Goal: Task Accomplishment & Management: Manage account settings

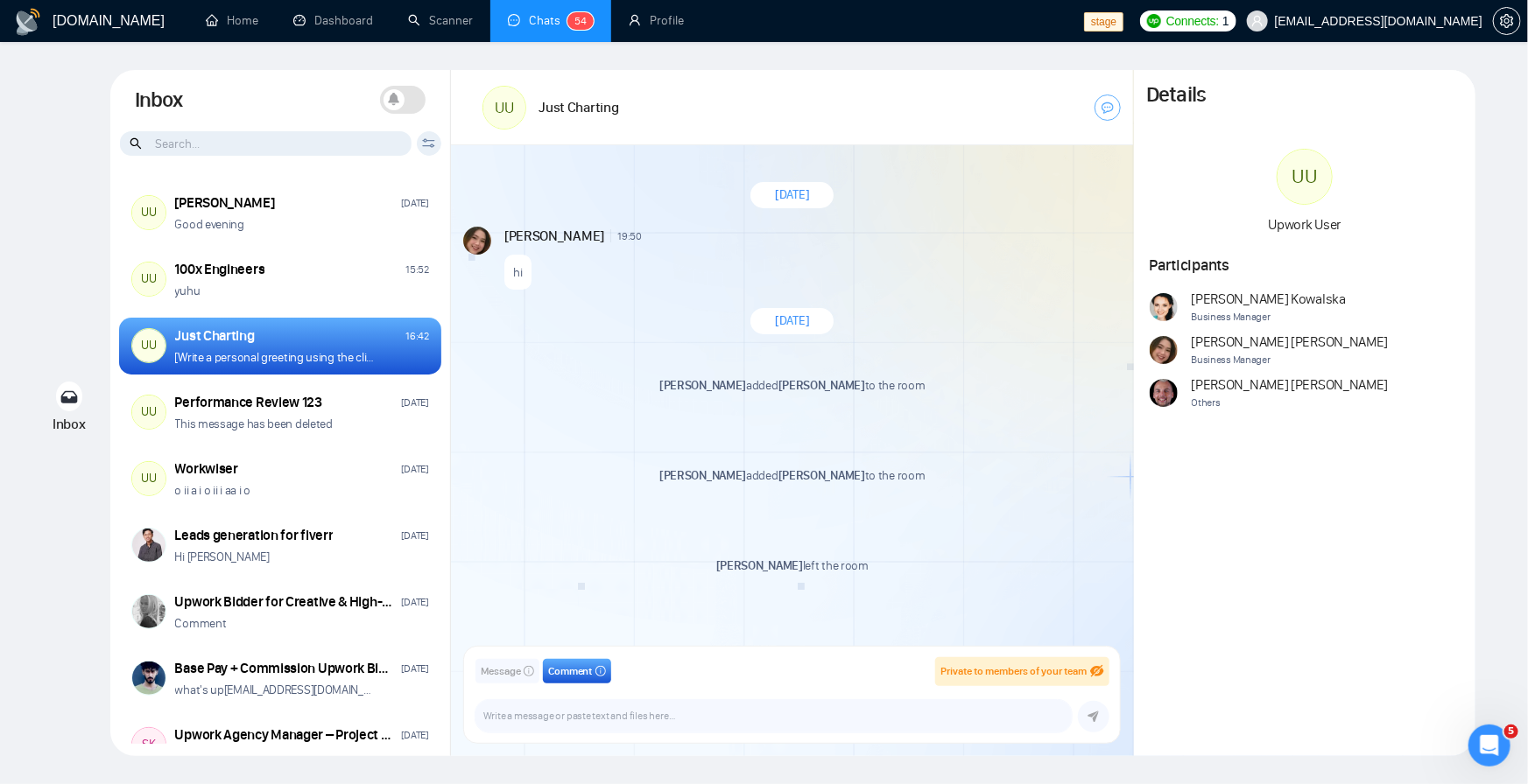
scroll to position [2615, 0]
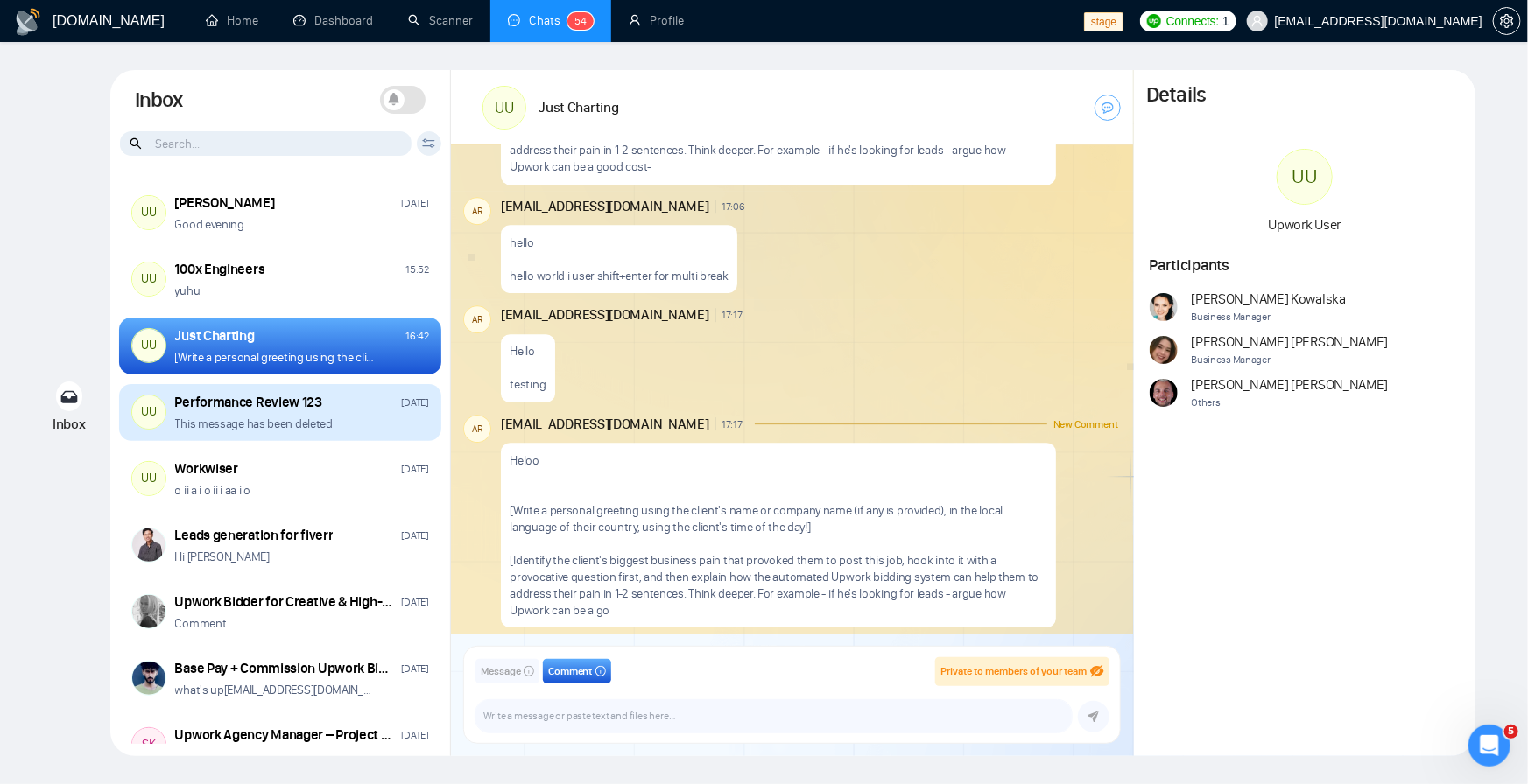
click at [236, 418] on p "This message has been deleted" at bounding box center [254, 424] width 158 height 17
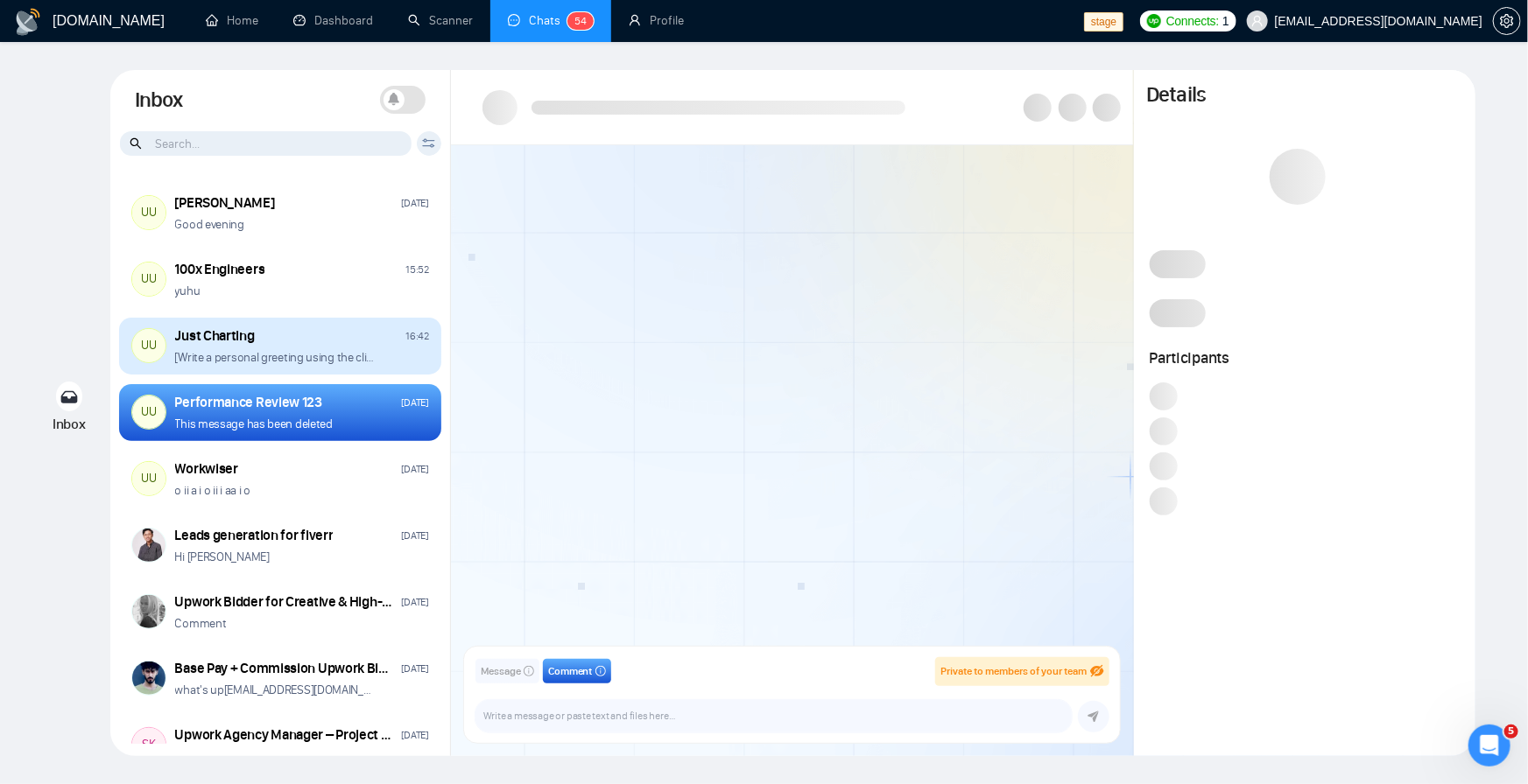
click at [246, 332] on div "Just Charting" at bounding box center [215, 336] width 80 height 19
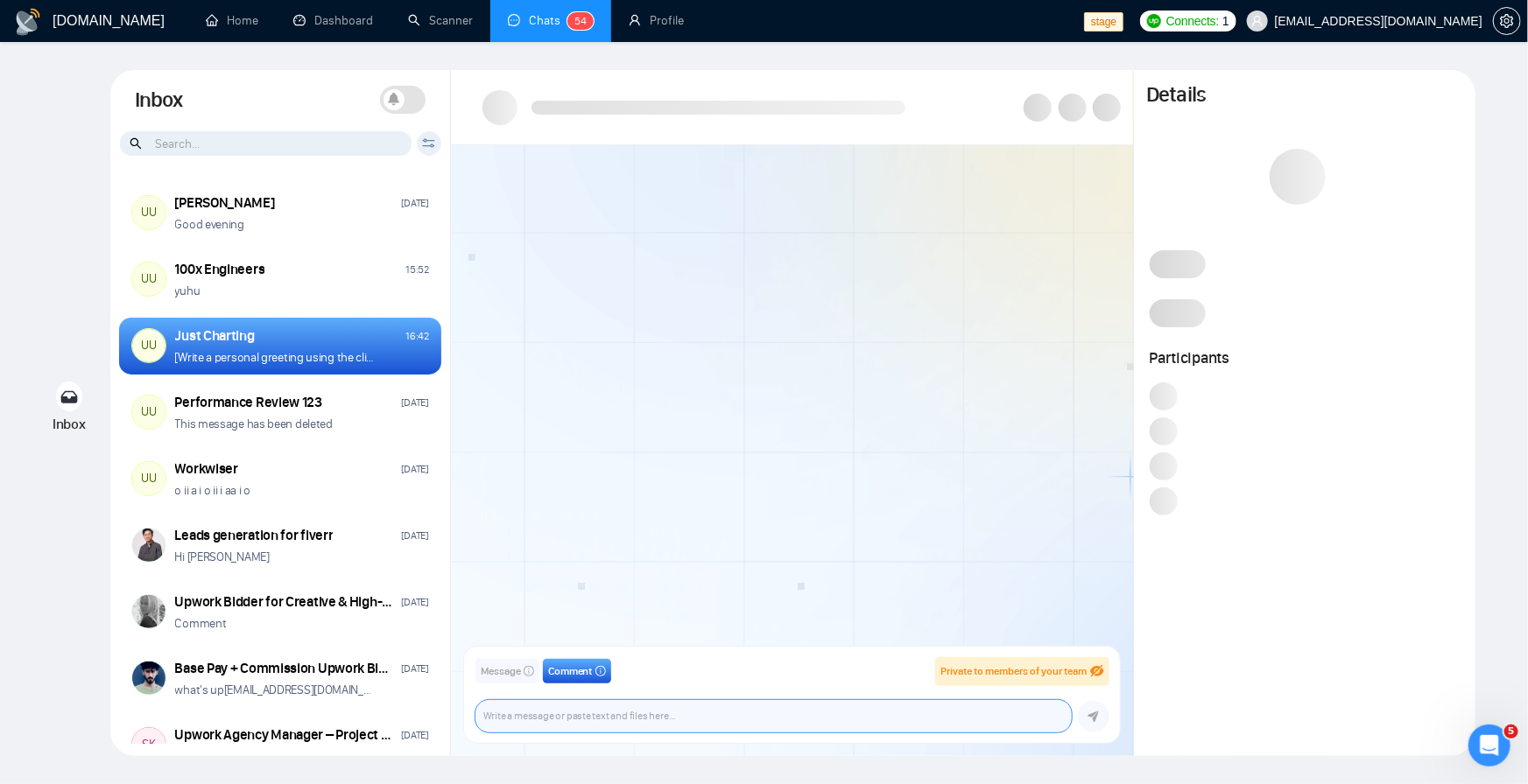
click at [568, 721] on textarea at bounding box center [774, 716] width 597 height 33
click at [791, 718] on textarea at bounding box center [774, 716] width 597 height 33
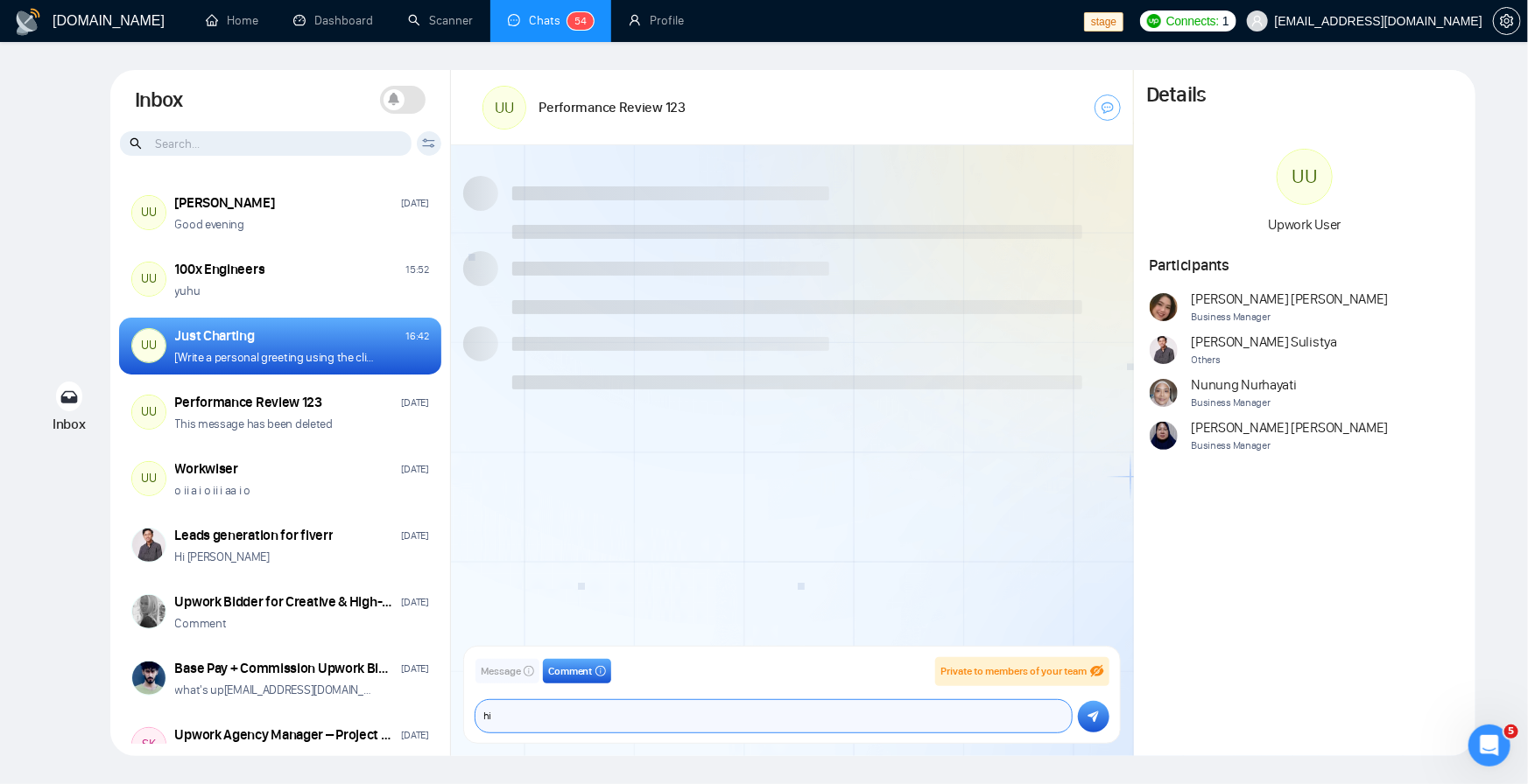
type textarea "h"
click at [521, 661] on button "Message" at bounding box center [507, 672] width 64 height 25
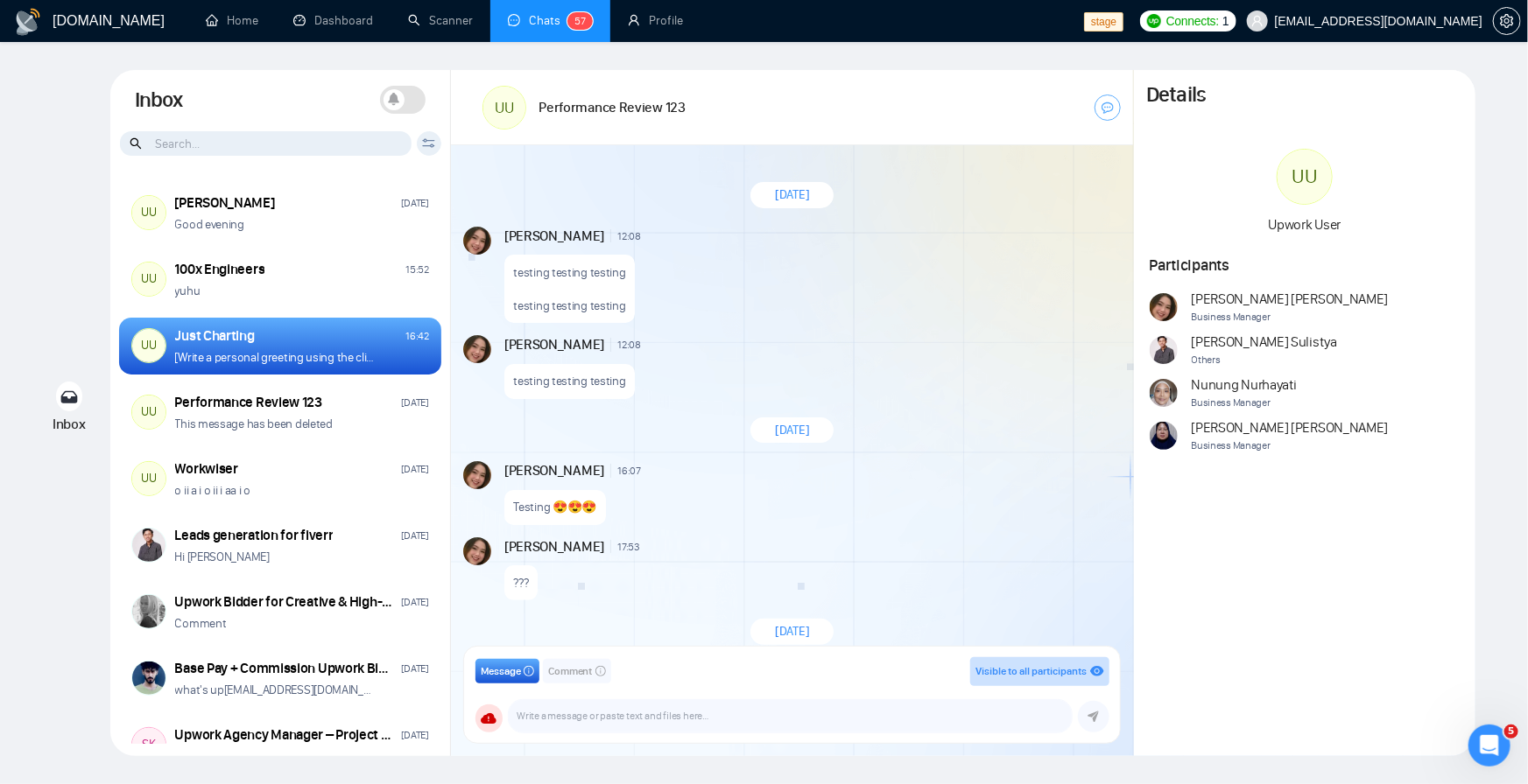
scroll to position [1484, 0]
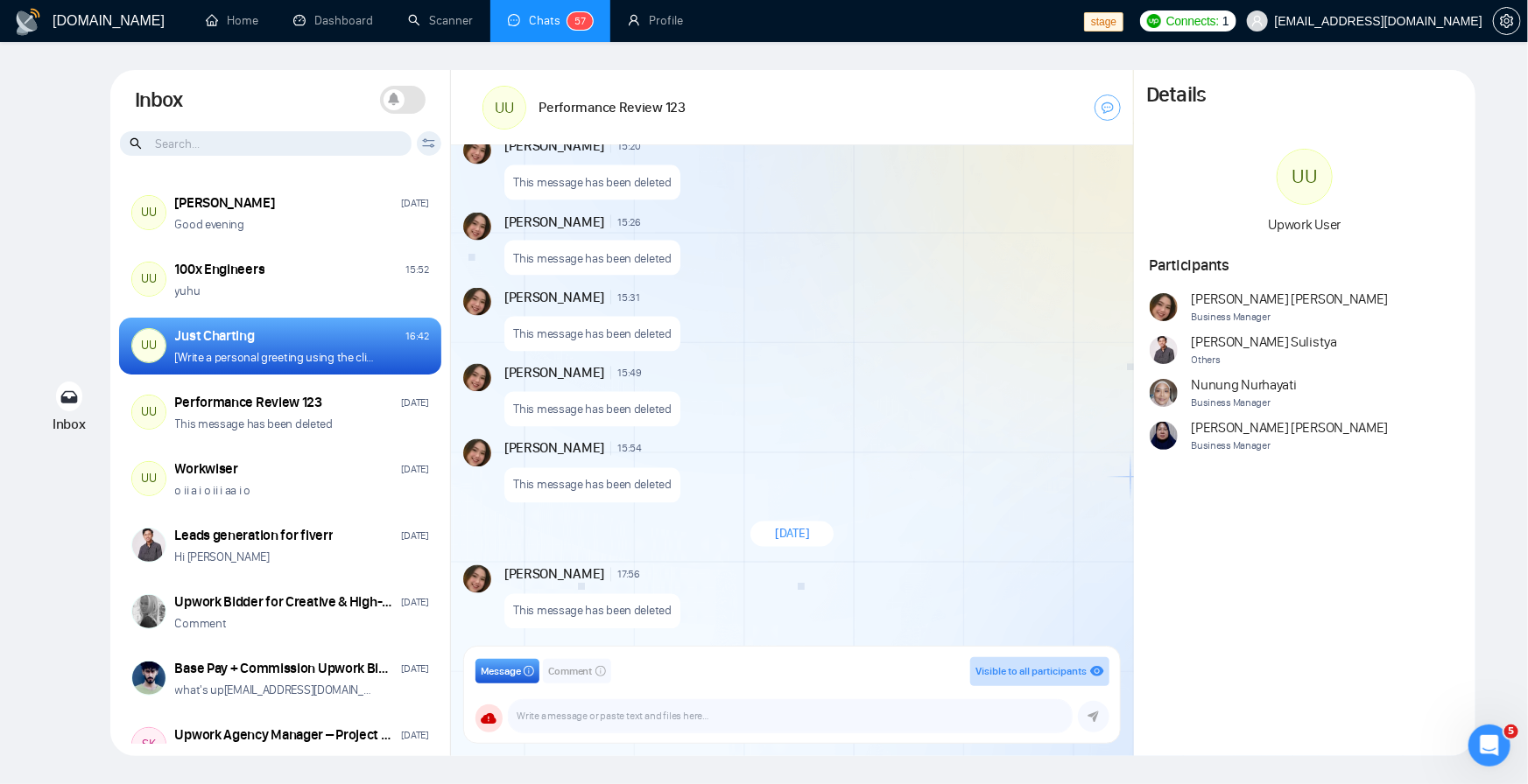
click at [573, 676] on span "Comment" at bounding box center [570, 672] width 44 height 17
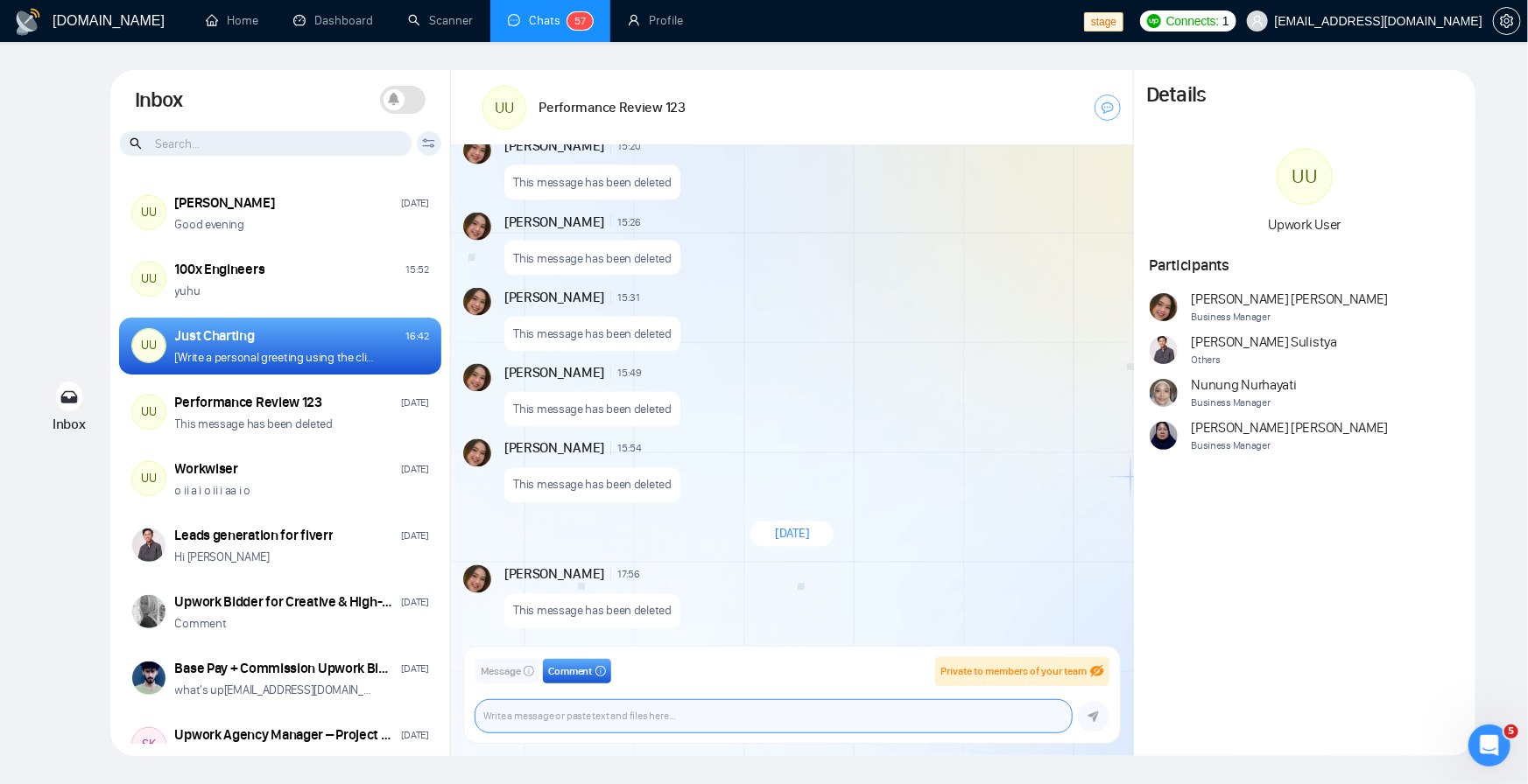
click at [655, 722] on textarea at bounding box center [774, 716] width 597 height 33
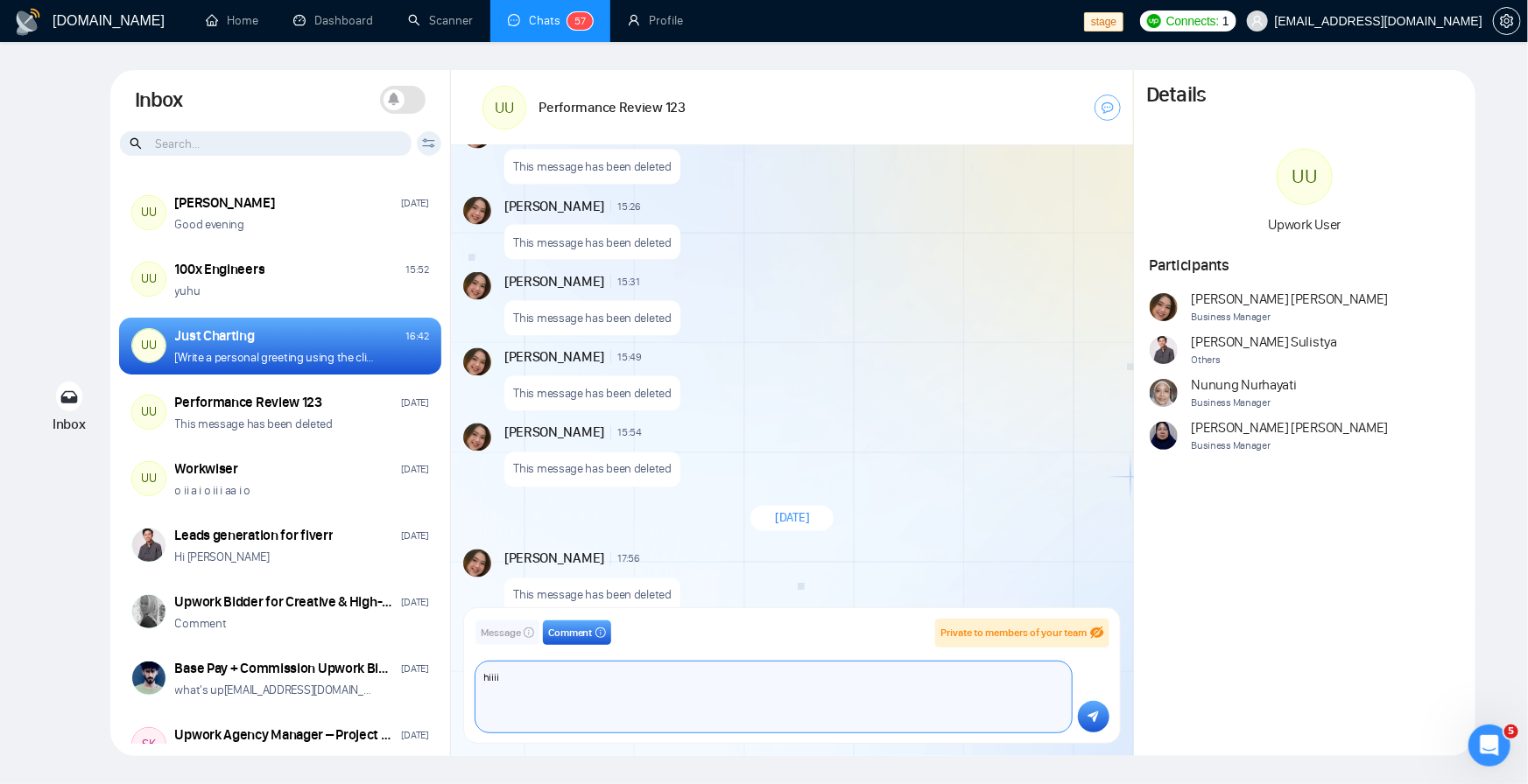
scroll to position [1518, 0]
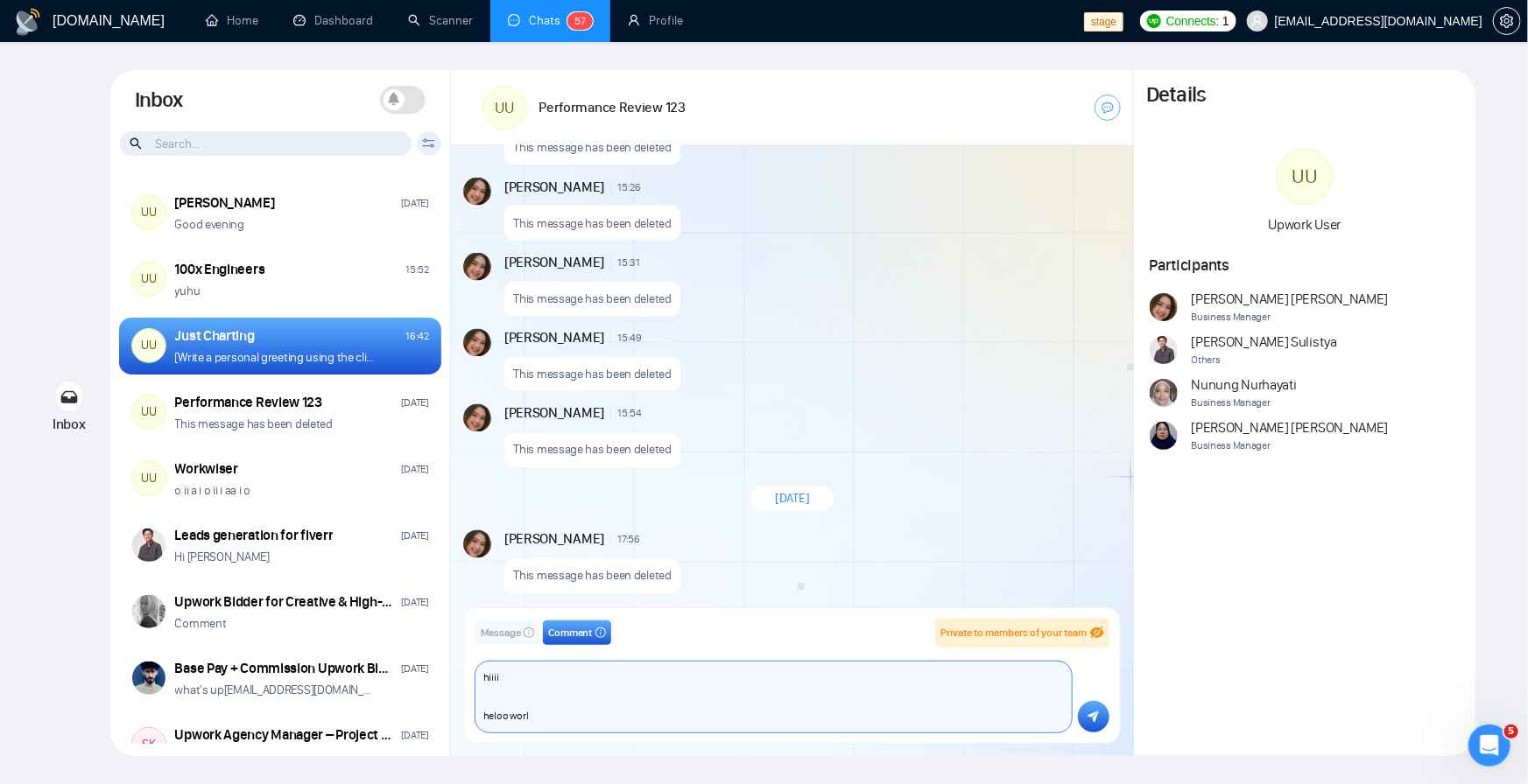
type textarea "hiiii heloo world"
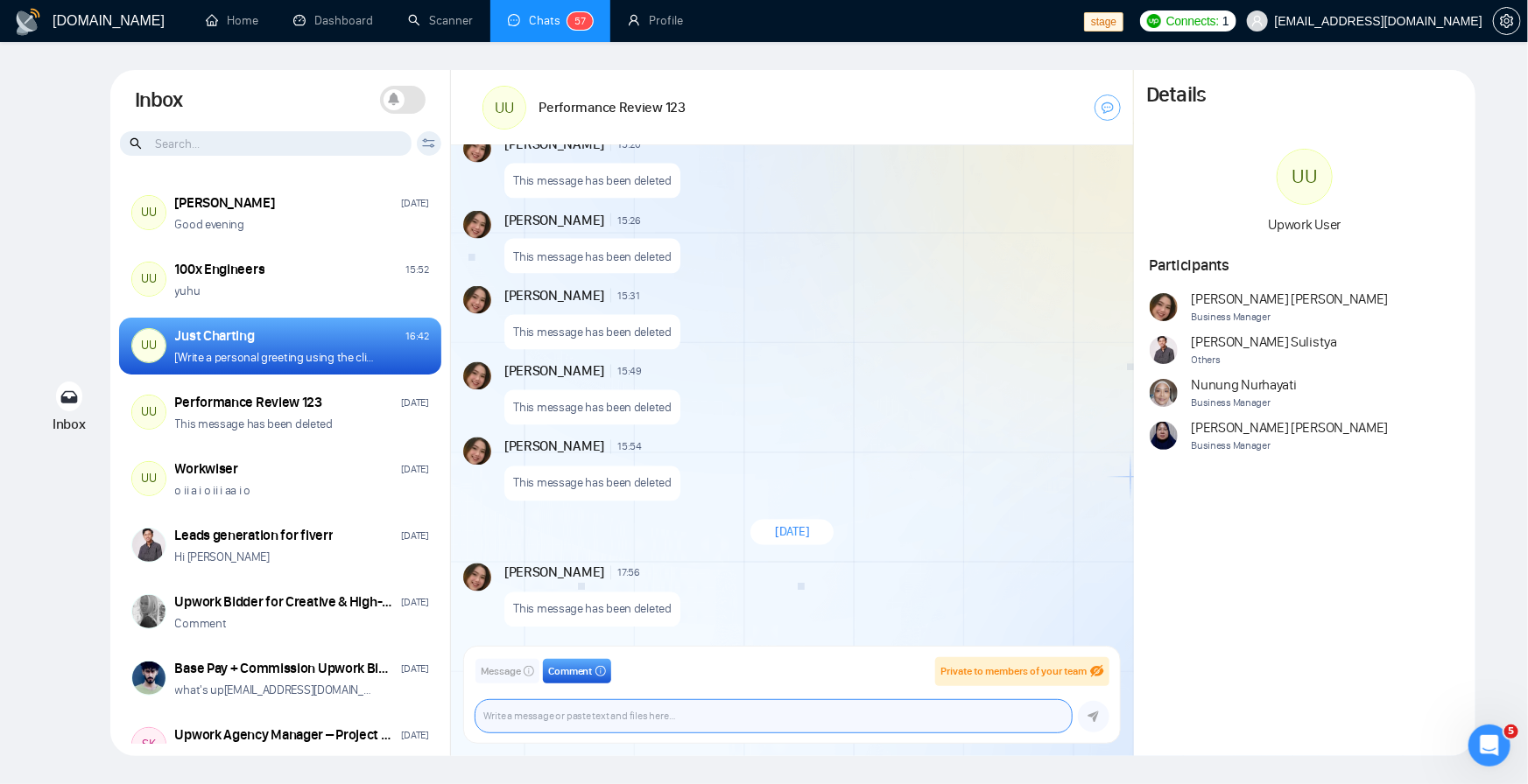
scroll to position [1484, 0]
paste textarea "hiiii heloo world"
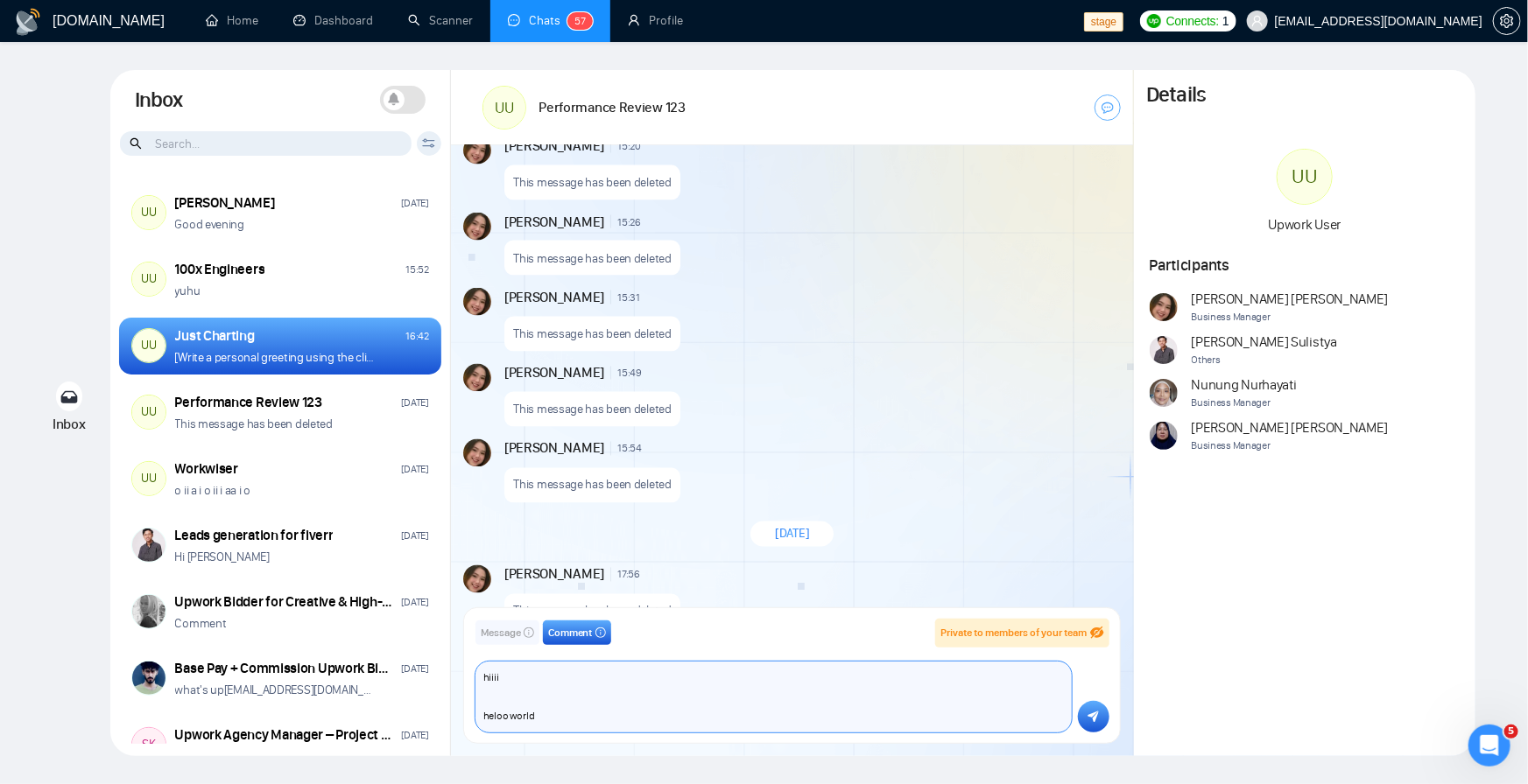
scroll to position [1518, 0]
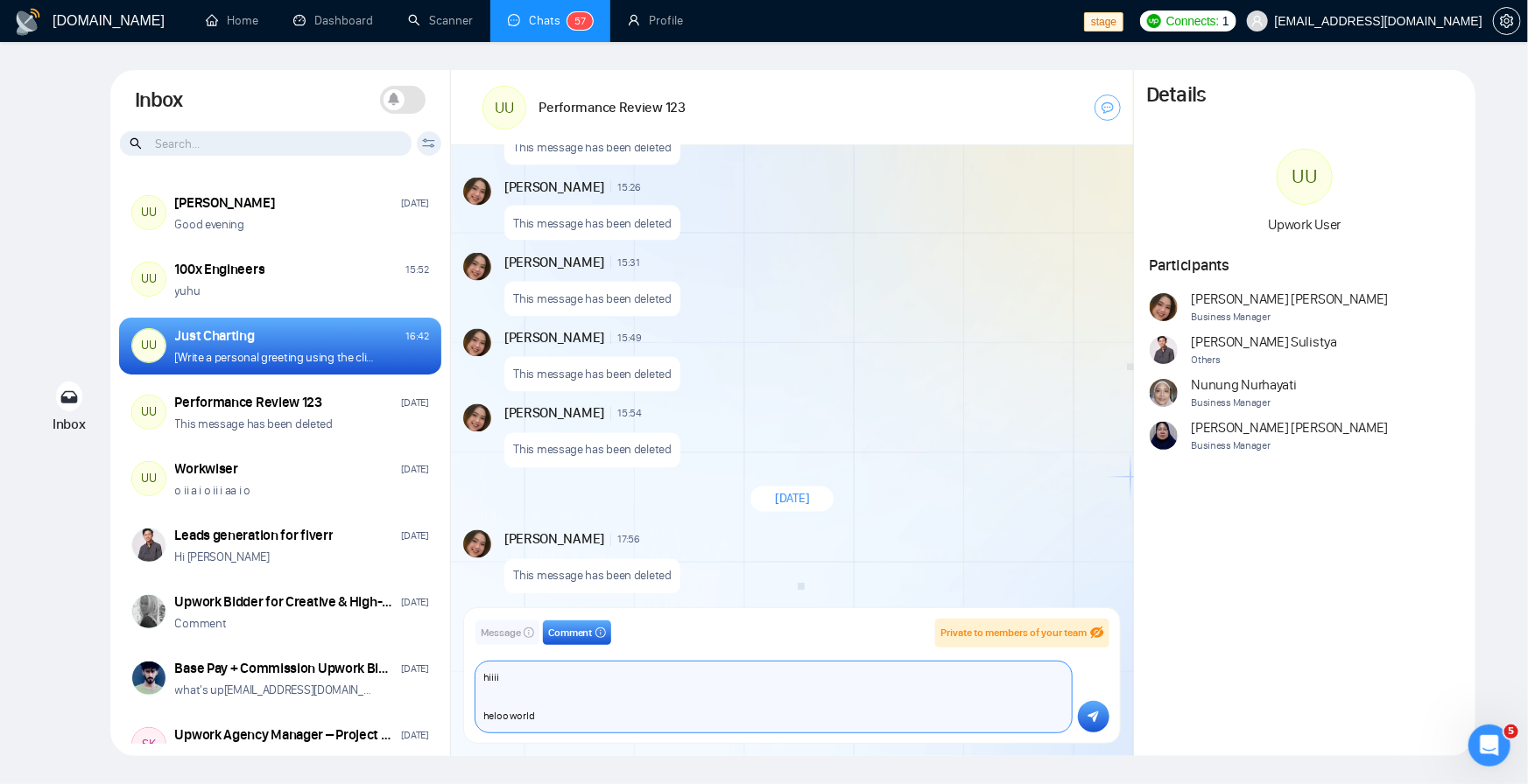
type textarea "hiiii heloo world"
click at [1080, 717] on button "submit" at bounding box center [1094, 717] width 32 height 32
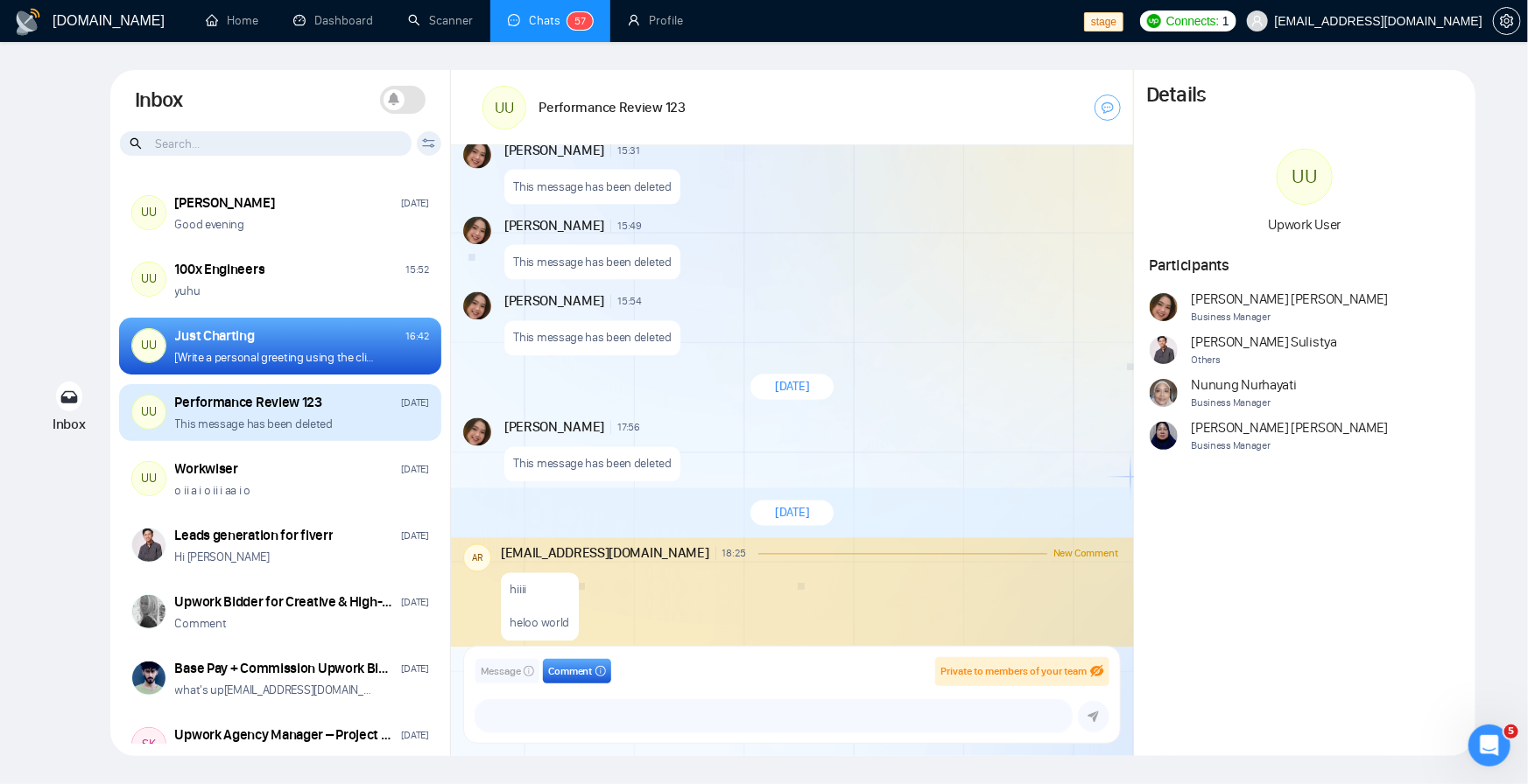
scroll to position [1643, 0]
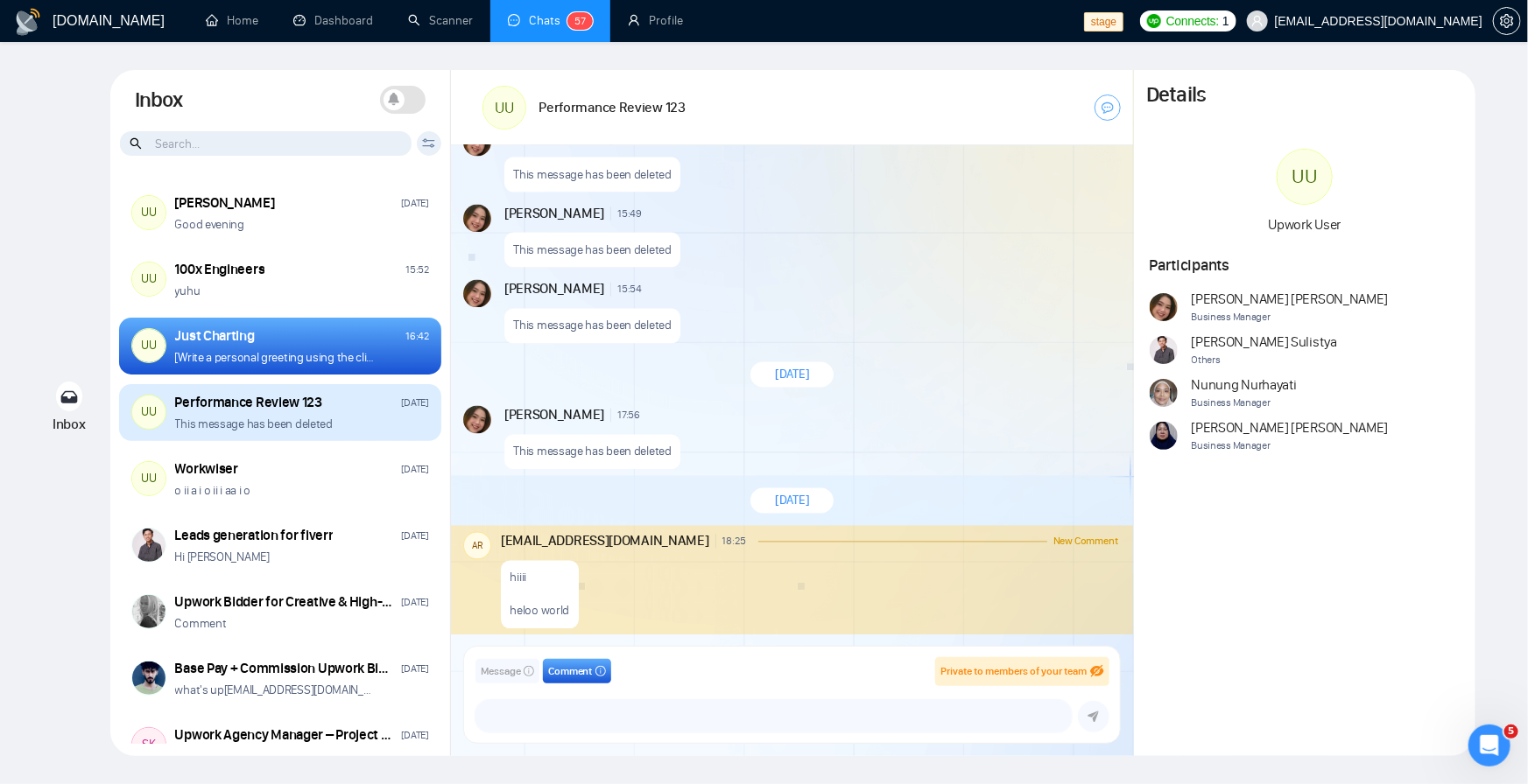
click at [290, 416] on p "This message has been deleted" at bounding box center [254, 424] width 158 height 17
click at [342, 406] on div "Performance Review 123 Sep 25" at bounding box center [302, 403] width 254 height 19
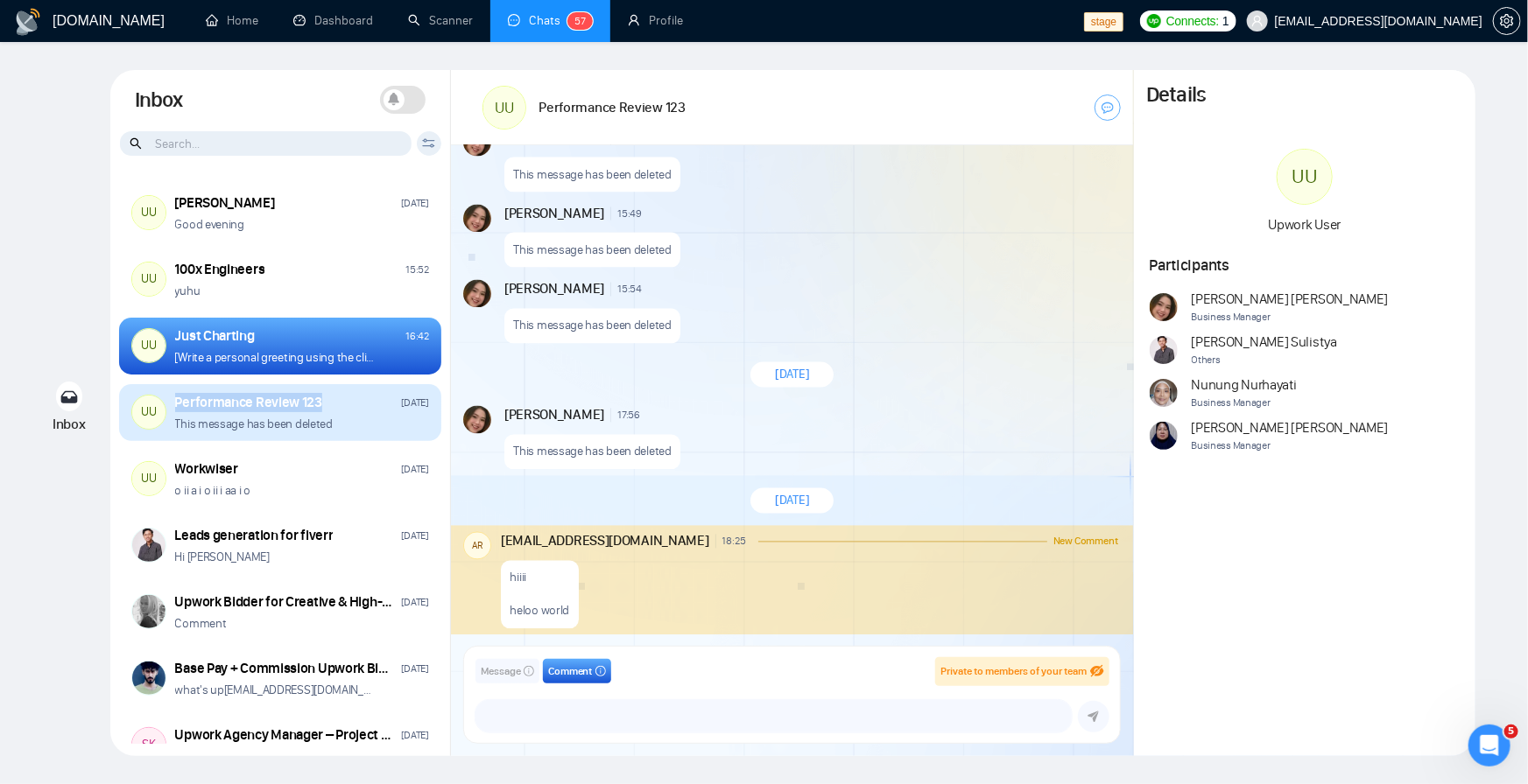
click at [342, 406] on div "Performance Review 123 Sep 25" at bounding box center [302, 403] width 254 height 19
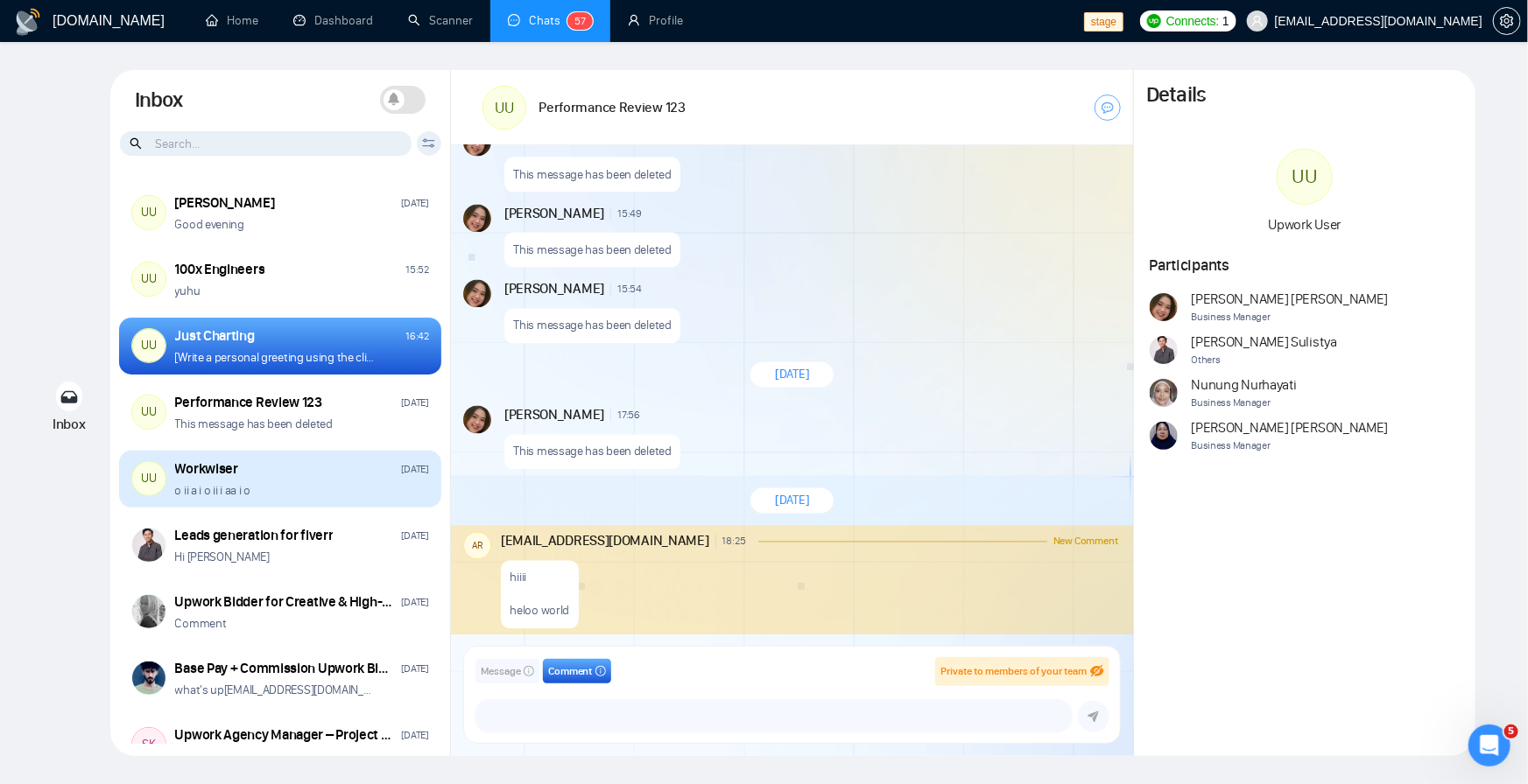
click at [231, 493] on p "o ii a i o ii i aa i o" at bounding box center [212, 490] width 75 height 17
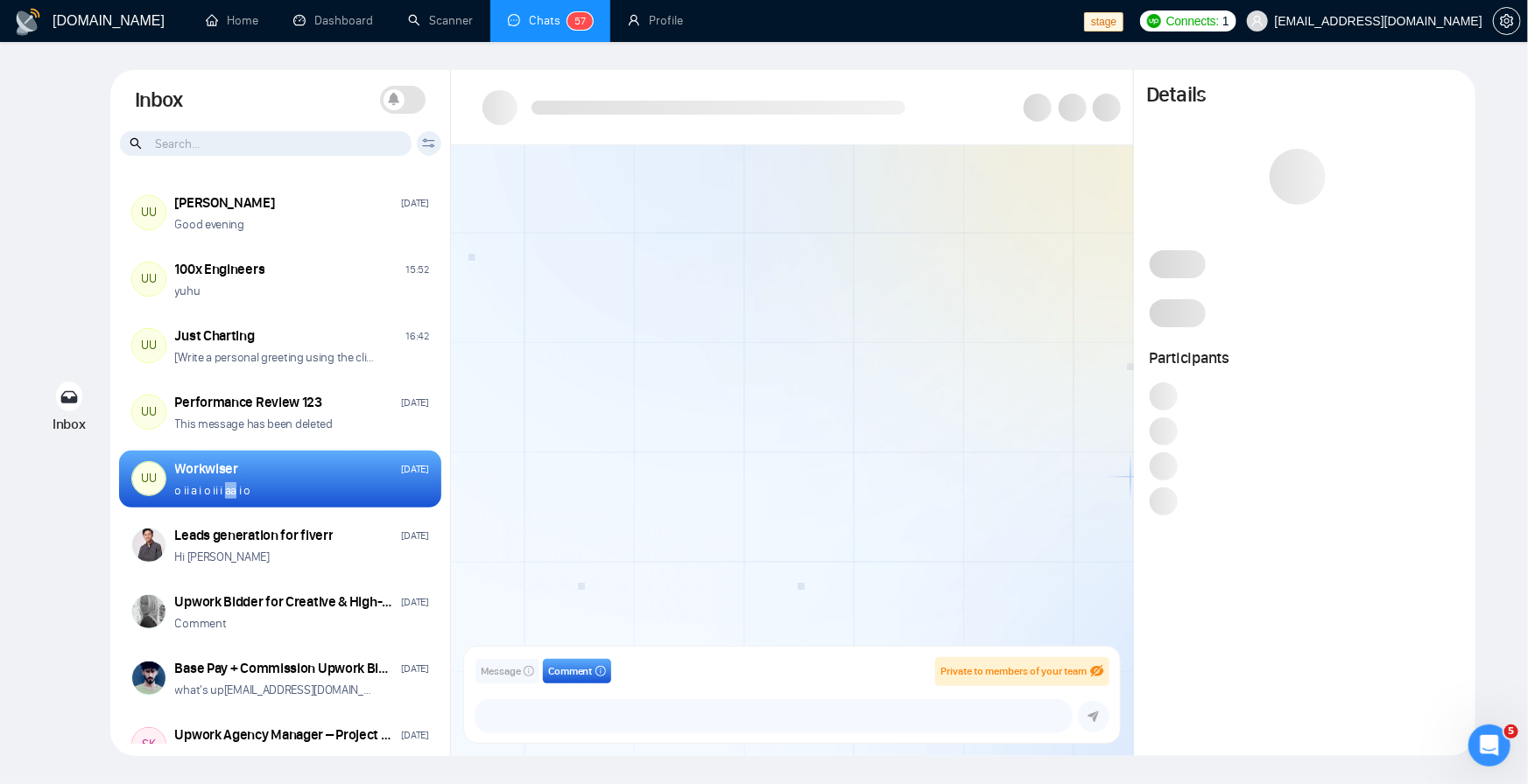
click at [231, 493] on p "o ii a i o ii i aa i o" at bounding box center [212, 490] width 75 height 17
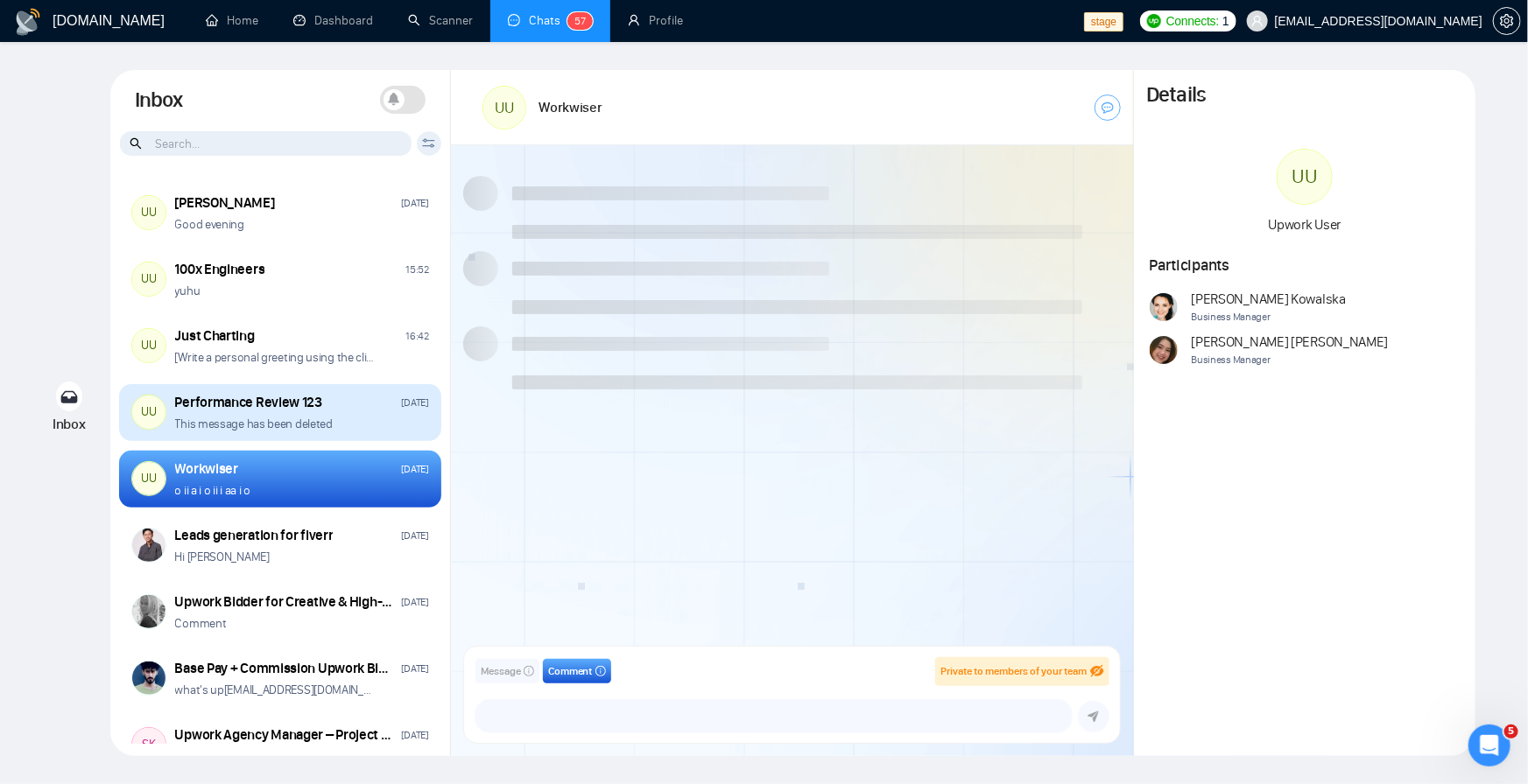
click at [282, 422] on p "This message has been deleted" at bounding box center [254, 424] width 158 height 17
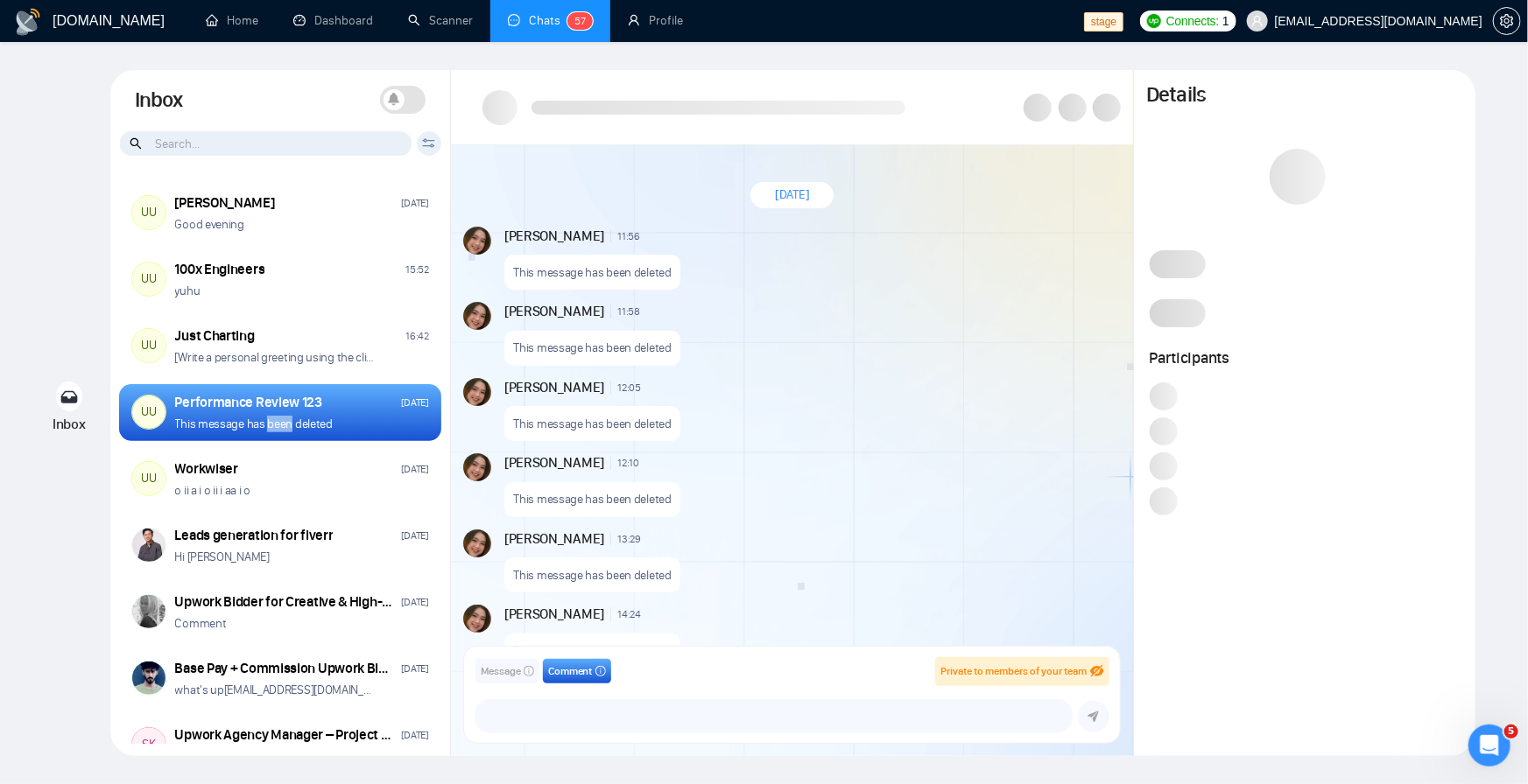
scroll to position [1279, 0]
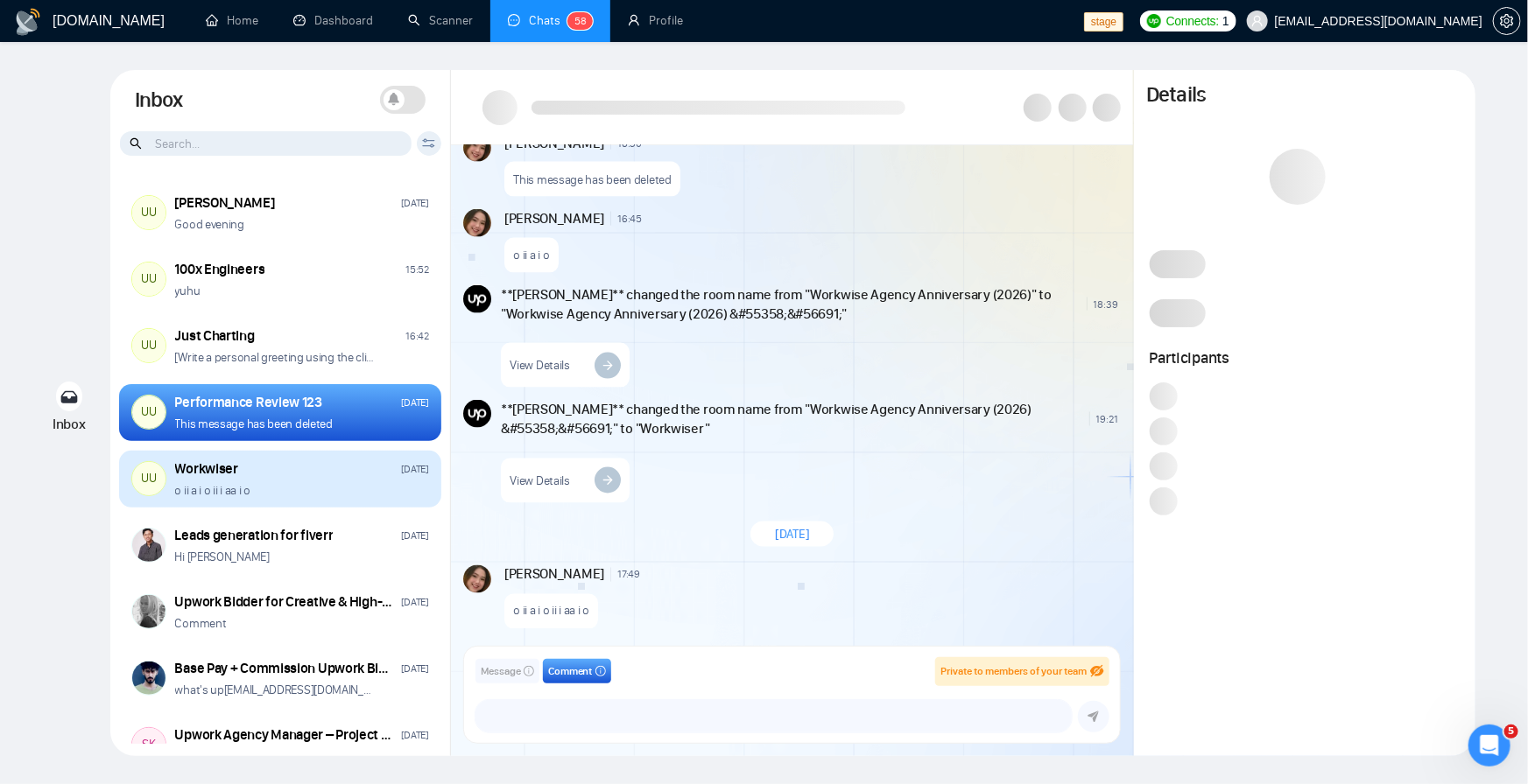
click at [283, 487] on div "o ii a i o ii i aa i o" at bounding box center [302, 490] width 254 height 17
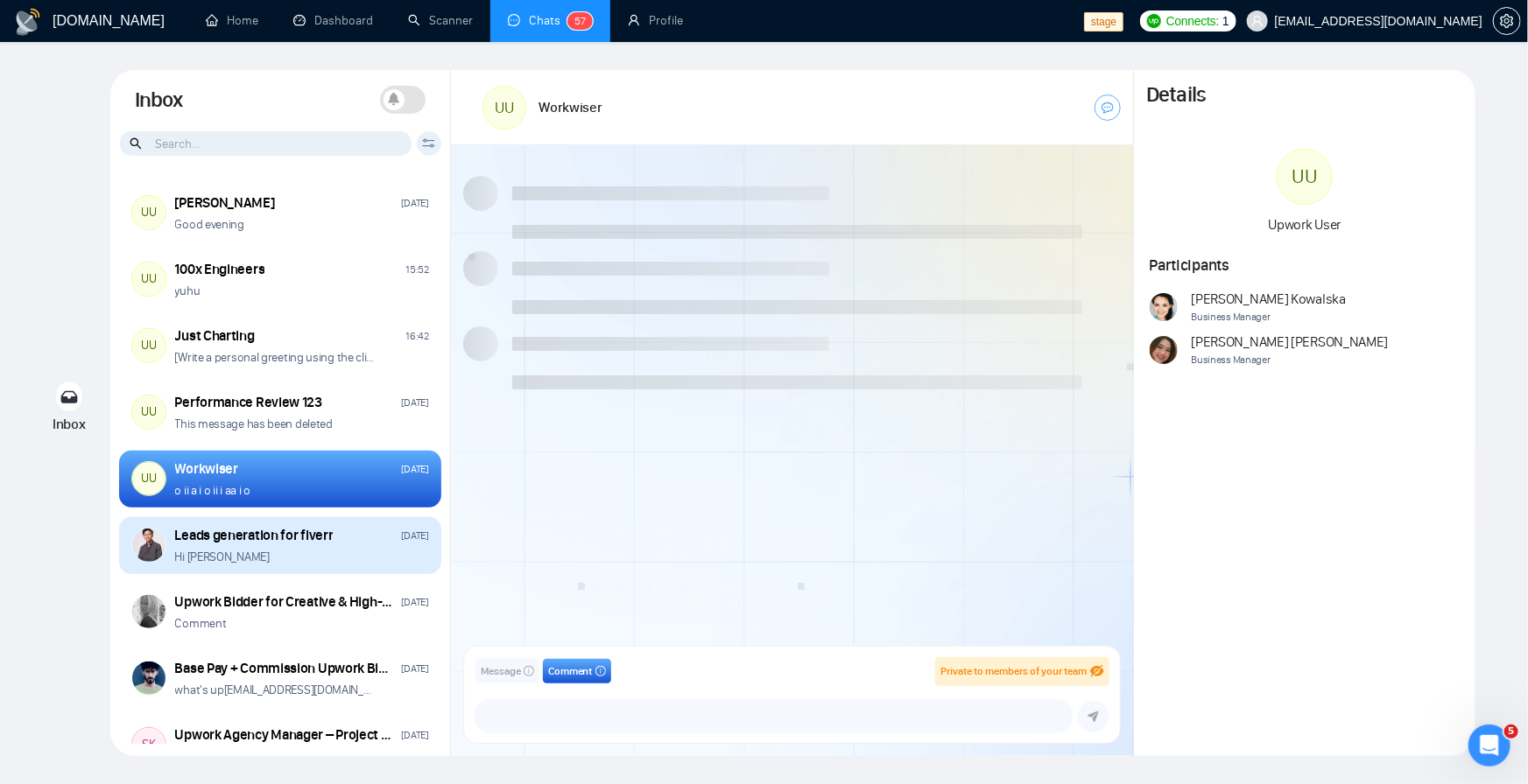
click at [265, 564] on div "Hi ari" at bounding box center [302, 557] width 254 height 17
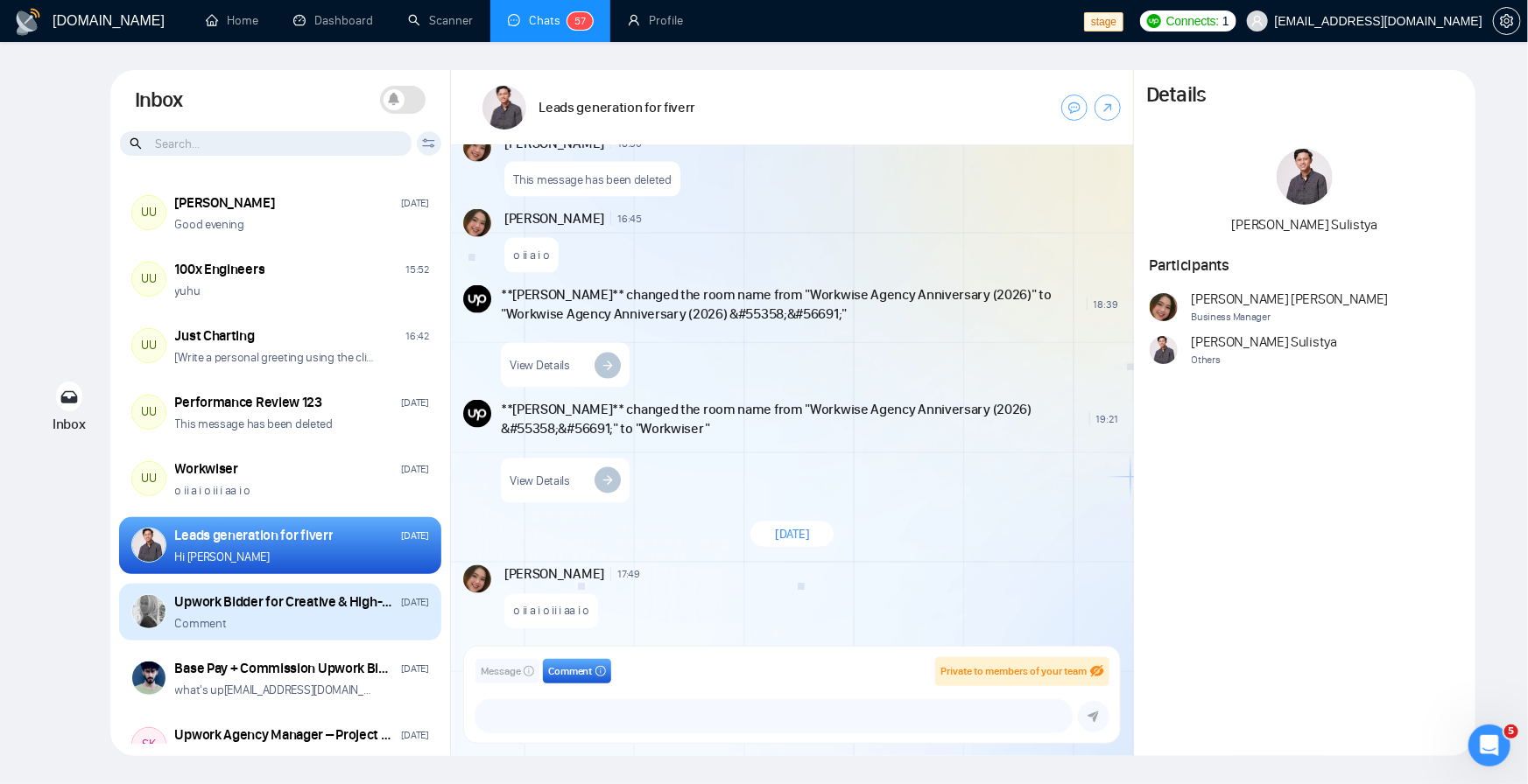
scroll to position [1913, 0]
click at [297, 606] on div "Upwork Bidder for Creative & High-Aesthetic Design Projects" at bounding box center [285, 603] width 220 height 19
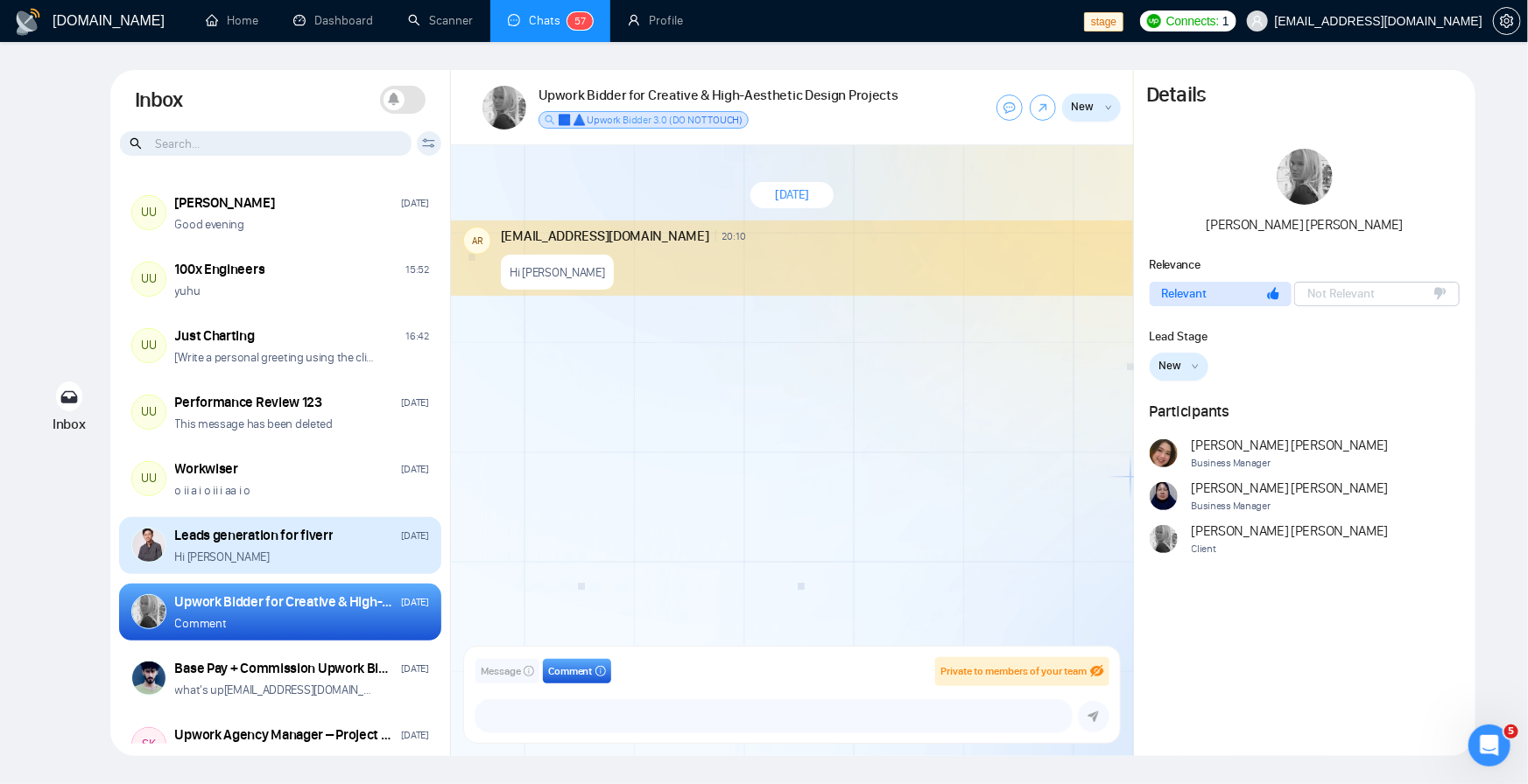
click at [295, 546] on div "Leads generation for fiverr Sep 26 Hi ari" at bounding box center [302, 545] width 254 height 40
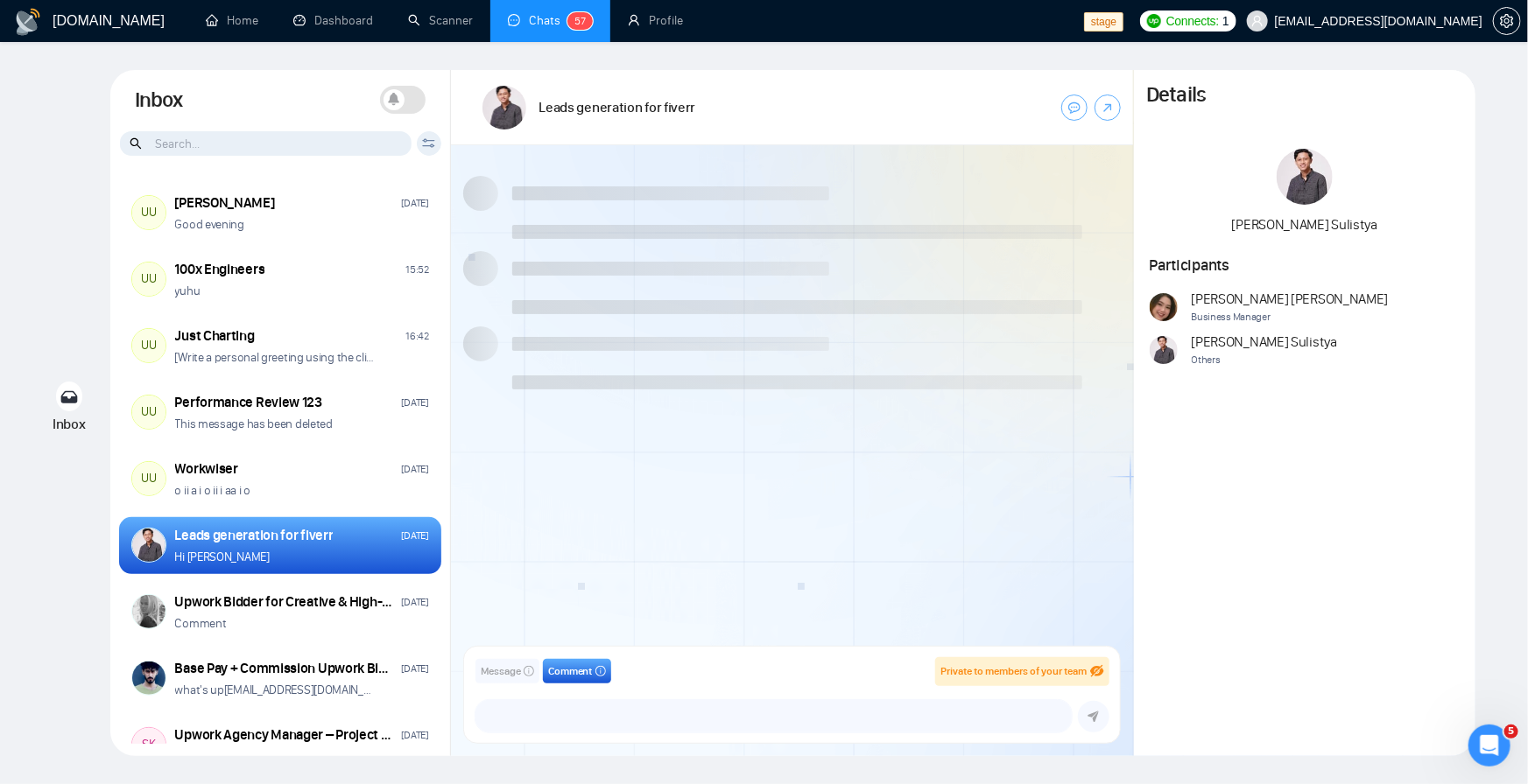
scroll to position [497, 0]
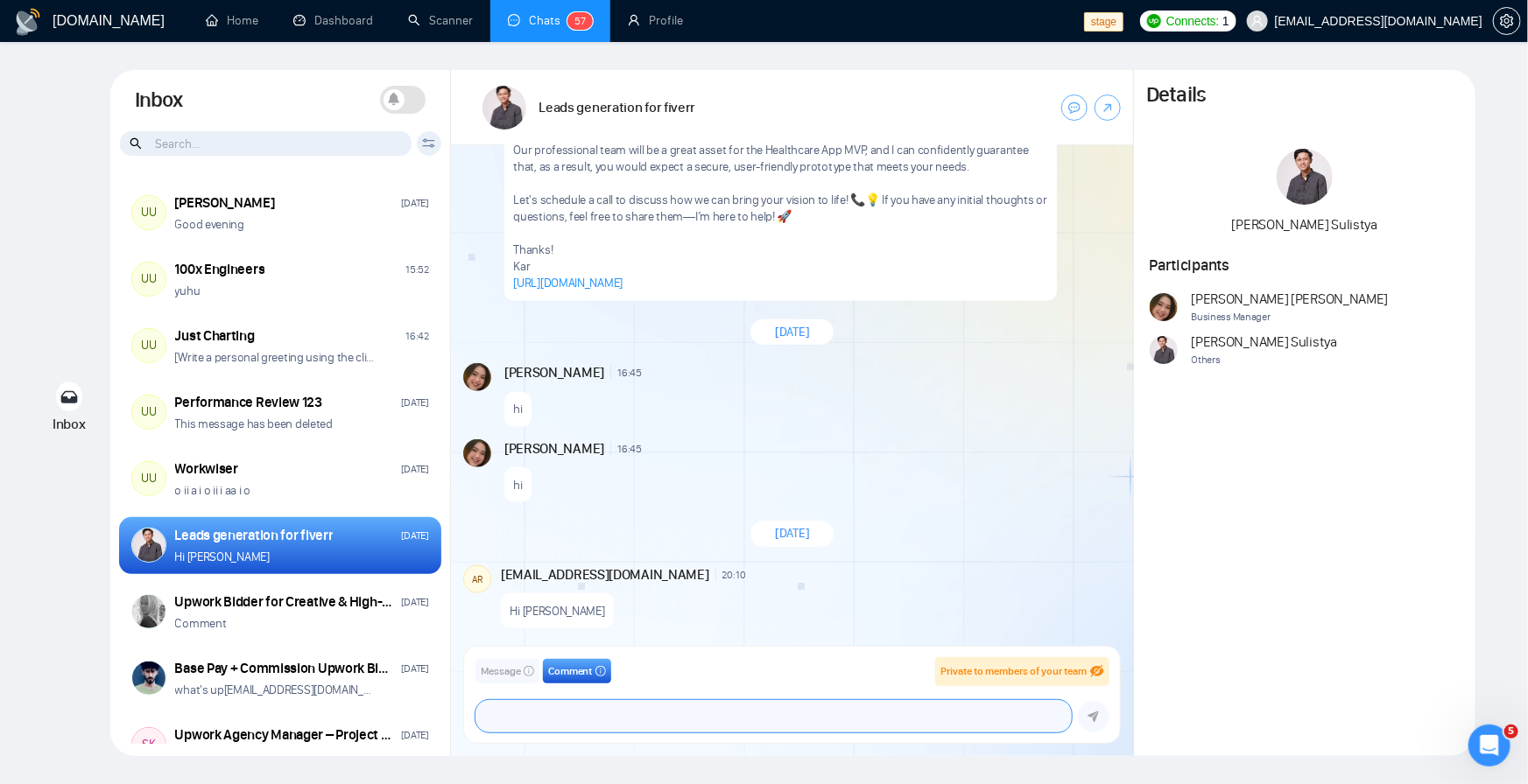
click at [569, 714] on textarea "hiiii heloo world" at bounding box center [774, 716] width 597 height 33
paste textarea "hiiii heloo world"
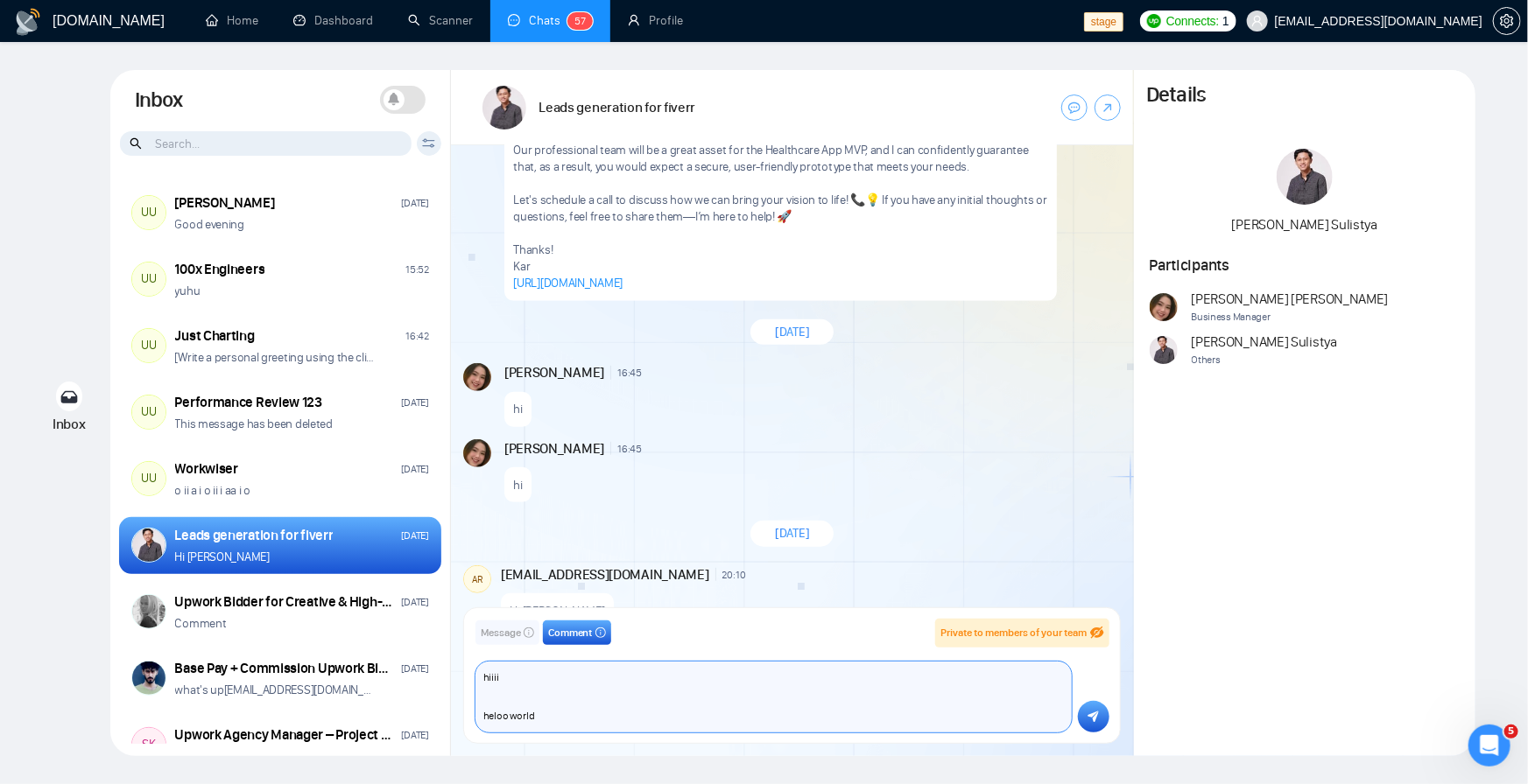
scroll to position [532, 0]
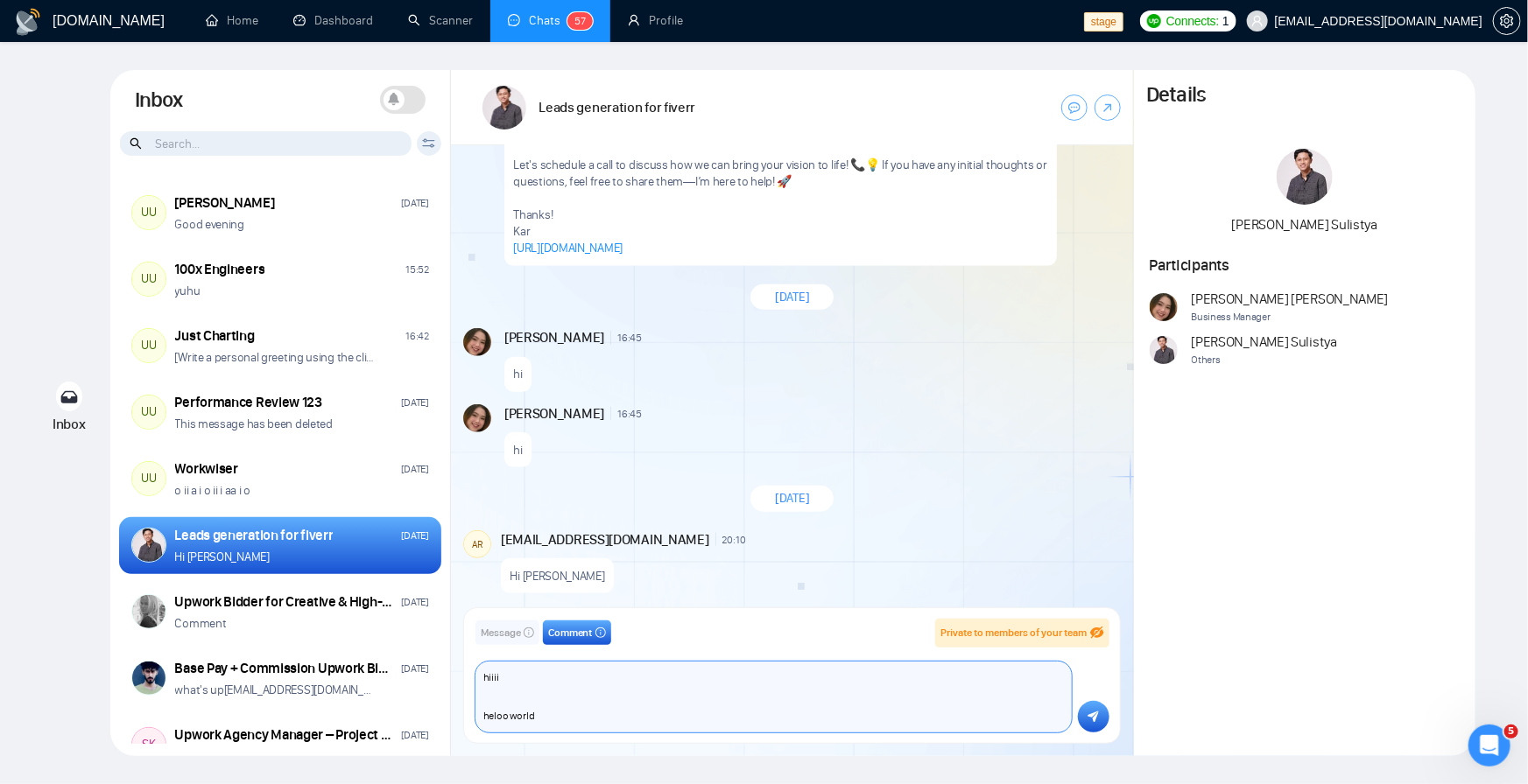
type textarea "hiiii heloo world"
click at [1087, 712] on button "submit" at bounding box center [1094, 717] width 32 height 32
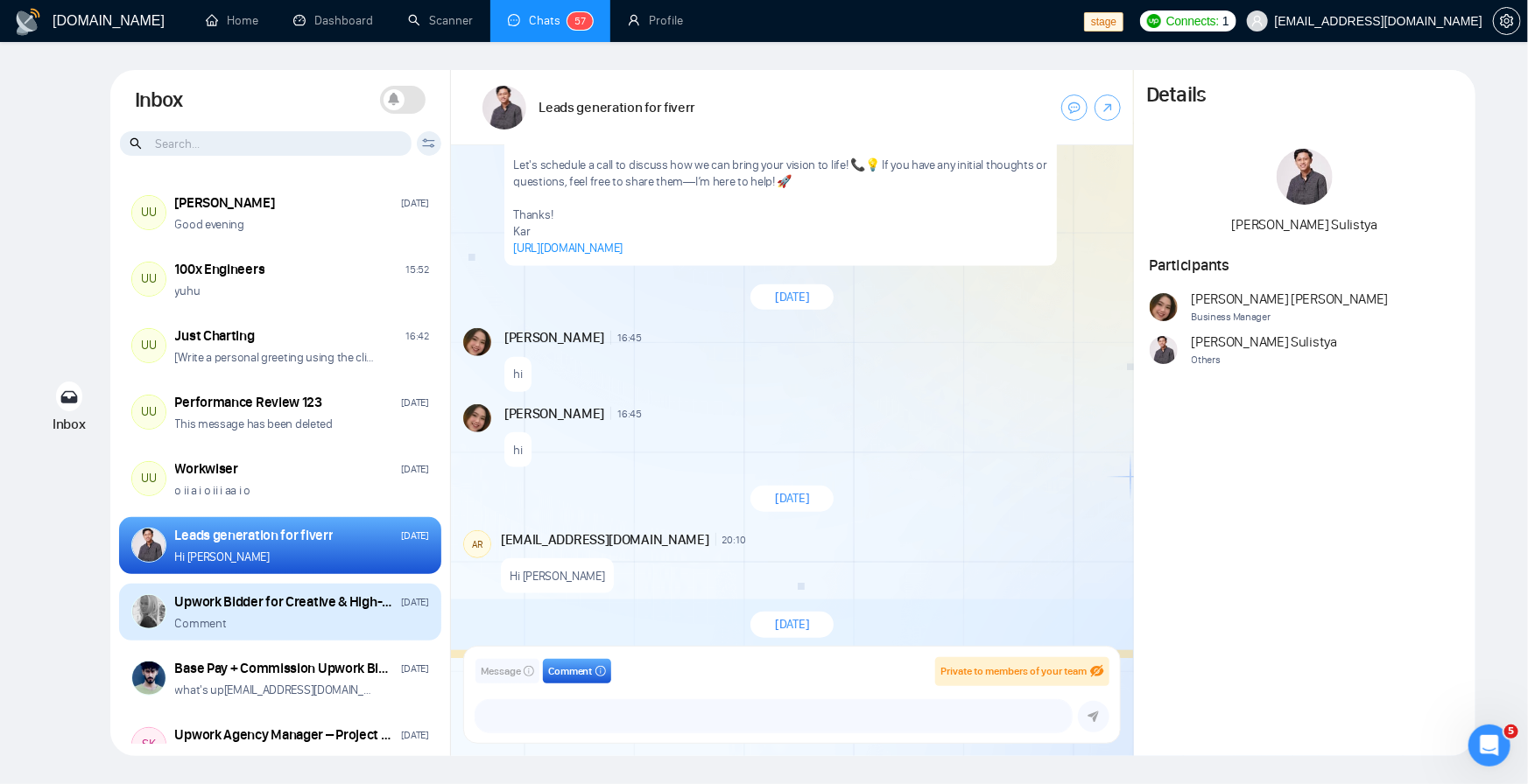
click at [331, 611] on div "Upwork Bidder for Creative & High-Aesthetic Design Projects Sep 26 Comment" at bounding box center [302, 612] width 254 height 40
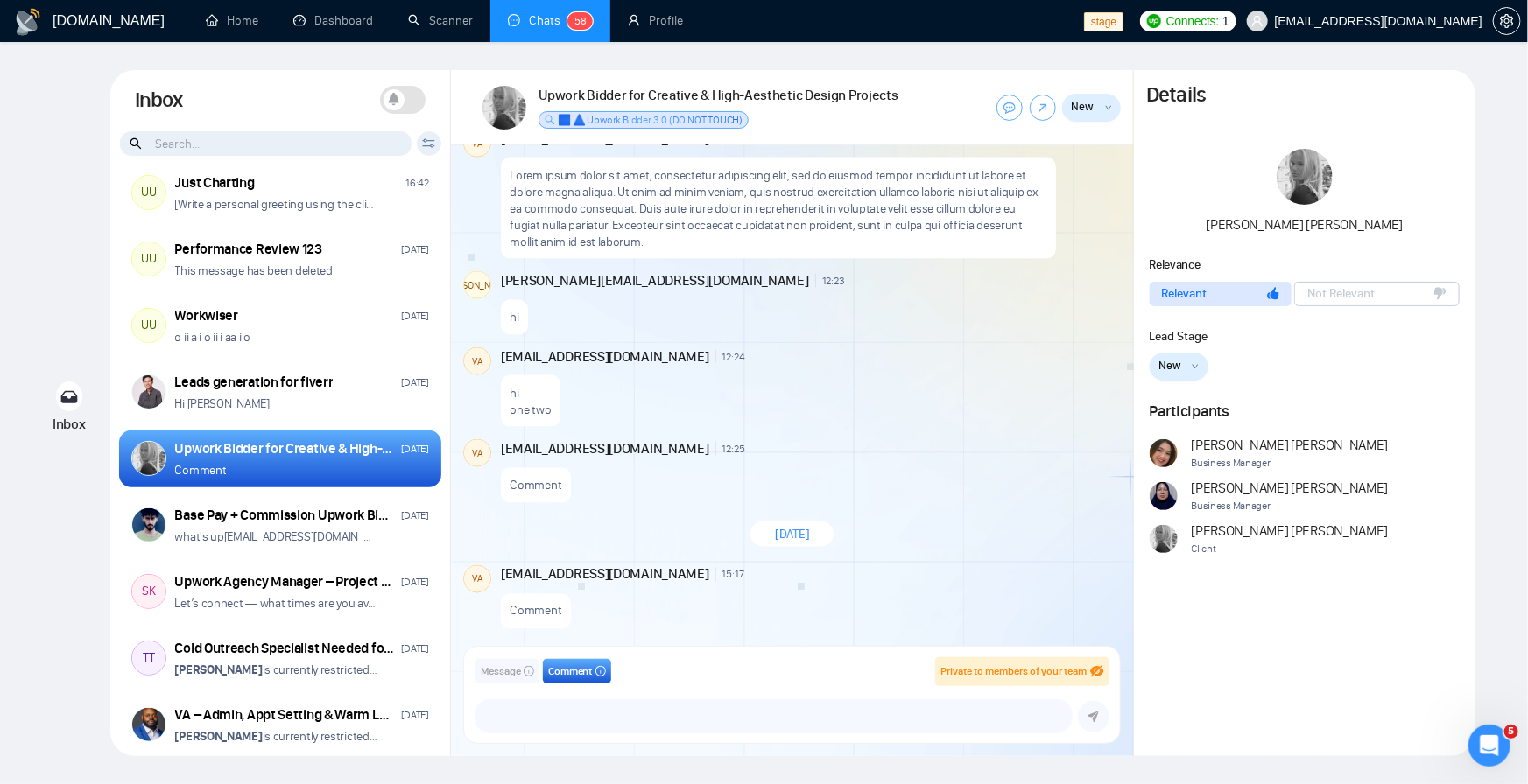
scroll to position [165, 0]
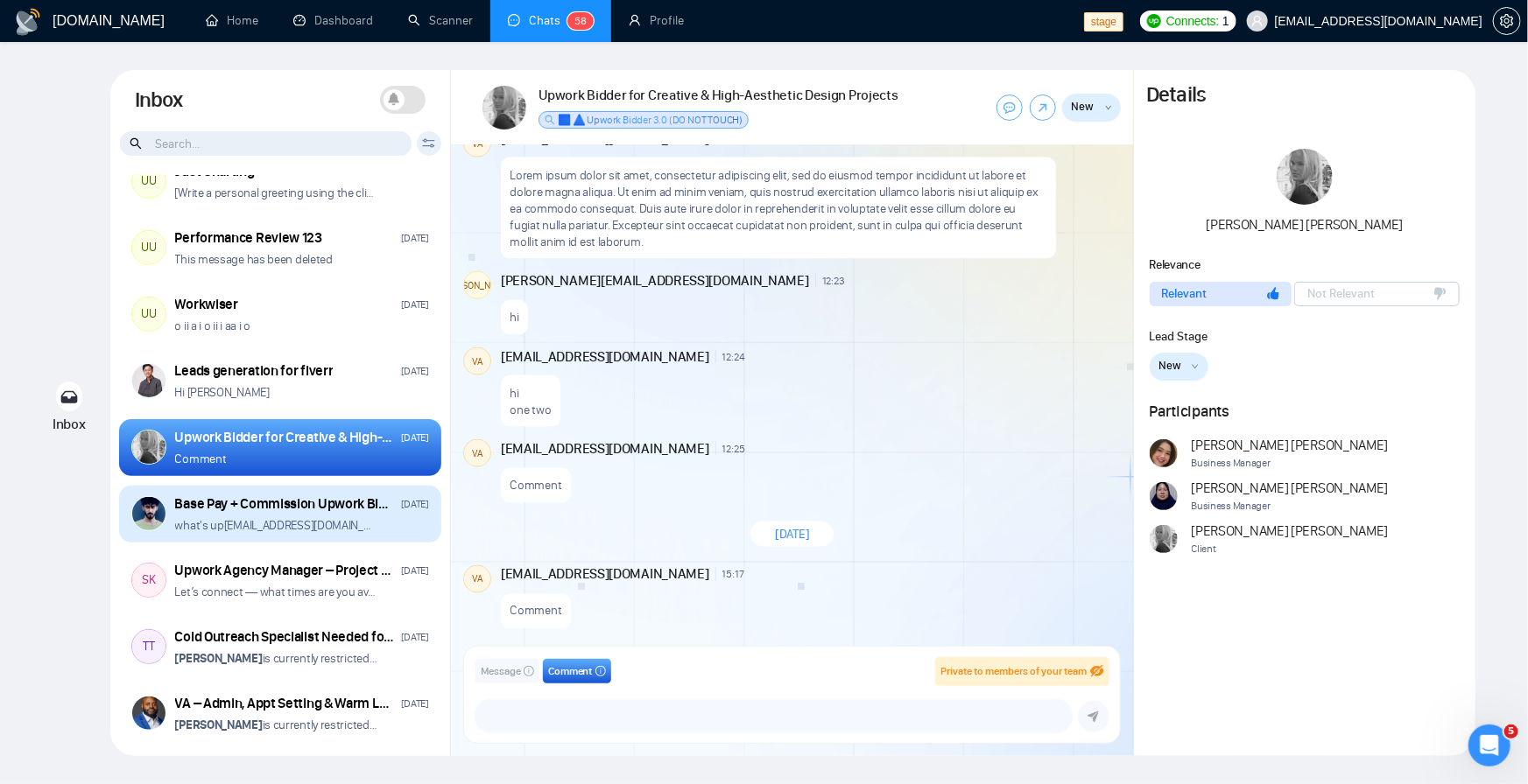
click at [285, 496] on div "Base Pay + Commission Upwork Bidder for [GEOGRAPHIC_DATA] Profile" at bounding box center [285, 504] width 220 height 19
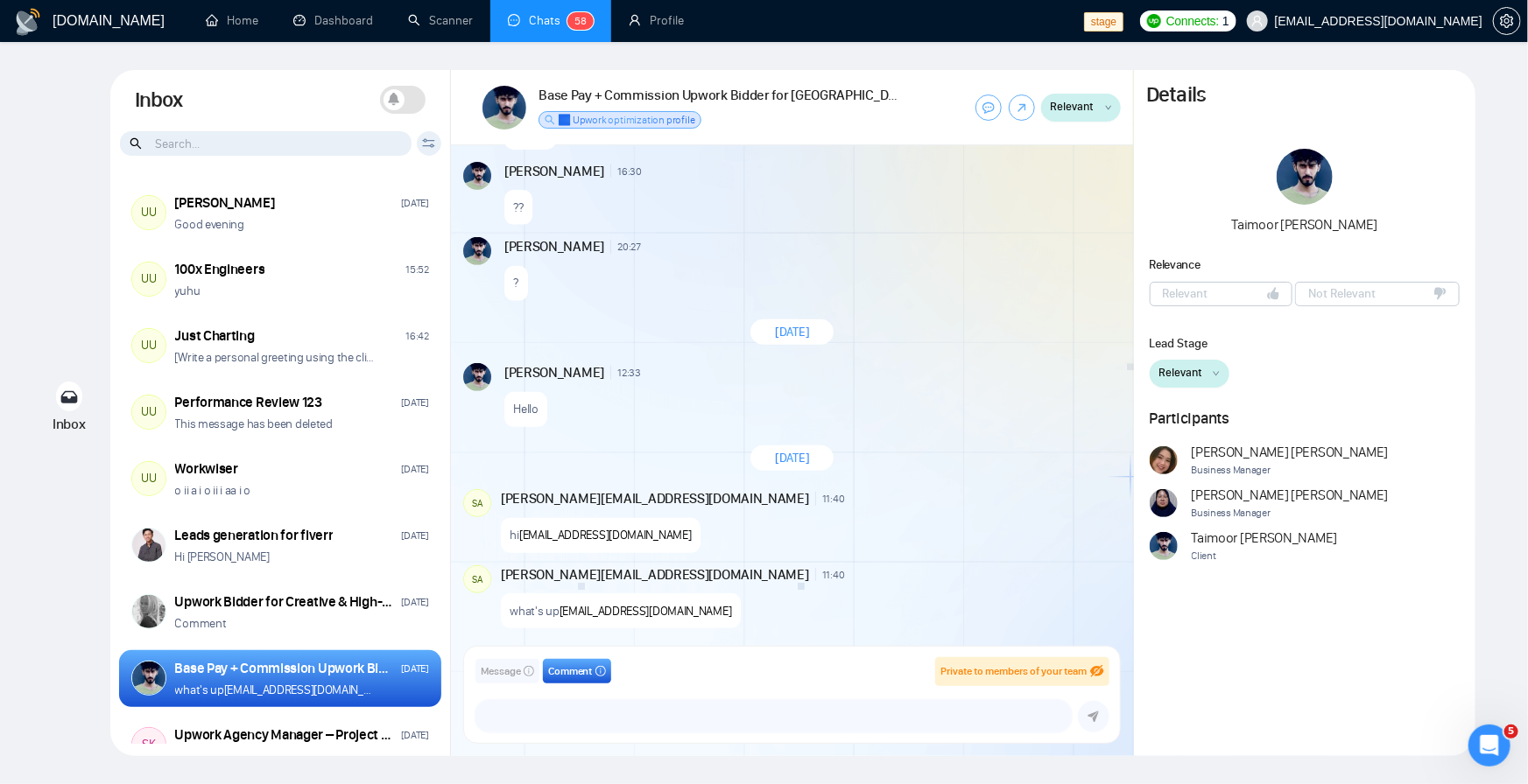
click at [1210, 380] on button "Relevant" at bounding box center [1190, 374] width 80 height 28
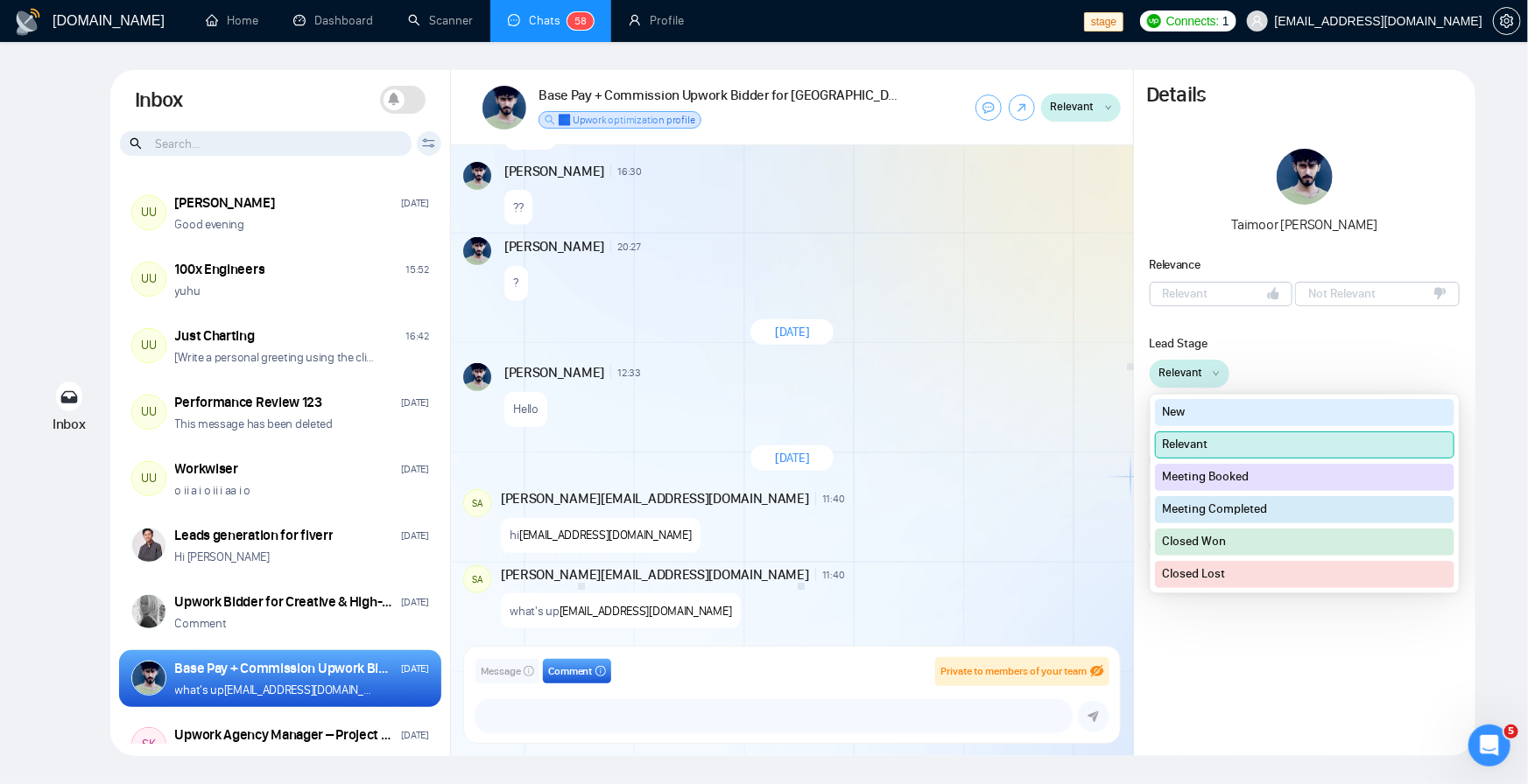
click at [1210, 380] on button "Relevant" at bounding box center [1190, 374] width 80 height 28
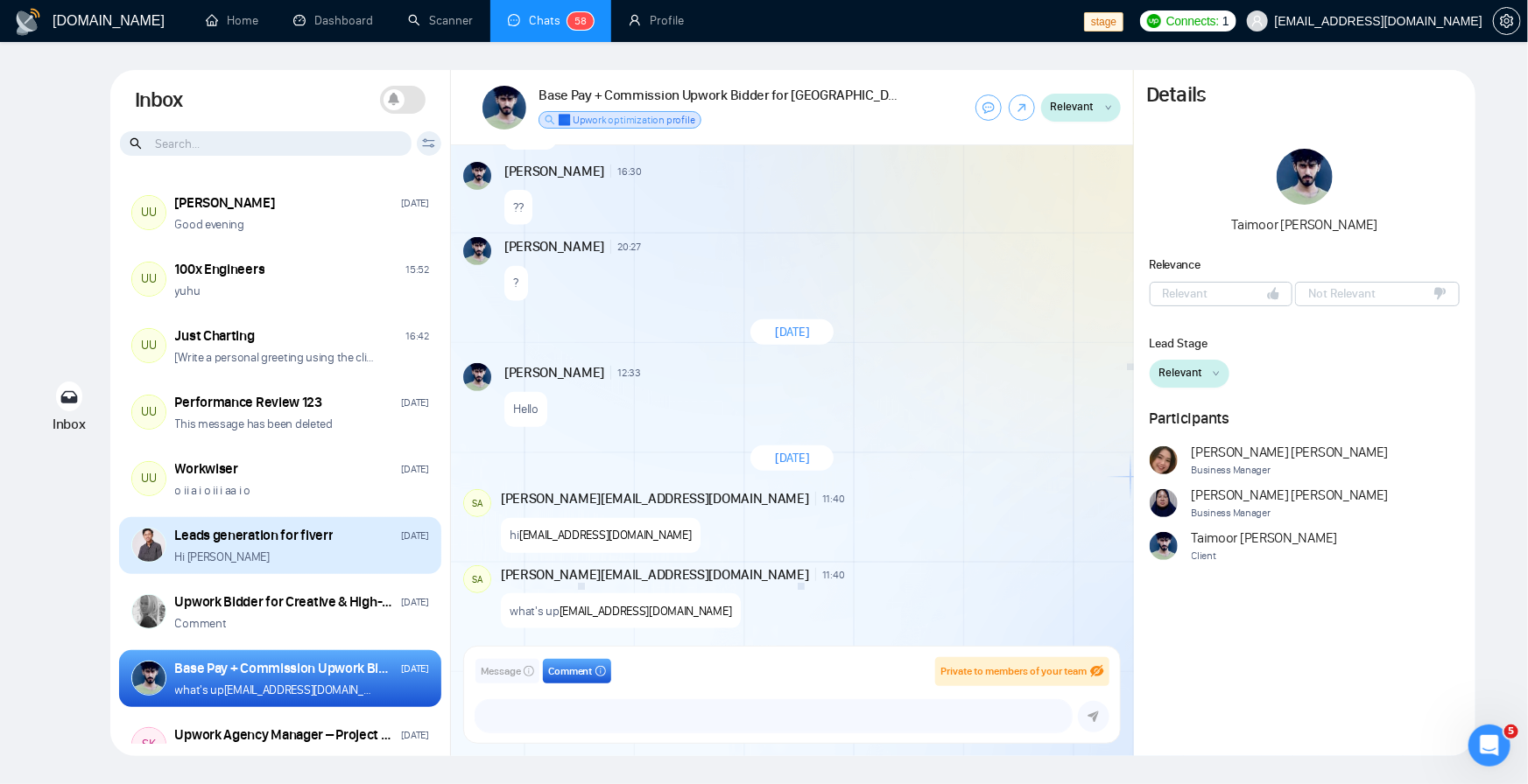
click at [312, 549] on div "Hi ari" at bounding box center [302, 557] width 254 height 17
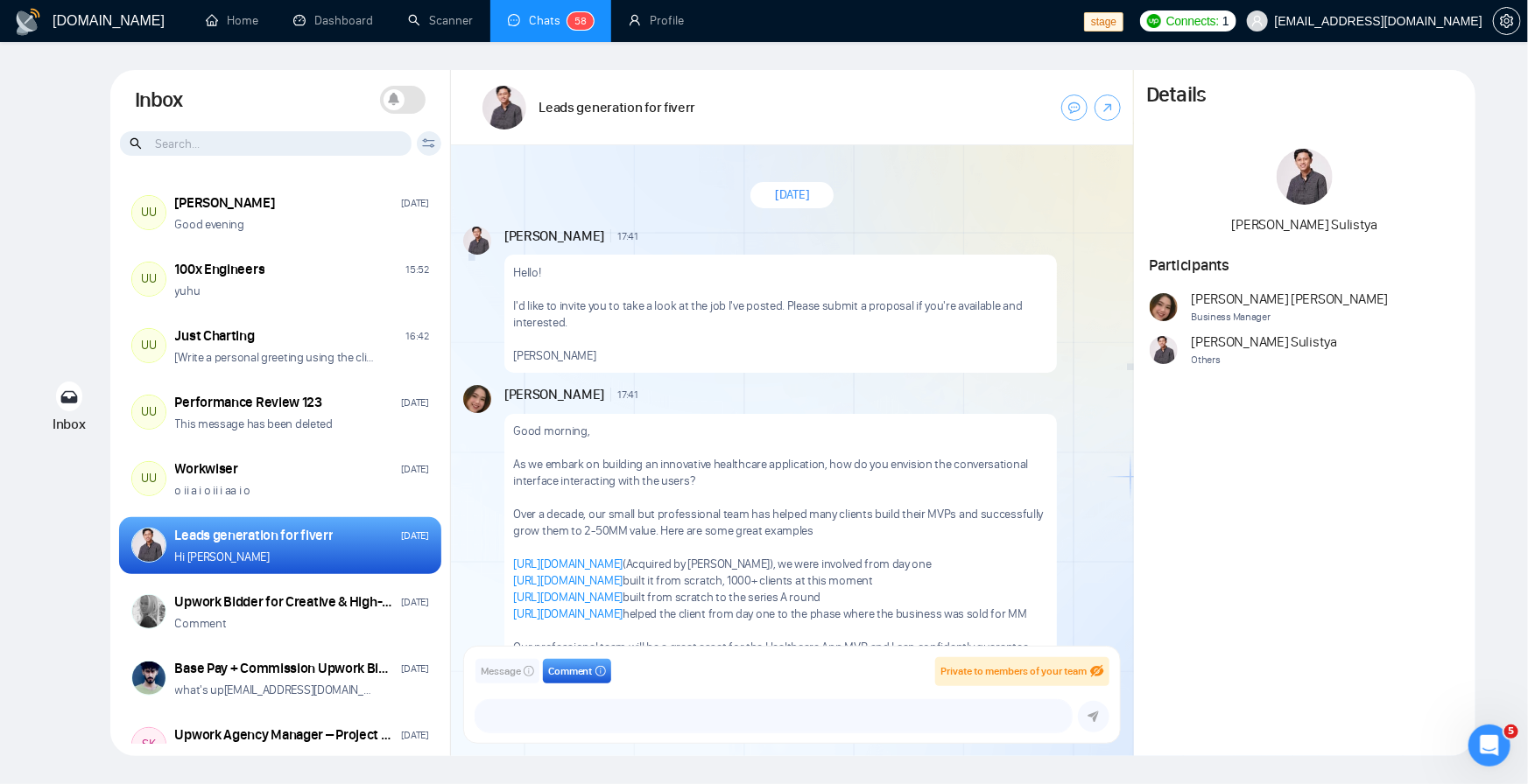
scroll to position [657, 0]
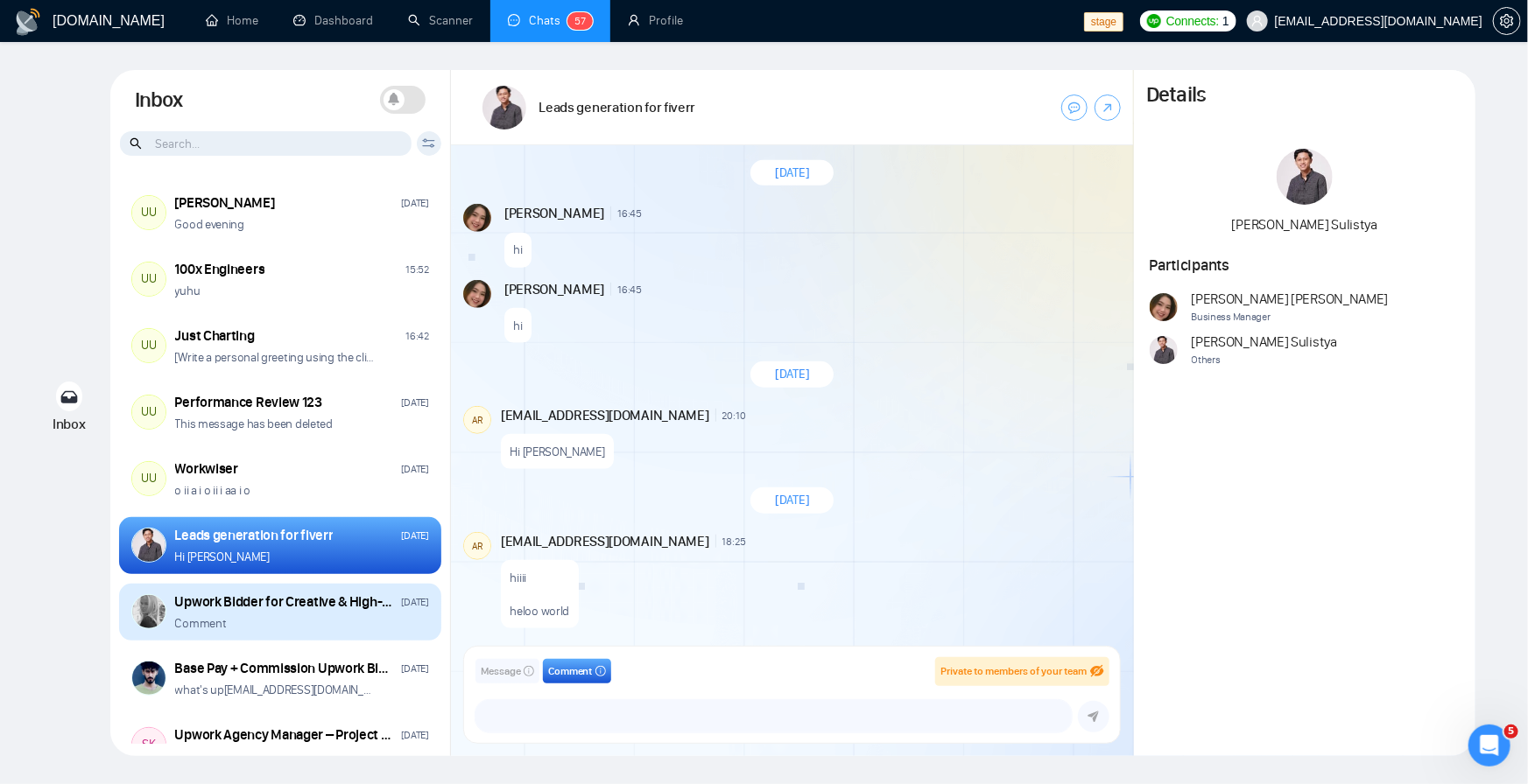
click at [274, 637] on div "Upwork Bidder for Creative & High-Aesthetic Design Projects Sep 26 Comment" at bounding box center [281, 612] width 322 height 58
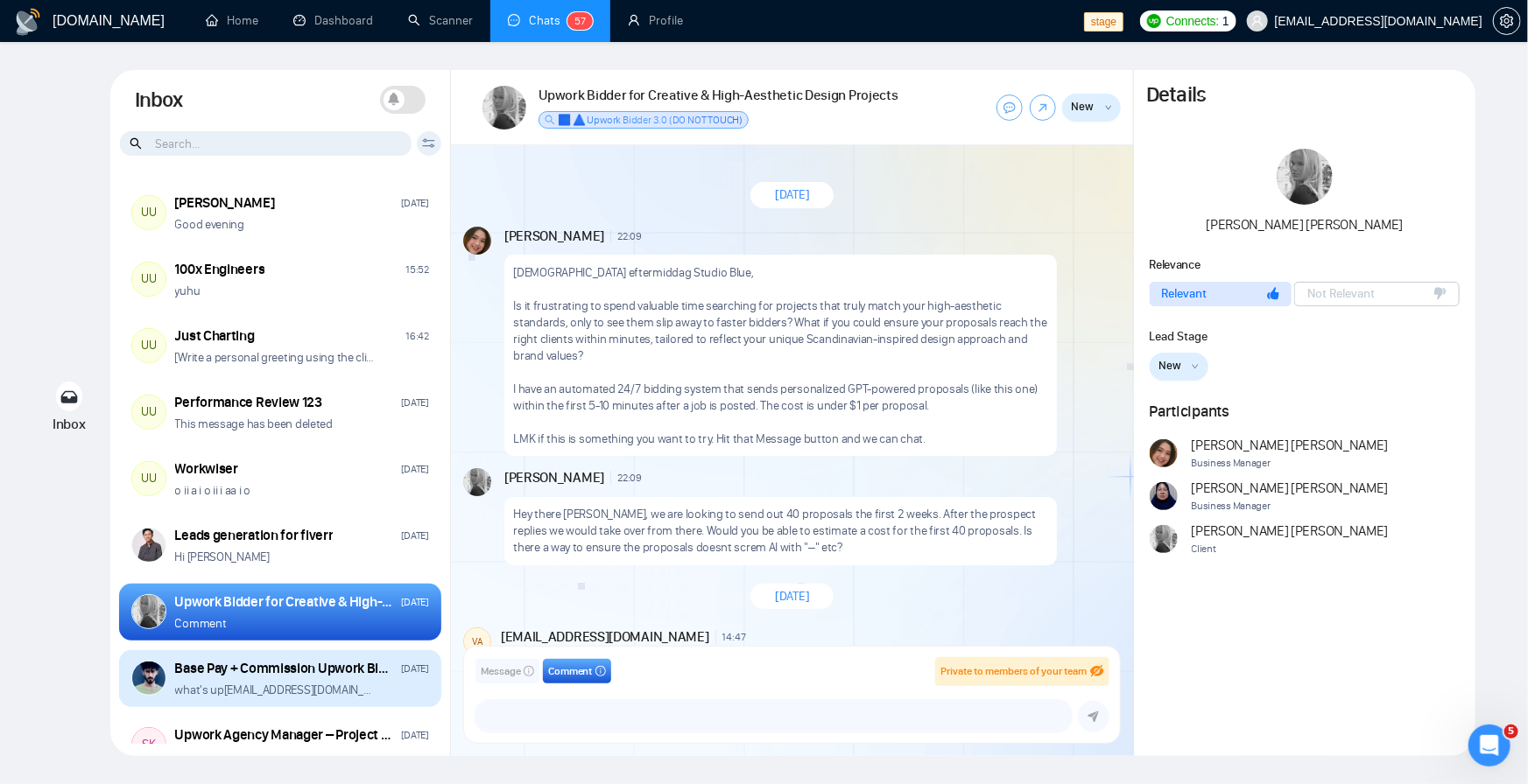
scroll to position [1269, 0]
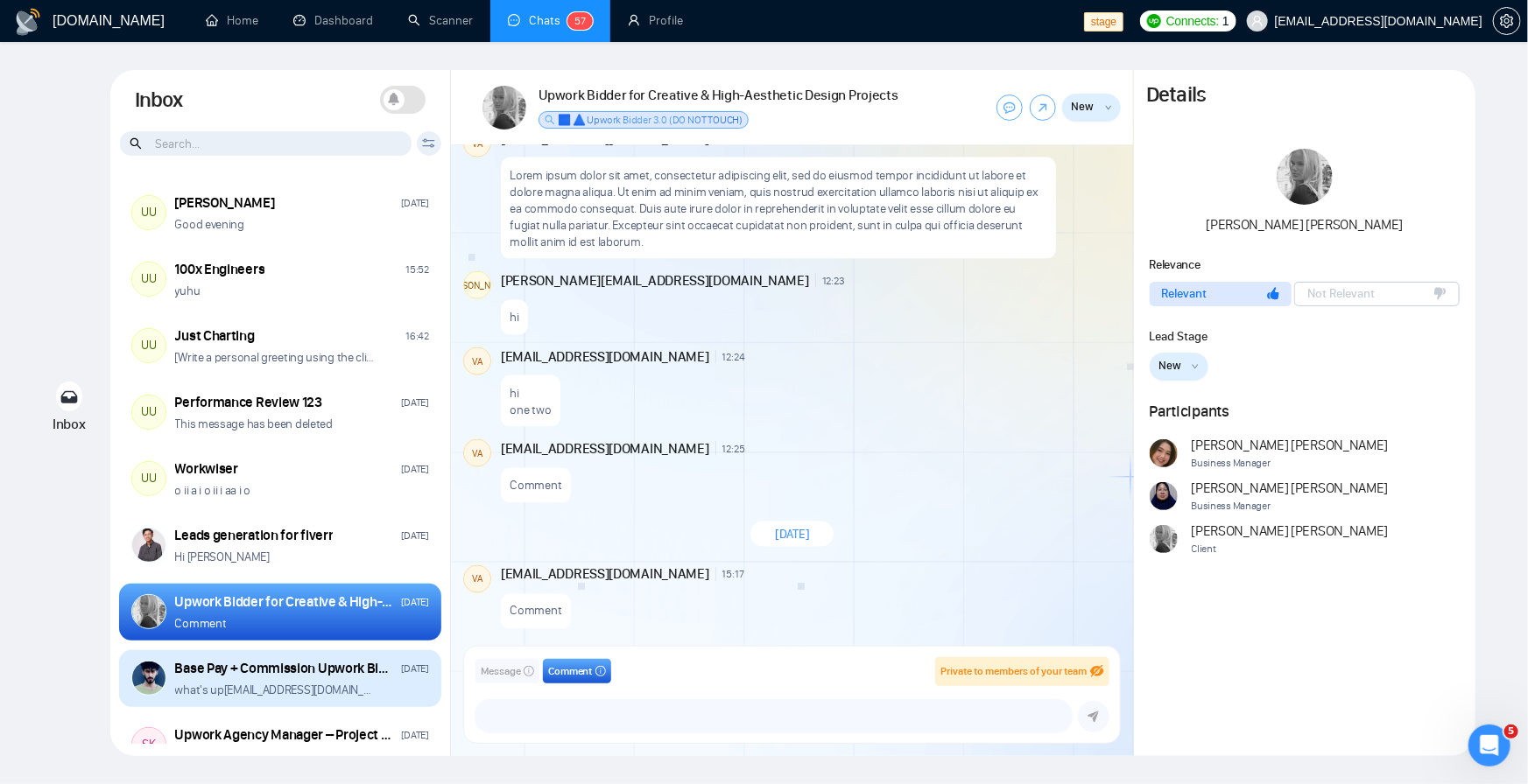
click at [274, 666] on div "Base Pay + Commission Upwork Bidder for [GEOGRAPHIC_DATA] Profile" at bounding box center [285, 669] width 220 height 19
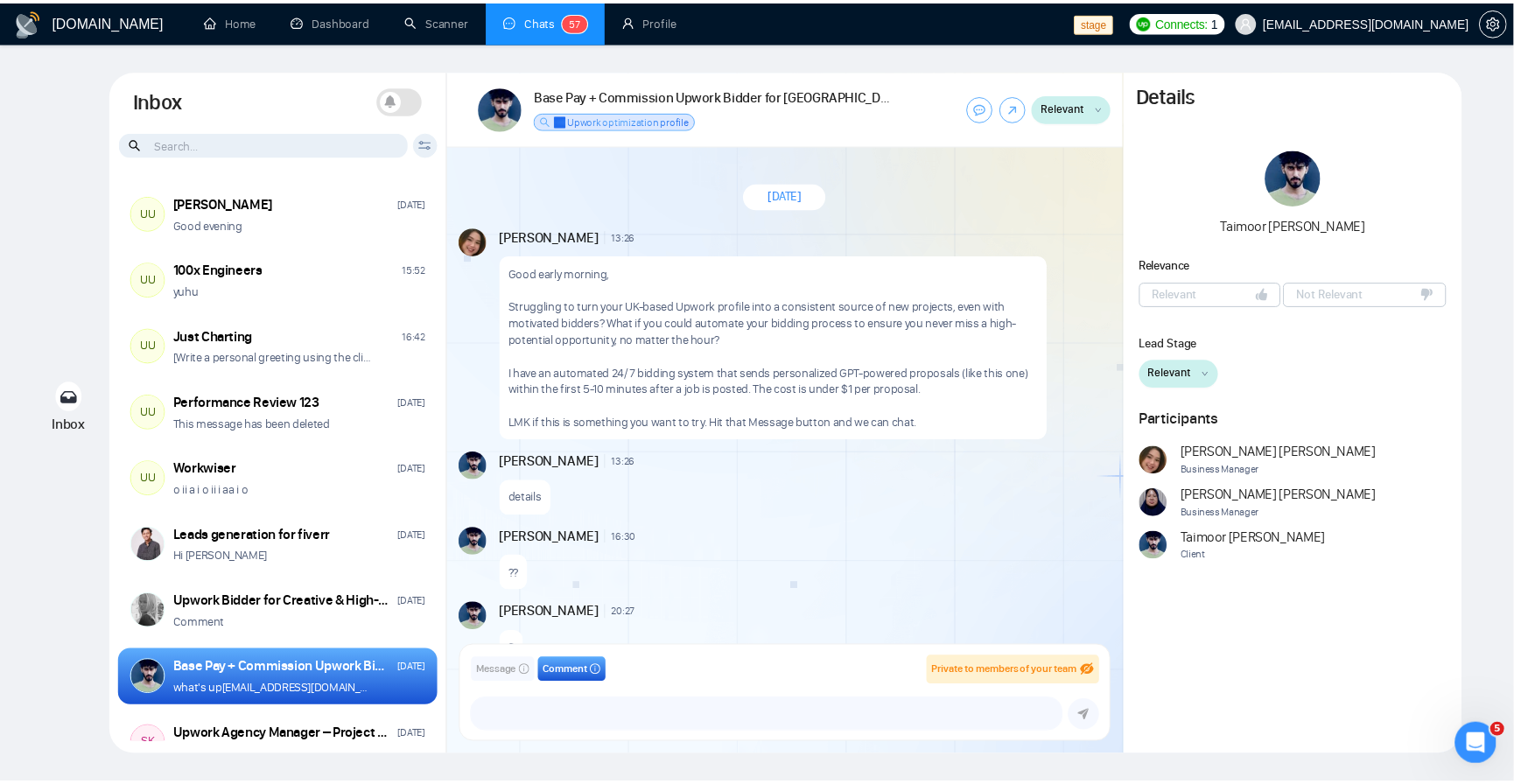
scroll to position [365, 0]
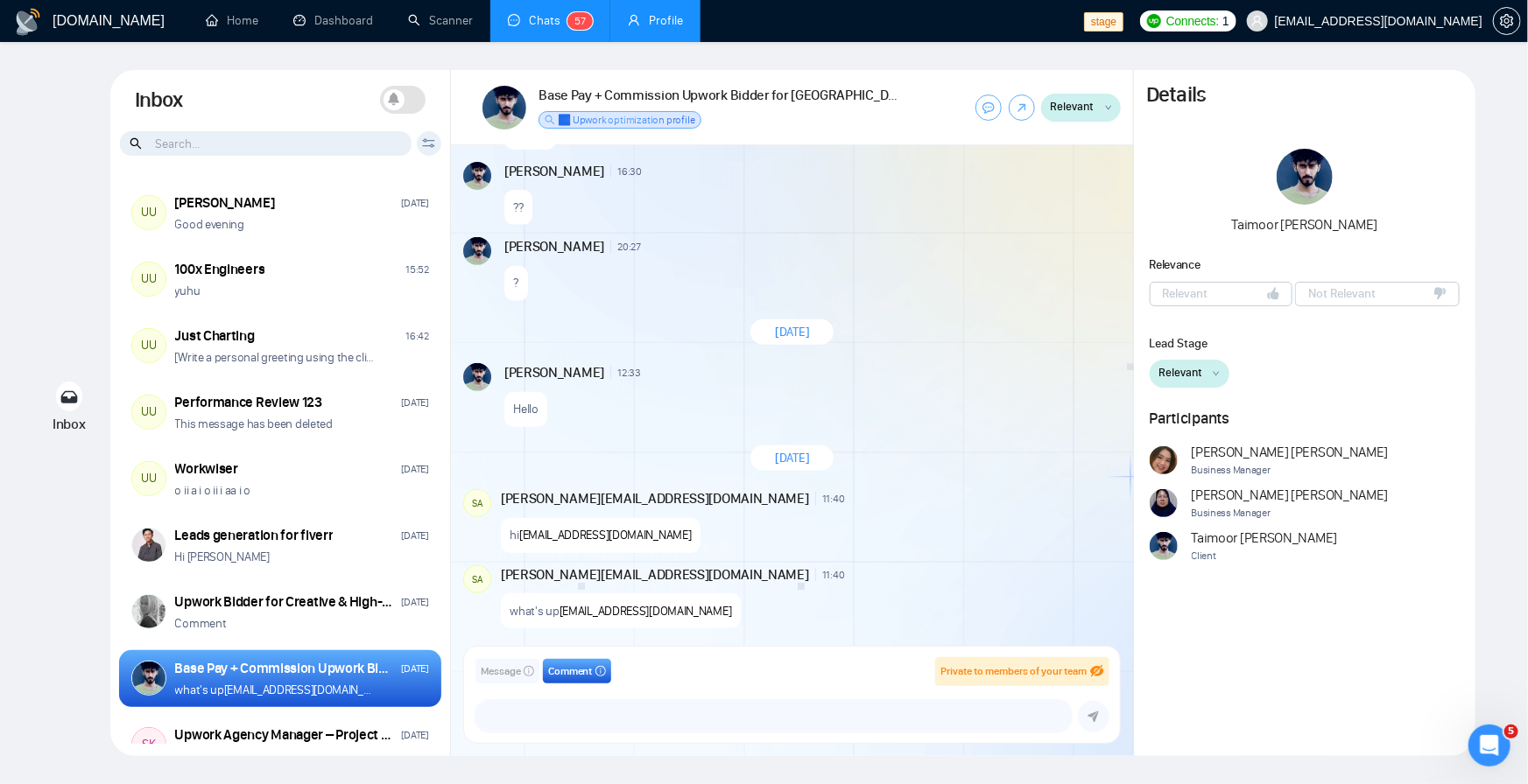
click at [633, 27] on link "Profile" at bounding box center [655, 20] width 55 height 15
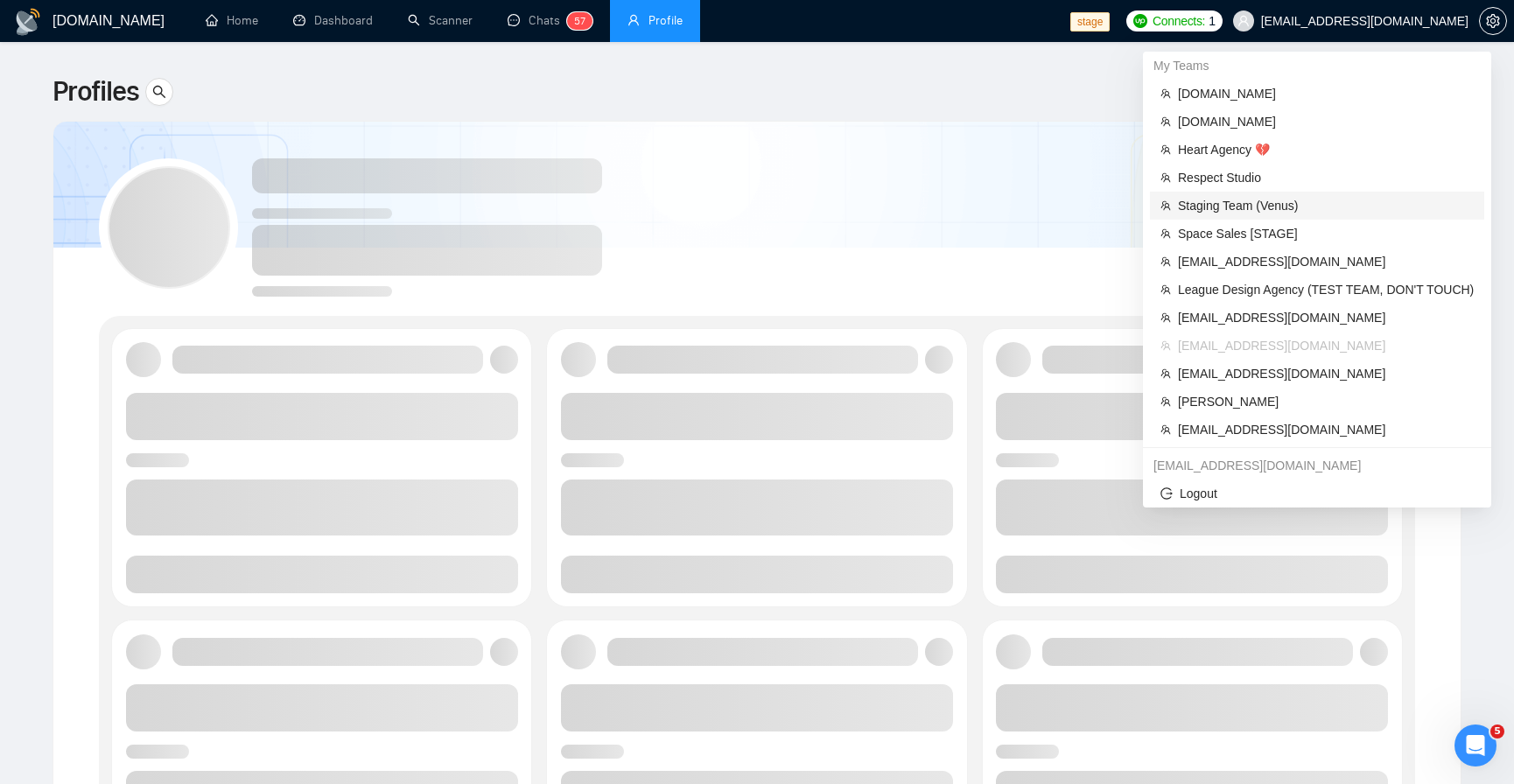
click at [1232, 212] on span "Staging Team (Venus)" at bounding box center [1326, 206] width 296 height 19
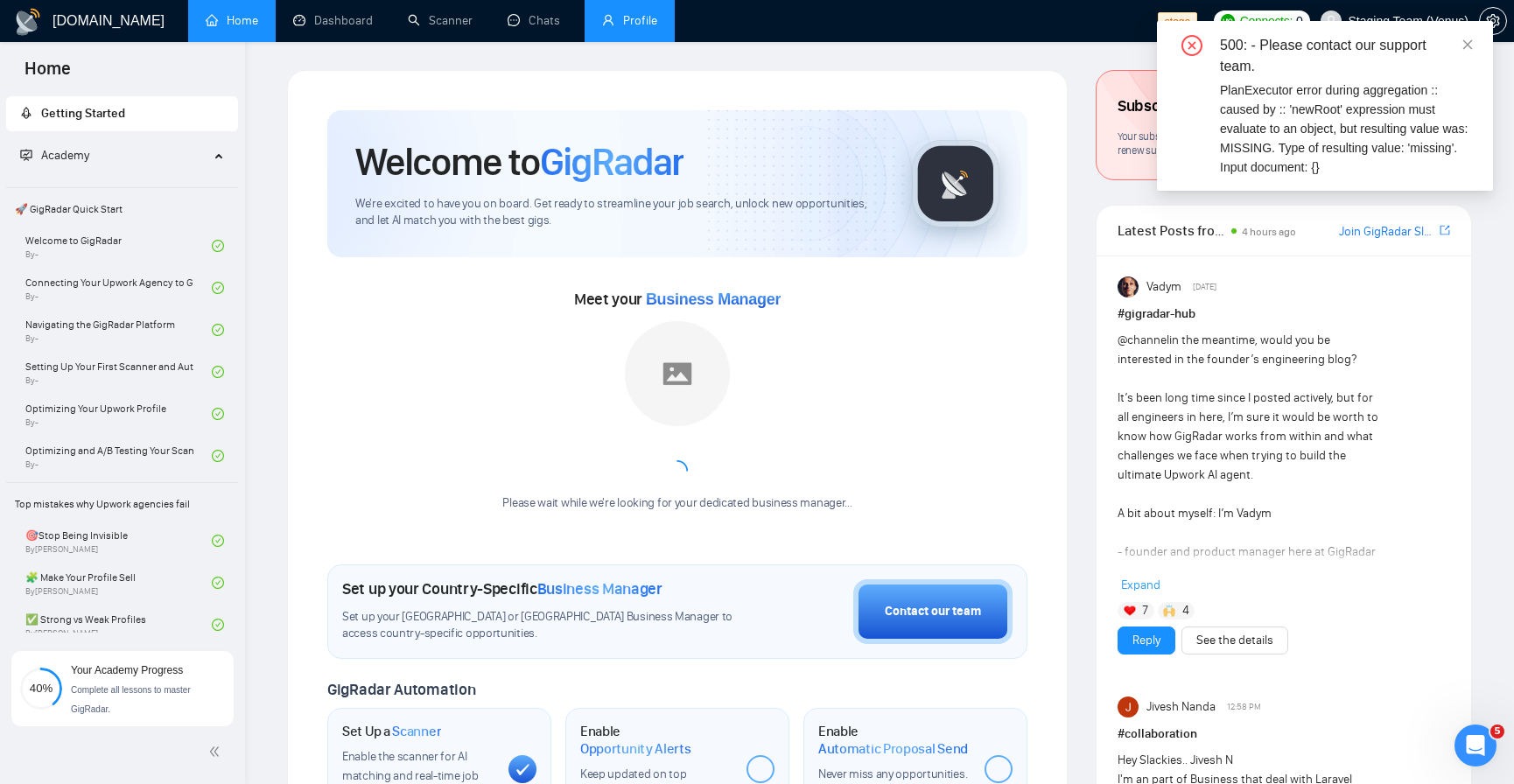
click at [1458, 45] on div "500: - Please contact our support team." at bounding box center [1346, 56] width 252 height 42
click at [1467, 45] on icon "close" at bounding box center [1468, 45] width 12 height 12
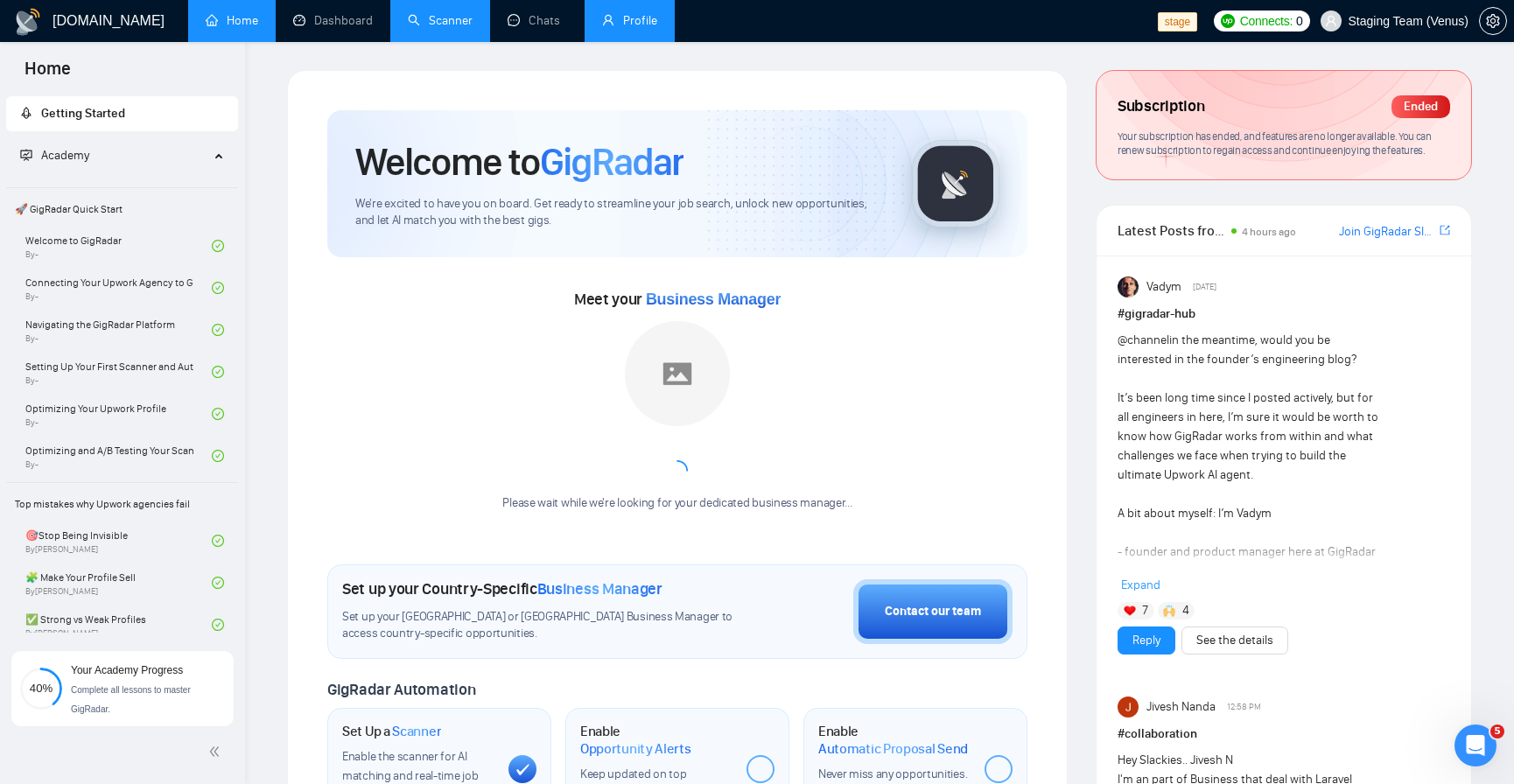
click at [424, 17] on link "Scanner" at bounding box center [440, 20] width 65 height 15
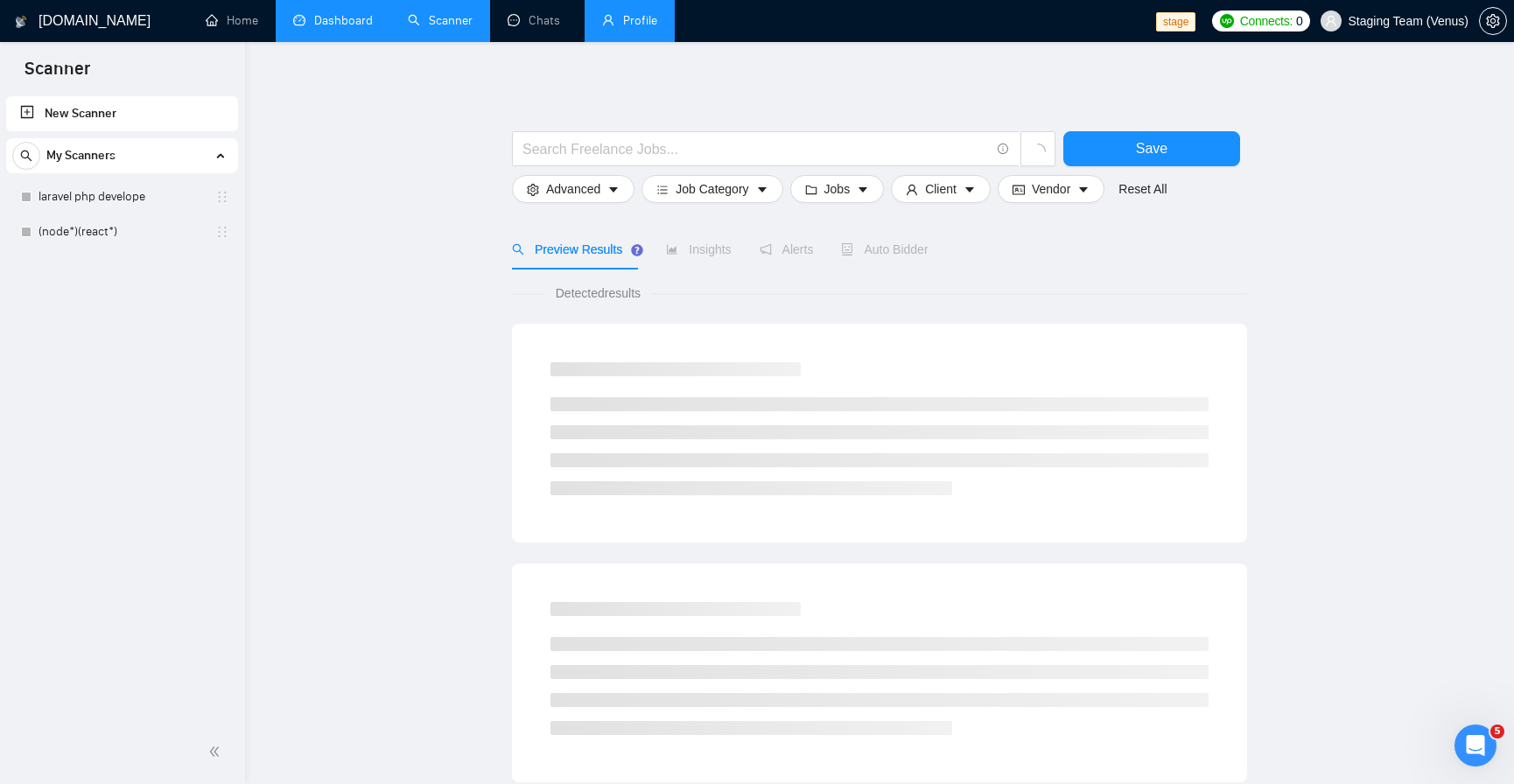
click at [327, 21] on link "Dashboard" at bounding box center [333, 20] width 80 height 15
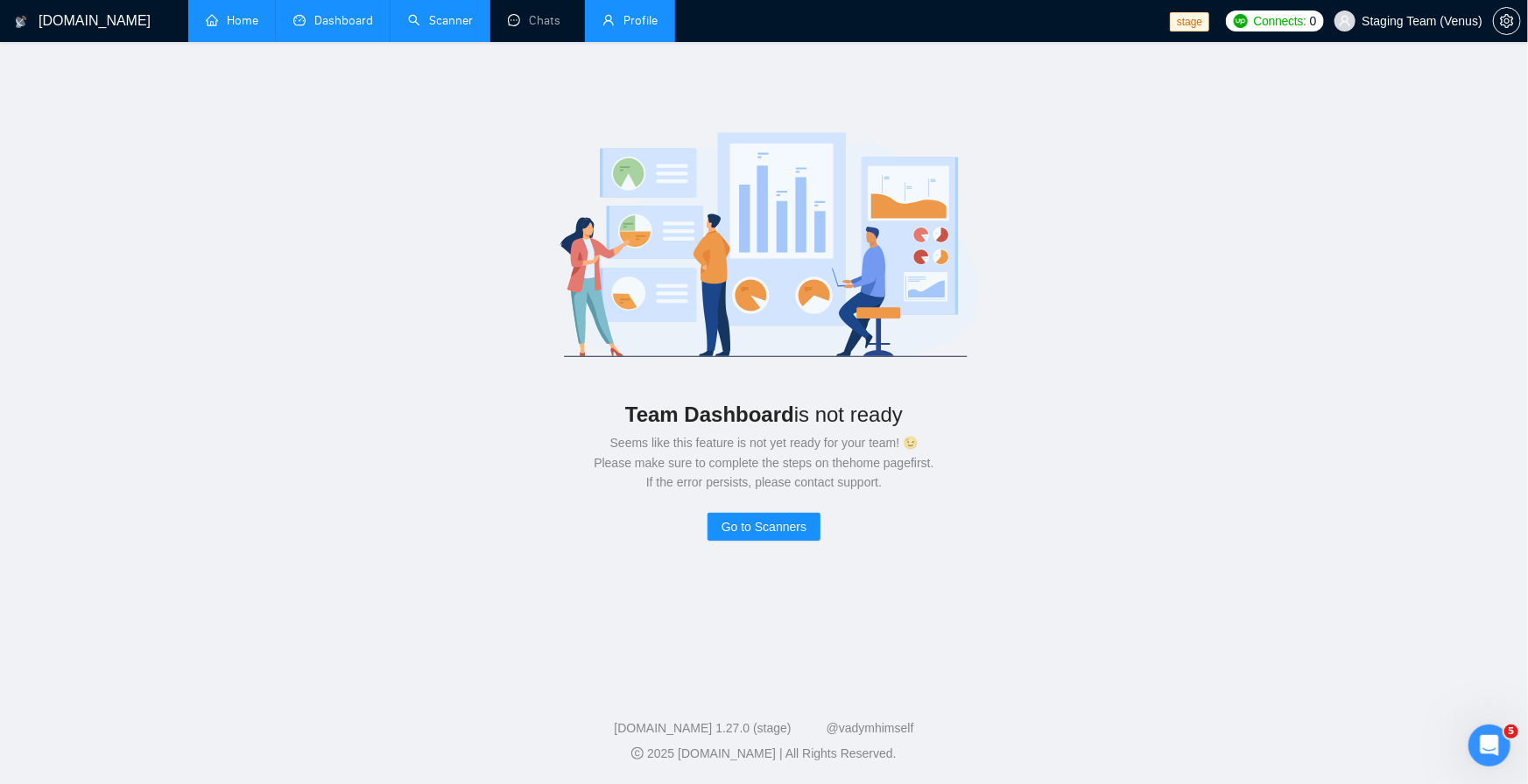
click at [224, 23] on link "Home" at bounding box center [231, 20] width 52 height 15
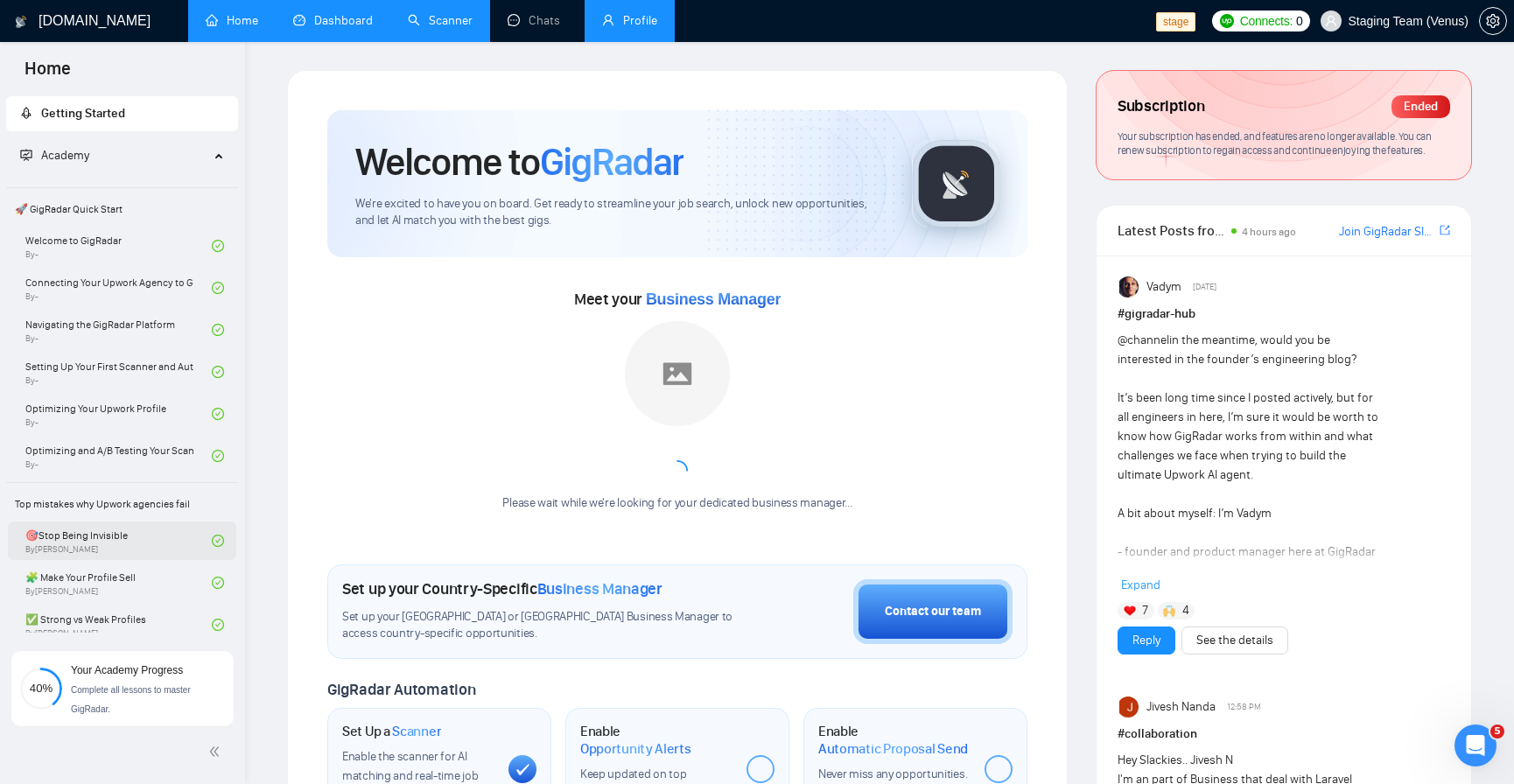
click at [166, 522] on link "🎯Stop Being Invisible By Vlad Sharahov" at bounding box center [119, 542] width 187 height 39
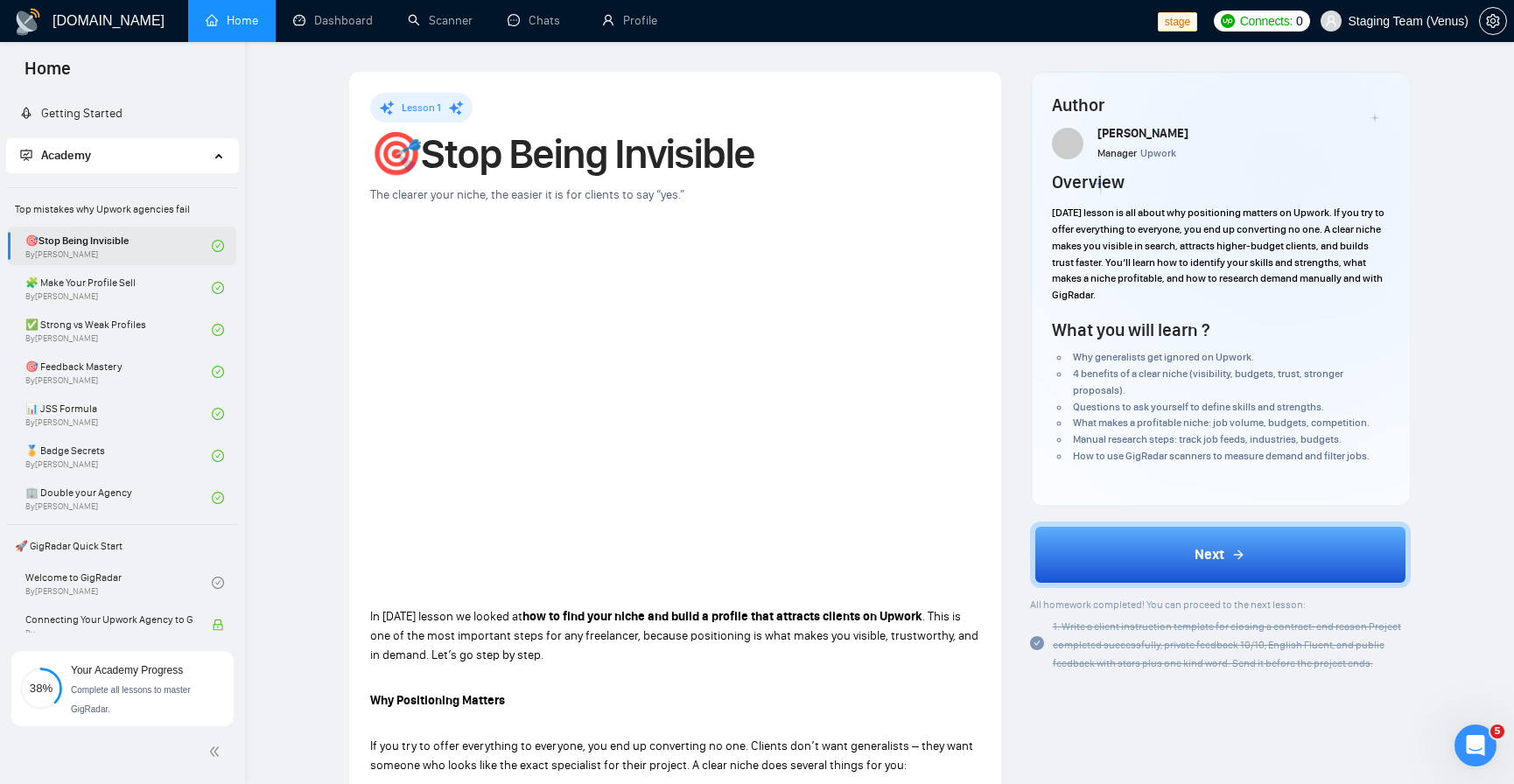
click at [127, 246] on link "🎯Stop Being Invisible By [PERSON_NAME]" at bounding box center [119, 246] width 187 height 39
click at [136, 284] on link "🧩 Make Your Profile Sell By Vlad Sharahov" at bounding box center [119, 288] width 187 height 39
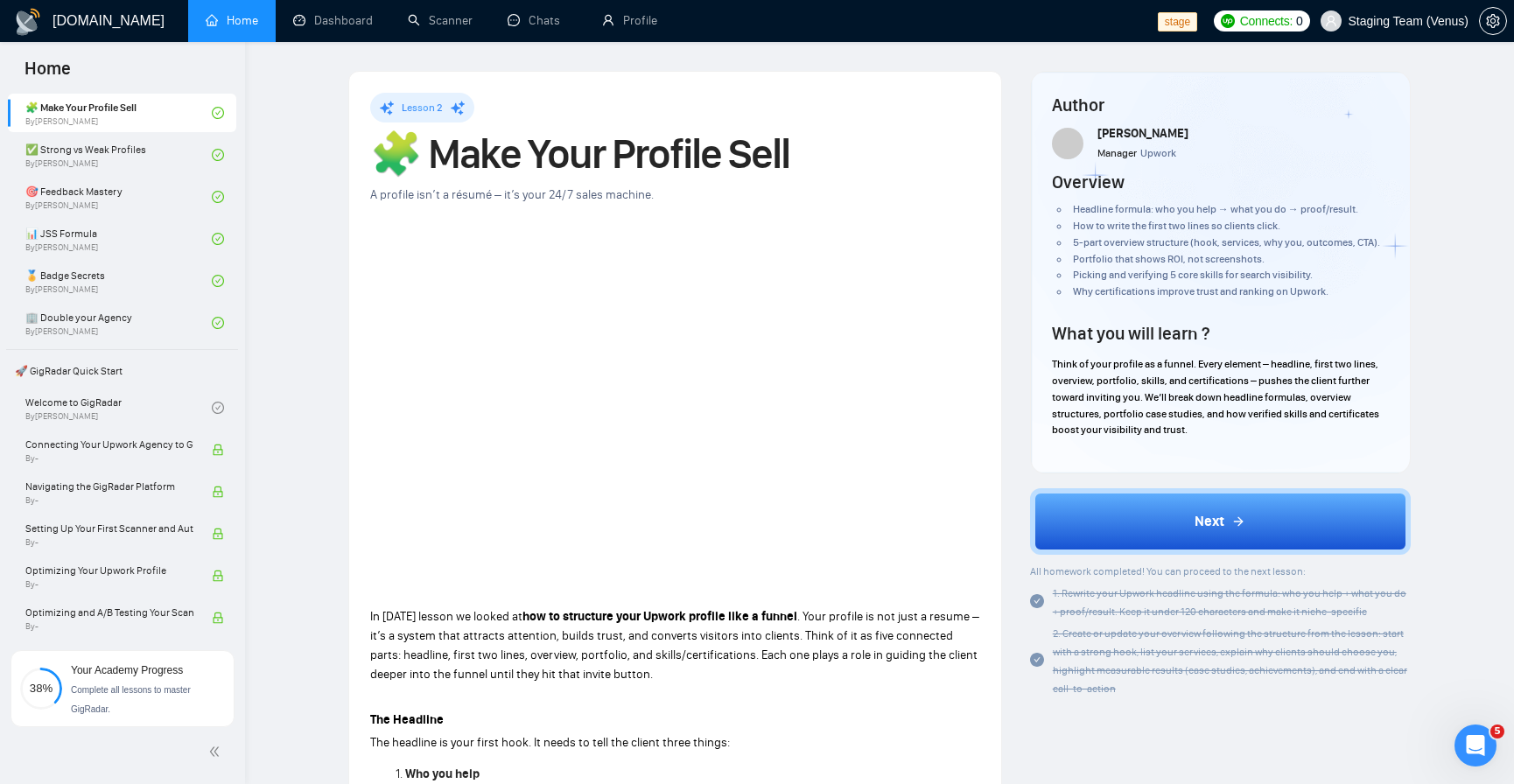
scroll to position [315, 0]
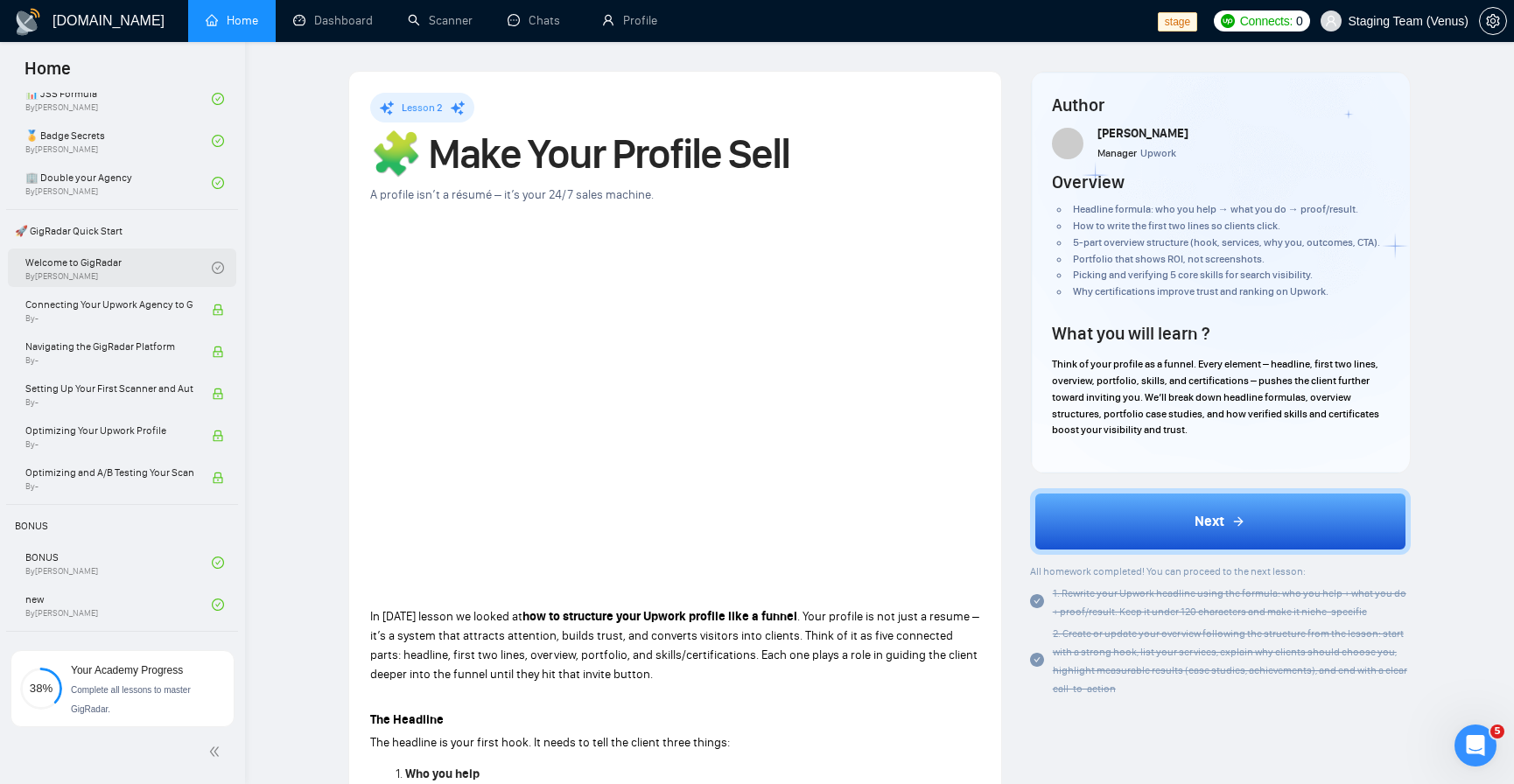
click at [82, 256] on link "Welcome to GigRadar By Vlad Sharahov" at bounding box center [119, 268] width 187 height 39
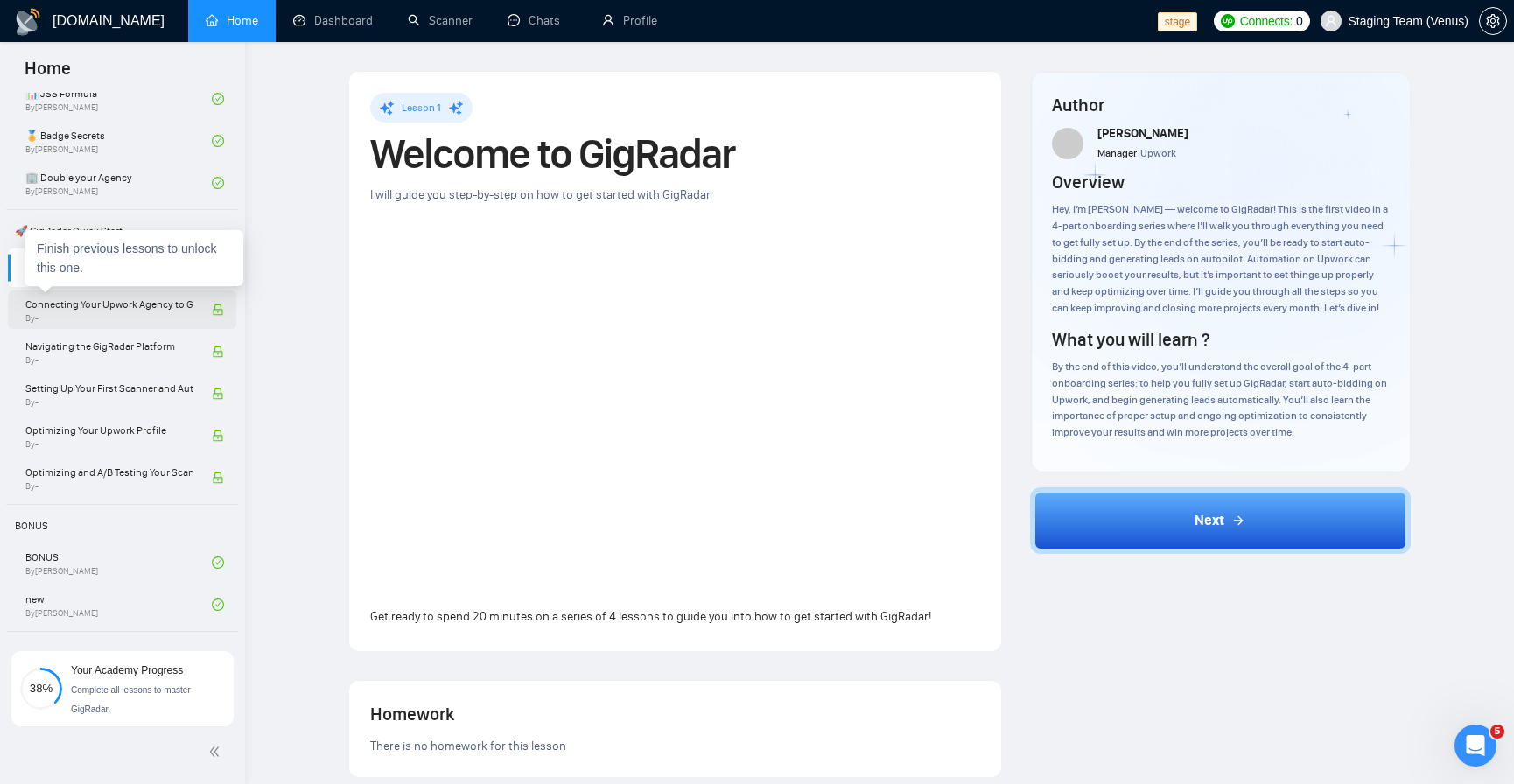
click at [103, 305] on span "Connecting Your Upwork Agency to GigRadar" at bounding box center [110, 304] width 168 height 18
click at [103, 307] on span "Connecting Your Upwork Agency to GigRadar" at bounding box center [110, 304] width 168 height 18
click at [112, 298] on span "Connecting Your Upwork Agency to GigRadar" at bounding box center [110, 304] width 168 height 18
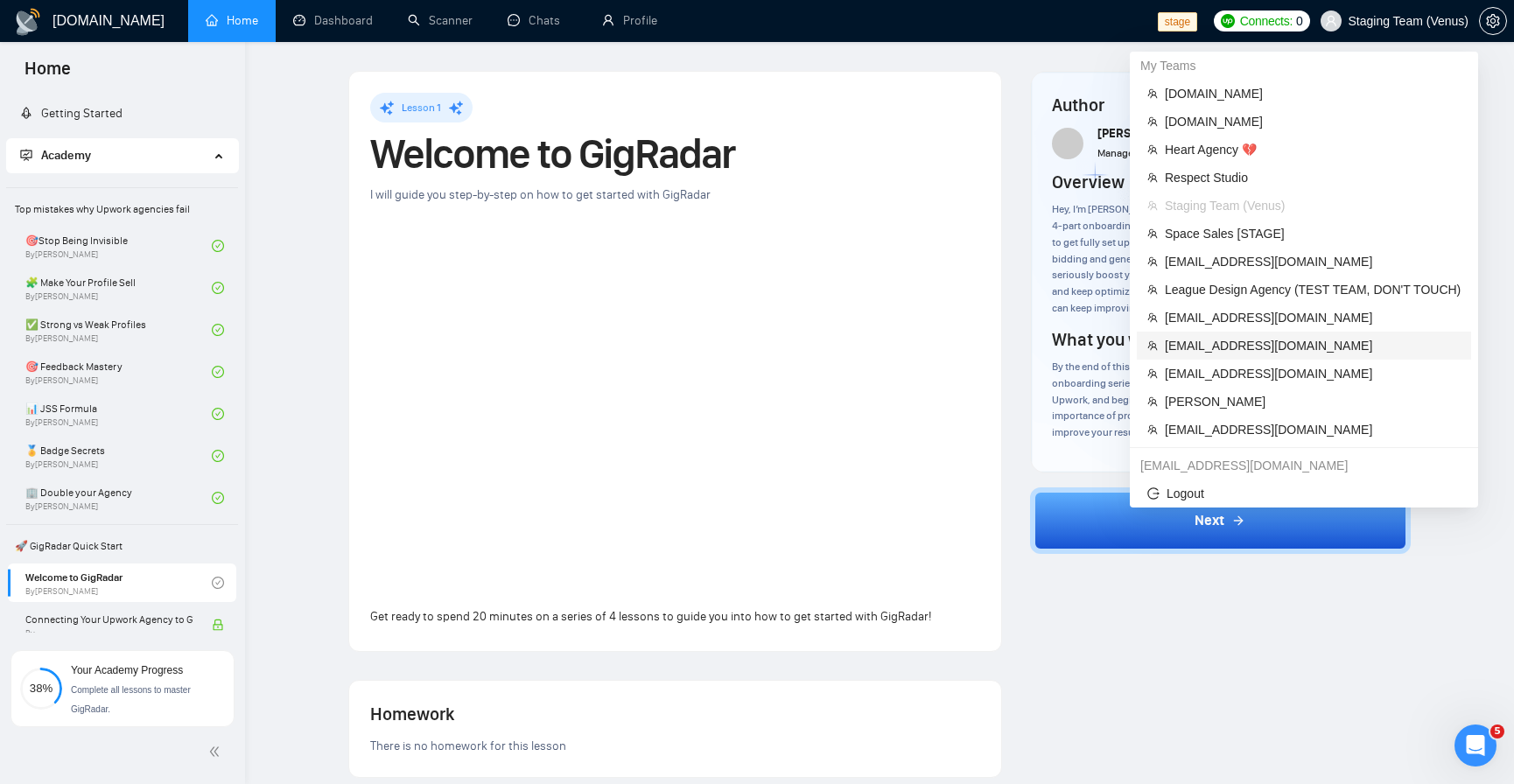
click at [1264, 334] on li "[EMAIL_ADDRESS][DOMAIN_NAME]" at bounding box center [1304, 346] width 334 height 28
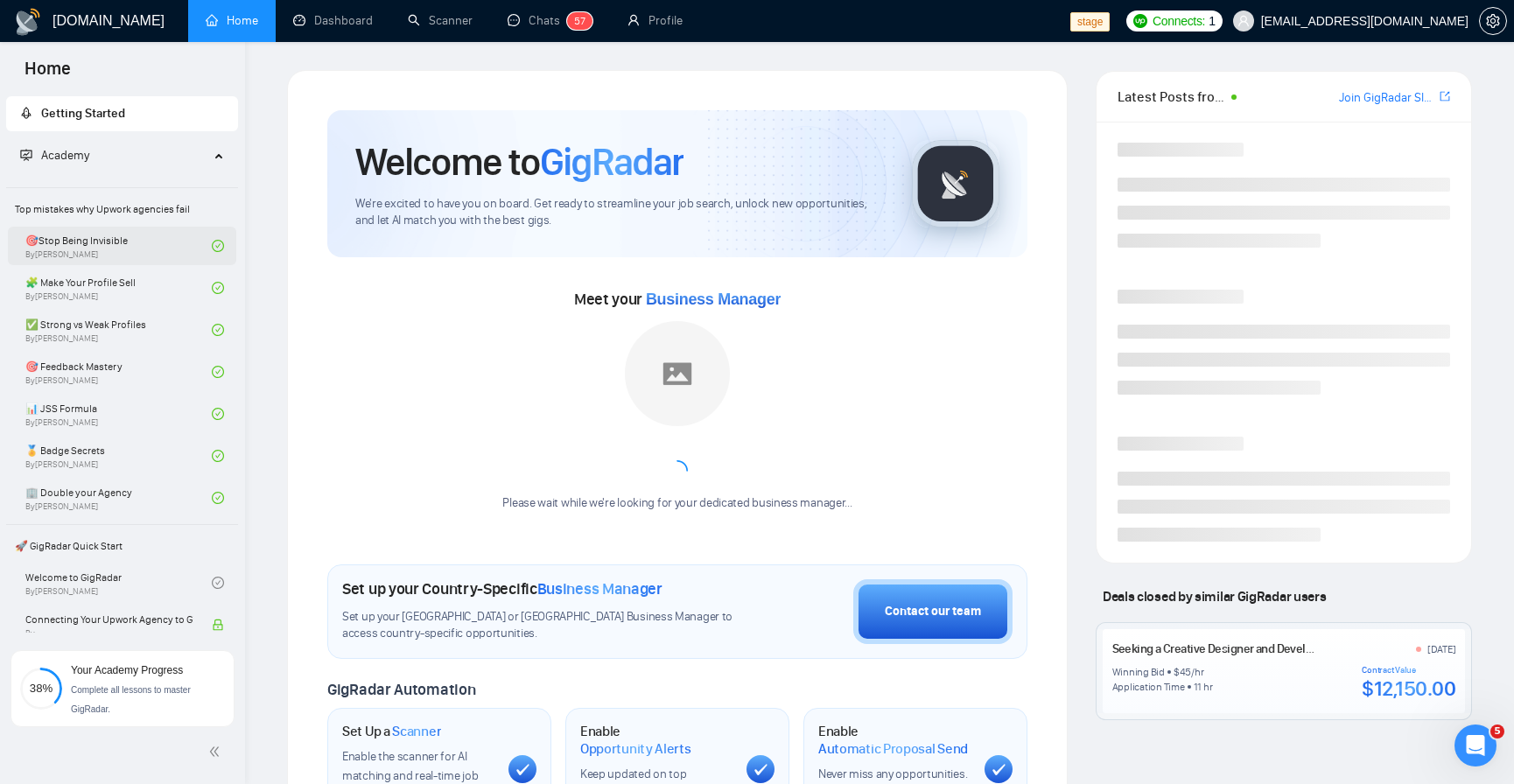
click at [93, 233] on link "🎯Stop Being Invisible By Vlad Sharahov" at bounding box center [119, 246] width 187 height 39
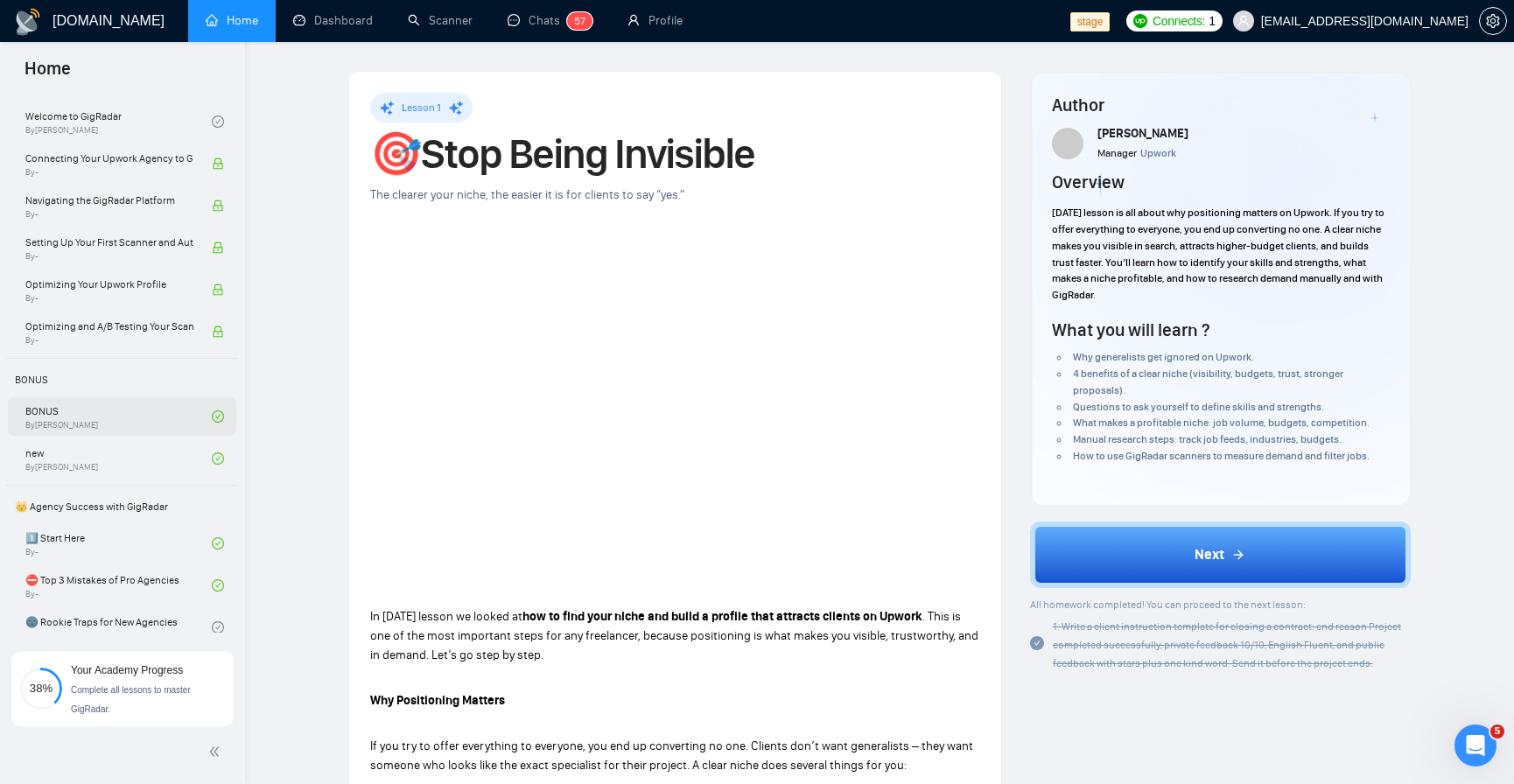
scroll to position [526, 0]
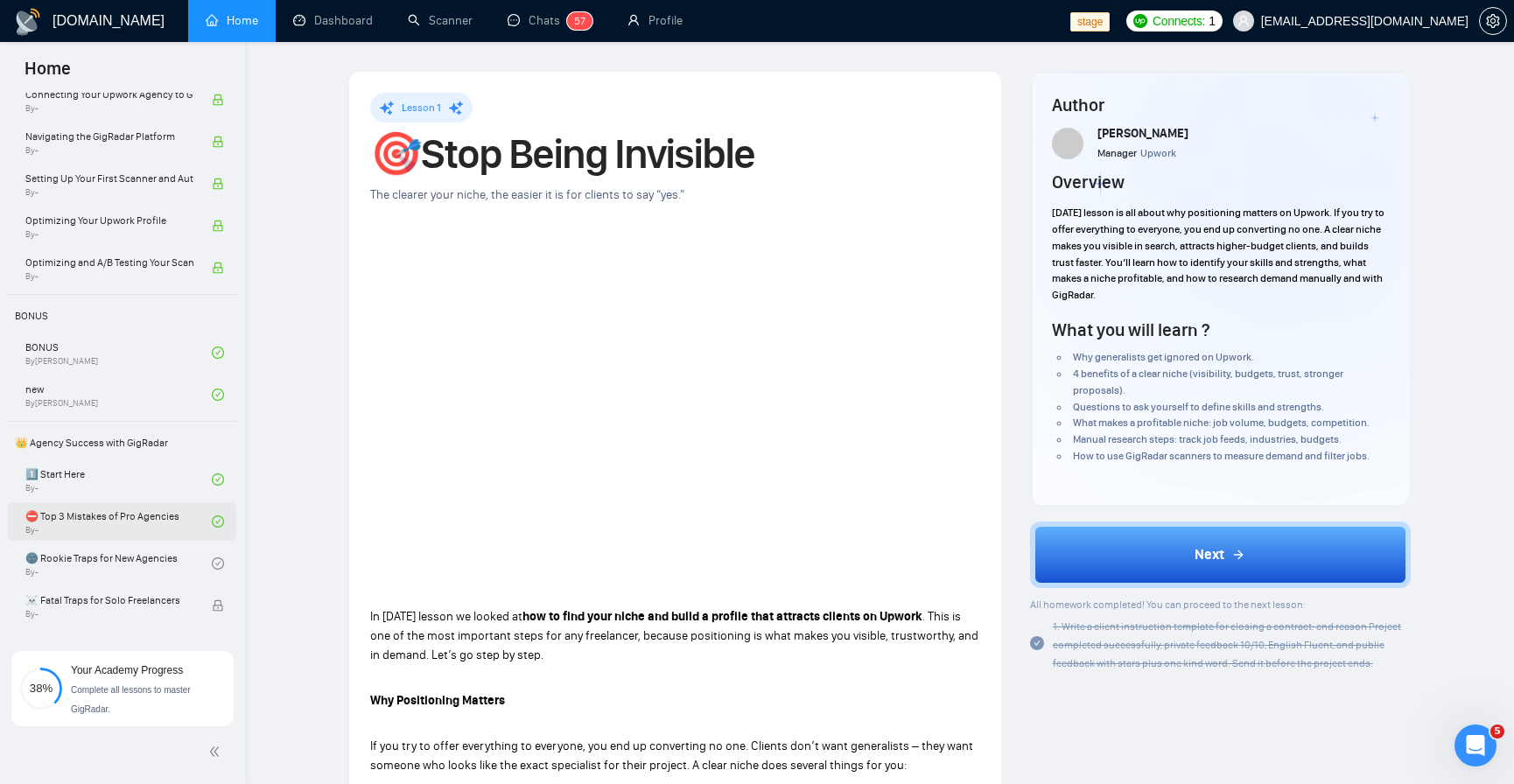
click at [124, 519] on link "⛔ Top 3 Mistakes of Pro Agencies By -" at bounding box center [119, 522] width 187 height 39
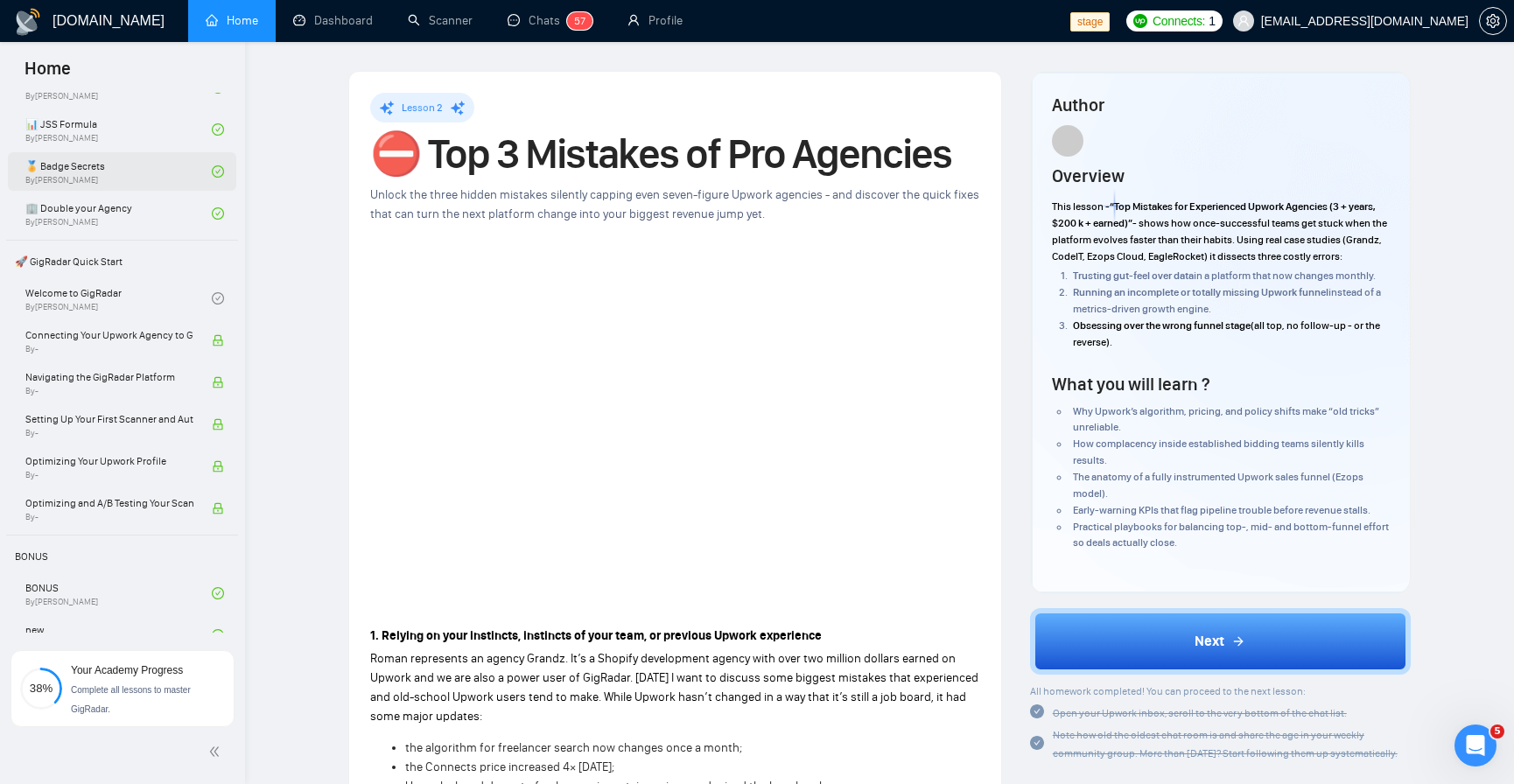
scroll to position [263, 0]
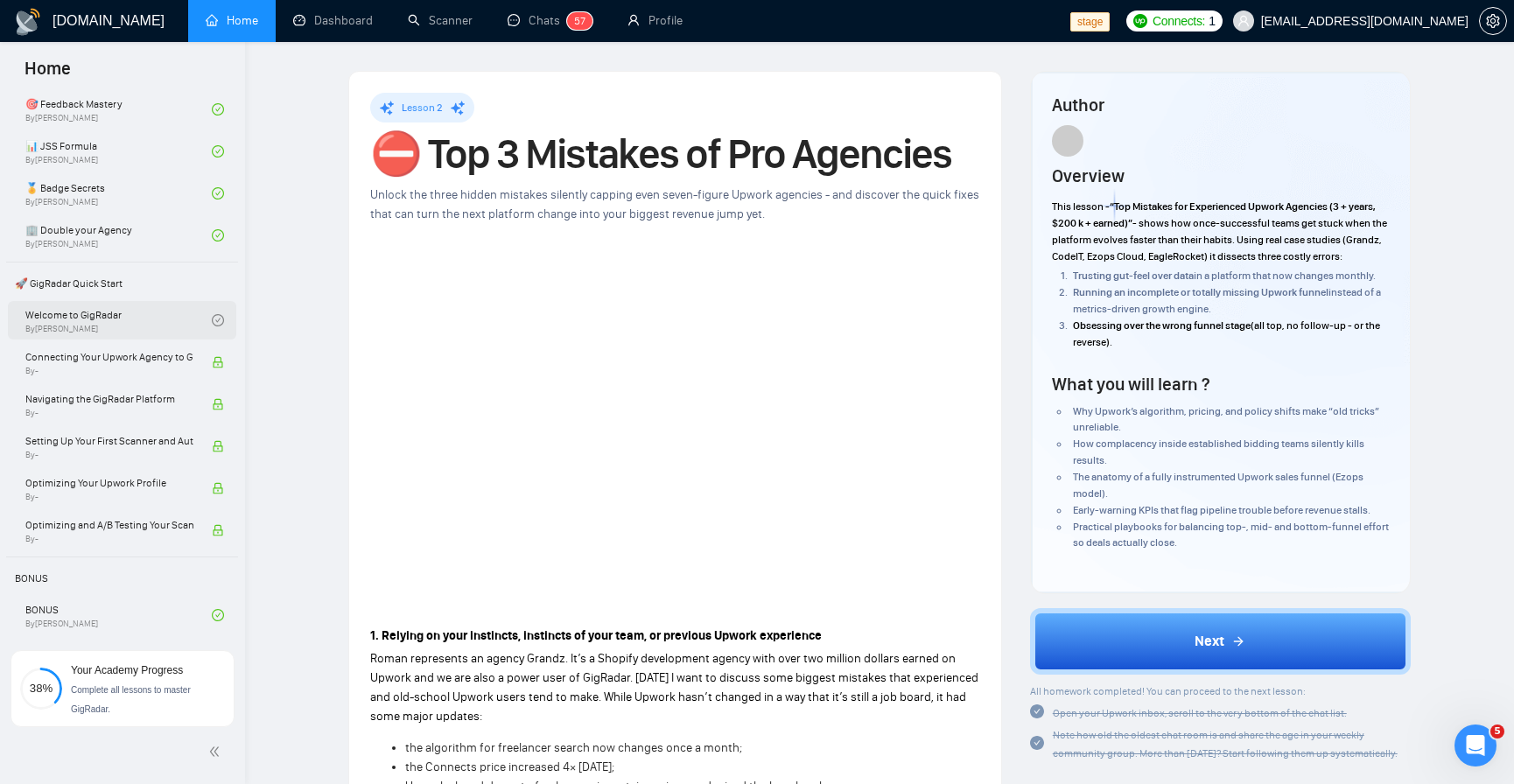
click at [151, 326] on link "Welcome to GigRadar By Vlad Sharahov" at bounding box center [119, 320] width 187 height 39
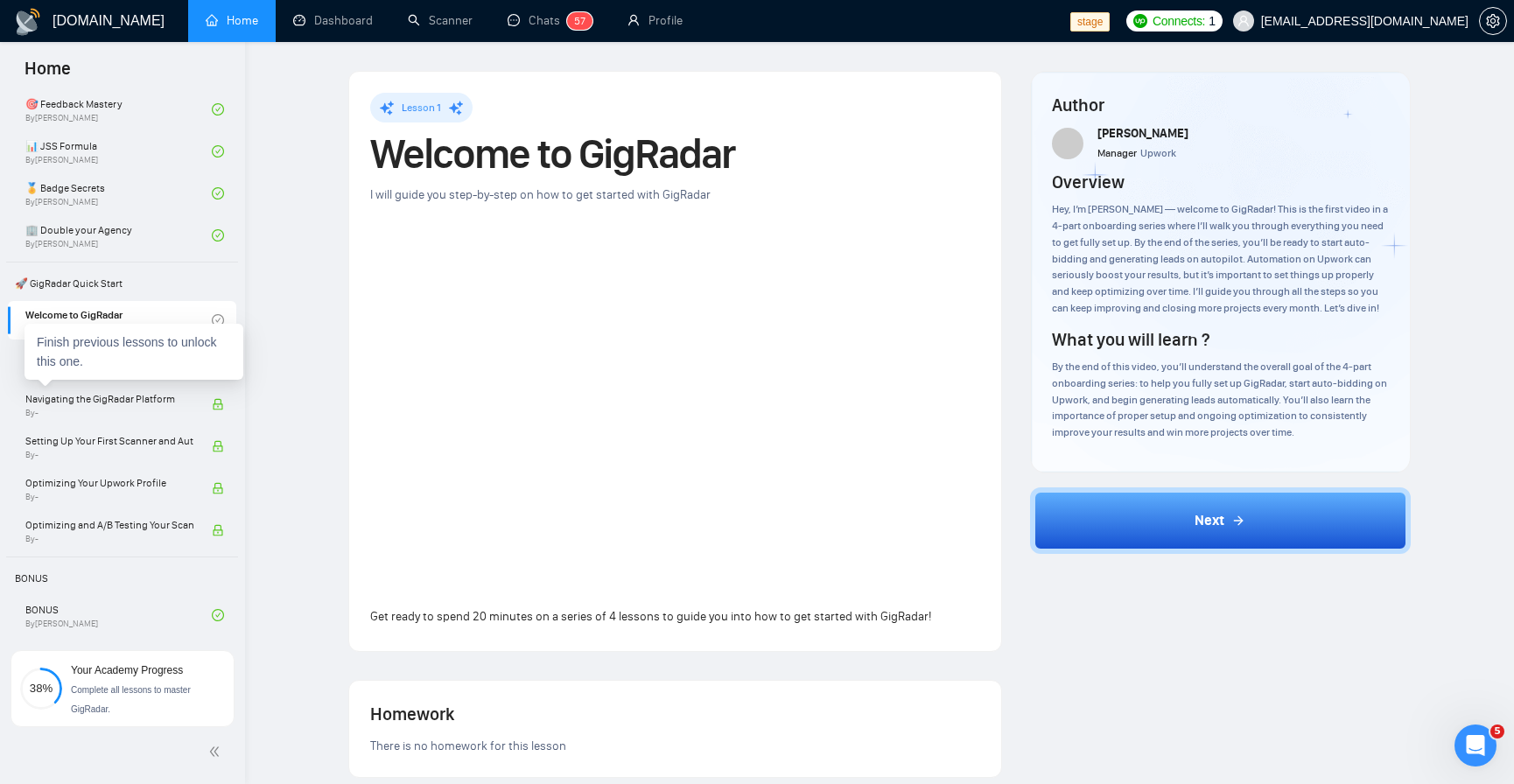
click at [129, 363] on div "Finish previous lessons to unlock this one." at bounding box center [134, 351] width 219 height 56
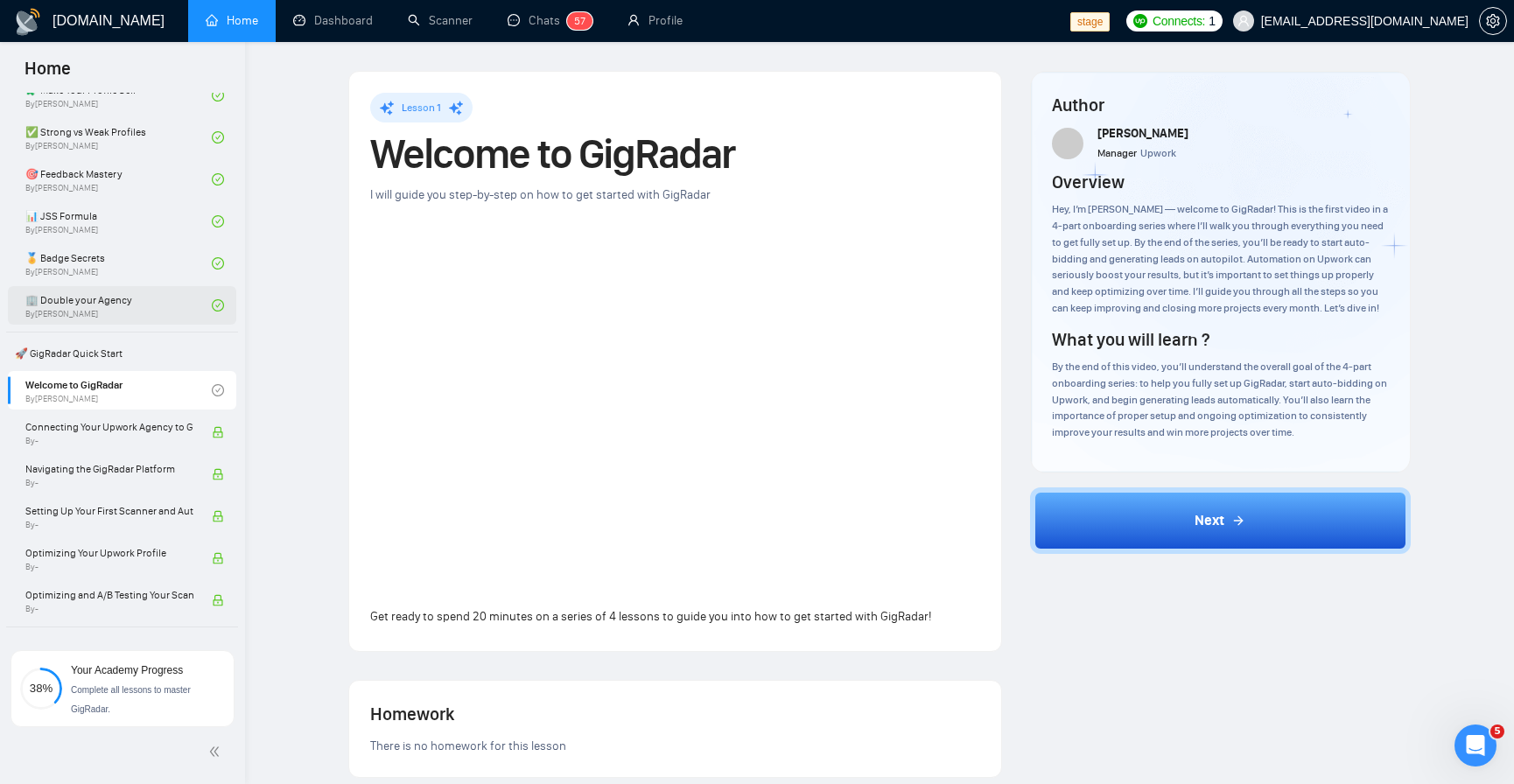
scroll to position [52, 0]
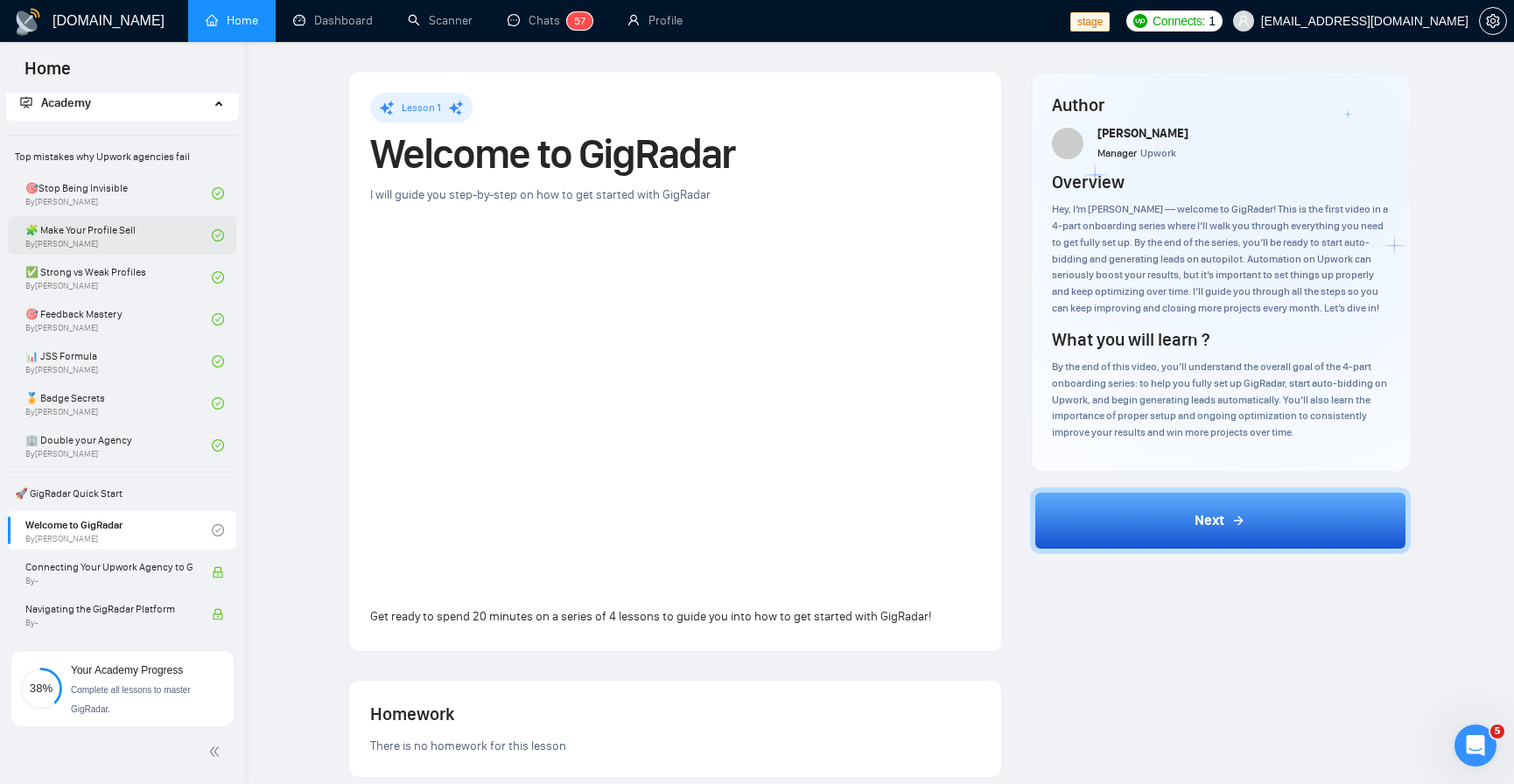
click at [163, 240] on link "🧩 Make Your Profile Sell By Vlad Sharahov" at bounding box center [119, 235] width 187 height 39
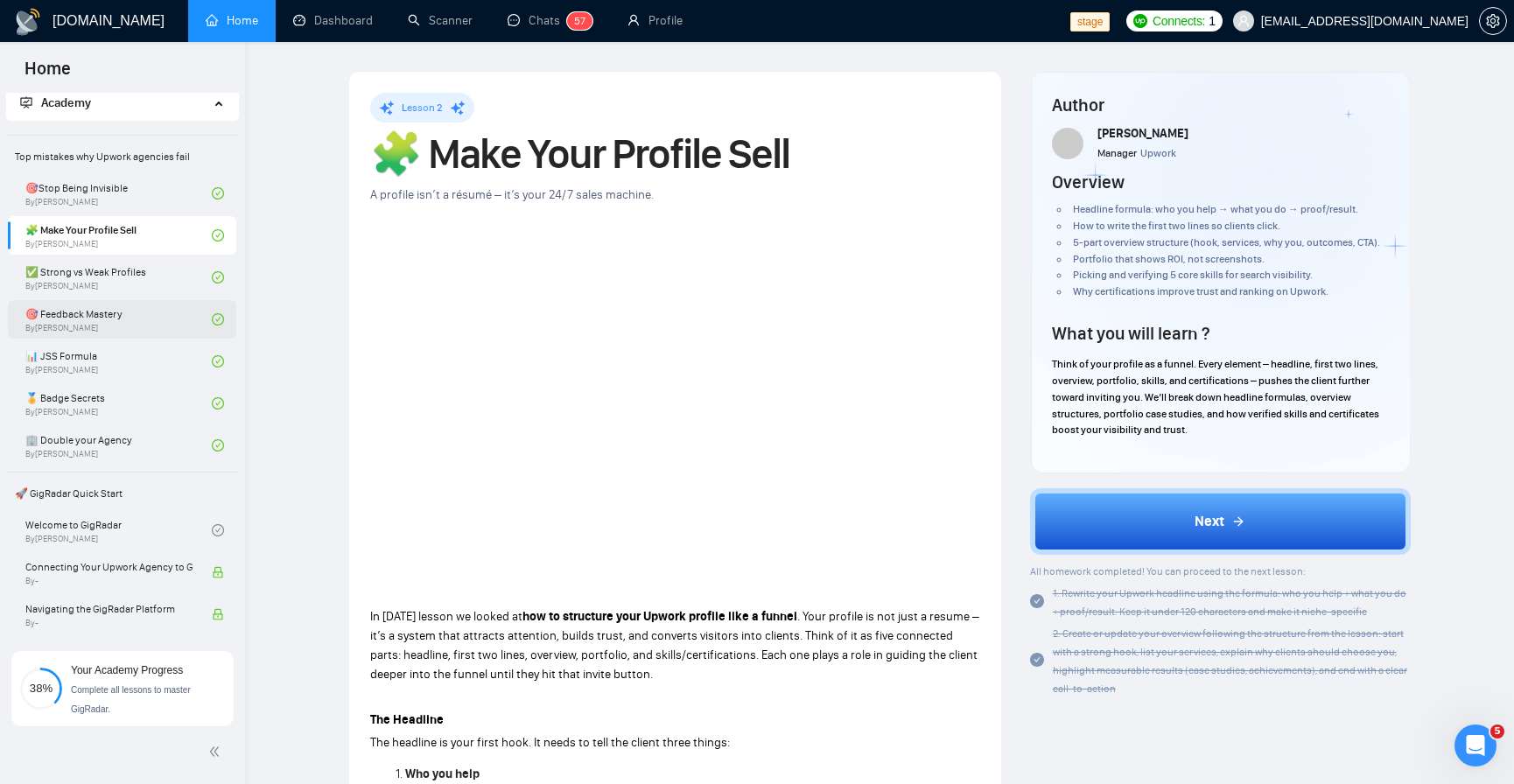
click at [128, 301] on link "🎯 Feedback Mastery By Tamara Levit" at bounding box center [119, 319] width 187 height 39
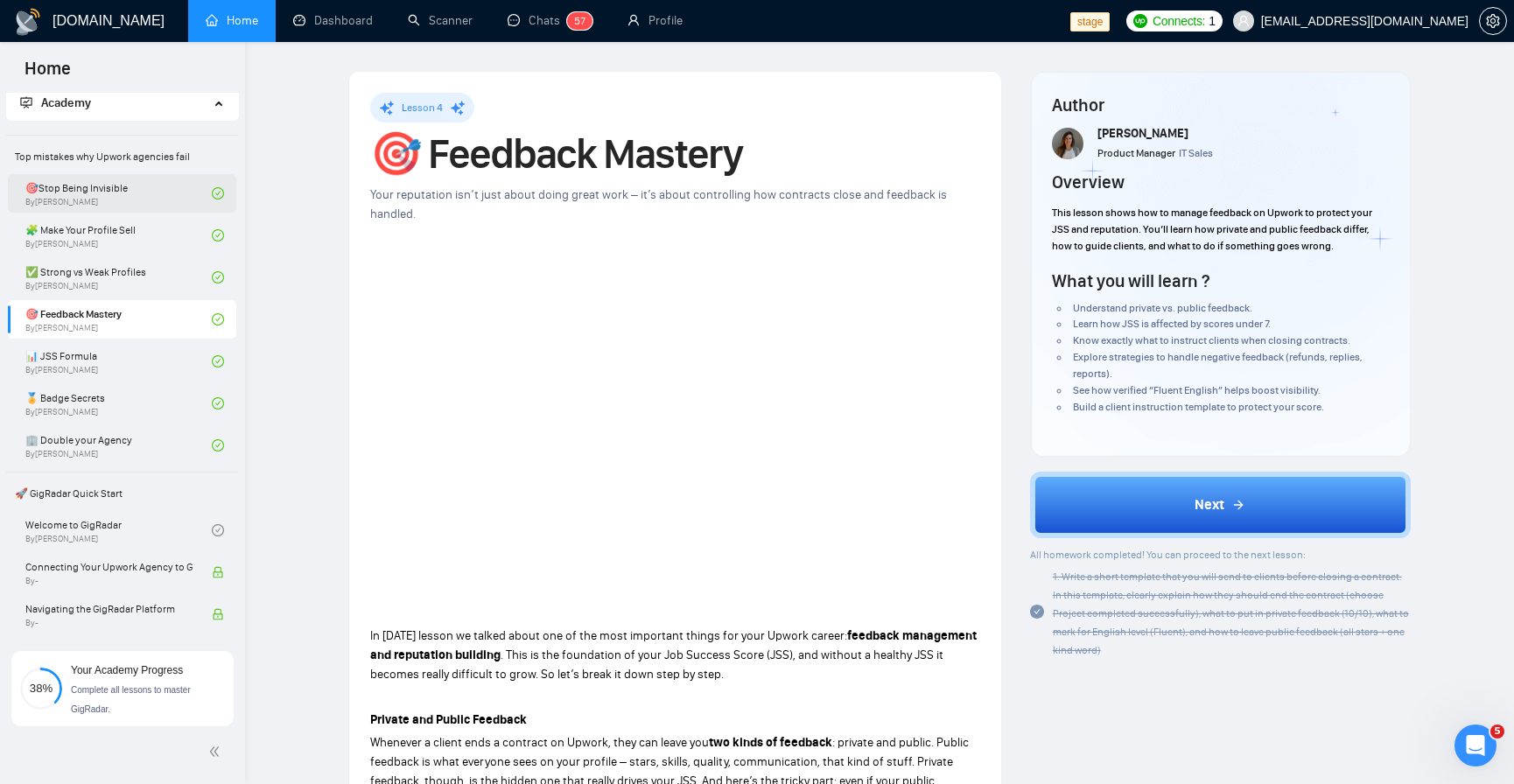
click at [142, 196] on link "🎯Stop Being Invisible By Vlad Sharahov" at bounding box center [119, 194] width 187 height 39
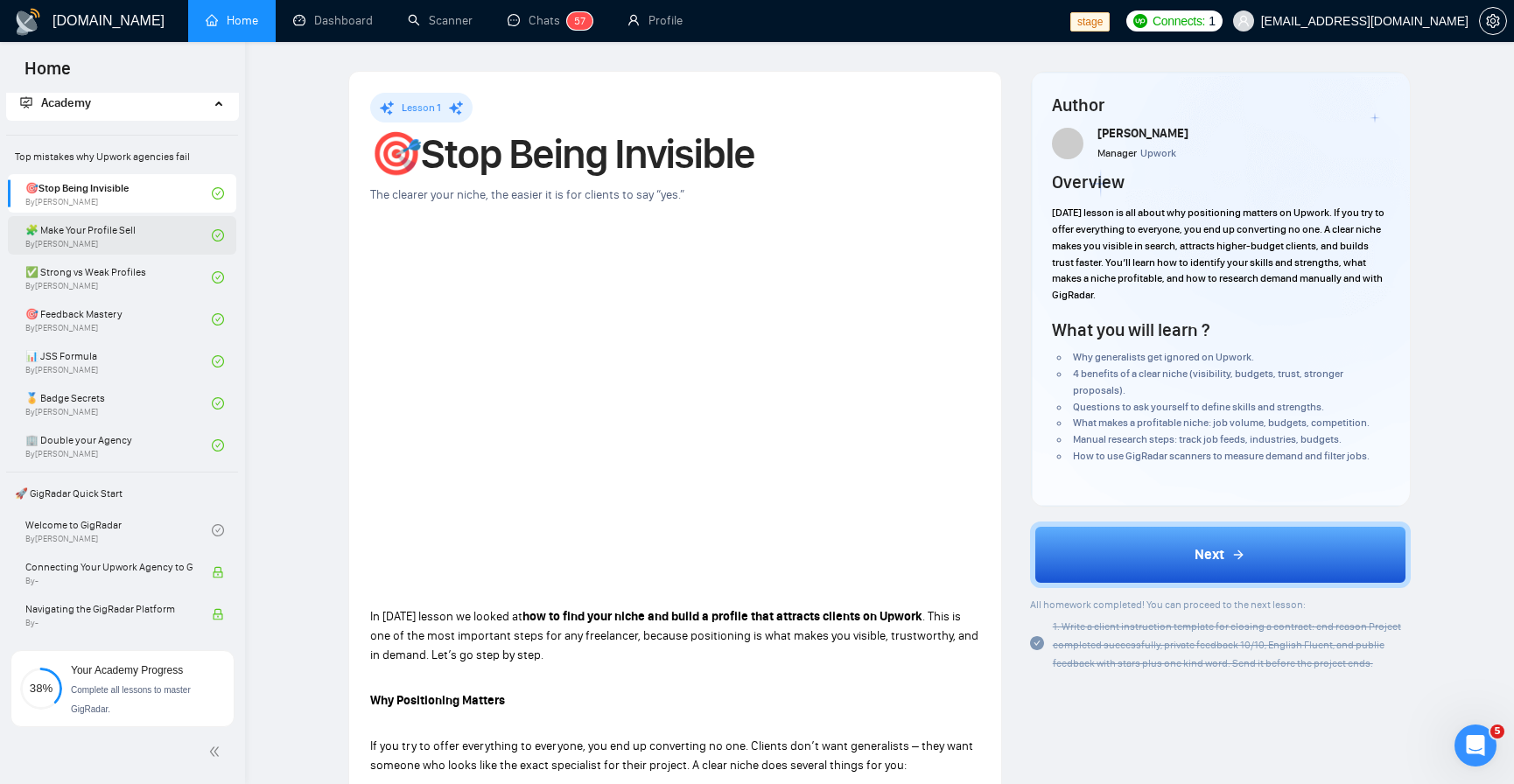
click at [133, 238] on link "🧩 Make Your Profile Sell By Vlad Sharahov" at bounding box center [119, 235] width 187 height 39
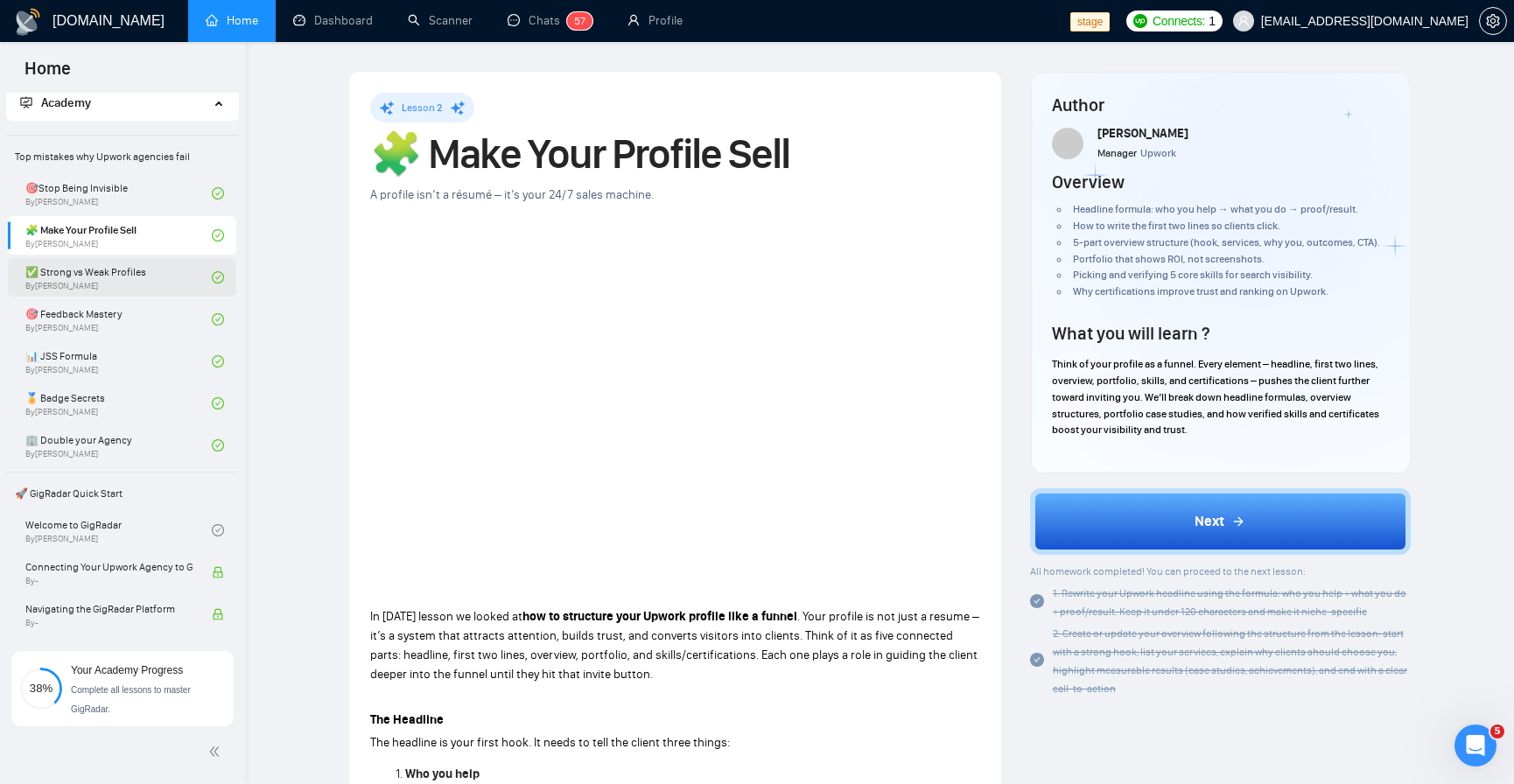
click at [109, 292] on link "✅ Strong vs Weak Profiles By Vlad Sharahov" at bounding box center [119, 278] width 187 height 39
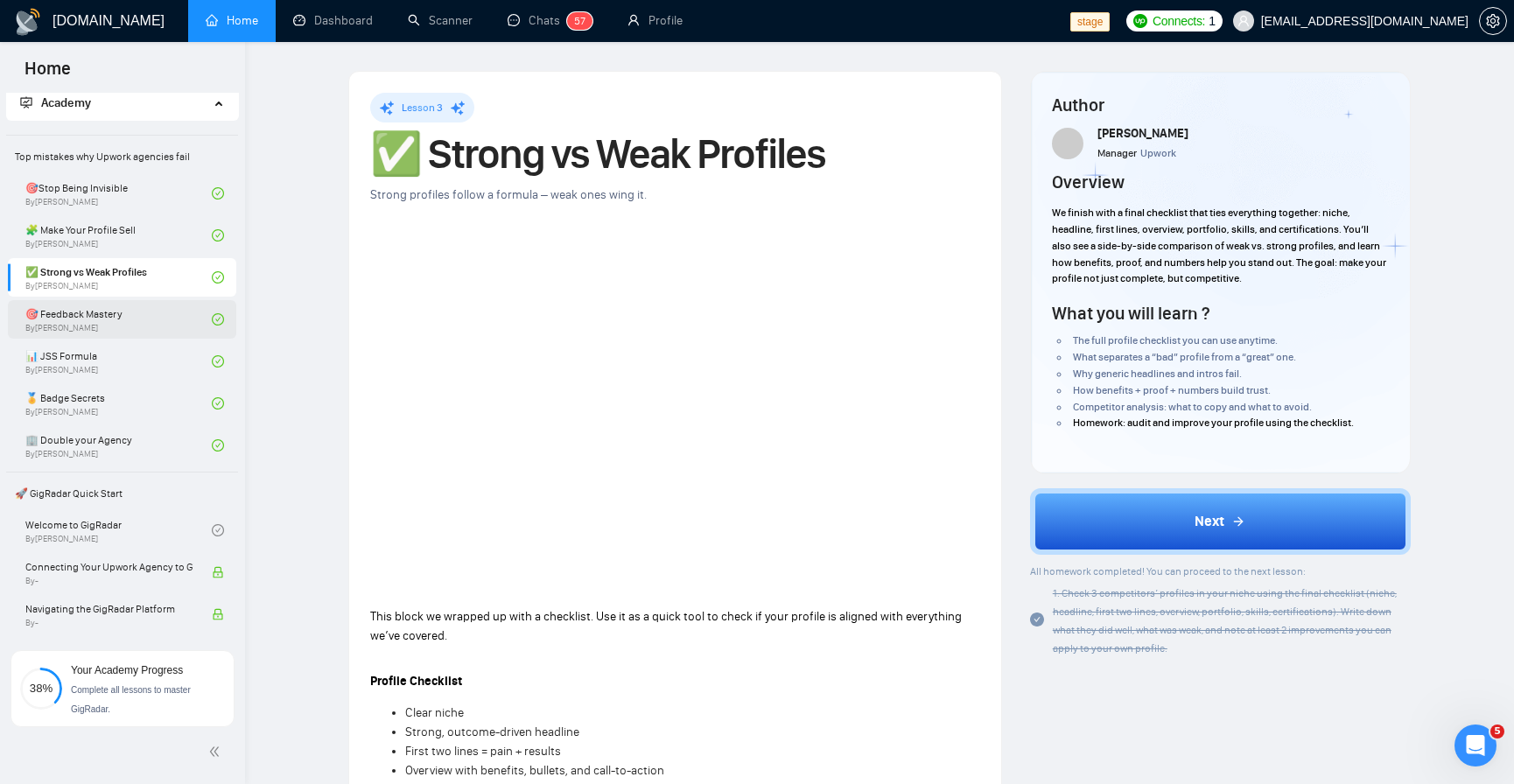
click at [98, 326] on link "🎯 Feedback Mastery By Tamara Levit" at bounding box center [119, 319] width 187 height 39
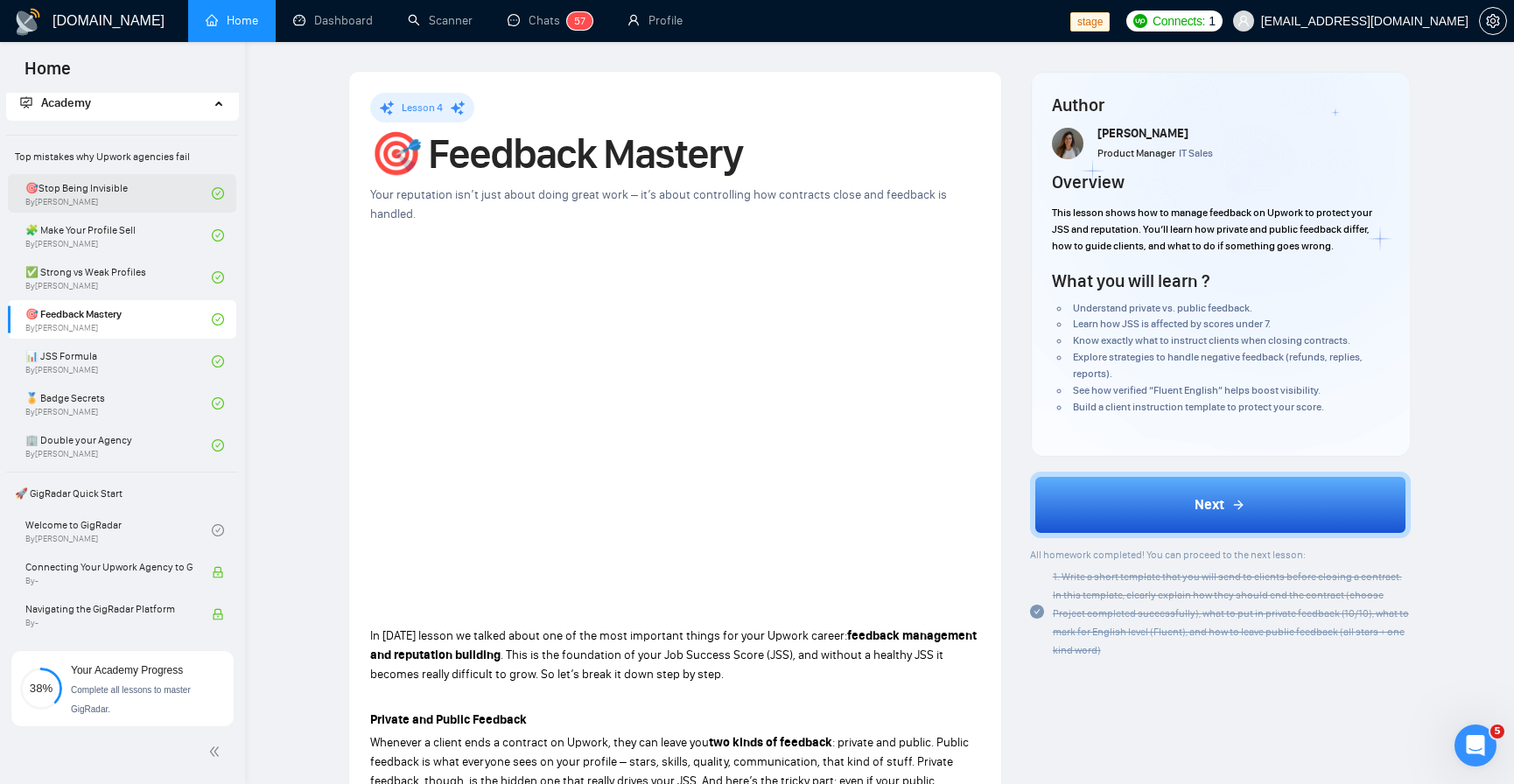
click at [109, 188] on link "🎯Stop Being Invisible By Vlad Sharahov" at bounding box center [119, 194] width 187 height 39
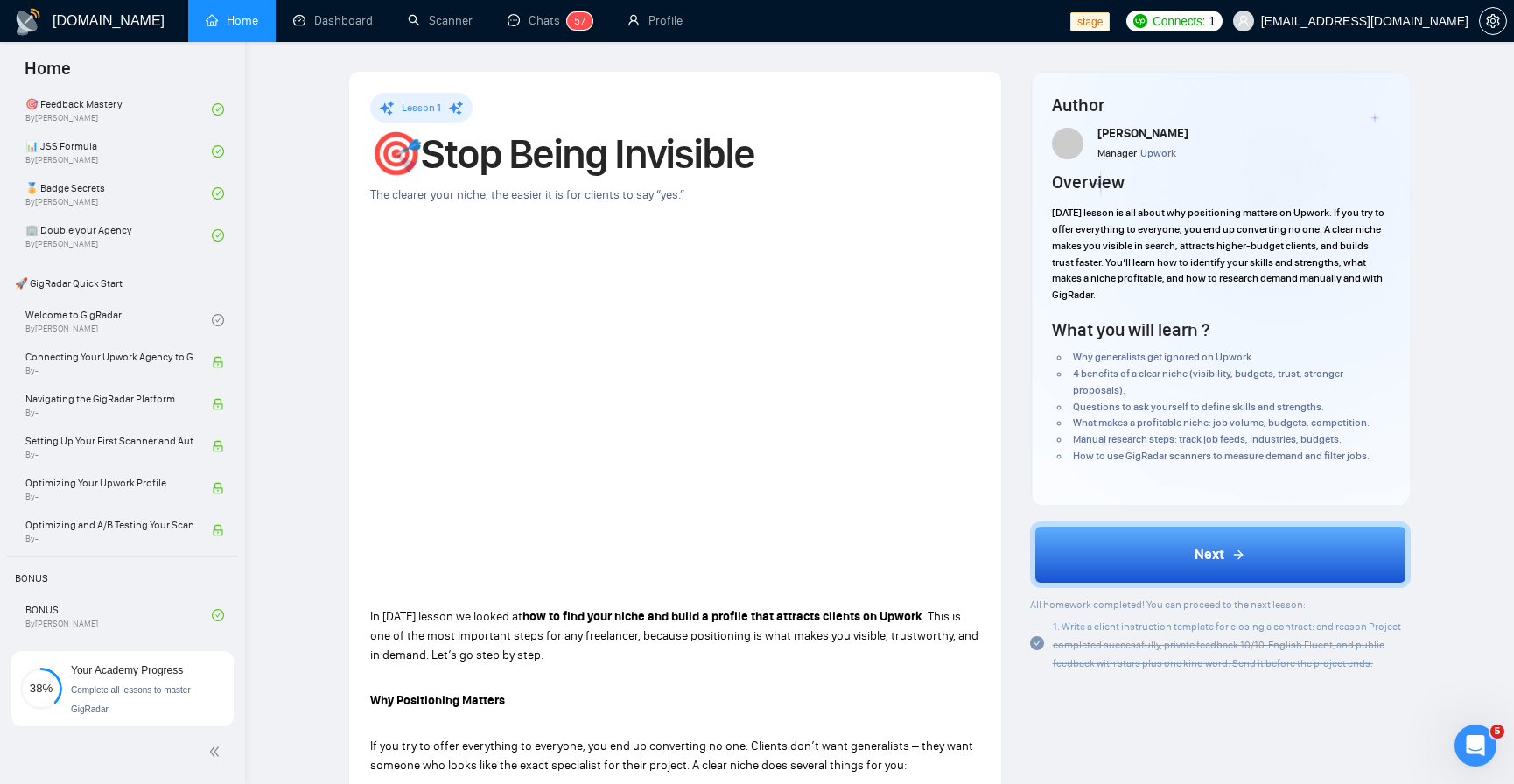
scroll to position [263, 0]
click at [126, 322] on div "Finish previous lessons to unlock this one." at bounding box center [134, 310] width 219 height 56
click at [139, 314] on link "Welcome to GigRadar By Vlad Sharahov" at bounding box center [119, 320] width 187 height 39
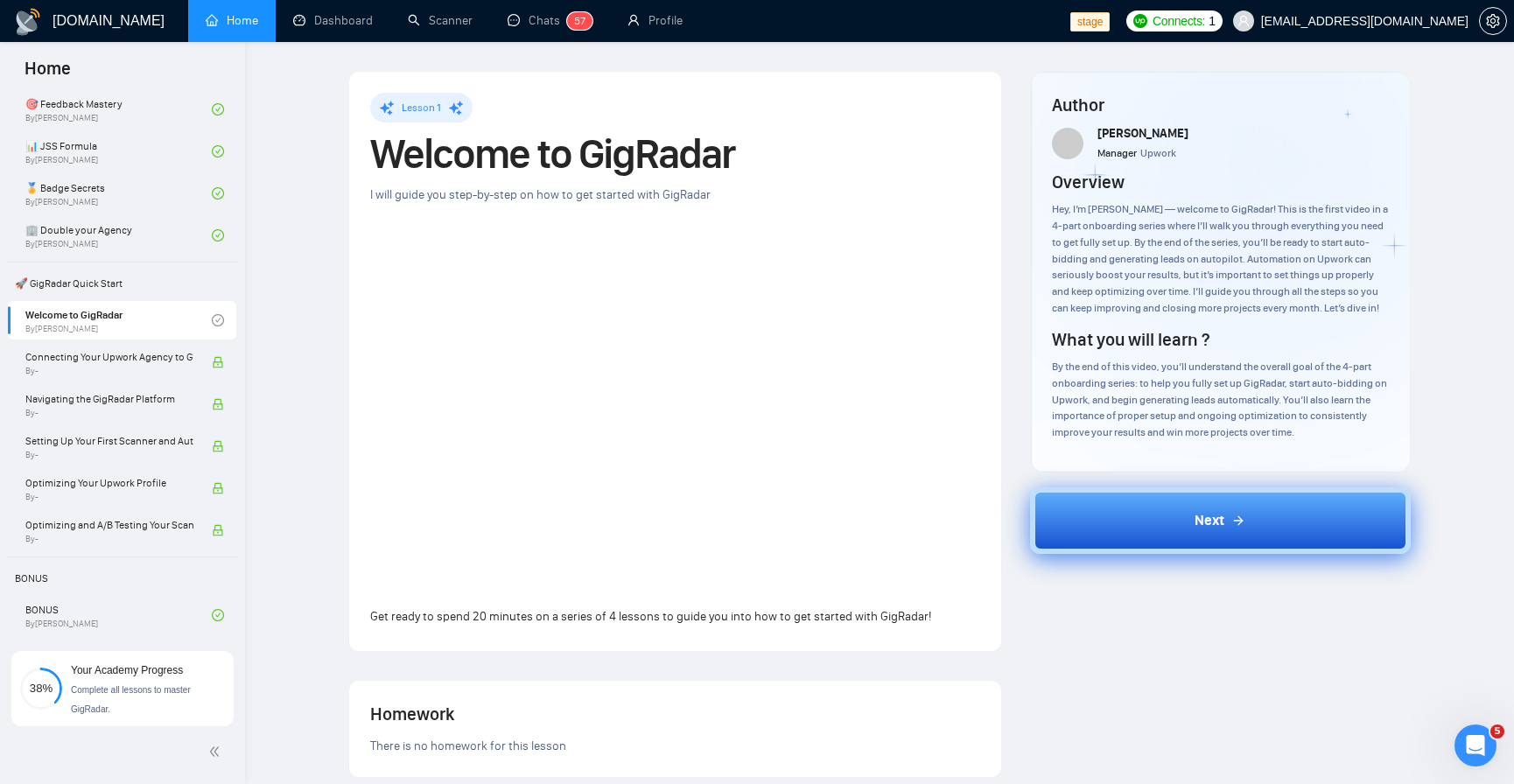
click at [1136, 496] on button "Next" at bounding box center [1220, 520] width 380 height 66
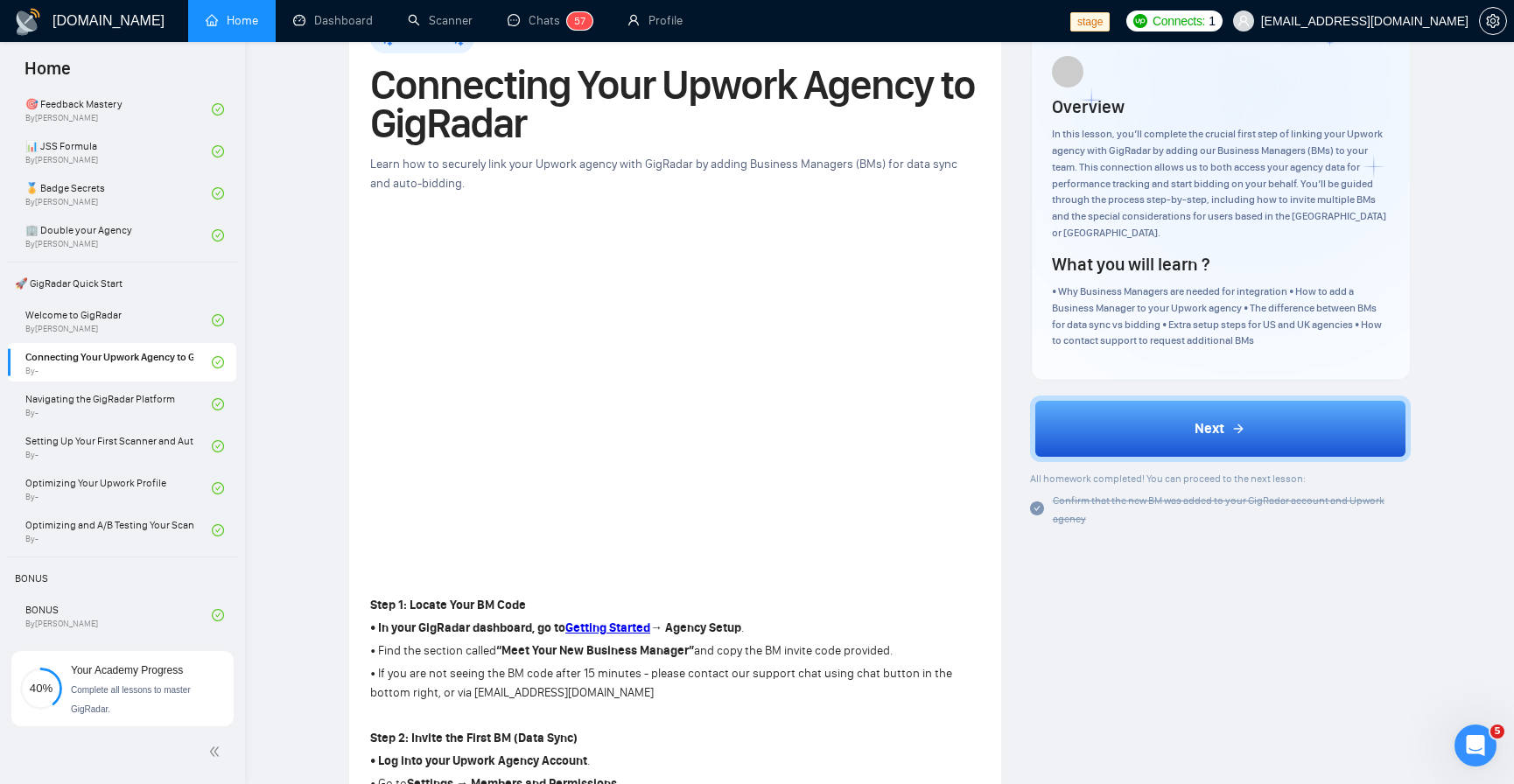
scroll to position [105, 0]
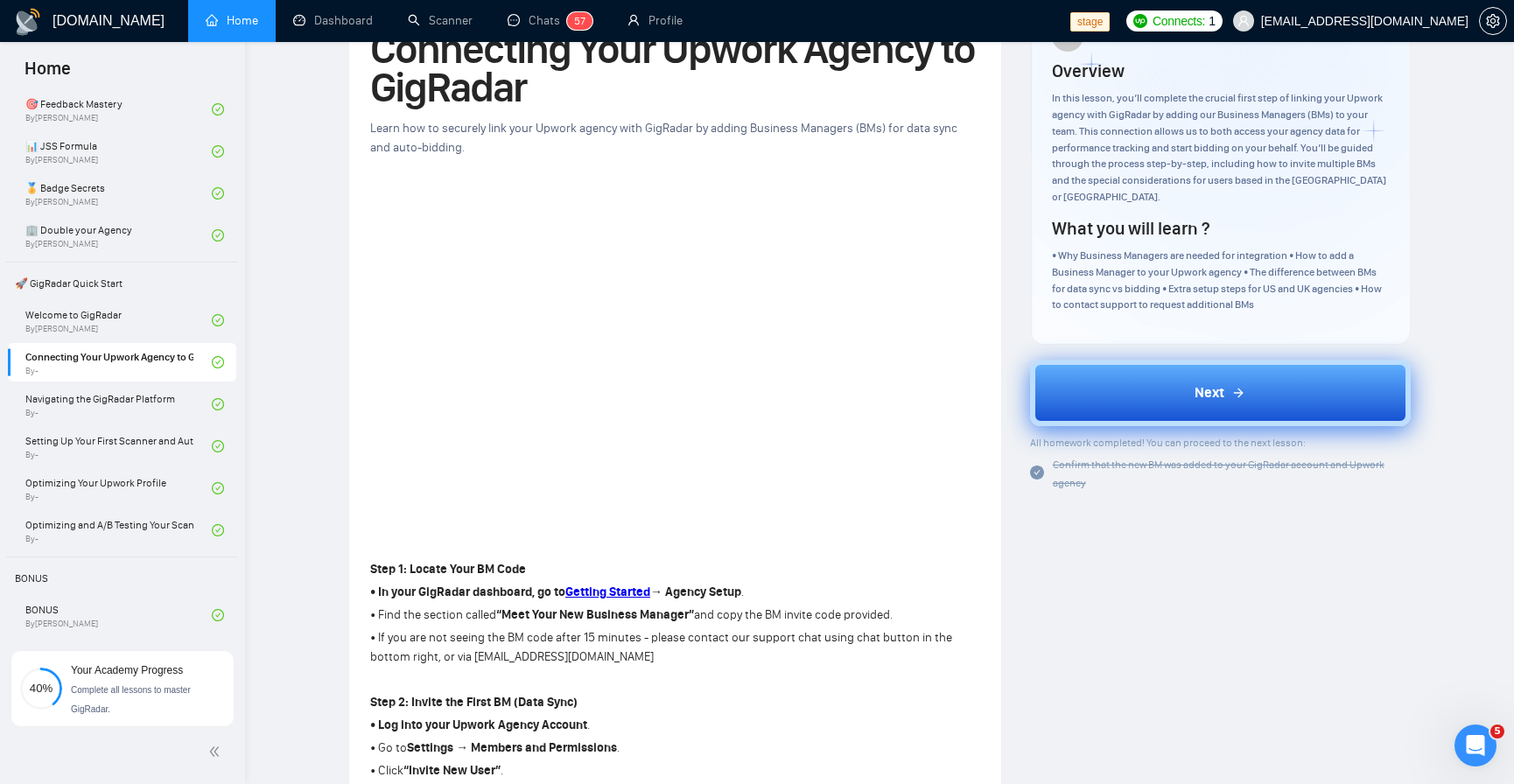
click at [1168, 370] on button "Next" at bounding box center [1220, 393] width 380 height 66
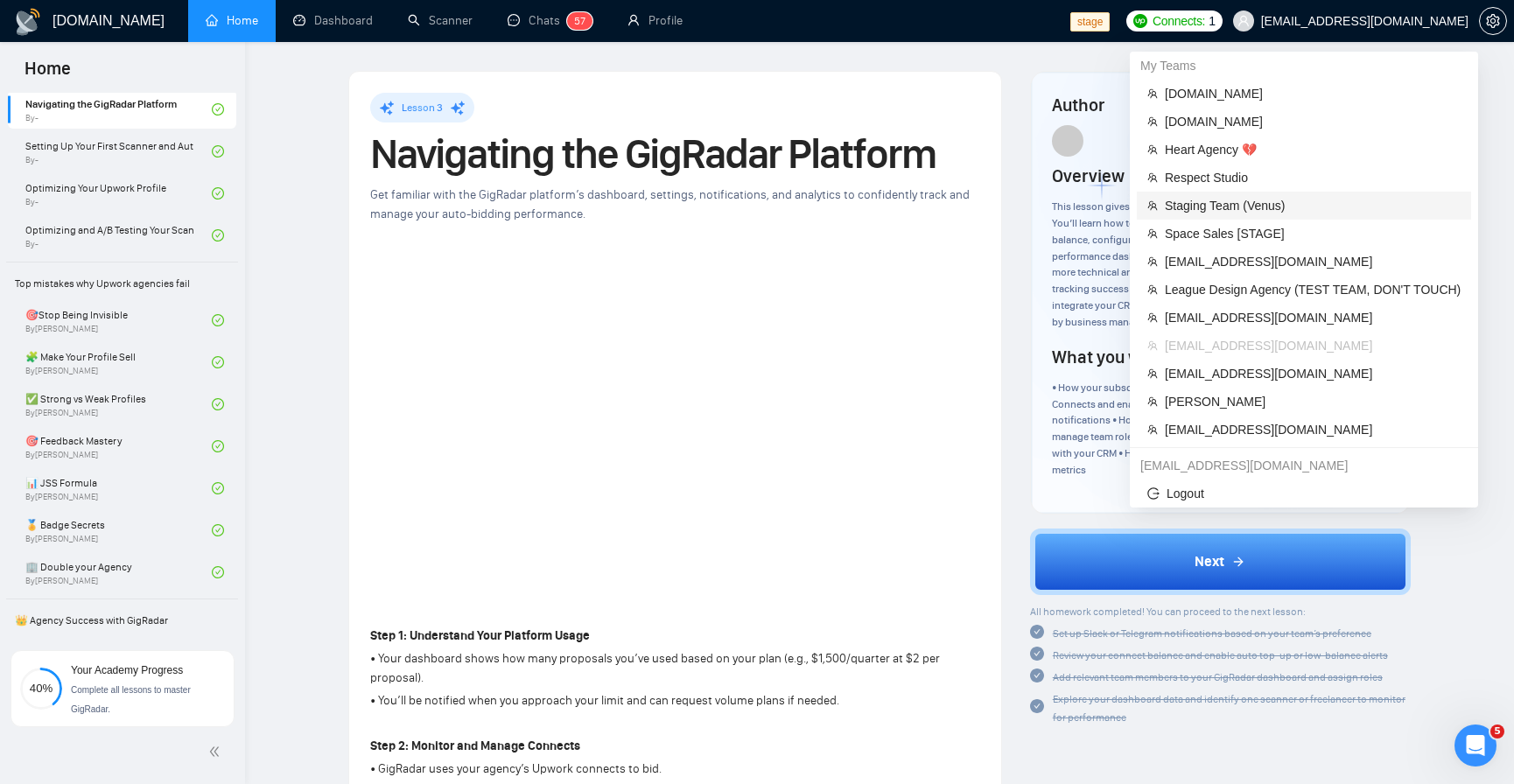
click at [1292, 197] on span "Staging Team (Venus)" at bounding box center [1313, 206] width 296 height 19
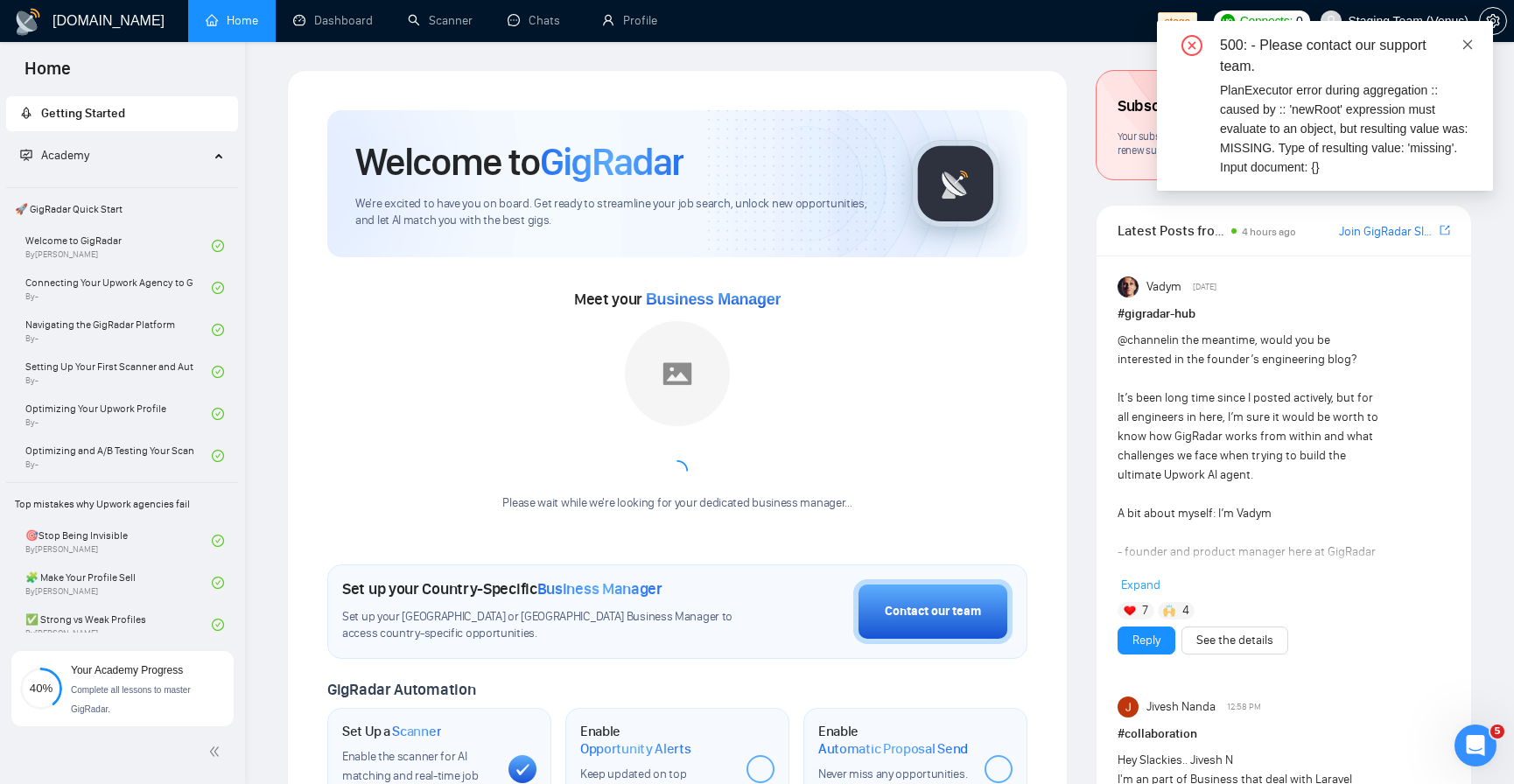
click at [1471, 39] on icon "close" at bounding box center [1468, 45] width 12 height 12
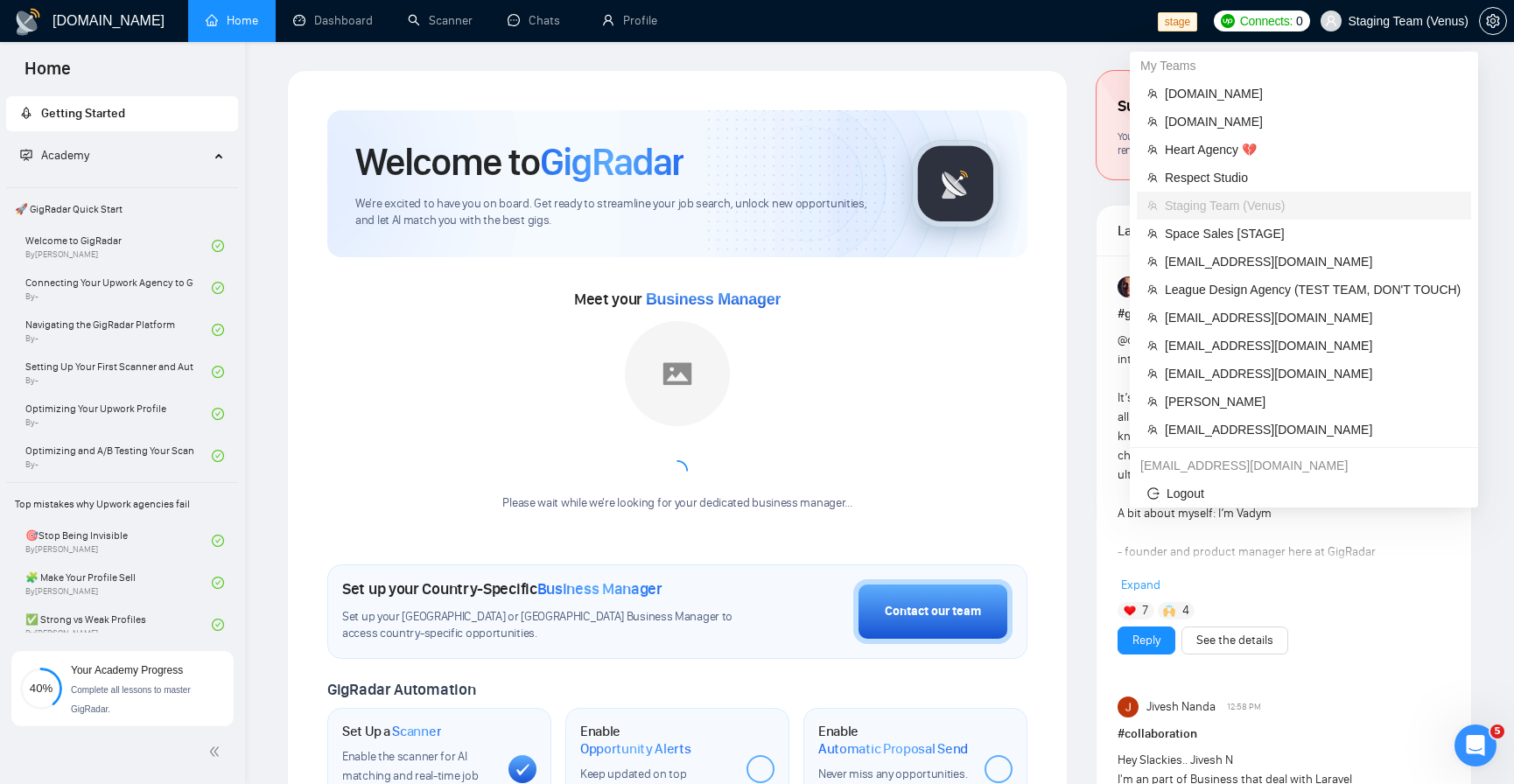
click at [1439, 21] on span "Staging Team (Venus)" at bounding box center [1409, 21] width 121 height 0
click at [1287, 347] on span "[EMAIL_ADDRESS][DOMAIN_NAME]" at bounding box center [1313, 346] width 296 height 19
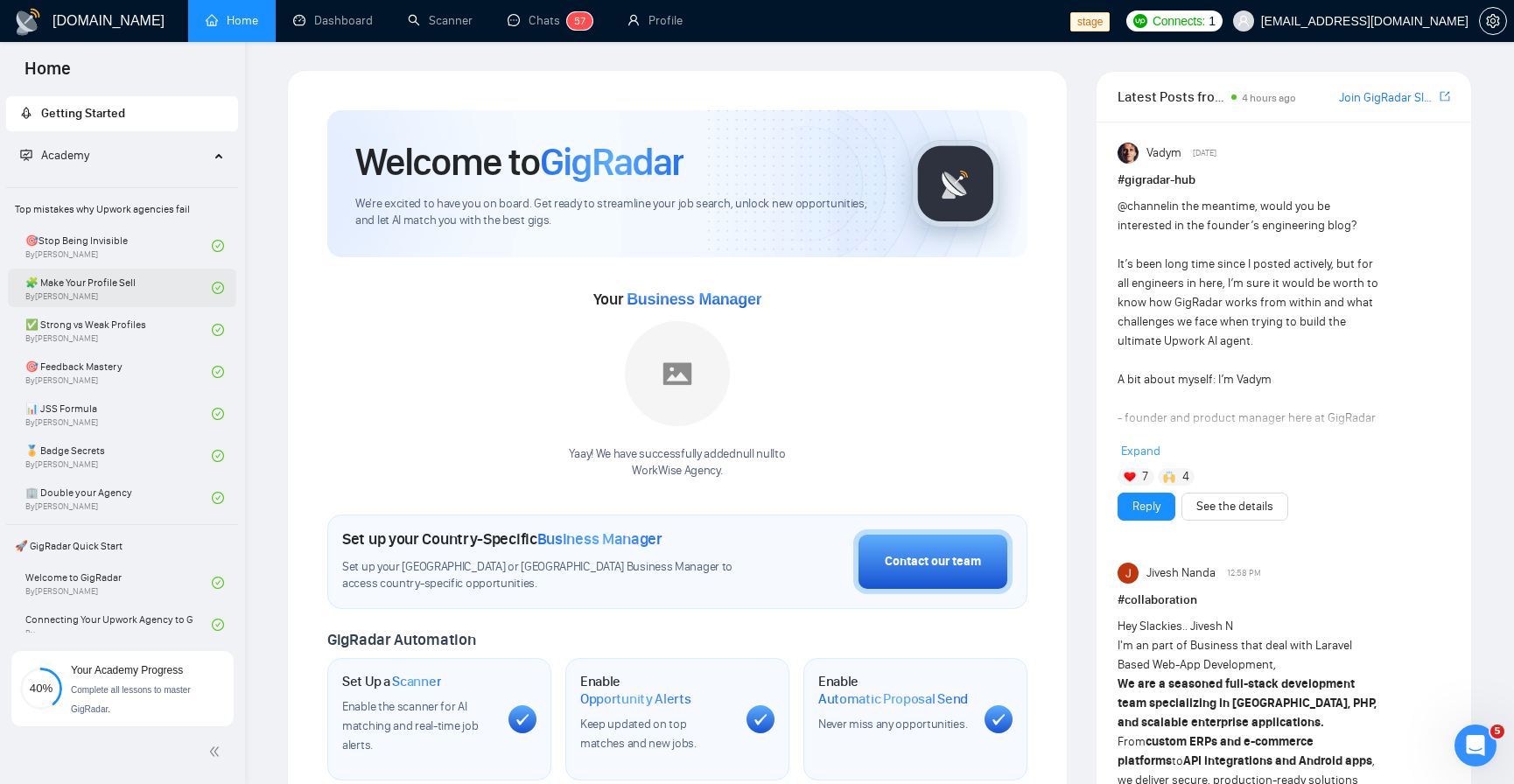
click at [143, 284] on link "🧩 Make Your Profile Sell By Vlad Sharahov" at bounding box center [119, 288] width 187 height 39
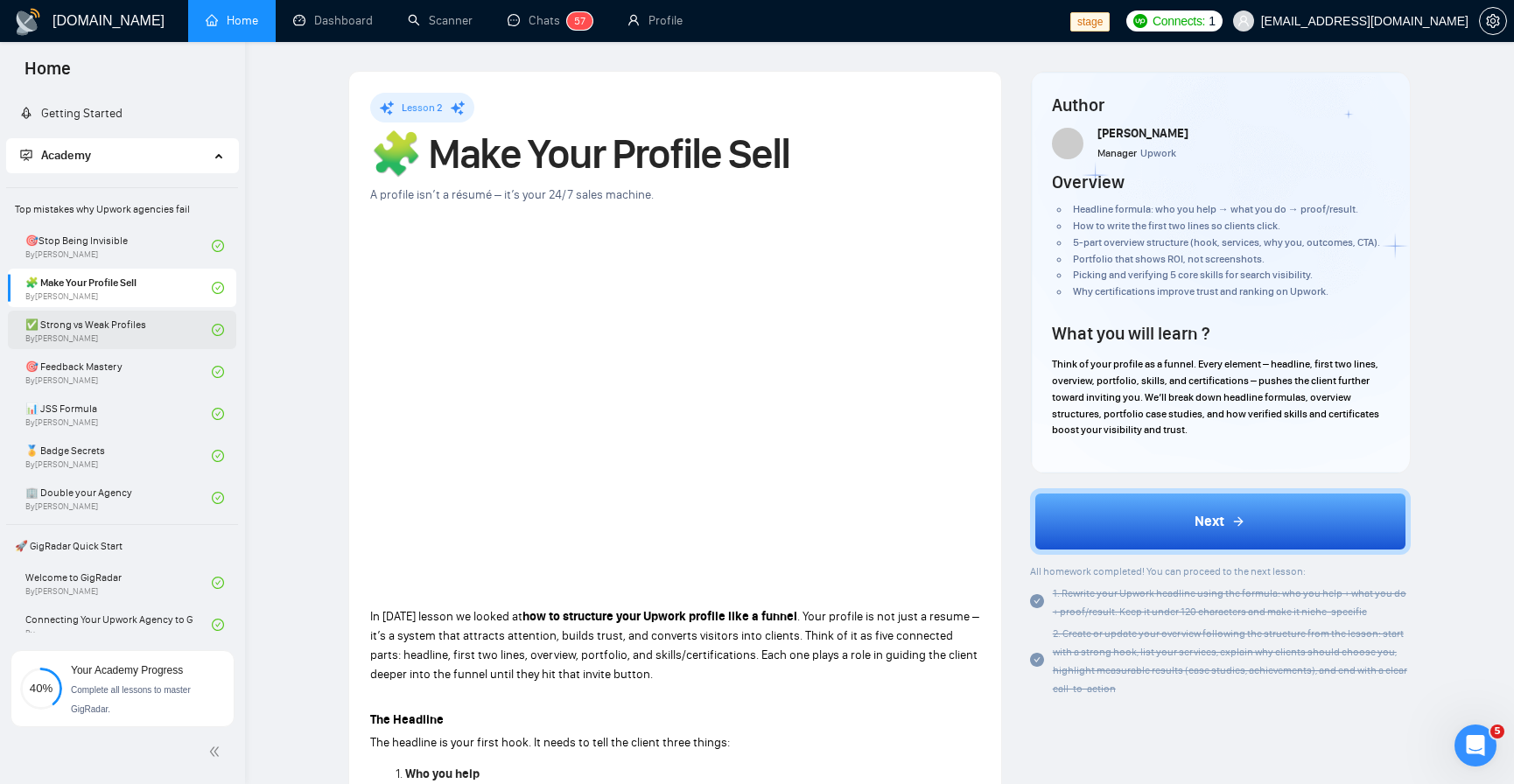
click at [138, 333] on link "✅ Strong vs Weak Profiles By Vlad Sharahov" at bounding box center [119, 330] width 187 height 39
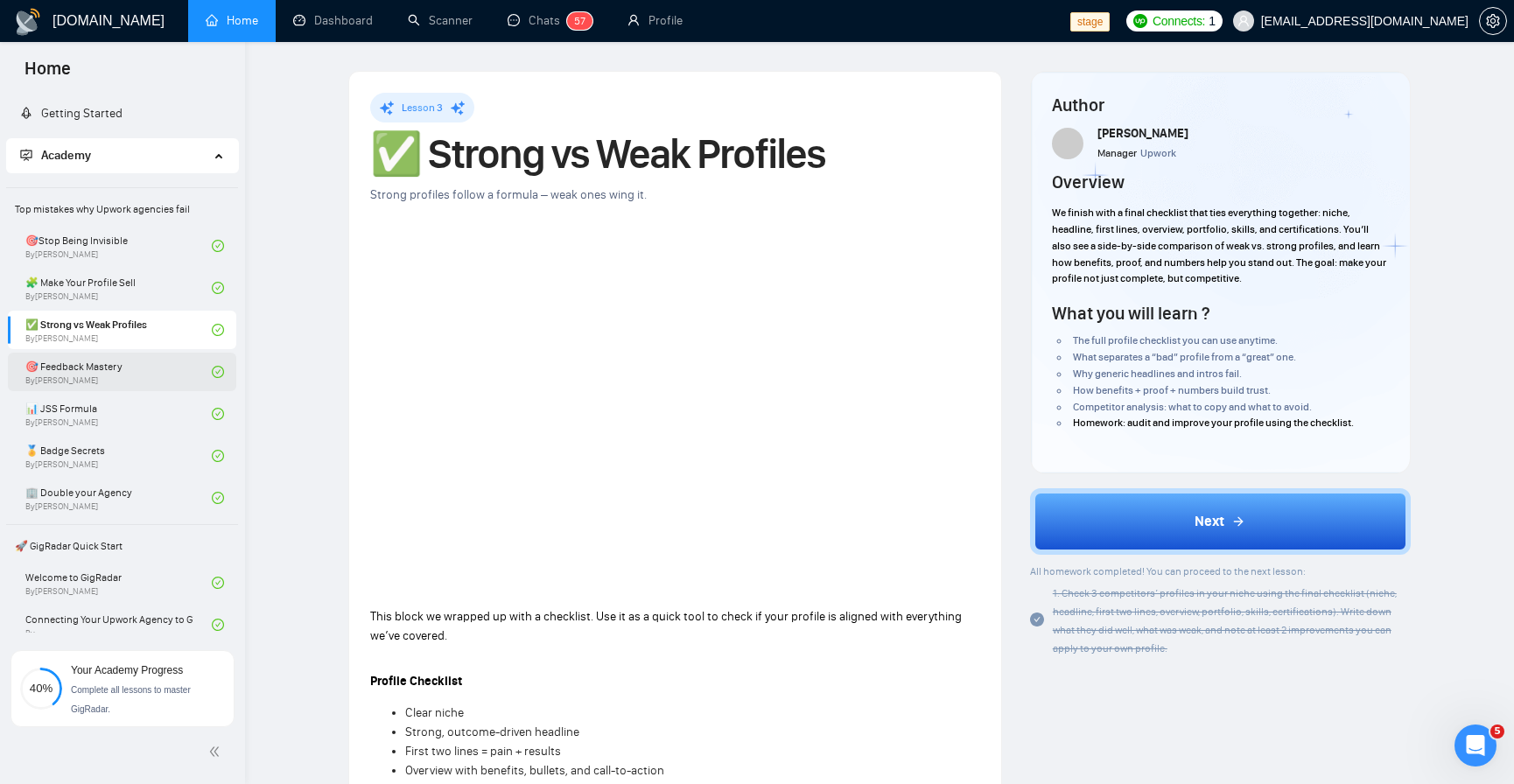
click at [137, 373] on link "🎯 Feedback Mastery By Tamara Levit" at bounding box center [119, 373] width 187 height 39
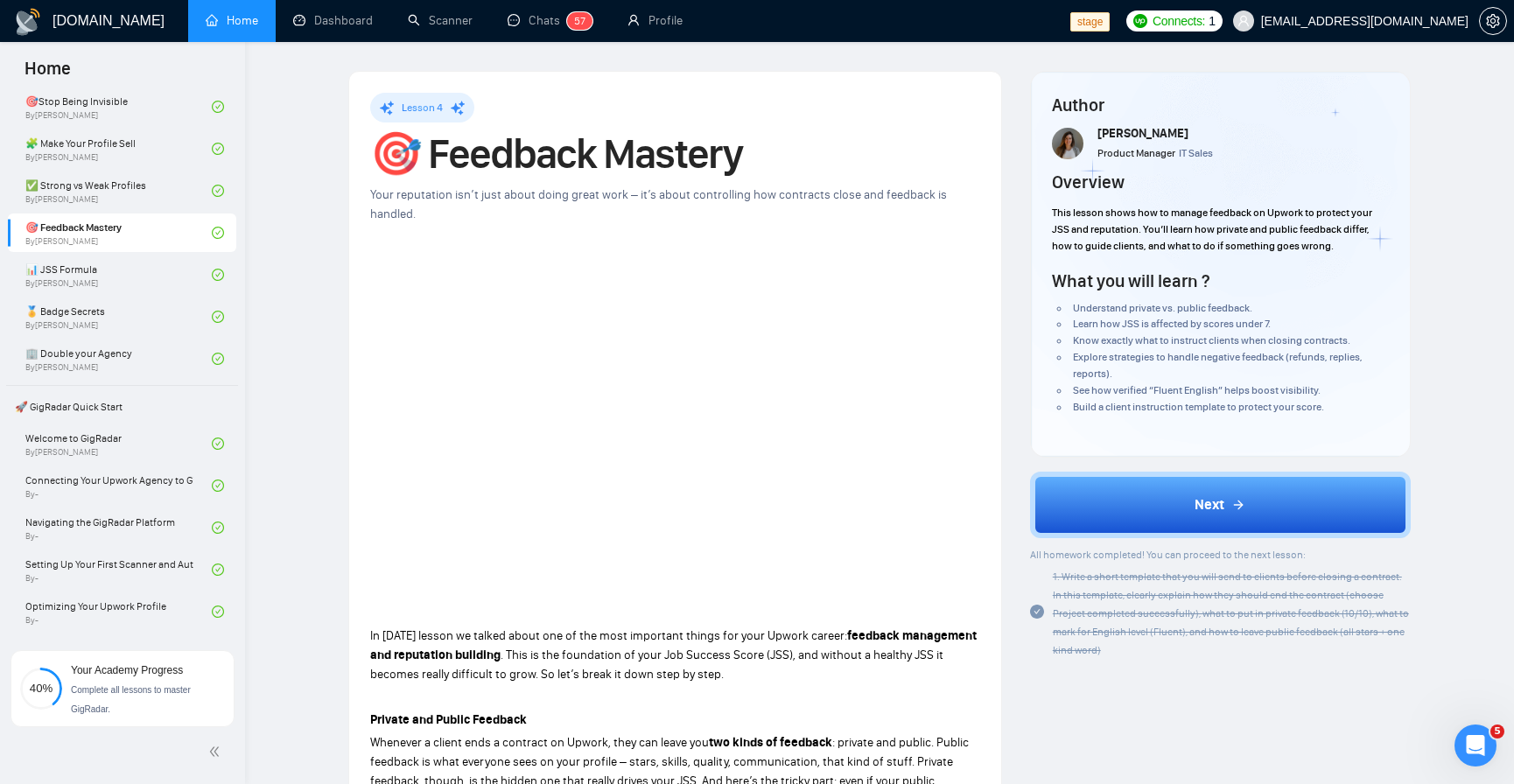
scroll to position [210, 0]
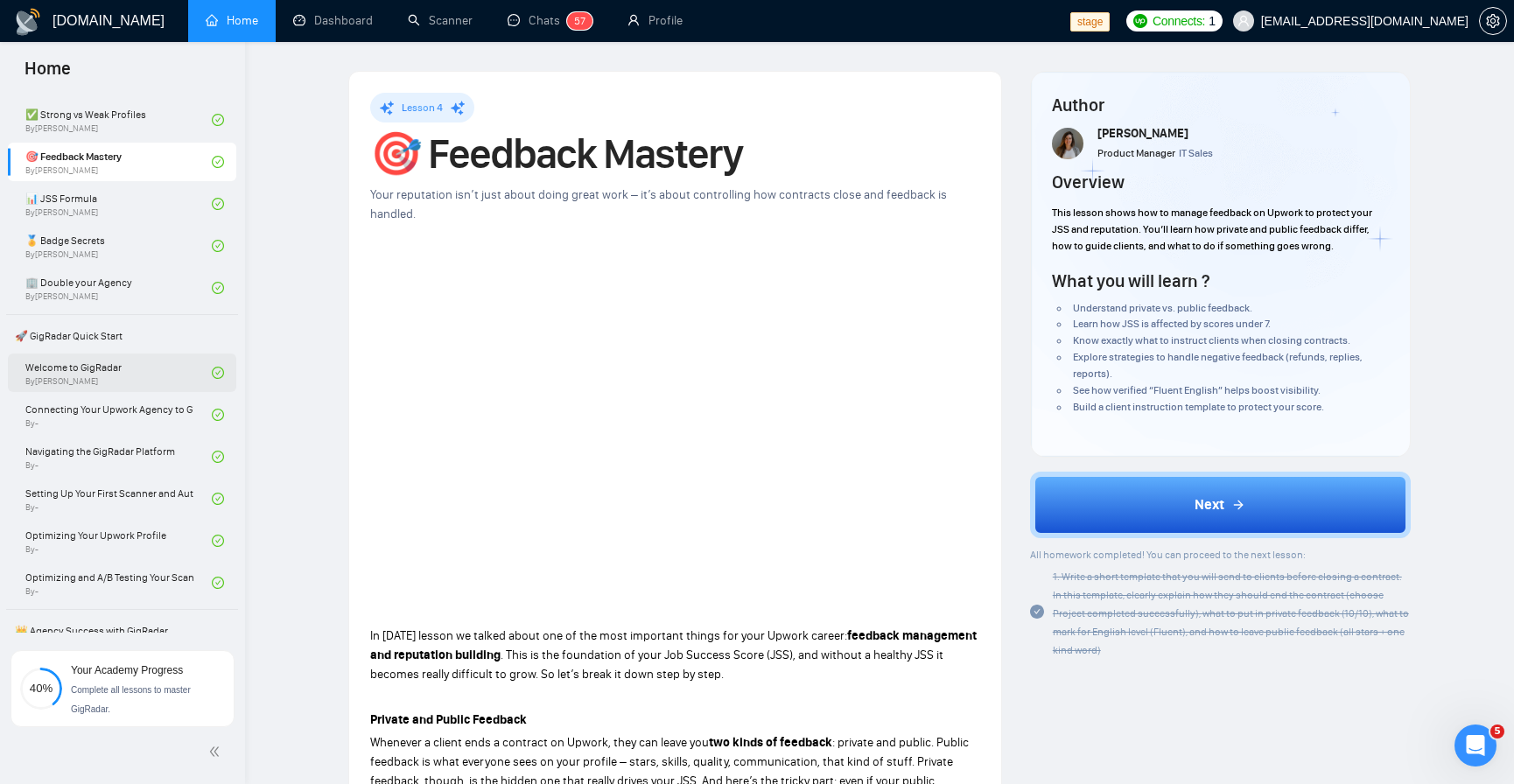
click at [146, 387] on link "Welcome to GigRadar By Vlad Sharahov" at bounding box center [119, 373] width 187 height 39
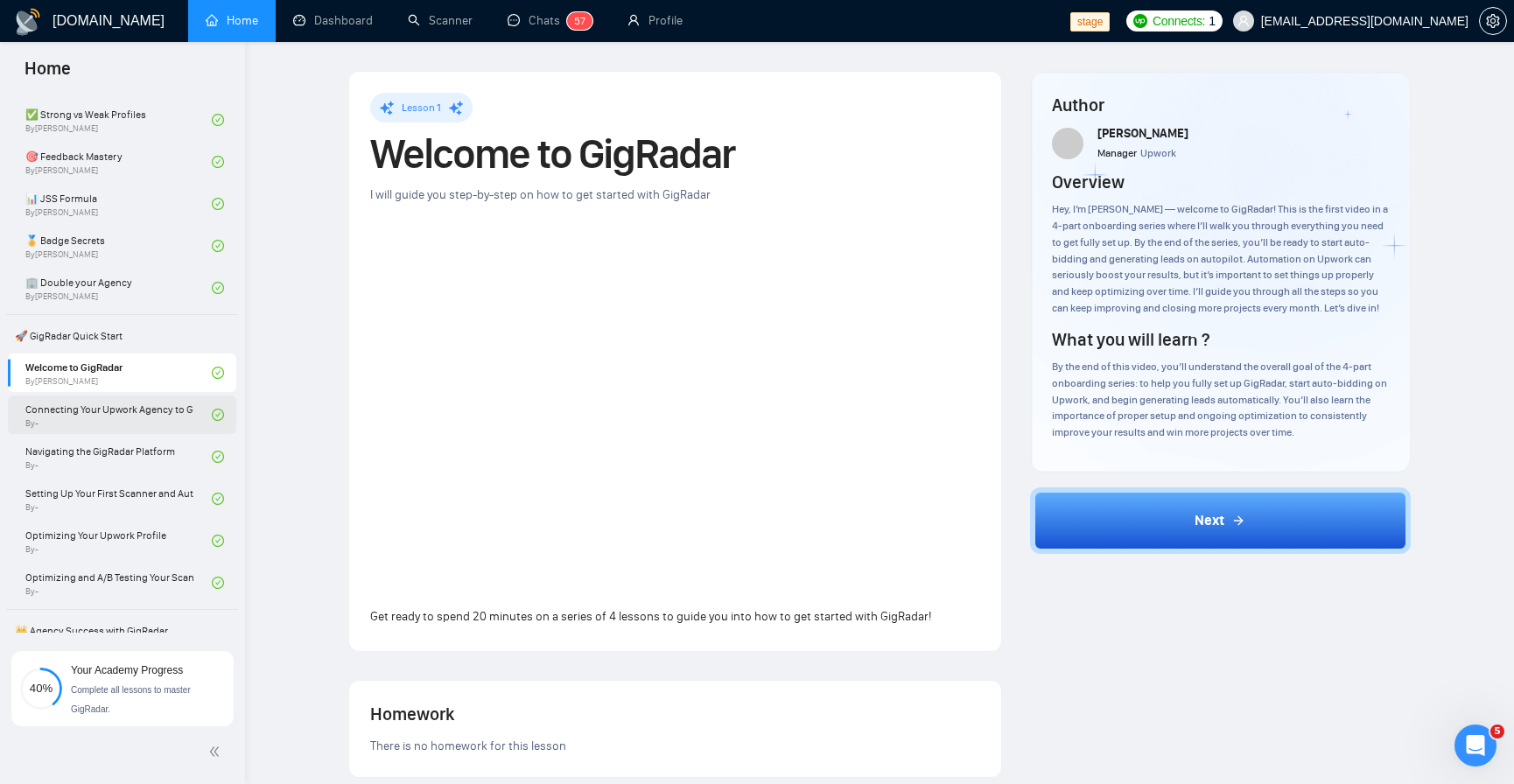
click at [144, 406] on link "Connecting Your Upwork Agency to GigRadar By -" at bounding box center [119, 415] width 187 height 39
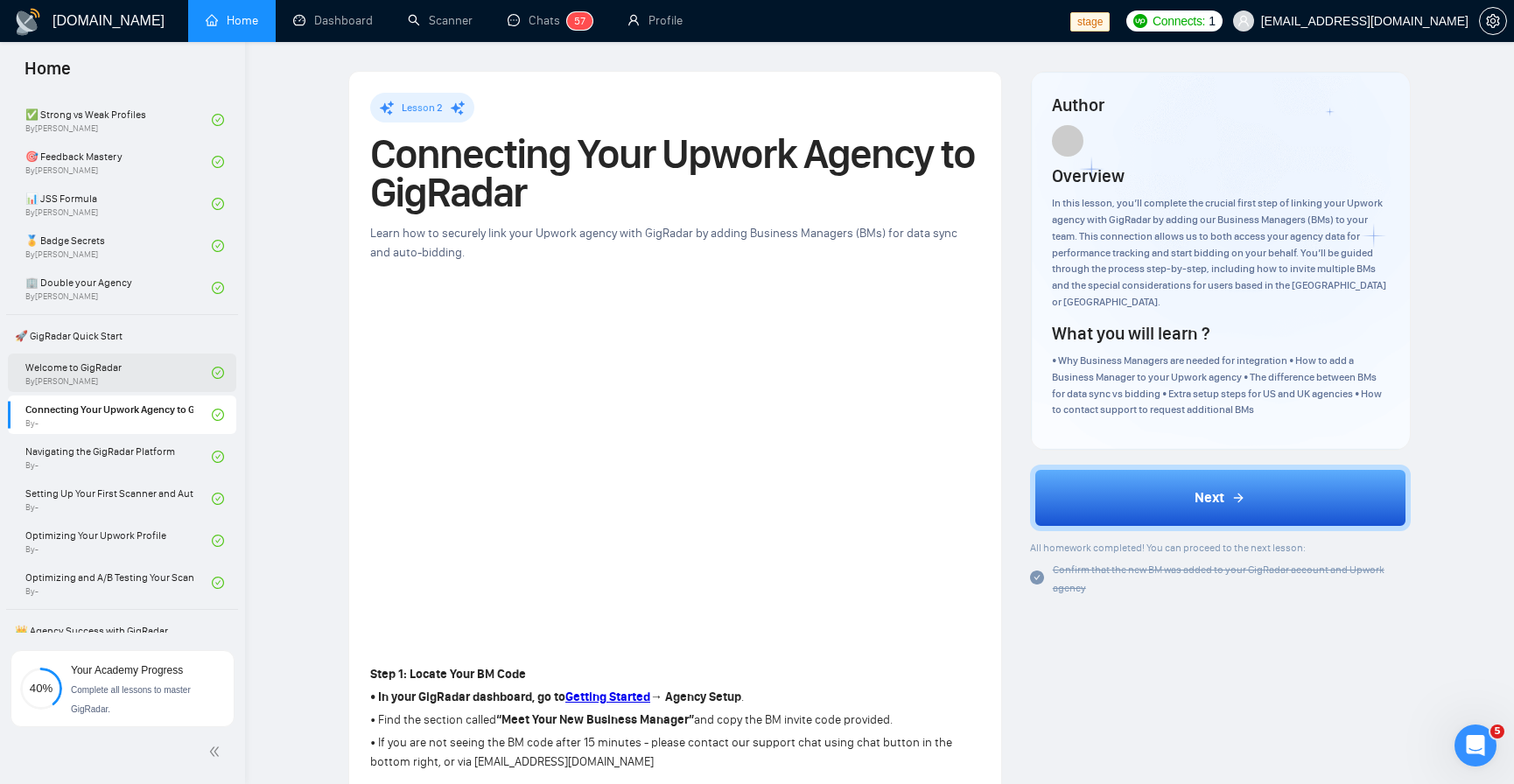
click at [135, 379] on link "Welcome to GigRadar By Vlad Sharahov" at bounding box center [119, 373] width 187 height 39
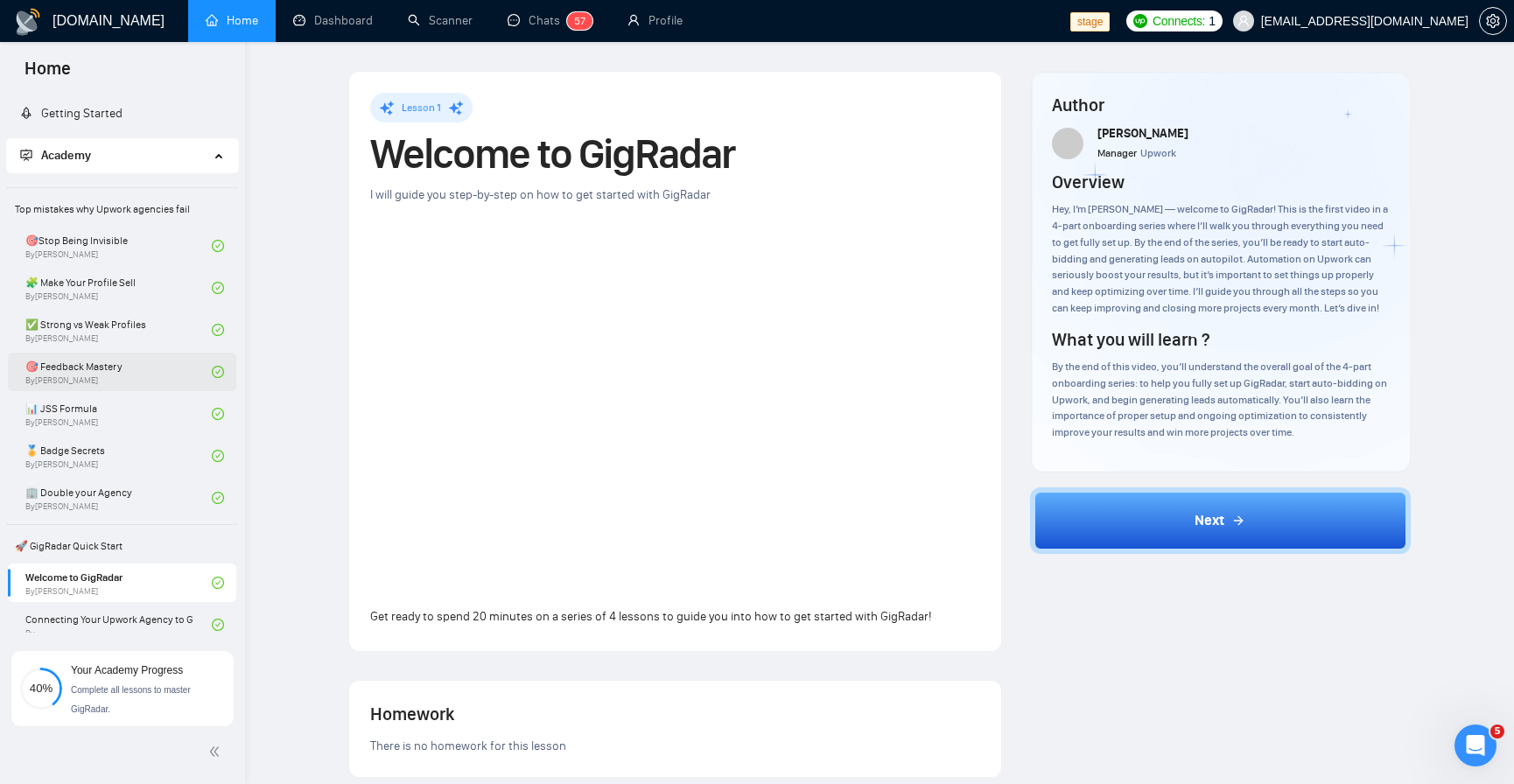
click at [115, 362] on link "🎯 Feedback Mastery By Tamara Levit" at bounding box center [119, 373] width 187 height 39
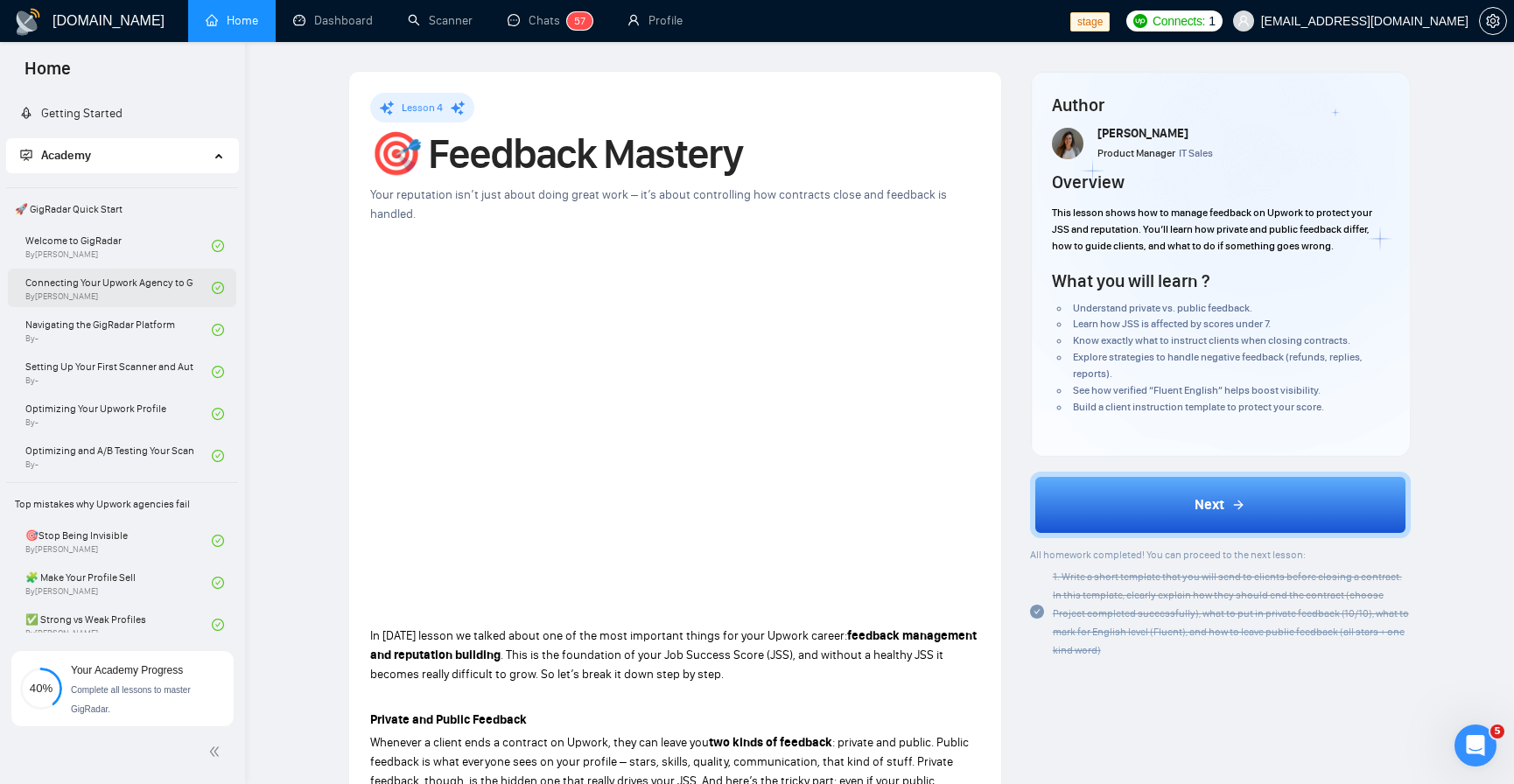
click at [130, 281] on link "Connecting Your Upwork Agency to GigRadar By Tamara Levit" at bounding box center [119, 288] width 187 height 39
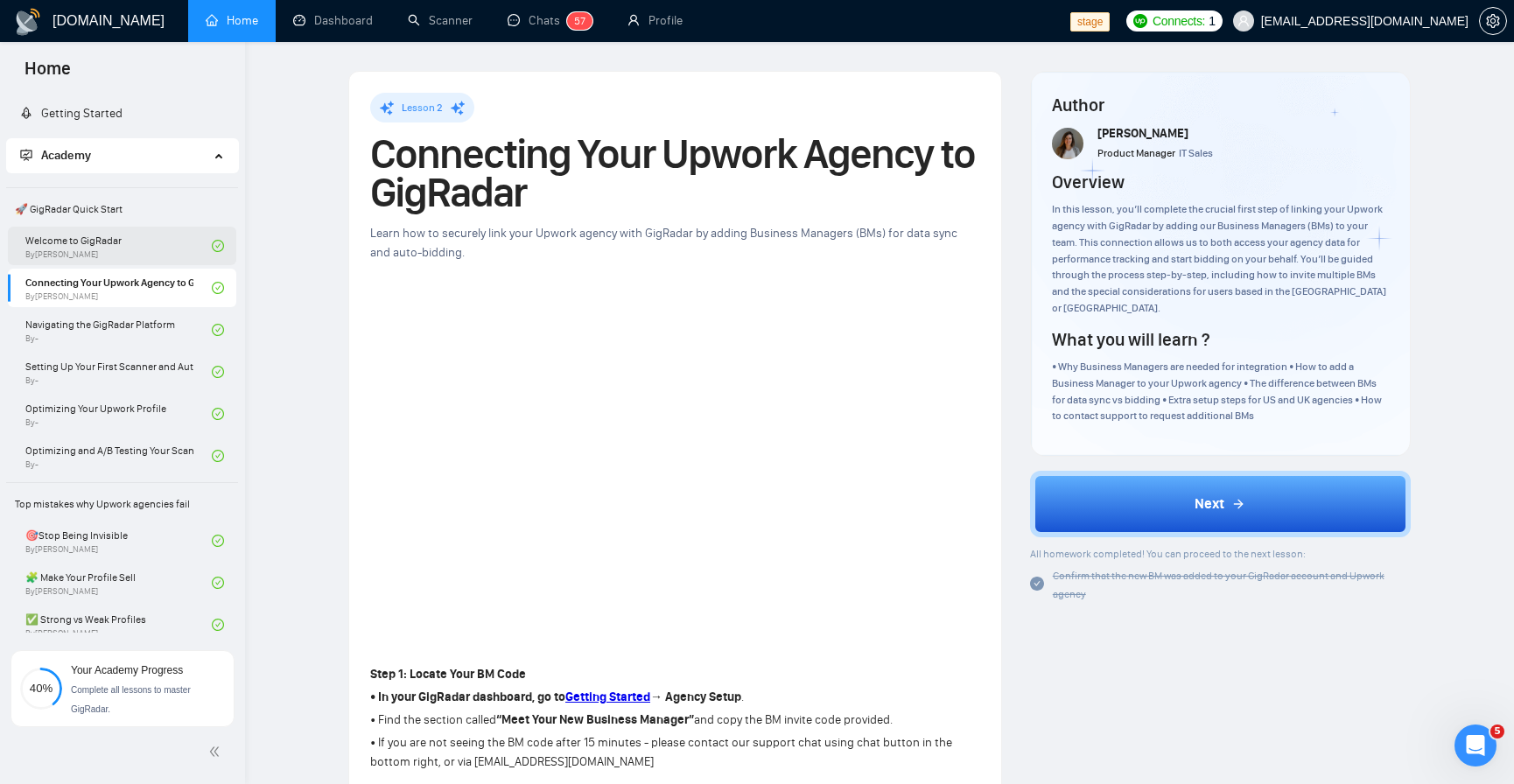
click at [111, 257] on link "Welcome to GigRadar By Vlad Sharahov" at bounding box center [119, 246] width 187 height 39
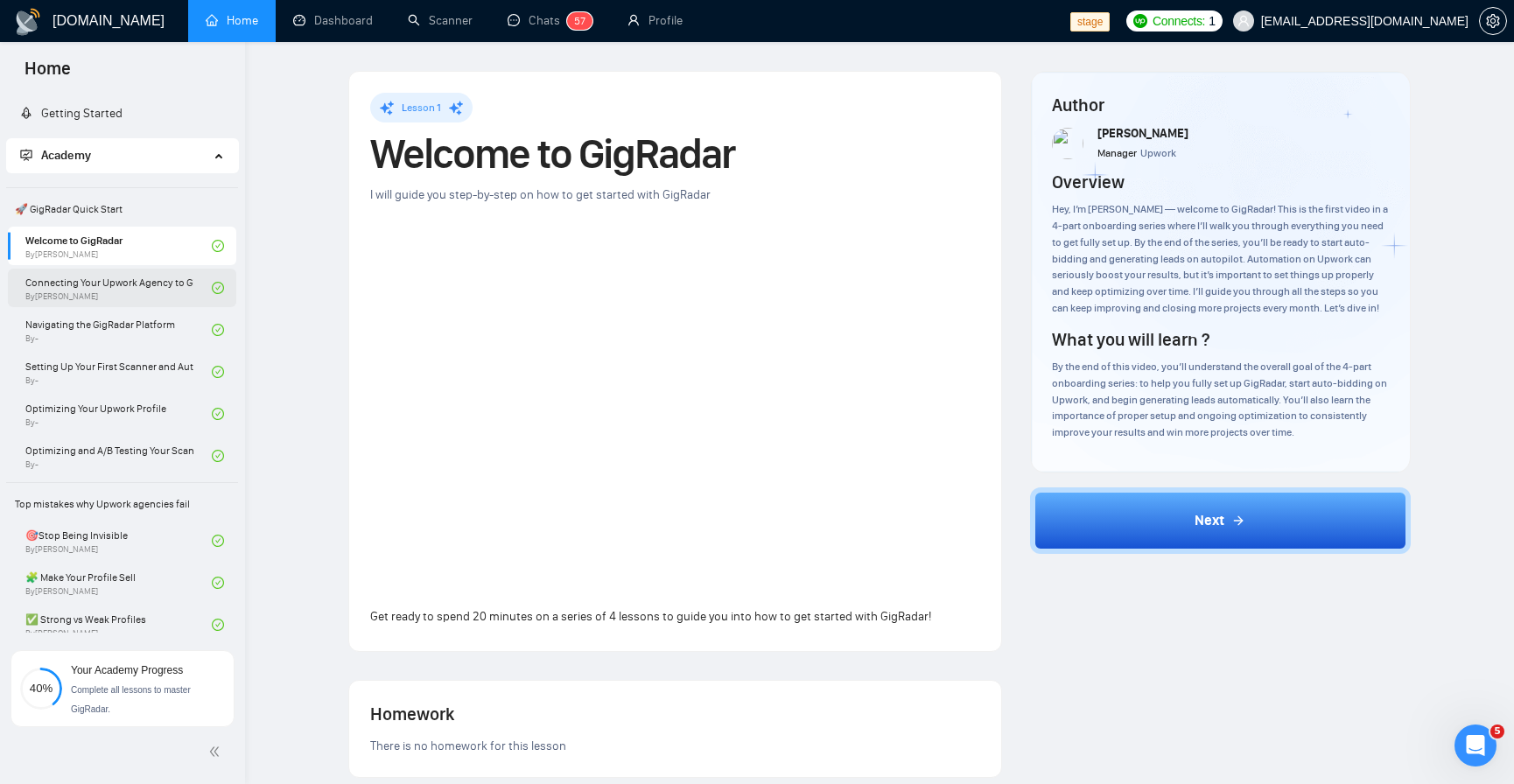
click at [112, 276] on link "Connecting Your Upwork Agency to GigRadar By Tamara Levit" at bounding box center [119, 288] width 187 height 39
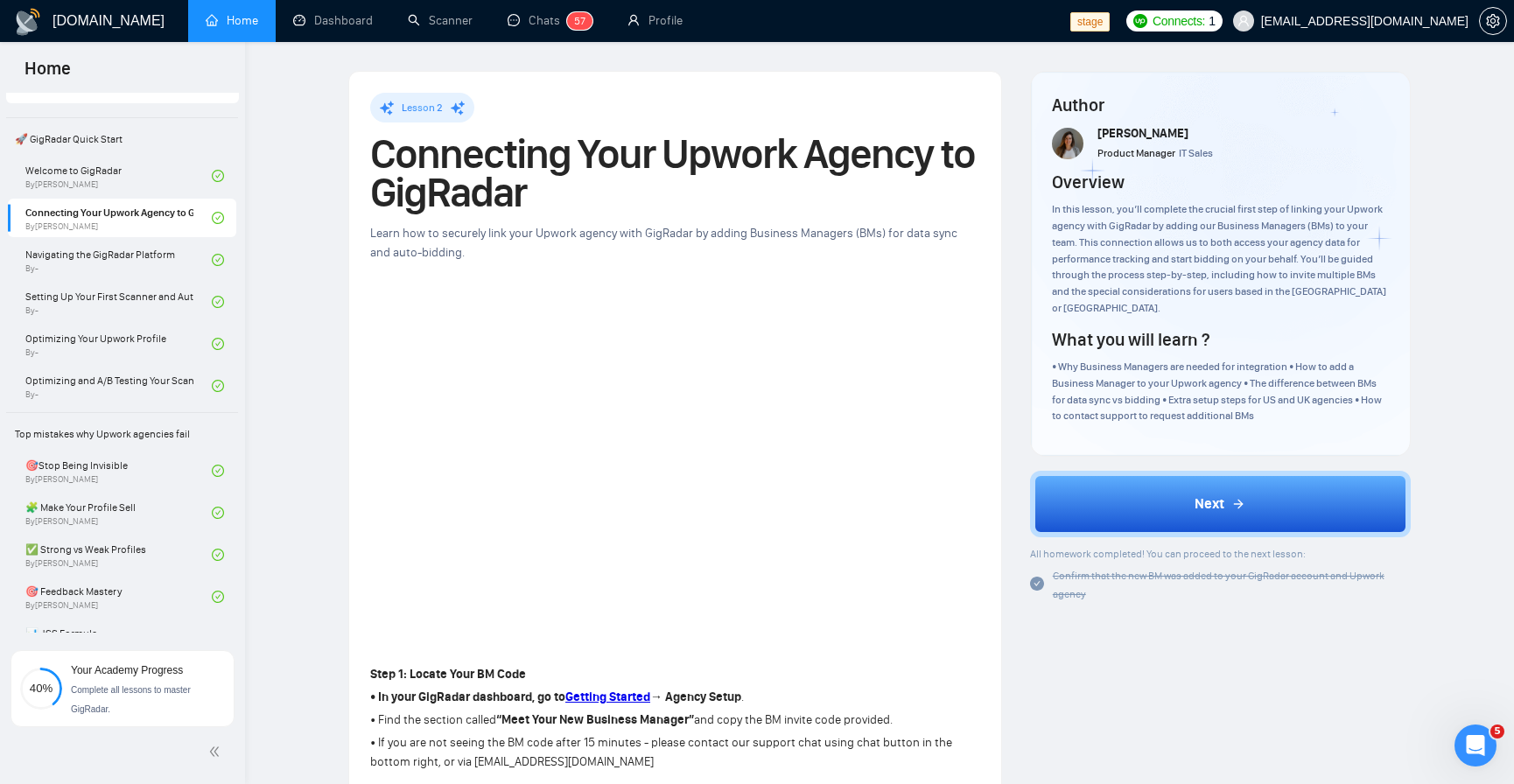
scroll to position [105, 0]
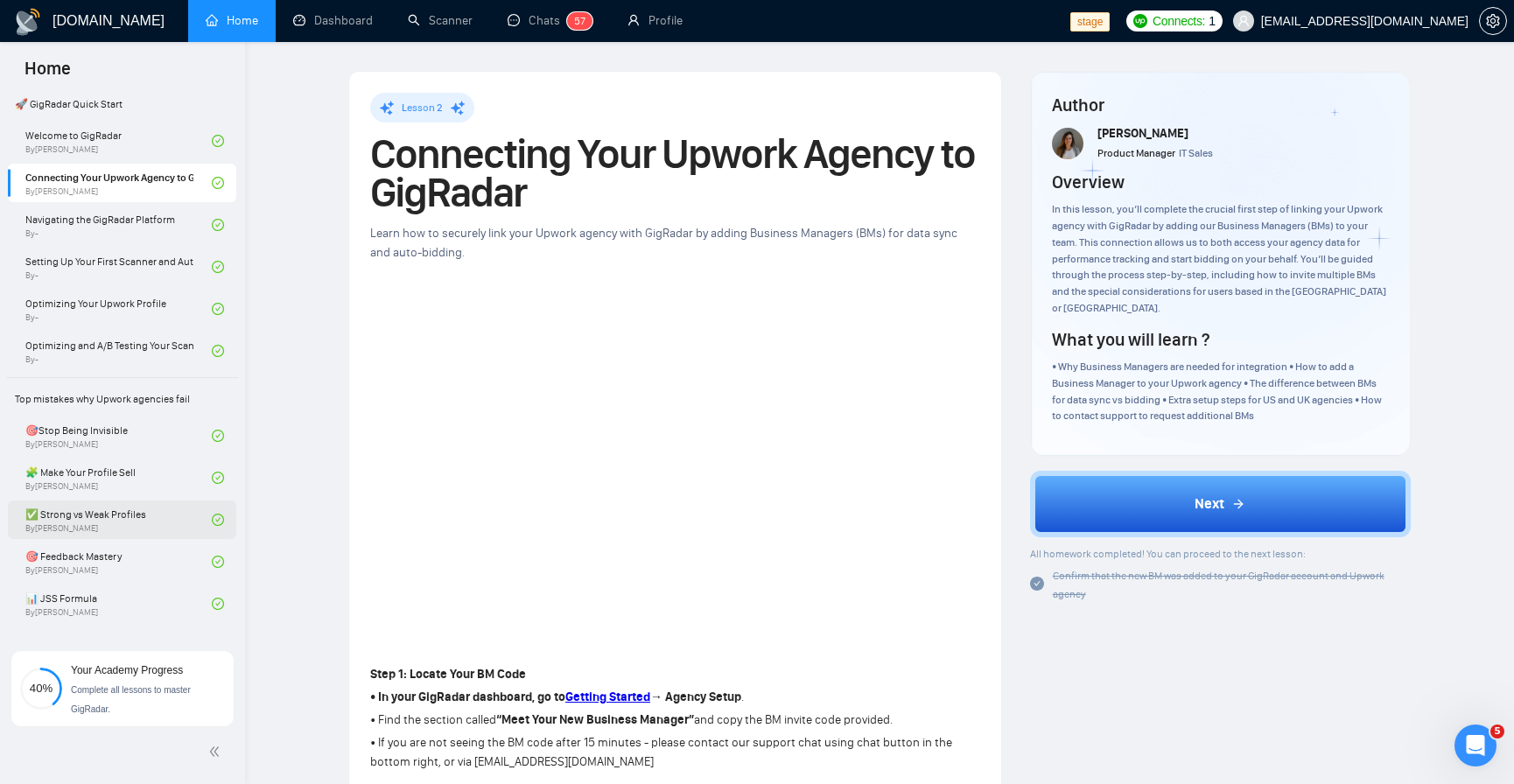
click at [125, 516] on link "✅ Strong vs Weak Profiles By Vlad Sharahov" at bounding box center [119, 520] width 187 height 39
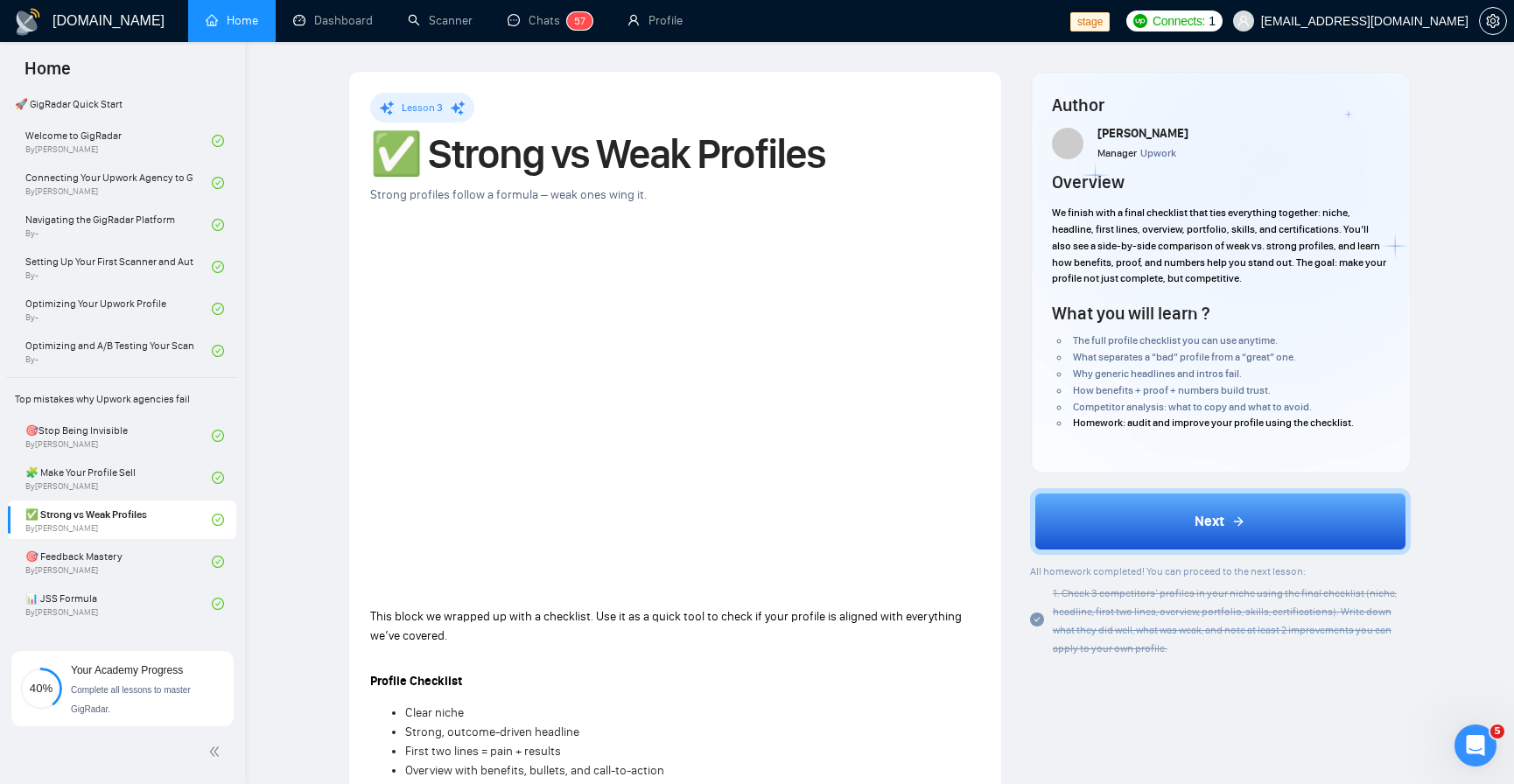
click at [1069, 144] on span at bounding box center [1068, 143] width 32 height 32
click at [1177, 148] on div "Vlad Sharahov Manager Upwork" at bounding box center [1220, 143] width 337 height 39
click at [1124, 154] on span "Manager" at bounding box center [1117, 153] width 40 height 12
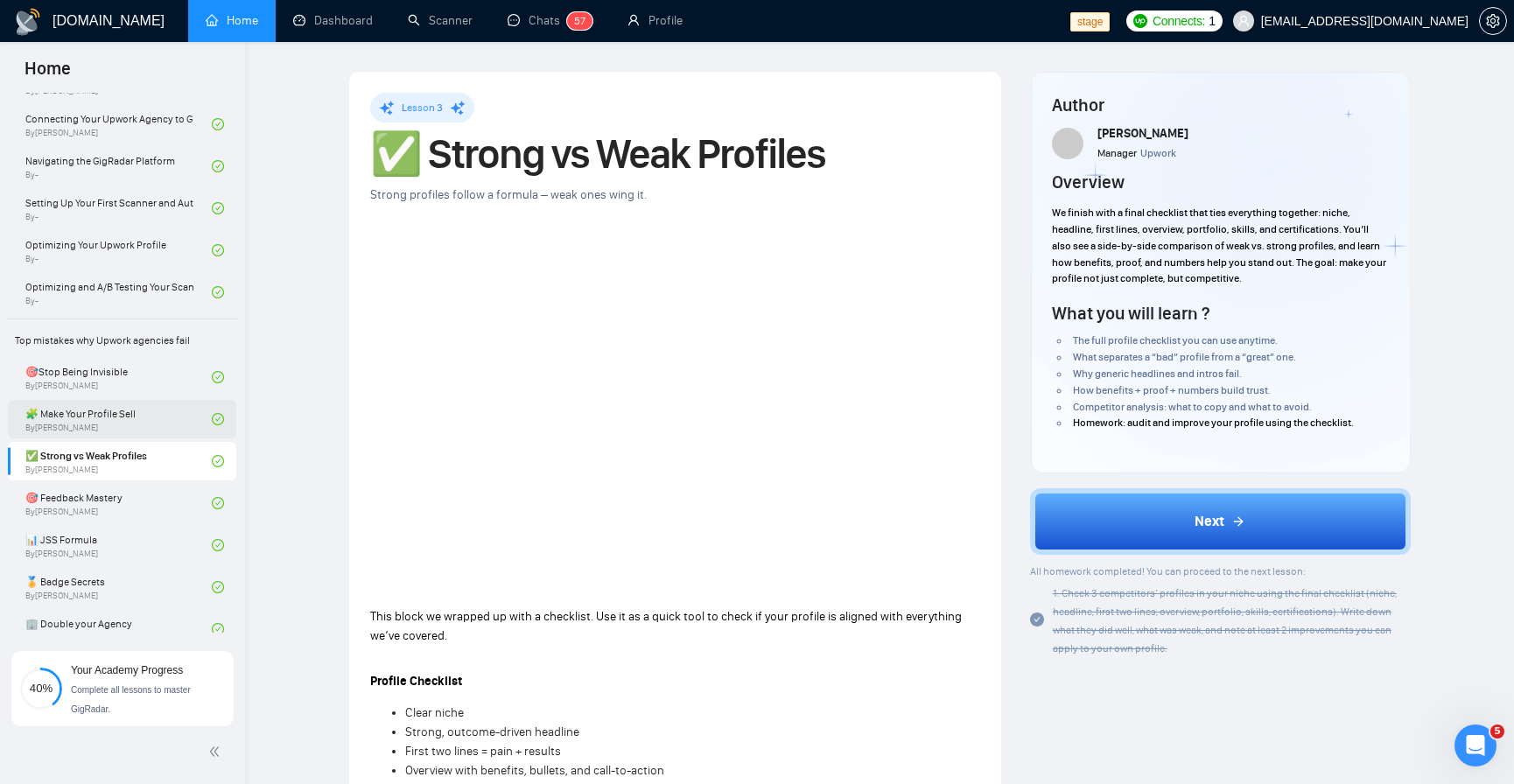
scroll to position [210, 0]
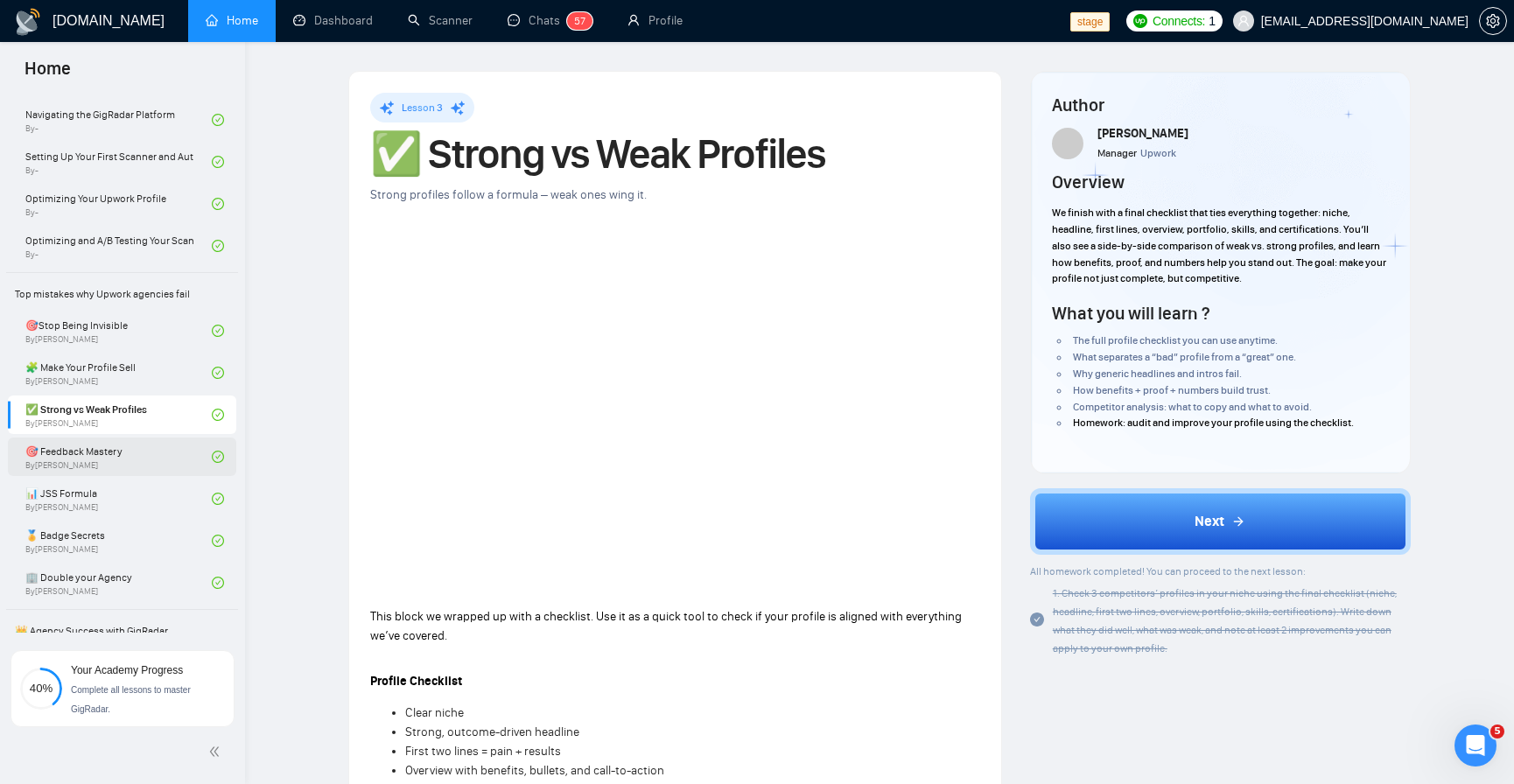
click at [121, 460] on link "🎯 Feedback Mastery By Tamara Levit" at bounding box center [119, 457] width 187 height 39
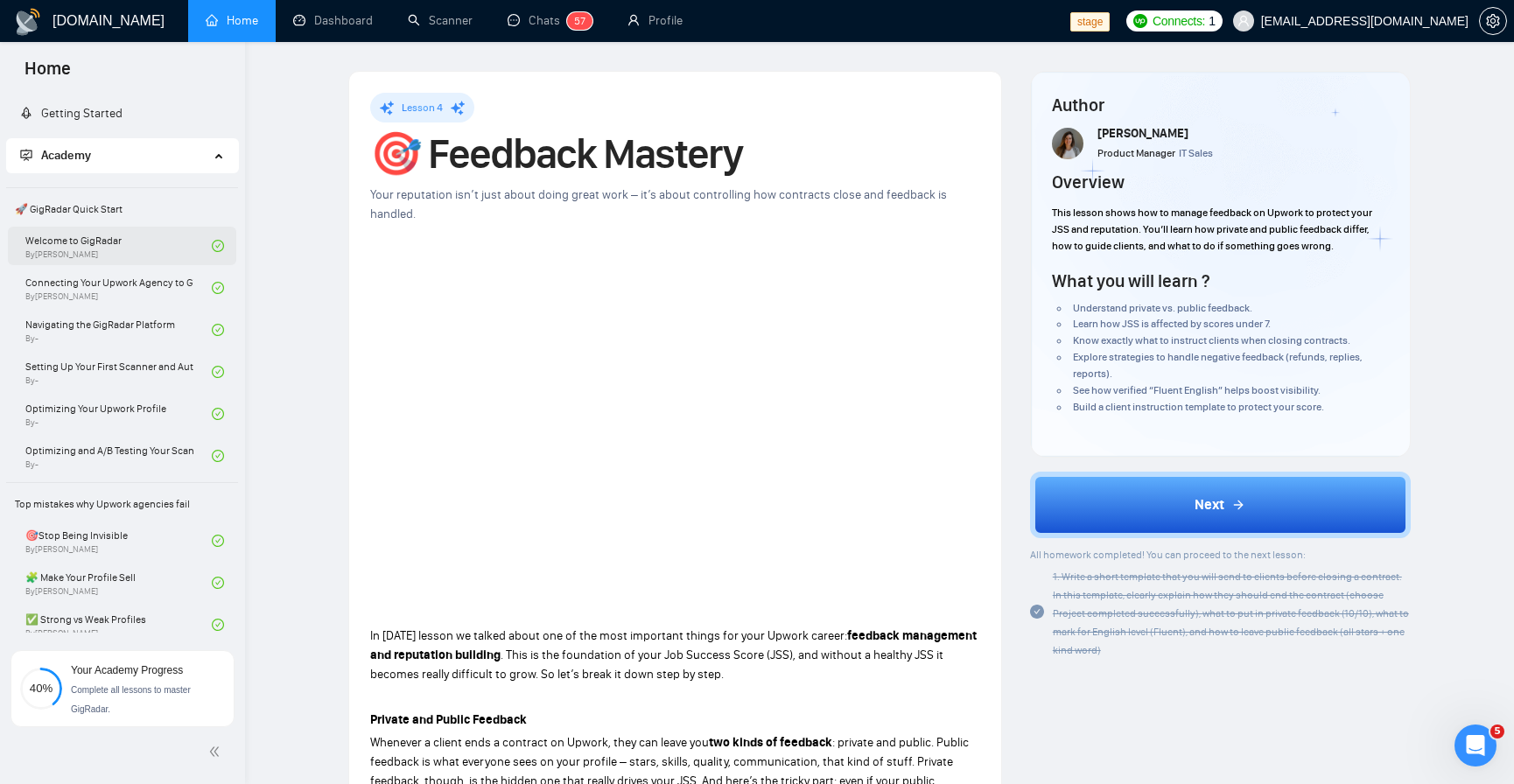
click at [91, 243] on link "Welcome to GigRadar By Vlad Sharahov" at bounding box center [119, 246] width 187 height 39
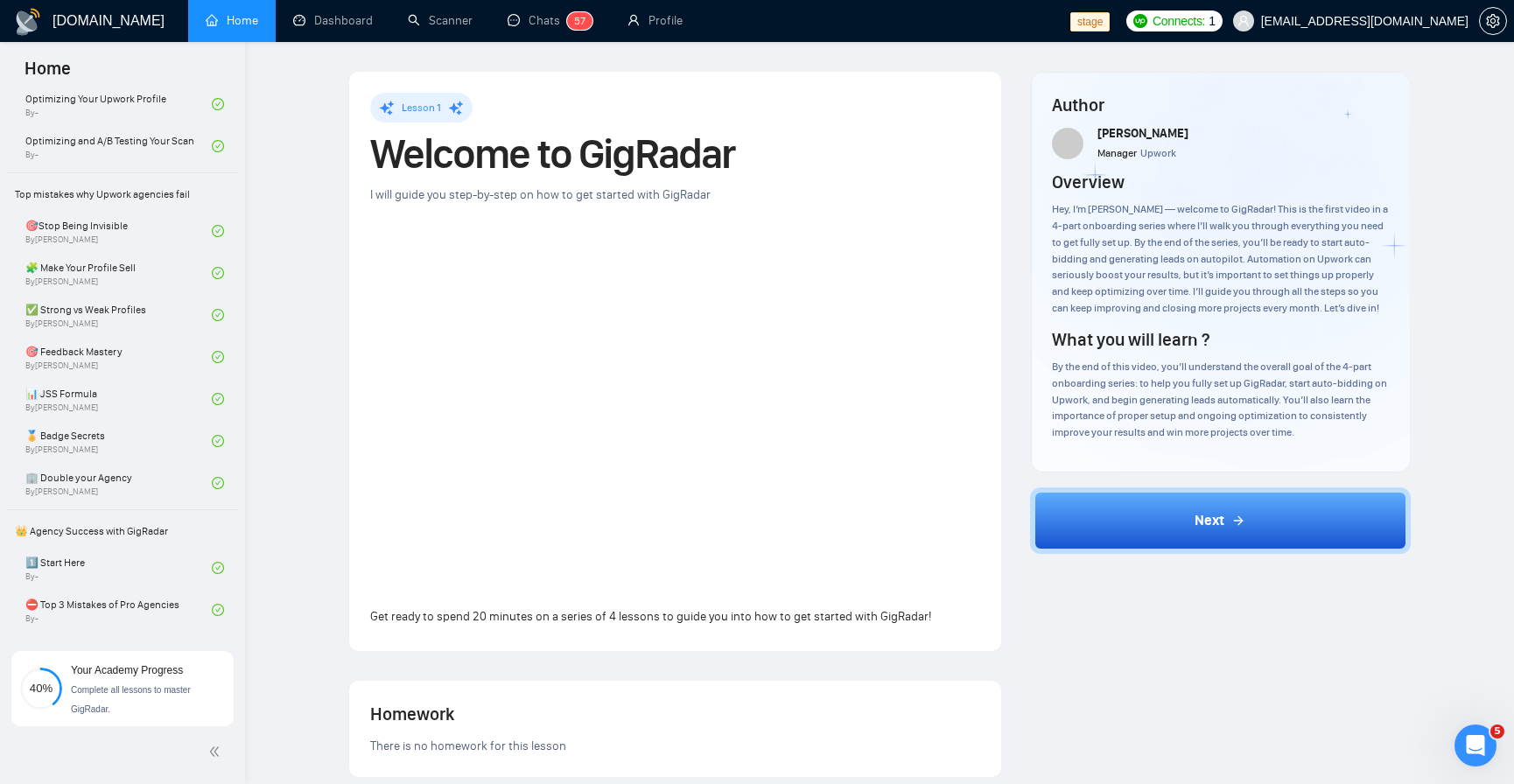
scroll to position [315, 0]
click at [111, 480] on link "🏢 Double your Agency By Tamara Levit" at bounding box center [119, 478] width 187 height 39
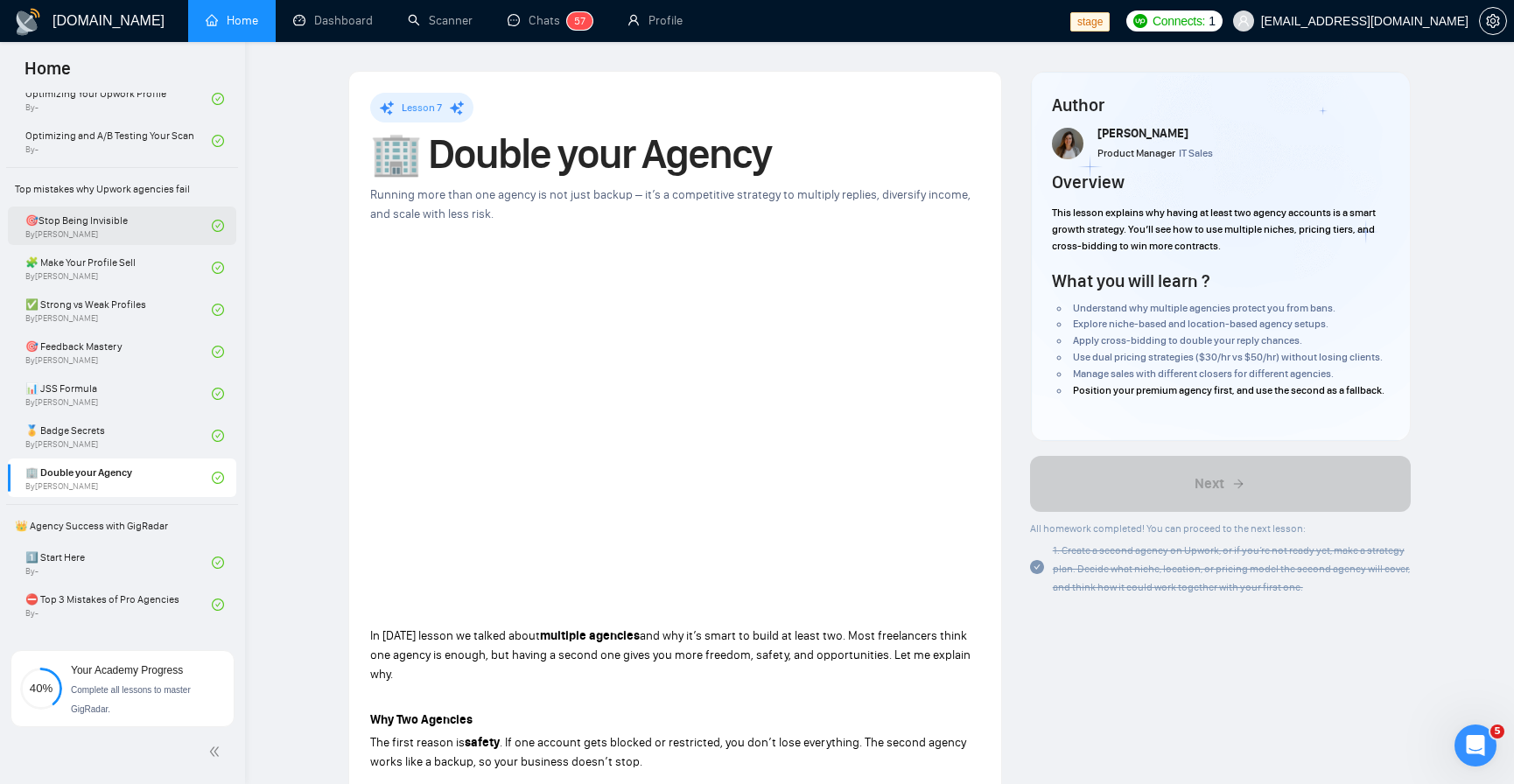
click at [130, 234] on link "🎯Stop Being Invisible By Vlad Sharahov" at bounding box center [119, 226] width 187 height 39
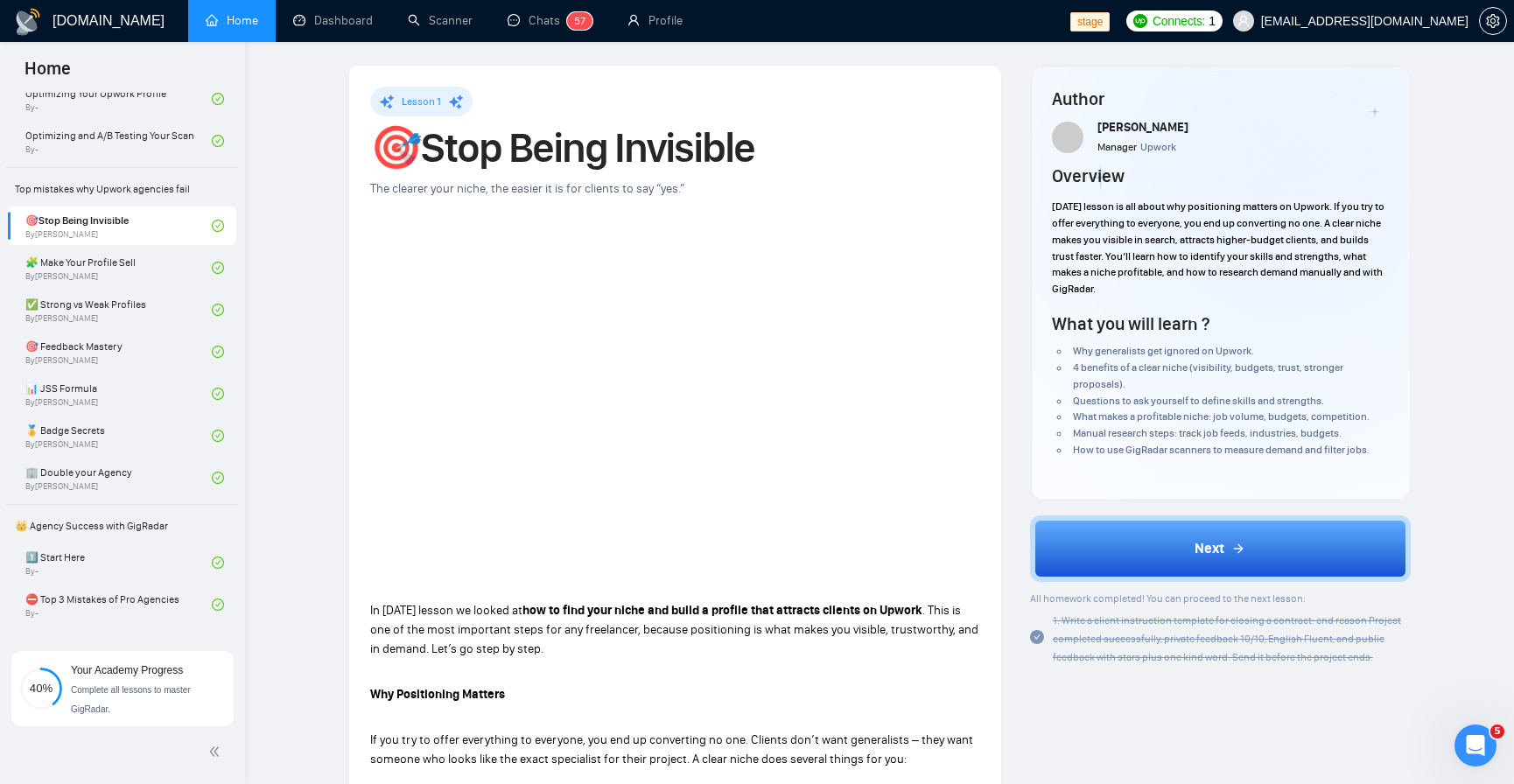
scroll to position [105, 0]
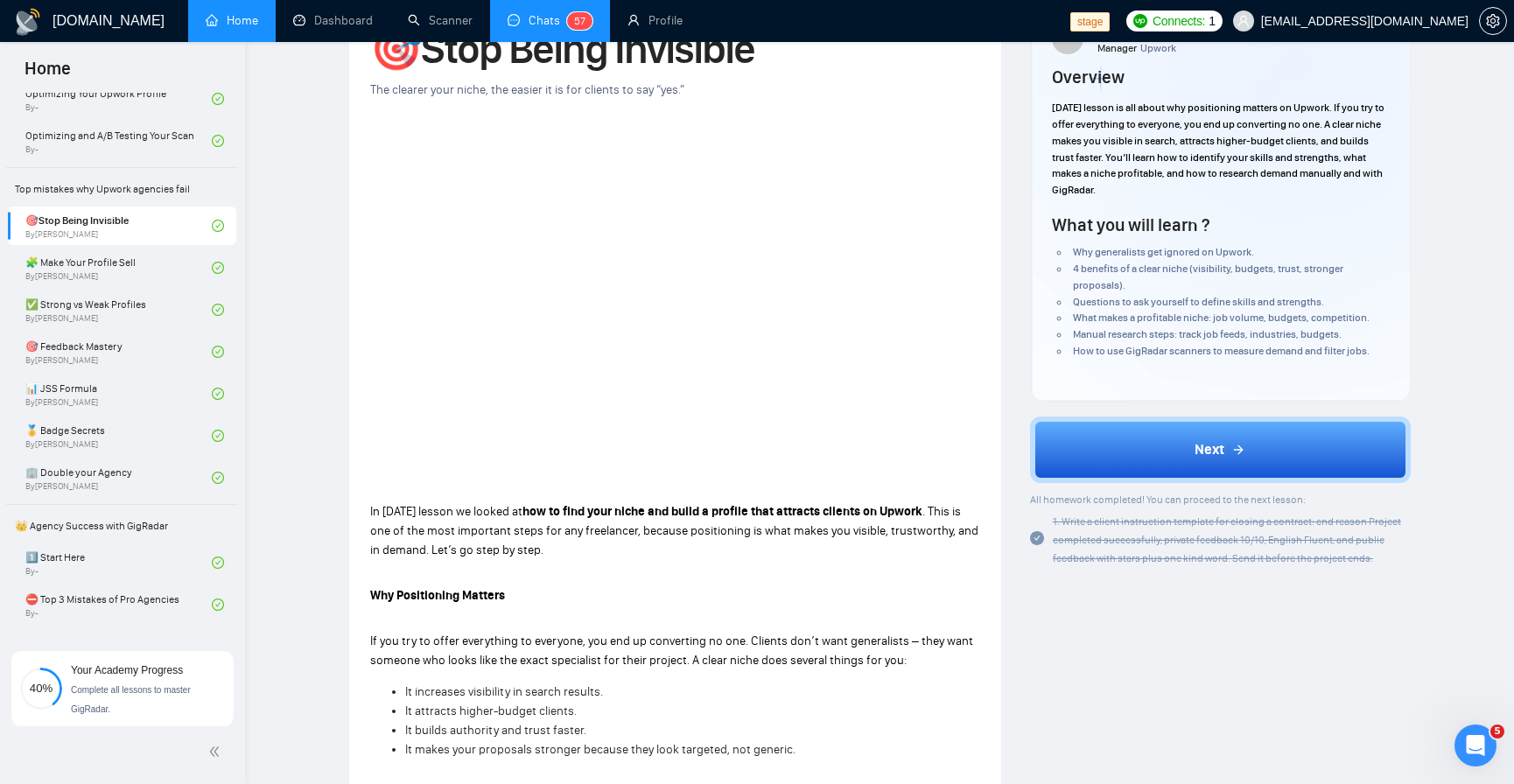
click at [510, 25] on link "Chats 5 7" at bounding box center [550, 20] width 85 height 15
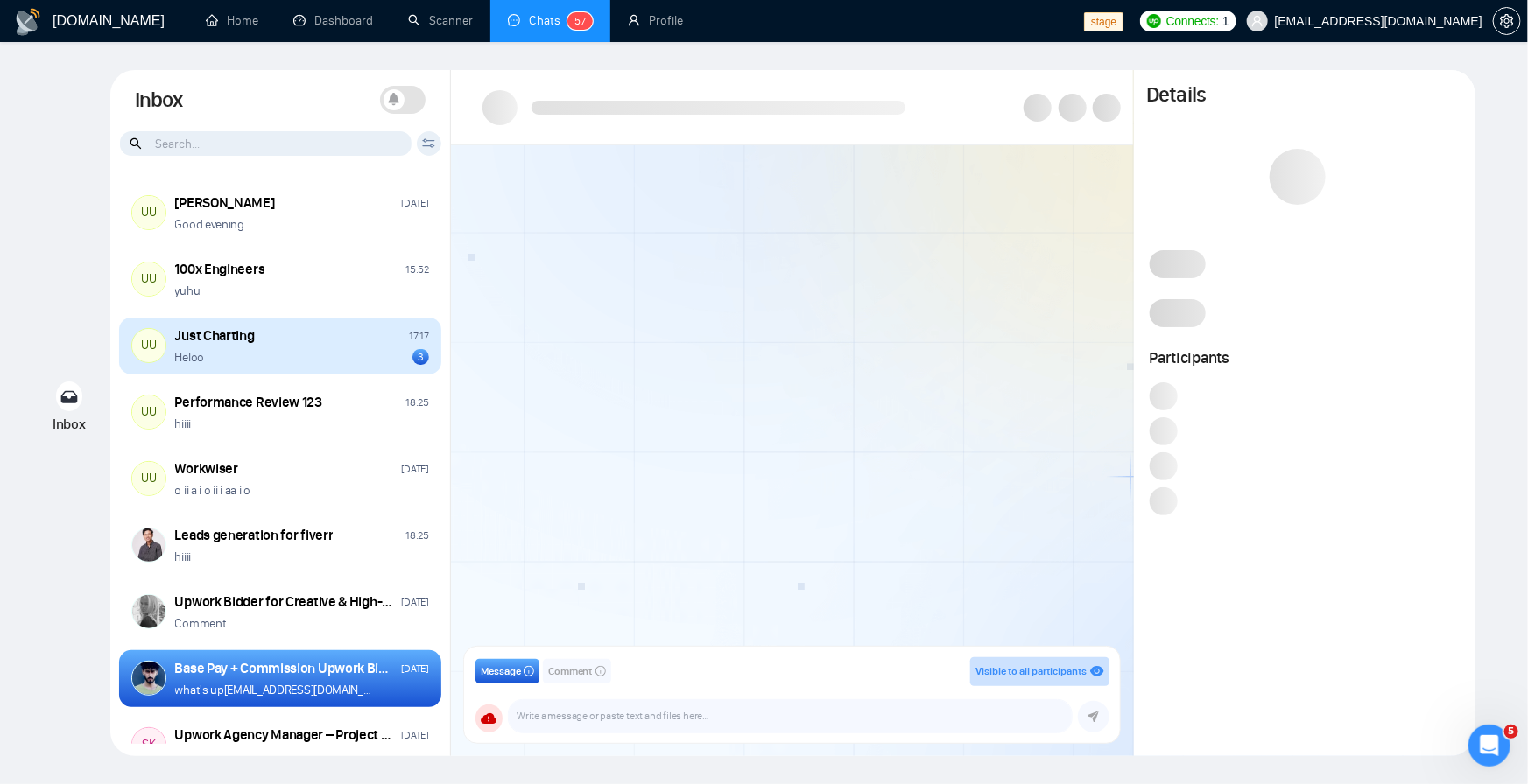
click at [313, 369] on div "UU Just Charting 17:17 Heloo 3" at bounding box center [281, 346] width 322 height 58
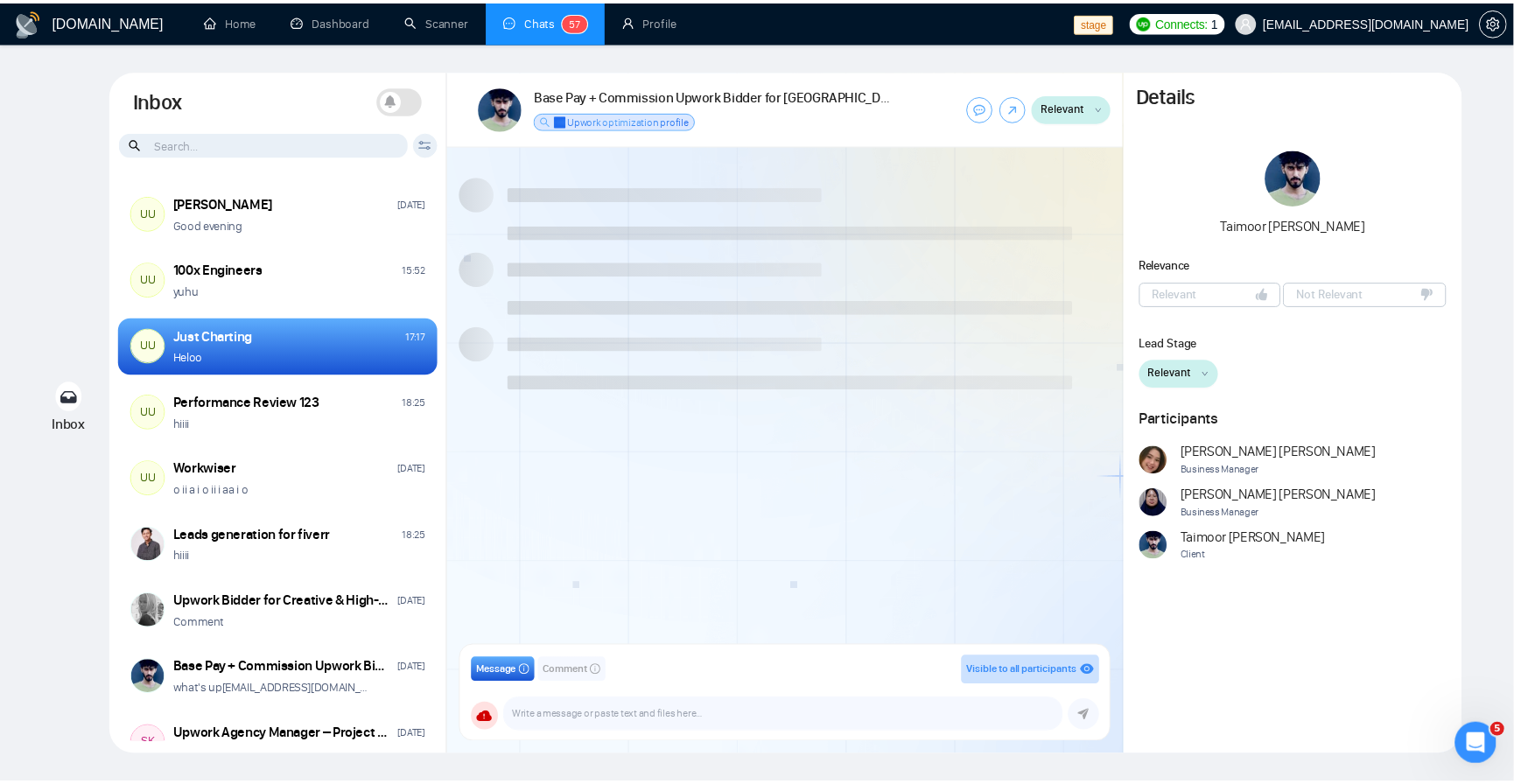
scroll to position [365, 0]
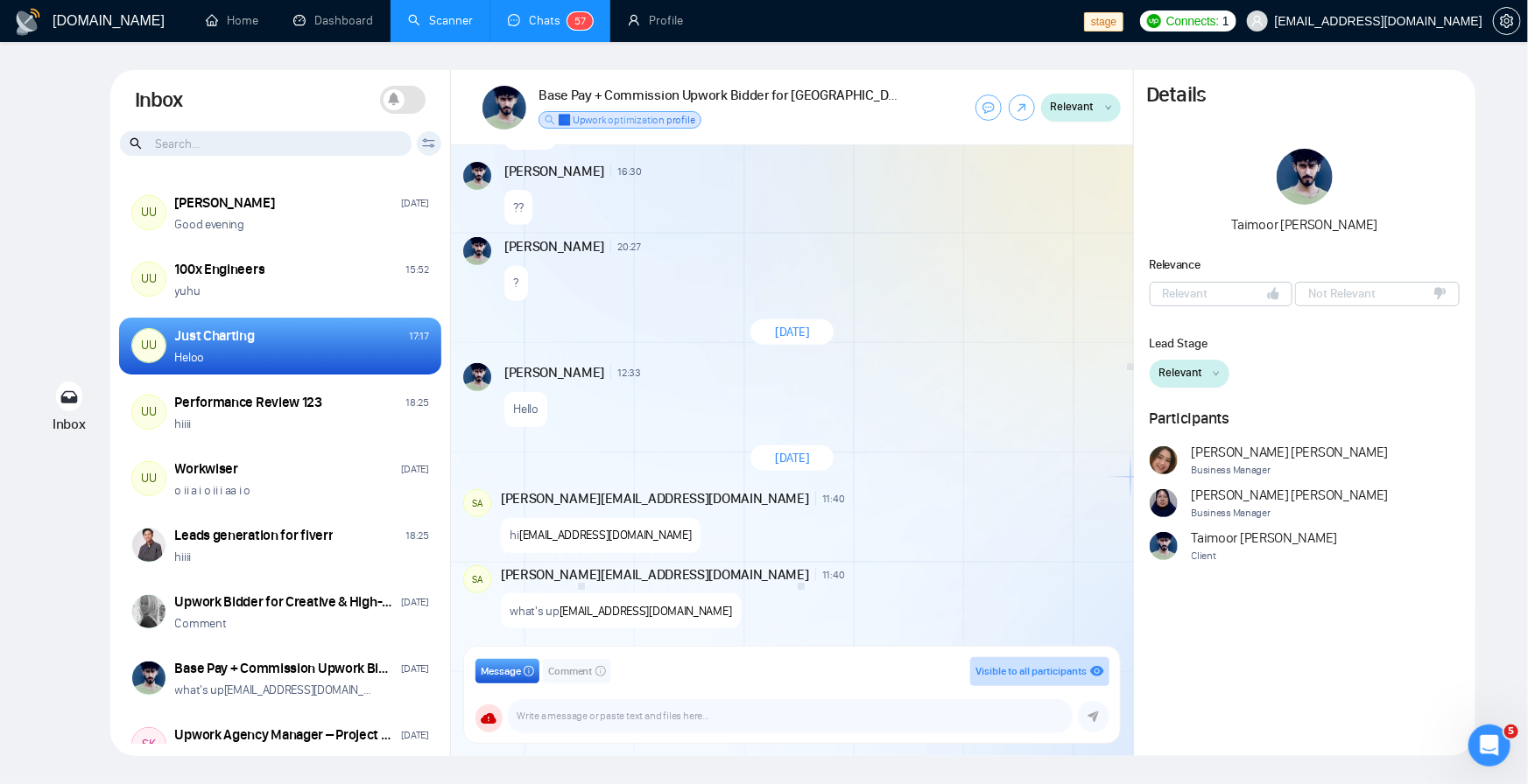
click at [428, 16] on link "Scanner" at bounding box center [440, 20] width 65 height 15
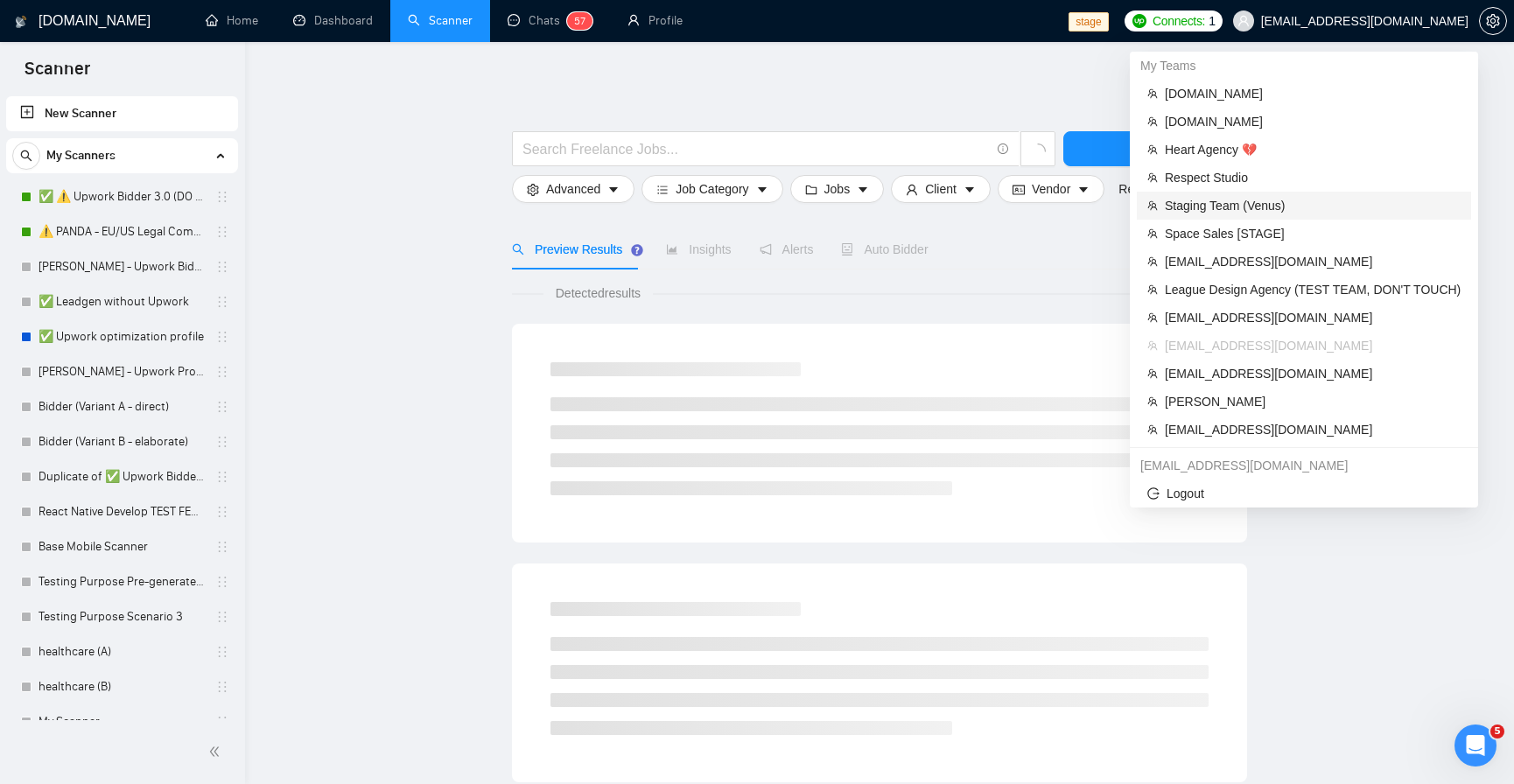
click at [1280, 206] on span "Staging Team (Venus)" at bounding box center [1313, 206] width 296 height 19
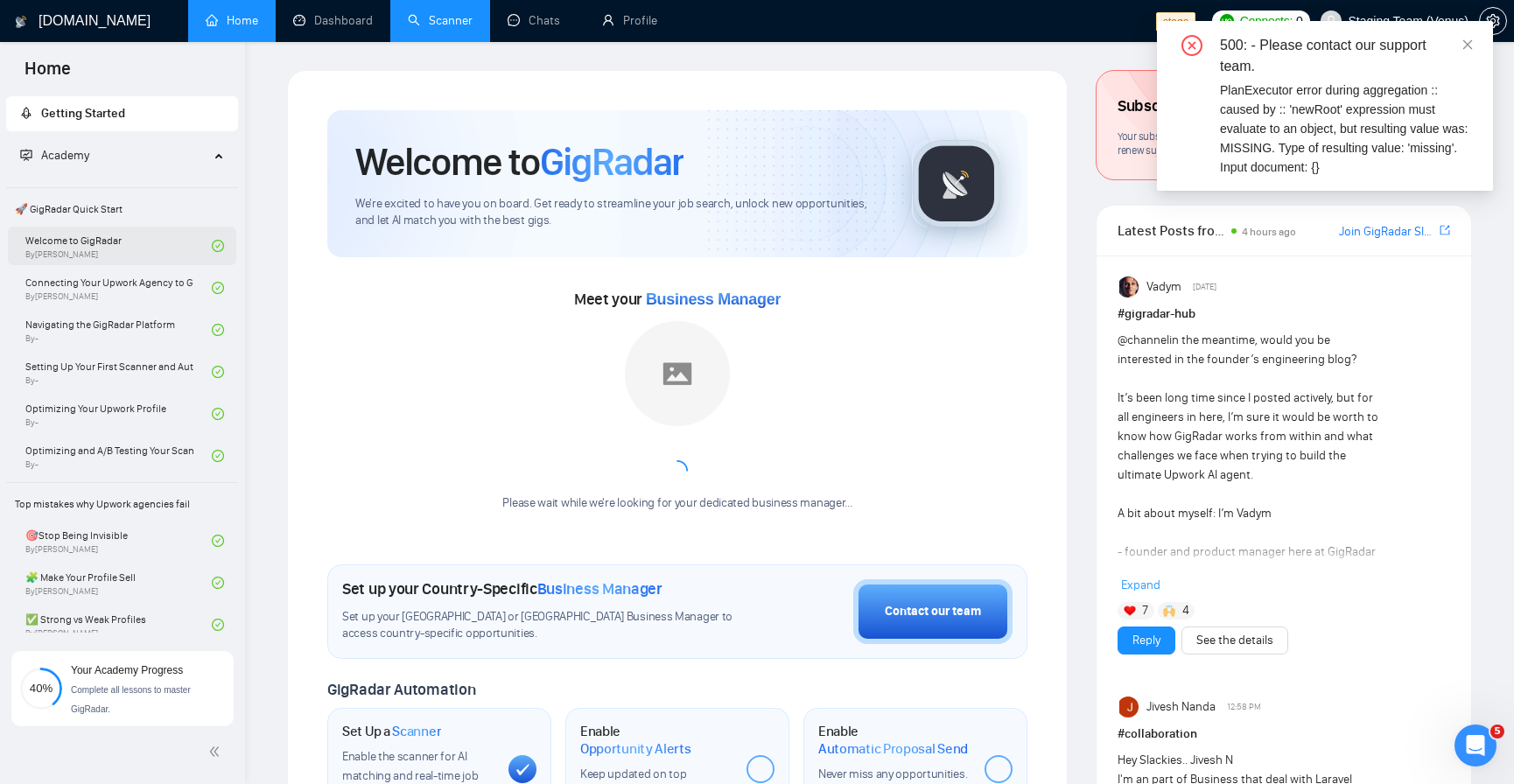
click at [176, 247] on link "Welcome to GigRadar By Vlad Sharahov" at bounding box center [119, 246] width 187 height 39
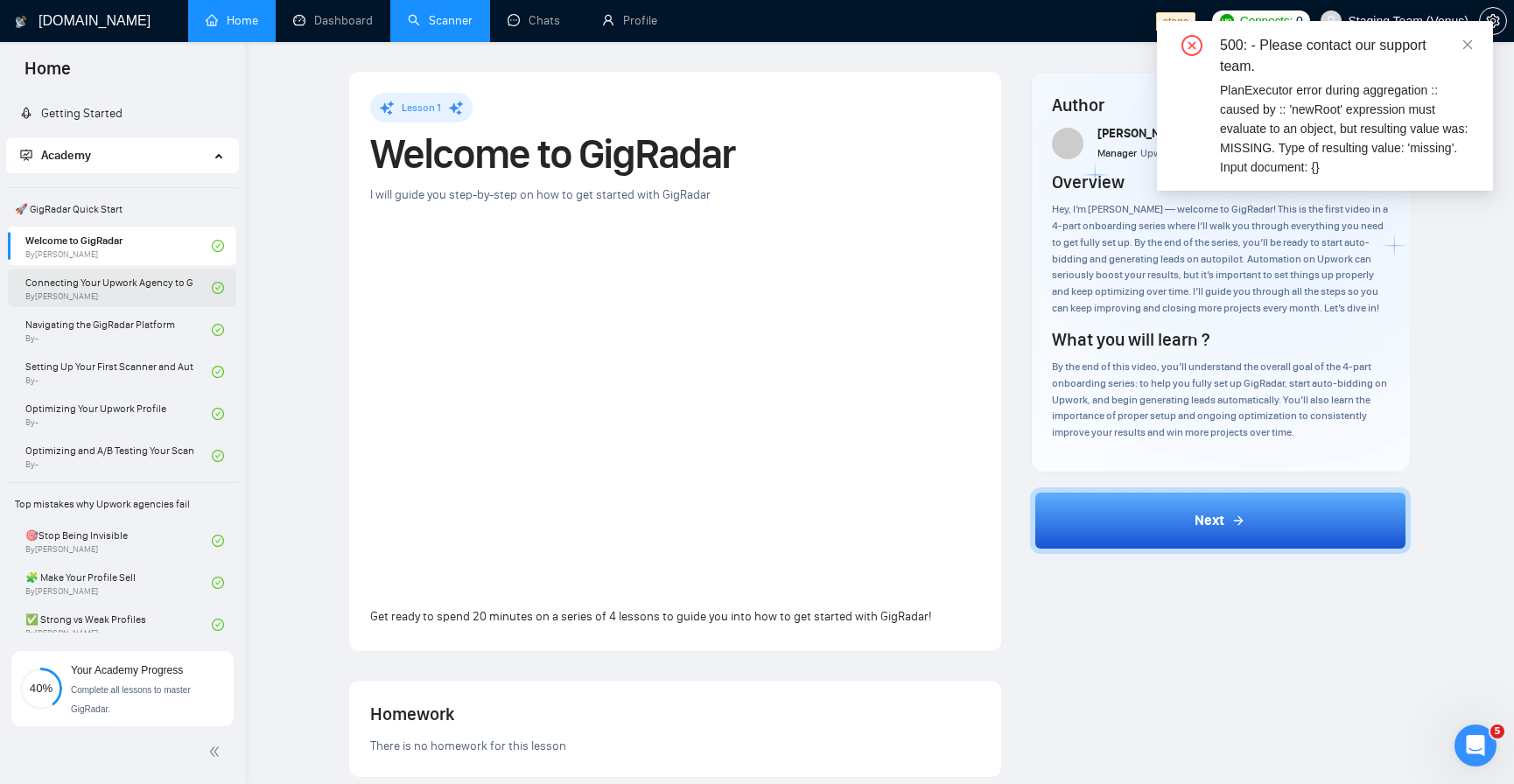
click at [159, 282] on link "Connecting Your Upwork Agency to GigRadar By Tamara Levit" at bounding box center [119, 288] width 187 height 39
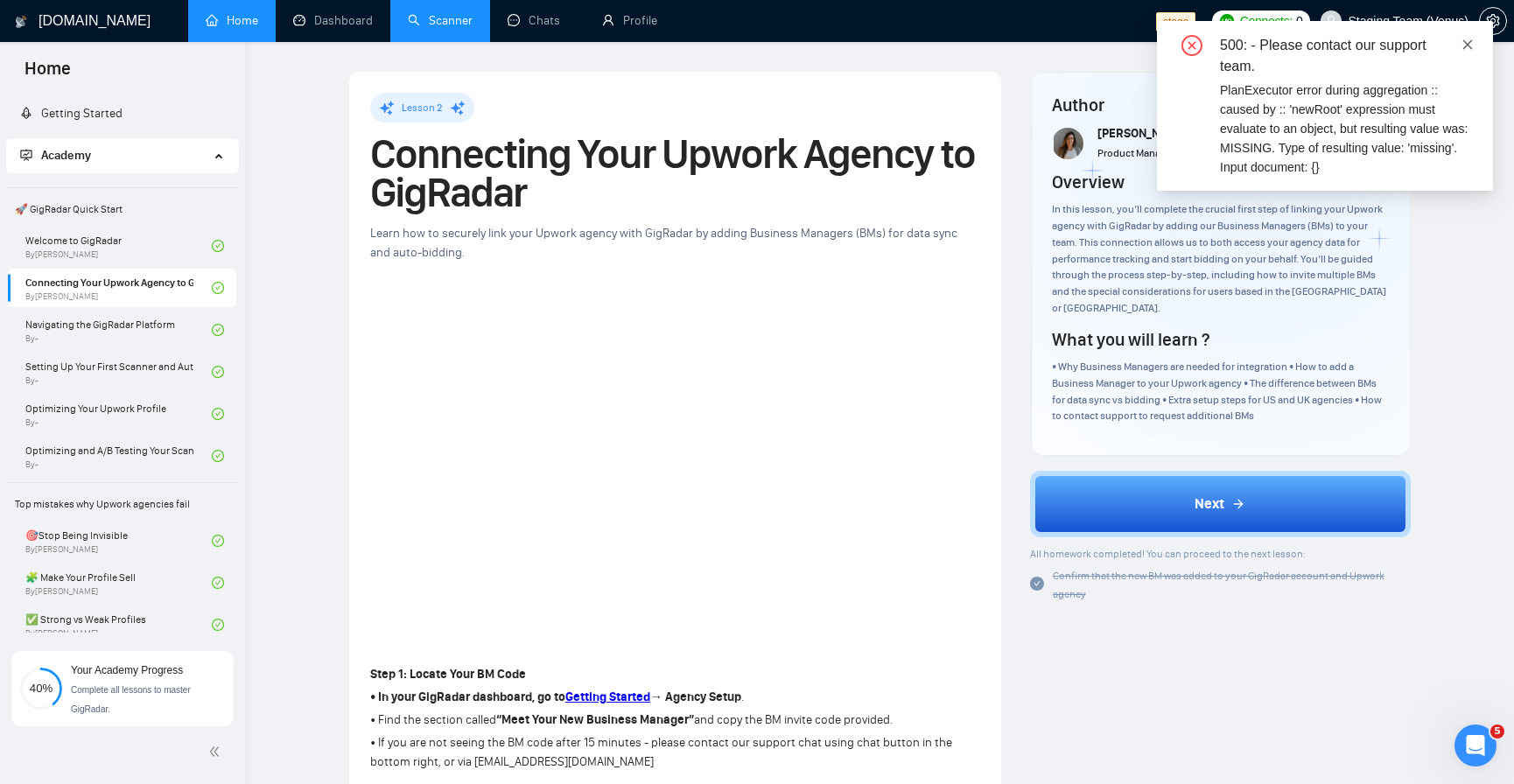
click at [1462, 40] on icon "close" at bounding box center [1468, 45] width 12 height 12
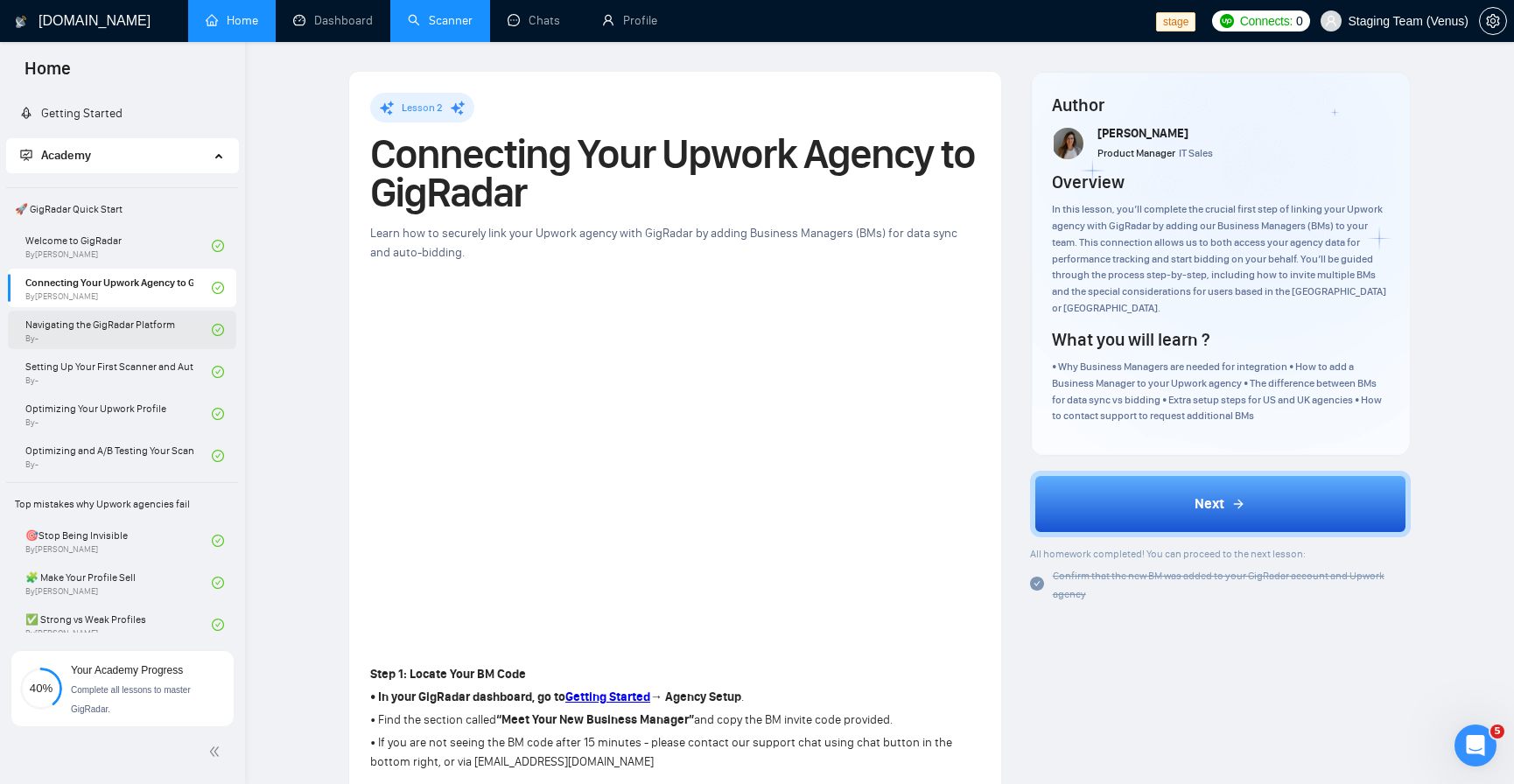
click at [119, 344] on link "Navigating the GigRadar Platform By -" at bounding box center [119, 330] width 187 height 39
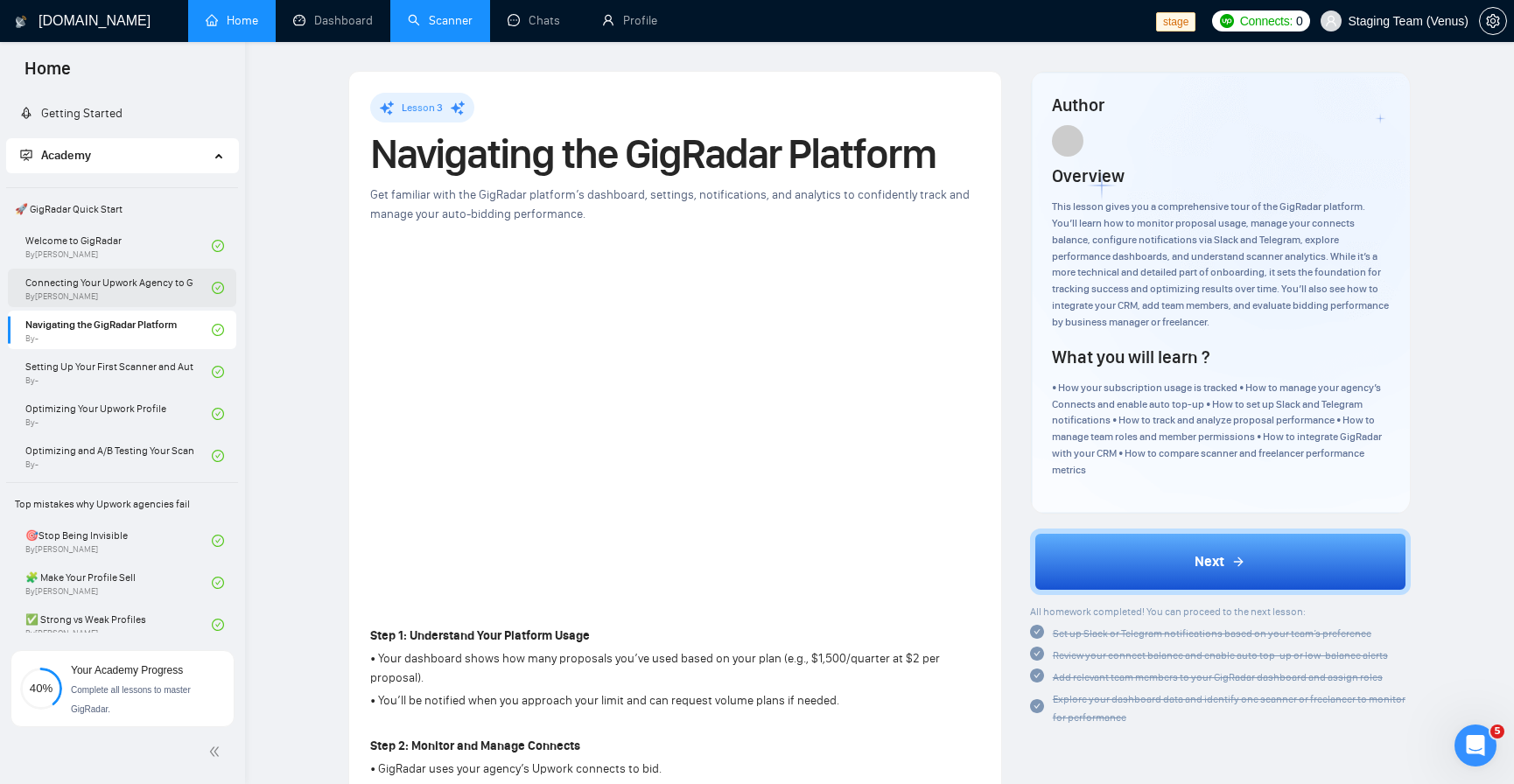
click at [91, 270] on link "Connecting Your Upwork Agency to GigRadar By Tamara Levit" at bounding box center [119, 288] width 187 height 39
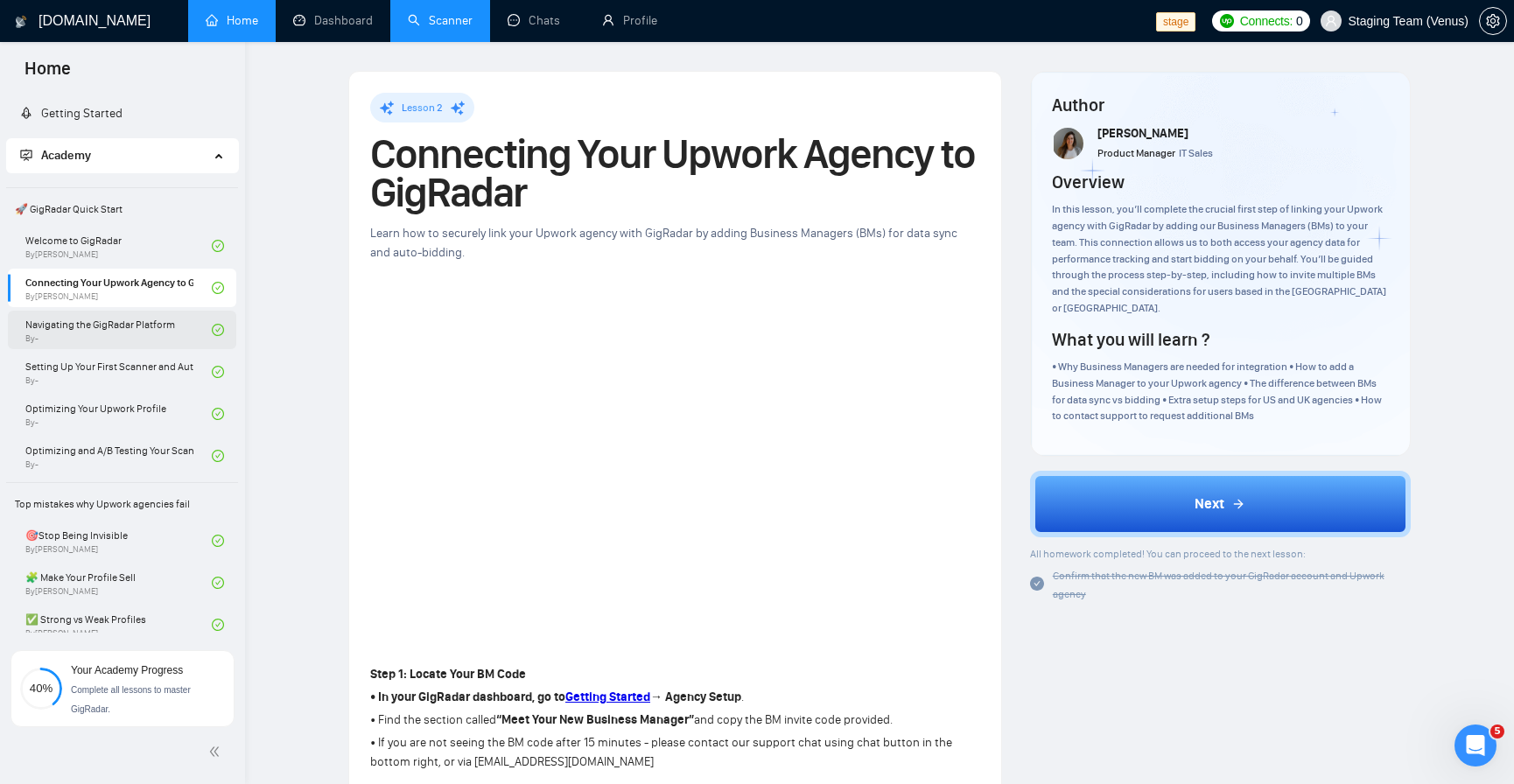
click at [88, 311] on link "Navigating the GigRadar Platform By -" at bounding box center [119, 330] width 187 height 39
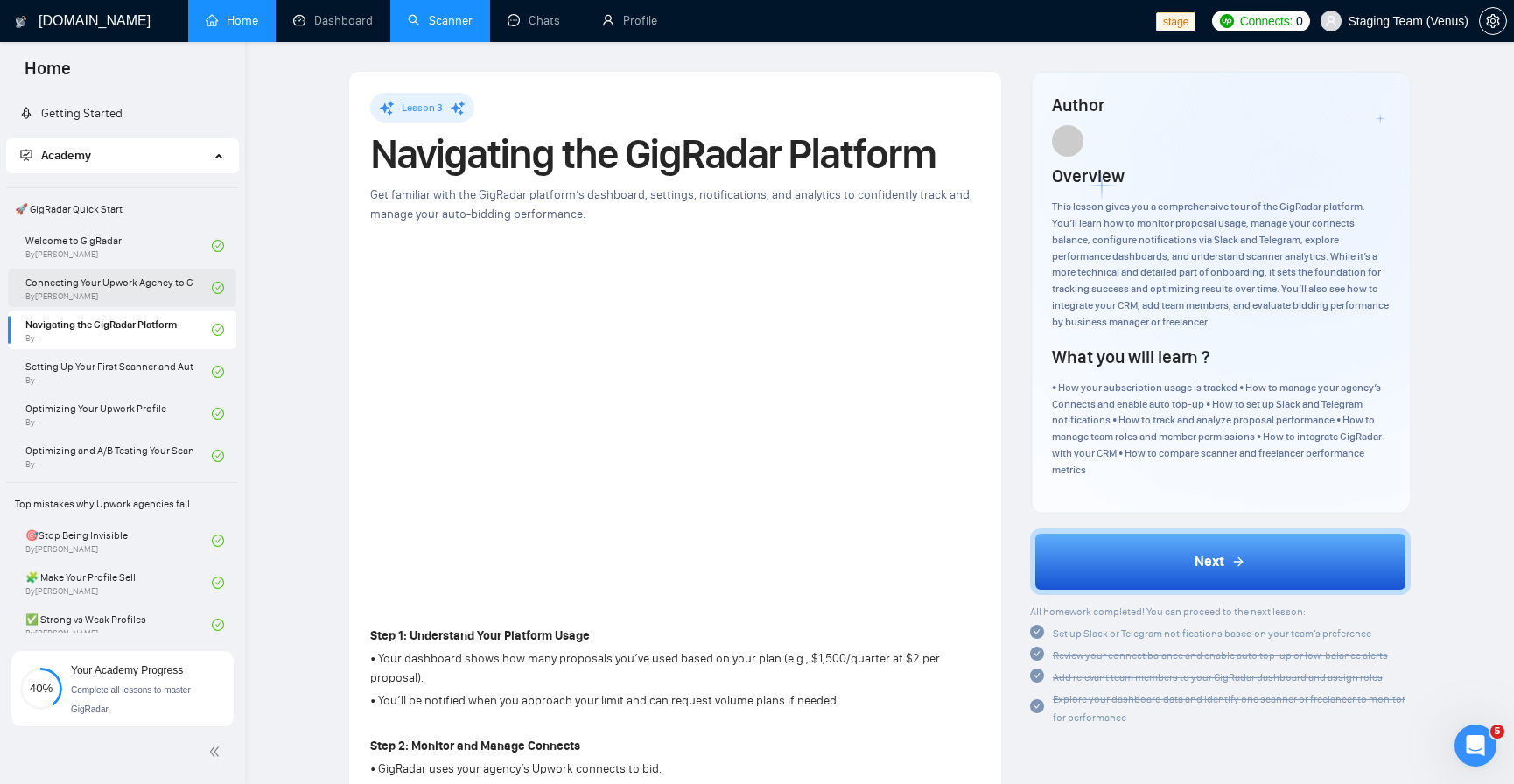
click at [89, 285] on link "Connecting Your Upwork Agency to GigRadar By Tamara Levit" at bounding box center [119, 288] width 187 height 39
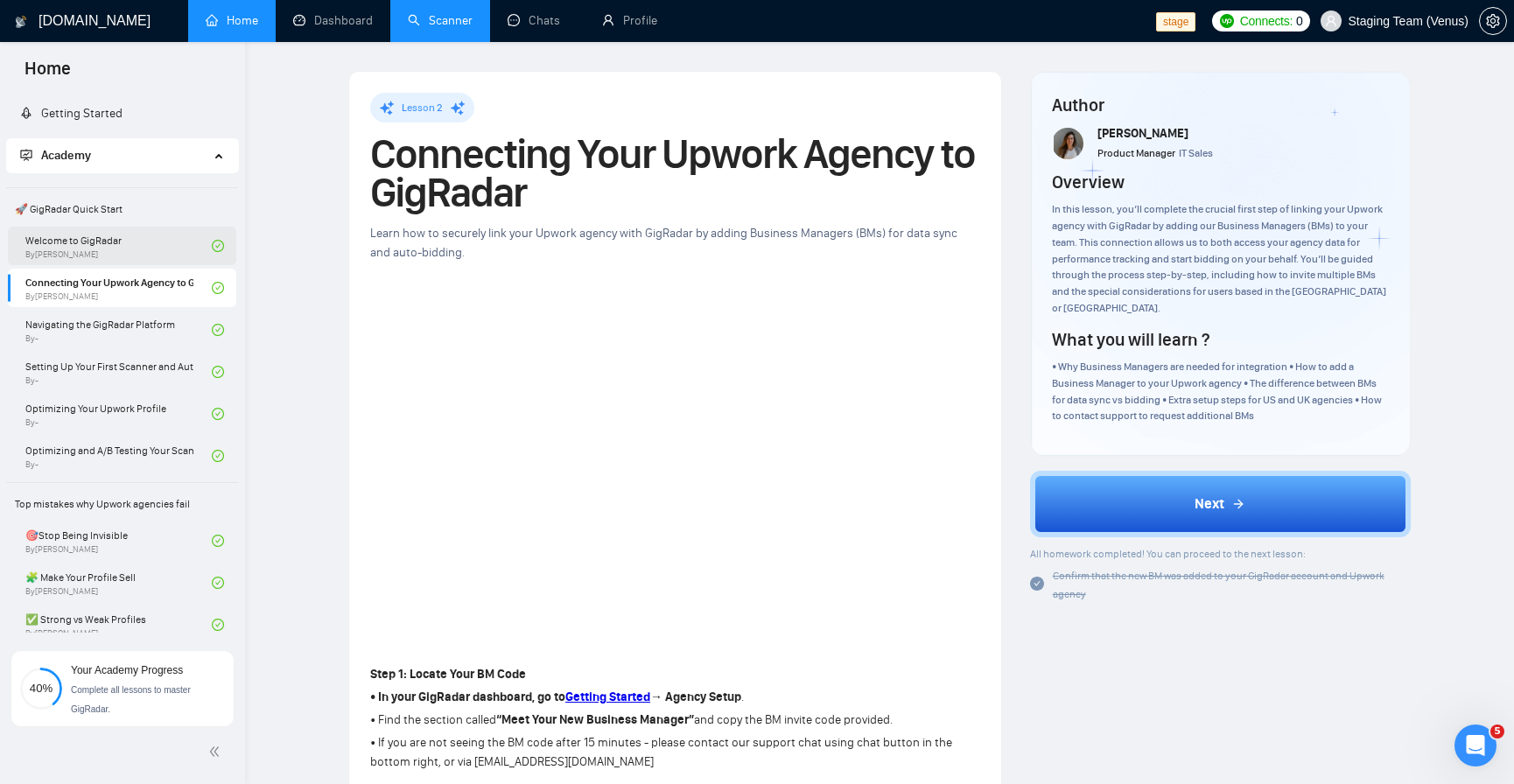
click at [104, 256] on link "Welcome to GigRadar By Vlad Sharahov" at bounding box center [119, 246] width 187 height 39
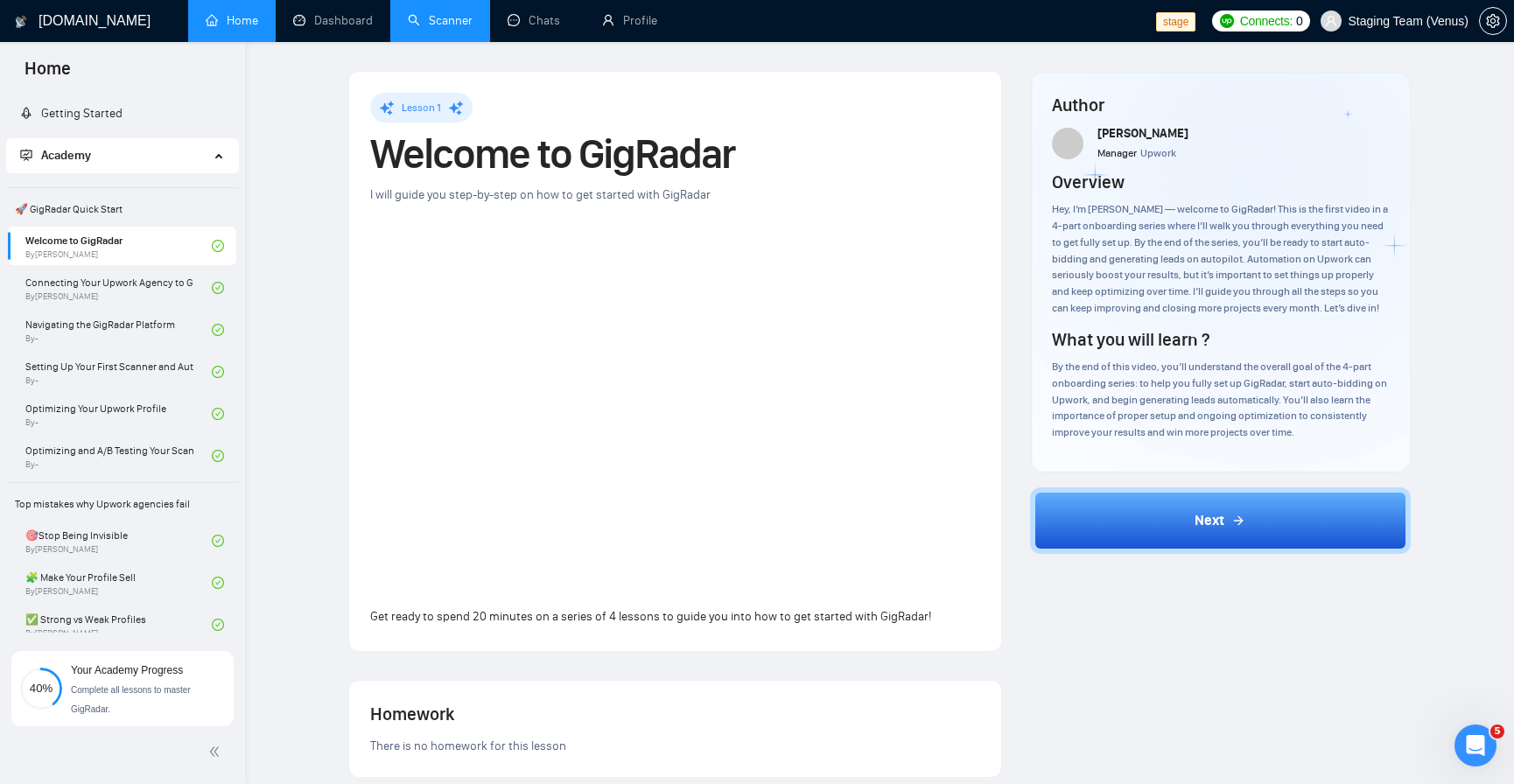
click at [1422, 100] on div "Author Vlad Sharahov Manager Upwork Overview Hey, I’m Vlad — welcome to GigRada…" at bounding box center [1220, 653] width 409 height 1165
click at [166, 294] on link "Connecting Your Upwork Agency to GigRadar By Tamara Levit" at bounding box center [119, 288] width 187 height 39
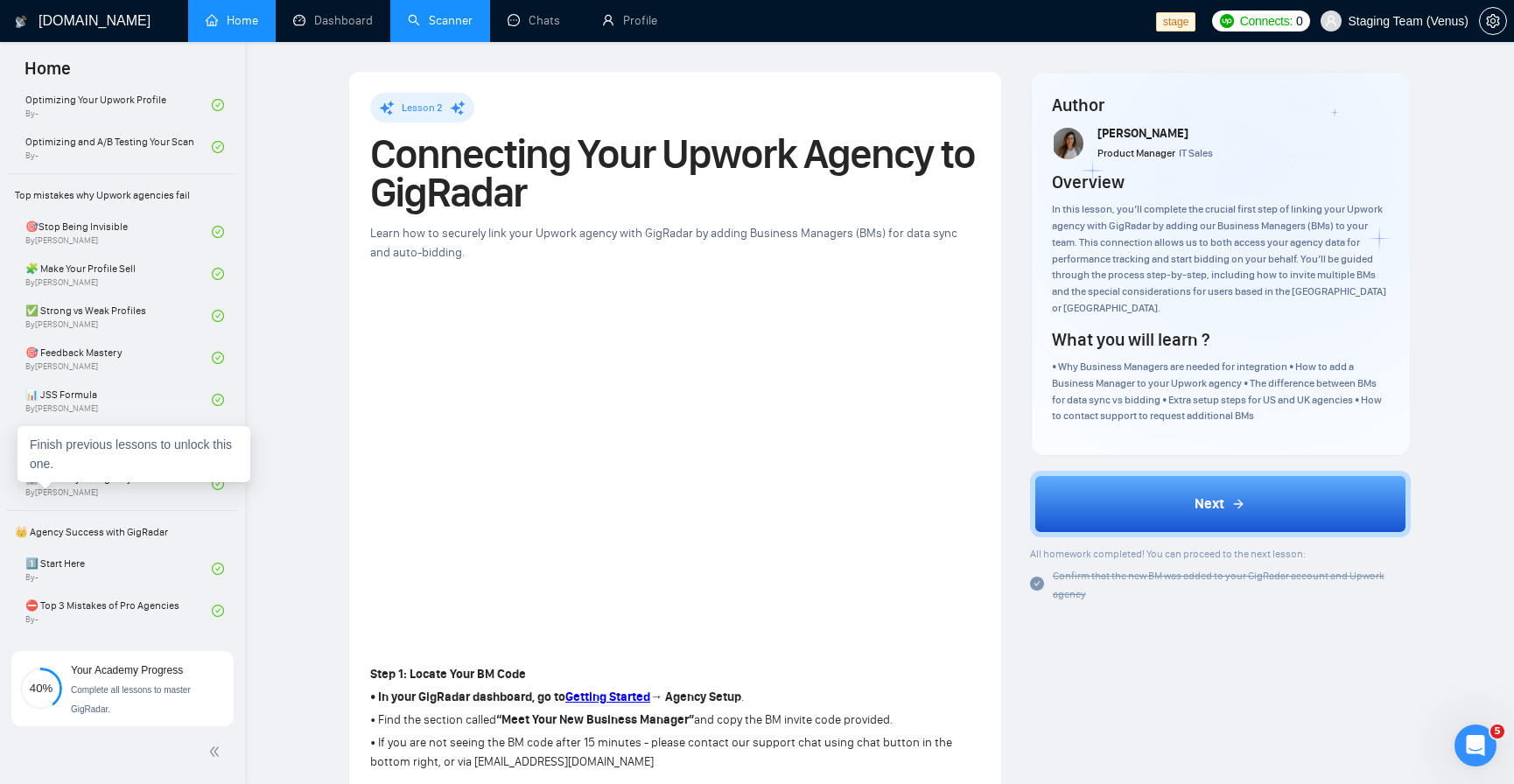
scroll to position [210, 0]
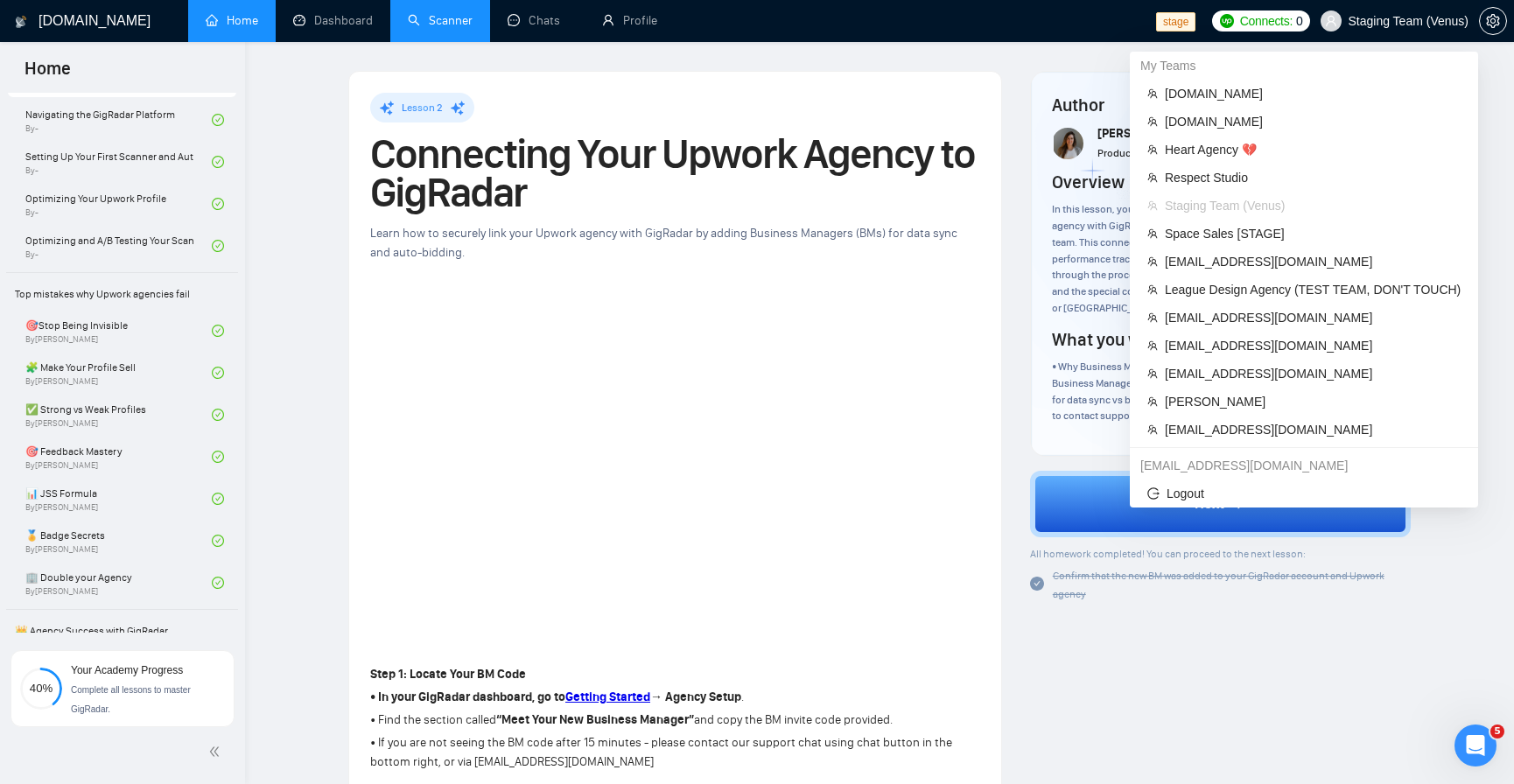
click at [1410, 21] on span "Staging Team (Venus)" at bounding box center [1409, 21] width 121 height 0
click at [1305, 342] on span "[EMAIL_ADDRESS][DOMAIN_NAME]" at bounding box center [1313, 346] width 296 height 19
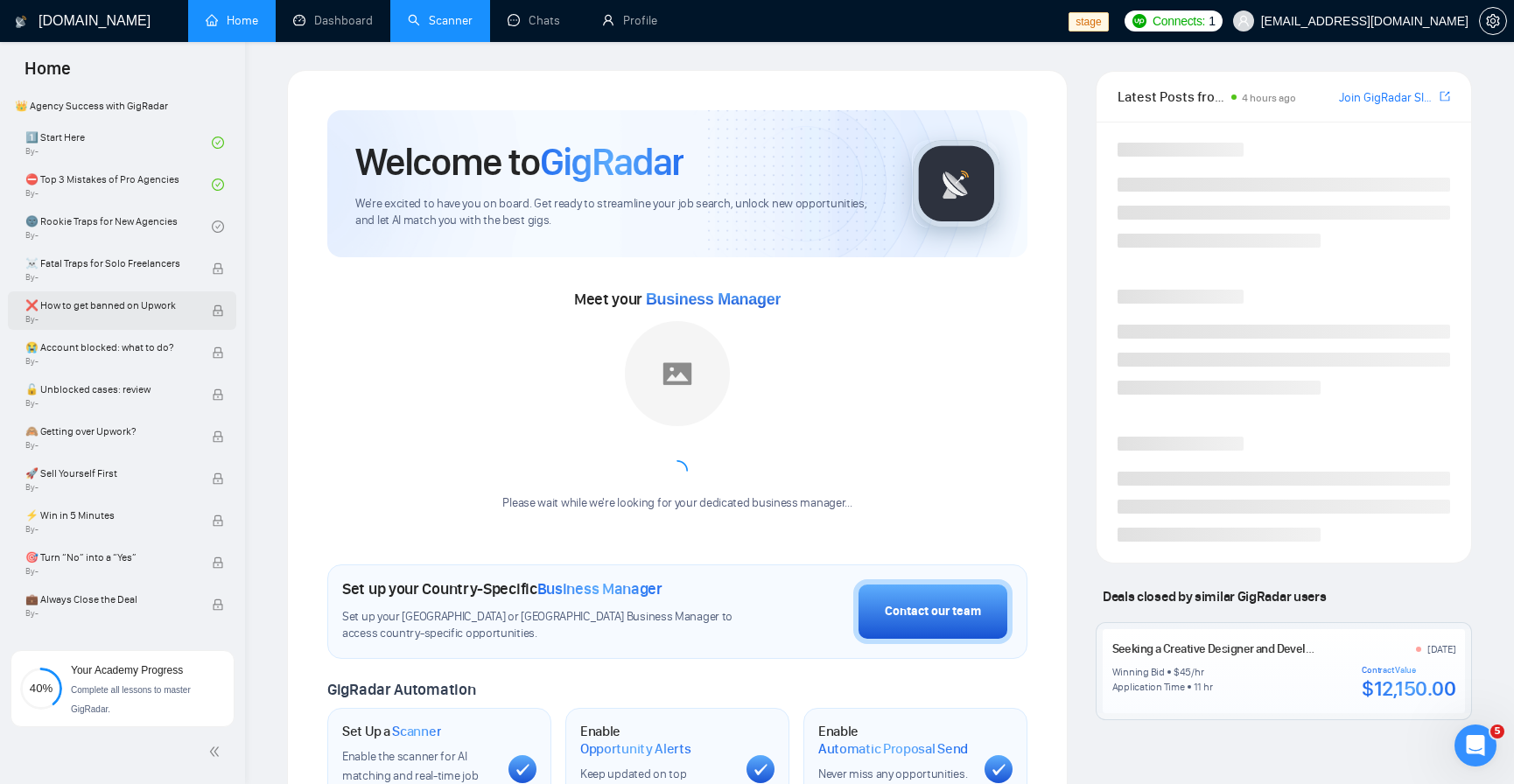
scroll to position [210, 0]
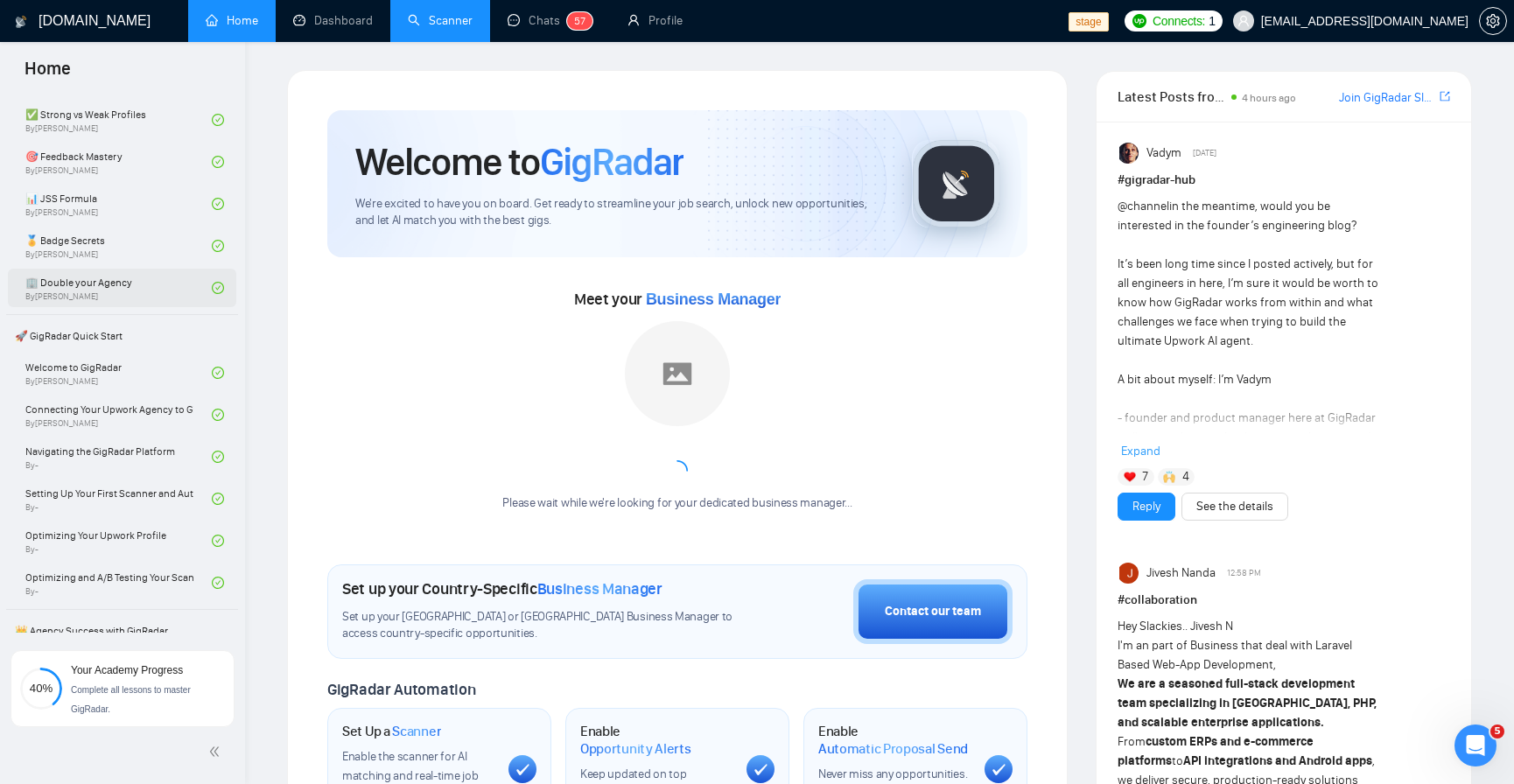
click at [165, 273] on link "🏢 Double your Agency By Tamara Levit" at bounding box center [119, 288] width 187 height 39
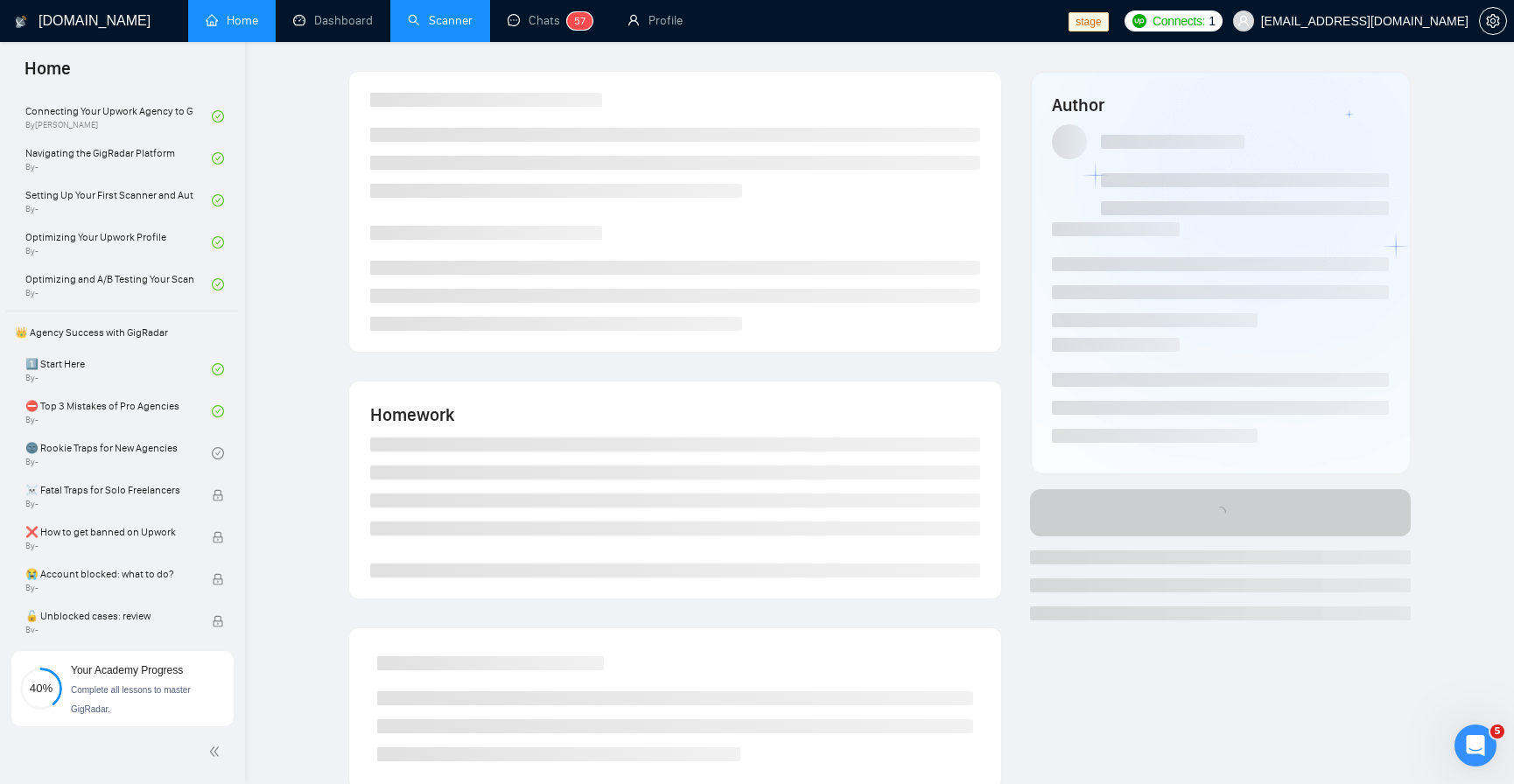
scroll to position [526, 0]
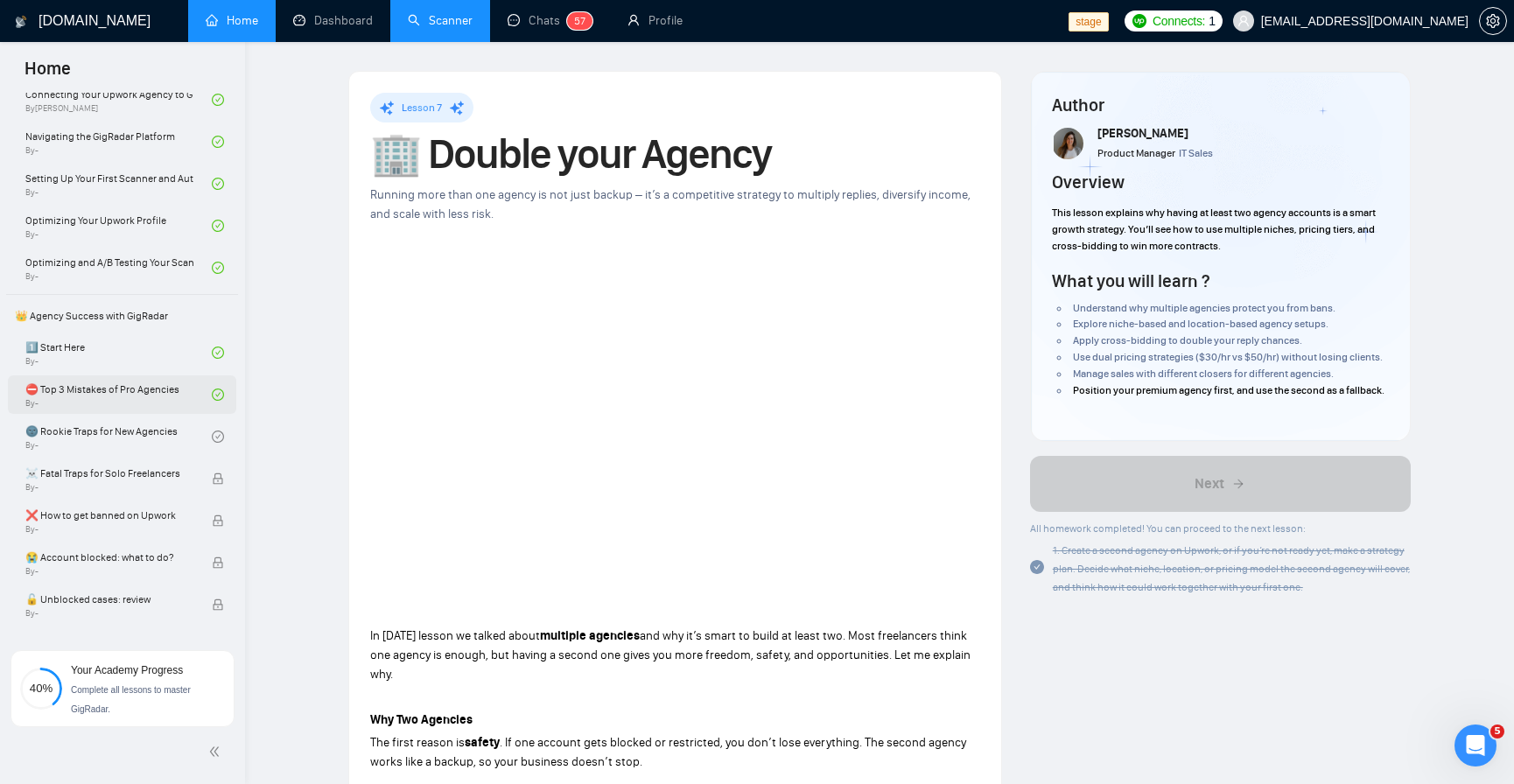
click at [160, 386] on link "⛔ Top 3 Mistakes of Pro Agencies By -" at bounding box center [119, 395] width 187 height 39
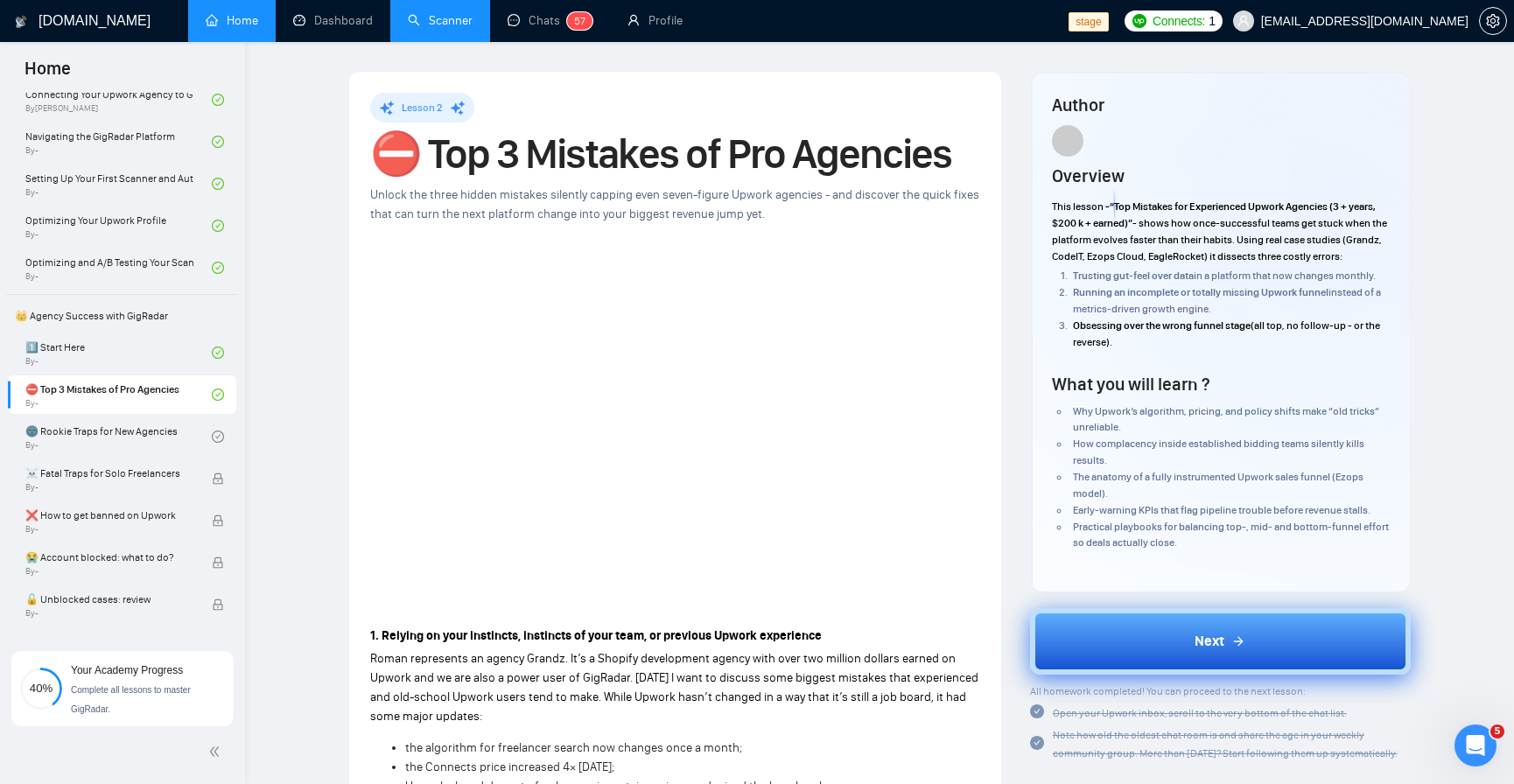
click at [1182, 654] on button "Next" at bounding box center [1220, 641] width 380 height 66
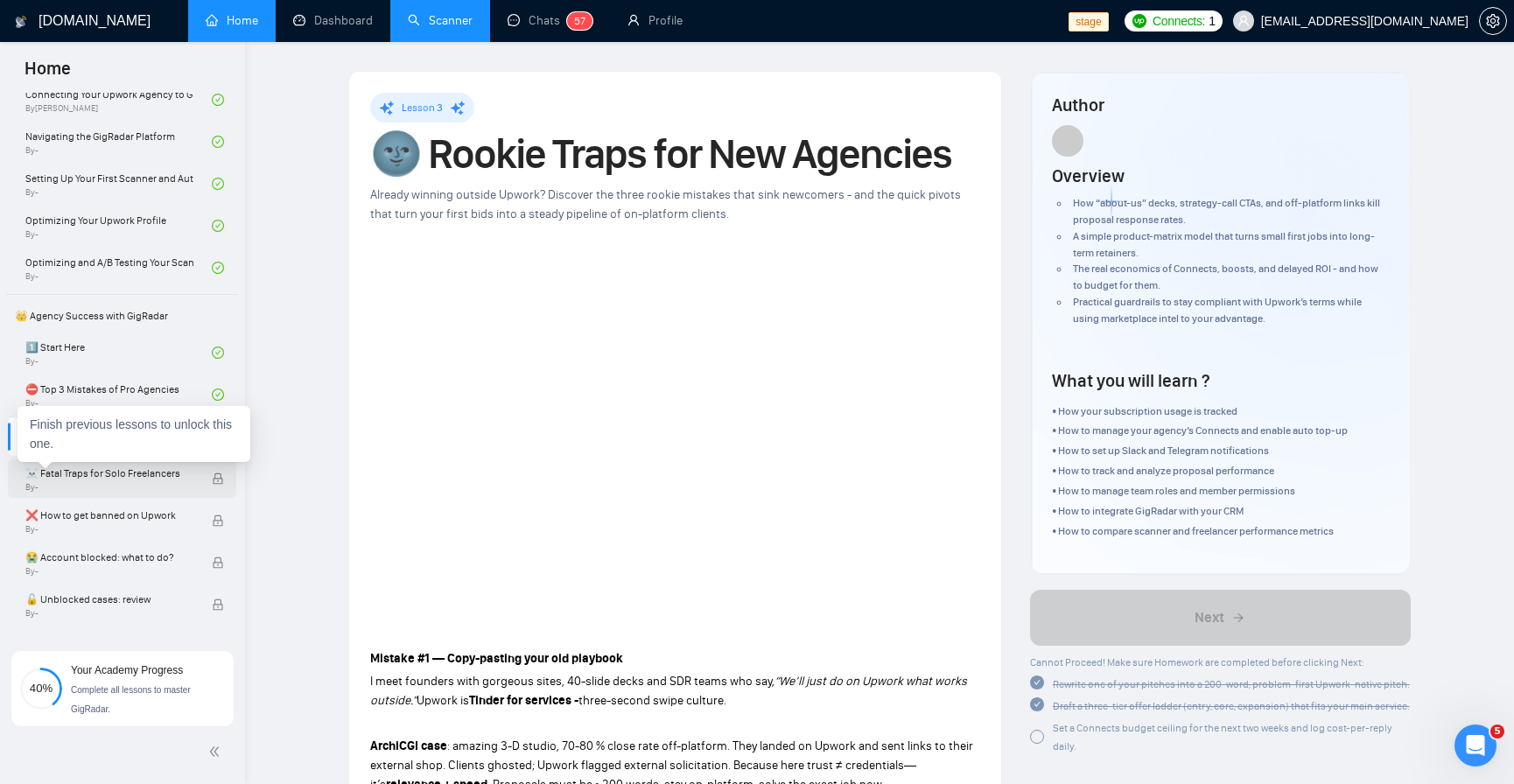
click at [136, 462] on div "☠️ Fatal Traps for Solo Freelancers By -" at bounding box center [119, 479] width 187 height 39
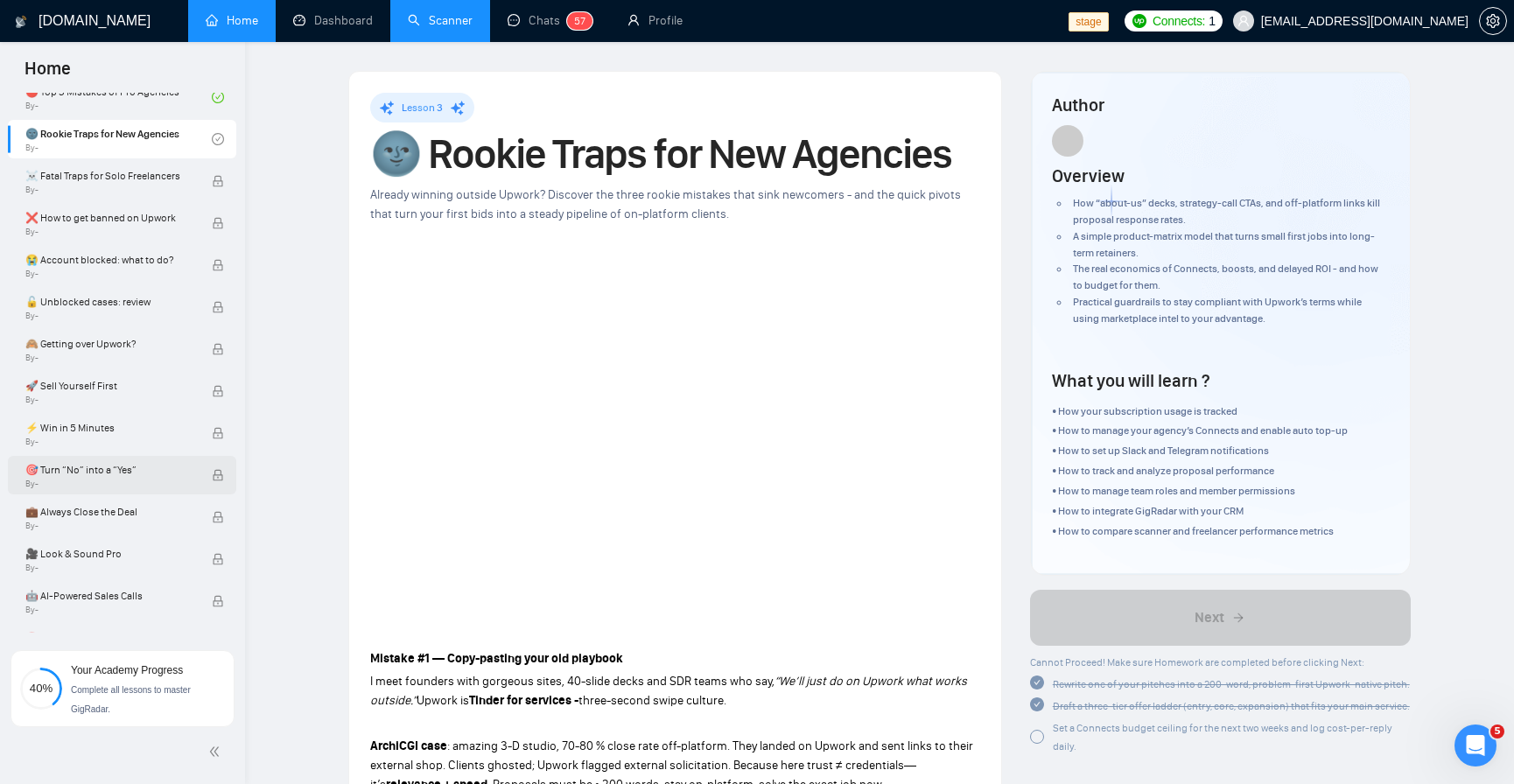
scroll to position [841, 0]
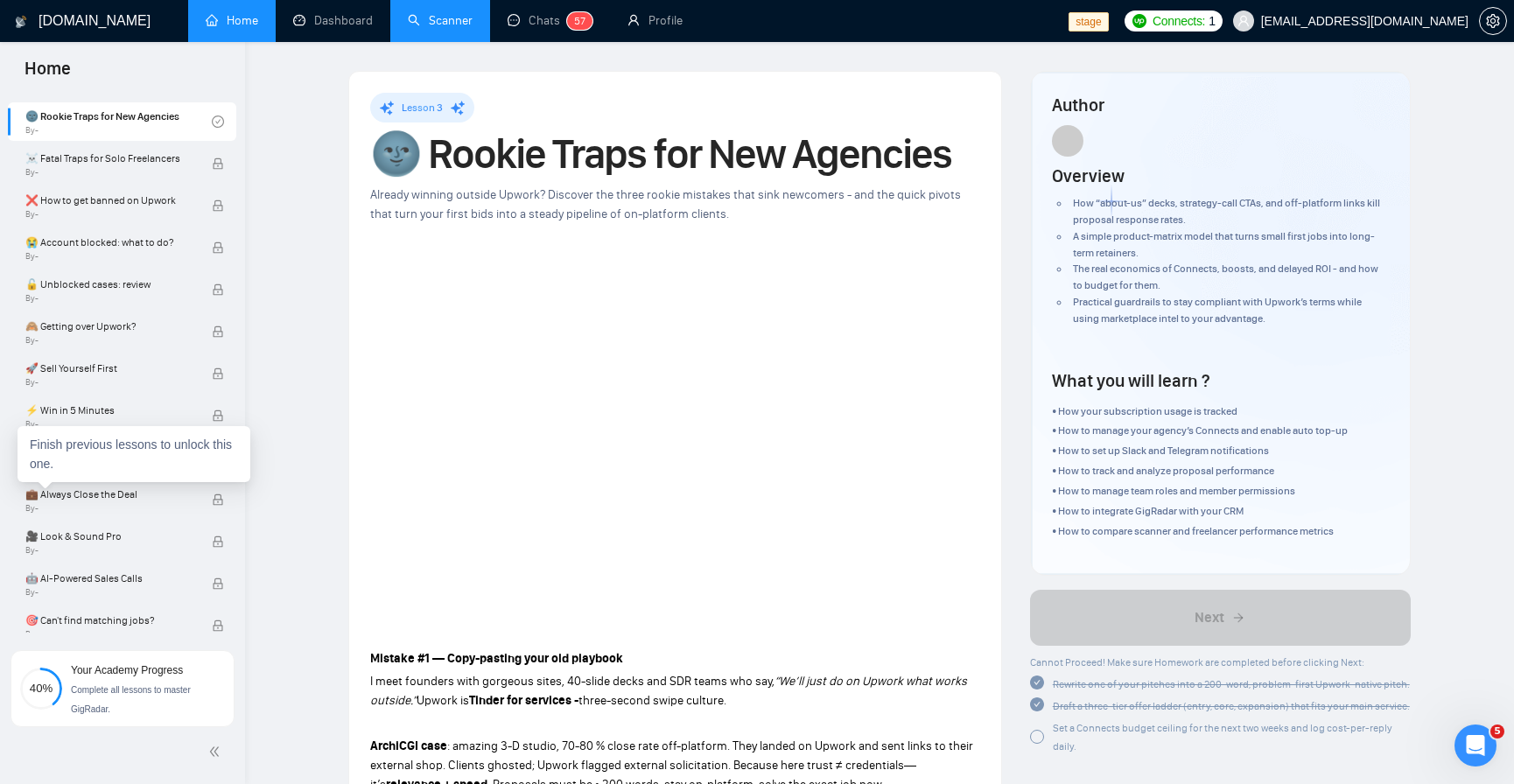
click at [137, 455] on body "Home Getting Started Academy Top mistakes why Upwork agencies fail 🎯Stop Being …" at bounding box center [757, 392] width 1514 height 784
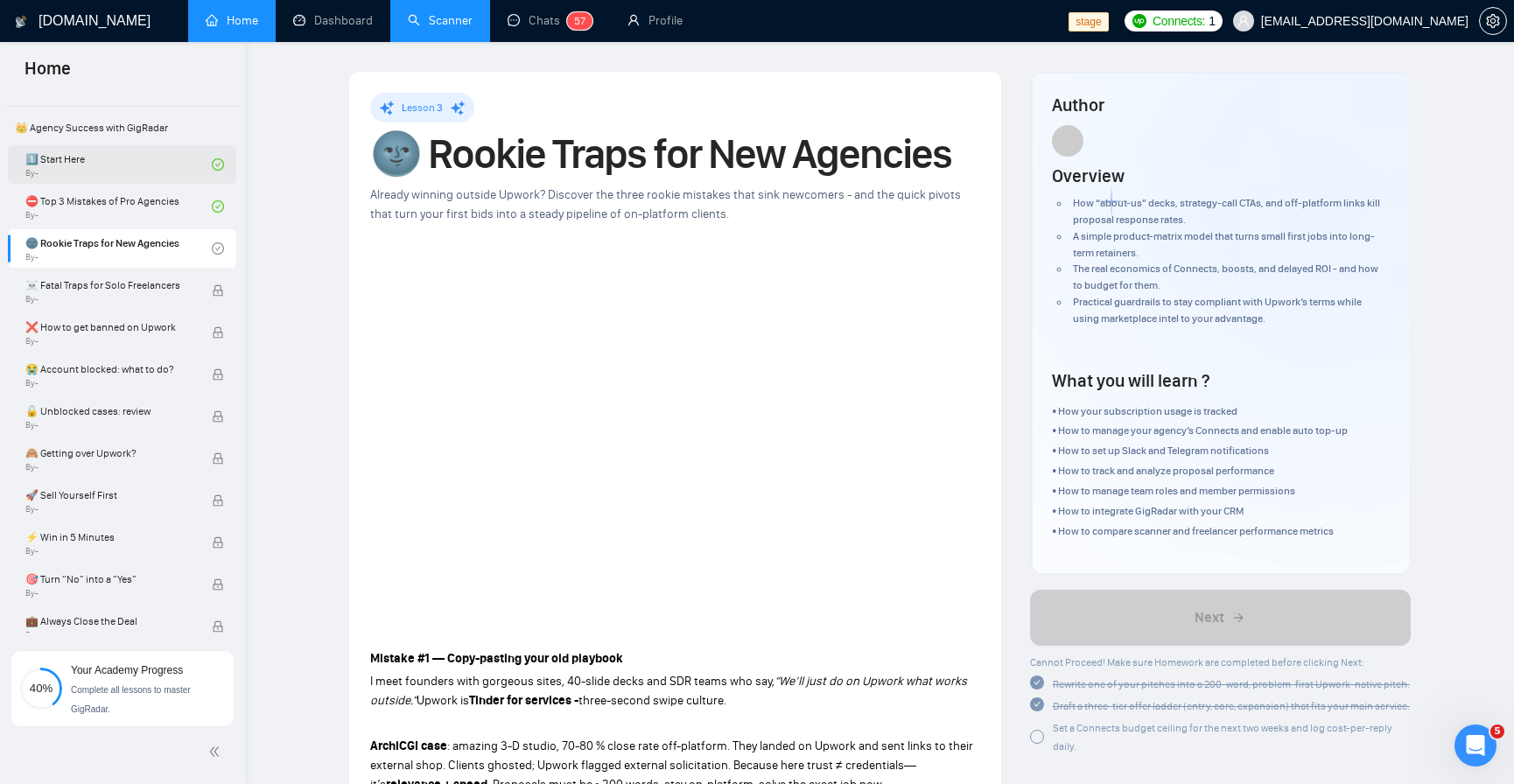
click at [111, 160] on link "1️⃣ Start Here By -" at bounding box center [119, 165] width 187 height 39
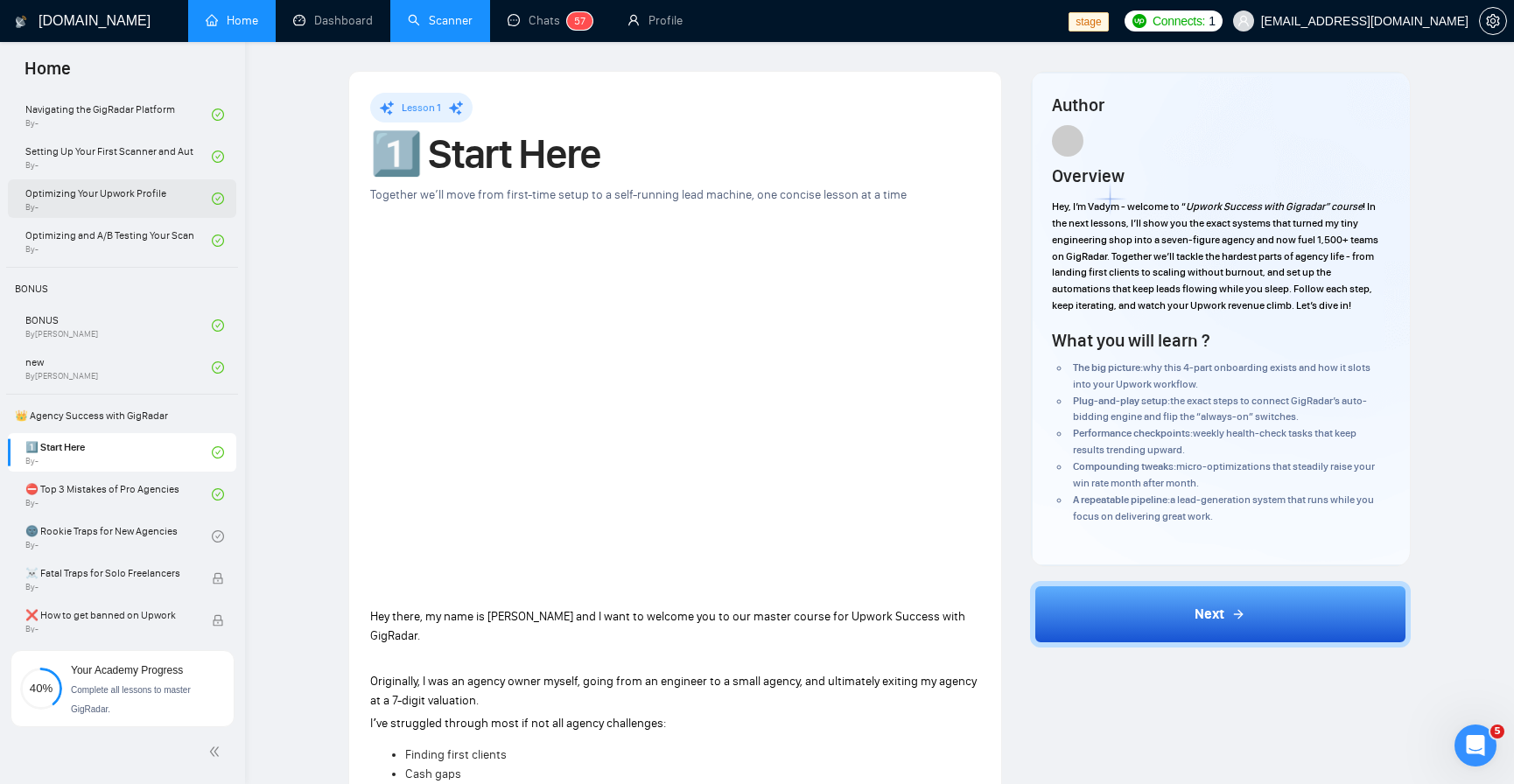
scroll to position [526, 0]
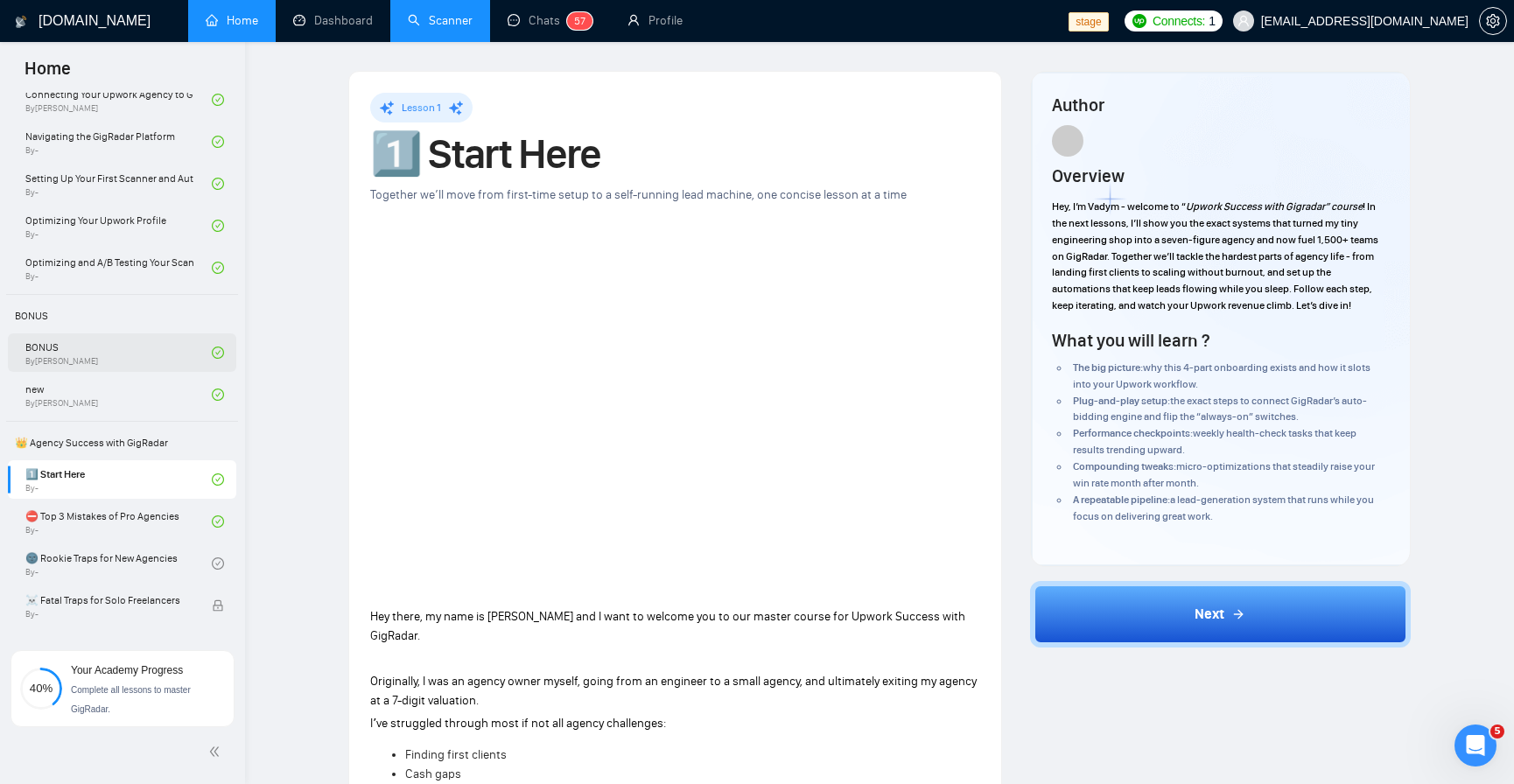
click at [119, 351] on link "BONUS By Tatiana" at bounding box center [119, 353] width 187 height 39
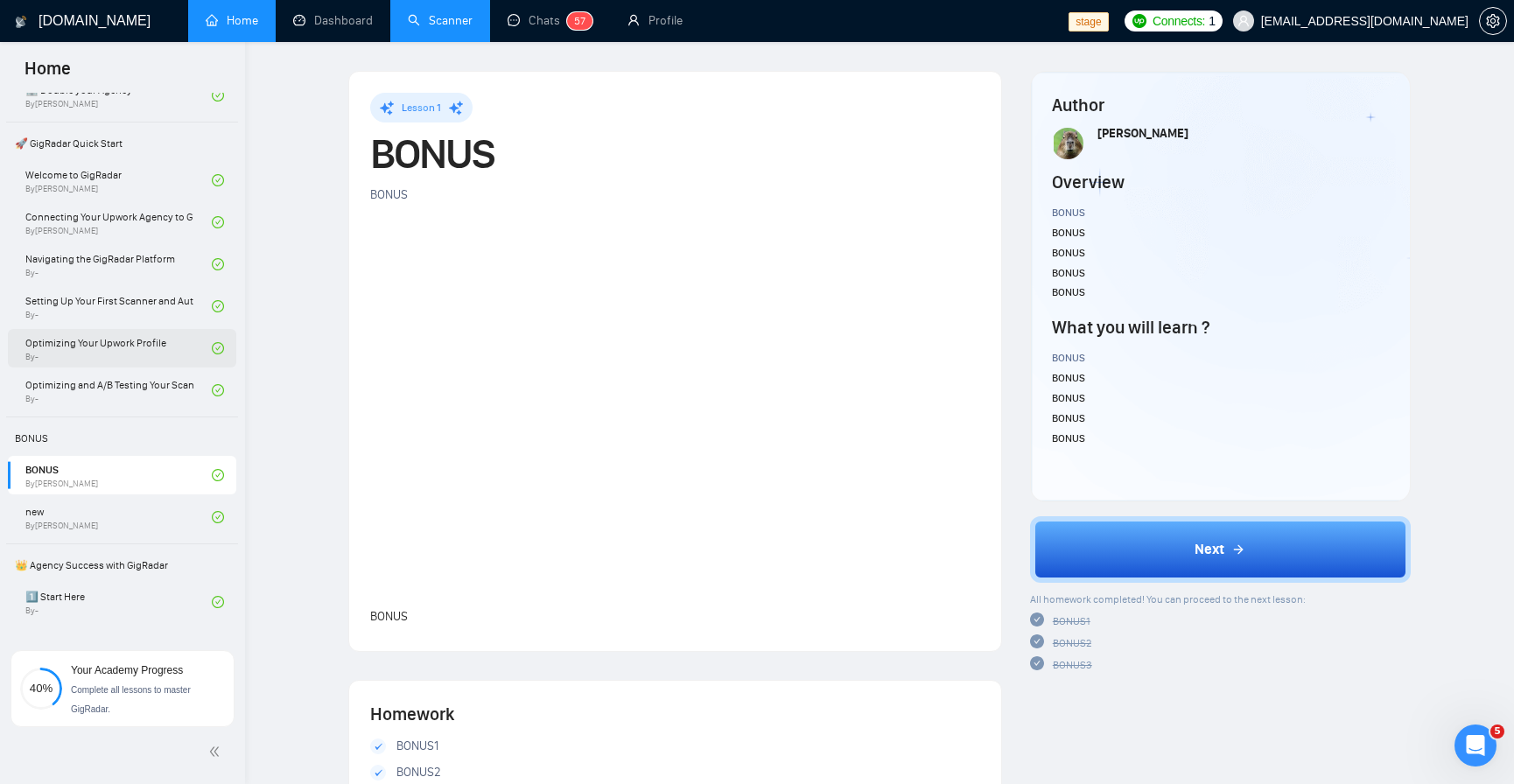
scroll to position [315, 0]
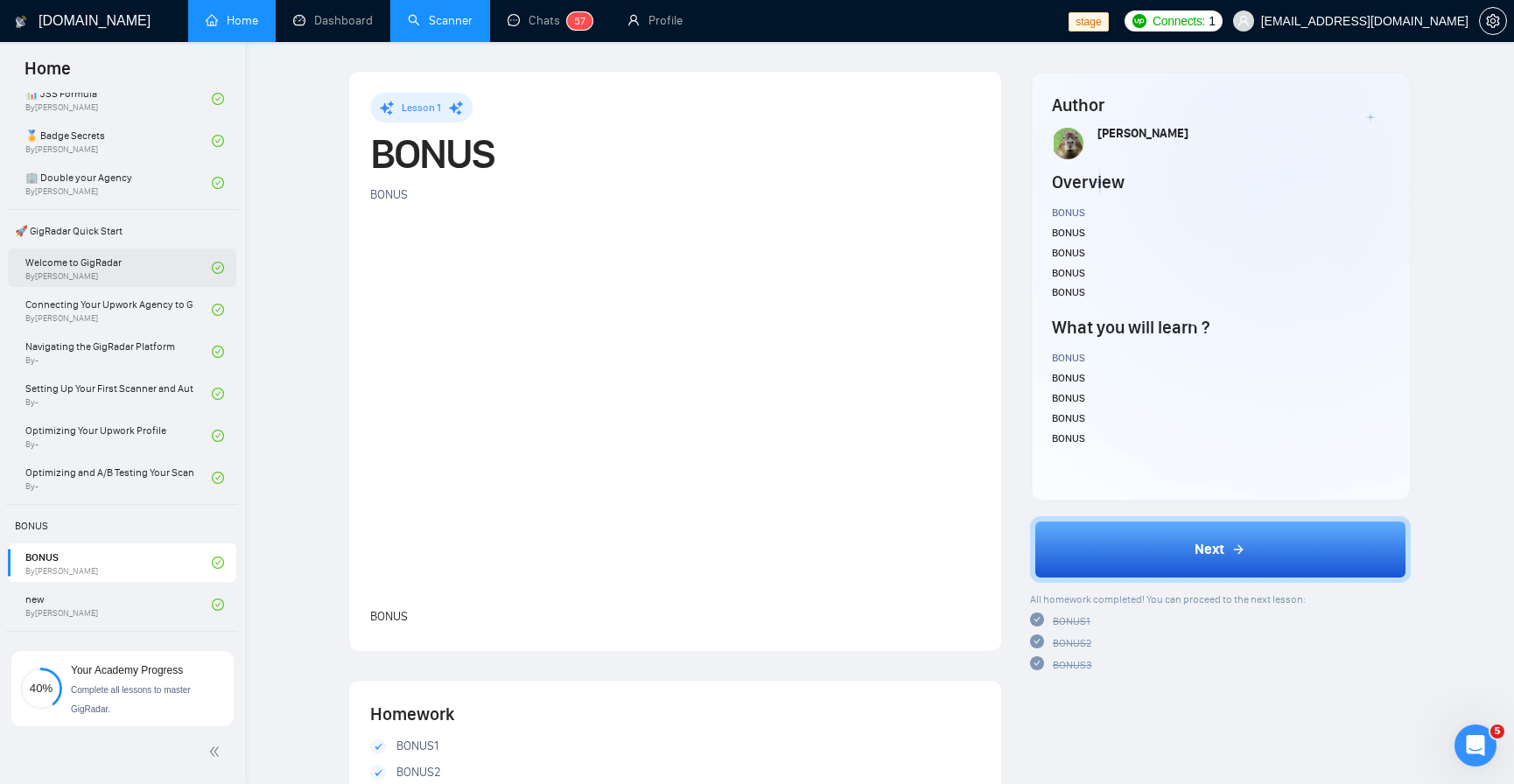
click at [128, 278] on link "Welcome to GigRadar By Vlad Sharahov" at bounding box center [119, 268] width 187 height 39
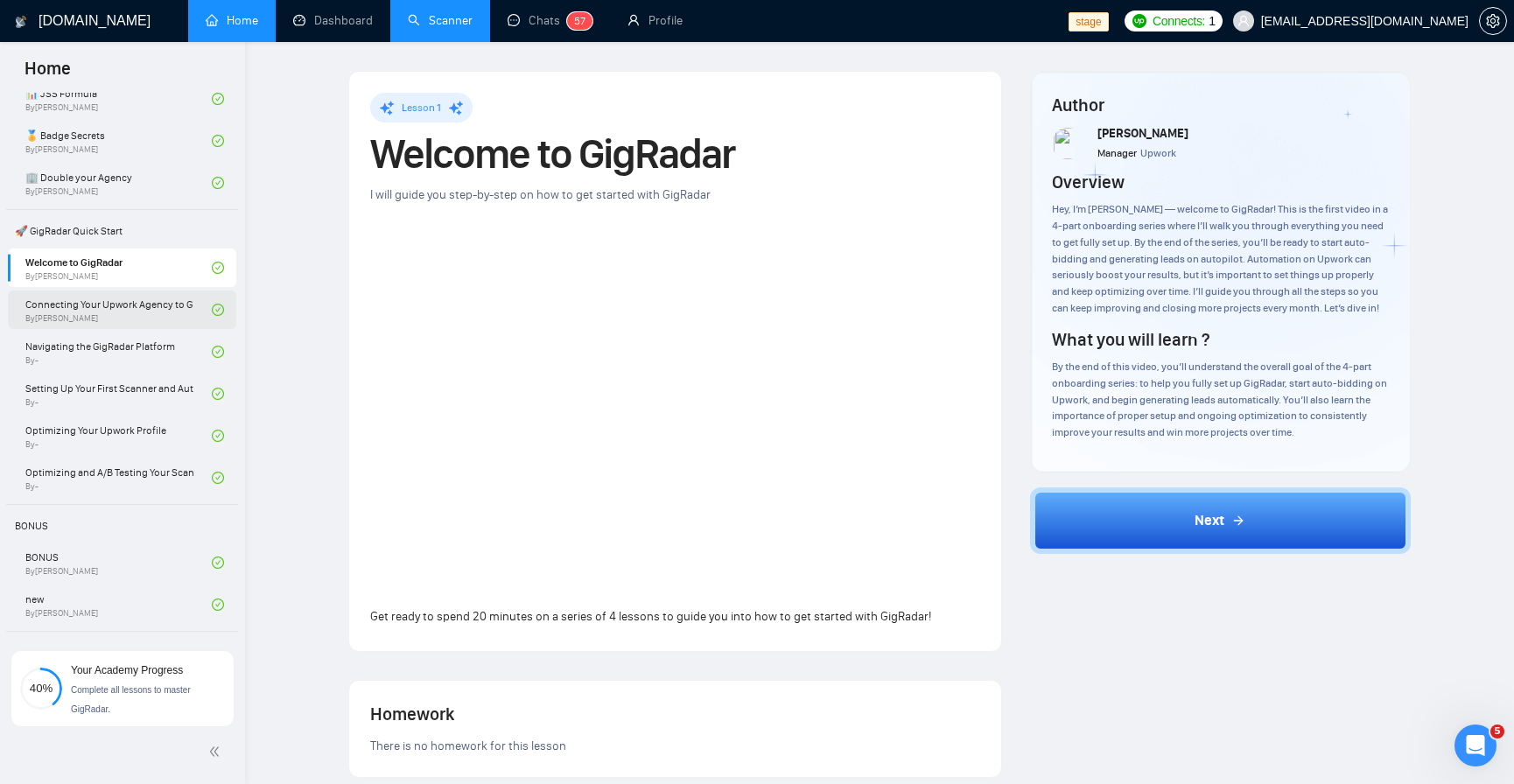
click at [125, 320] on link "Connecting Your Upwork Agency to GigRadar By Tamara Levit" at bounding box center [119, 310] width 187 height 39
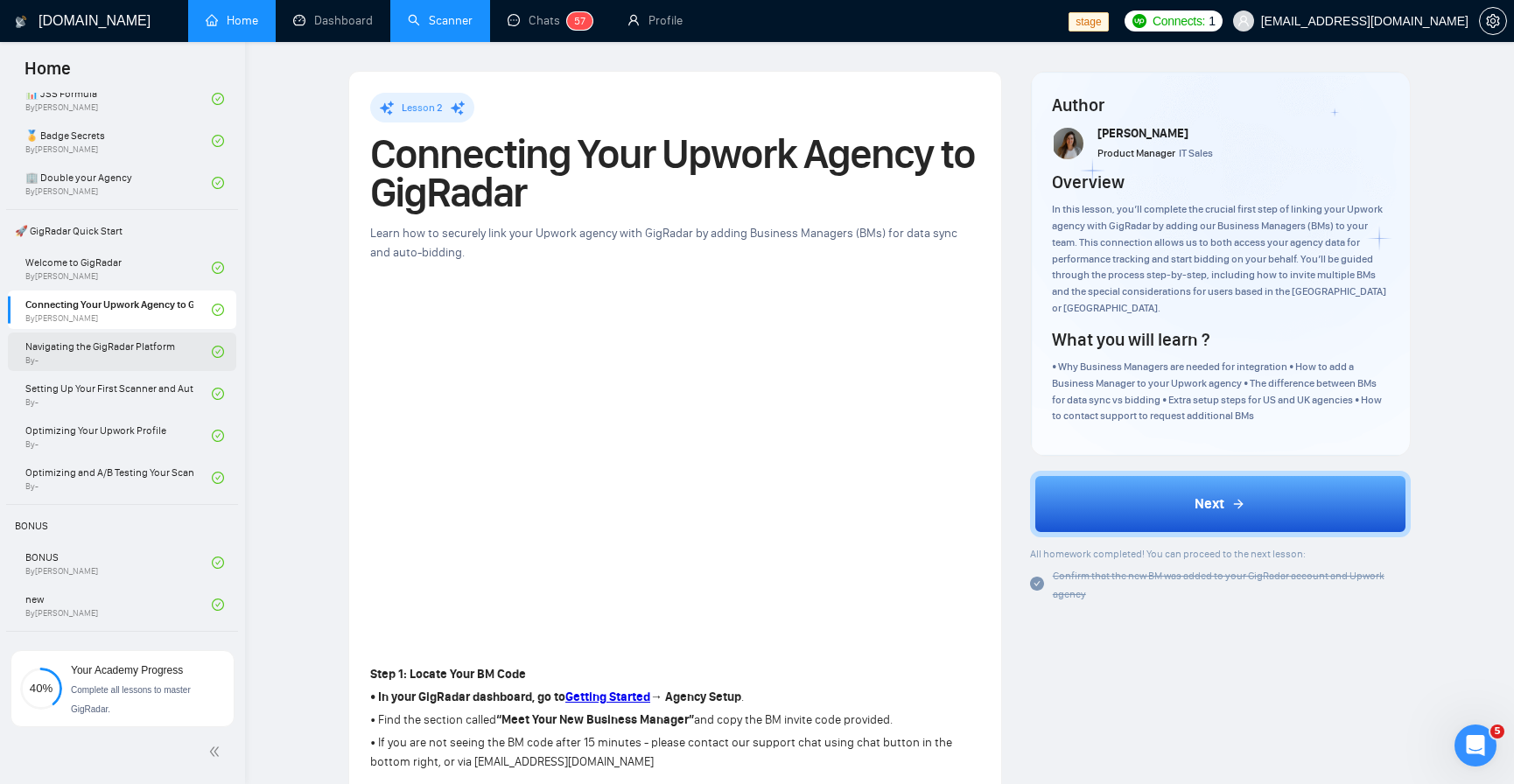
click at [113, 353] on link "Navigating the GigRadar Platform By -" at bounding box center [119, 352] width 187 height 39
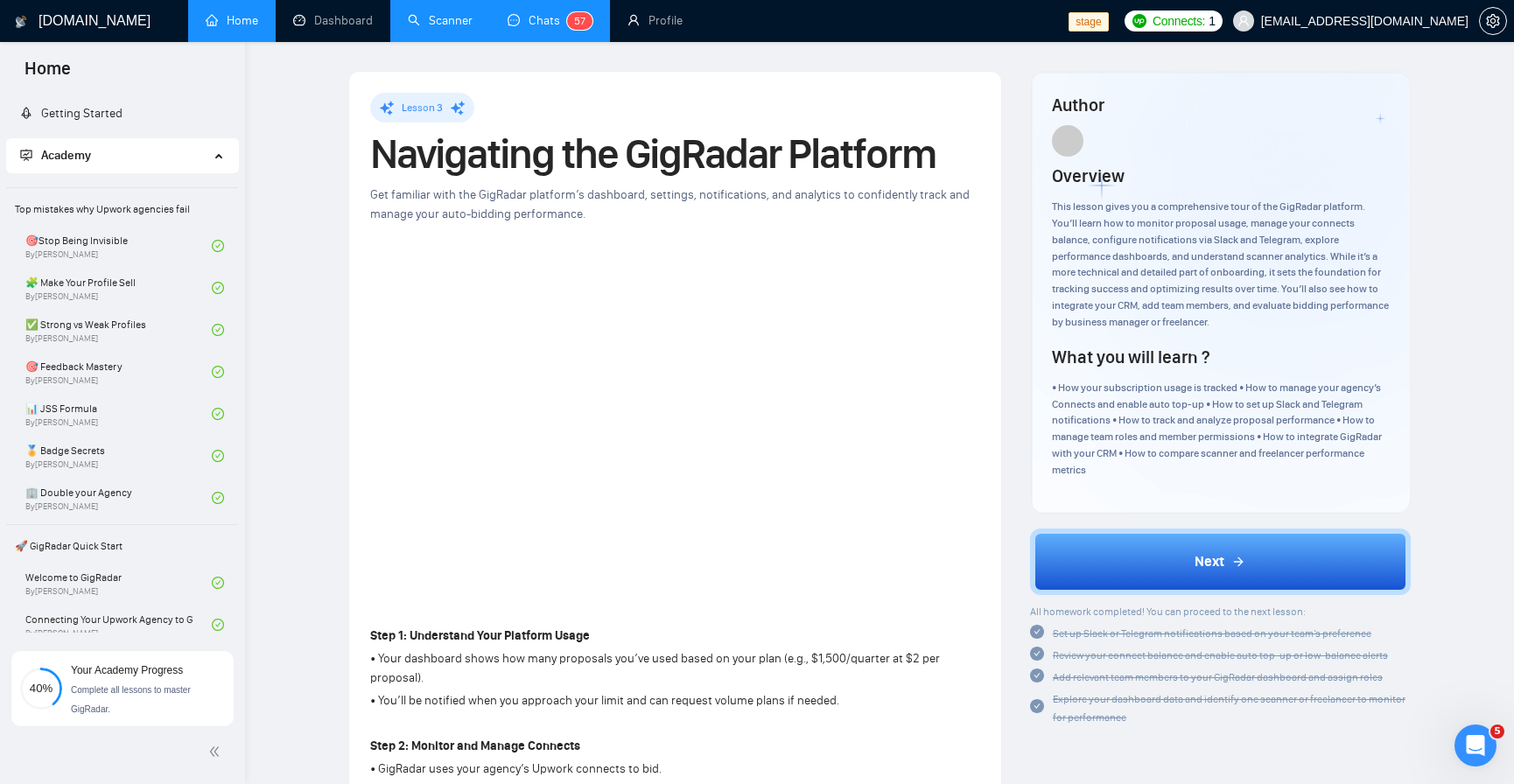
click at [545, 28] on link "Chats 5 7" at bounding box center [550, 20] width 85 height 15
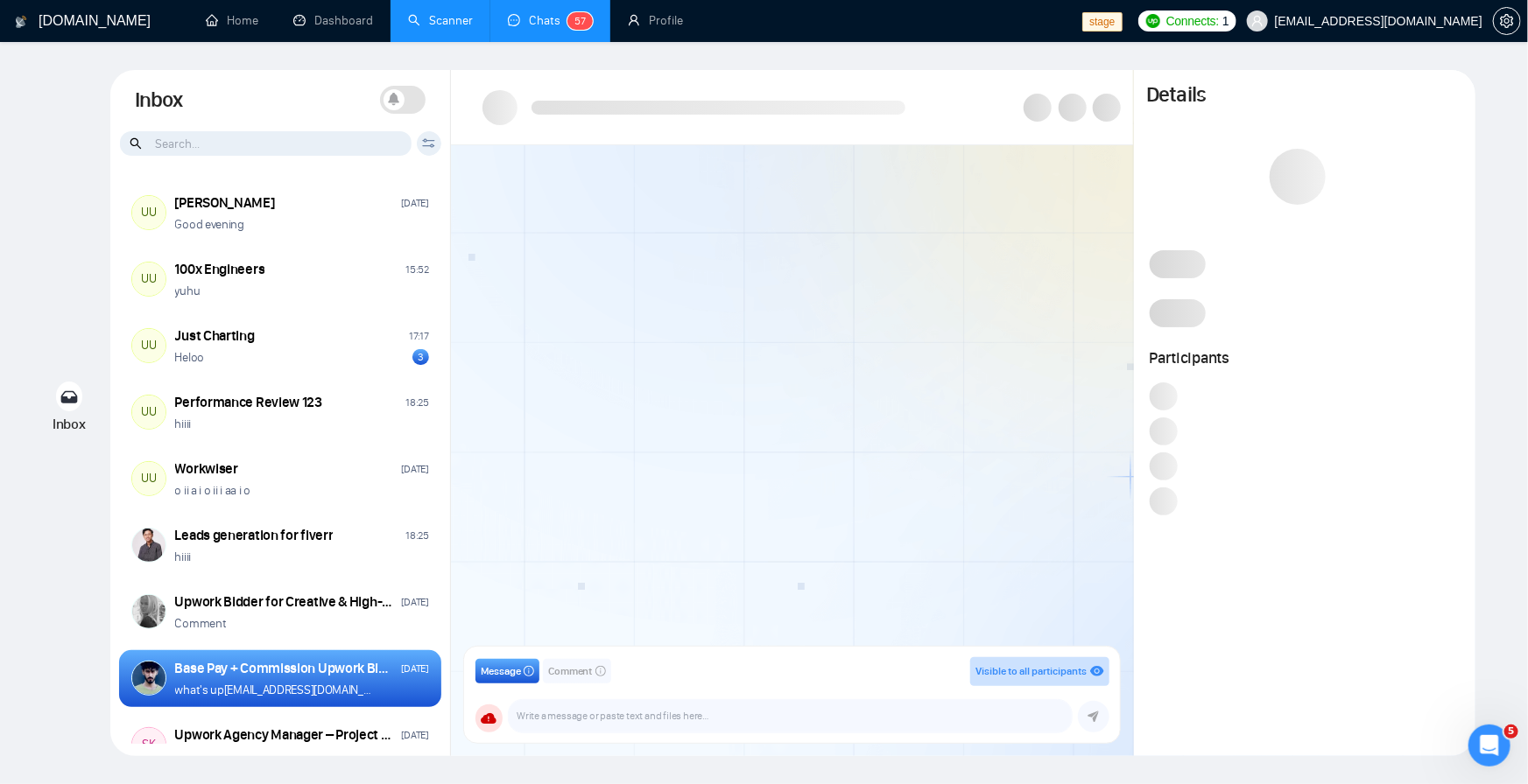
click at [1057, 675] on span "Visible to all participants" at bounding box center [1031, 672] width 112 height 12
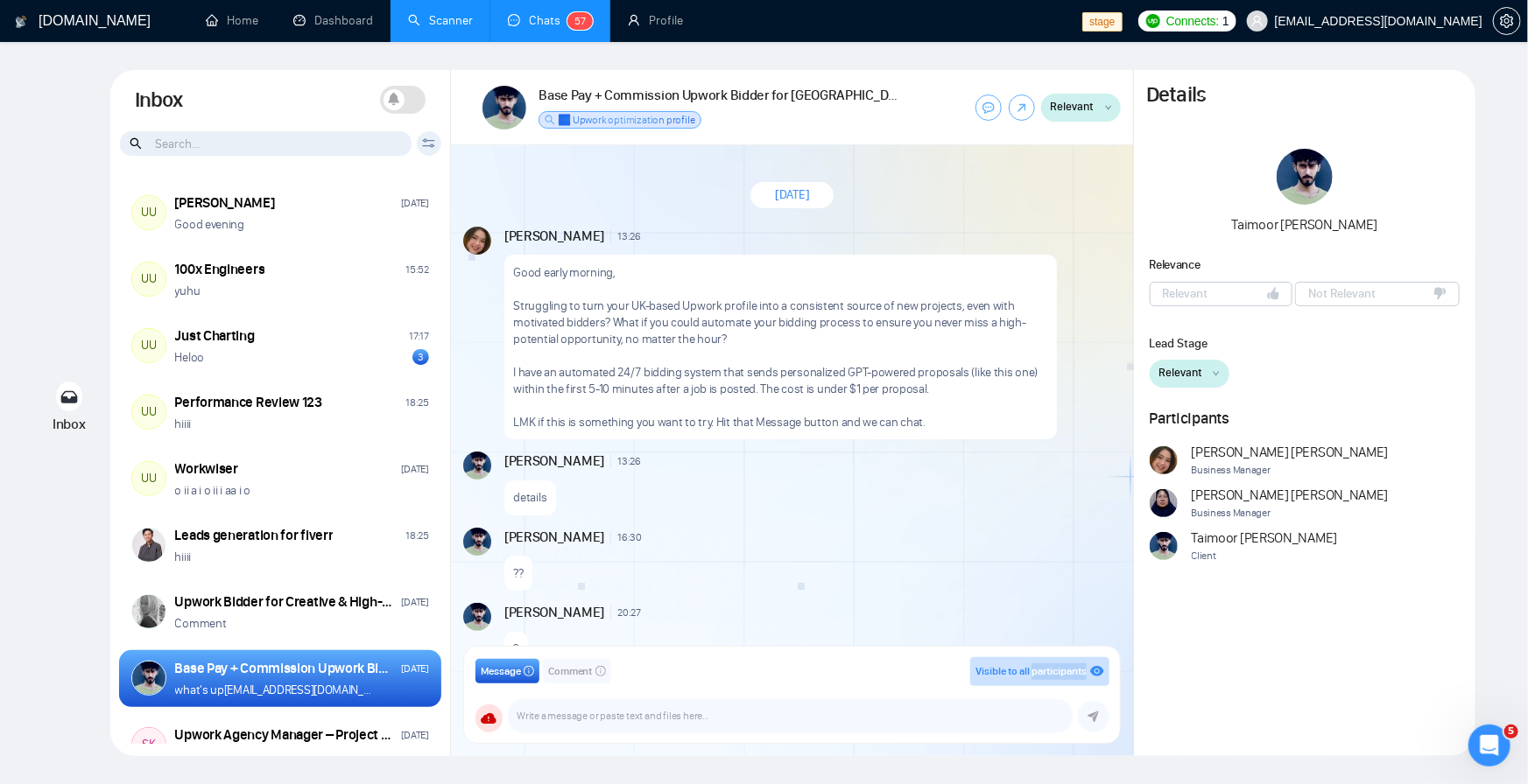
scroll to position [365, 0]
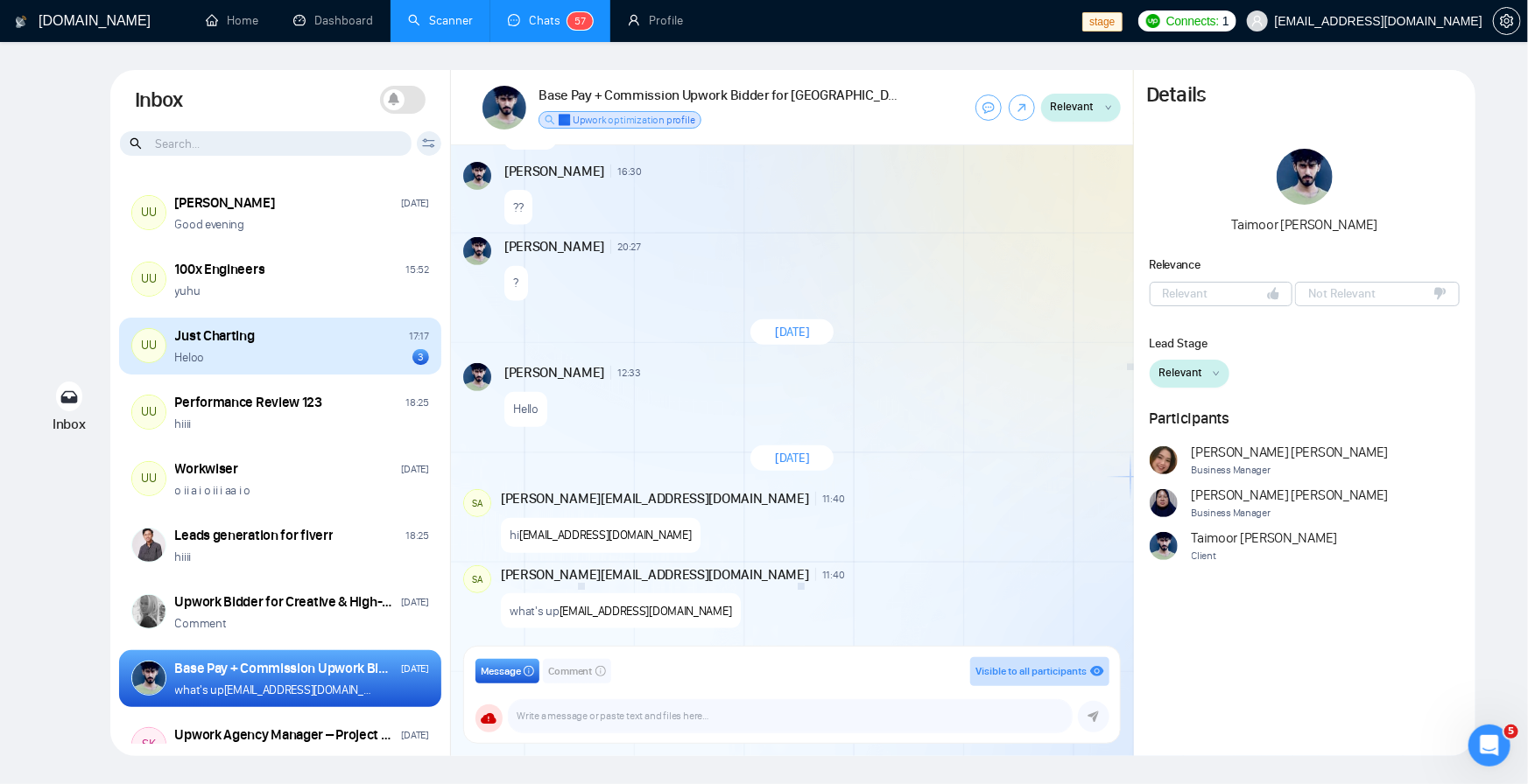
click at [262, 330] on div "Just Charting 17:17" at bounding box center [302, 336] width 254 height 19
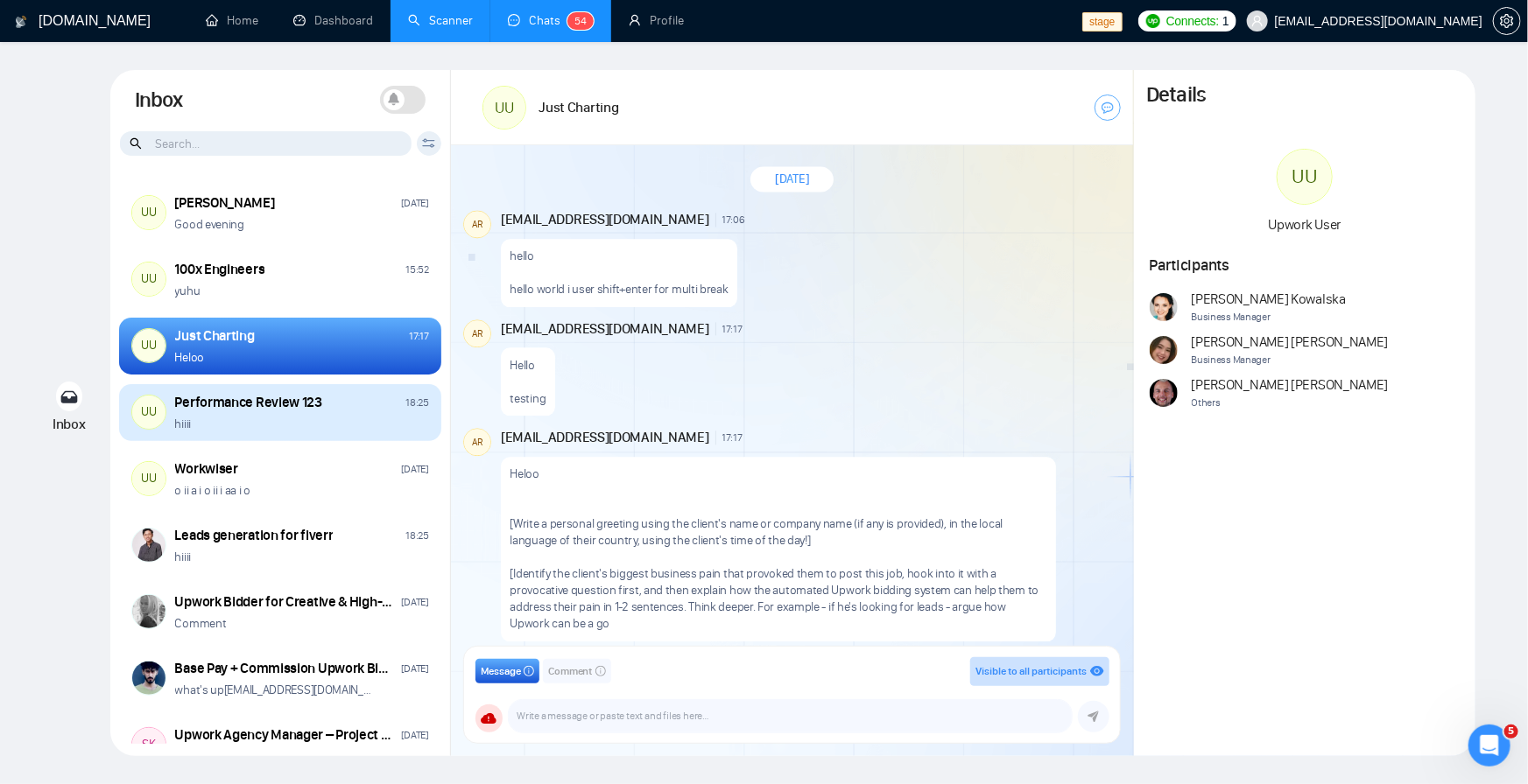
scroll to position [2038, 0]
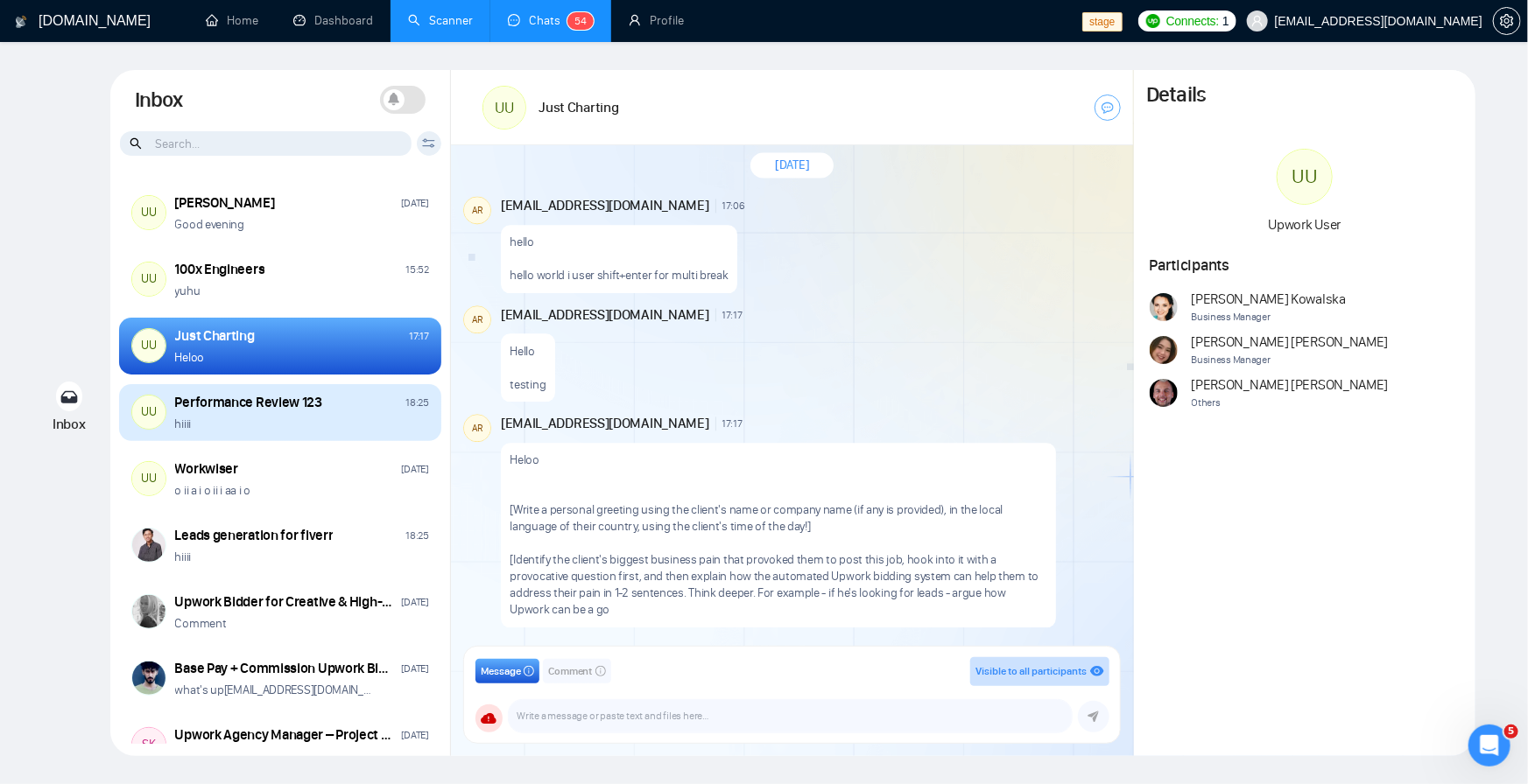
click at [344, 409] on div "Performance Review 123 18:25" at bounding box center [302, 403] width 254 height 19
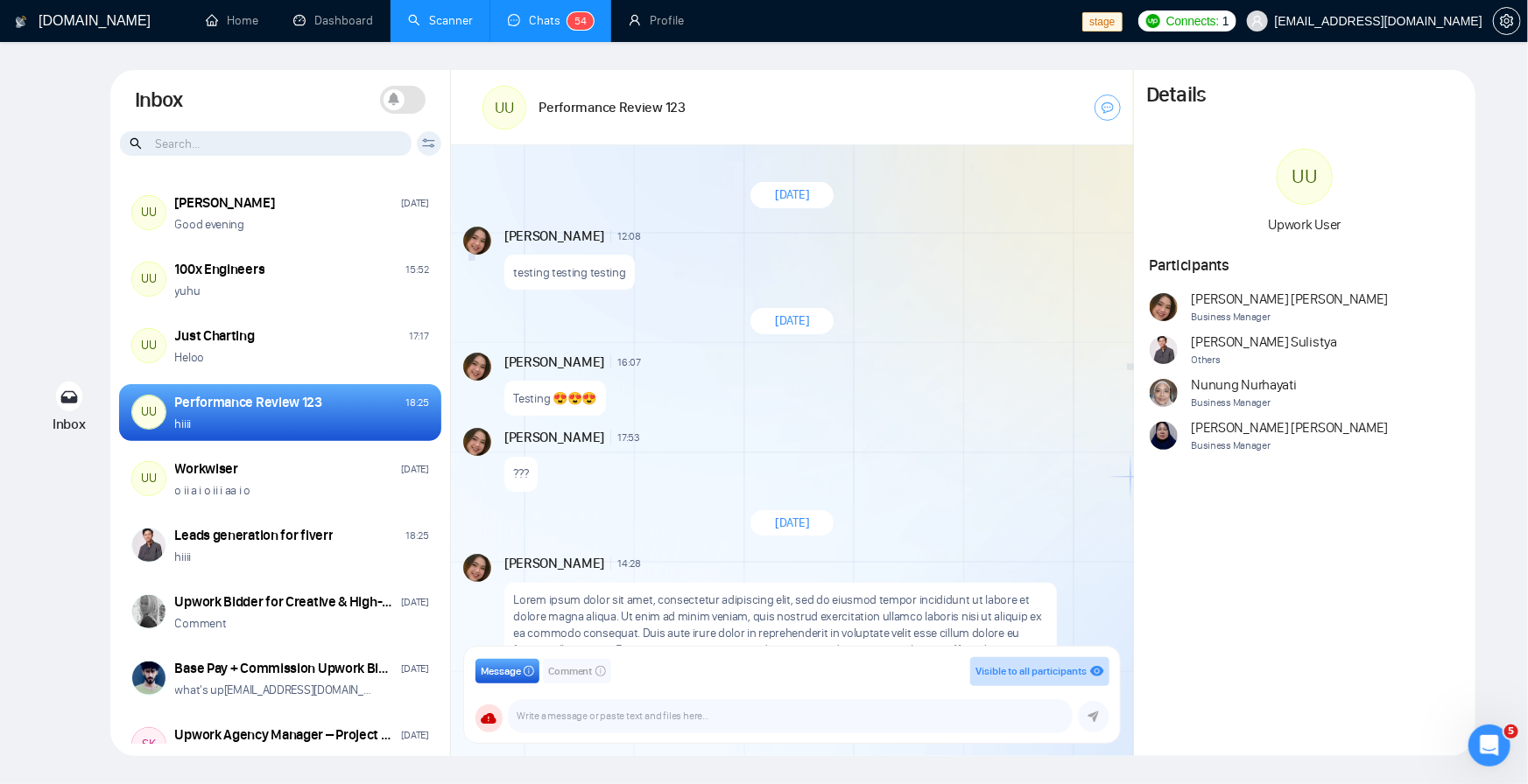
scroll to position [1533, 0]
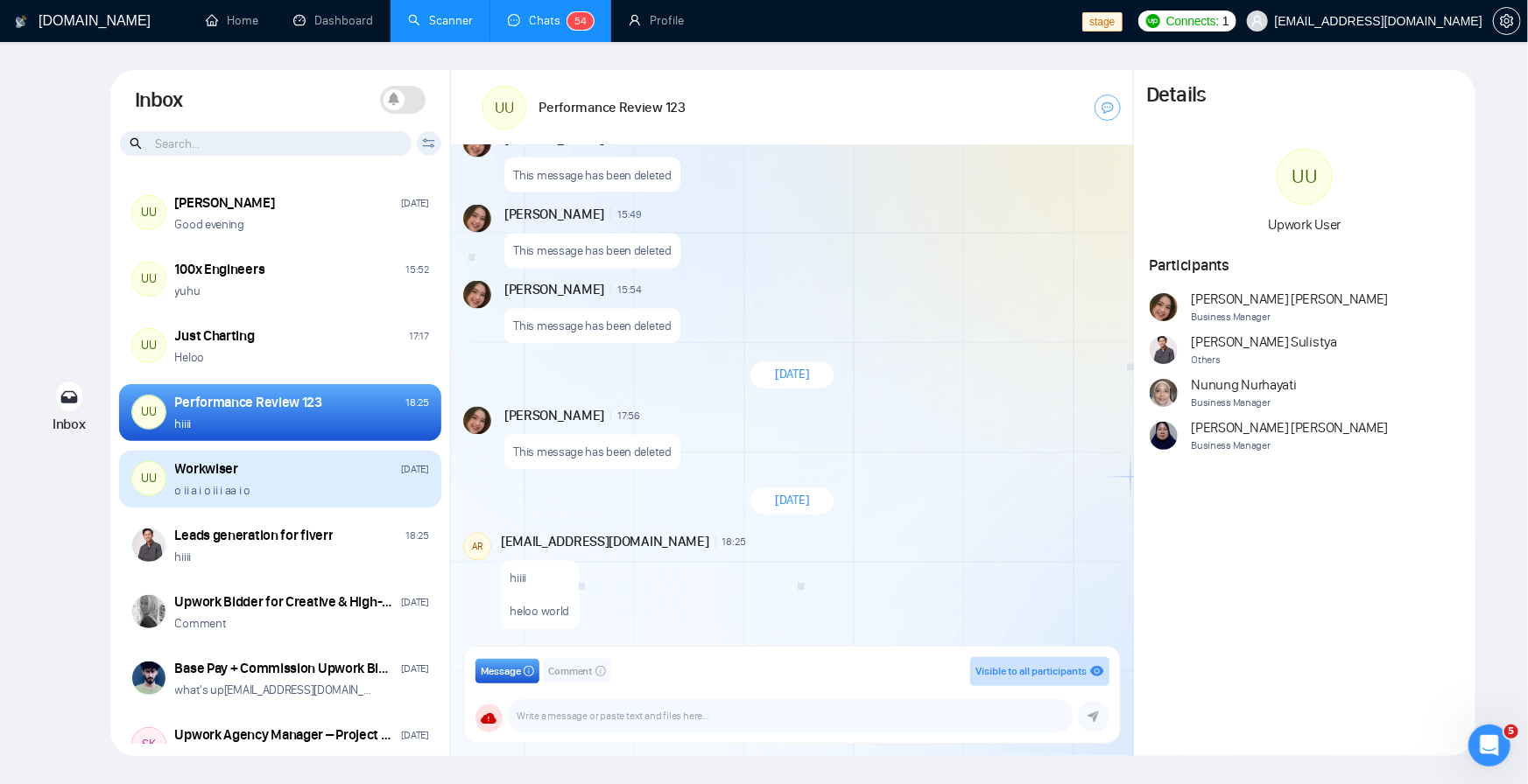
click at [207, 496] on p "o ii a i o ii i aa i o" at bounding box center [212, 490] width 75 height 17
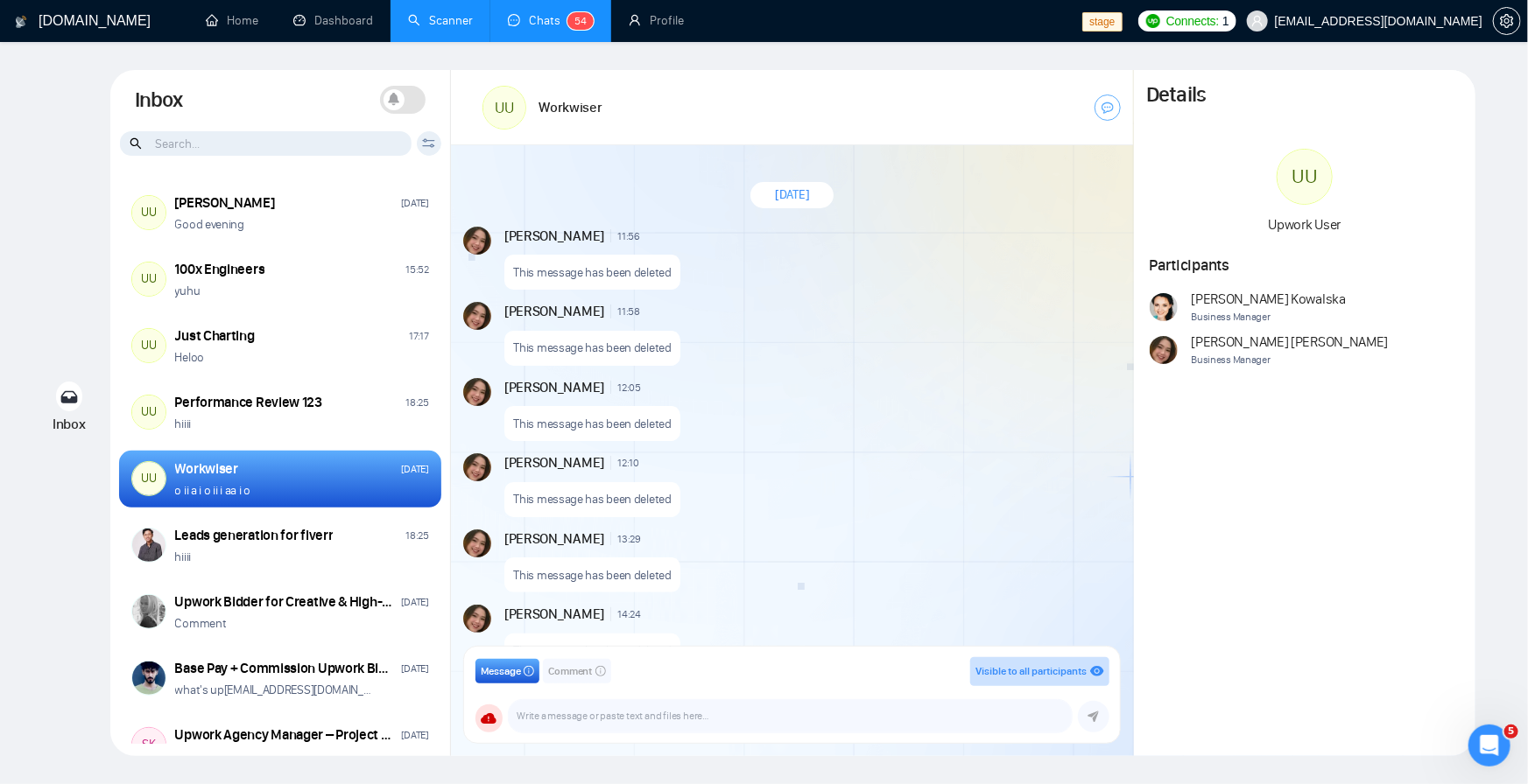
scroll to position [1279, 0]
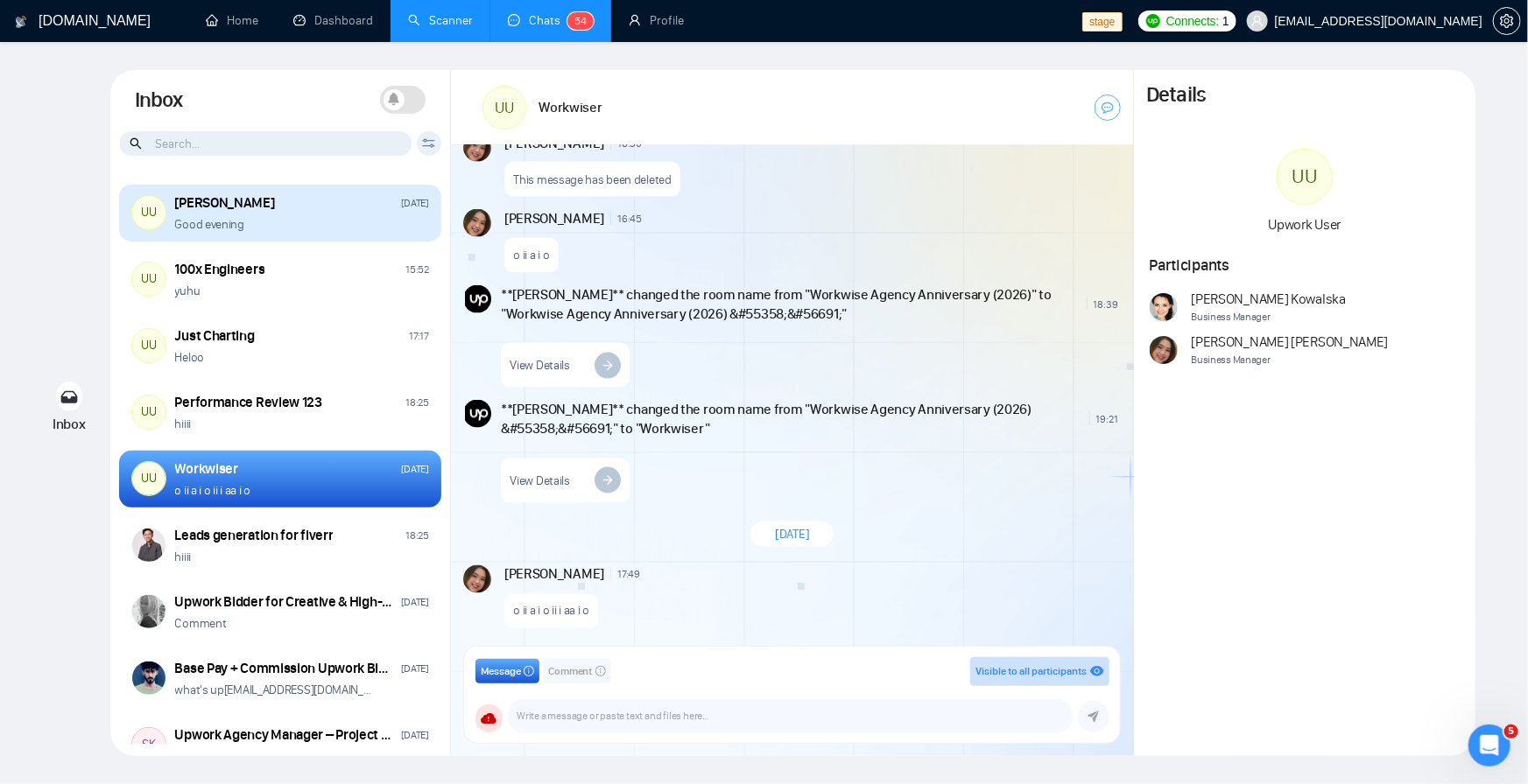
click at [279, 225] on div "Good evening" at bounding box center [302, 224] width 254 height 17
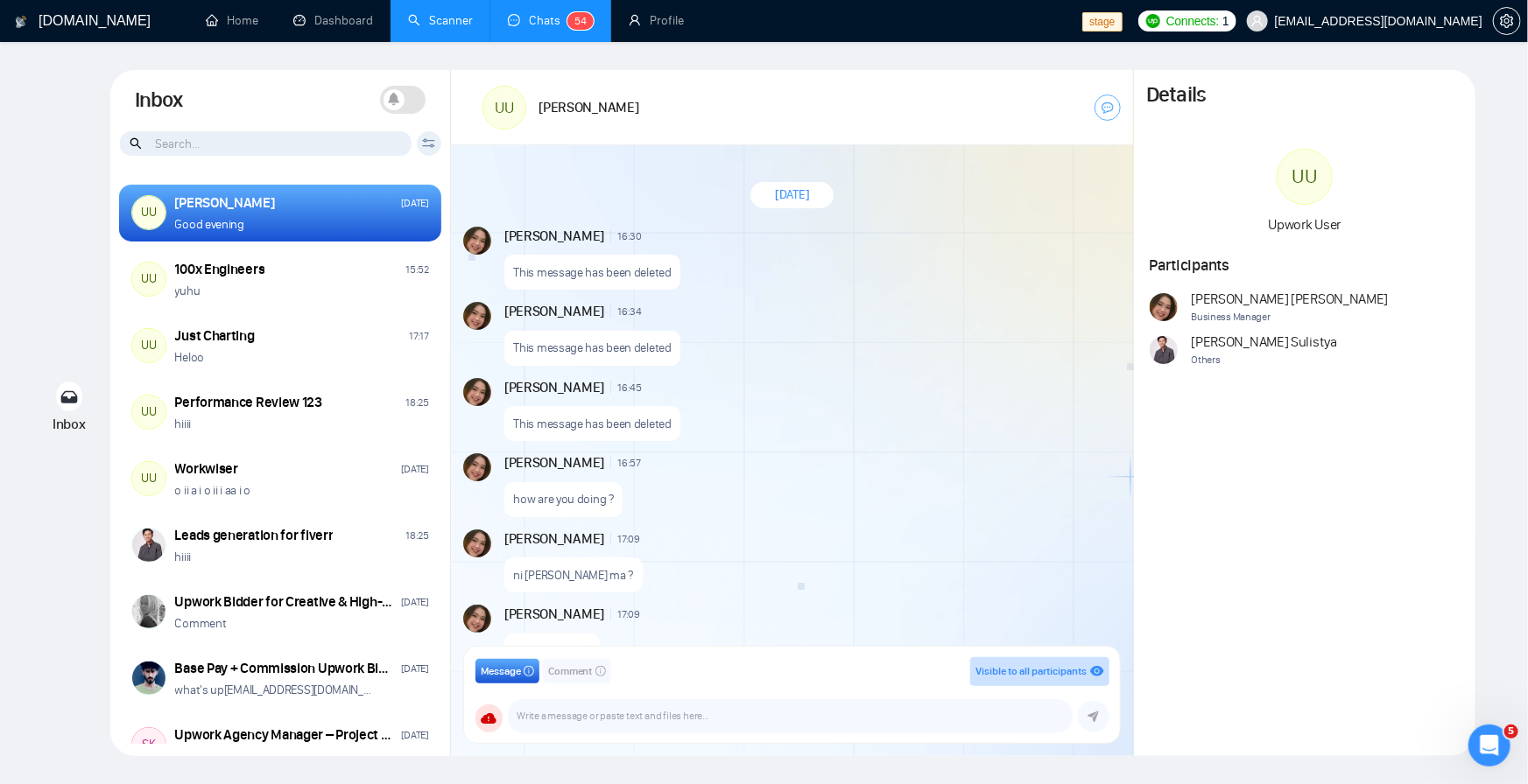
scroll to position [1352, 0]
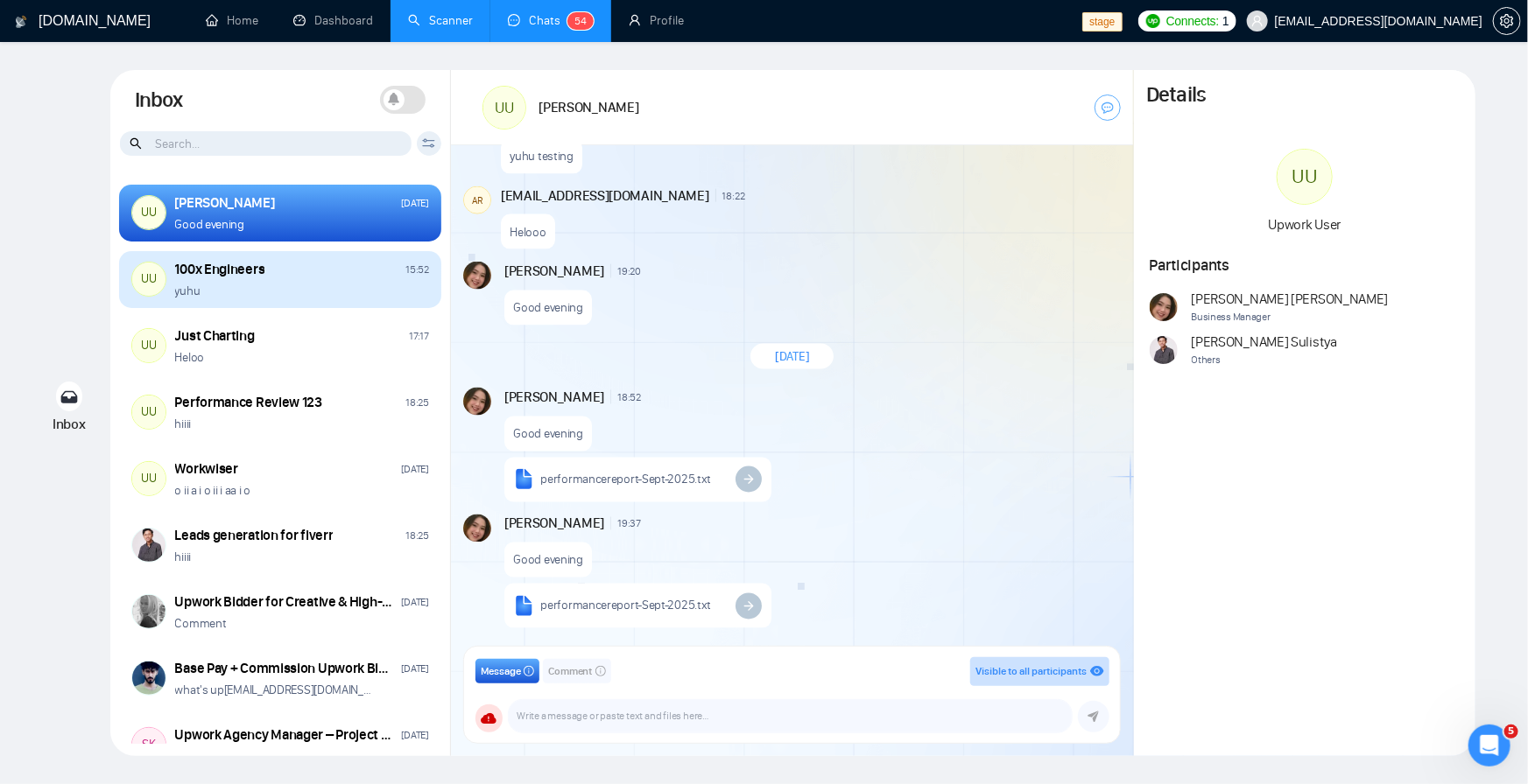
click at [242, 280] on div "100x Engineers 15:52 yuhu" at bounding box center [302, 280] width 254 height 40
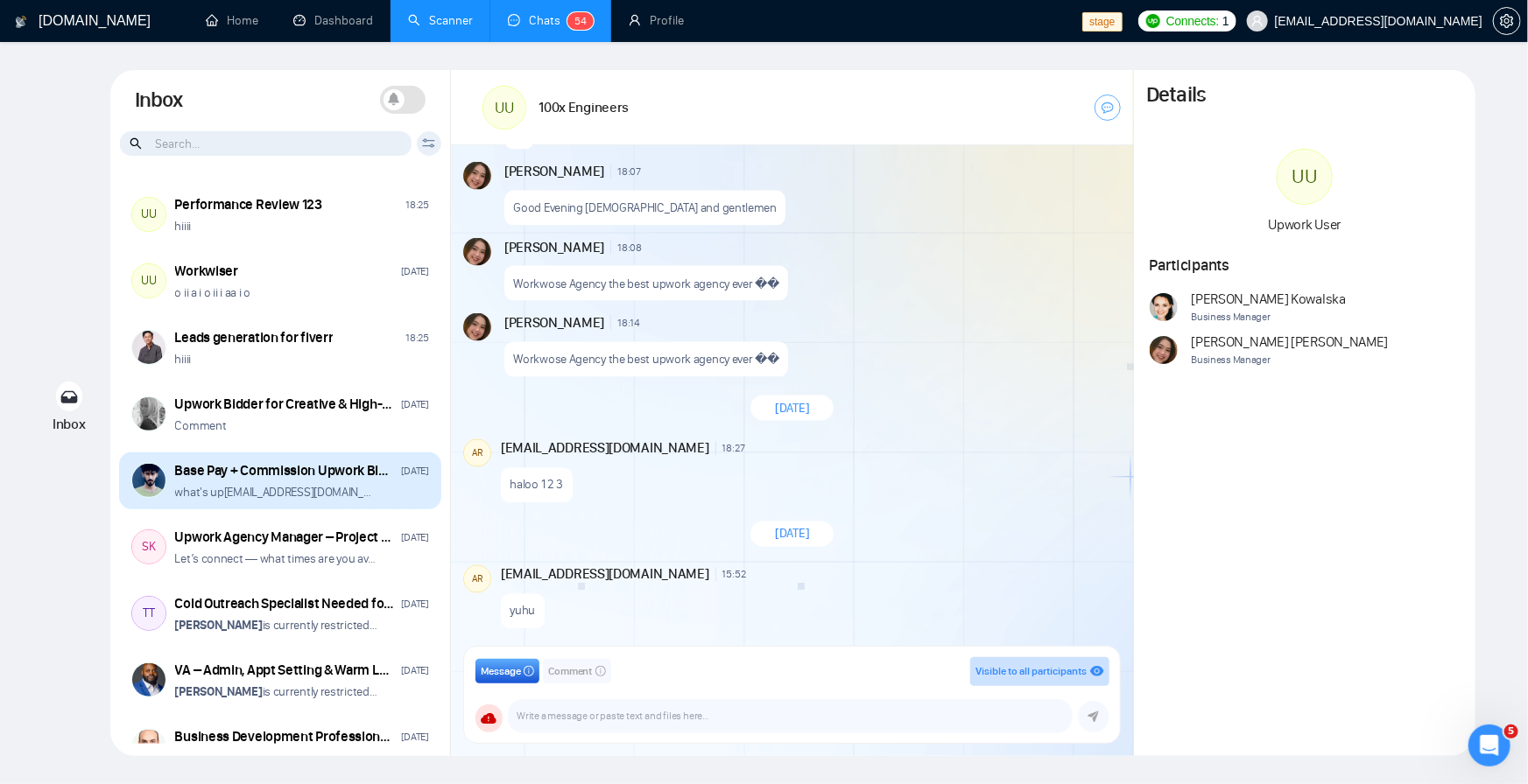
scroll to position [210, 0]
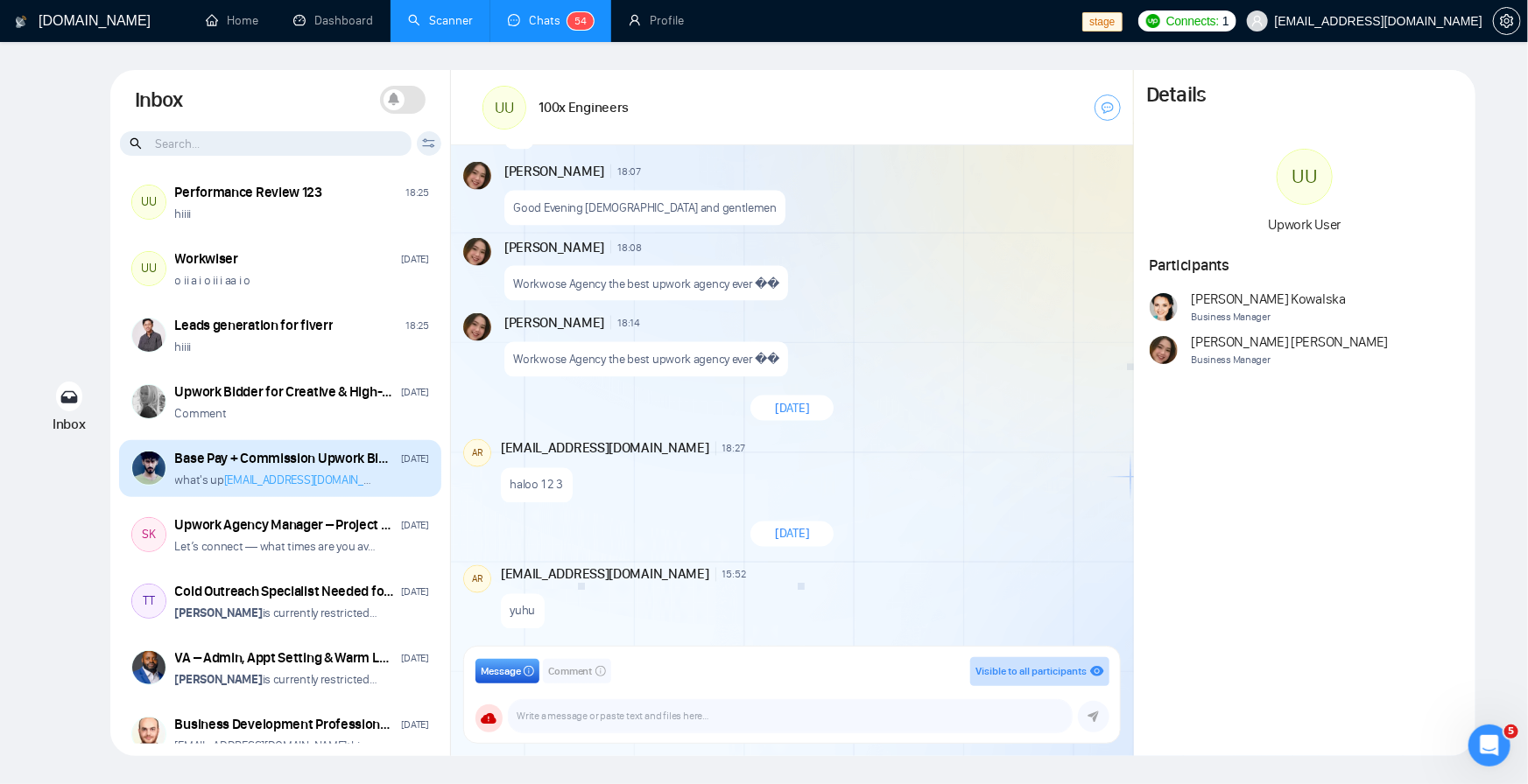
click at [283, 466] on div "Base Pay + Commission Upwork Bidder for UK Profile" at bounding box center [285, 458] width 220 height 19
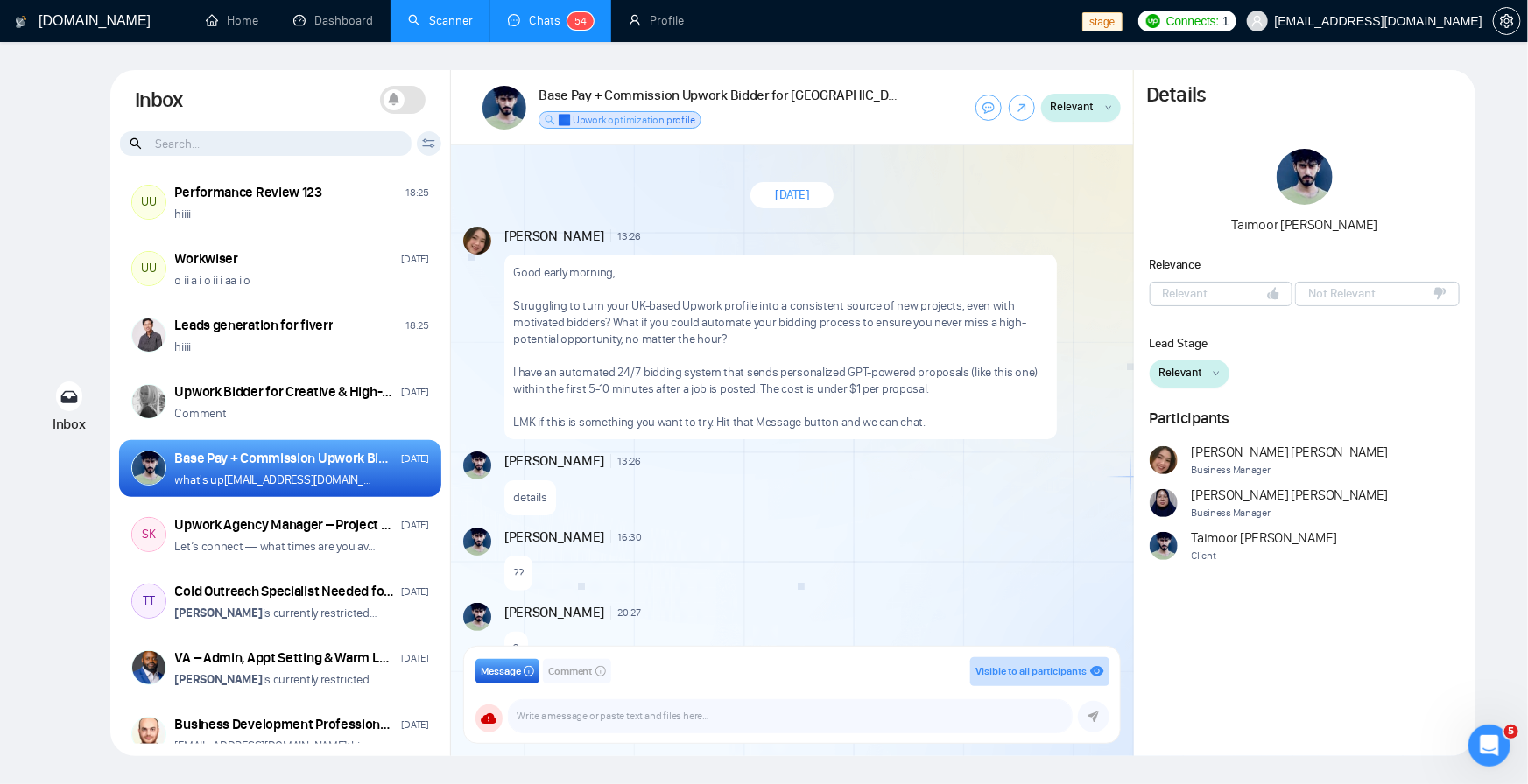
scroll to position [365, 0]
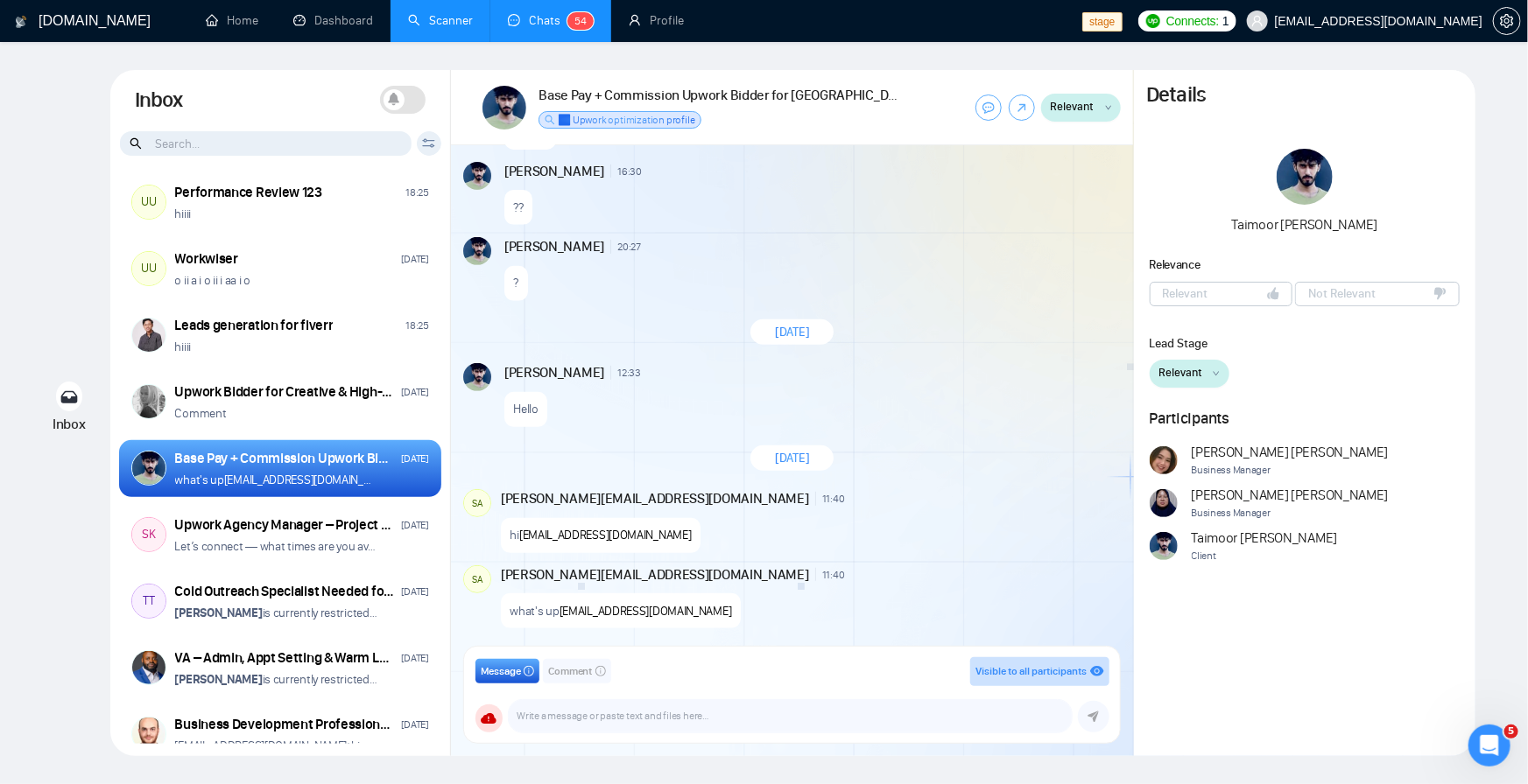
click at [1206, 380] on button "Relevant" at bounding box center [1190, 374] width 80 height 28
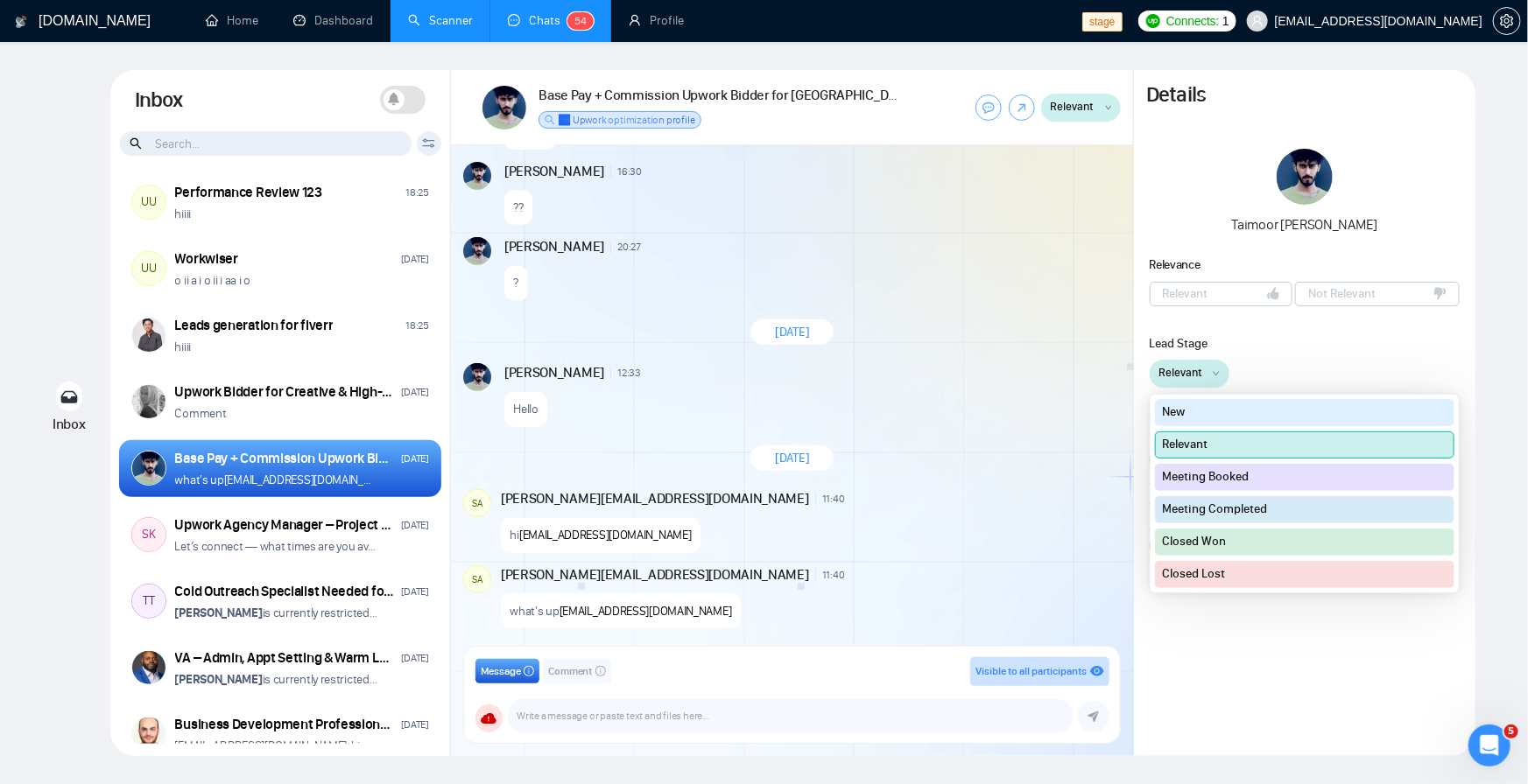
click at [1228, 480] on button "Meeting Booked" at bounding box center [1305, 477] width 299 height 27
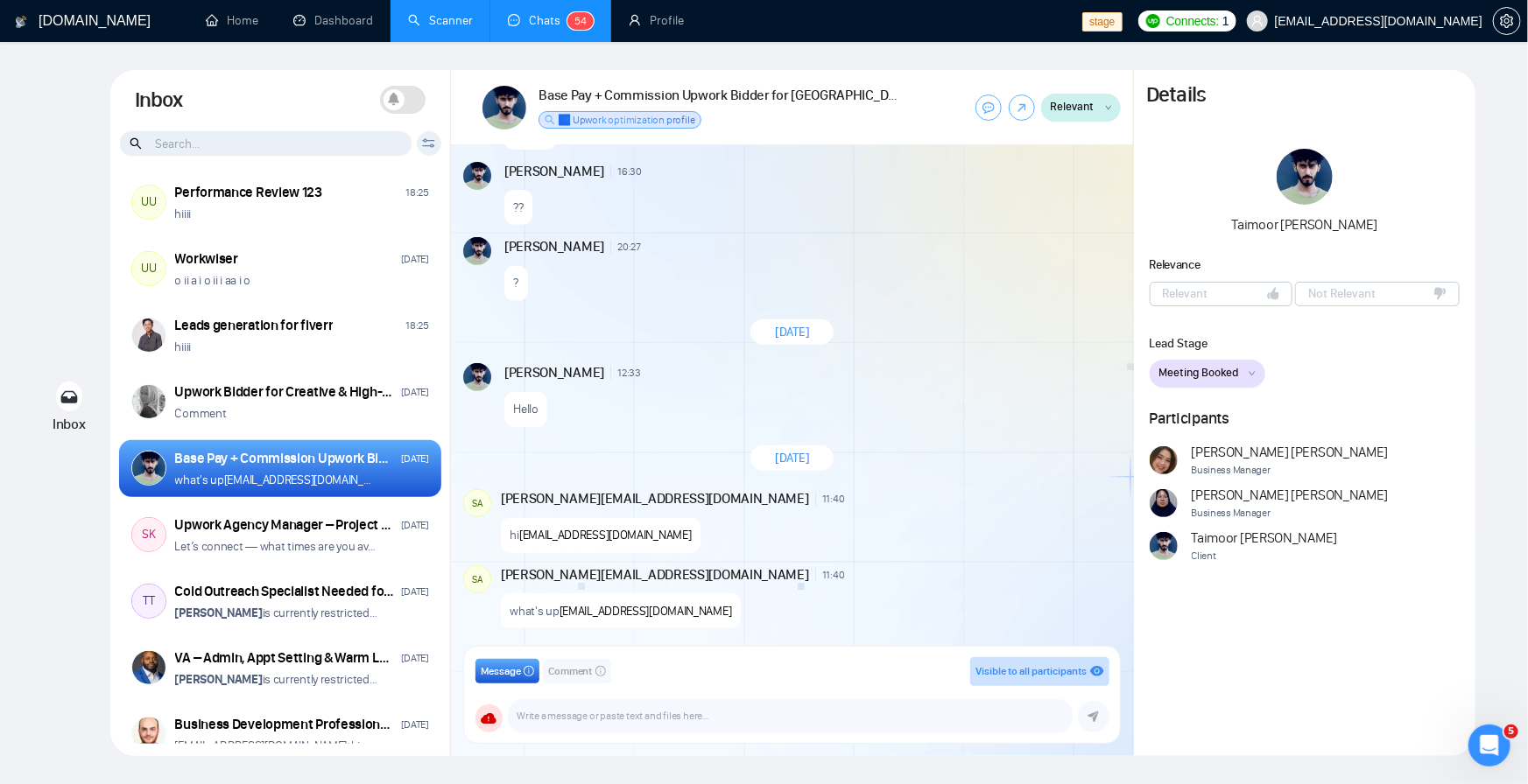
click at [1211, 364] on button "Meeting Booked" at bounding box center [1208, 374] width 116 height 28
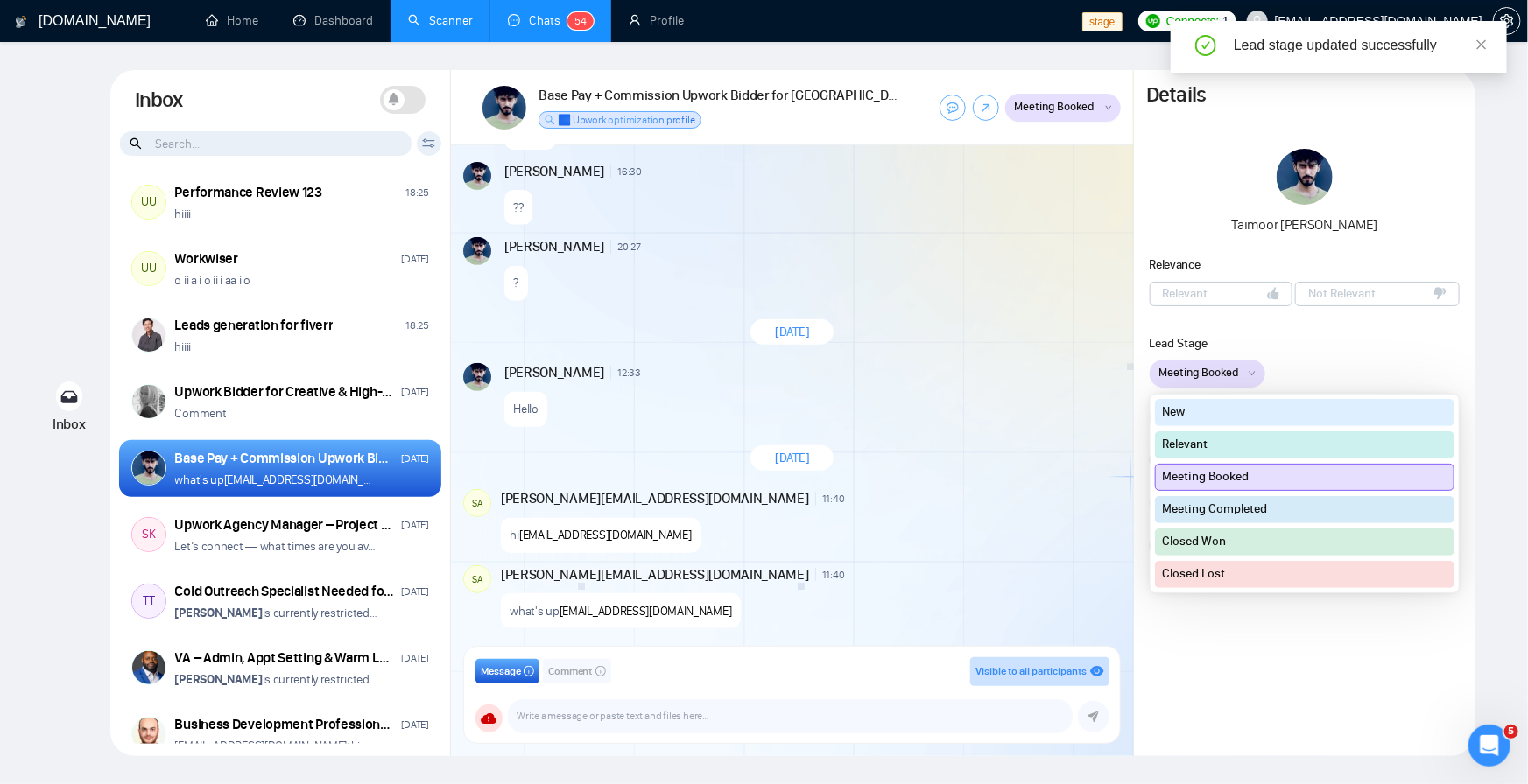
click at [1238, 510] on button "Meeting Completed" at bounding box center [1305, 510] width 299 height 27
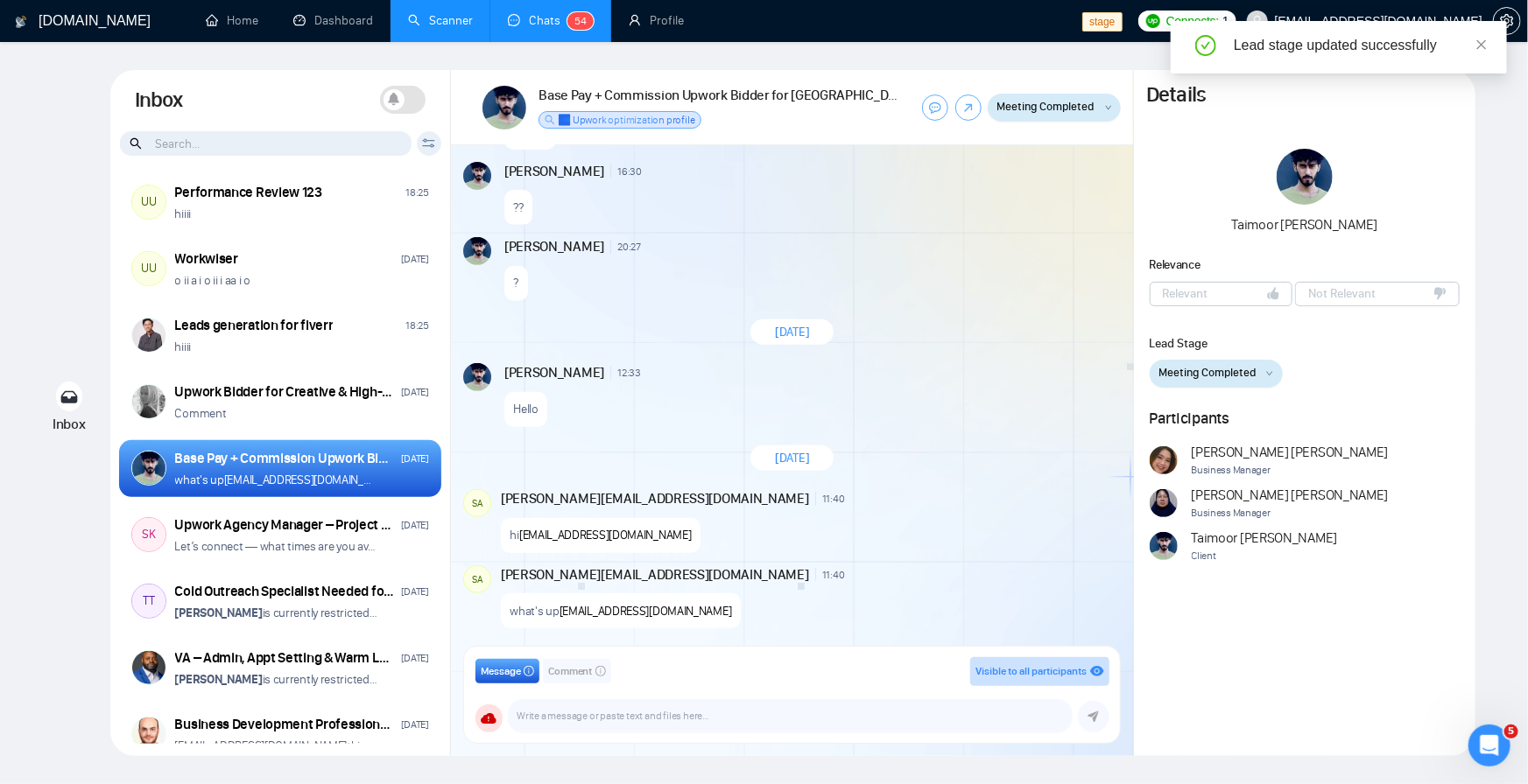
click at [1207, 391] on div "Taimoor Mansoor Relevance Relevant Not Relevant Lead Stage Meeting Completed Ne…" at bounding box center [1305, 369] width 342 height 441
click at [1208, 385] on button "Meeting Completed" at bounding box center [1216, 374] width 133 height 28
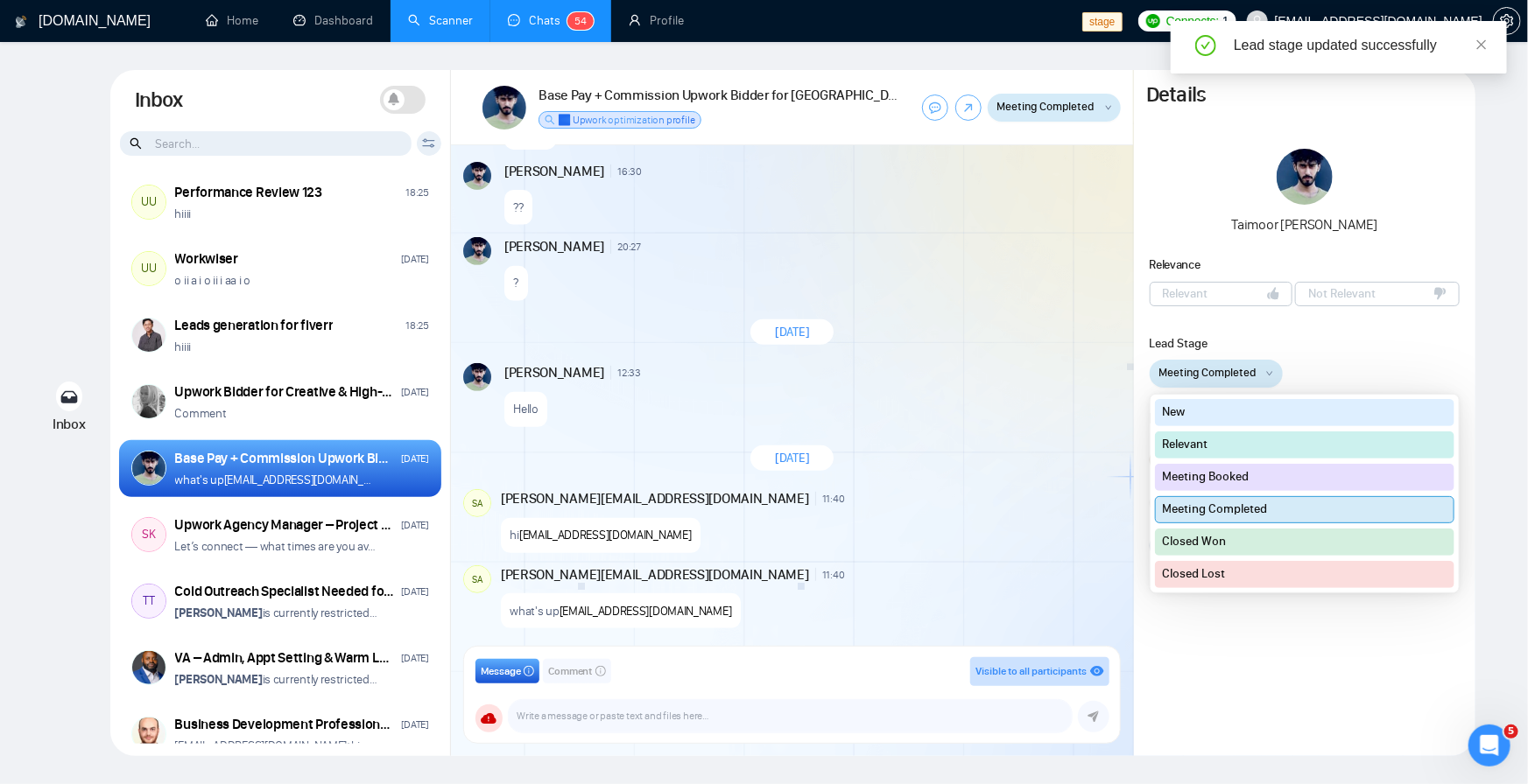
click at [1221, 447] on button "Relevant" at bounding box center [1305, 445] width 299 height 27
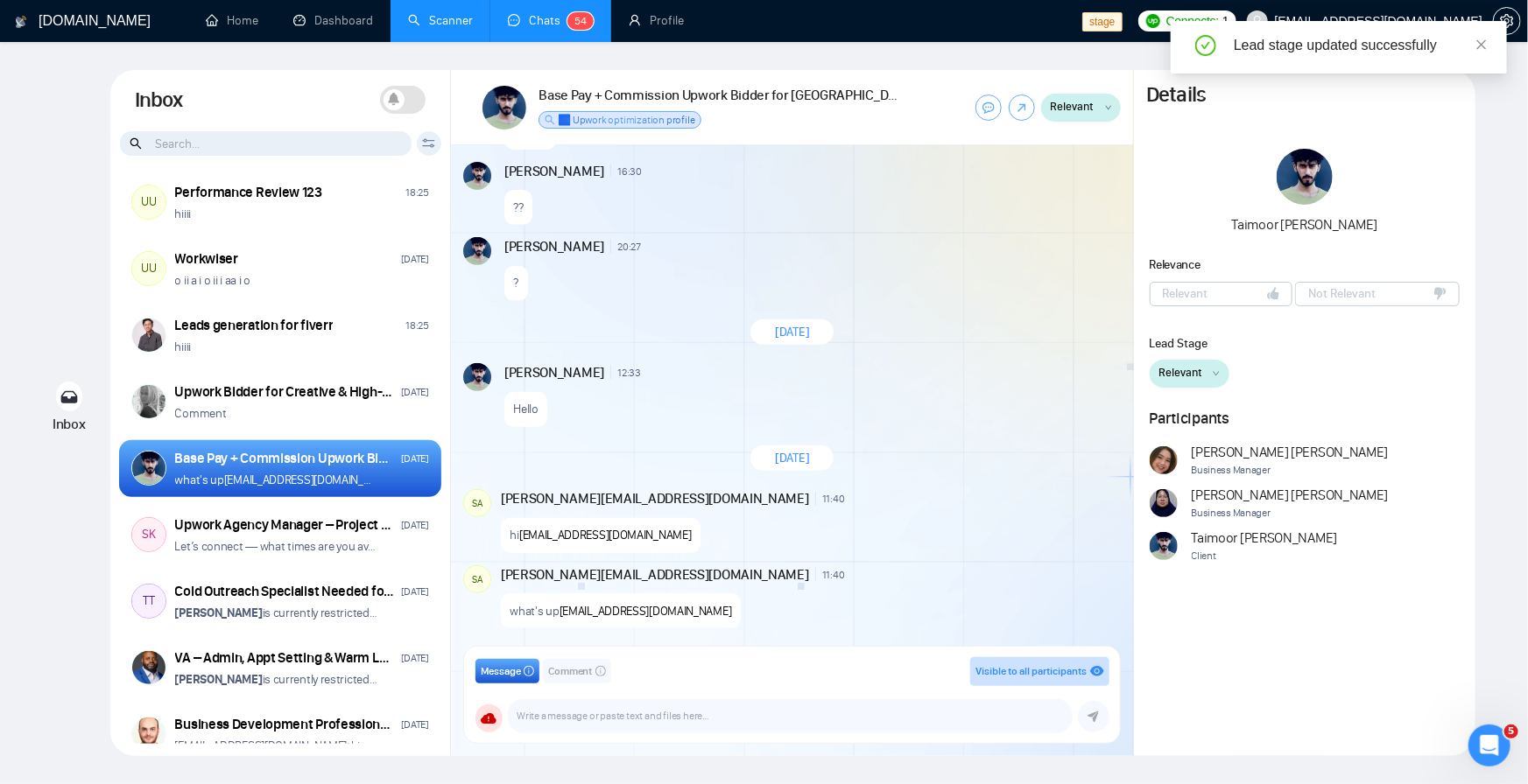
click at [1199, 379] on span "Relevant" at bounding box center [1180, 373] width 43 height 18
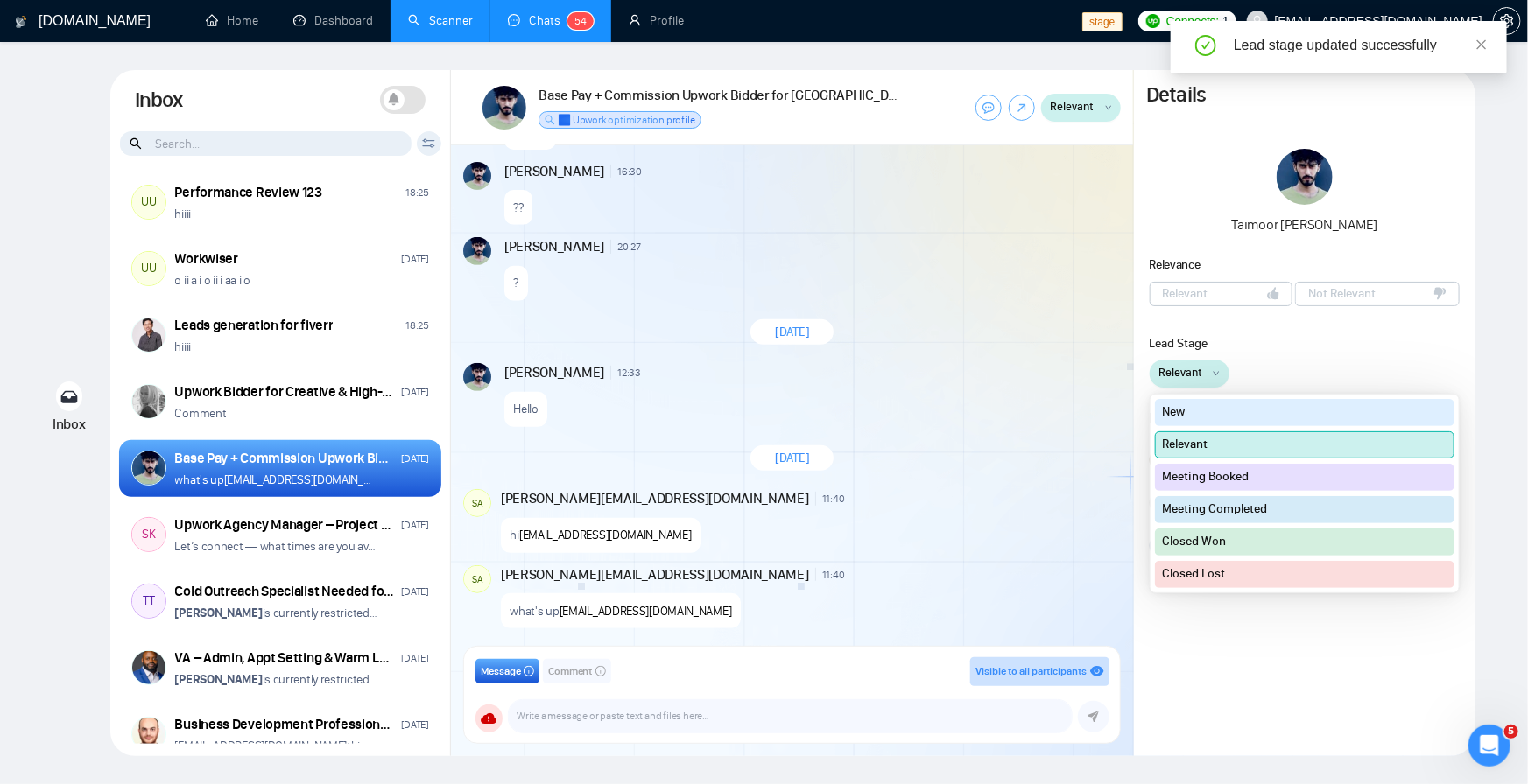
click at [1218, 542] on button "Closed Won" at bounding box center [1305, 542] width 299 height 27
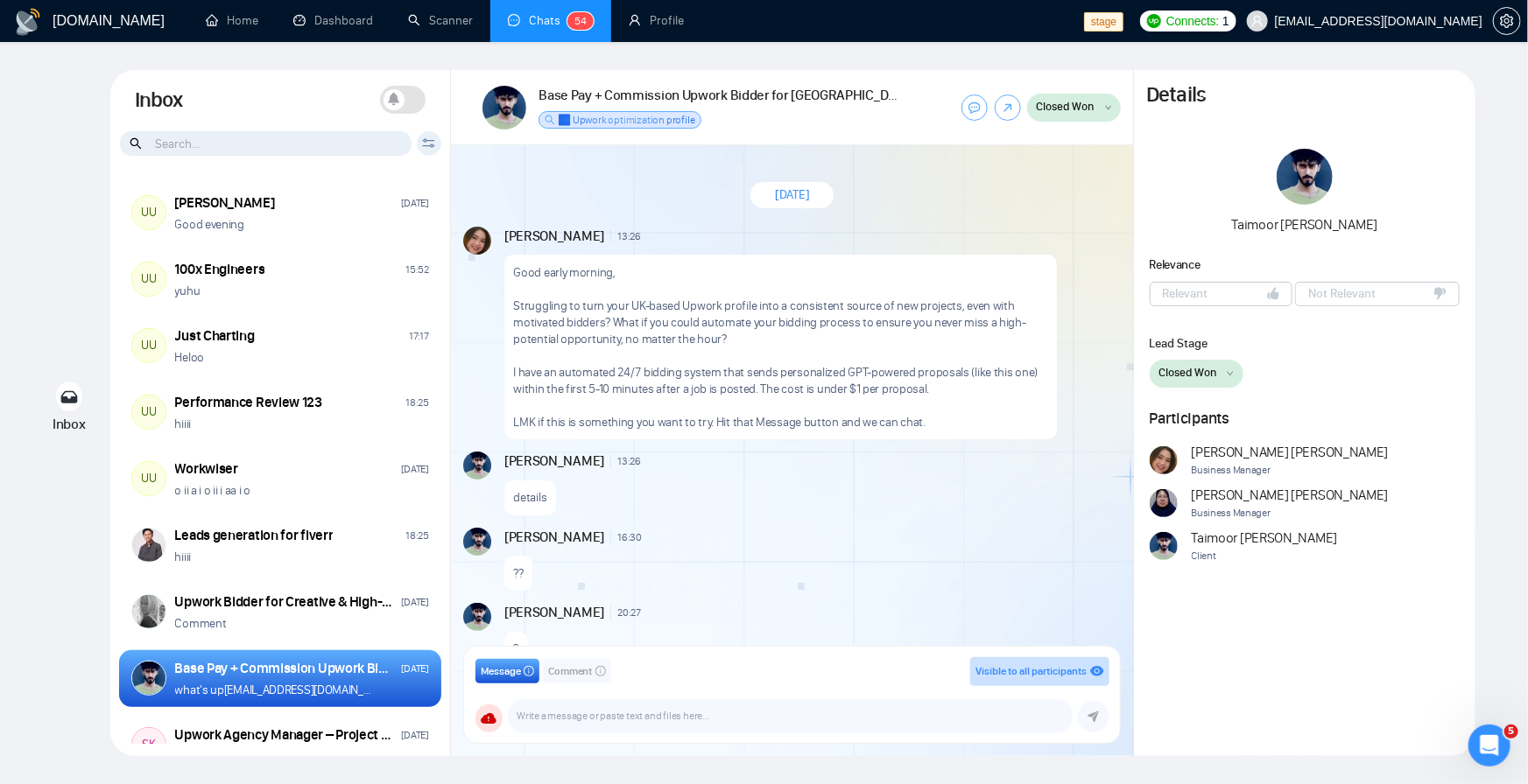
scroll to position [365, 0]
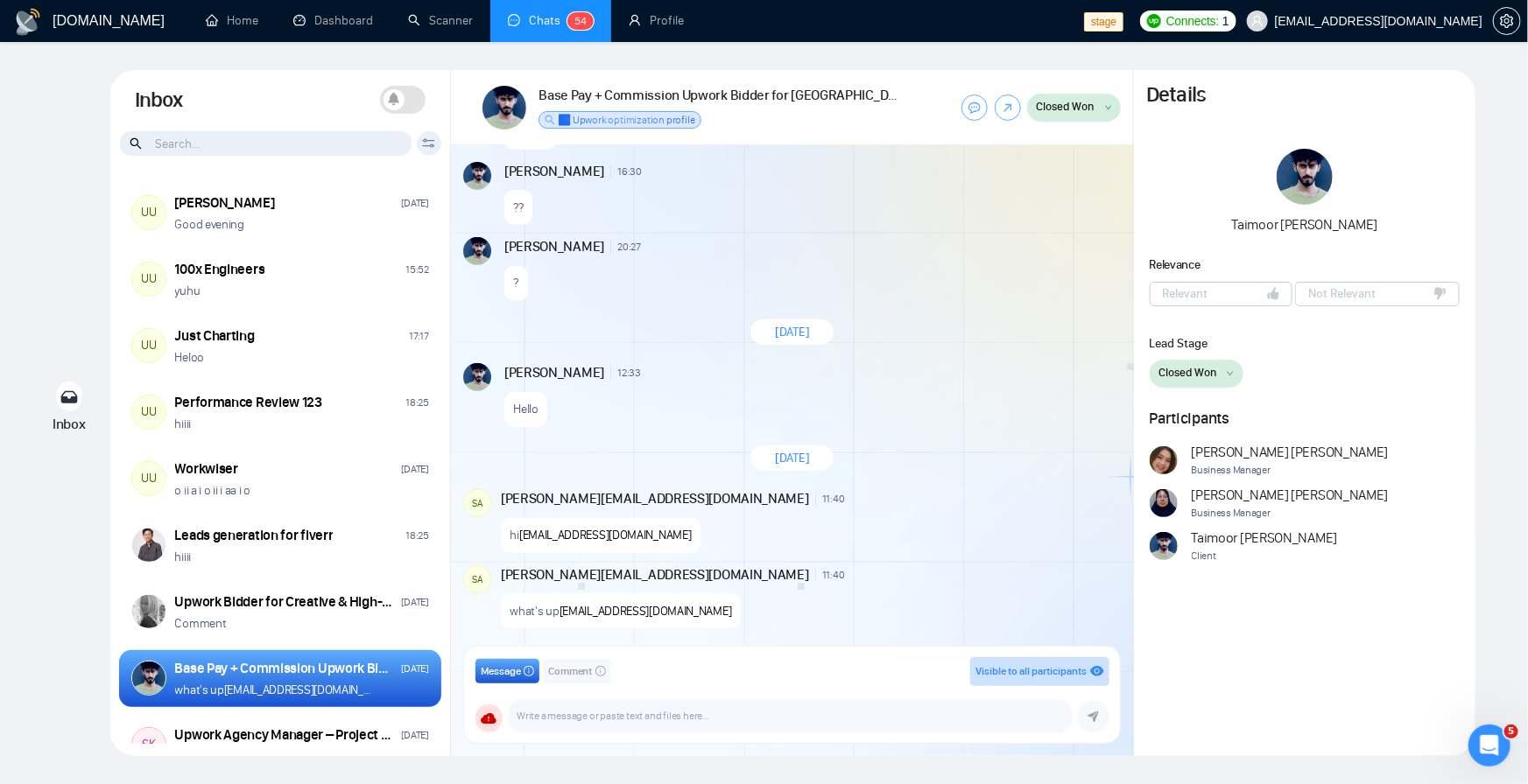
click at [1100, 100] on button "Closed Won" at bounding box center [1074, 108] width 94 height 28
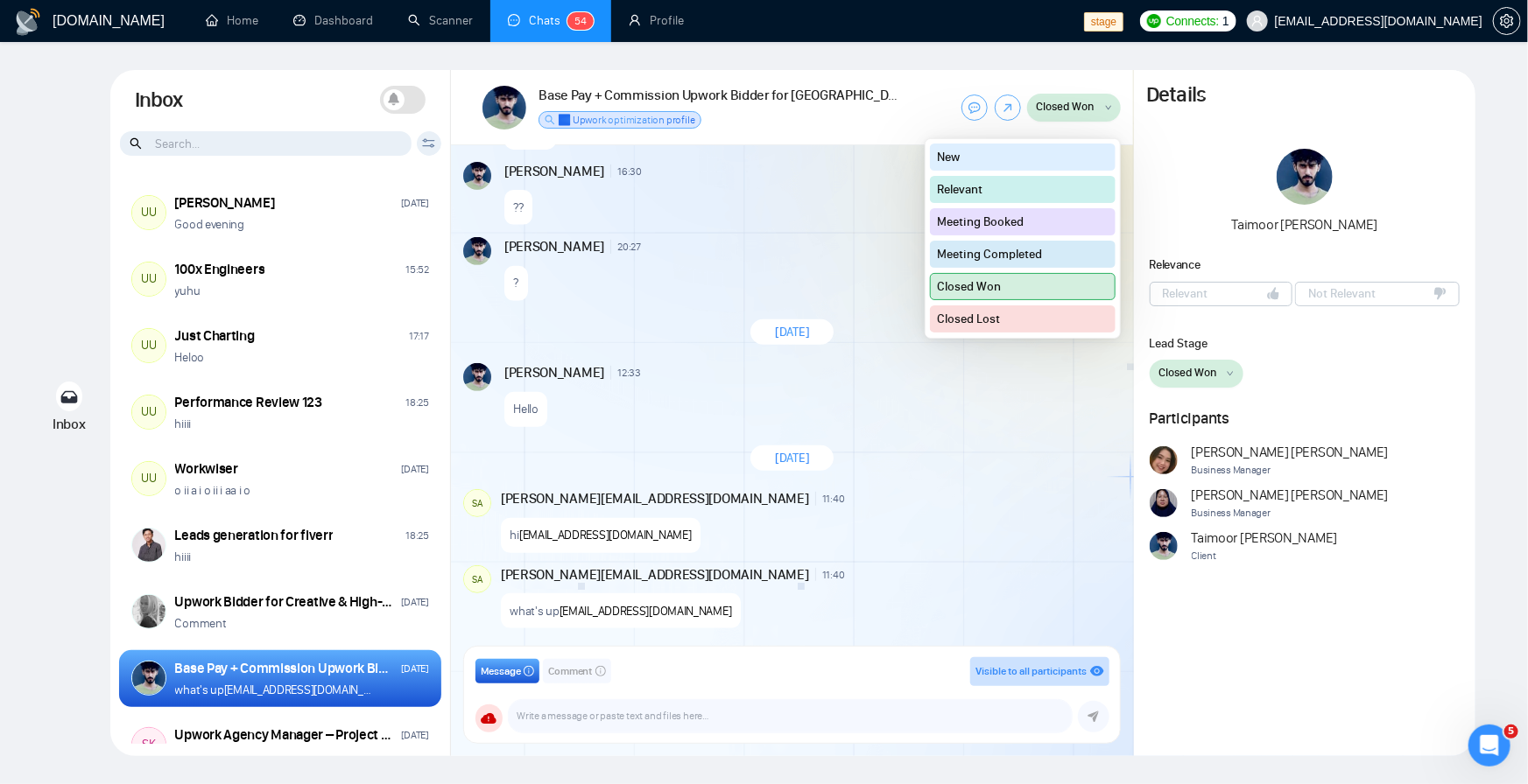
click at [978, 189] on button "Relevant" at bounding box center [1023, 189] width 186 height 27
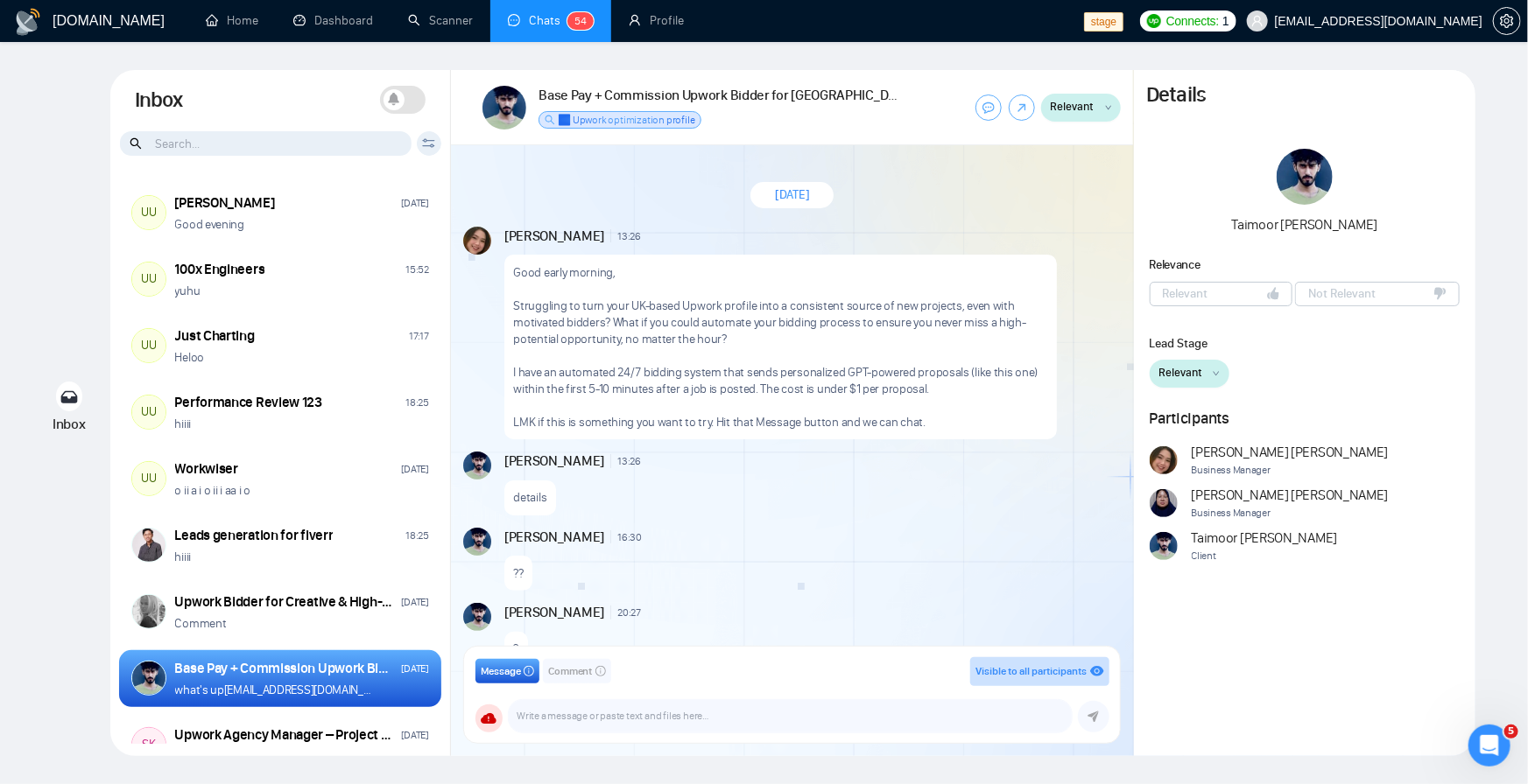
scroll to position [365, 0]
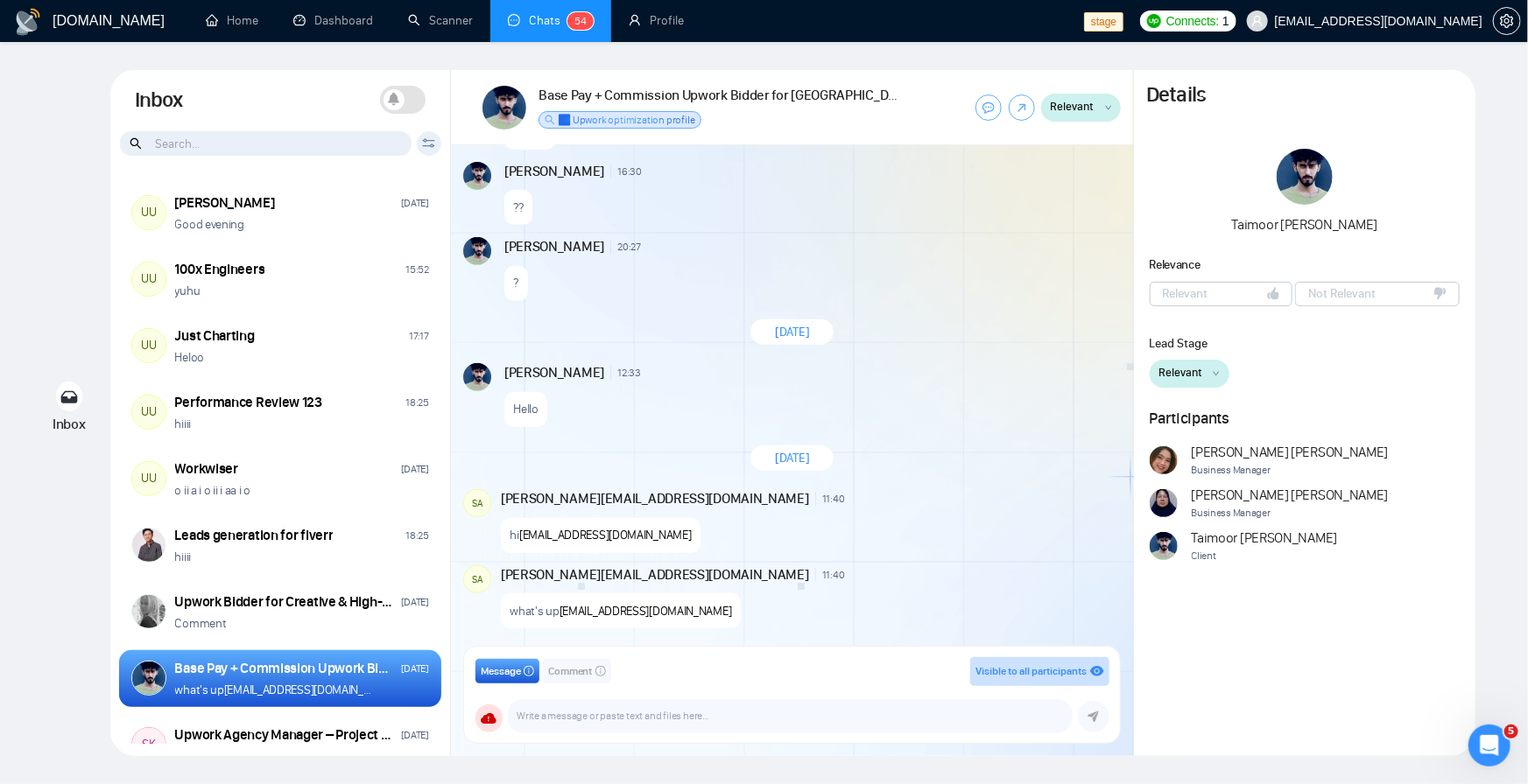
click at [1449, 365] on div "Relevant New Relevant Meeting Booked Meeting Completed Closed Won Closed Lost" at bounding box center [1305, 374] width 311 height 28
click at [1073, 98] on span "Relevant" at bounding box center [1072, 107] width 43 height 18
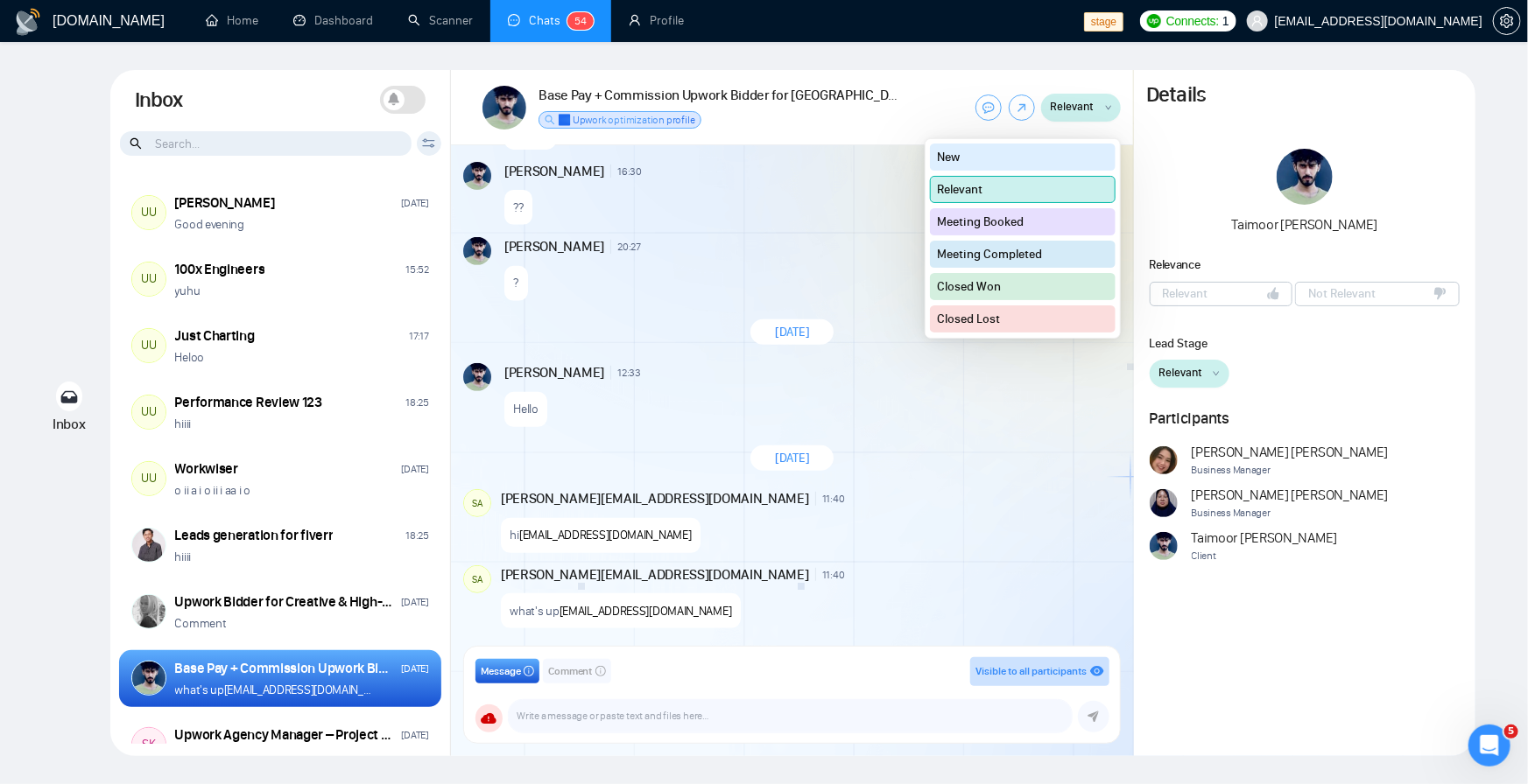
click at [968, 155] on button "New" at bounding box center [1023, 157] width 186 height 27
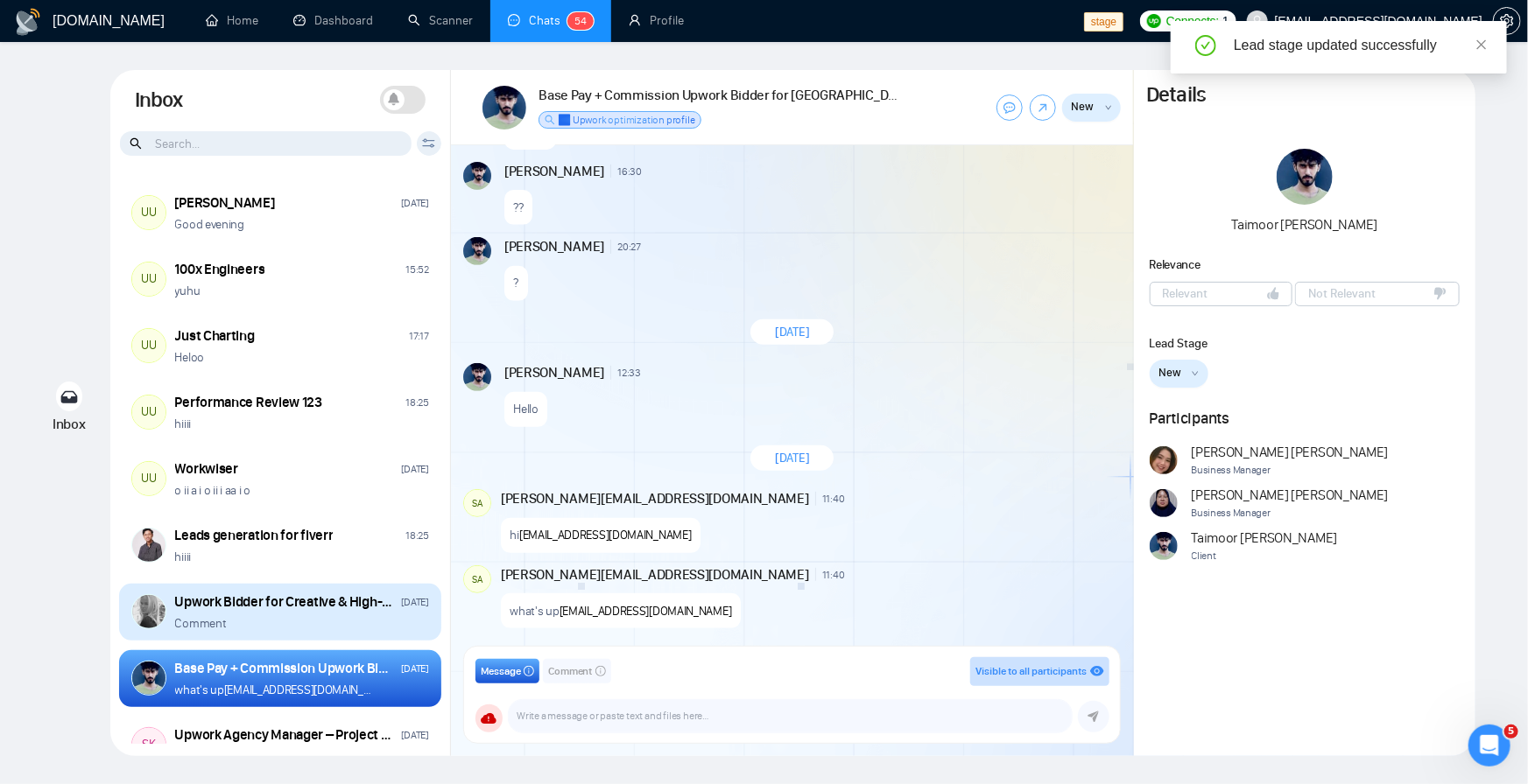
drag, startPoint x: 318, startPoint y: 625, endPoint x: 320, endPoint y: 640, distance: 15.1
click at [318, 630] on div "Comment" at bounding box center [302, 623] width 254 height 17
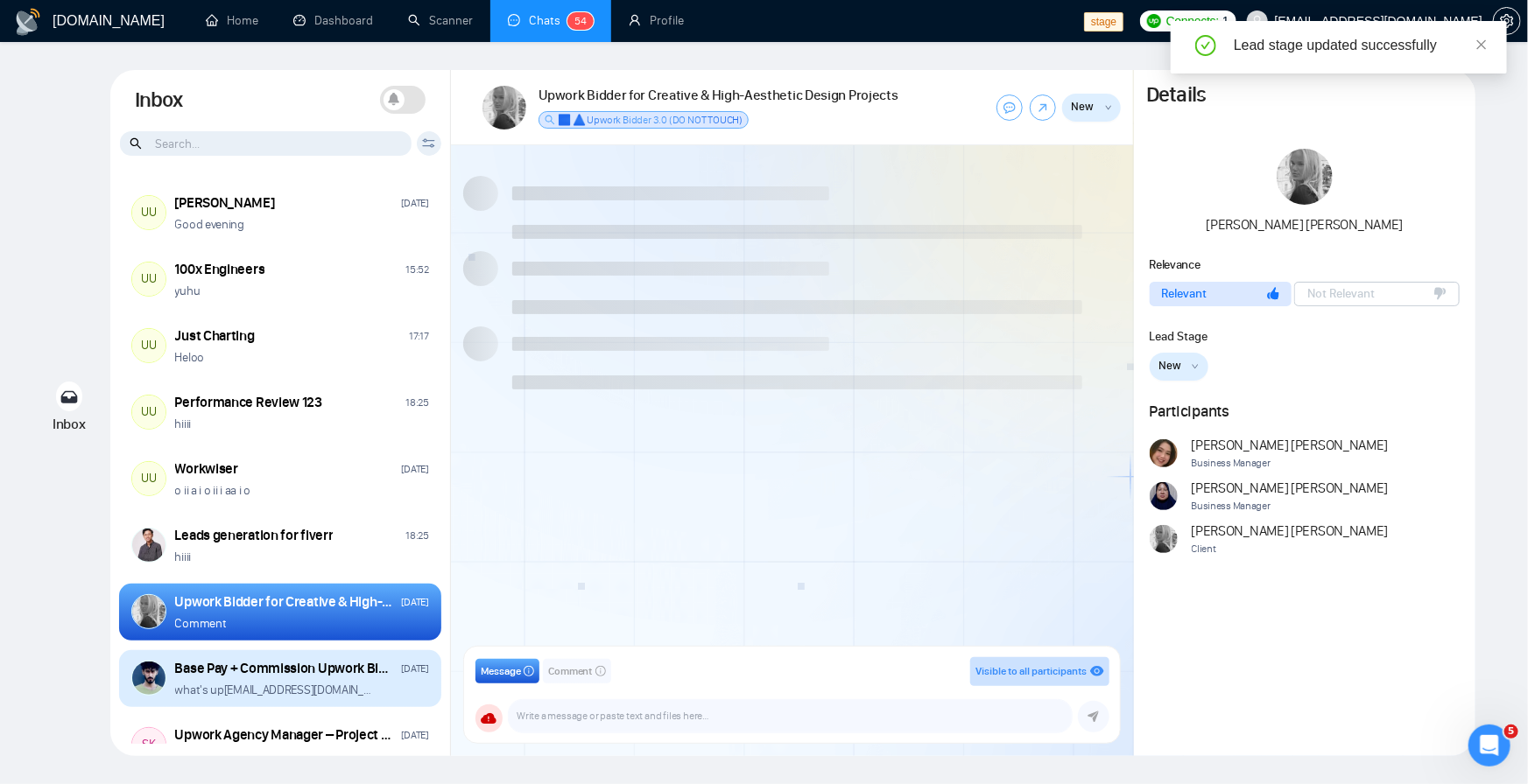
click at [313, 652] on div "Base Pay + Commission Upwork Bidder for UK Profile [DATE] what's up [EMAIL_ADDR…" at bounding box center [281, 679] width 322 height 58
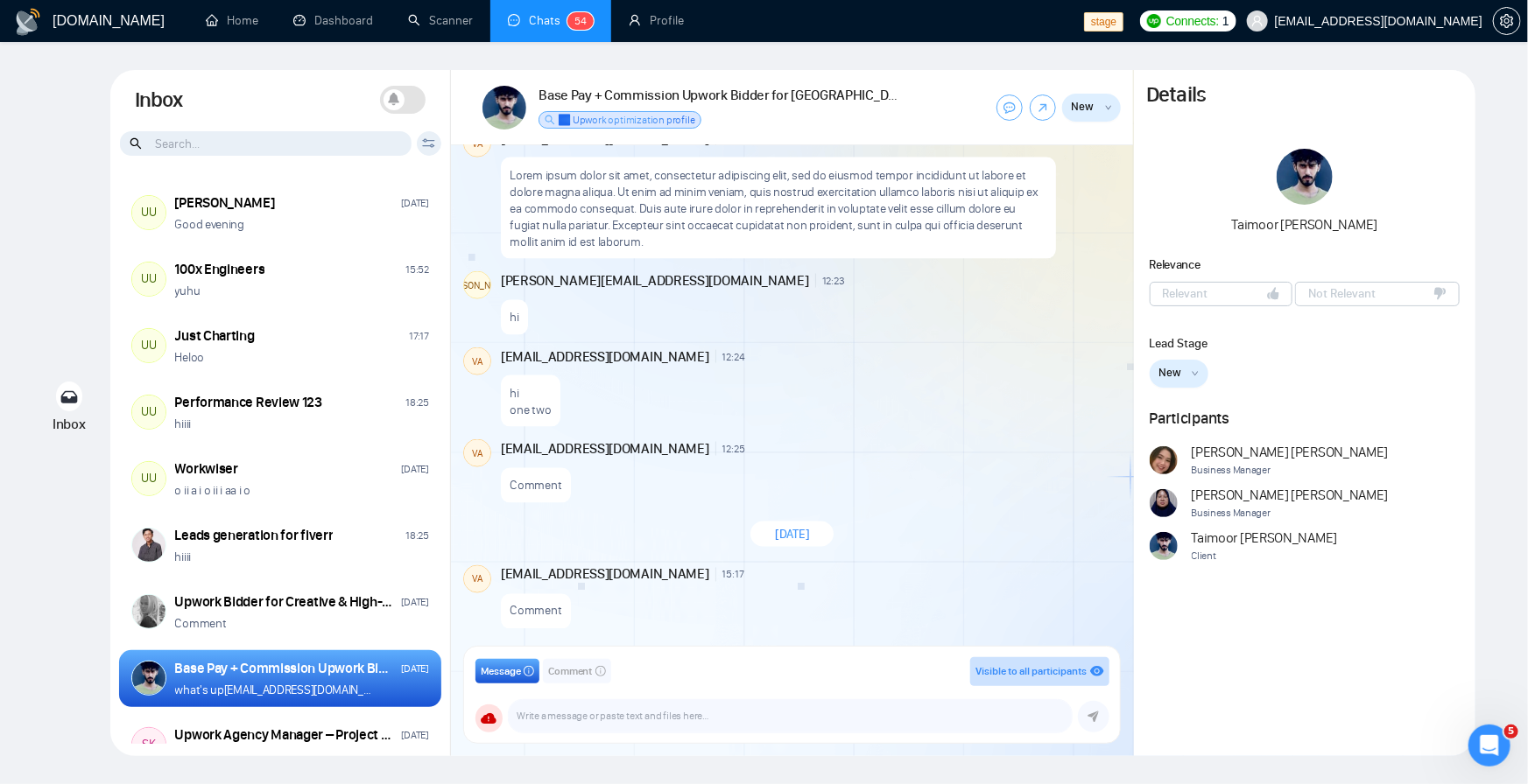
scroll to position [1899, 0]
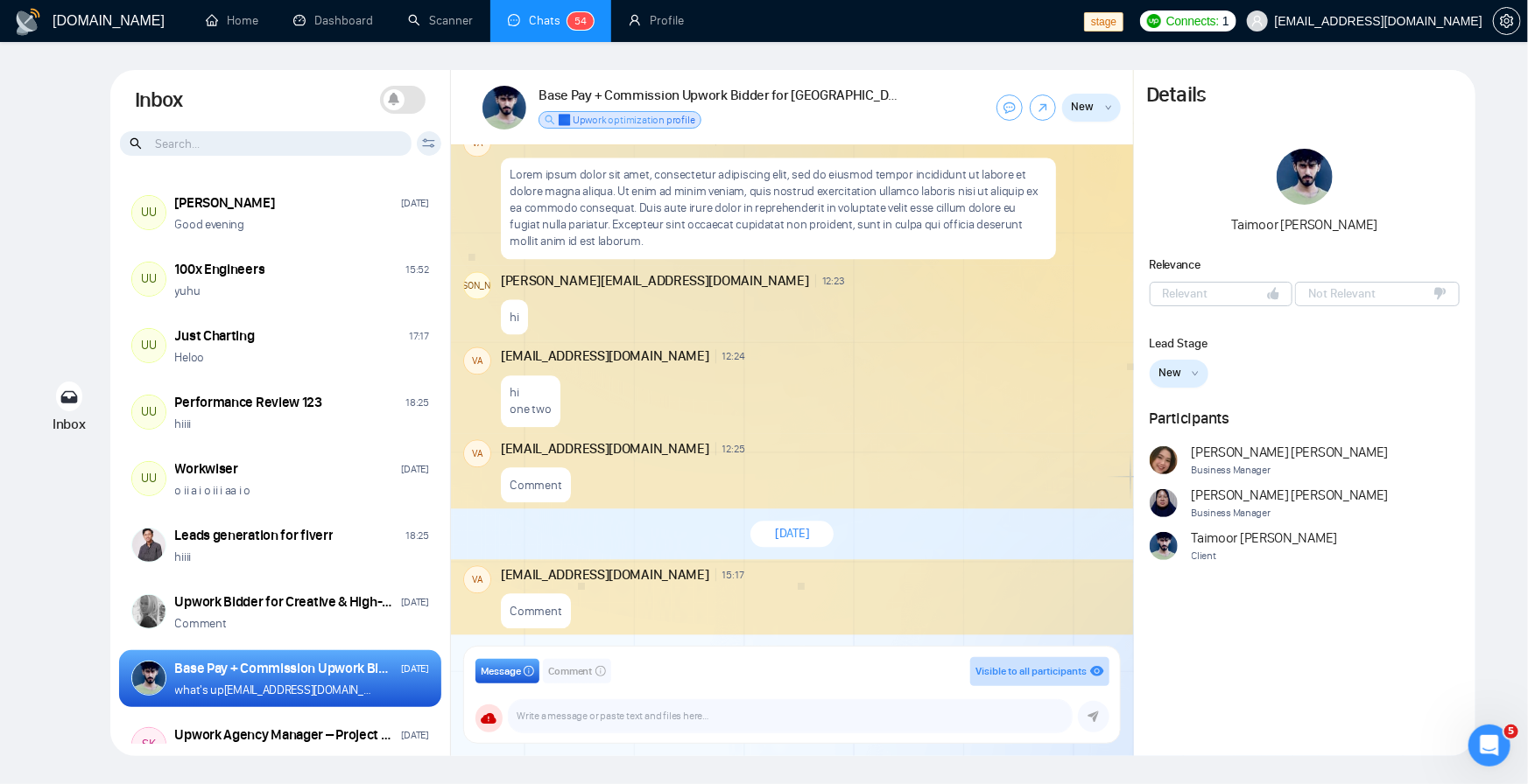
click at [1092, 113] on span "New" at bounding box center [1084, 107] width 23 height 18
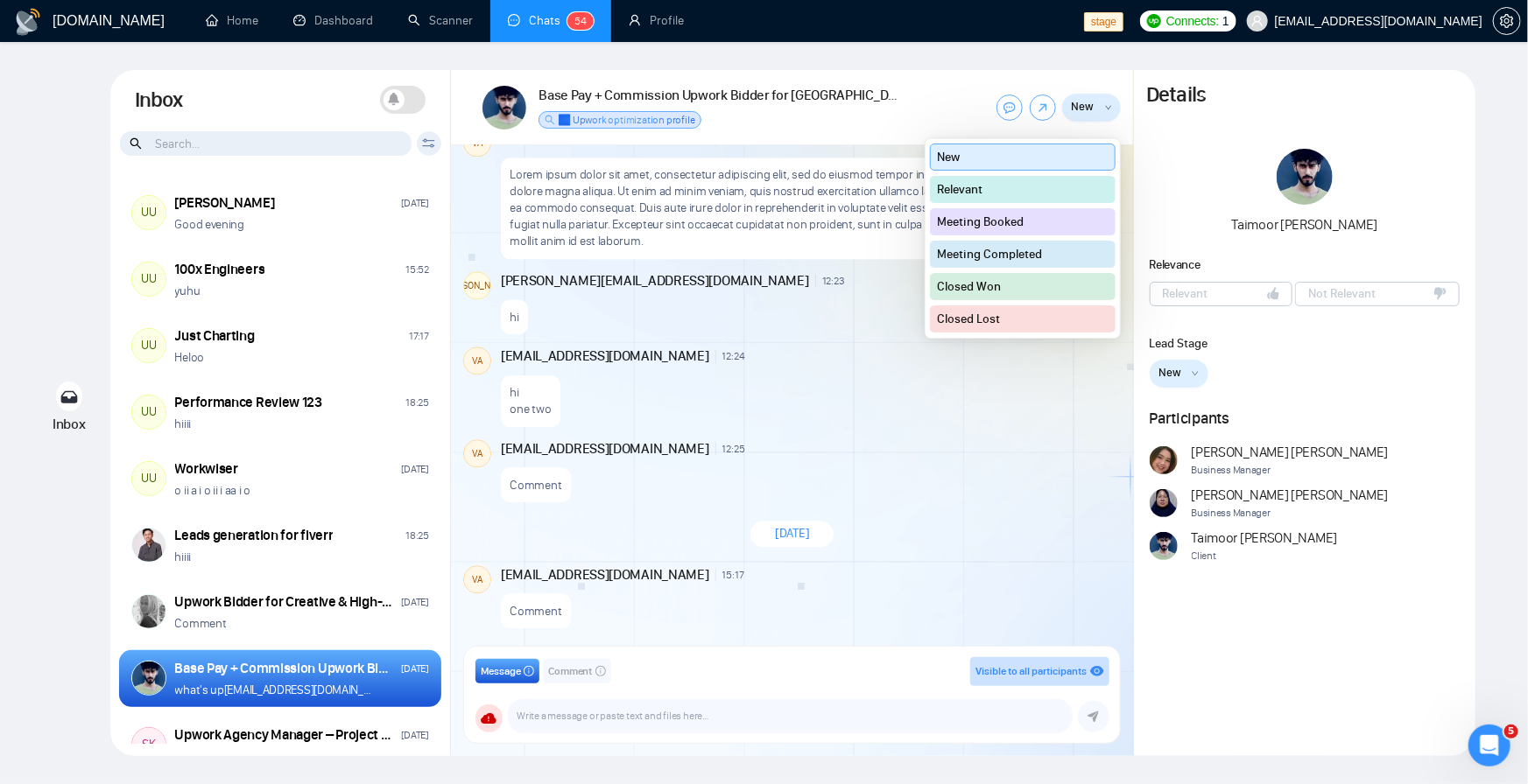
click at [985, 296] on button "Closed Won" at bounding box center [1023, 287] width 186 height 27
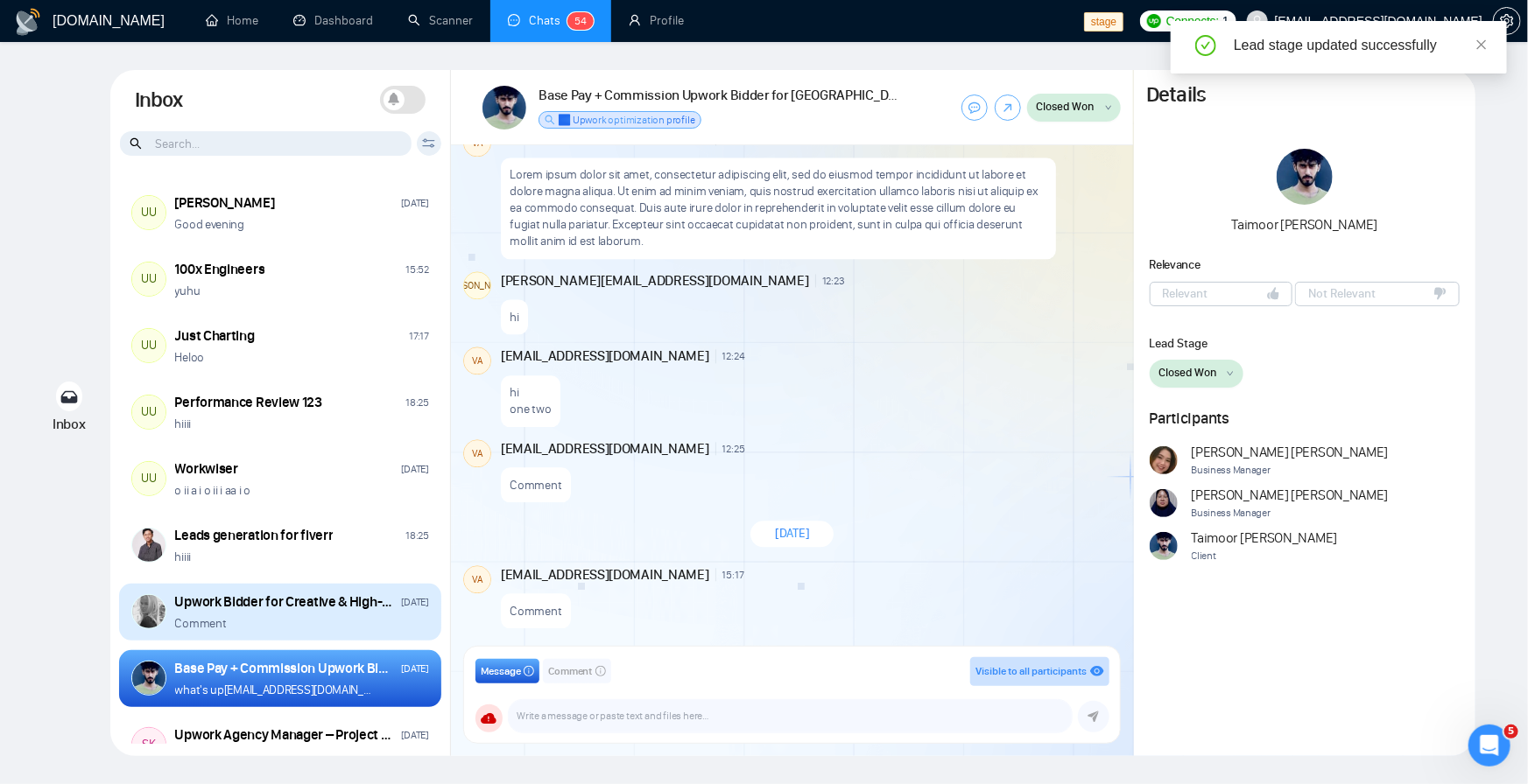
click at [281, 601] on div "Upwork Bidder for Creative & High-Aesthetic Design Projects" at bounding box center [285, 603] width 220 height 19
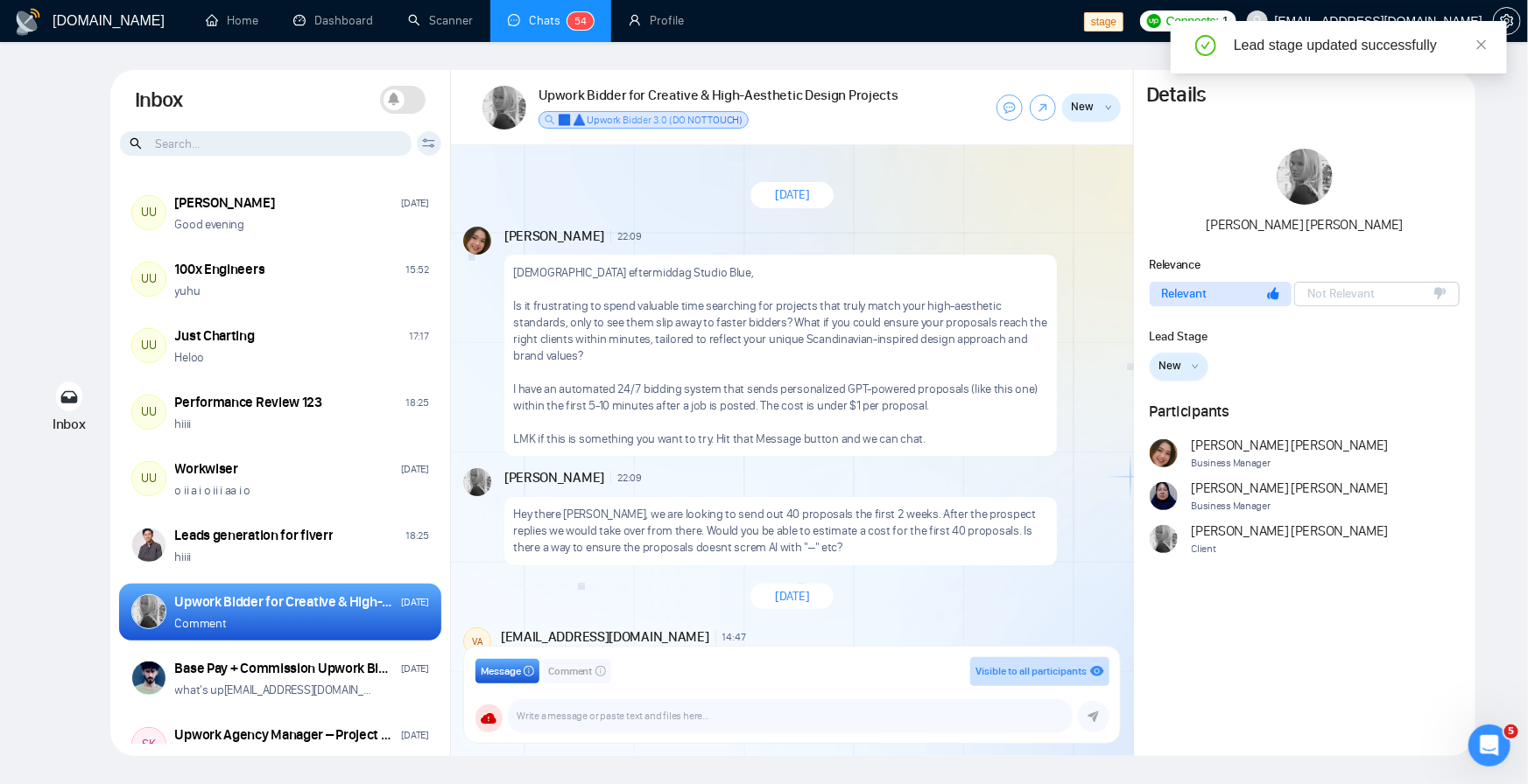
click at [282, 642] on div "UU Ari Sulistya Tuesday Good evening UU 100x Engineers 15:52 yuhu UU Just Chart…" at bounding box center [281, 459] width 341 height 569
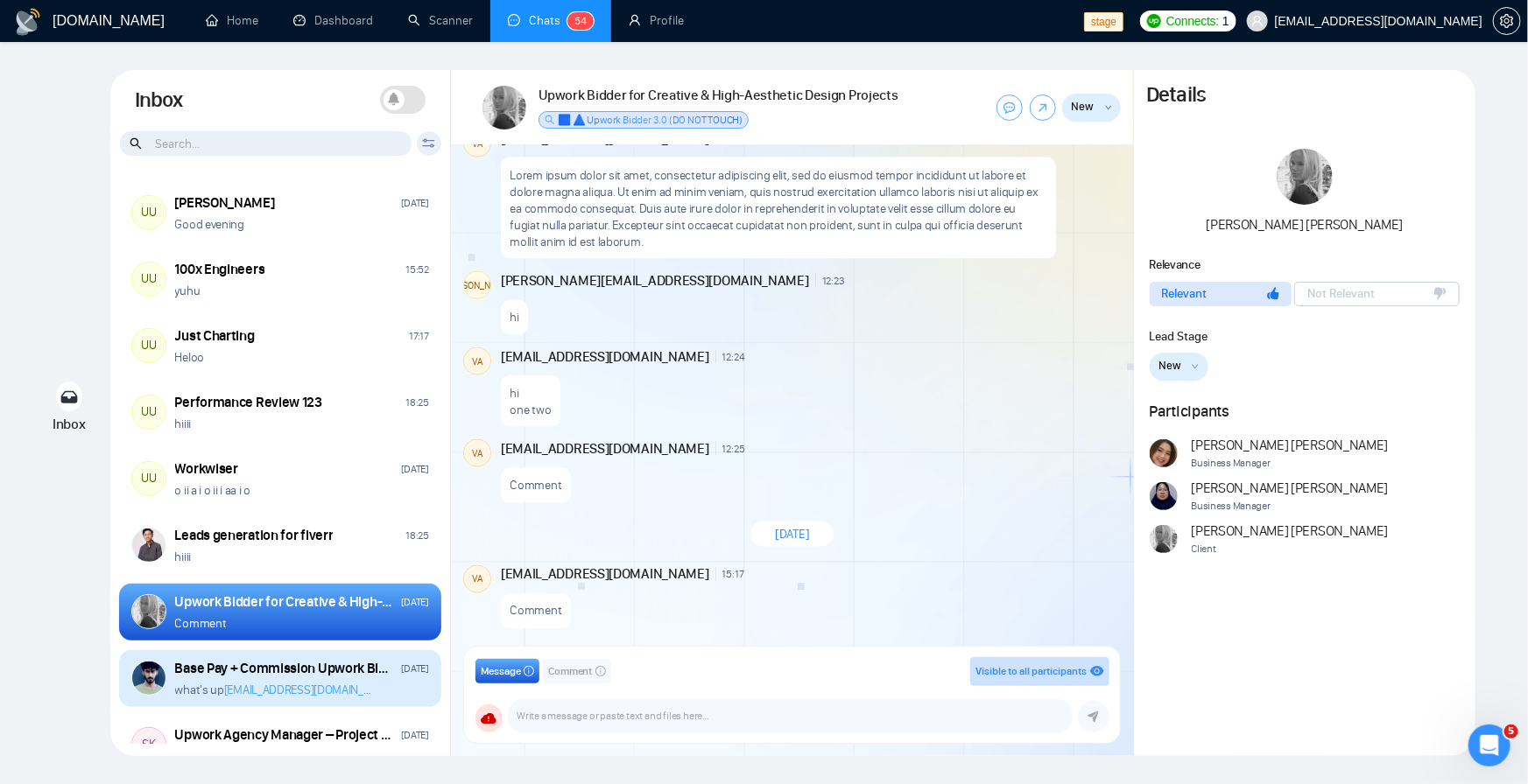
click at [291, 684] on link "omotoke.okeyemi@gigradar.io" at bounding box center [310, 690] width 173 height 15
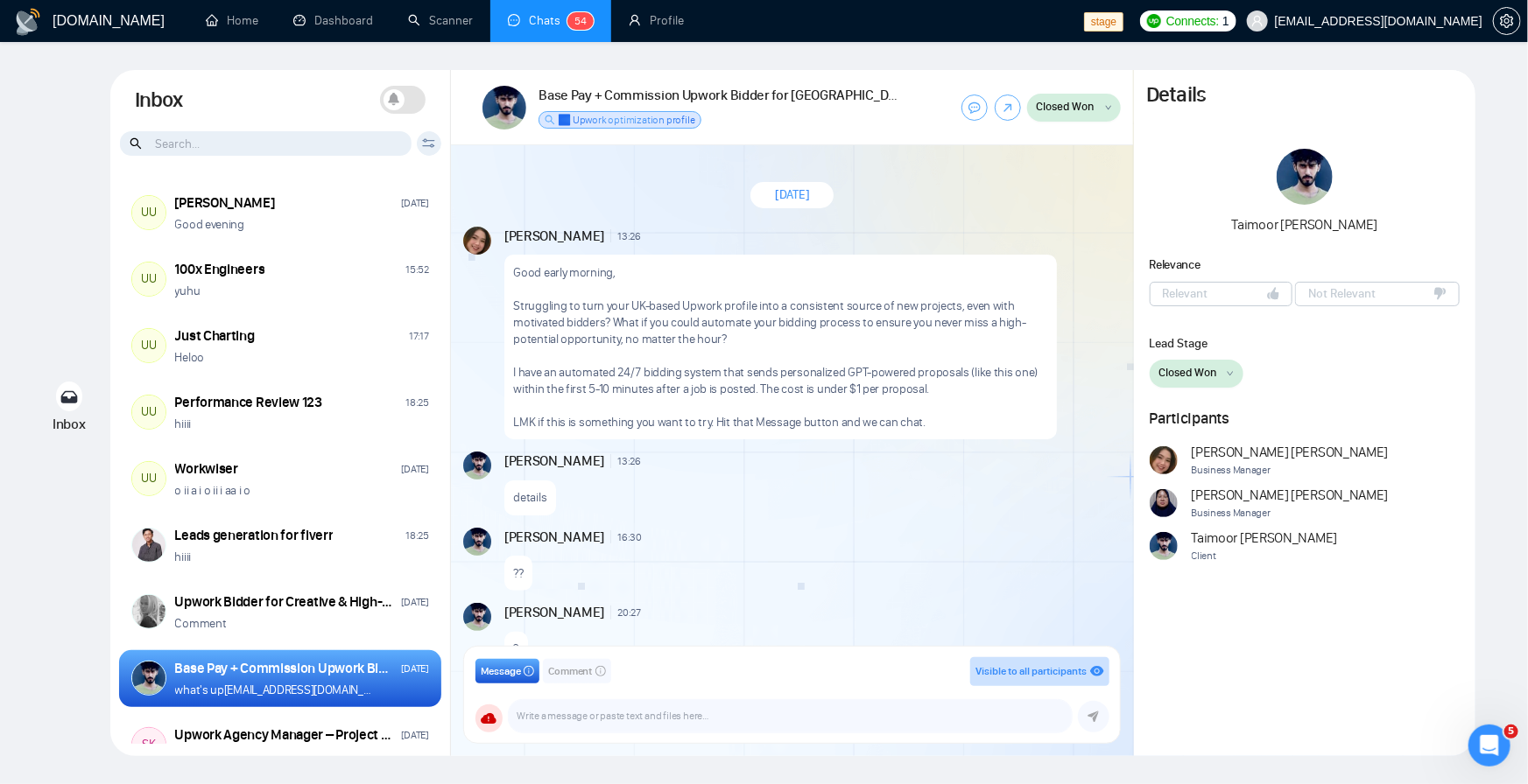
scroll to position [365, 0]
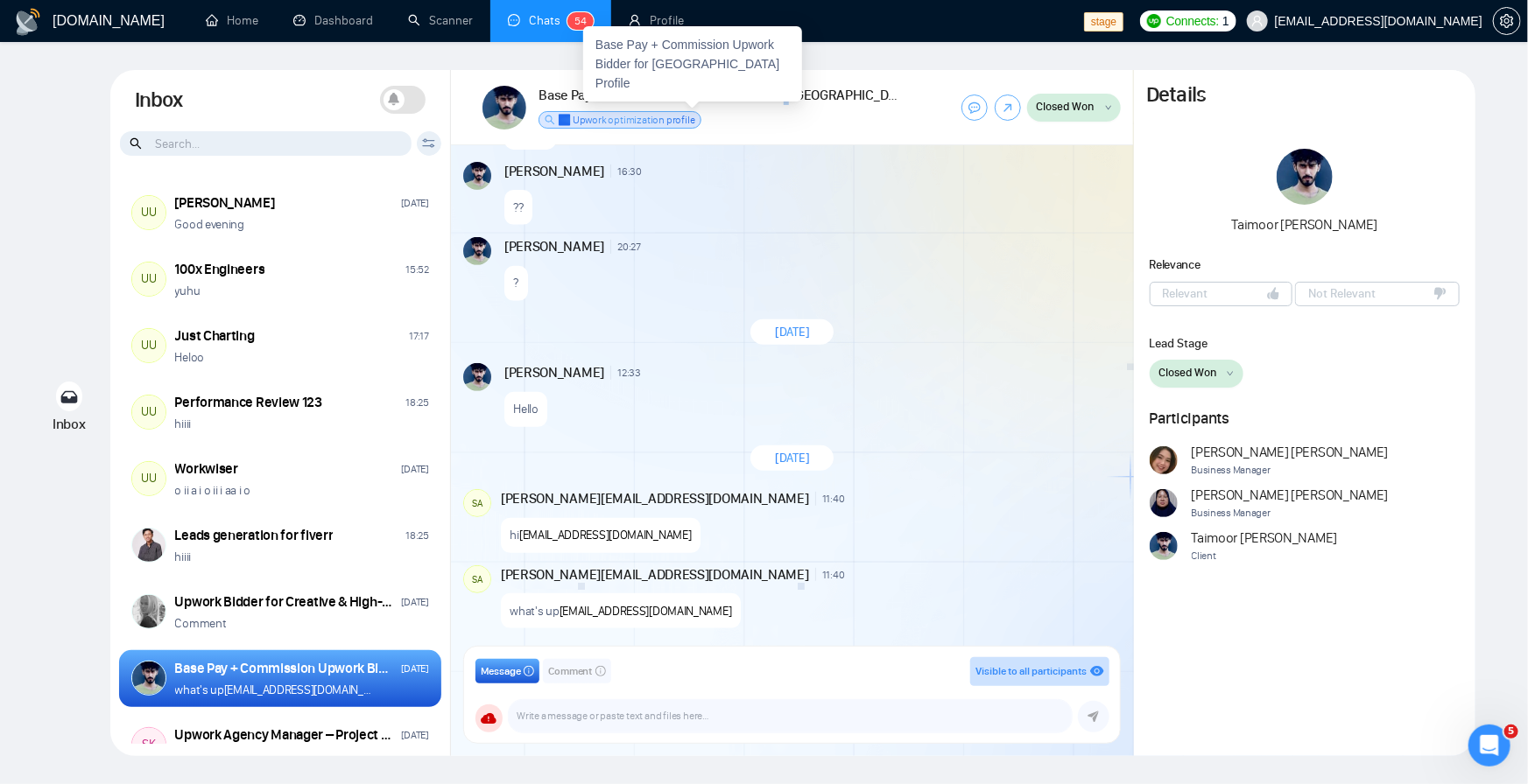
click at [784, 91] on h1 "Base Pay + Commission Upwork Bidder for UK Profile" at bounding box center [722, 96] width 367 height 19
click at [741, 93] on h1 "Base Pay + Commission Upwork Bidder for UK Profile" at bounding box center [722, 96] width 367 height 19
click at [709, 96] on h1 "Base Pay + Commission Upwork Bidder for [GEOGRAPHIC_DATA] Profile" at bounding box center [722, 96] width 367 height 19
click at [709, 94] on h1 "Base Pay + Commission Upwork Bidder for [GEOGRAPHIC_DATA] Profile" at bounding box center [722, 96] width 367 height 19
click at [711, 94] on h1 "Base Pay + Commission Upwork Bidder for UK Profile" at bounding box center [722, 96] width 367 height 19
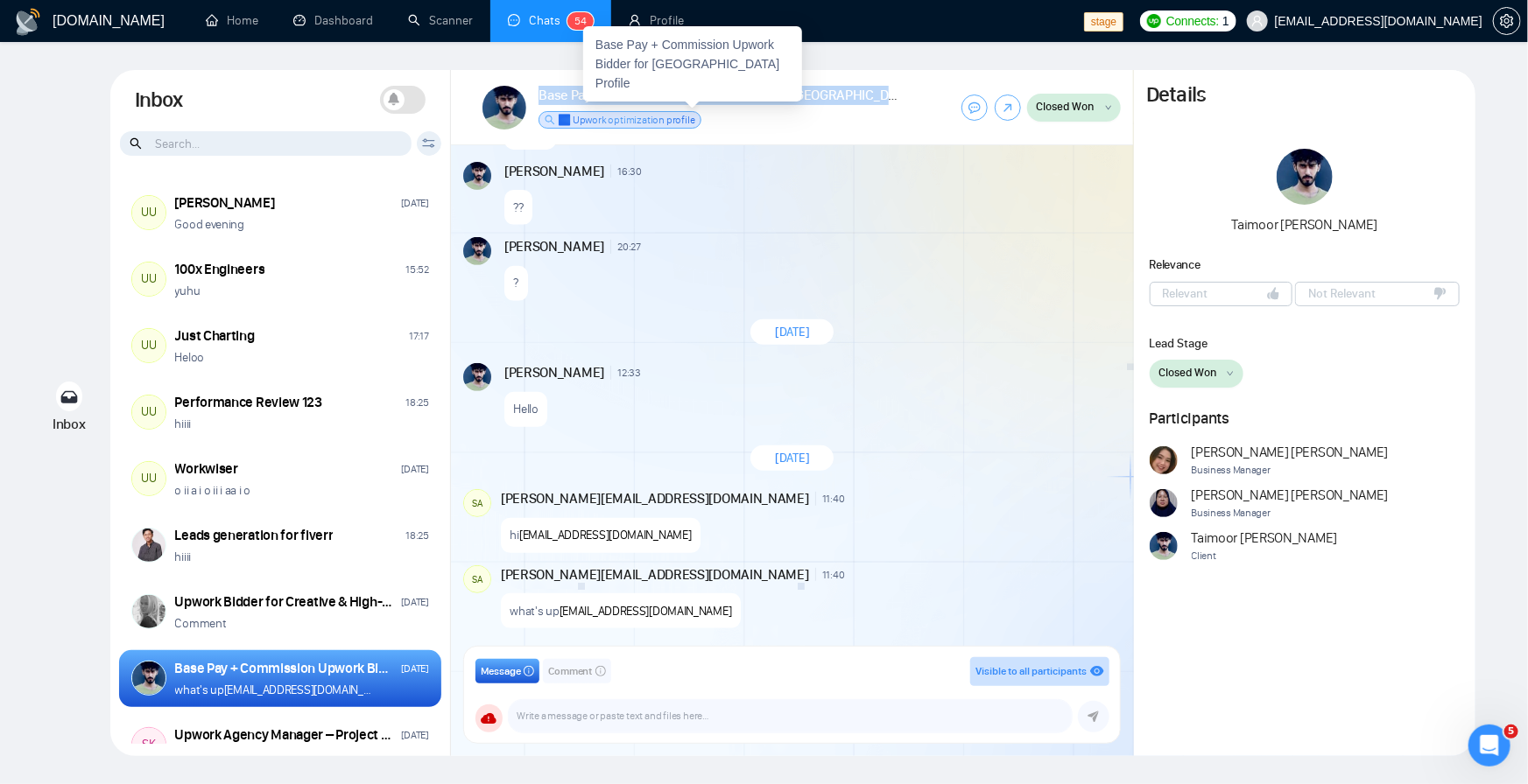
click at [789, 89] on h1 "Base Pay + Commission Upwork Bidder for UK Profile" at bounding box center [722, 96] width 367 height 19
click at [727, 92] on h1 "Base Pay + Commission Upwork Bidder for UK Profile" at bounding box center [722, 96] width 367 height 19
click at [866, 119] on div "Base Pay + Commission Upwork Bidder for UK Profile ✅ Upwork optimization profile" at bounding box center [694, 107] width 423 height 50
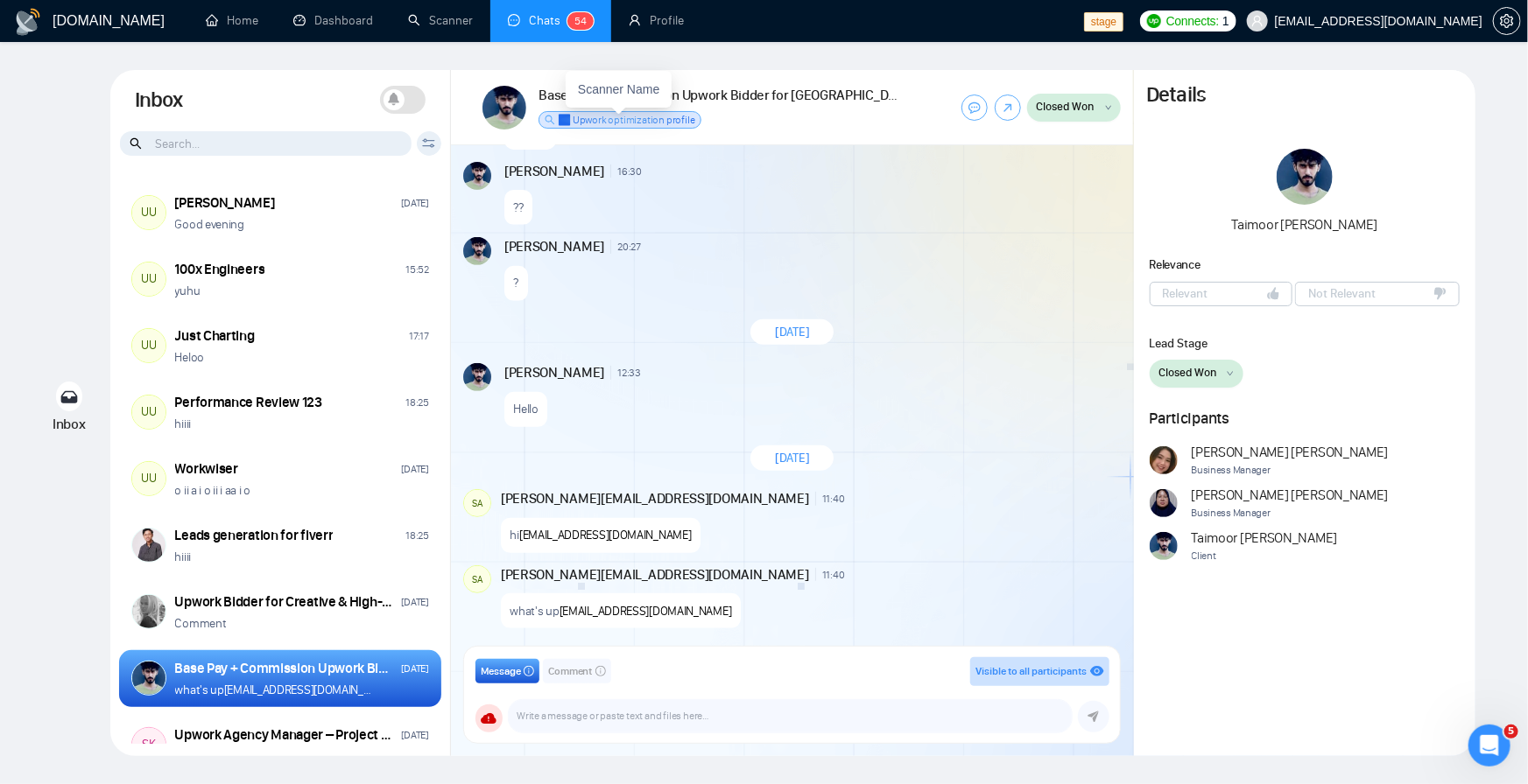
click at [657, 117] on span "✅ Upwork optimization profile" at bounding box center [626, 120] width 136 height 12
click at [619, 123] on span "✅ Upwork optimization profile" at bounding box center [626, 120] width 136 height 12
click at [620, 123] on span "✅ Upwork optimization profile" at bounding box center [626, 120] width 136 height 12
click at [872, 111] on div "Base Pay + Commission Upwork Bidder for UK Profile ✅ Upwork optimization profile" at bounding box center [694, 107] width 423 height 50
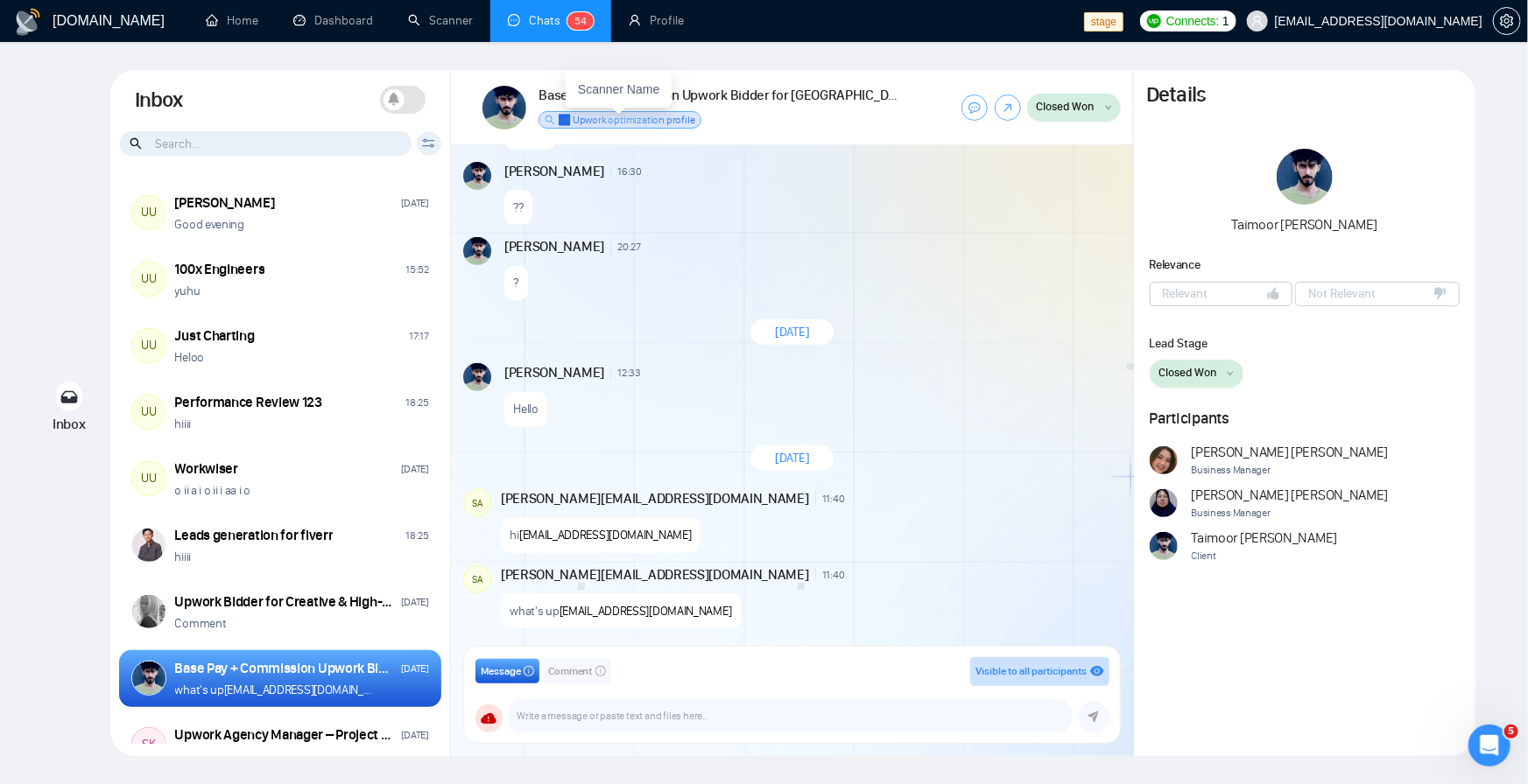
click at [628, 125] on span "✅ Upwork optimization profile" at bounding box center [626, 120] width 136 height 14
click at [627, 125] on span "✅ Upwork optimization profile" at bounding box center [626, 120] width 136 height 14
click at [852, 121] on div "Base Pay + Commission Upwork Bidder for UK Profile ✅ Upwork optimization profile" at bounding box center [694, 107] width 423 height 50
click at [729, 97] on h1 "Base Pay + Commission Upwork Bidder for UK Profile" at bounding box center [722, 96] width 367 height 19
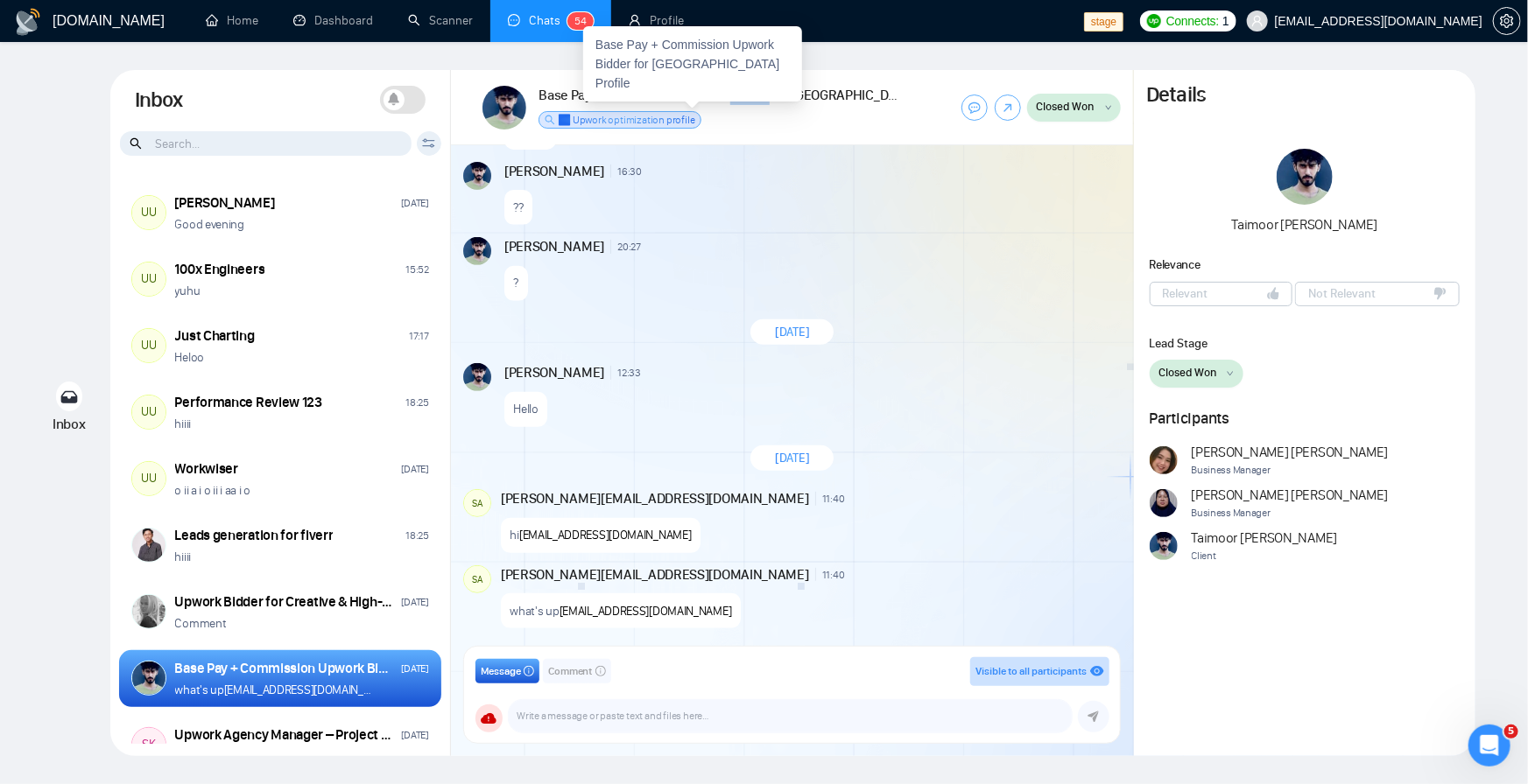
click at [729, 97] on h1 "Base Pay + Commission Upwork Bidder for UK Profile" at bounding box center [722, 96] width 367 height 19
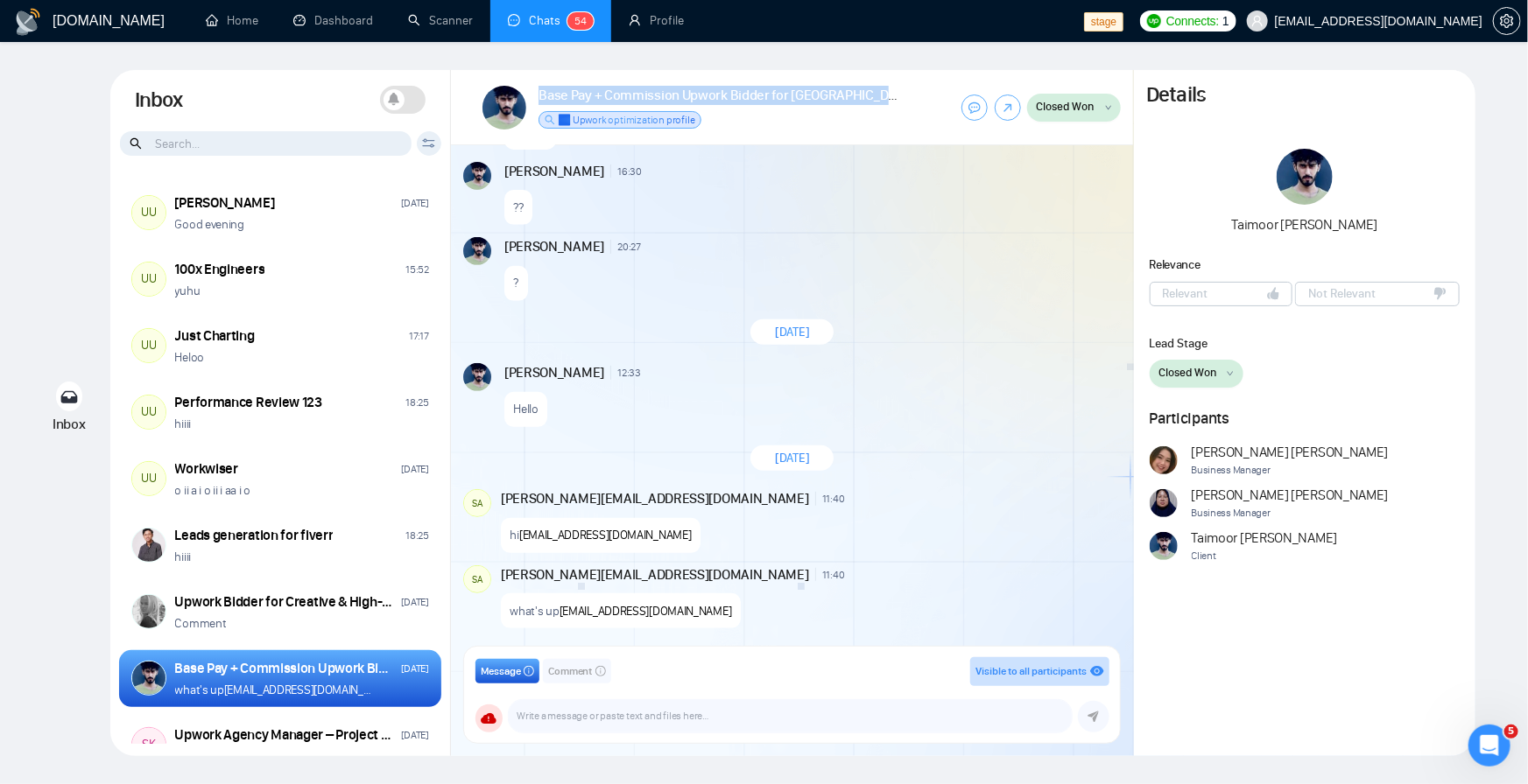
click at [724, 130] on div "Base Pay + Commission Upwork Bidder for UK Profile ✅ Upwork optimization profile" at bounding box center [694, 107] width 423 height 50
click at [565, 165] on span "Taimoor Mansoor" at bounding box center [554, 172] width 100 height 19
click at [515, 119] on img at bounding box center [504, 107] width 43 height 43
click at [515, 118] on img at bounding box center [504, 107] width 43 height 43
click at [969, 110] on icon at bounding box center [975, 108] width 12 height 12
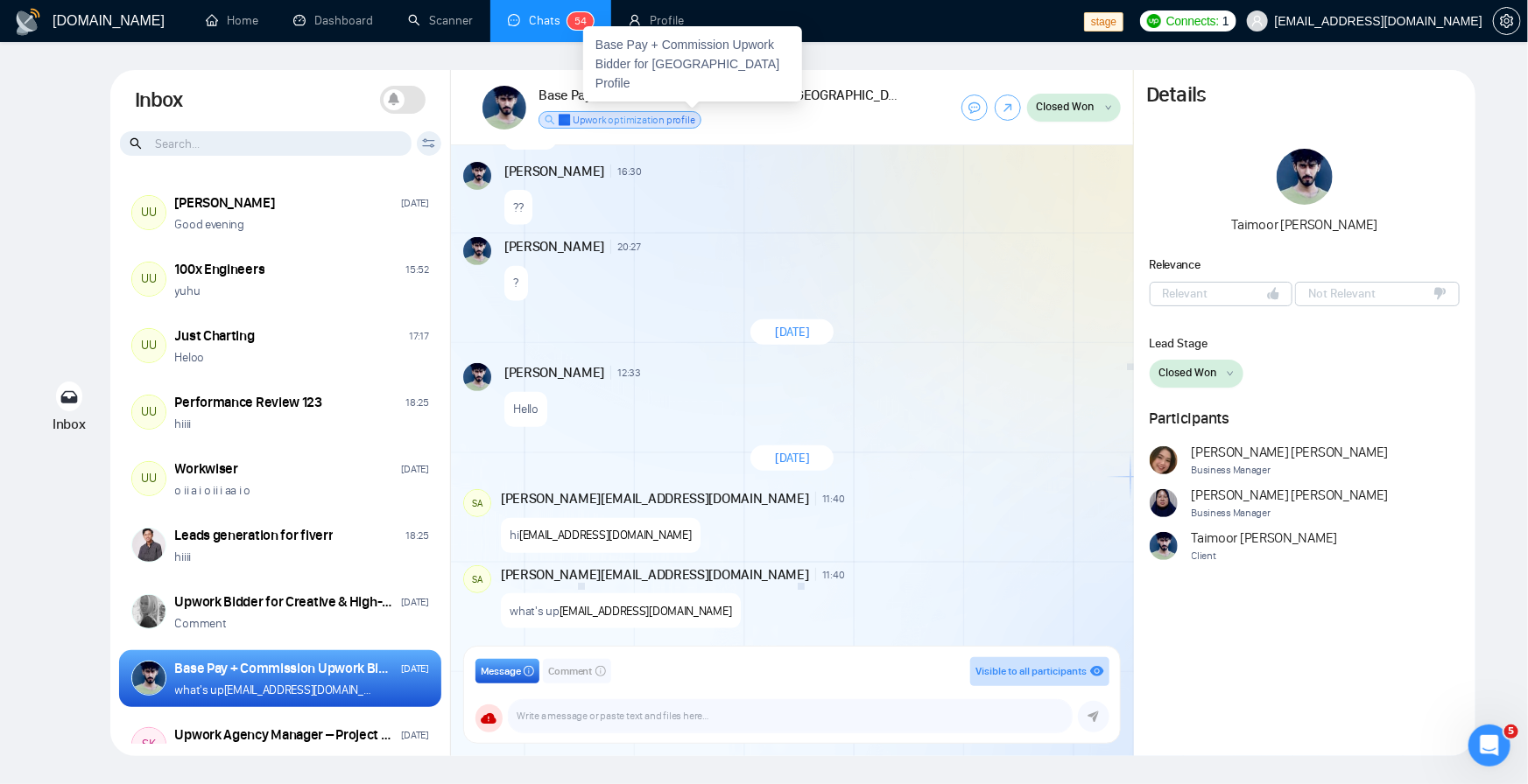
click at [748, 93] on h1 "Base Pay + Commission Upwork Bidder for UK Profile" at bounding box center [722, 96] width 367 height 19
click at [750, 91] on h1 "Base Pay + Commission Upwork Bidder for UK Profile" at bounding box center [722, 96] width 367 height 19
click at [756, 92] on h1 "Base Pay + Commission Upwork Bidder for UK Profile" at bounding box center [722, 96] width 367 height 19
click at [760, 98] on h1 "Base Pay + Commission Upwork Bidder for UK Profile" at bounding box center [722, 96] width 367 height 19
click at [620, 537] on span "omotoke.okeyemi@gigradar.io" at bounding box center [606, 534] width 173 height 15
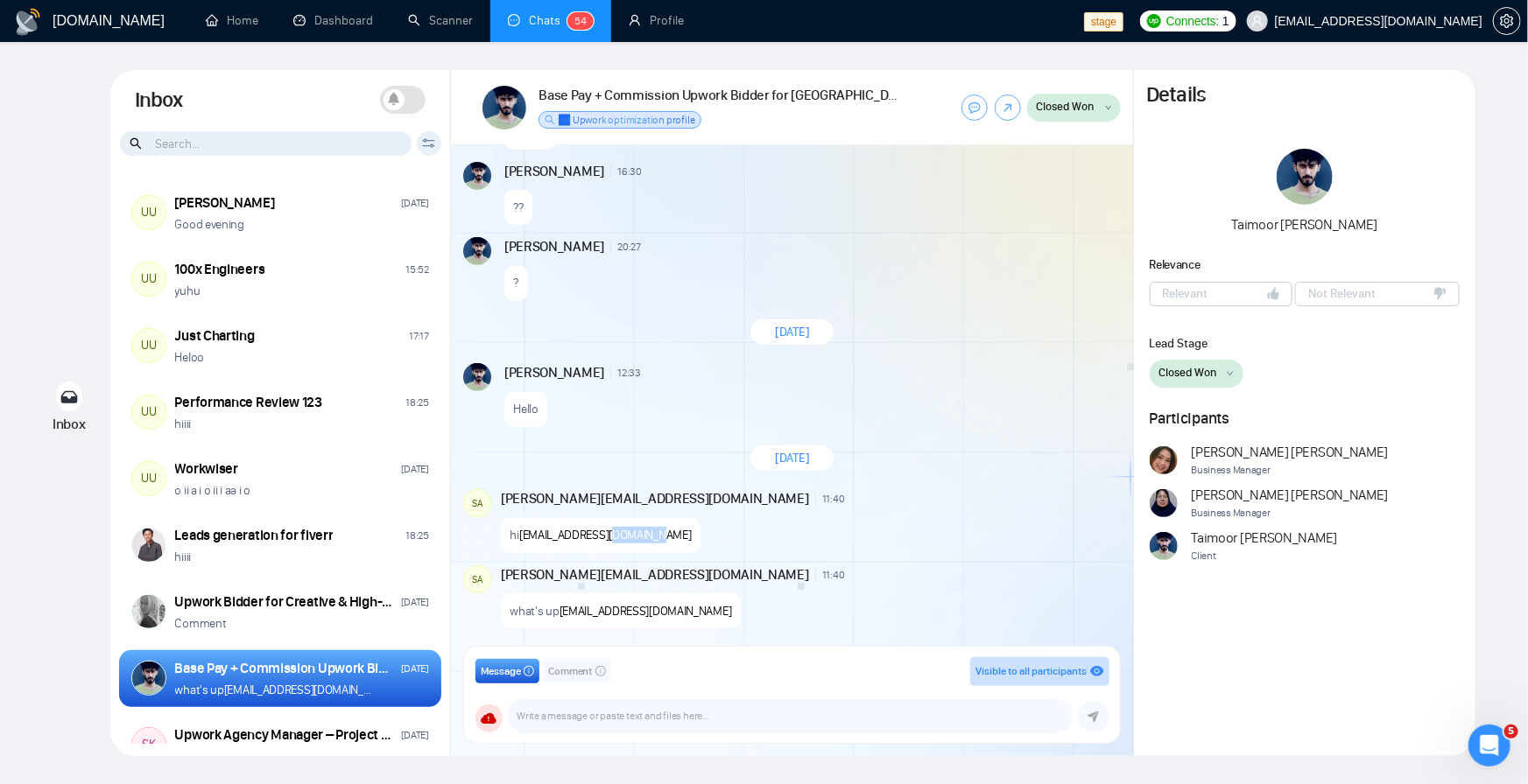
click at [620, 537] on span "omotoke.okeyemi@gigradar.io" at bounding box center [606, 534] width 173 height 15
click at [628, 609] on span "omotoke.okeyemi@gigradar.io" at bounding box center [645, 611] width 173 height 15
click at [842, 542] on div "hi omotoke.okeyemi@gigradar.io" at bounding box center [809, 531] width 617 height 44
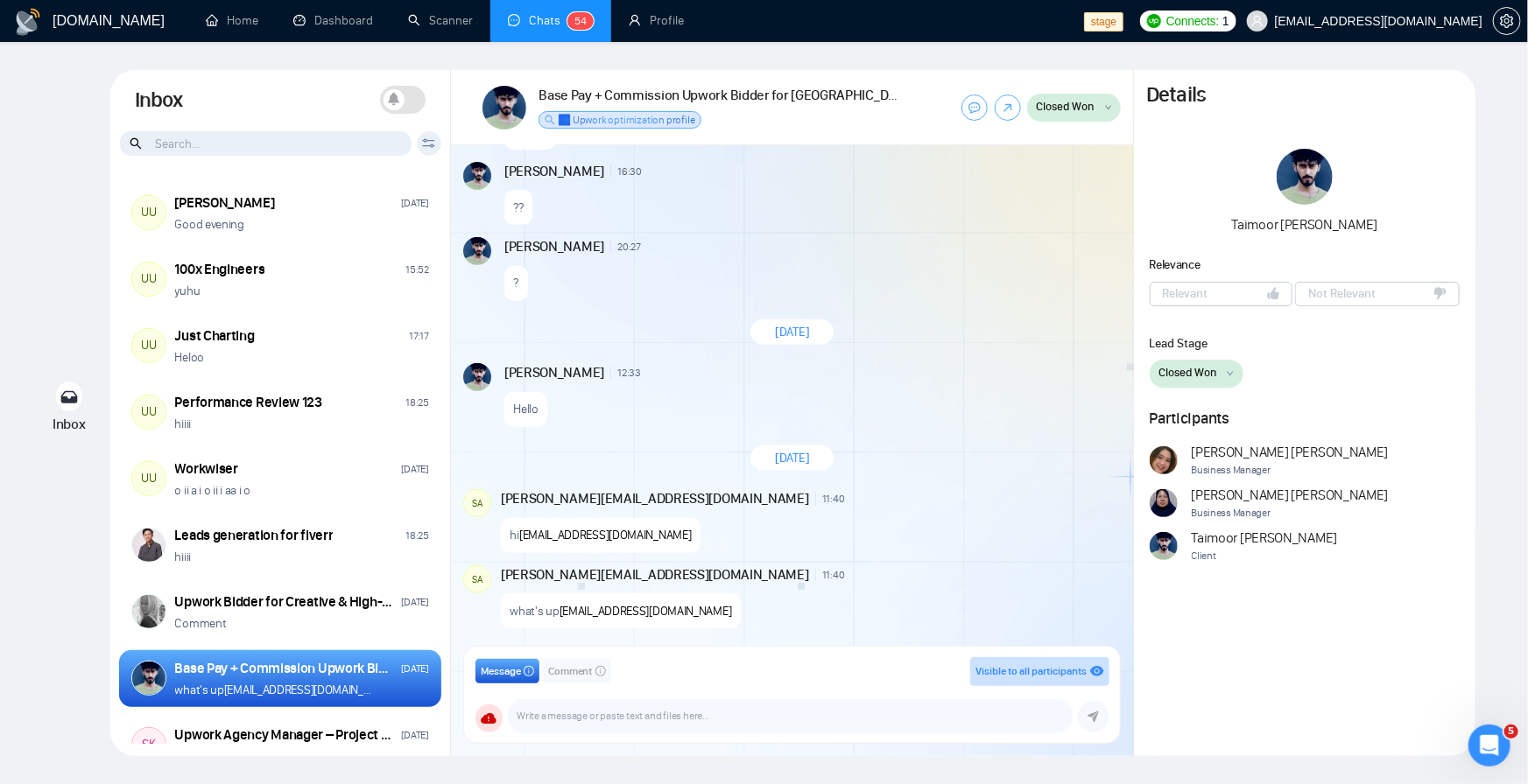
click at [648, 614] on span "omotoke.okeyemi@gigradar.io" at bounding box center [645, 611] width 173 height 15
click at [594, 608] on span "omotoke.okeyemi@gigradar.io" at bounding box center [645, 611] width 173 height 15
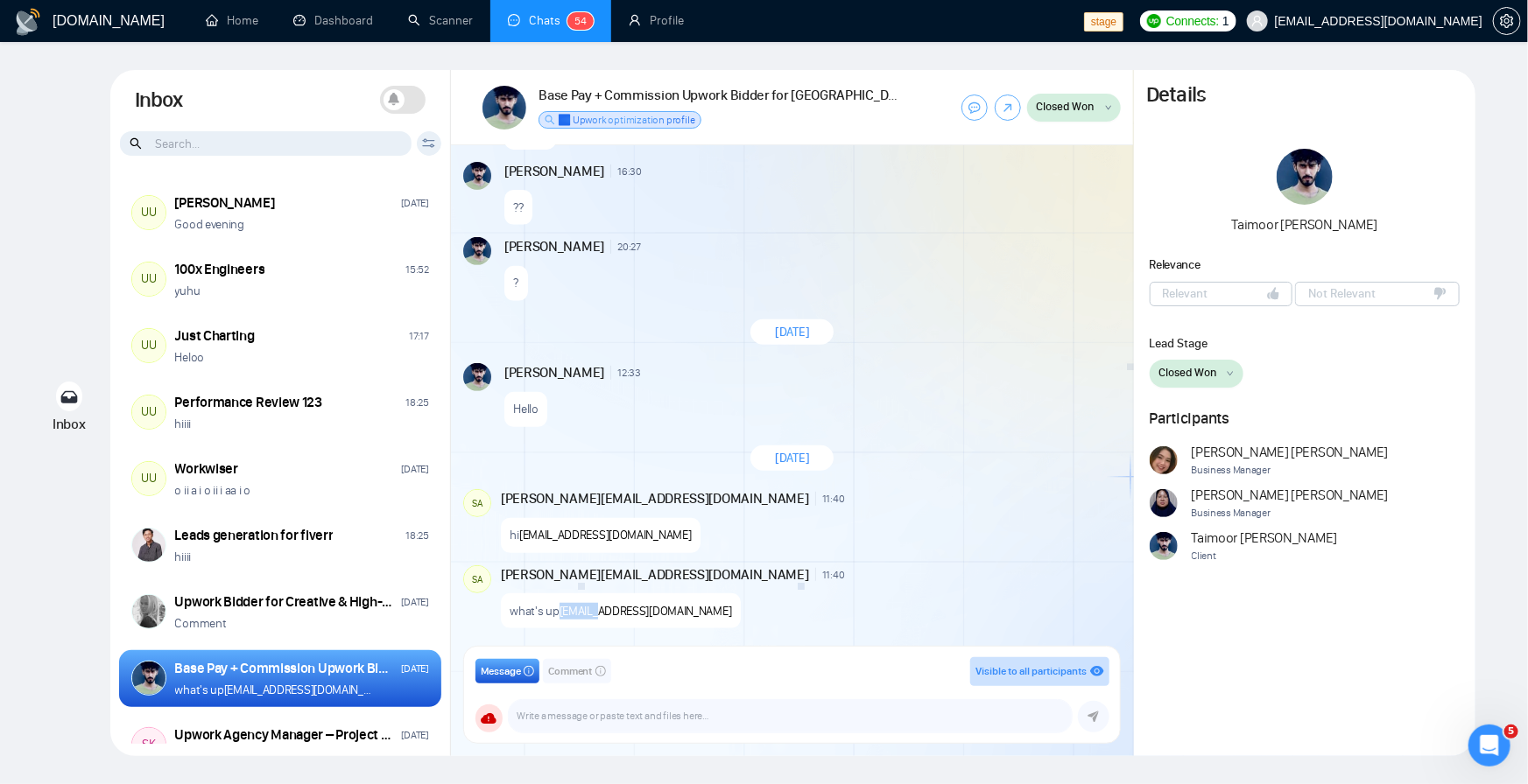
click at [594, 608] on span "omotoke.okeyemi@gigradar.io" at bounding box center [645, 611] width 173 height 15
click at [633, 615] on span "omotoke.okeyemi@gigradar.io" at bounding box center [645, 611] width 173 height 15
click at [775, 457] on span "September 23, 2025" at bounding box center [791, 457] width 35 height 17
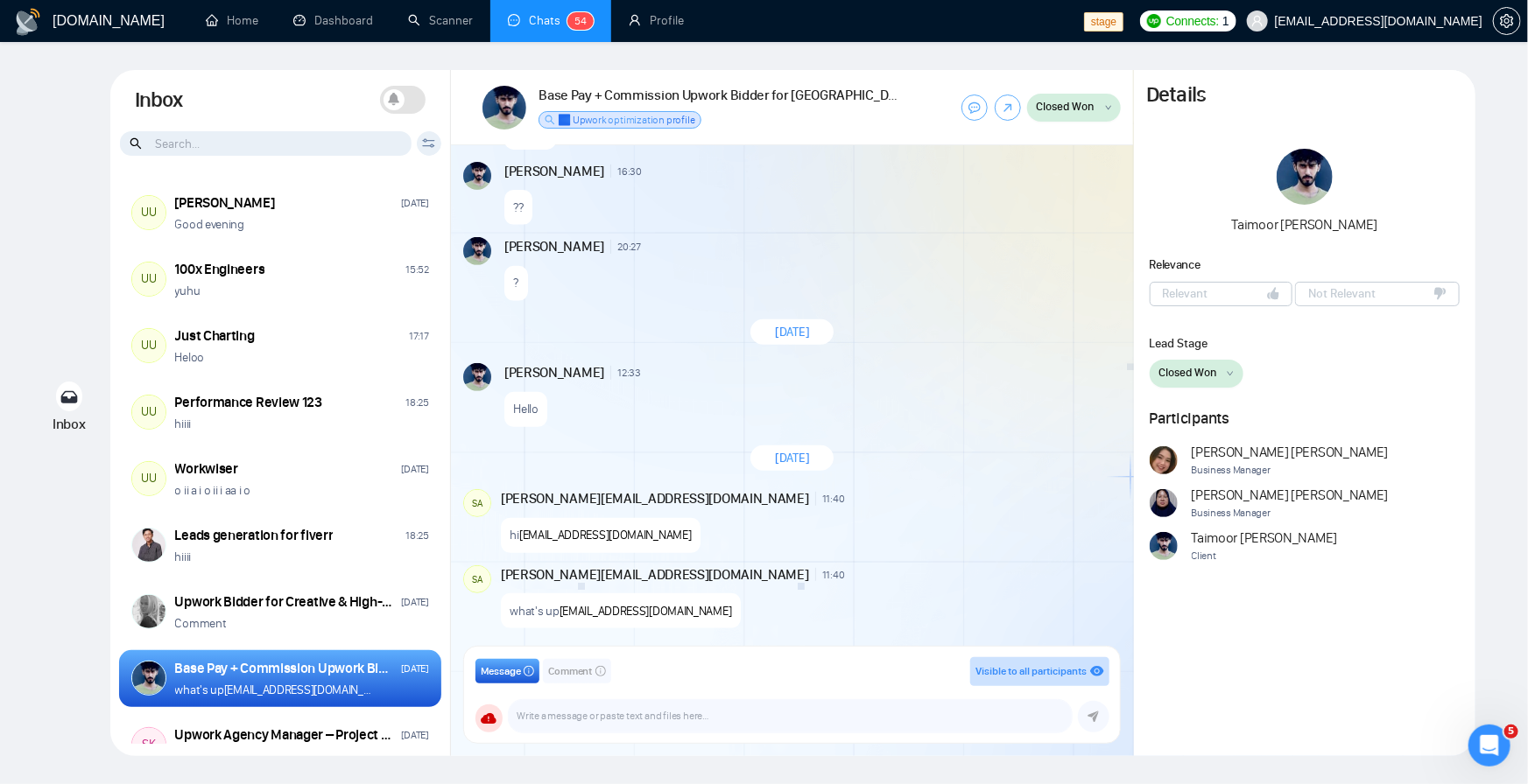
click at [840, 379] on div "Taimoor Mansoor 12:33 New Message" at bounding box center [811, 373] width 614 height 19
click at [710, 89] on h1 "Base Pay + Commission Upwork Bidder for UK Profile" at bounding box center [722, 96] width 367 height 19
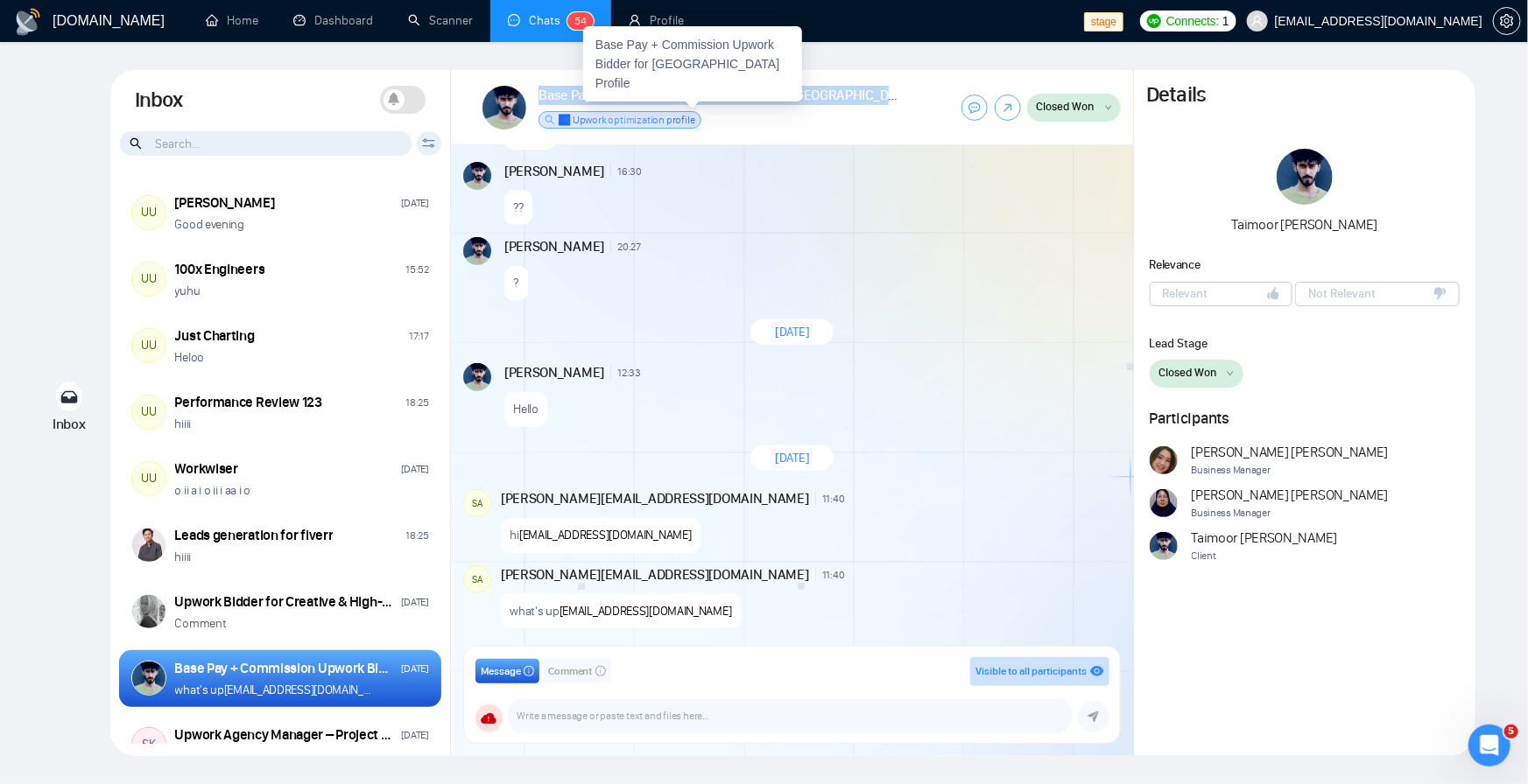
click at [710, 89] on h1 "Base Pay + Commission Upwork Bidder for UK Profile" at bounding box center [722, 96] width 367 height 19
click at [899, 115] on div "Base Pay + Commission Upwork Bidder for UK Profile ✅ Upwork optimization profile" at bounding box center [694, 107] width 423 height 50
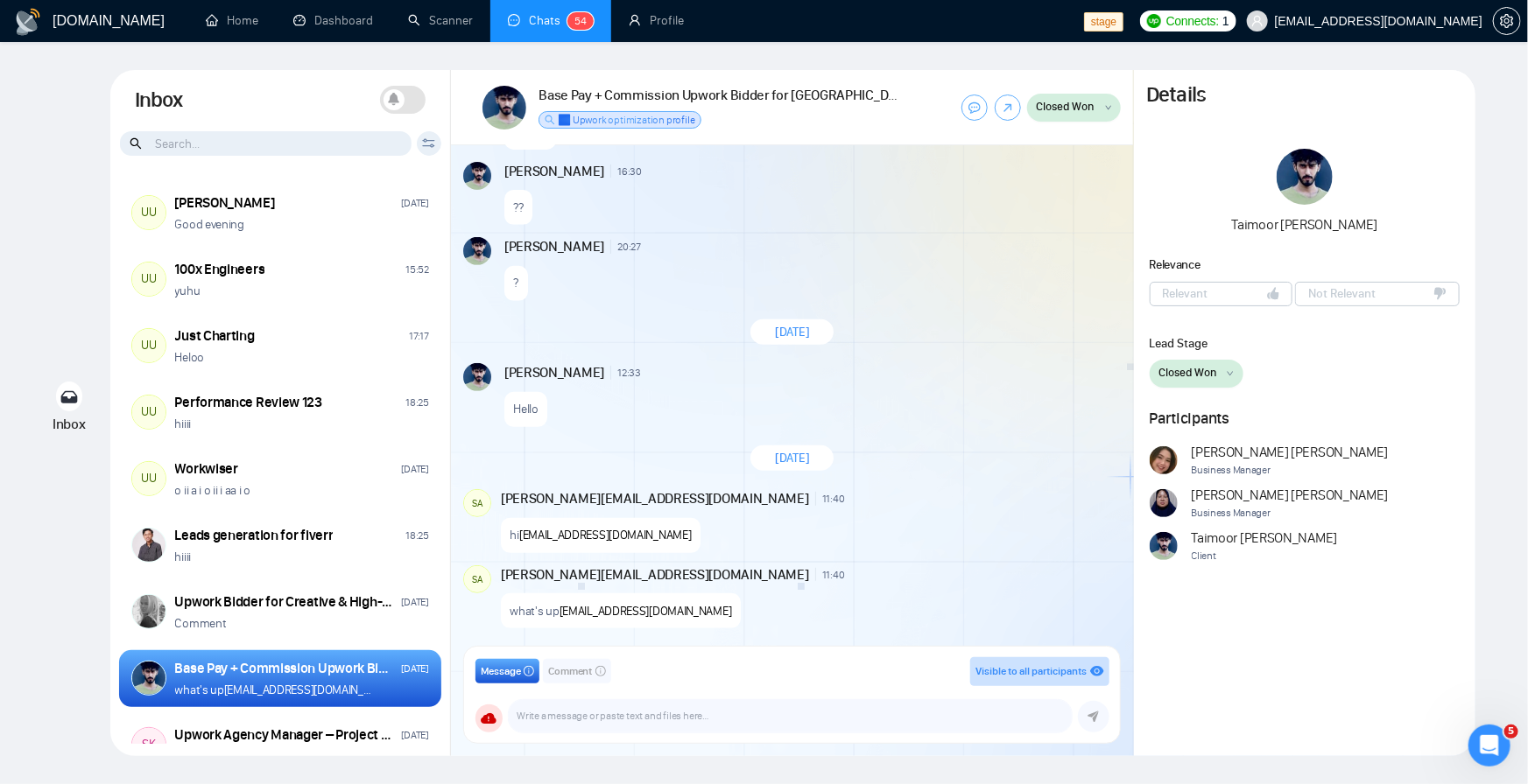
click at [1268, 208] on div "Taimoor Mansoor" at bounding box center [1305, 191] width 342 height 86
click at [1317, 182] on img at bounding box center [1304, 176] width 56 height 56
click at [1317, 181] on img at bounding box center [1304, 176] width 56 height 56
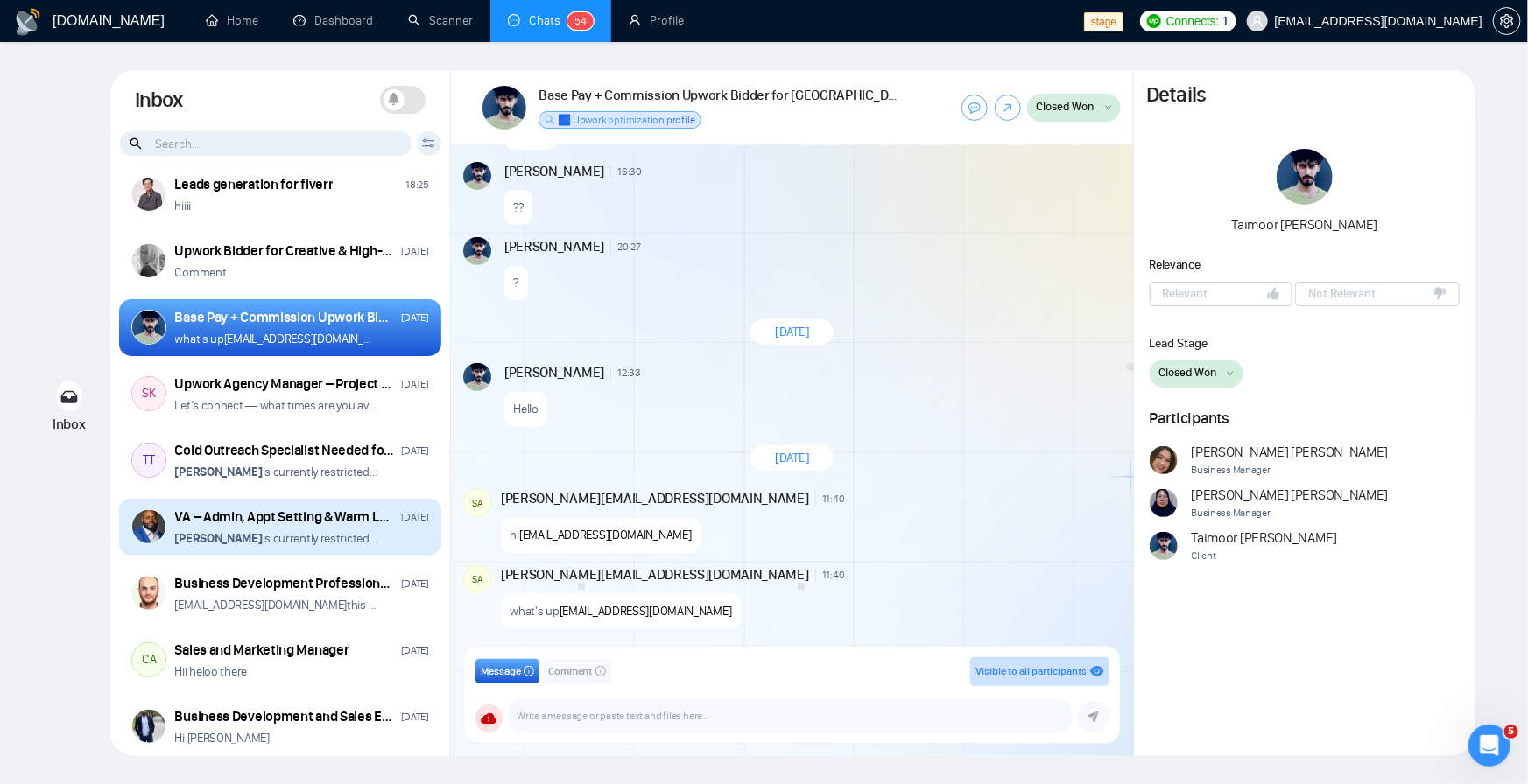
scroll to position [420, 0]
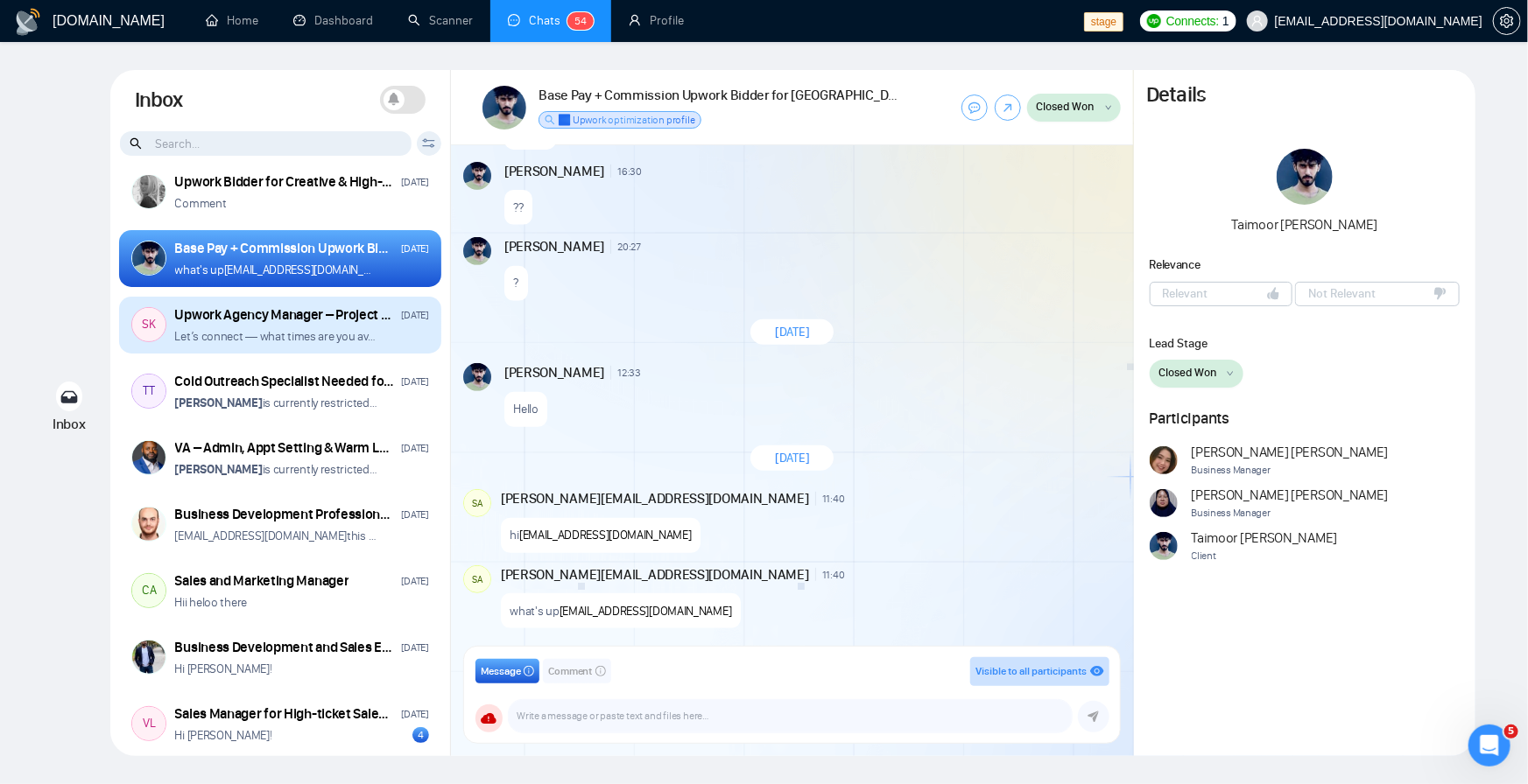
click at [239, 324] on div "Upwork Agency Manager – Project Bidding & Promotion" at bounding box center [285, 315] width 220 height 19
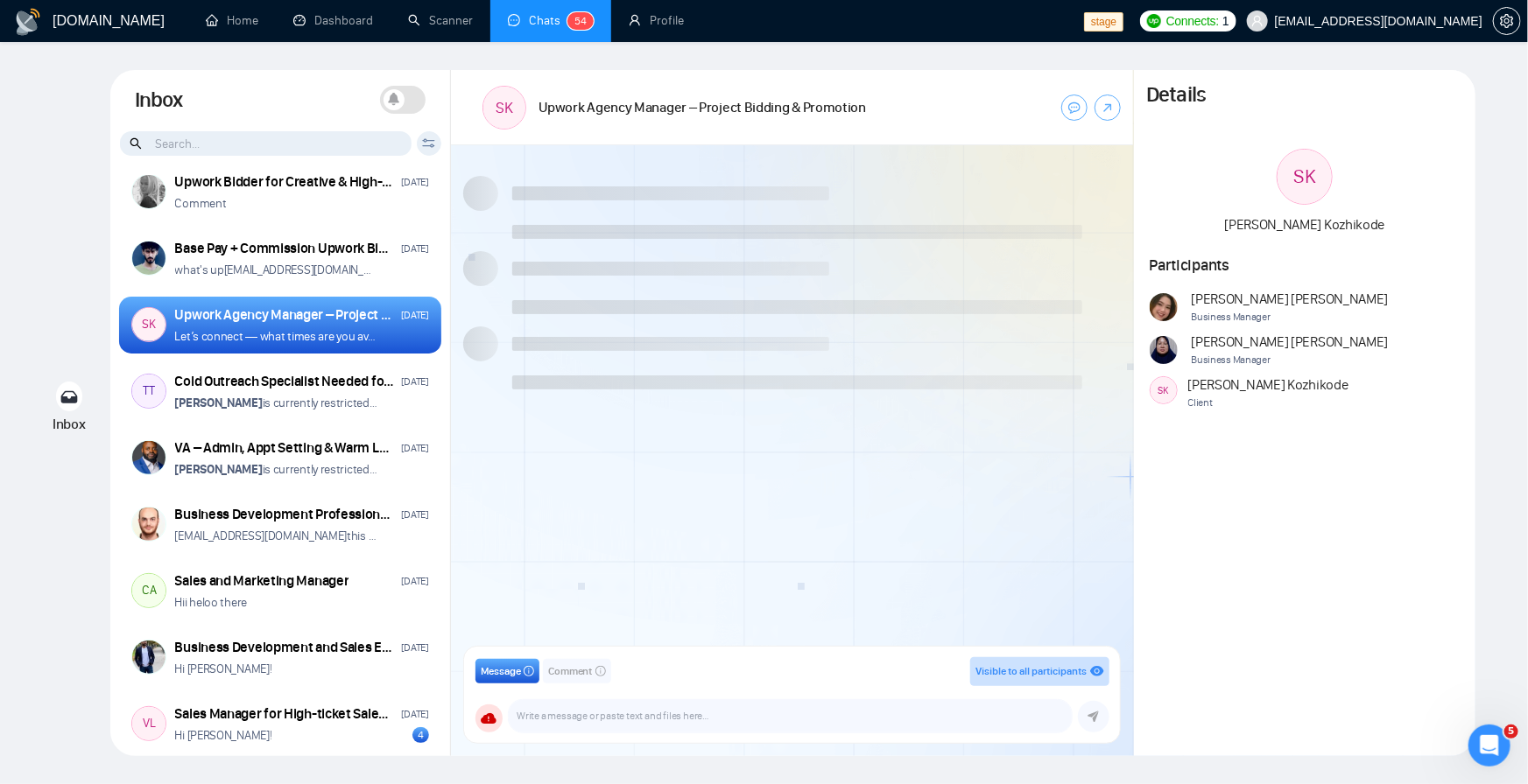
click at [399, 105] on icon at bounding box center [394, 99] width 12 height 13
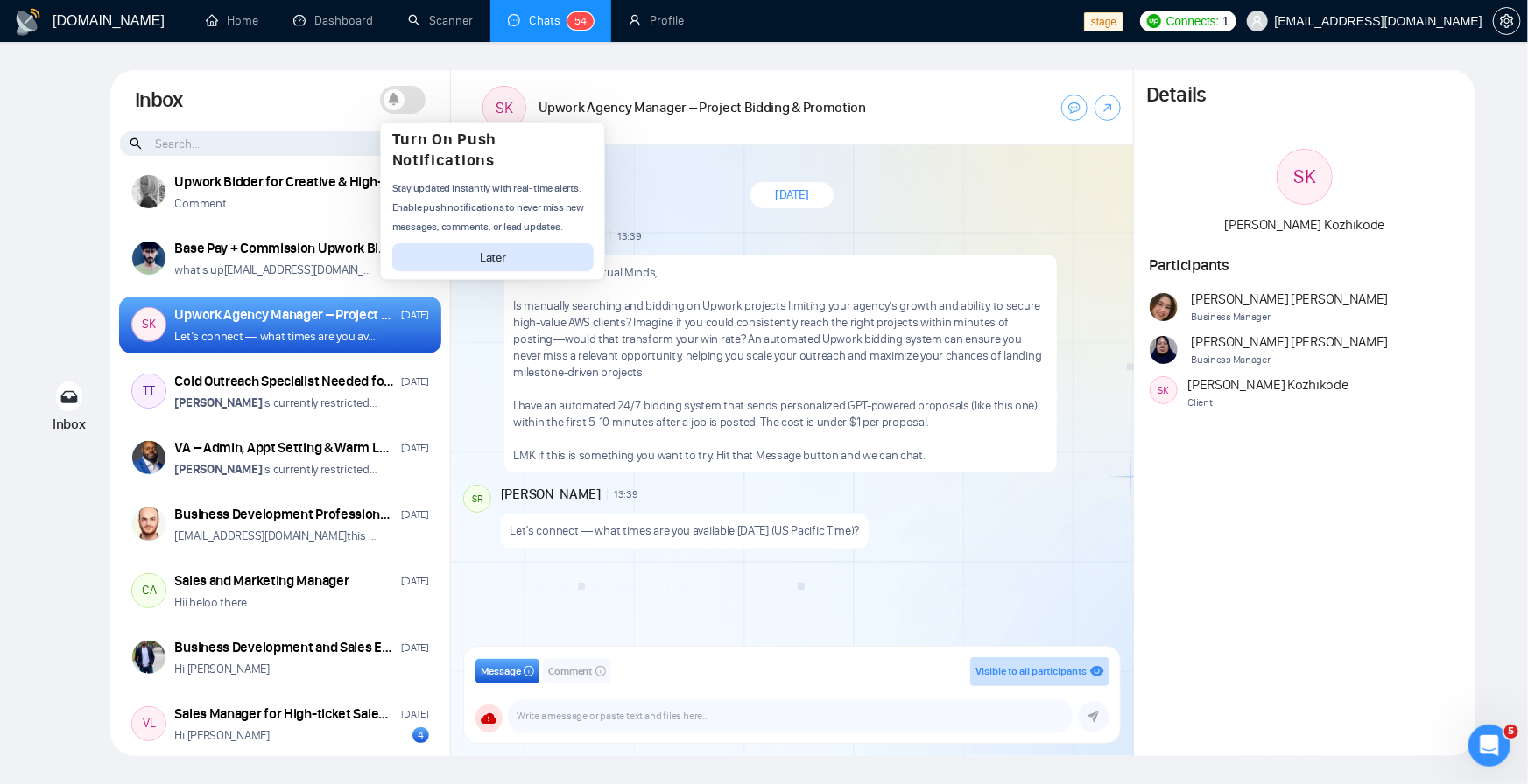
click at [496, 259] on span "Later" at bounding box center [493, 257] width 27 height 17
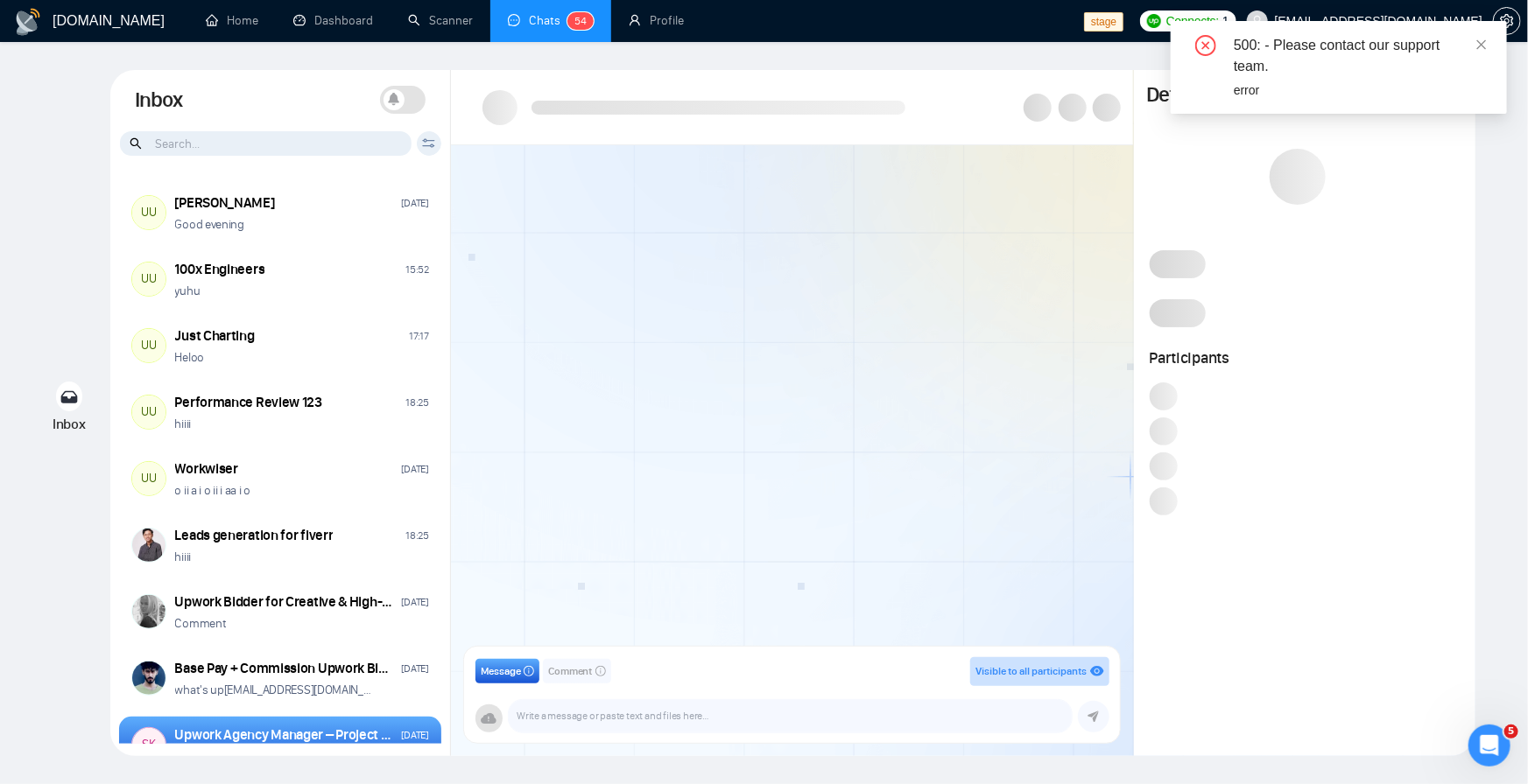
scroll to position [29, 0]
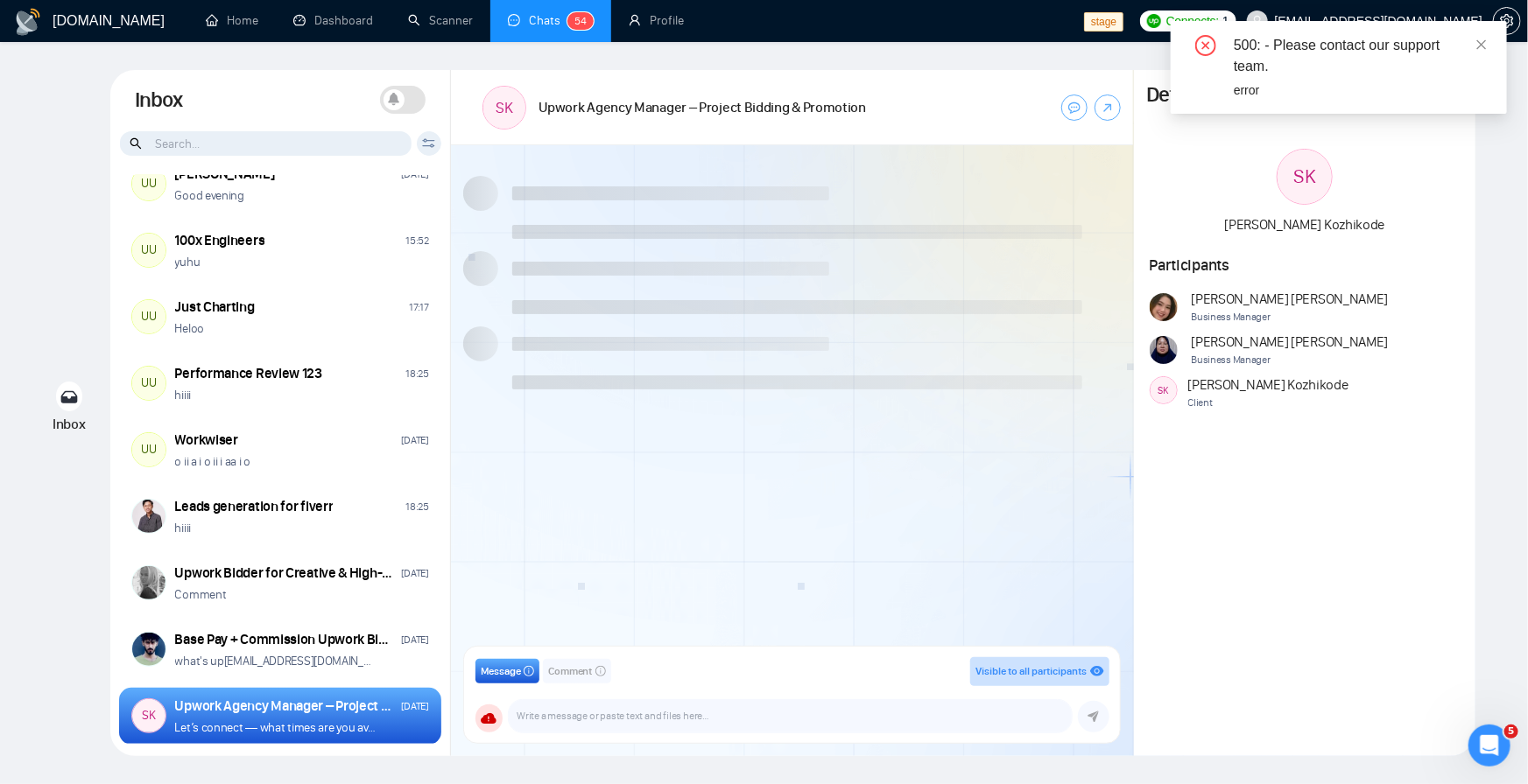
click at [390, 93] on icon at bounding box center [394, 99] width 12 height 13
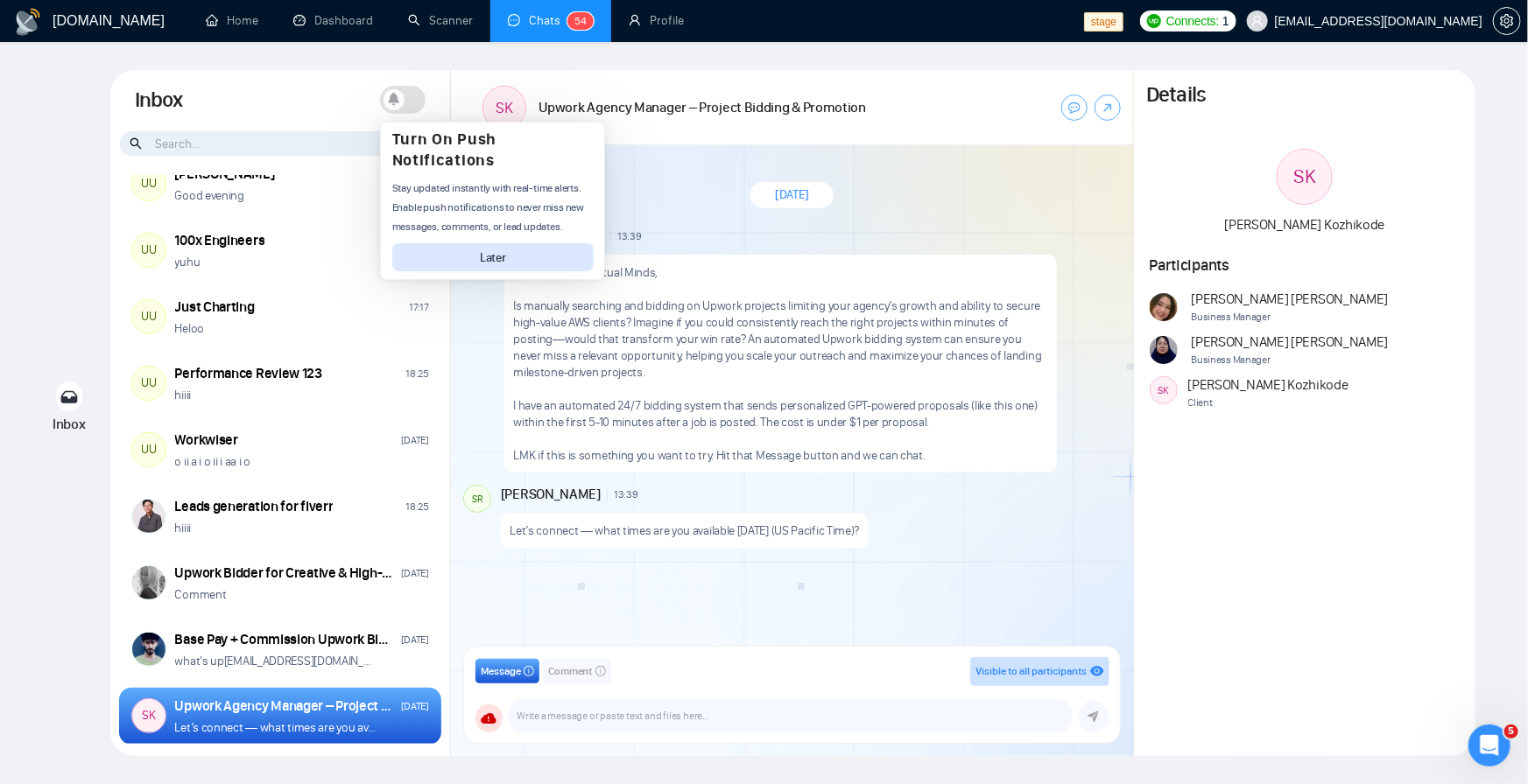
click at [561, 257] on button "Later" at bounding box center [493, 257] width 203 height 28
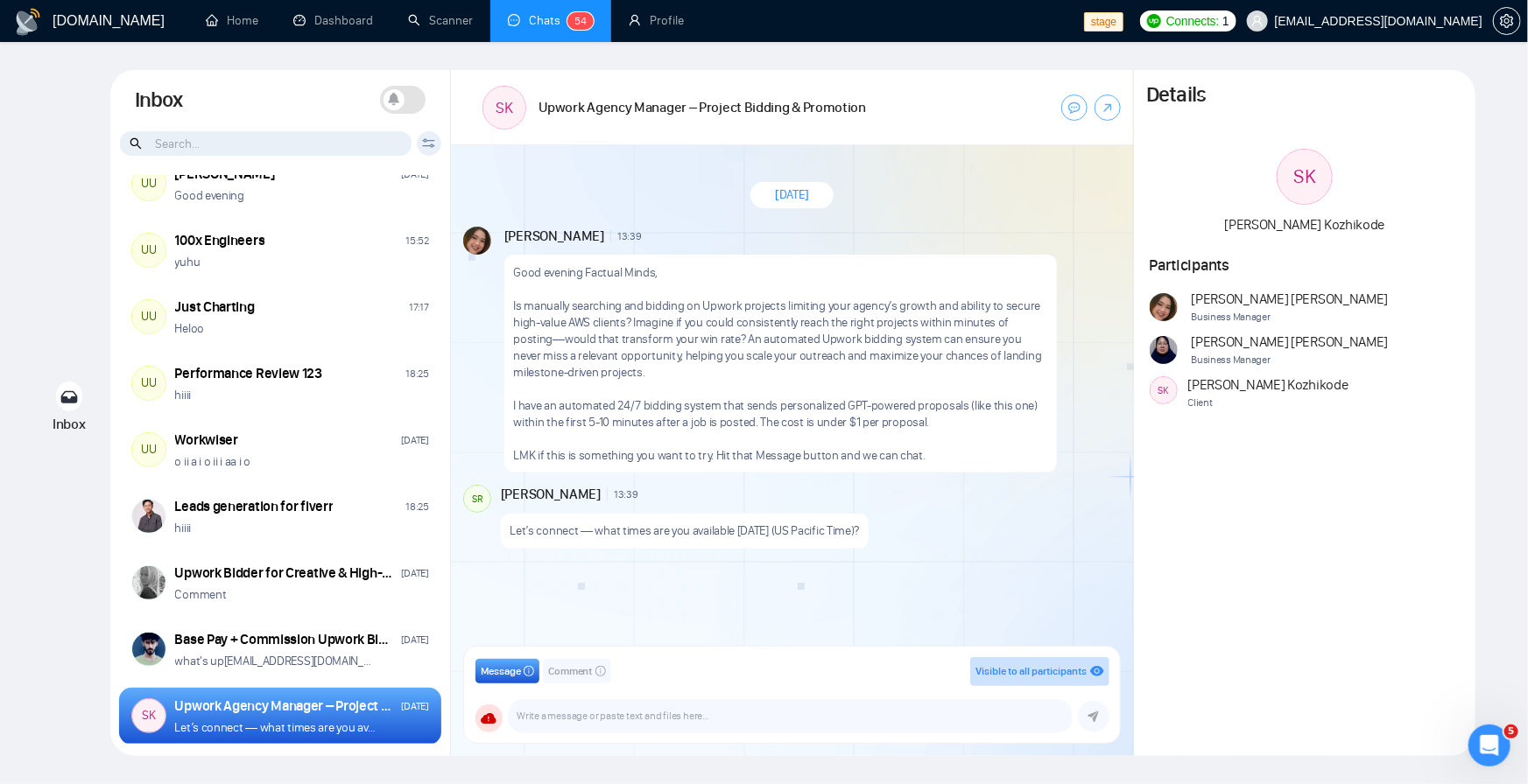
click at [423, 143] on icon at bounding box center [428, 142] width 13 height 10
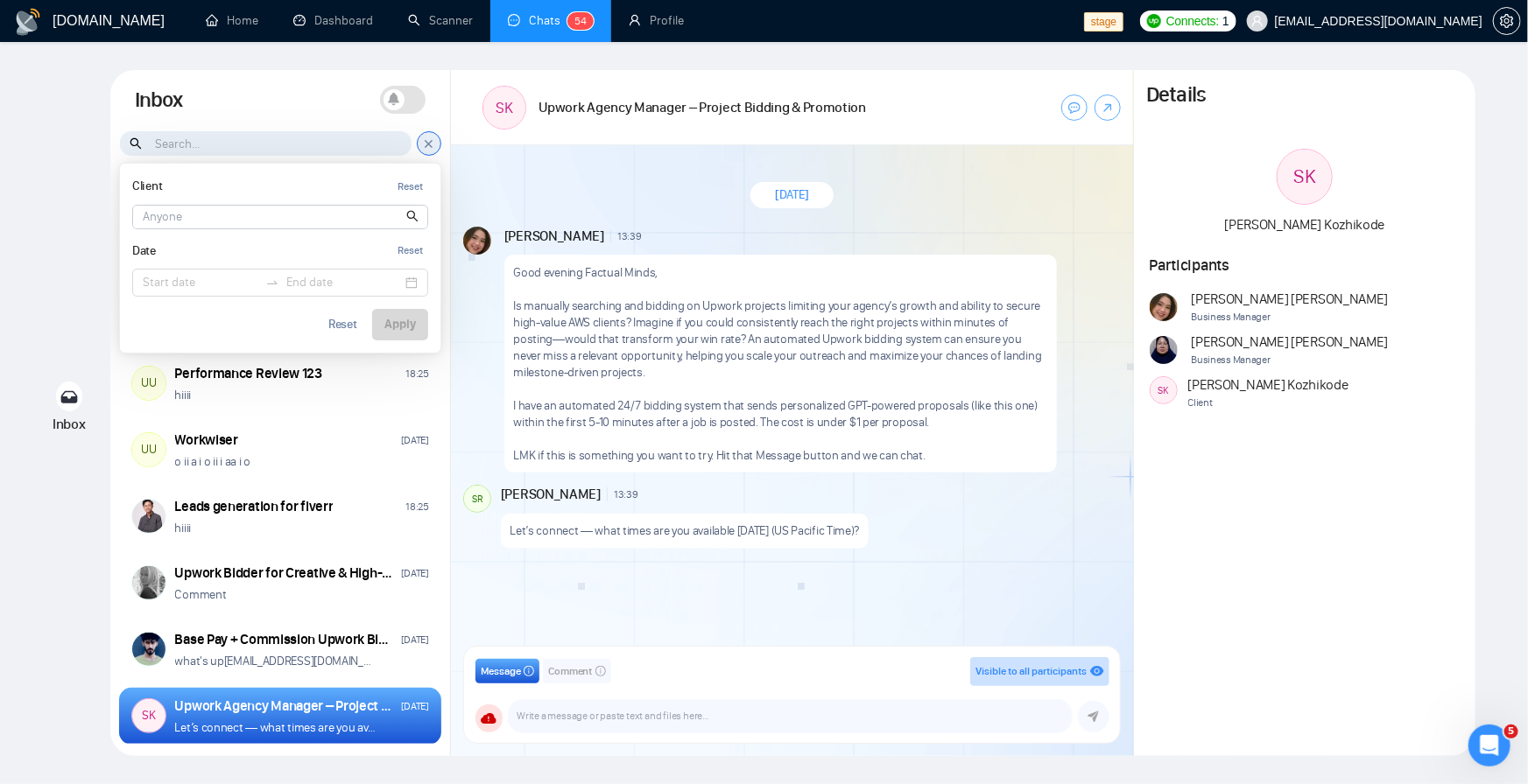
click at [266, 219] on input at bounding box center [280, 217] width 294 height 23
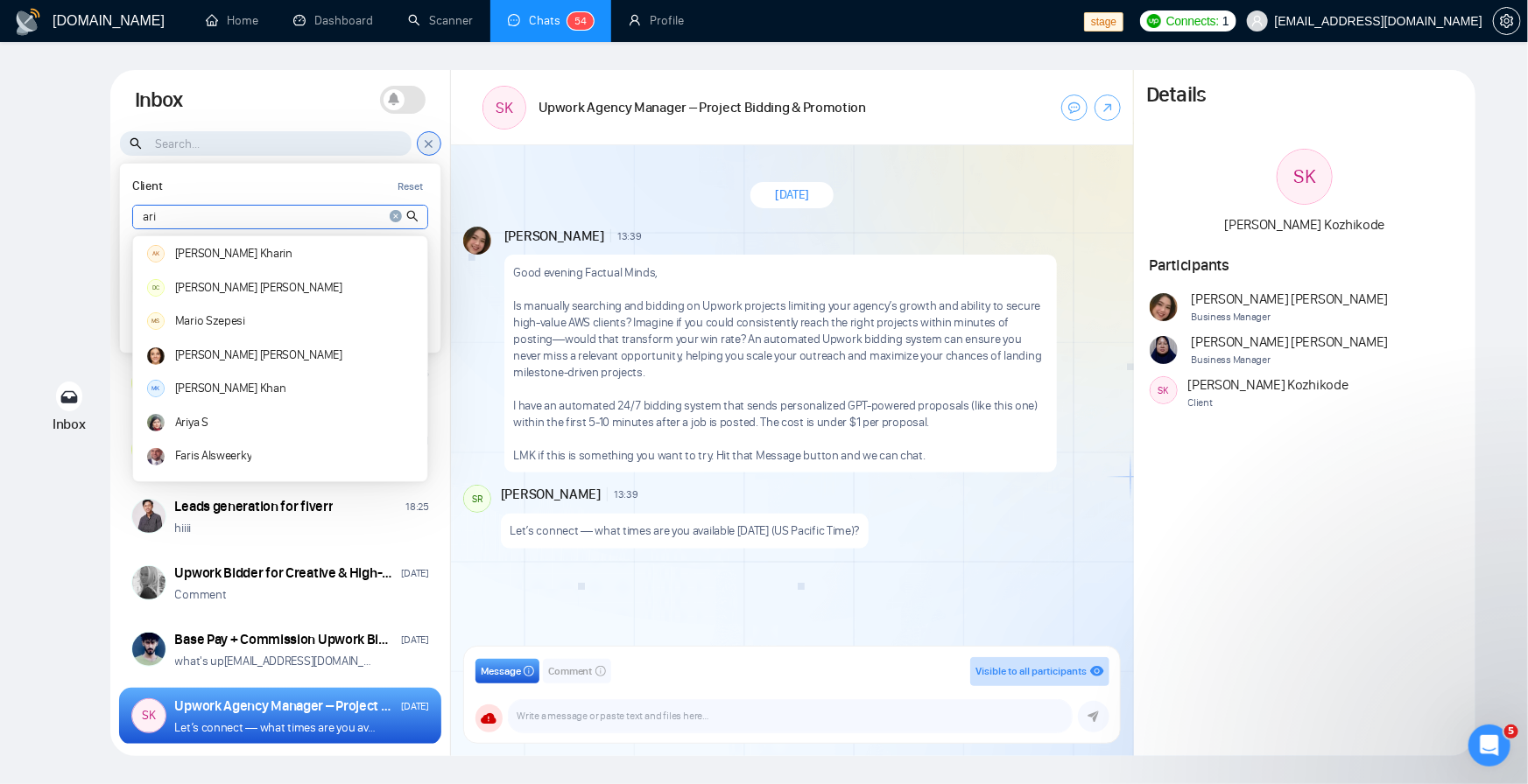
type input "ari"
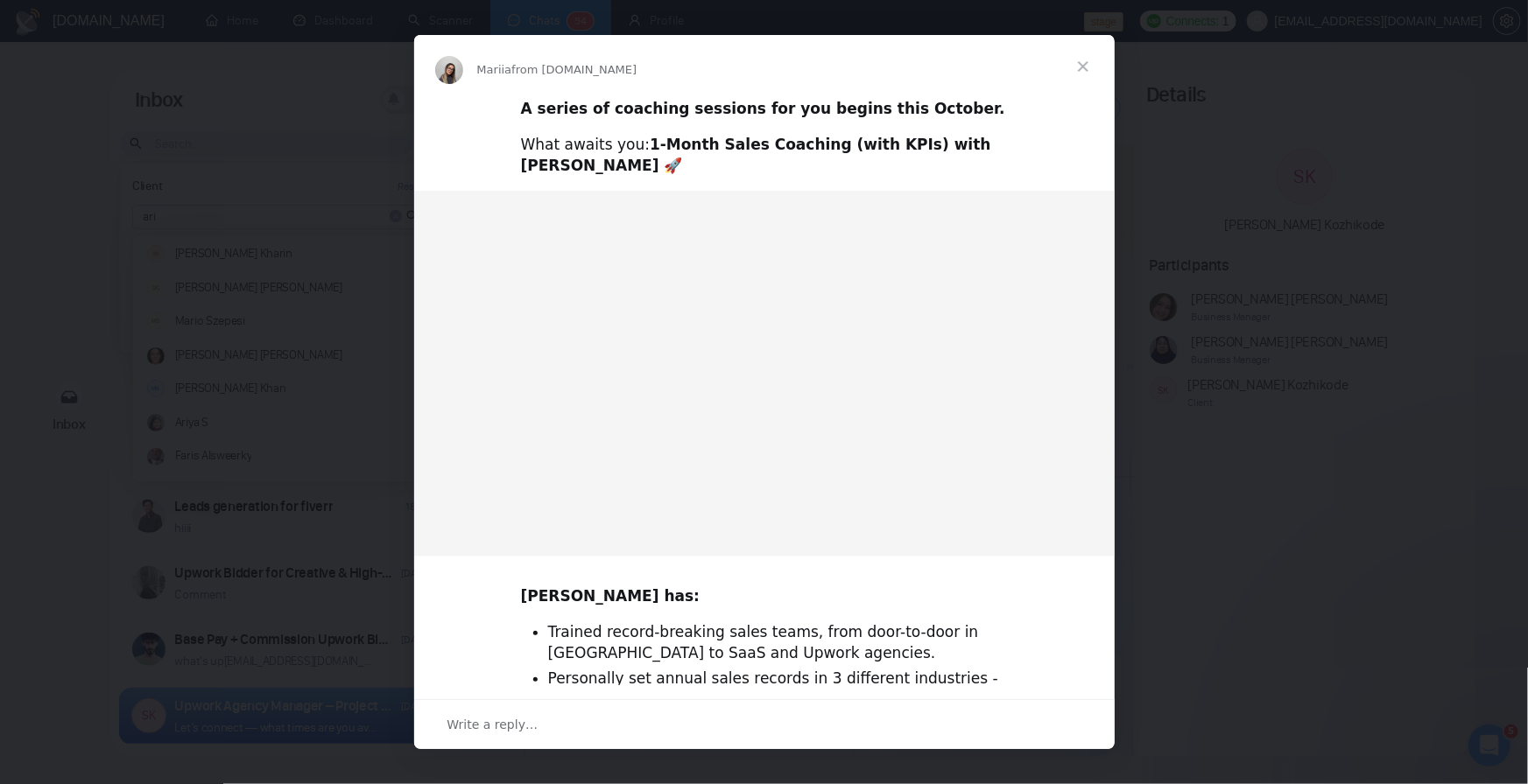
scroll to position [0, 0]
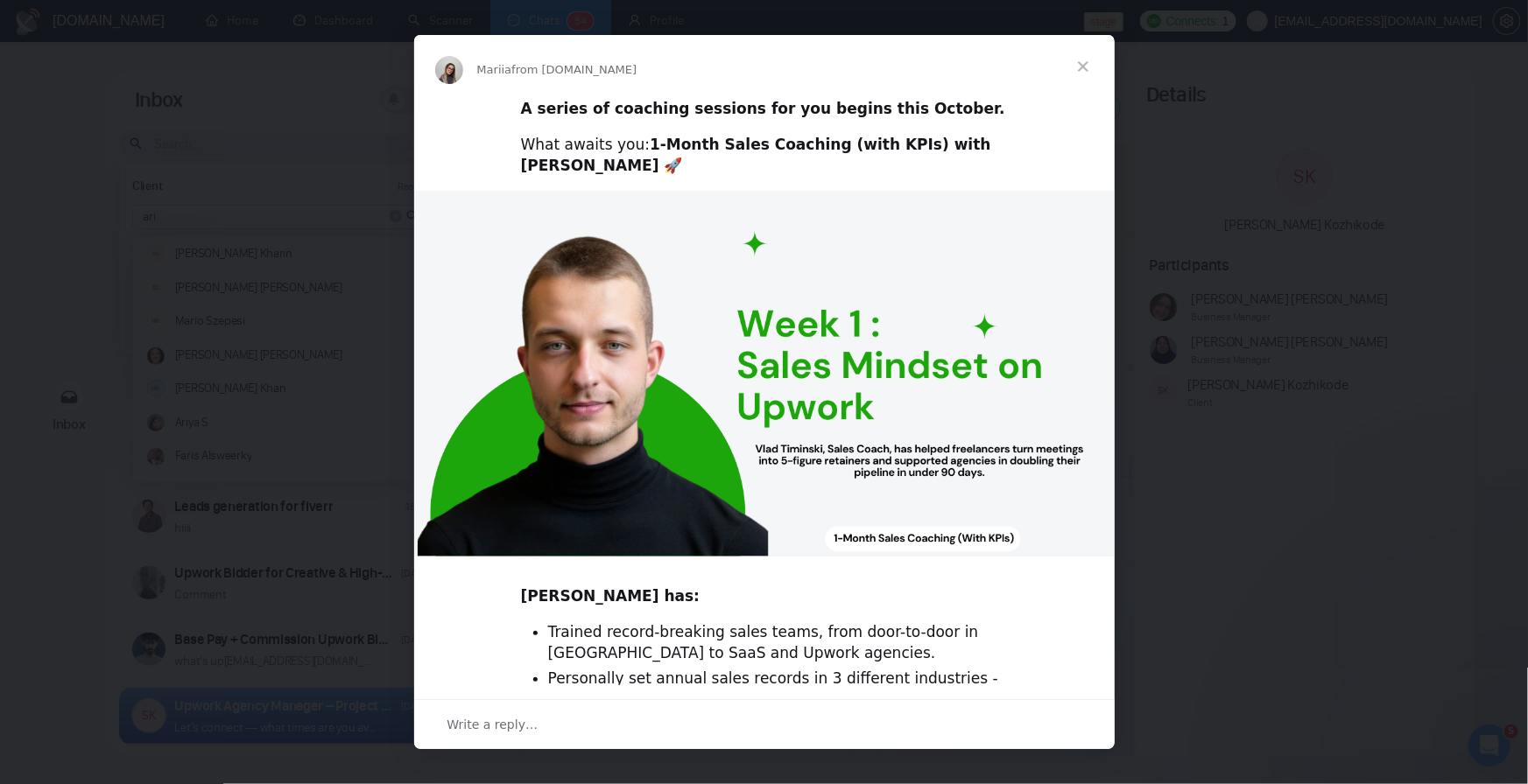
click at [1092, 65] on span "Close" at bounding box center [1083, 66] width 63 height 63
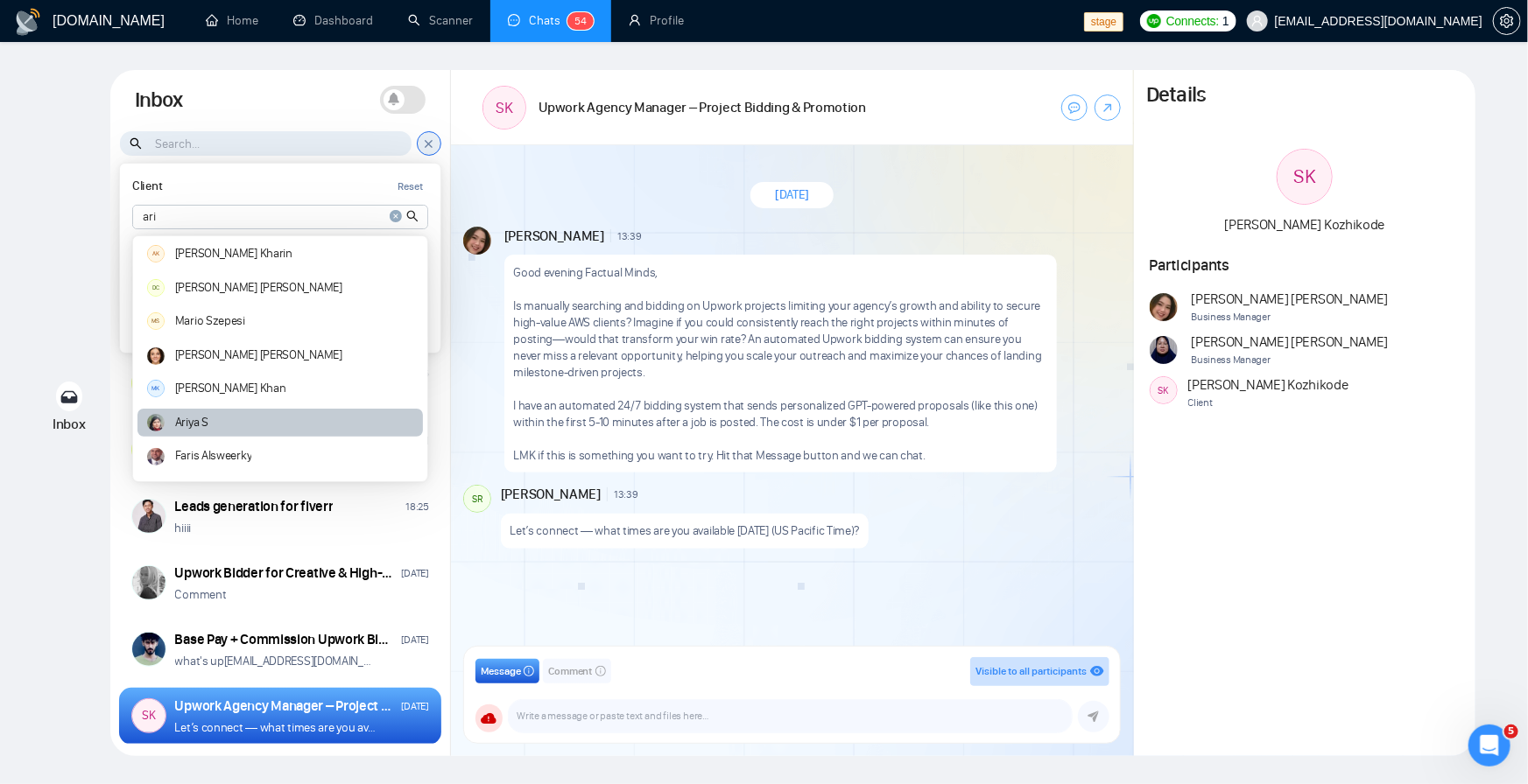
click at [204, 427] on article "Ariya S" at bounding box center [192, 423] width 34 height 12
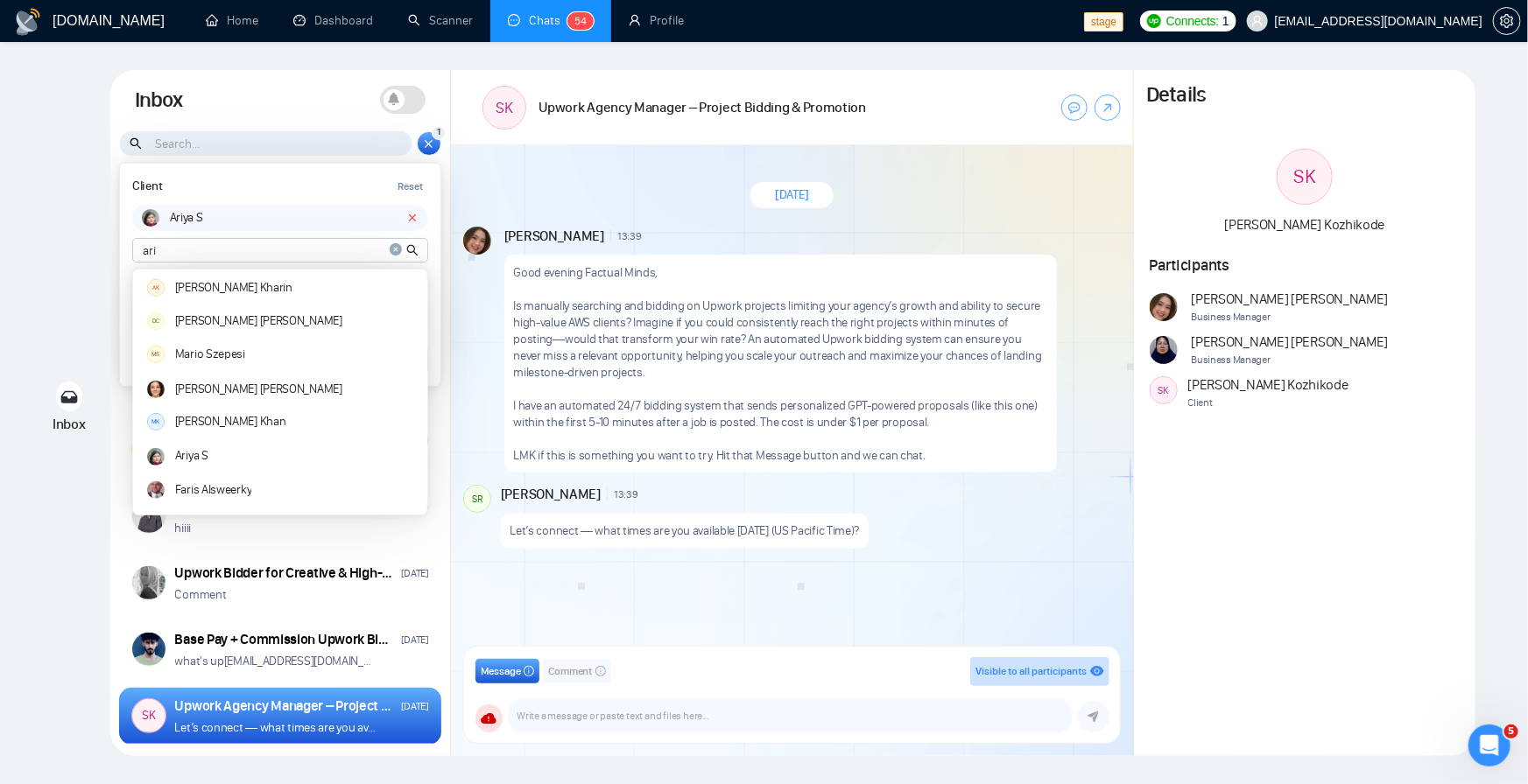
click at [83, 277] on div "Inbox Inbox Turn On Push Notifications Stay updated instantly with real-time al…" at bounding box center [764, 413] width 1472 height 687
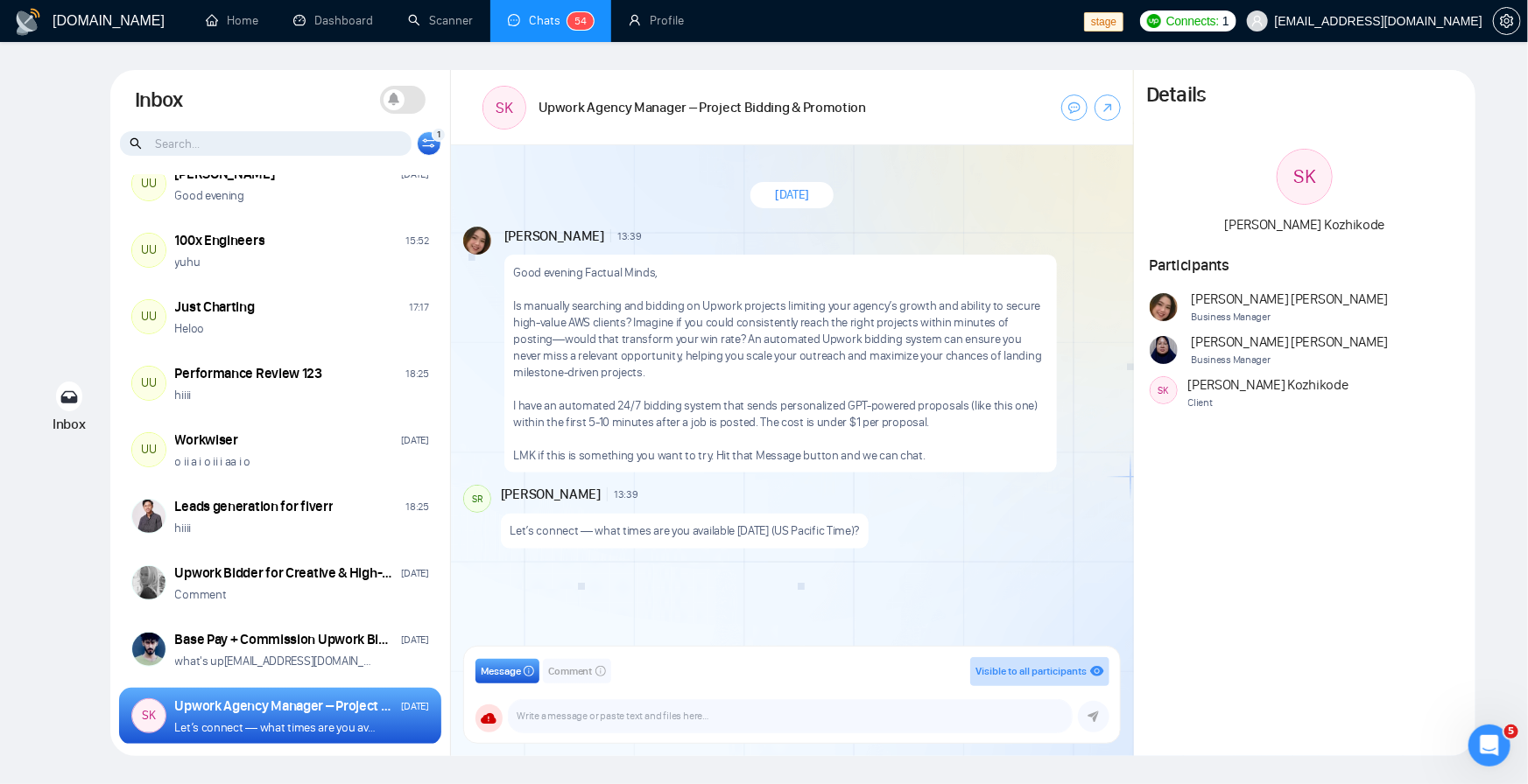
click at [429, 148] on icon at bounding box center [428, 142] width 13 height 10
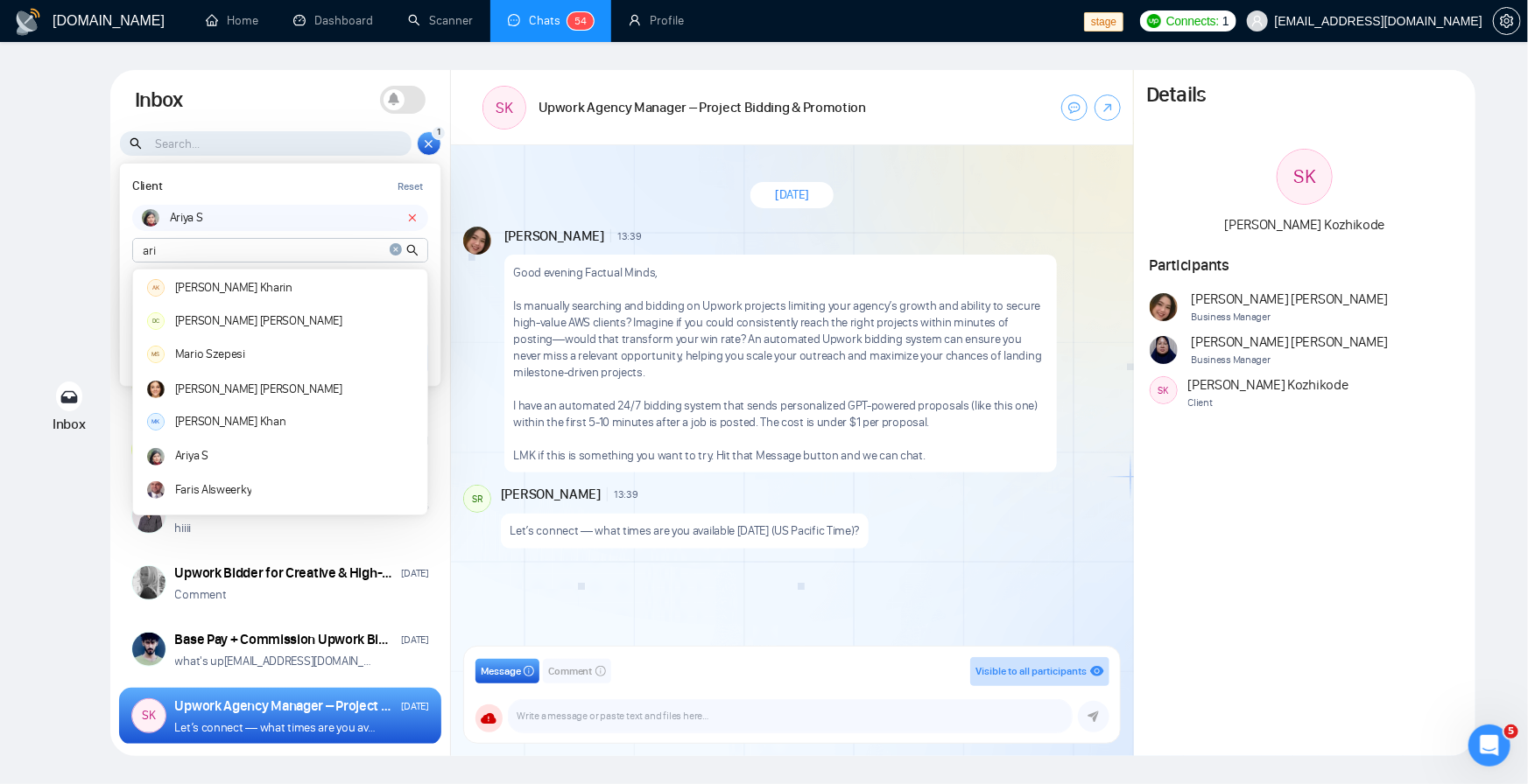
click at [429, 152] on div "1 Client Reset Ariya S ari AK Alexandr Kharin DC Danny Calliari MS Mario Szepes…" at bounding box center [429, 143] width 25 height 25
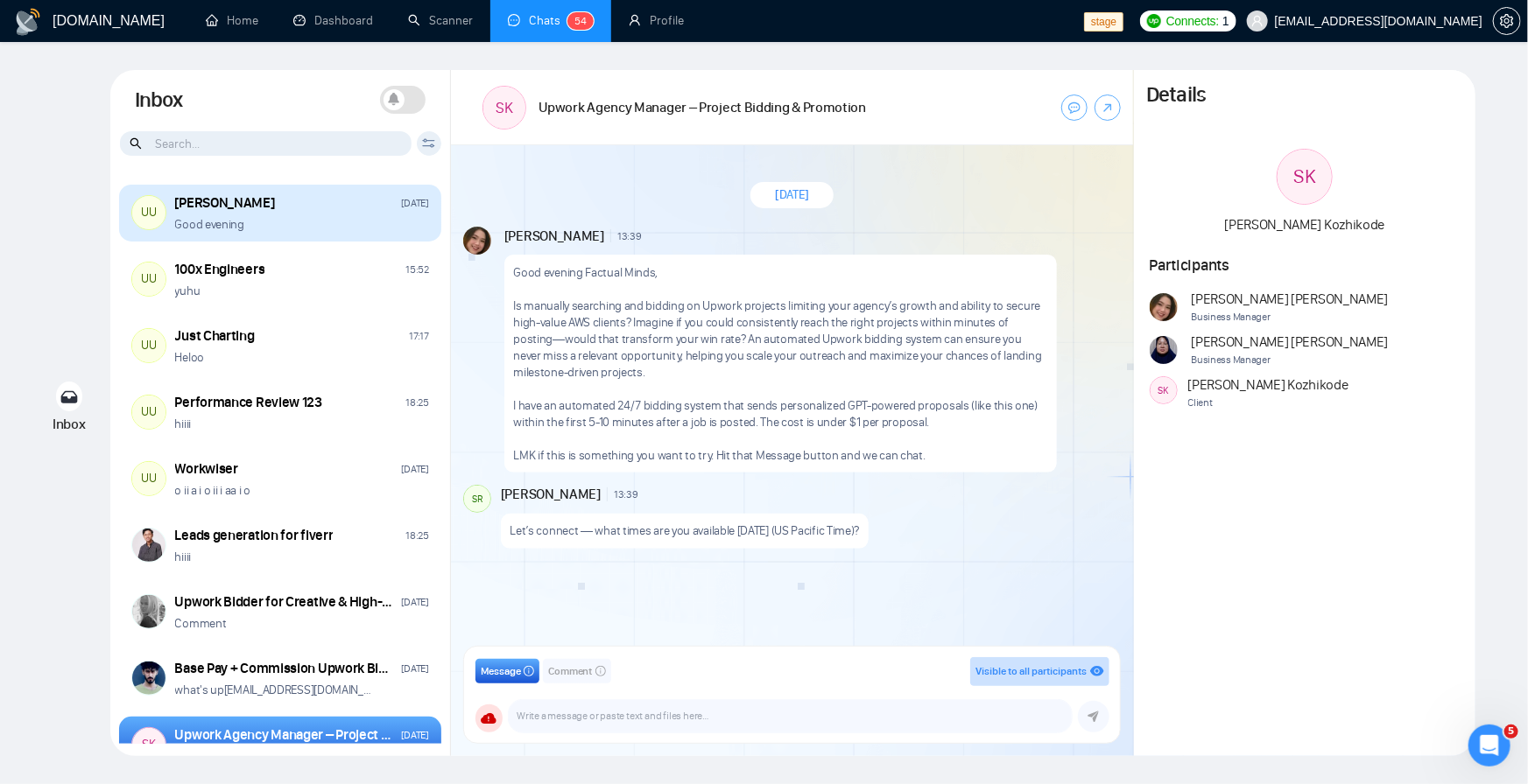
click at [285, 219] on div "Good evening" at bounding box center [302, 224] width 254 height 17
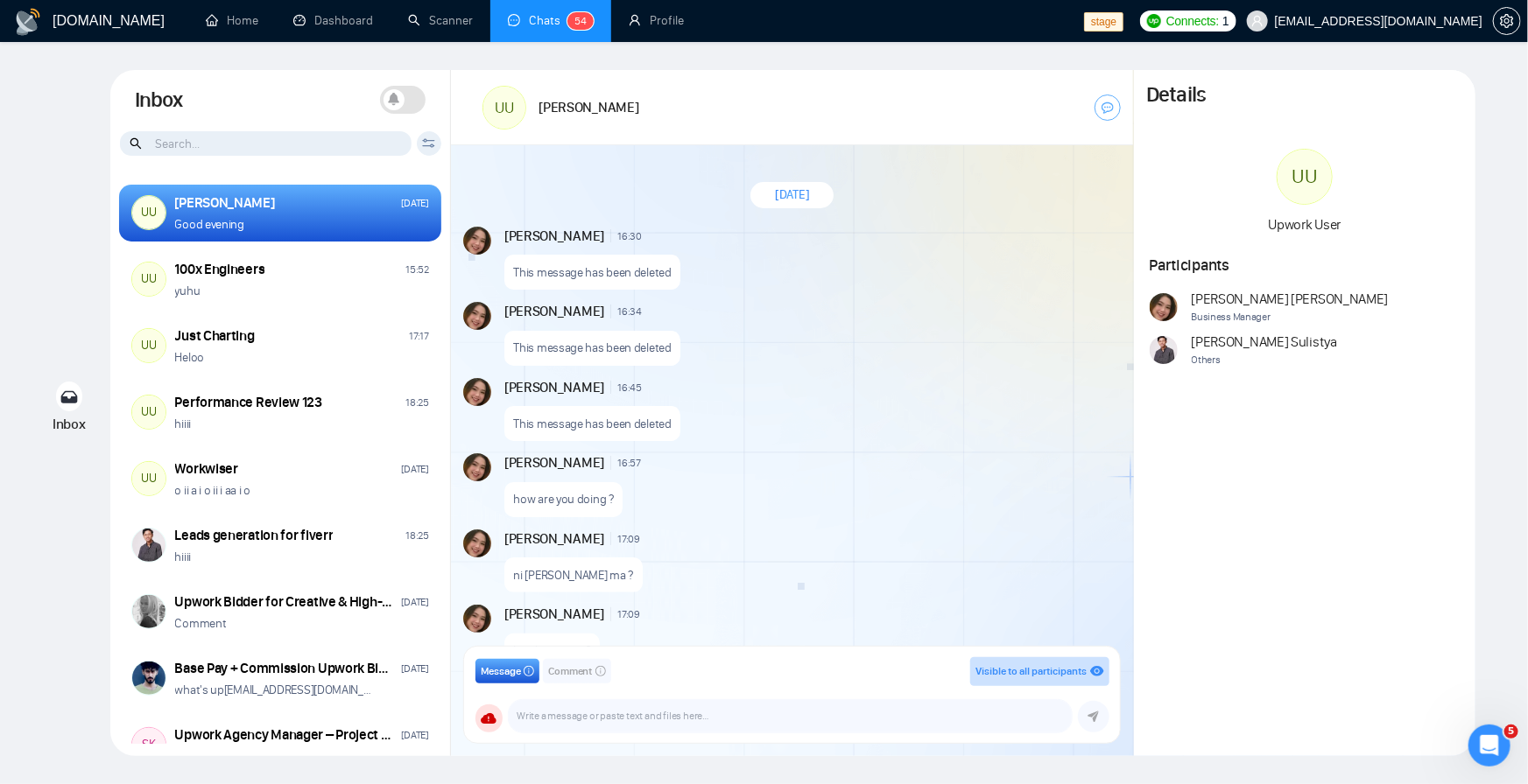
scroll to position [1352, 0]
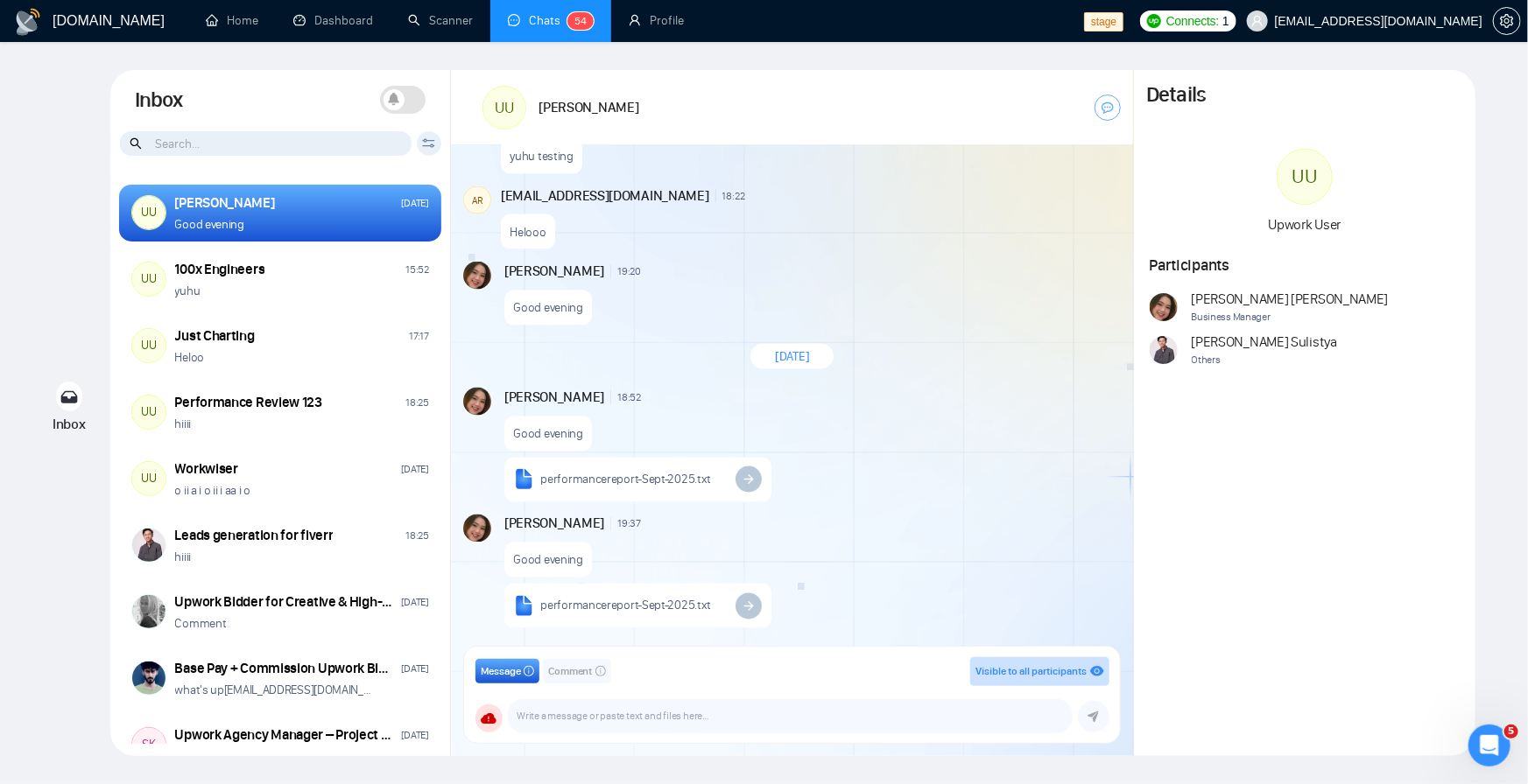
click at [1360, 21] on span "[EMAIL_ADDRESS][DOMAIN_NAME]" at bounding box center [1378, 21] width 207 height 0
click at [407, 88] on span at bounding box center [402, 100] width 45 height 28
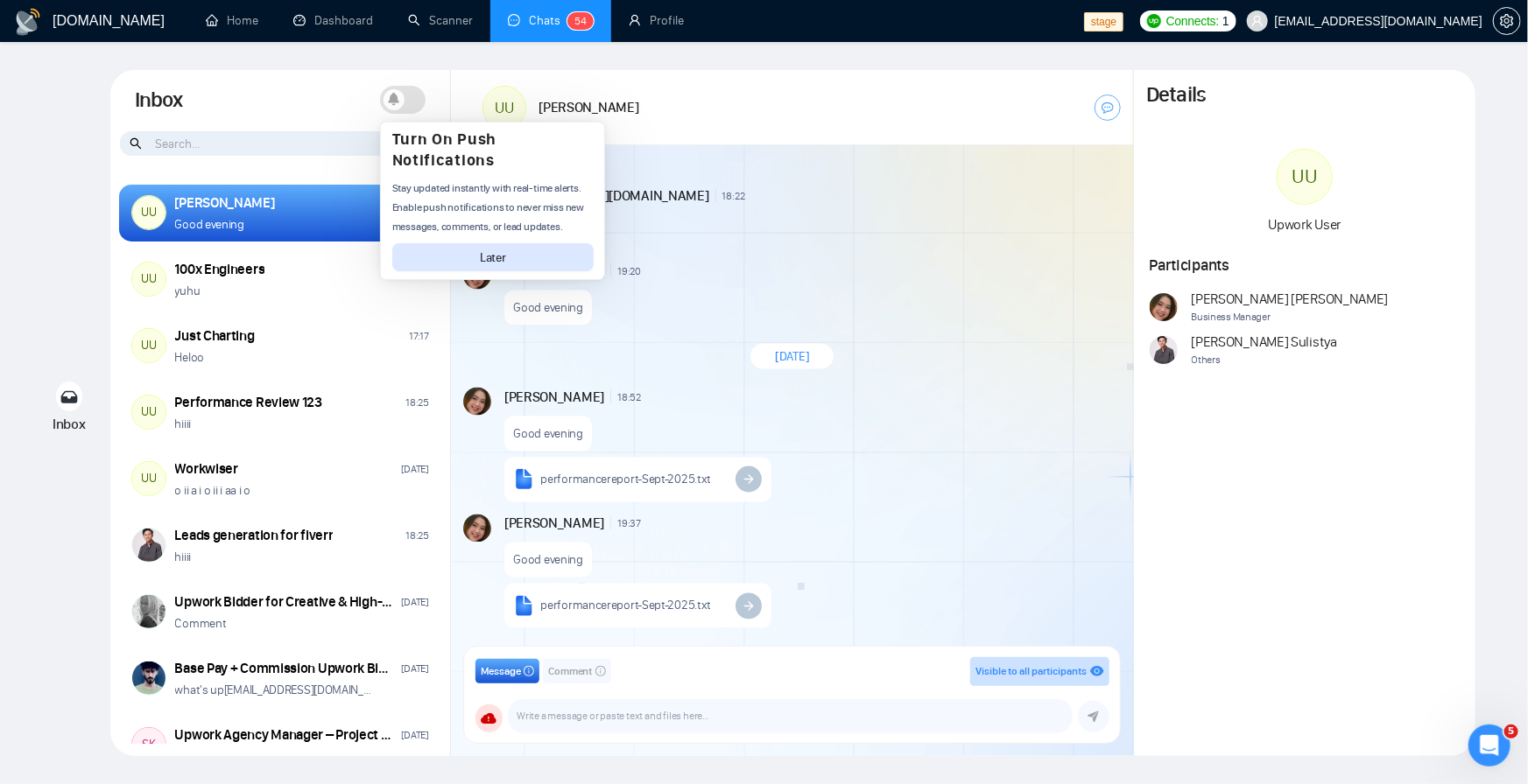
click at [465, 259] on button "Later" at bounding box center [493, 257] width 203 height 28
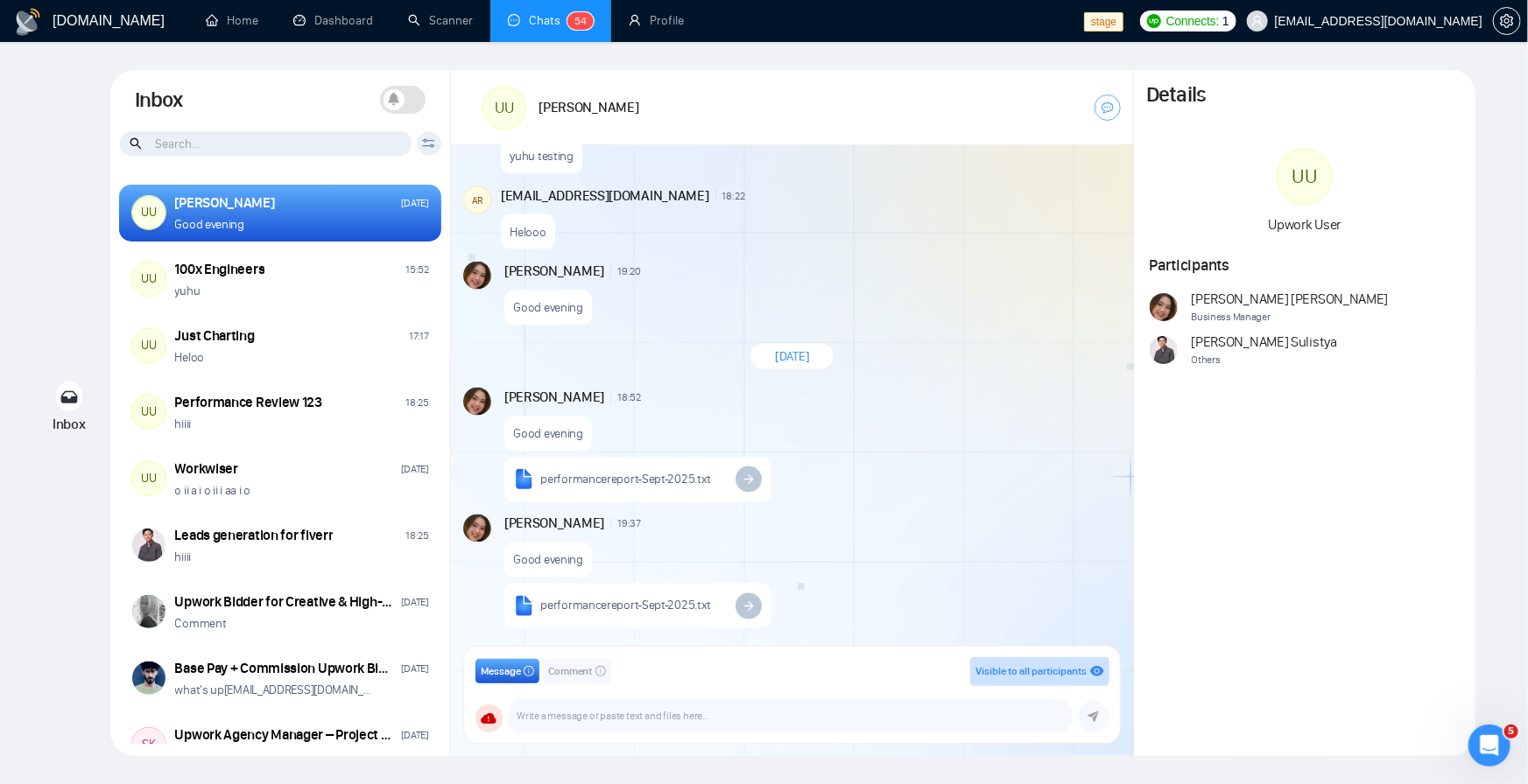
click at [92, 127] on div "Inbox Inbox Turn On Push Notifications Stay updated instantly with real-time al…" at bounding box center [764, 413] width 1472 height 687
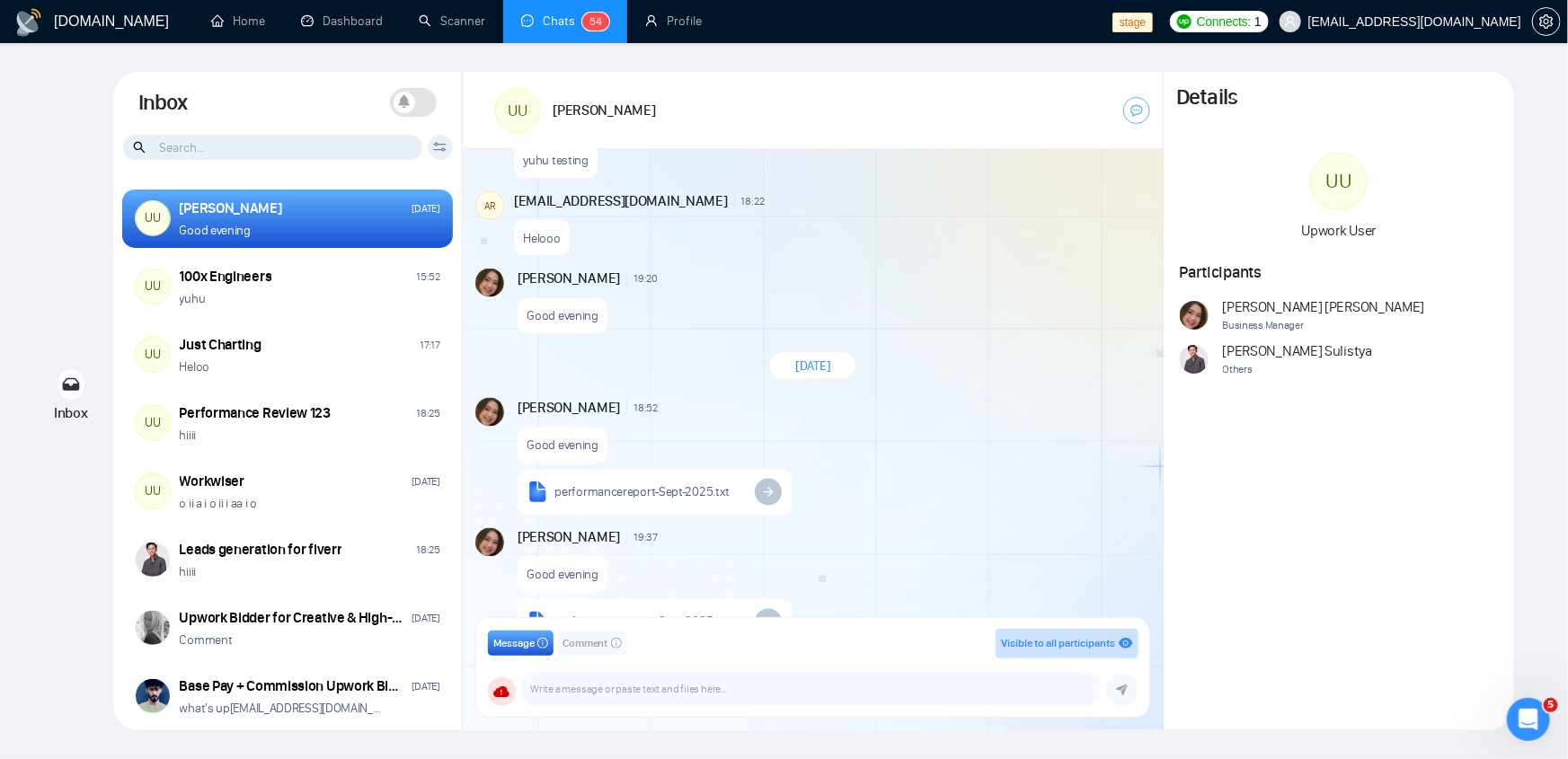
click at [410, 99] on icon at bounding box center [404, 102] width 13 height 14
click at [430, 106] on span at bounding box center [412, 103] width 46 height 29
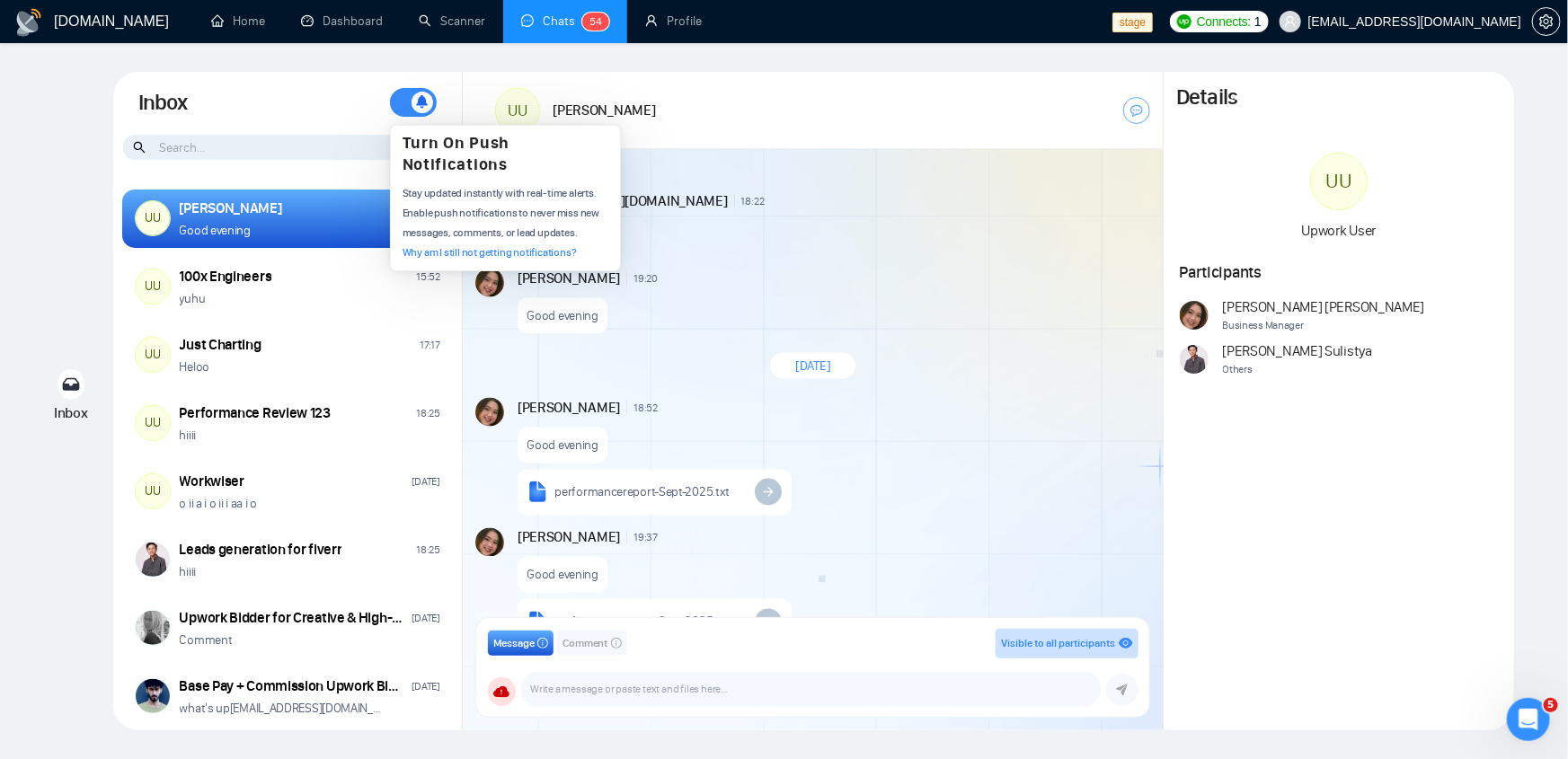
click at [419, 100] on icon at bounding box center [422, 102] width 12 height 13
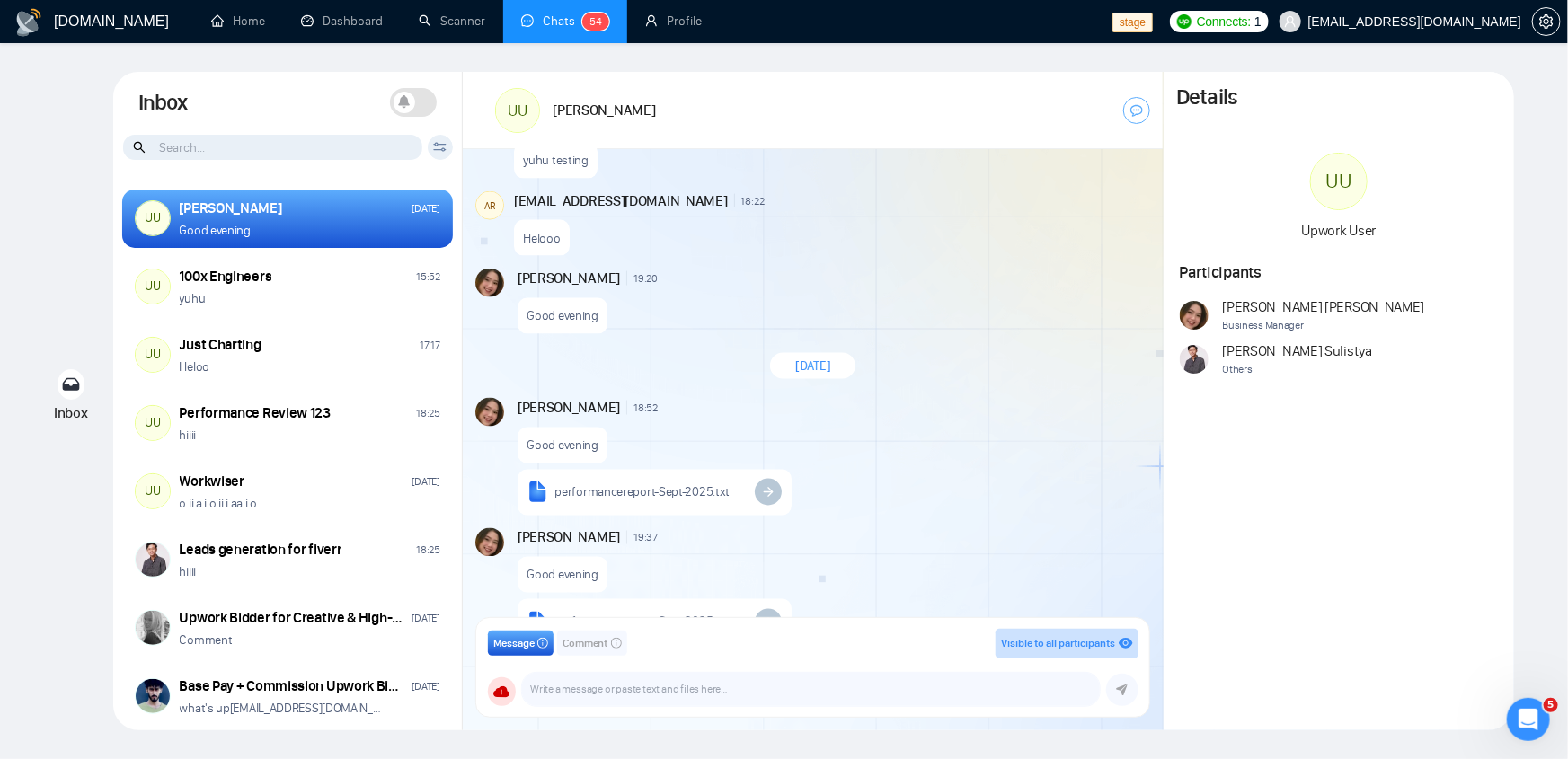
click at [419, 95] on span at bounding box center [412, 103] width 46 height 29
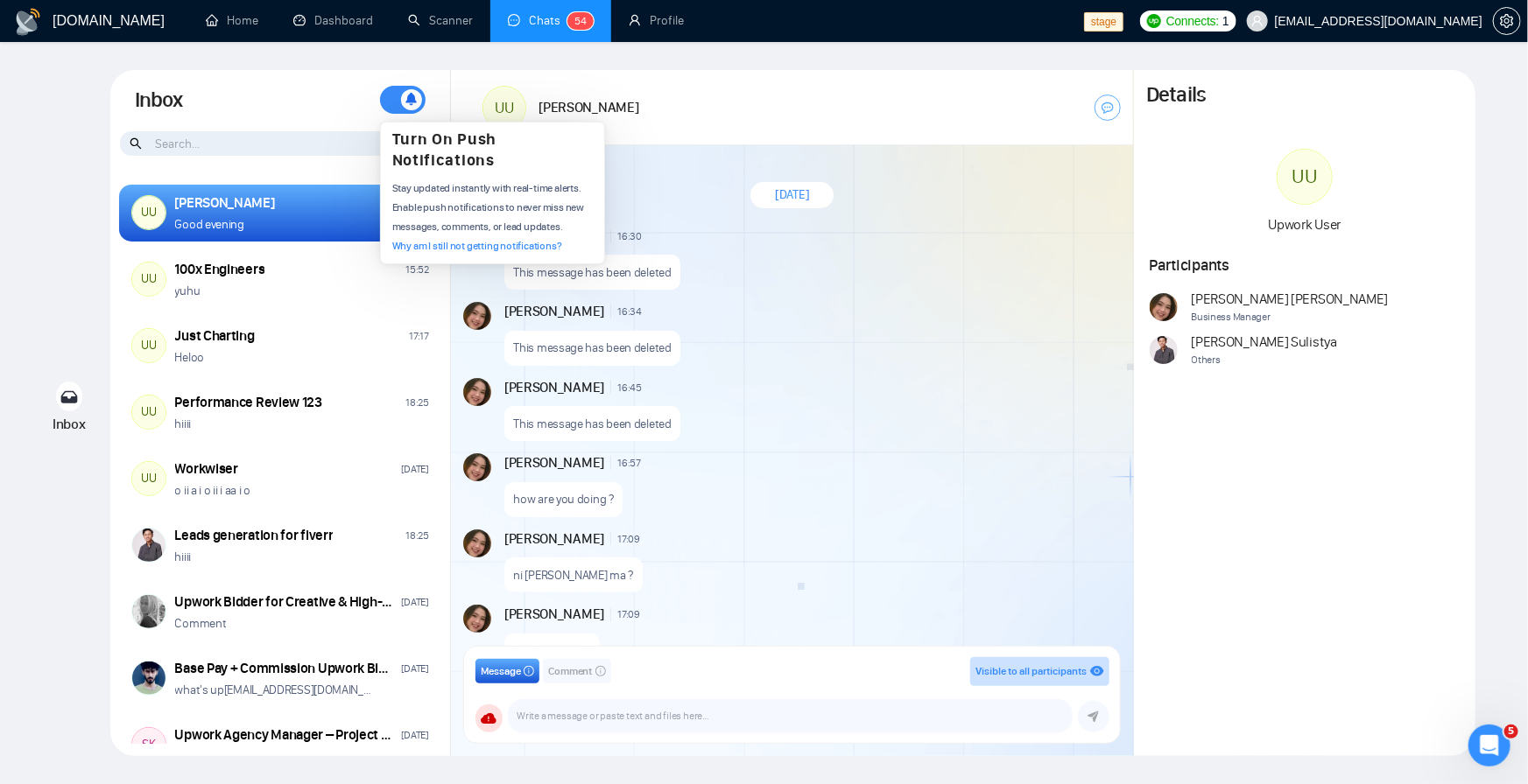
click at [412, 107] on span at bounding box center [412, 100] width 21 height 21
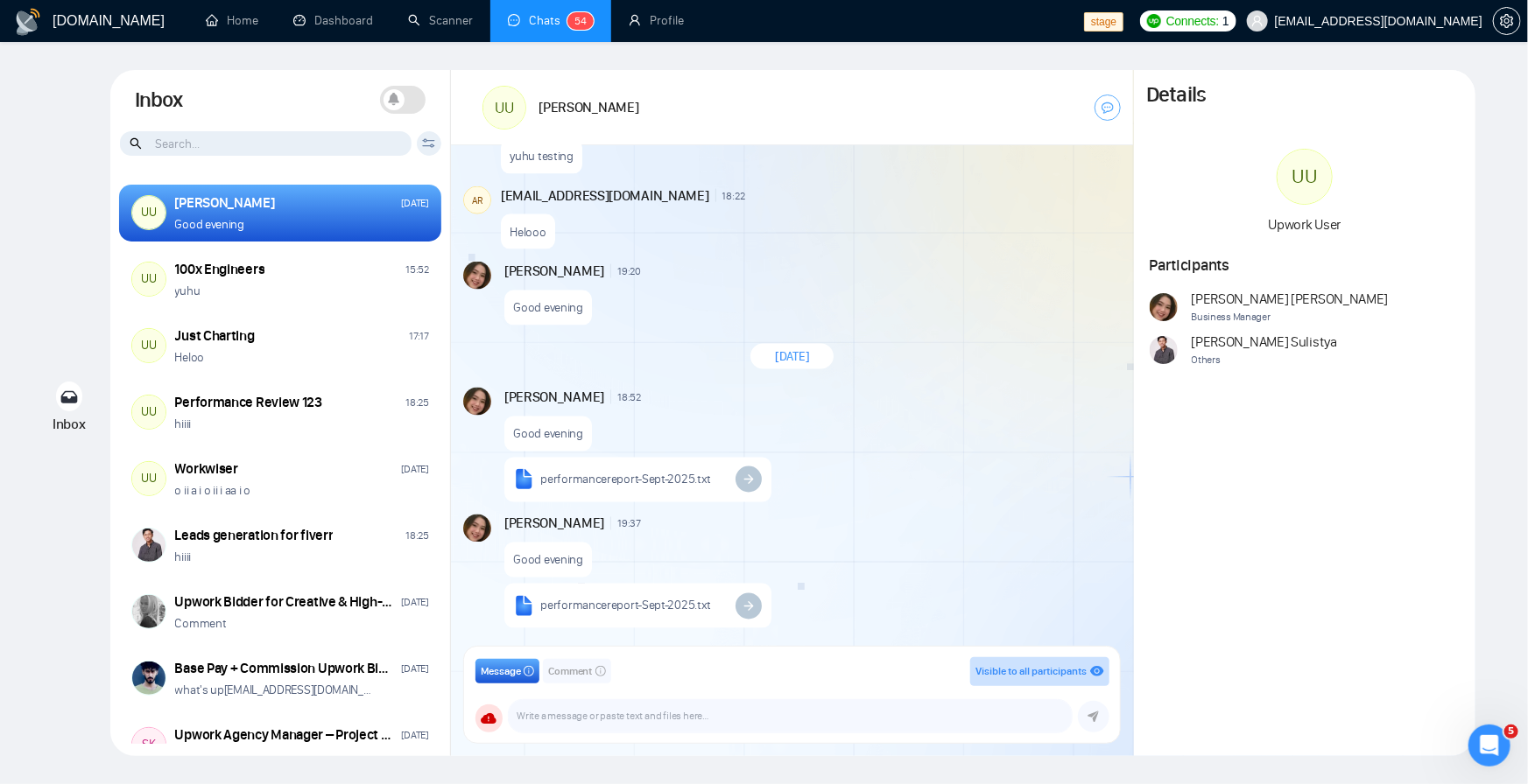
click at [412, 107] on span at bounding box center [402, 100] width 45 height 28
click at [66, 395] on icon at bounding box center [69, 396] width 18 height 13
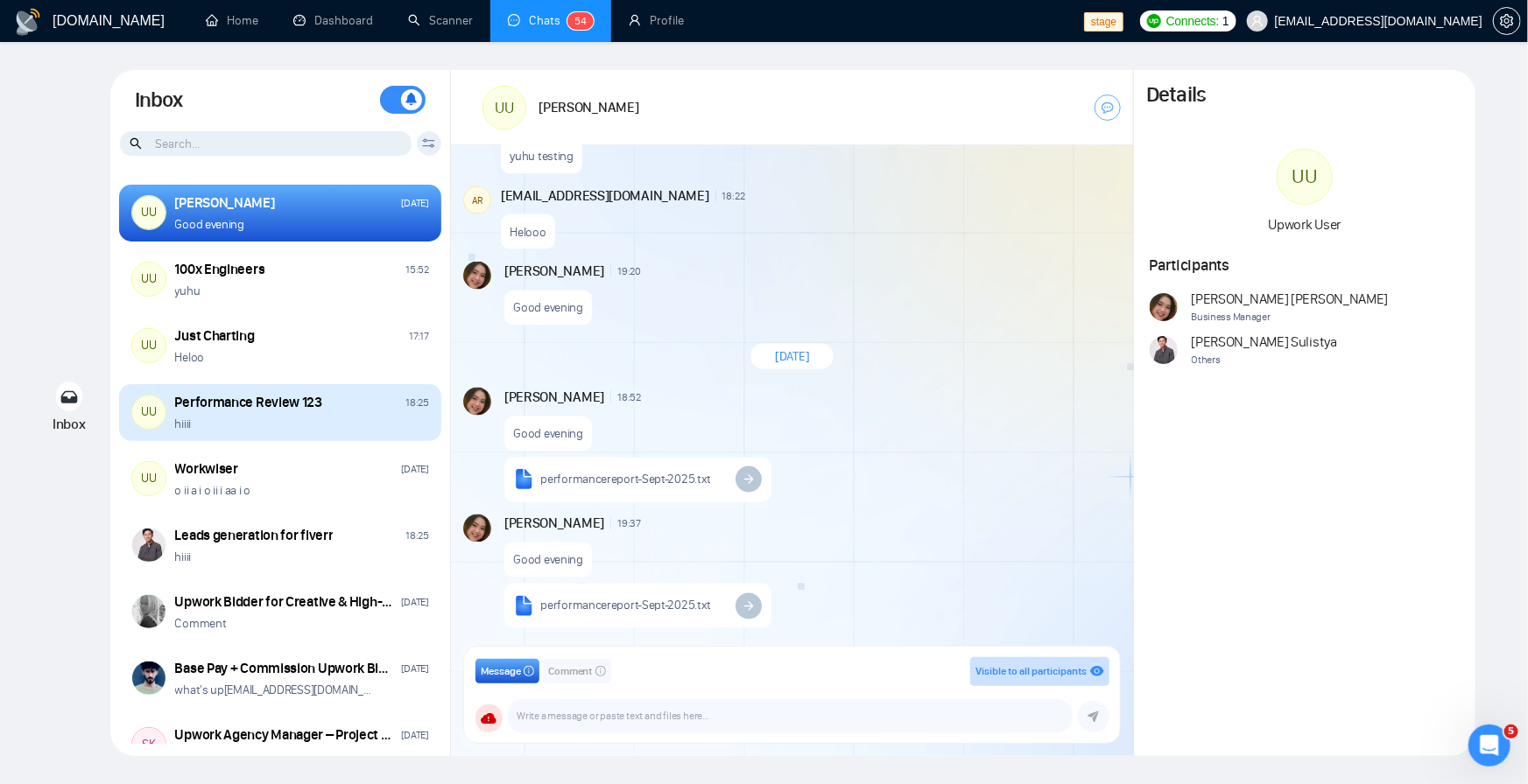
click at [233, 424] on div "hiiii" at bounding box center [302, 424] width 254 height 17
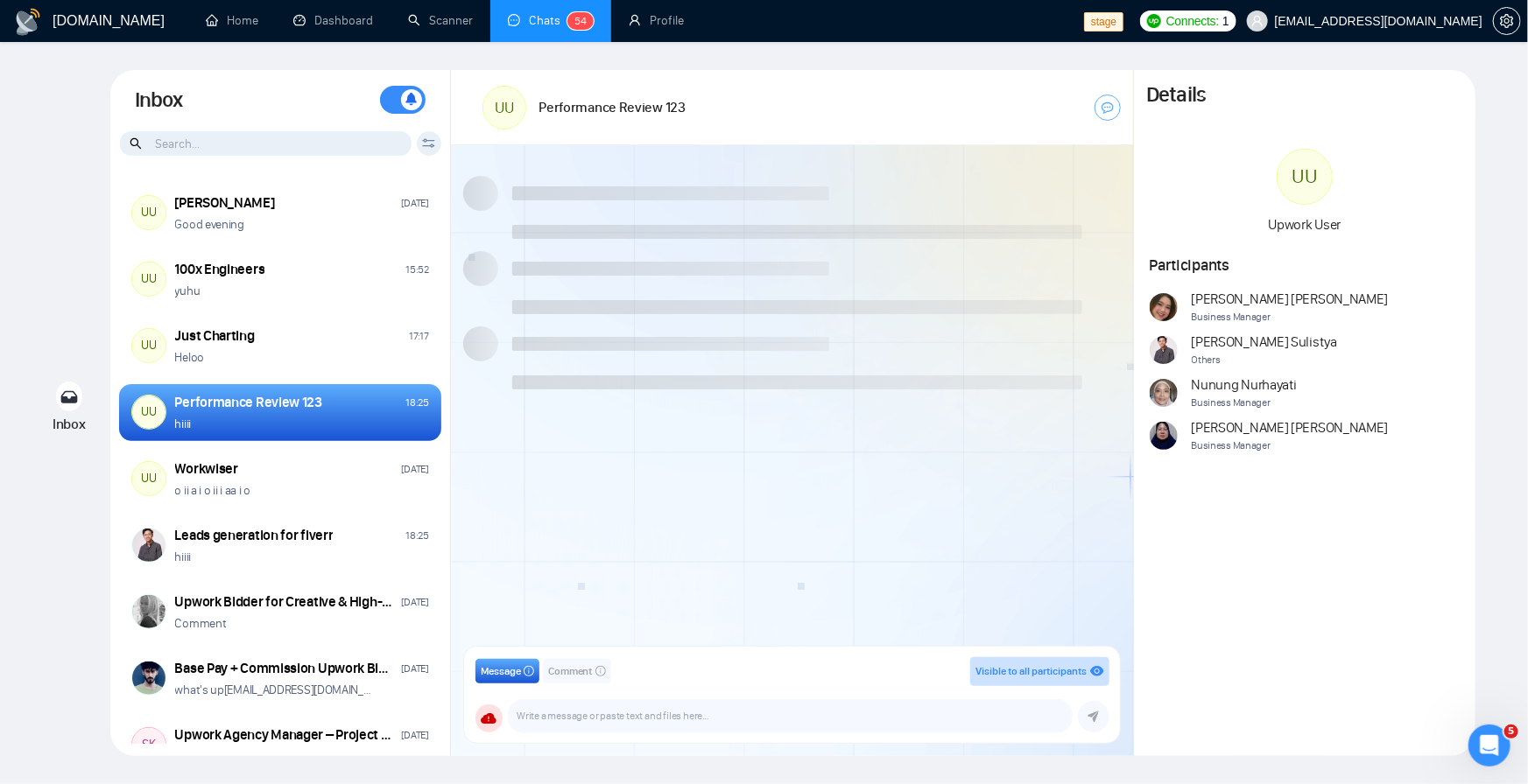
click at [73, 402] on icon at bounding box center [68, 397] width 17 height 12
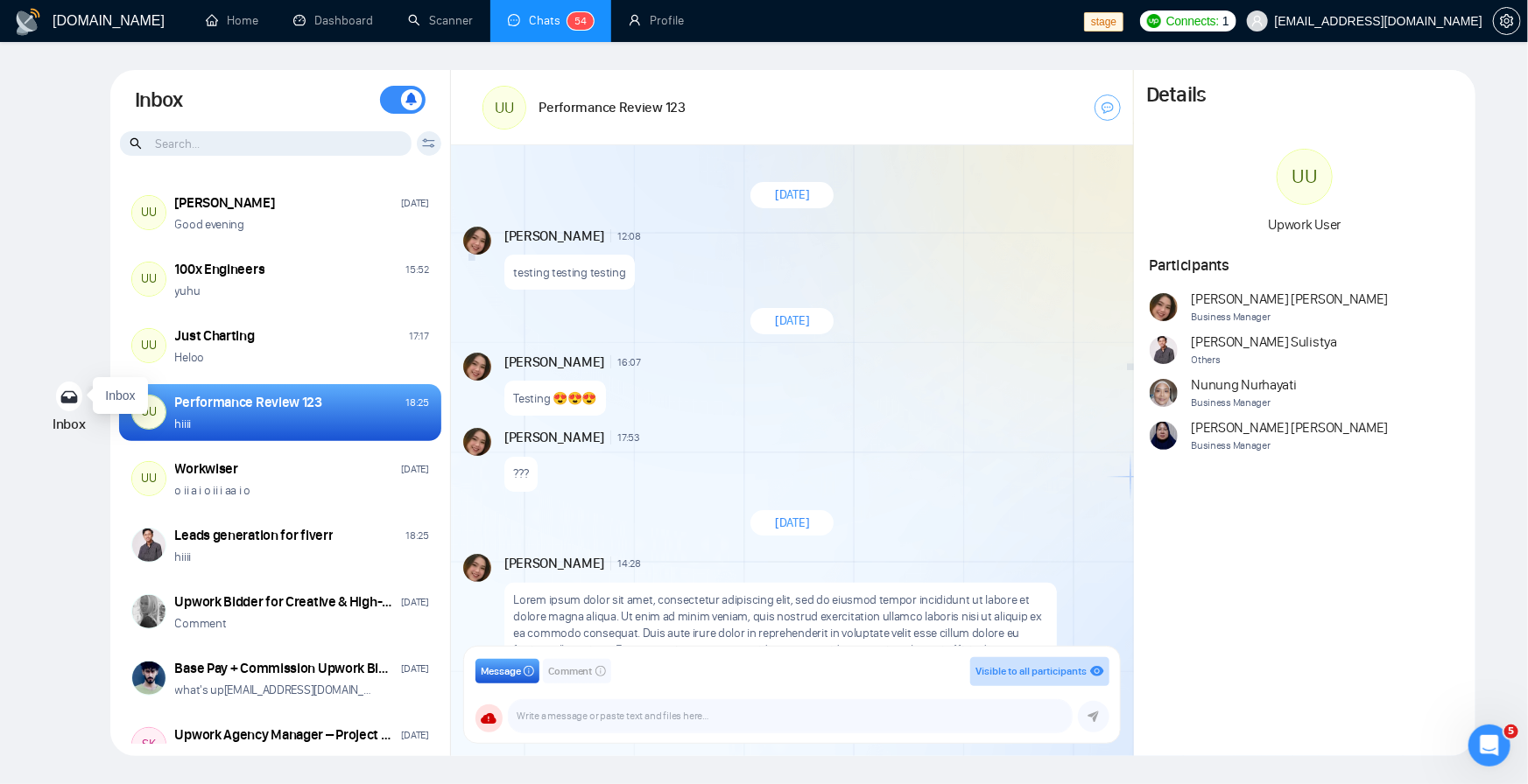
scroll to position [1533, 0]
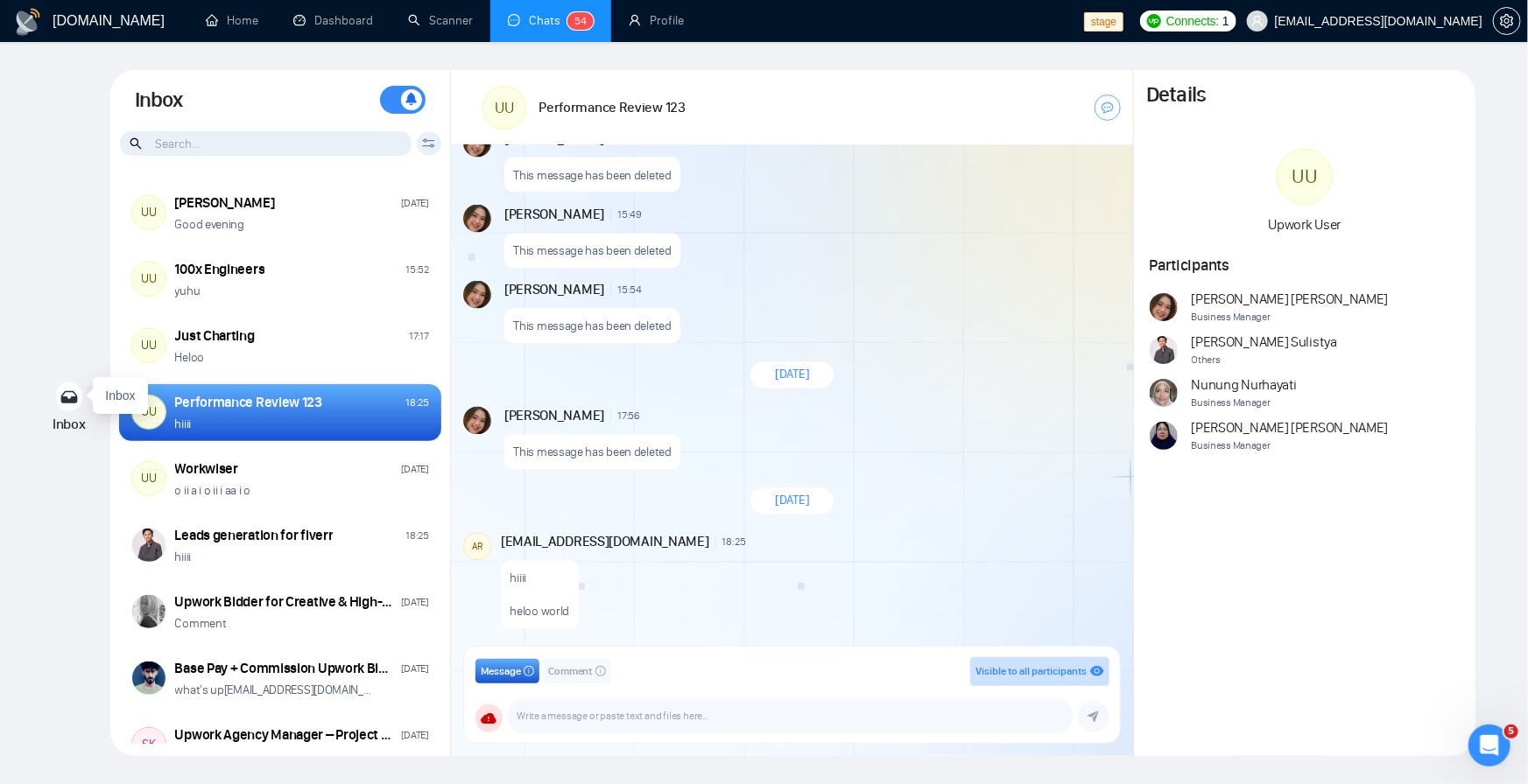
click at [73, 402] on icon at bounding box center [68, 397] width 17 height 12
click at [247, 28] on link "Home" at bounding box center [231, 20] width 52 height 15
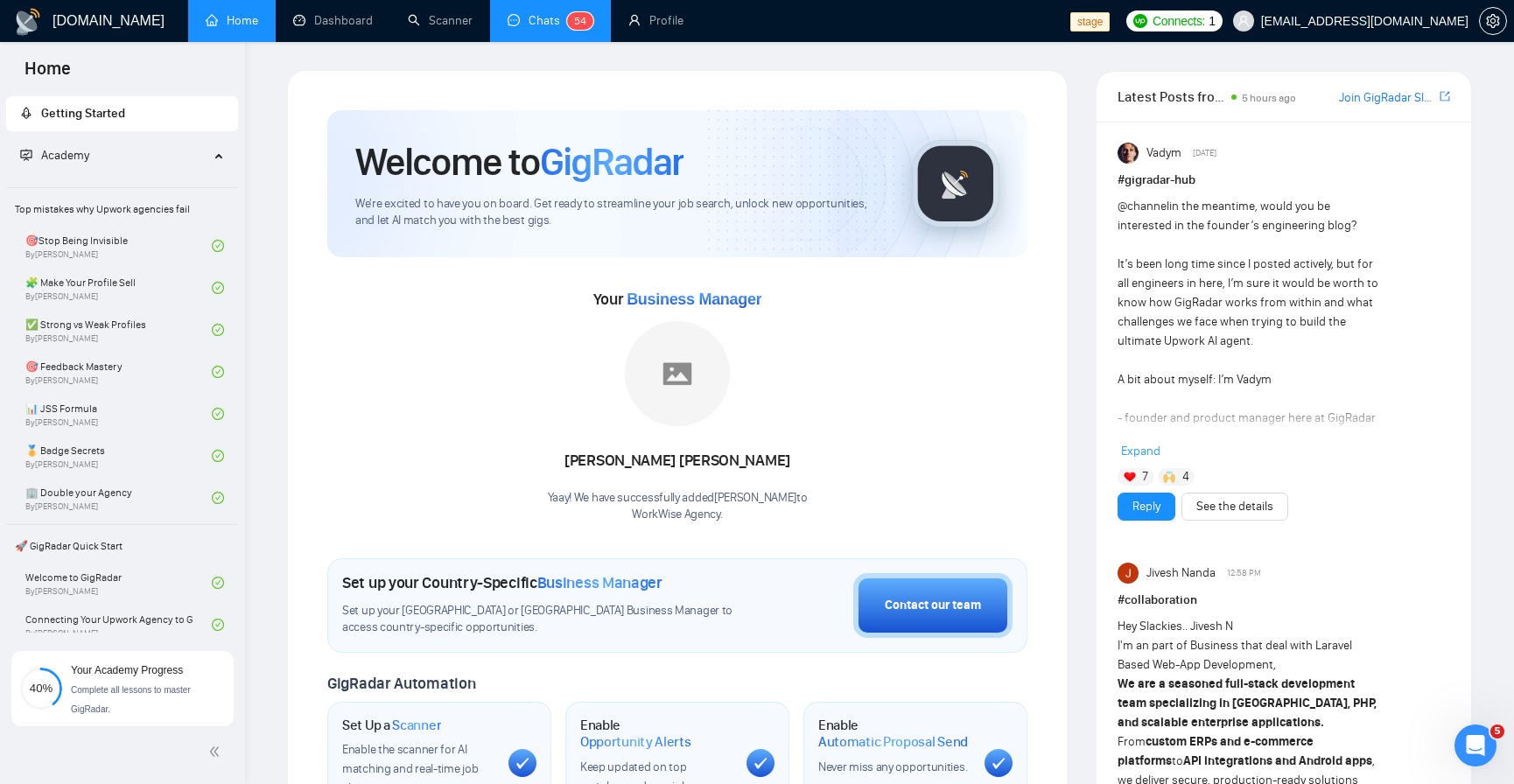
click at [573, 13] on link "Chats 5 4" at bounding box center [550, 20] width 86 height 15
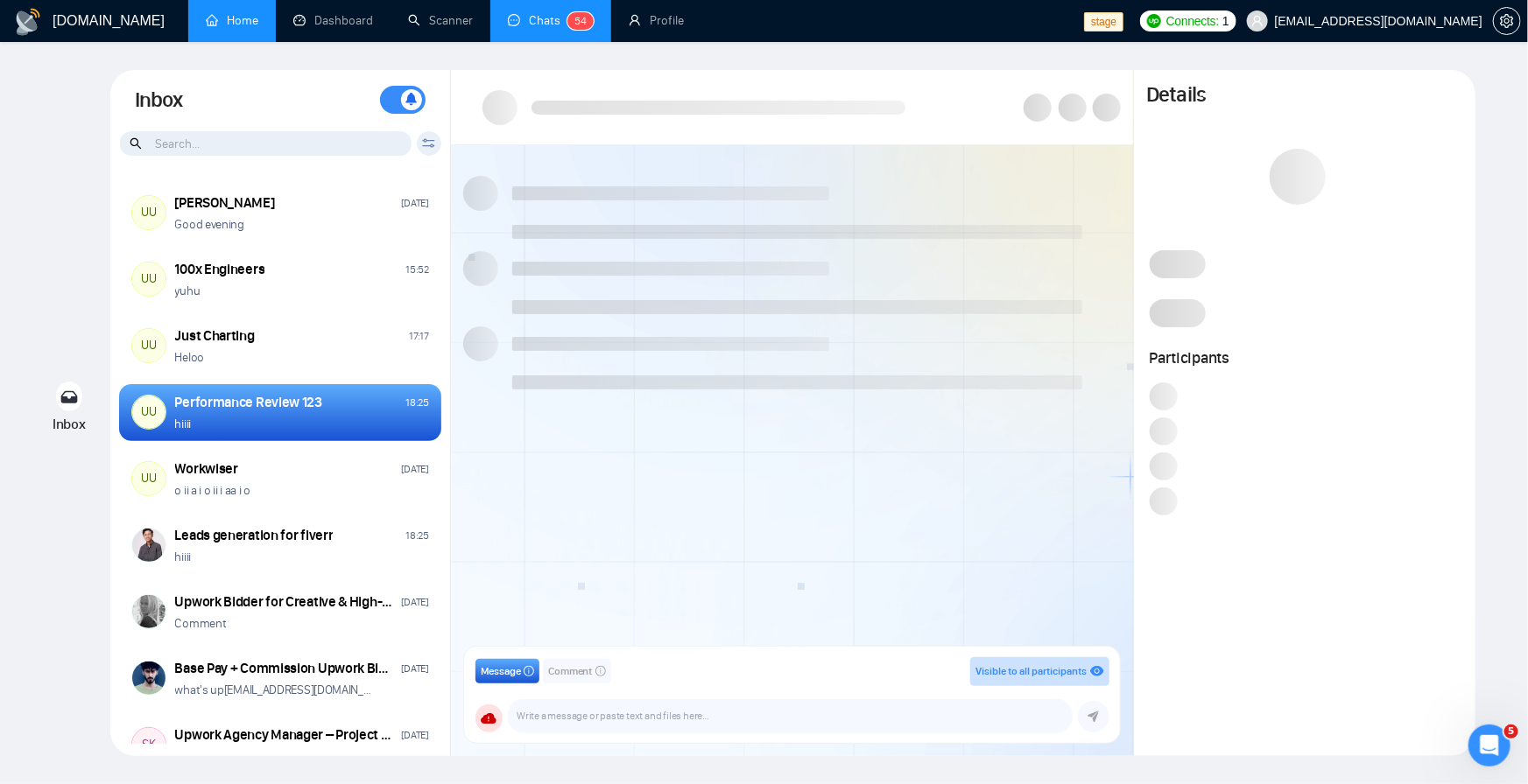
scroll to position [1182, 0]
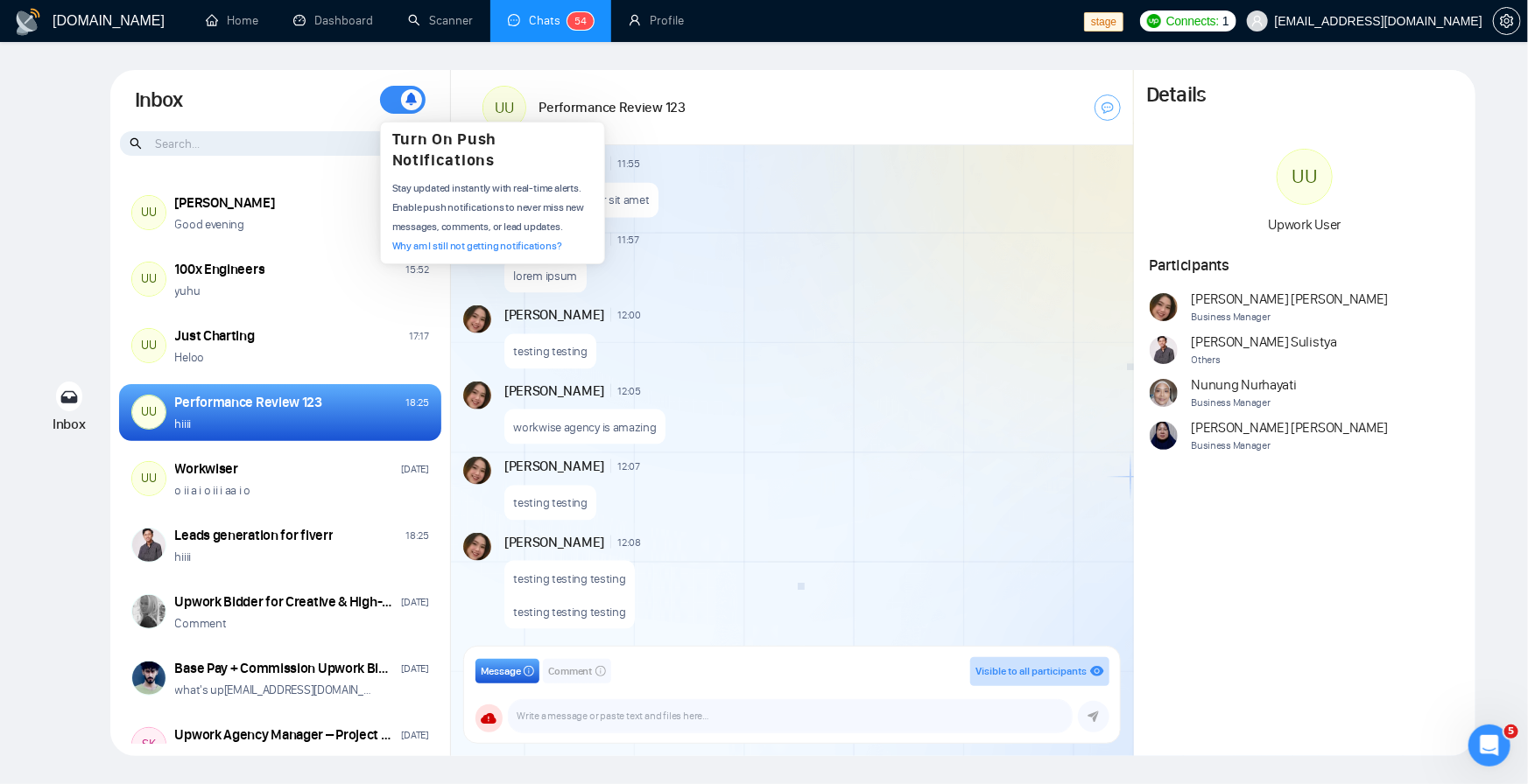
click at [399, 95] on span at bounding box center [402, 100] width 45 height 28
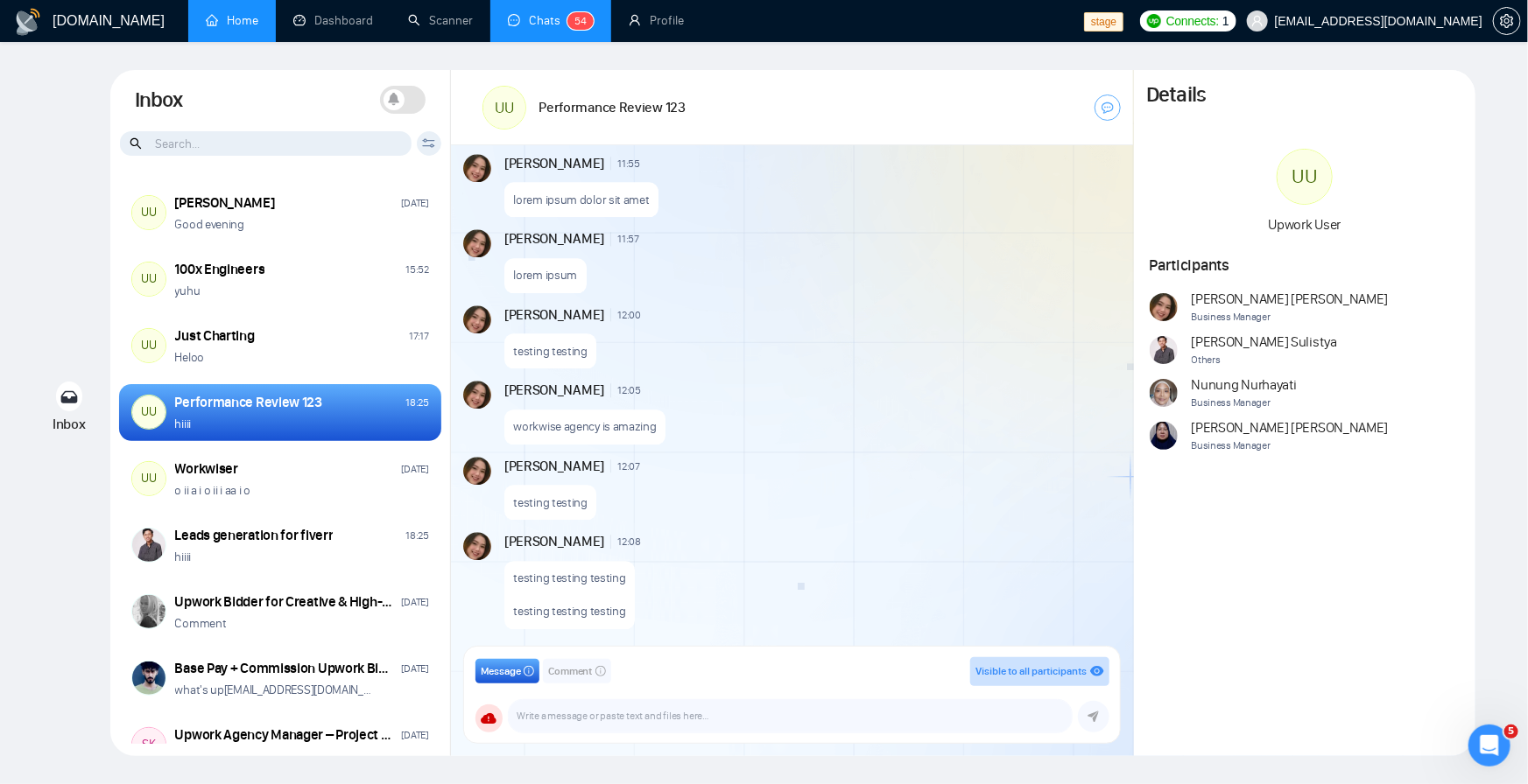
click at [236, 28] on link "Home" at bounding box center [231, 20] width 52 height 15
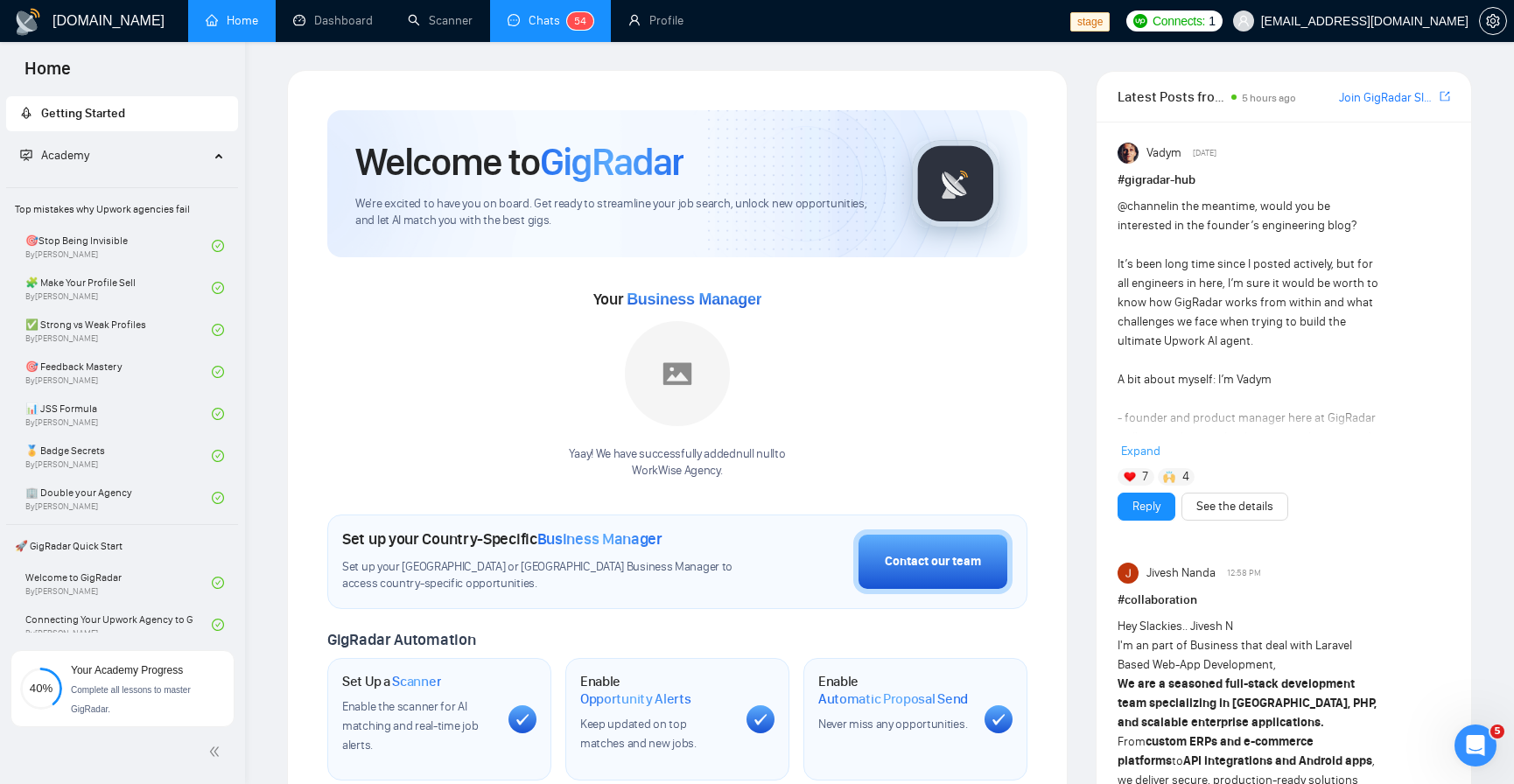
click at [520, 28] on link "Chats 5 4" at bounding box center [550, 20] width 86 height 15
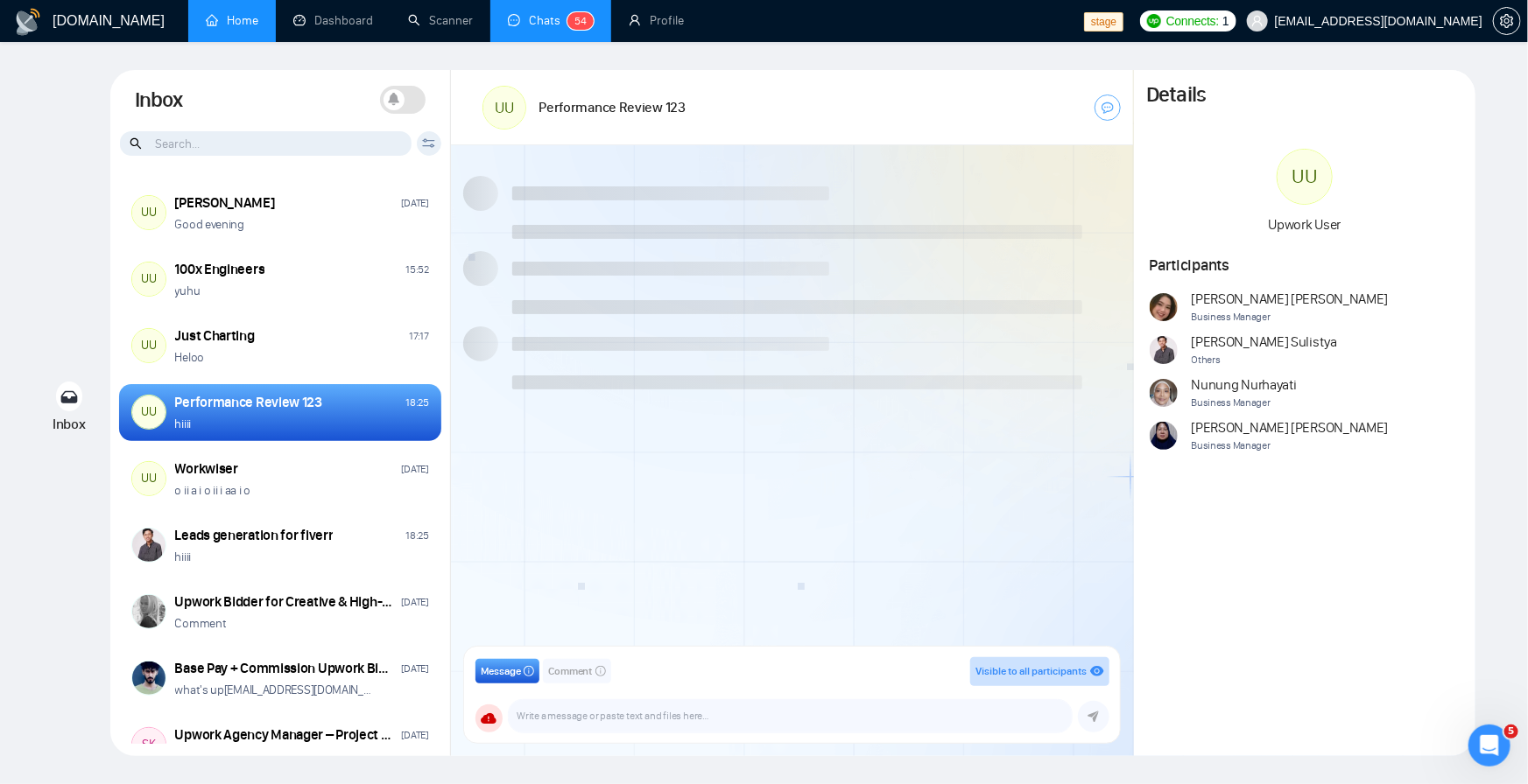
click at [403, 103] on span at bounding box center [394, 100] width 21 height 21
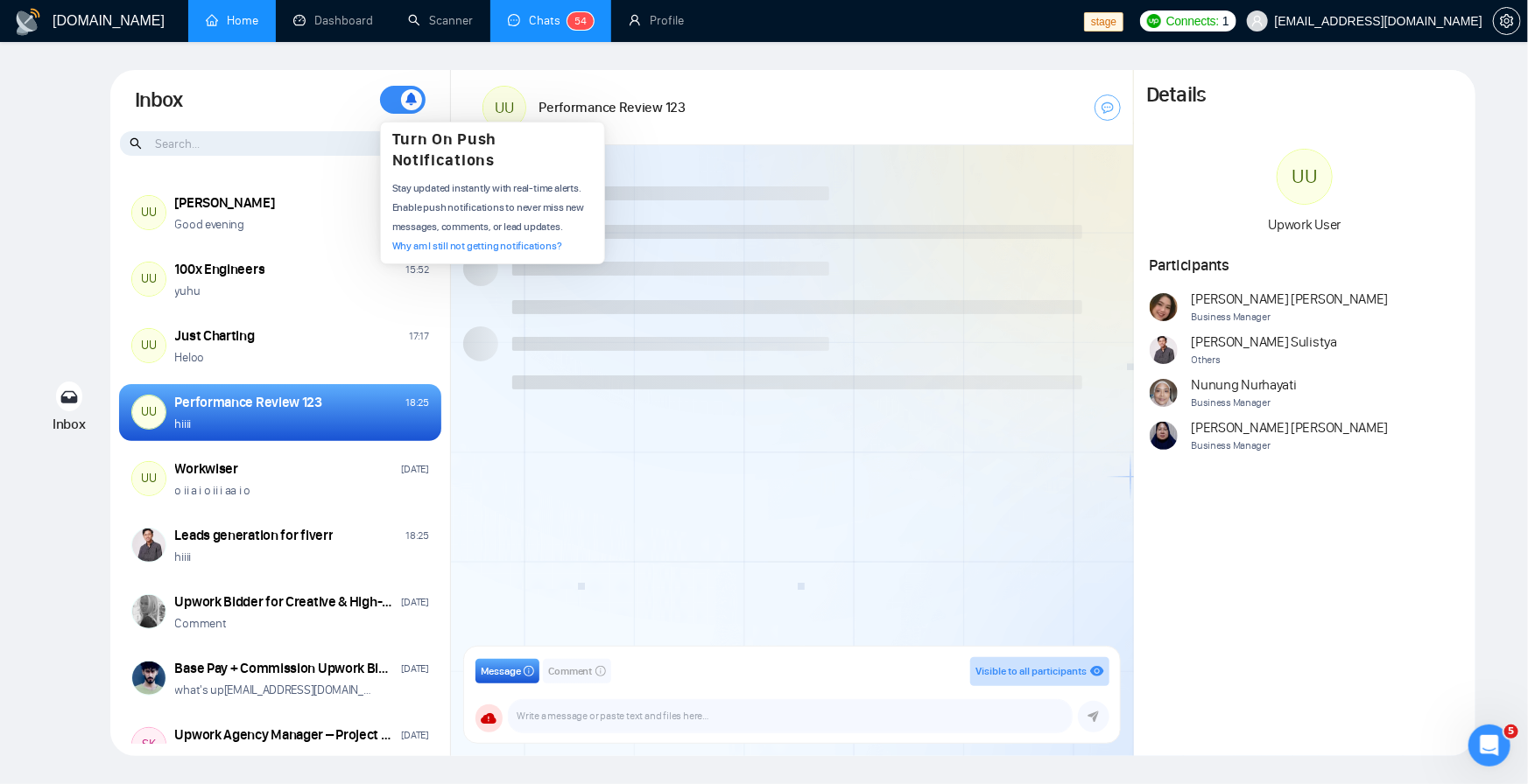
scroll to position [1533, 0]
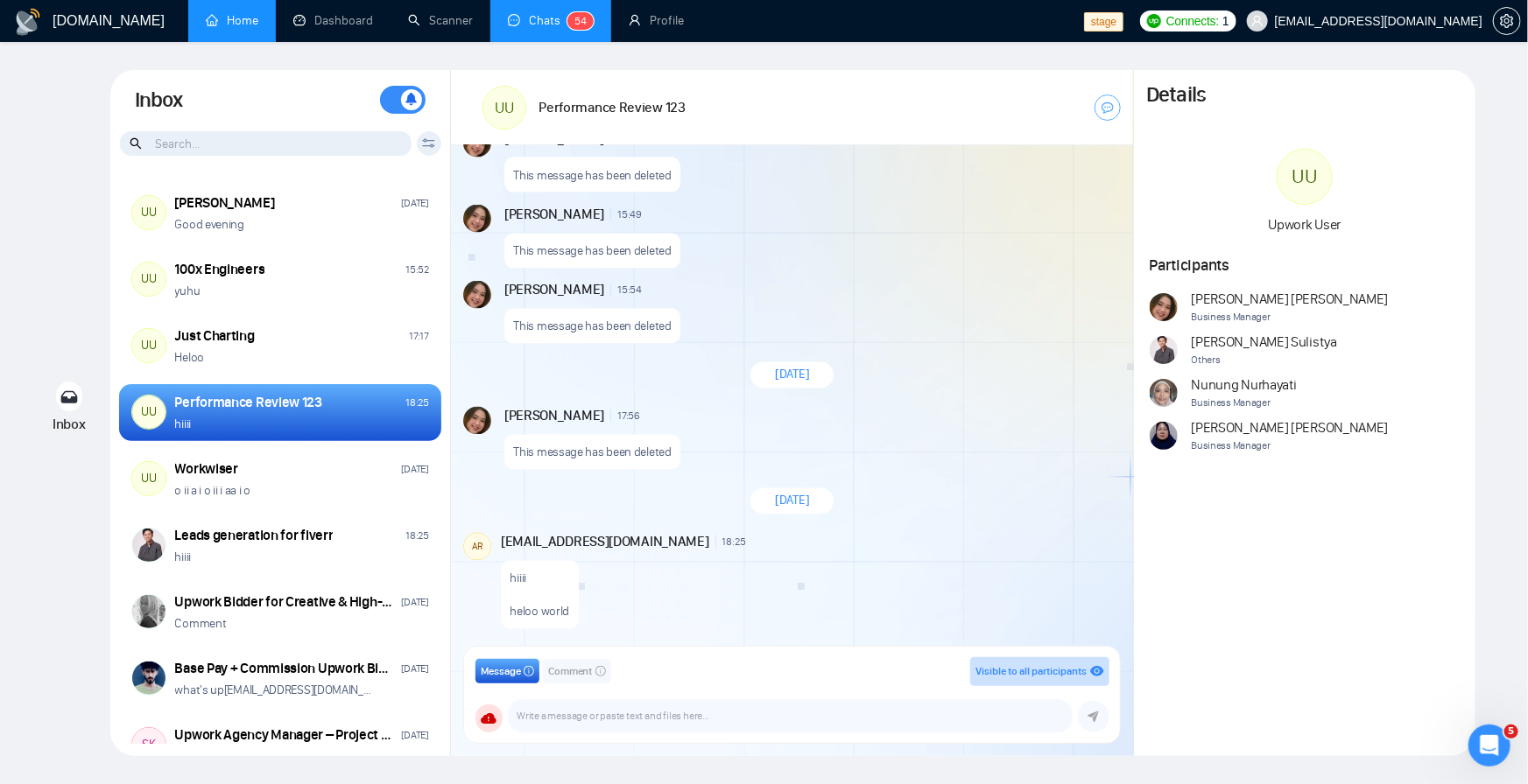
click at [237, 28] on link "Home" at bounding box center [231, 20] width 52 height 15
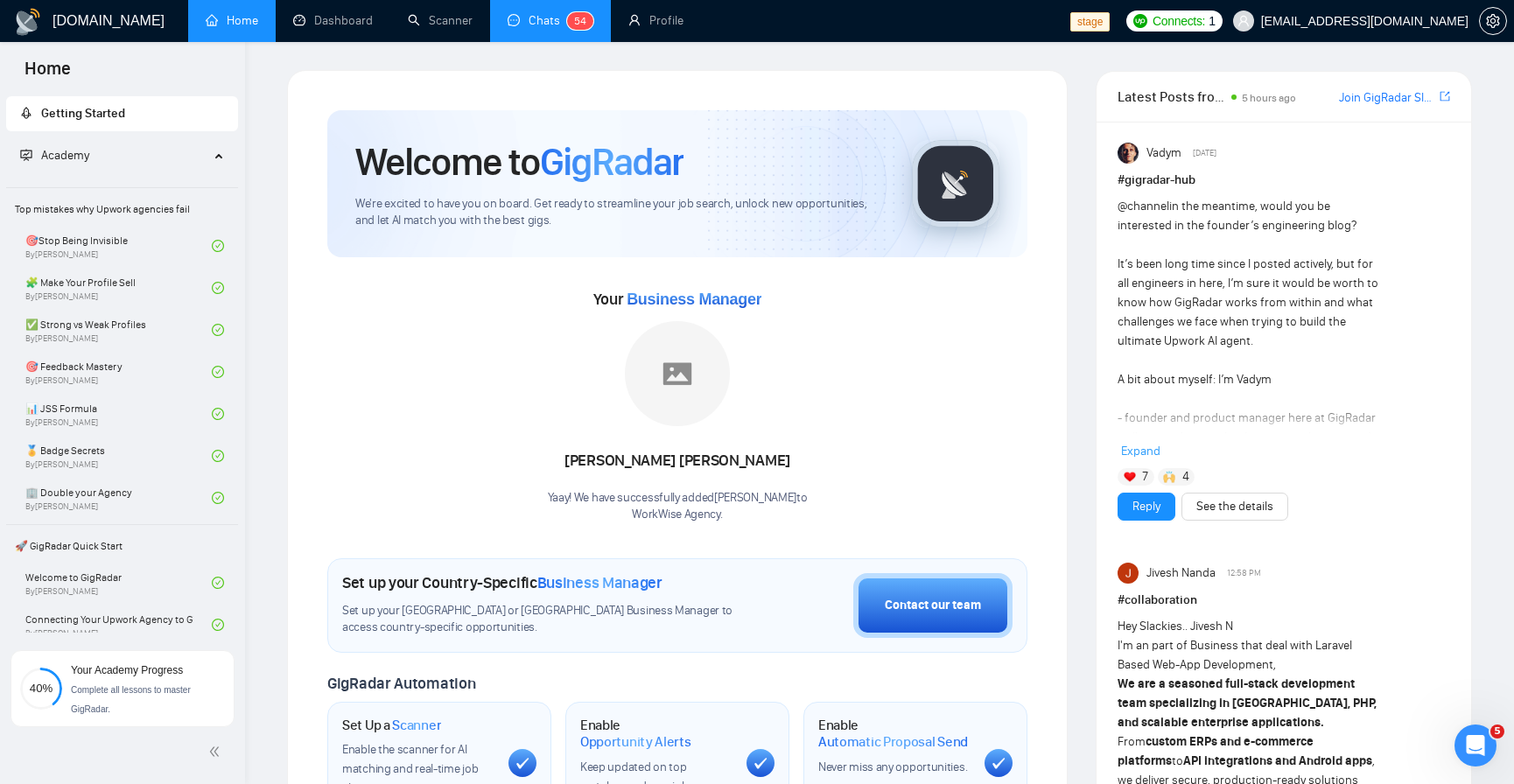
click at [555, 28] on link "Chats 5 4" at bounding box center [550, 20] width 86 height 15
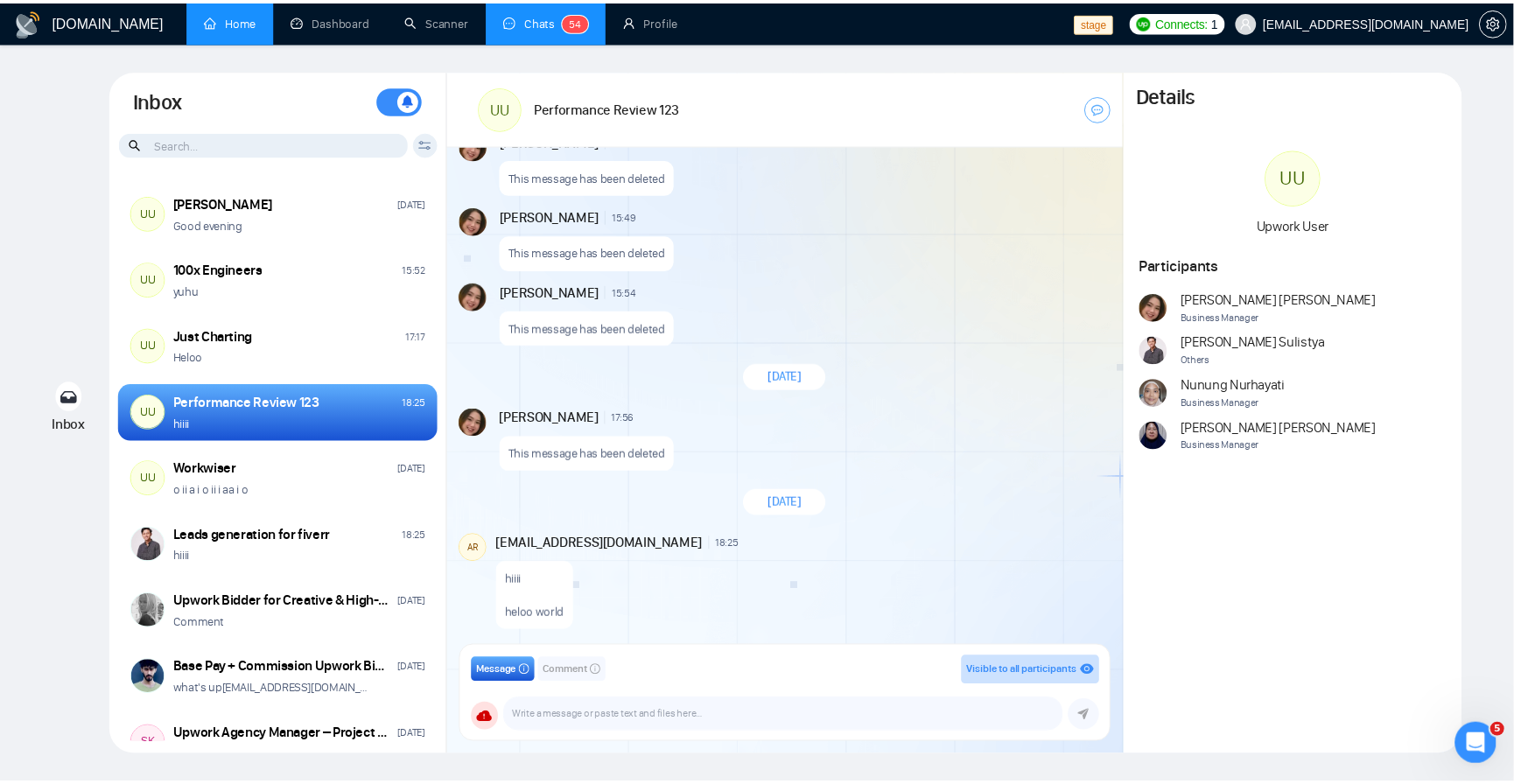
scroll to position [4130, 0]
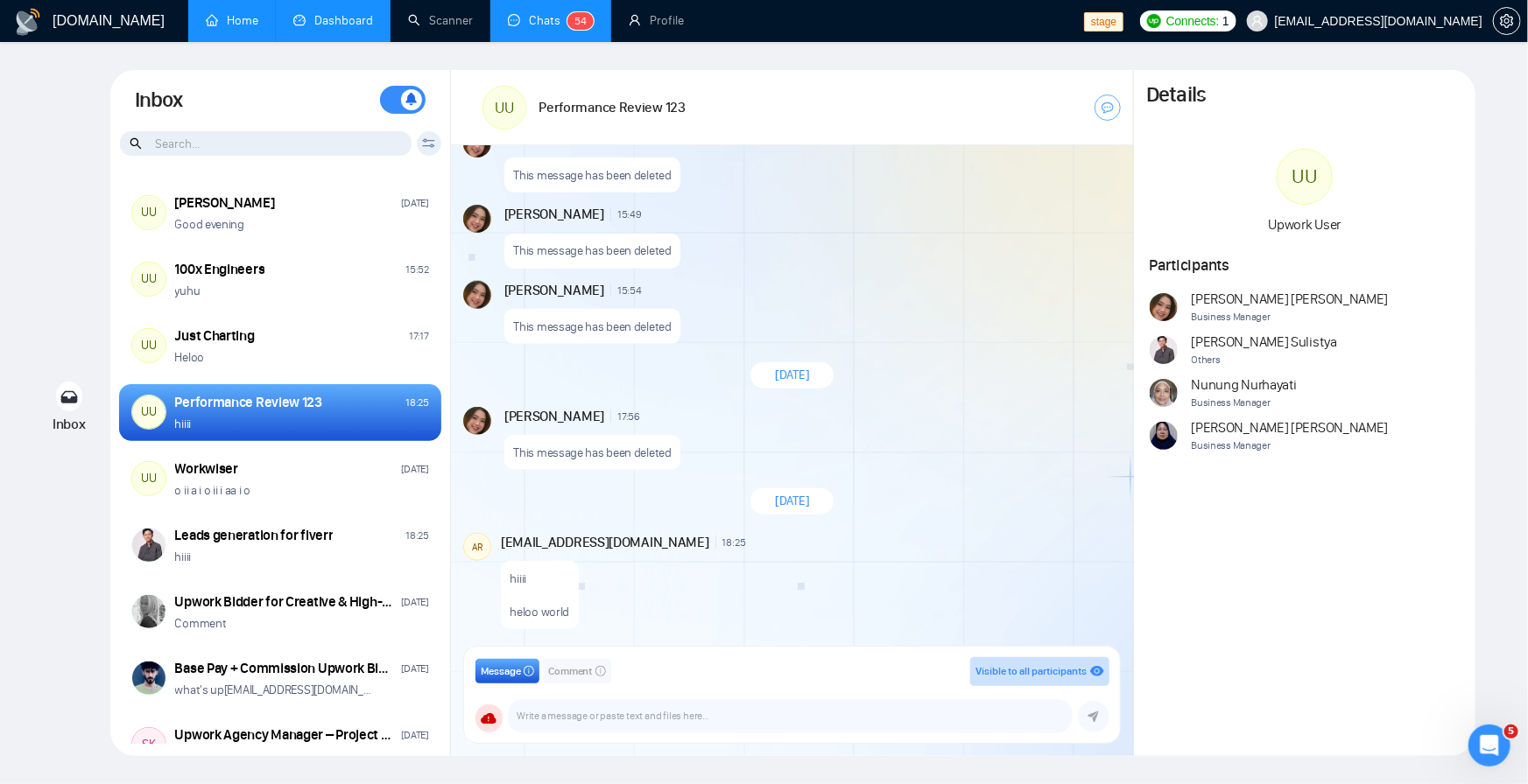
click at [346, 28] on link "Dashboard" at bounding box center [333, 20] width 80 height 15
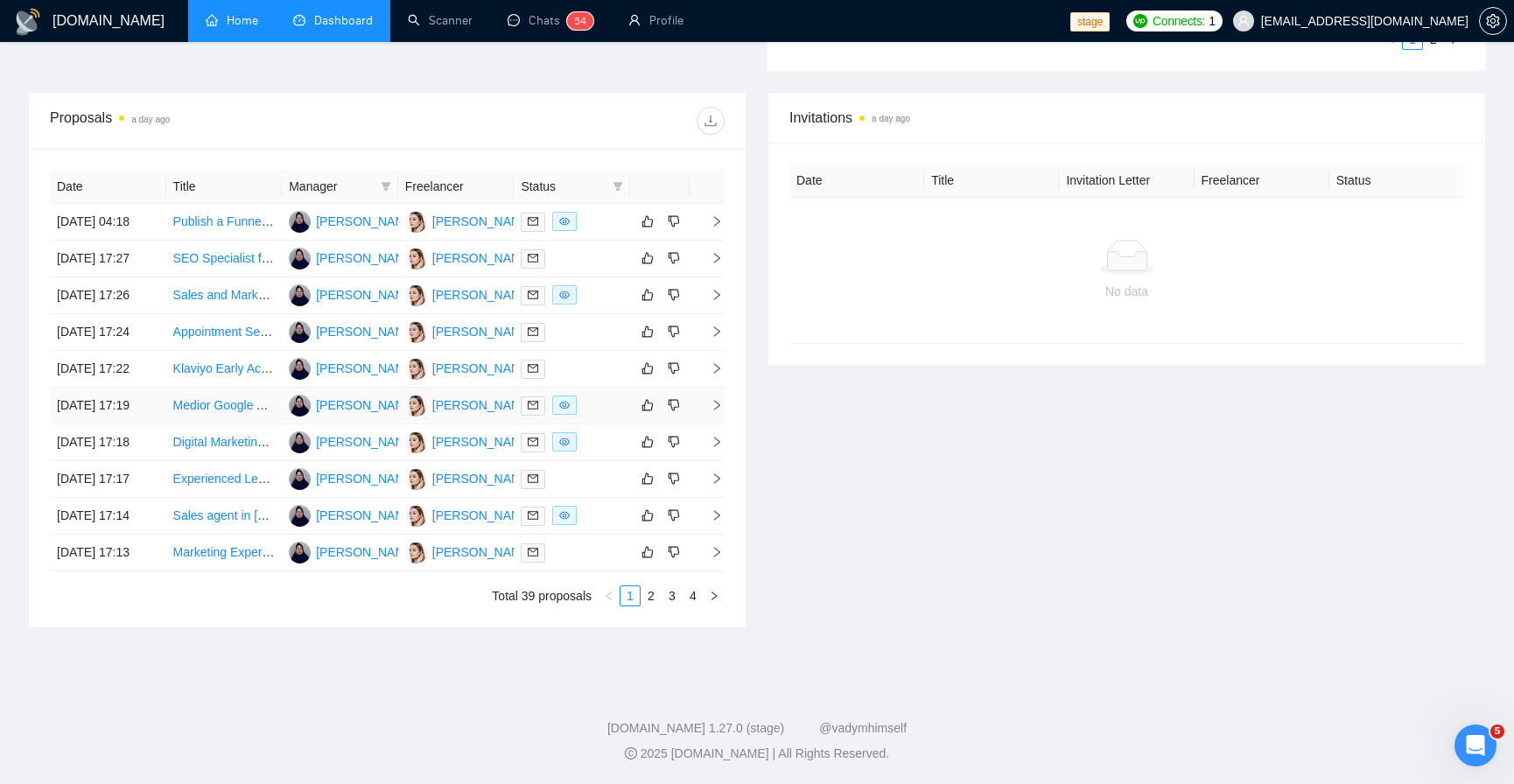
scroll to position [735, 0]
click at [567, 400] on icon "eye" at bounding box center [565, 405] width 11 height 11
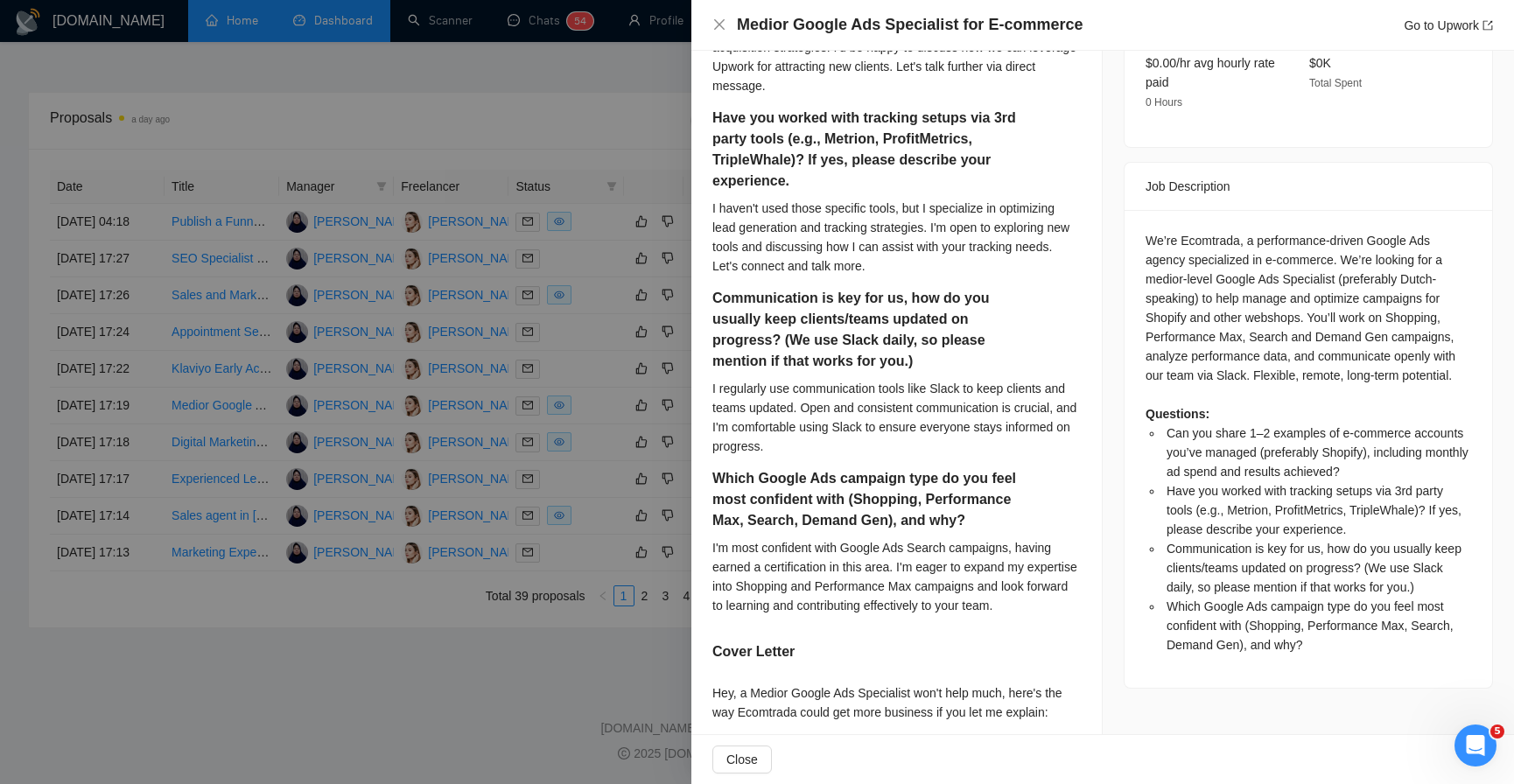
scroll to position [630, 0]
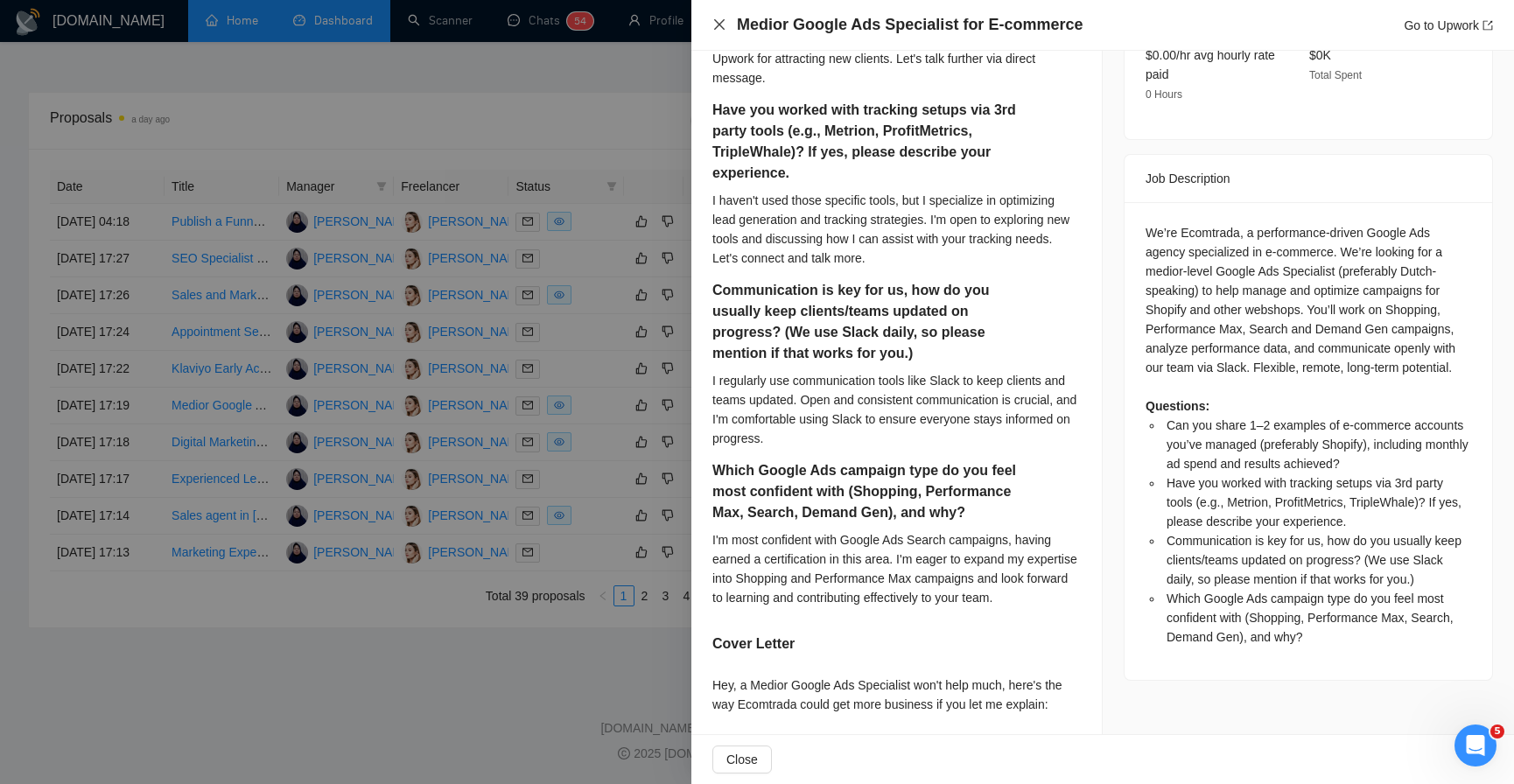
click at [715, 22] on icon "close" at bounding box center [719, 25] width 14 height 14
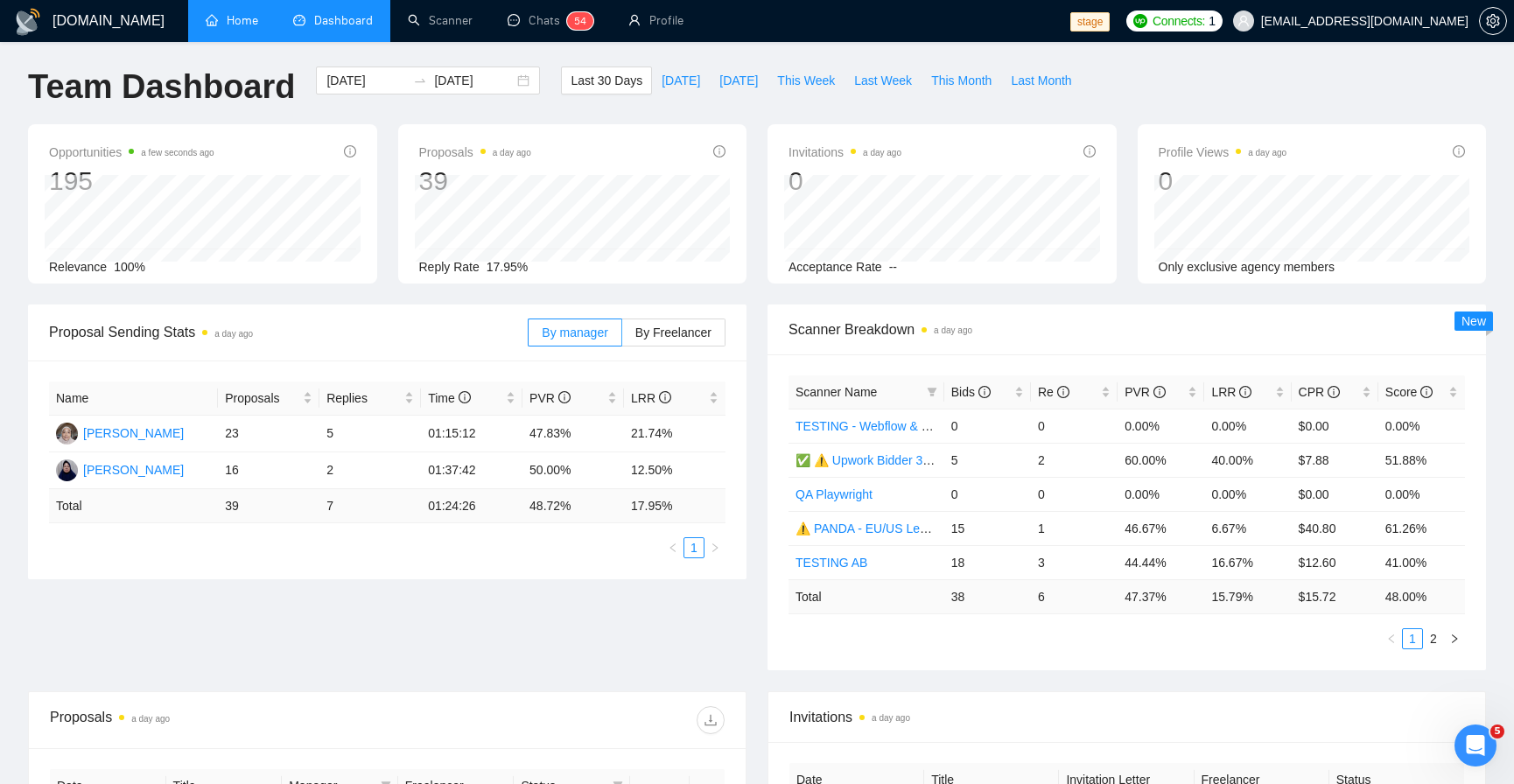
scroll to position [0, 0]
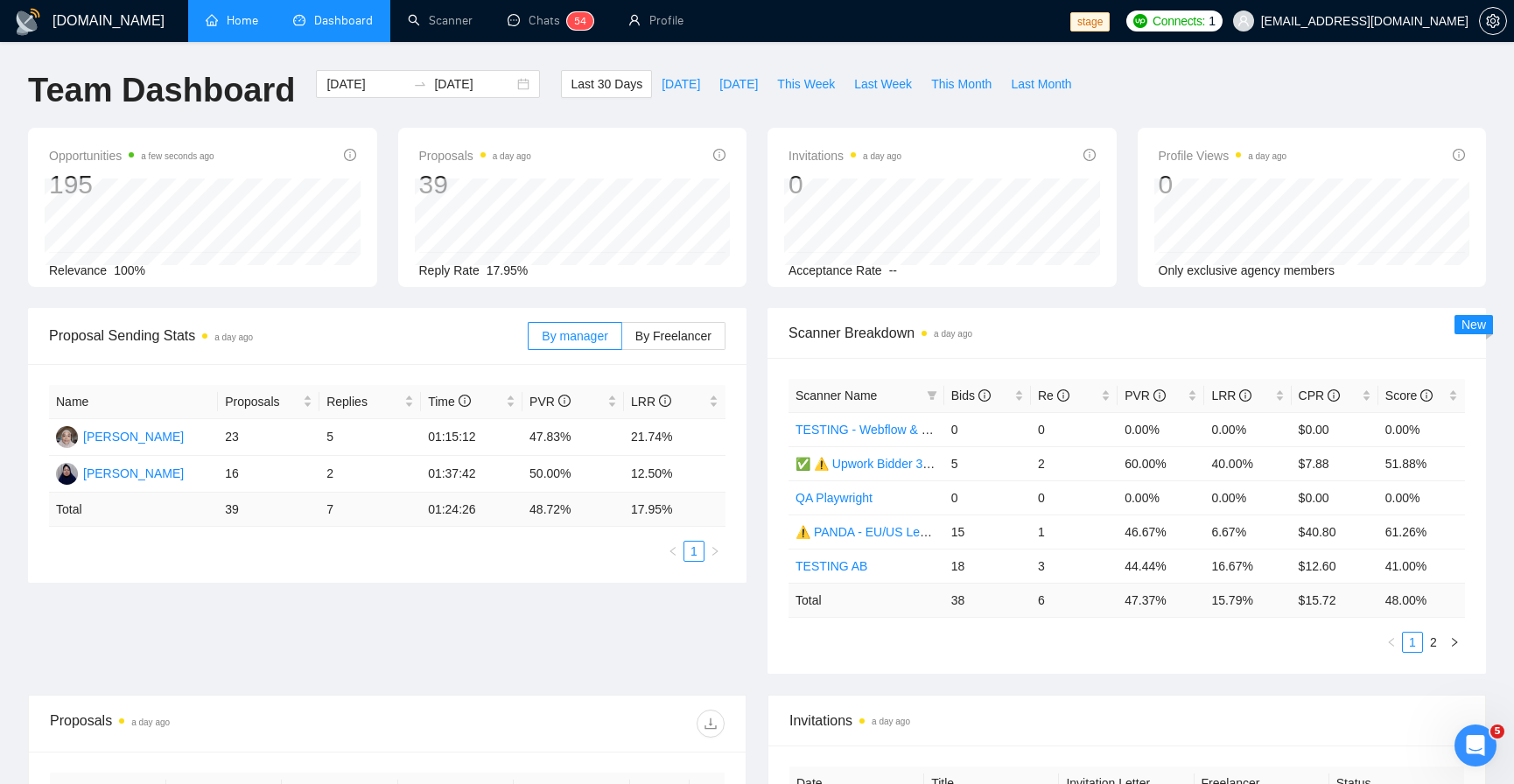
click at [221, 13] on link "Home" at bounding box center [231, 20] width 52 height 15
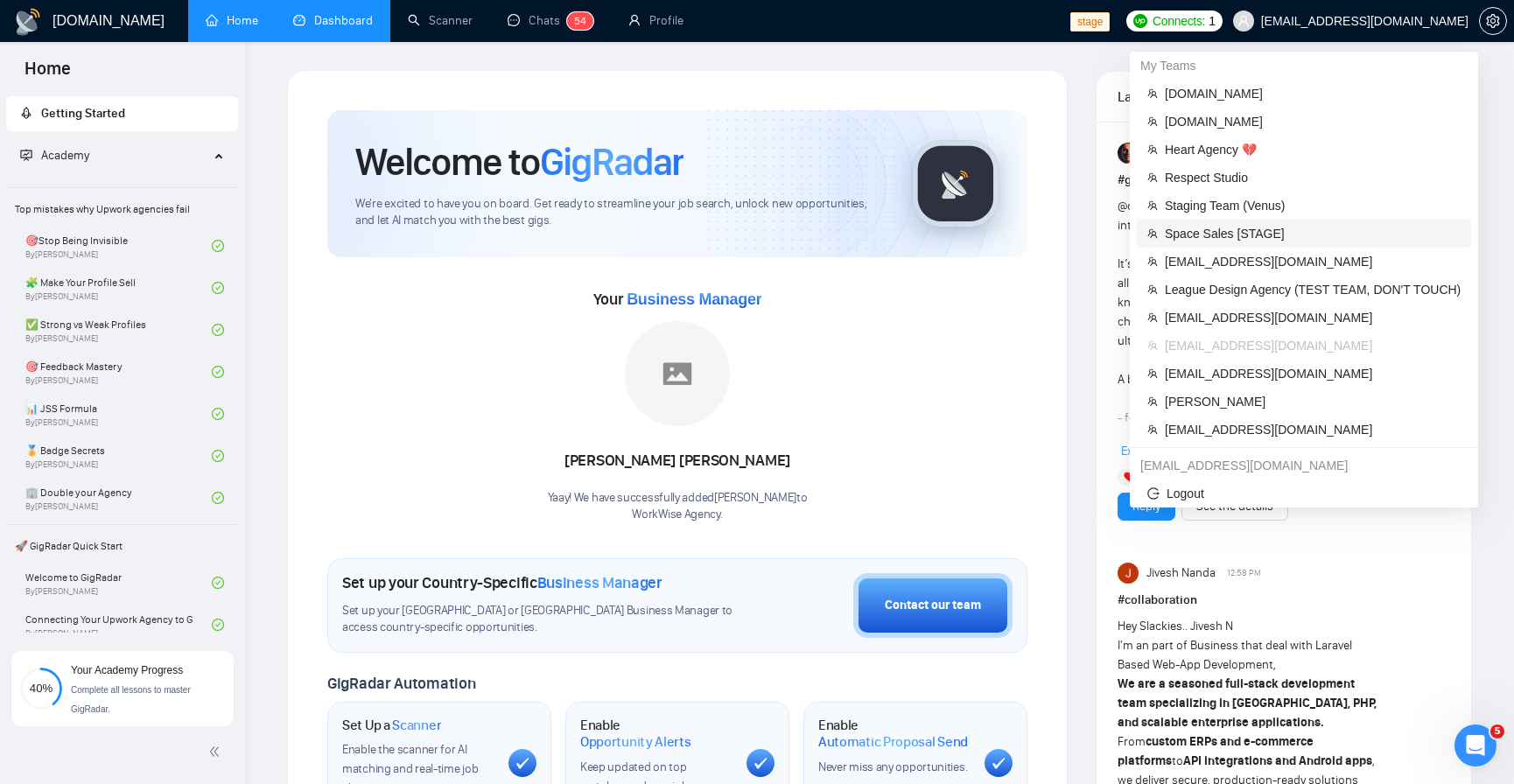
click at [1258, 230] on span "Space Sales [STAGE]" at bounding box center [1313, 234] width 296 height 19
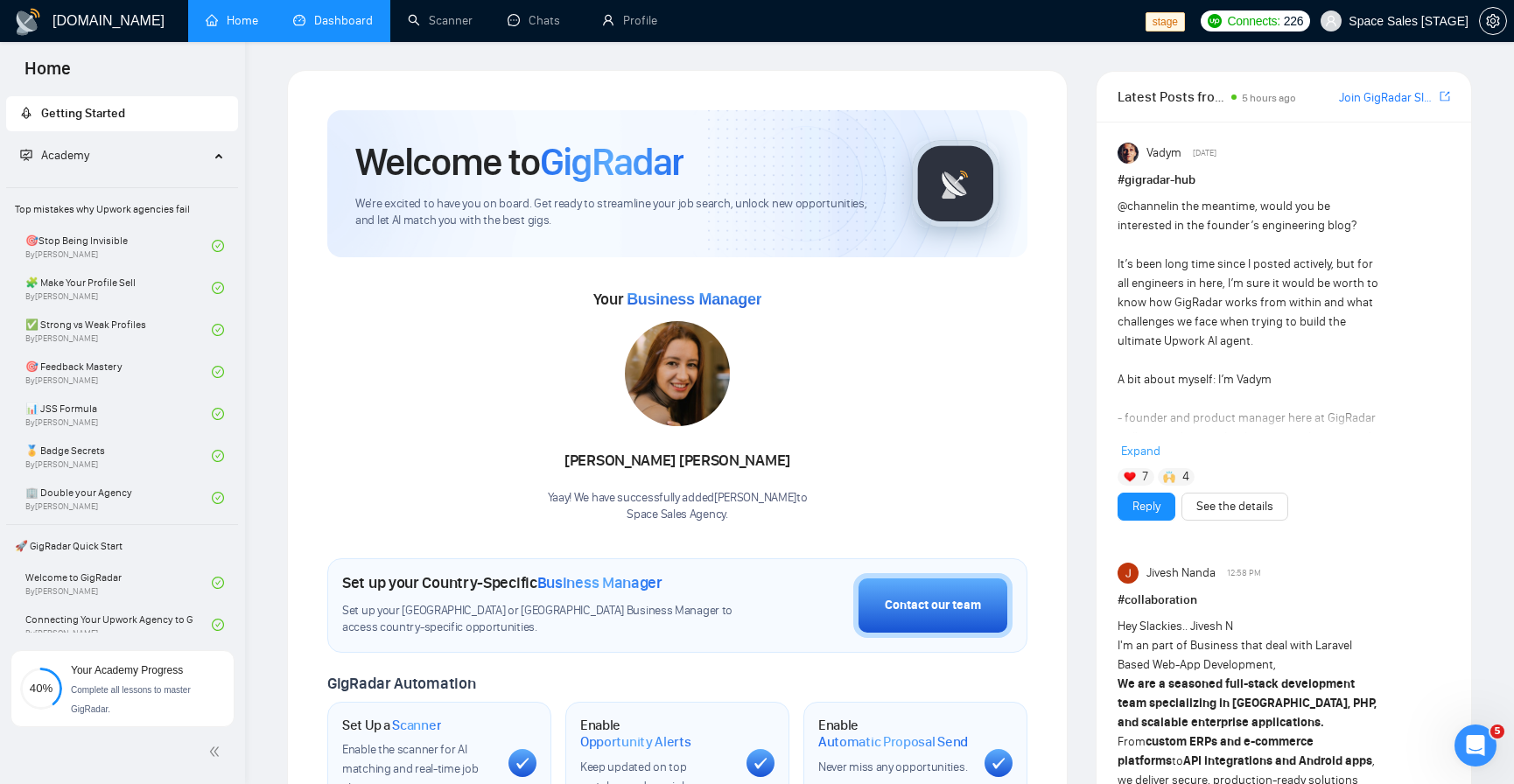
click at [698, 381] on img at bounding box center [677, 373] width 105 height 105
click at [698, 383] on img at bounding box center [677, 373] width 105 height 105
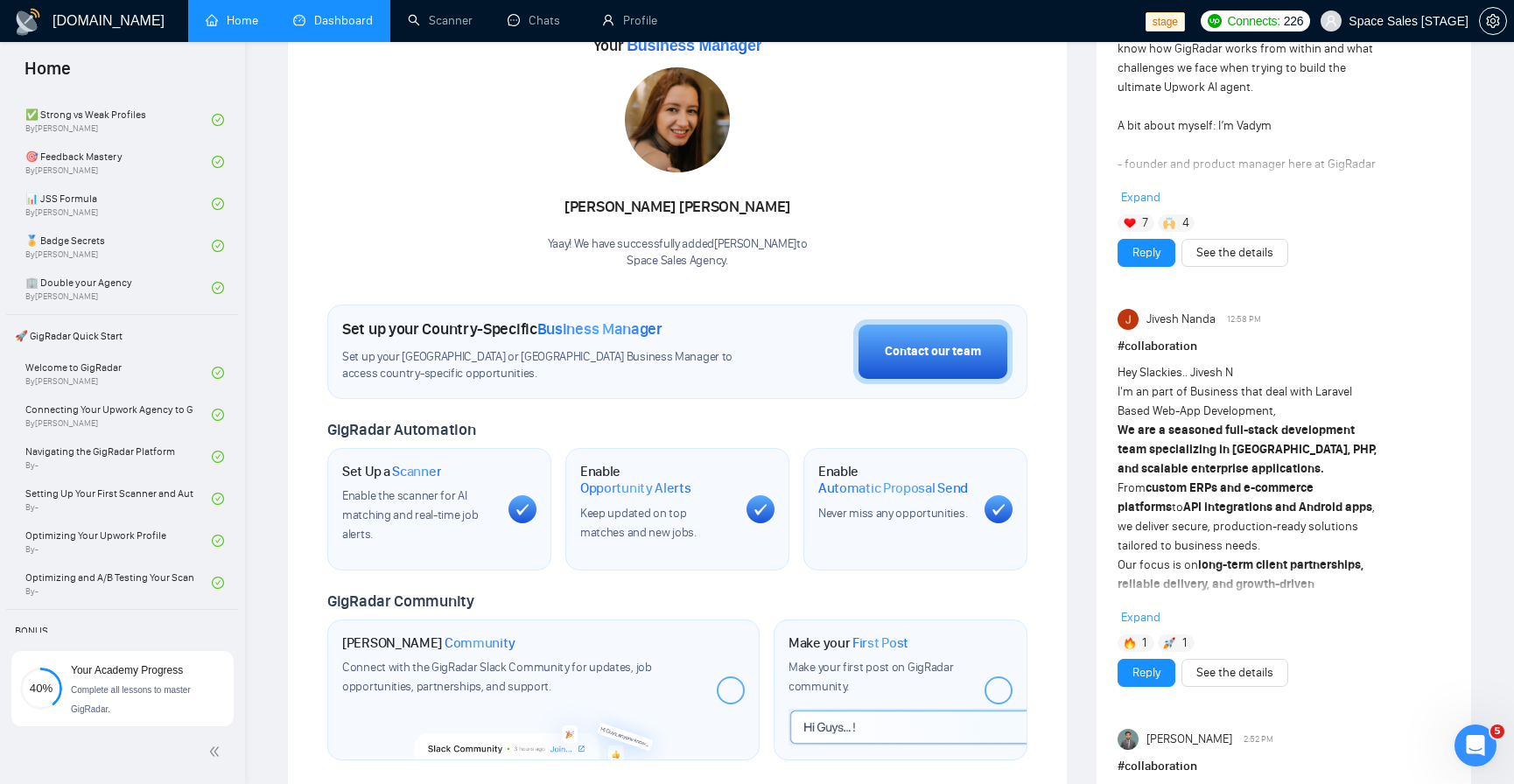
scroll to position [315, 0]
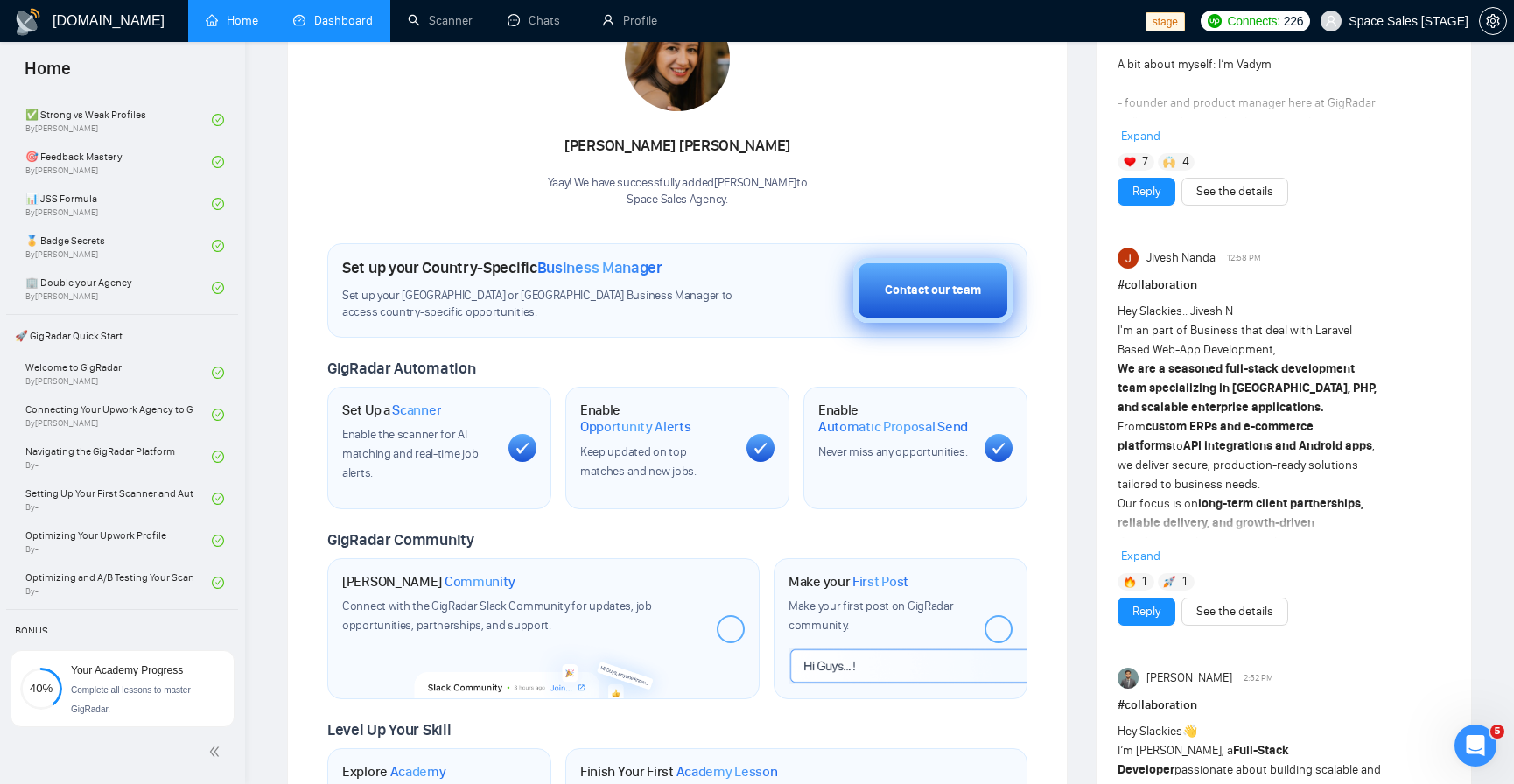
click at [899, 304] on button "Contact our team" at bounding box center [933, 290] width 159 height 65
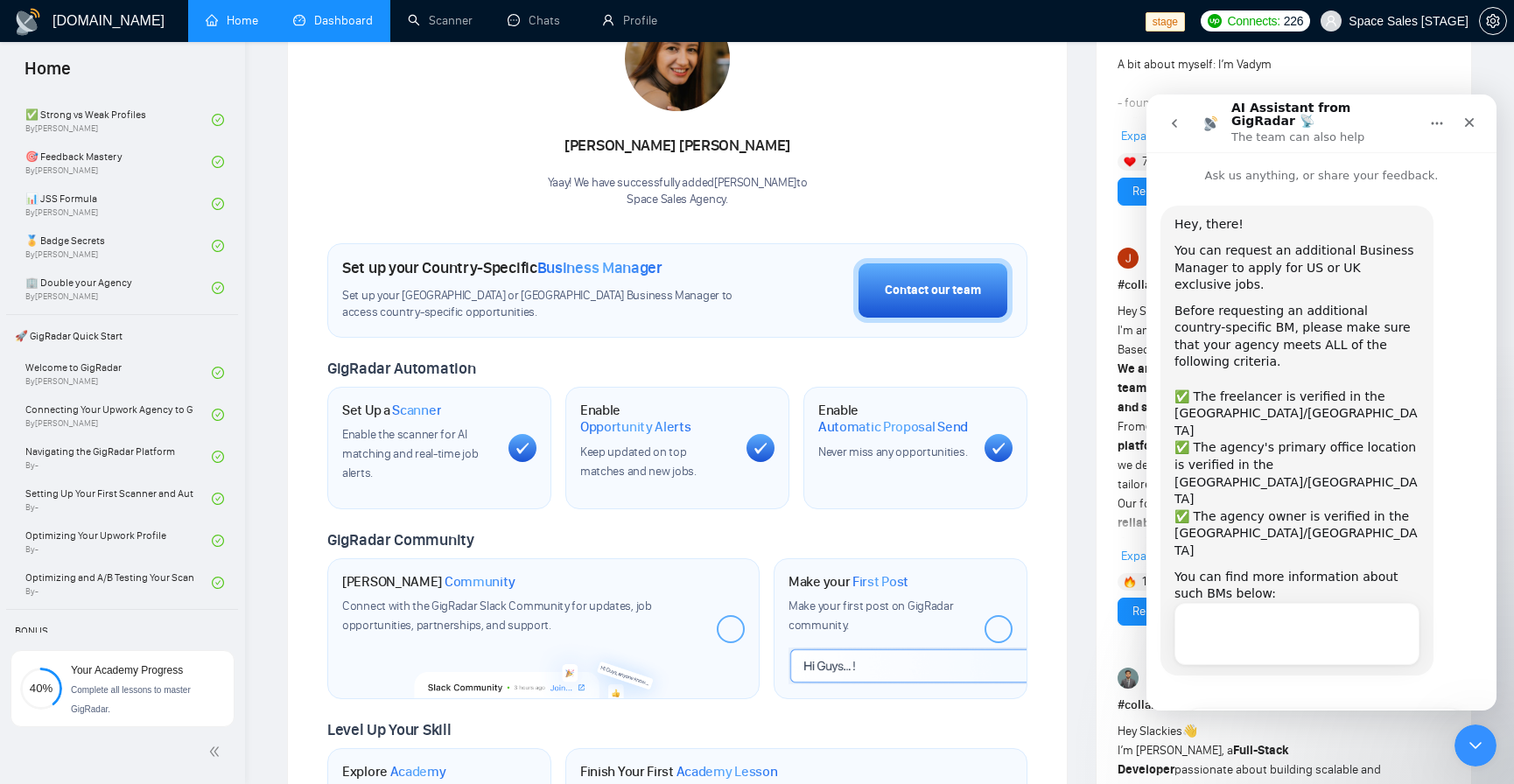
scroll to position [24, 0]
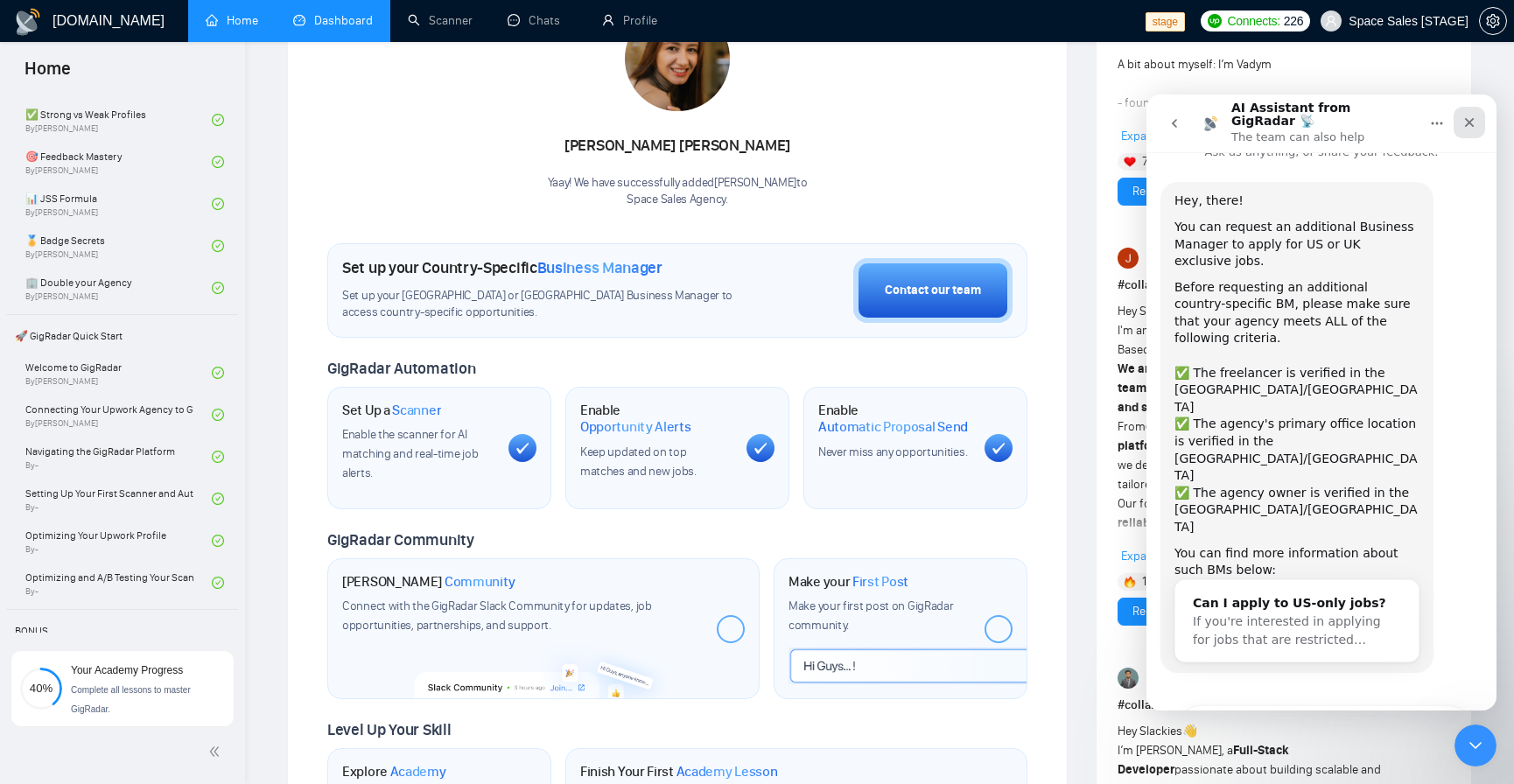
click at [1474, 116] on icon "Close" at bounding box center [1470, 123] width 14 height 14
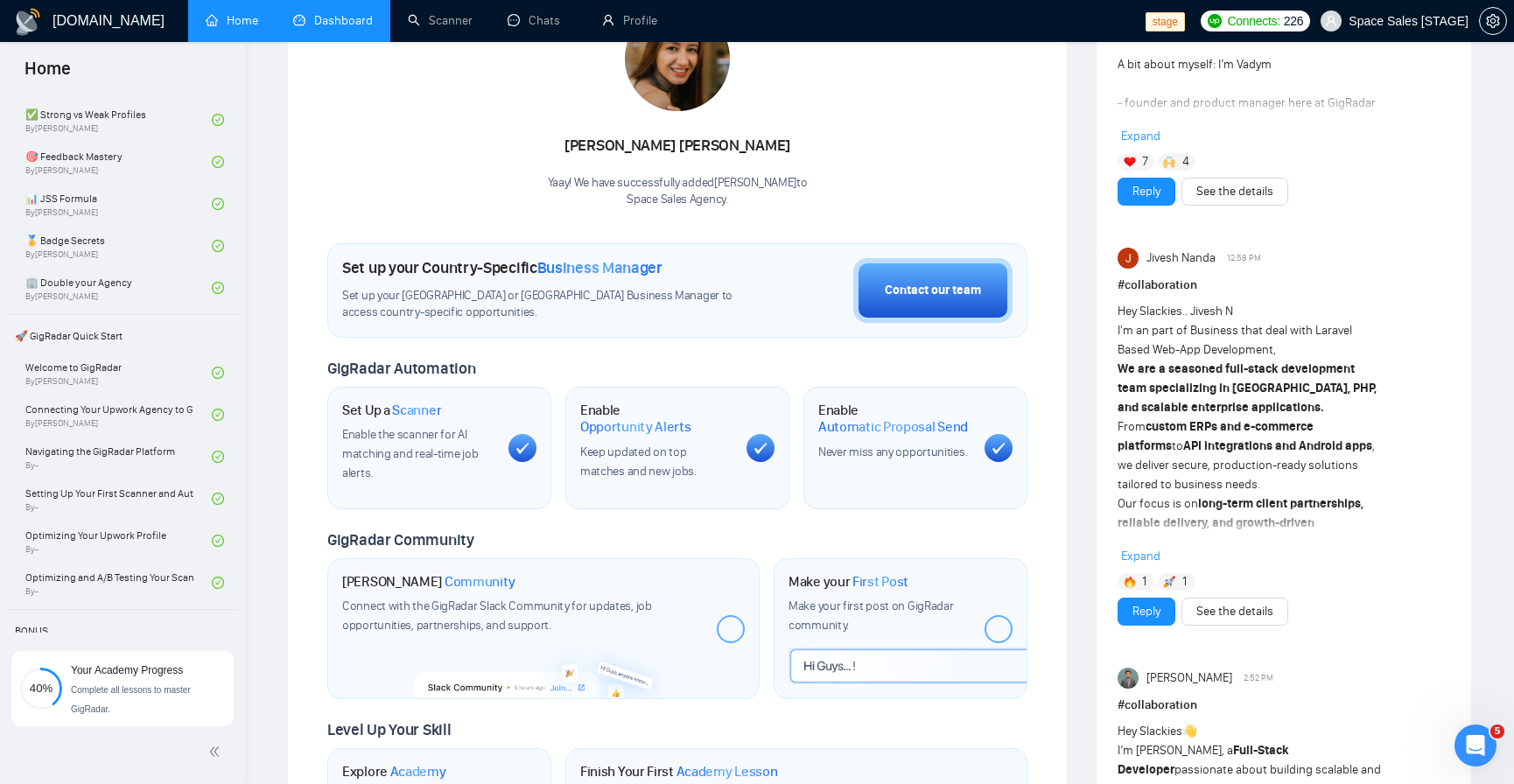
scroll to position [44, 0]
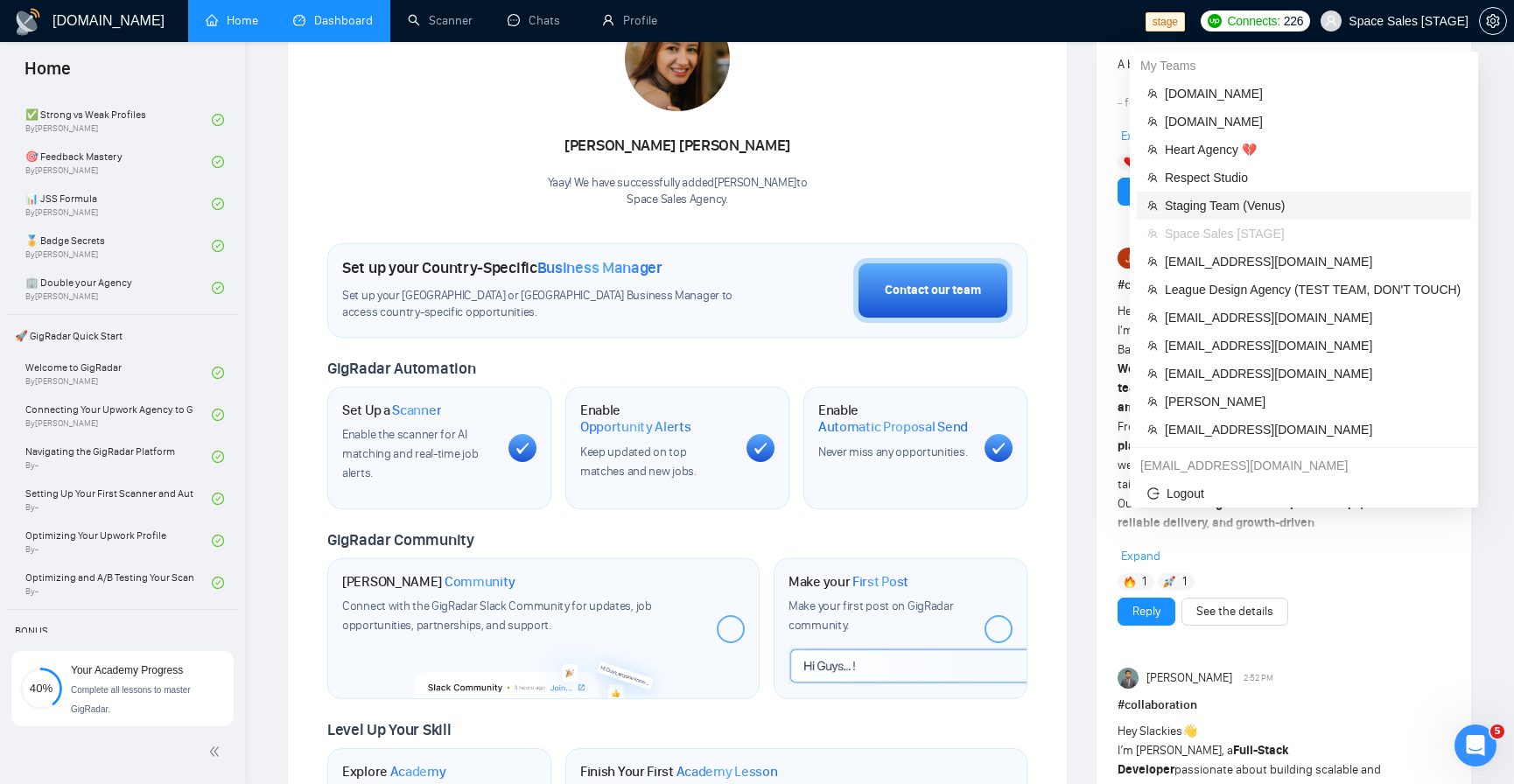
click at [1274, 203] on span "Staging Team (Venus)" at bounding box center [1313, 206] width 296 height 19
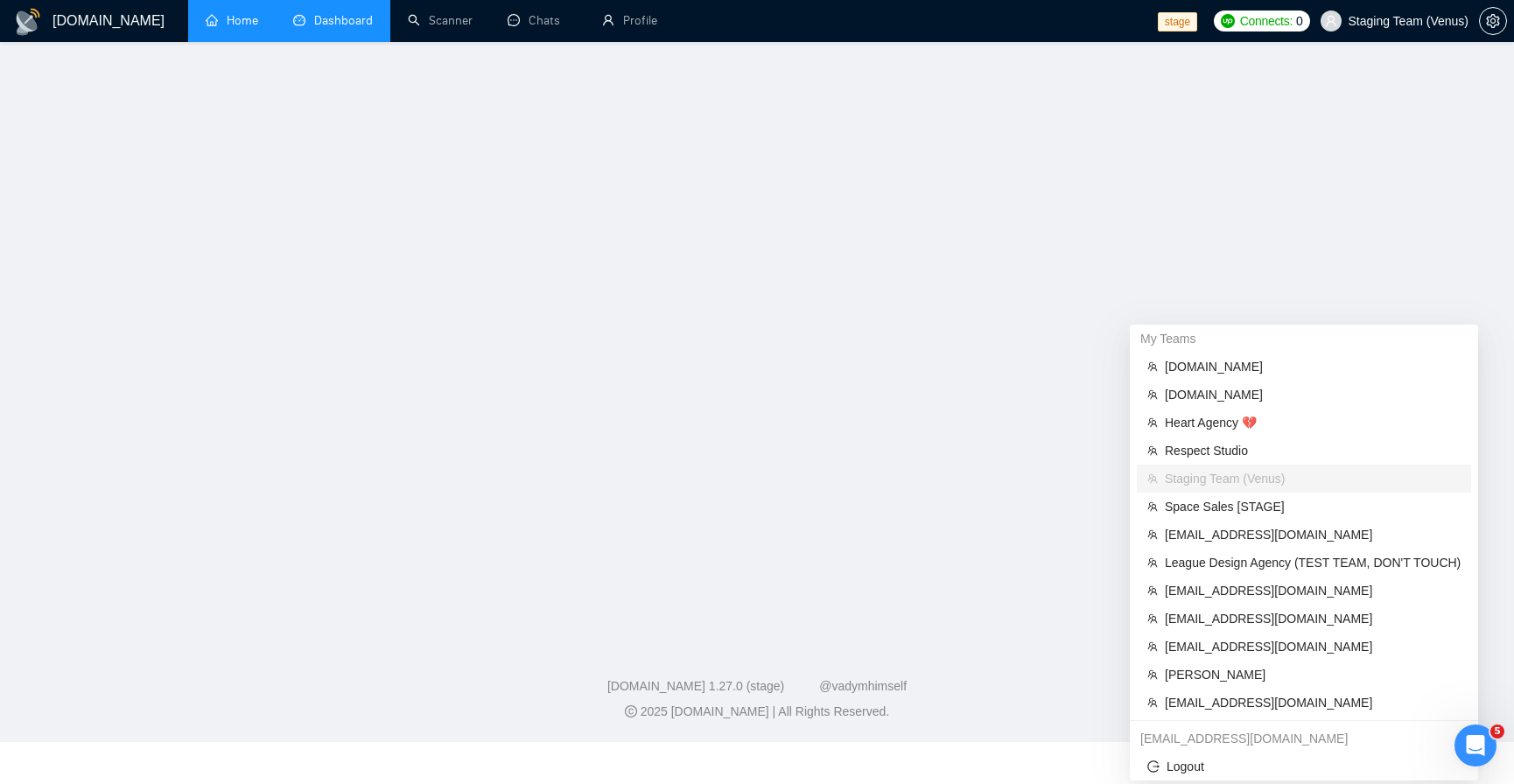
scroll to position [41, 0]
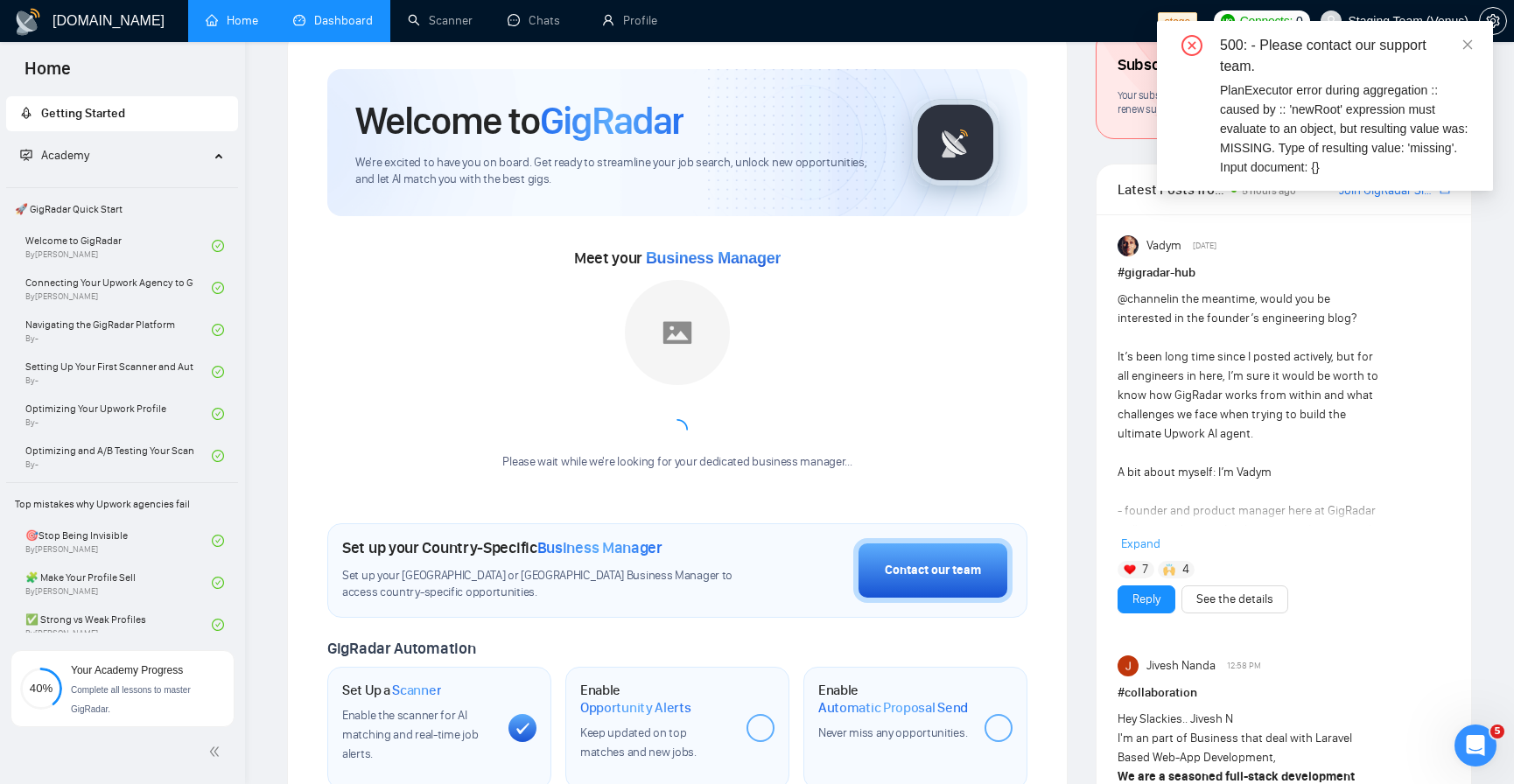
click at [313, 28] on link "Dashboard" at bounding box center [333, 20] width 80 height 15
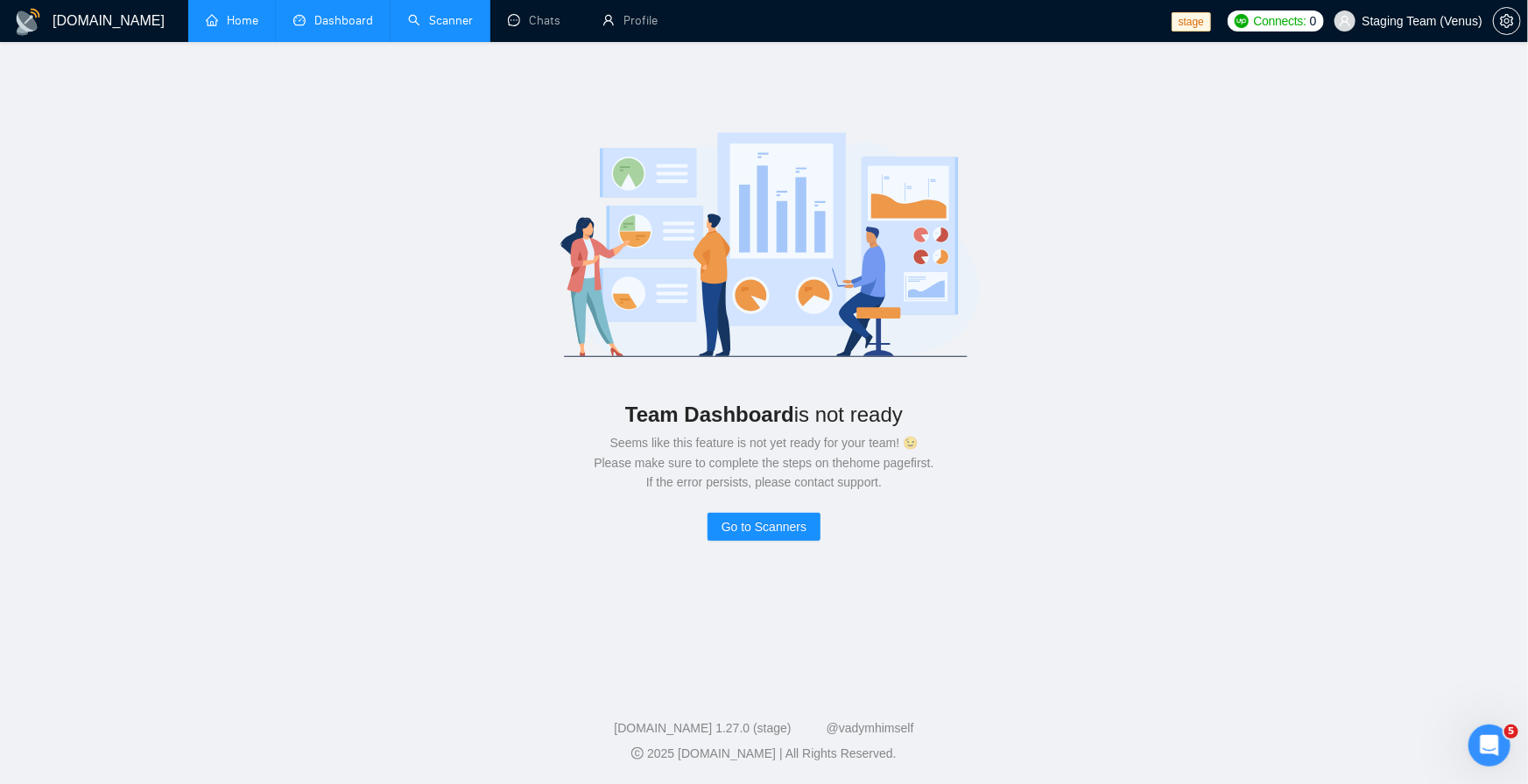
click at [446, 19] on link "Scanner" at bounding box center [440, 20] width 65 height 15
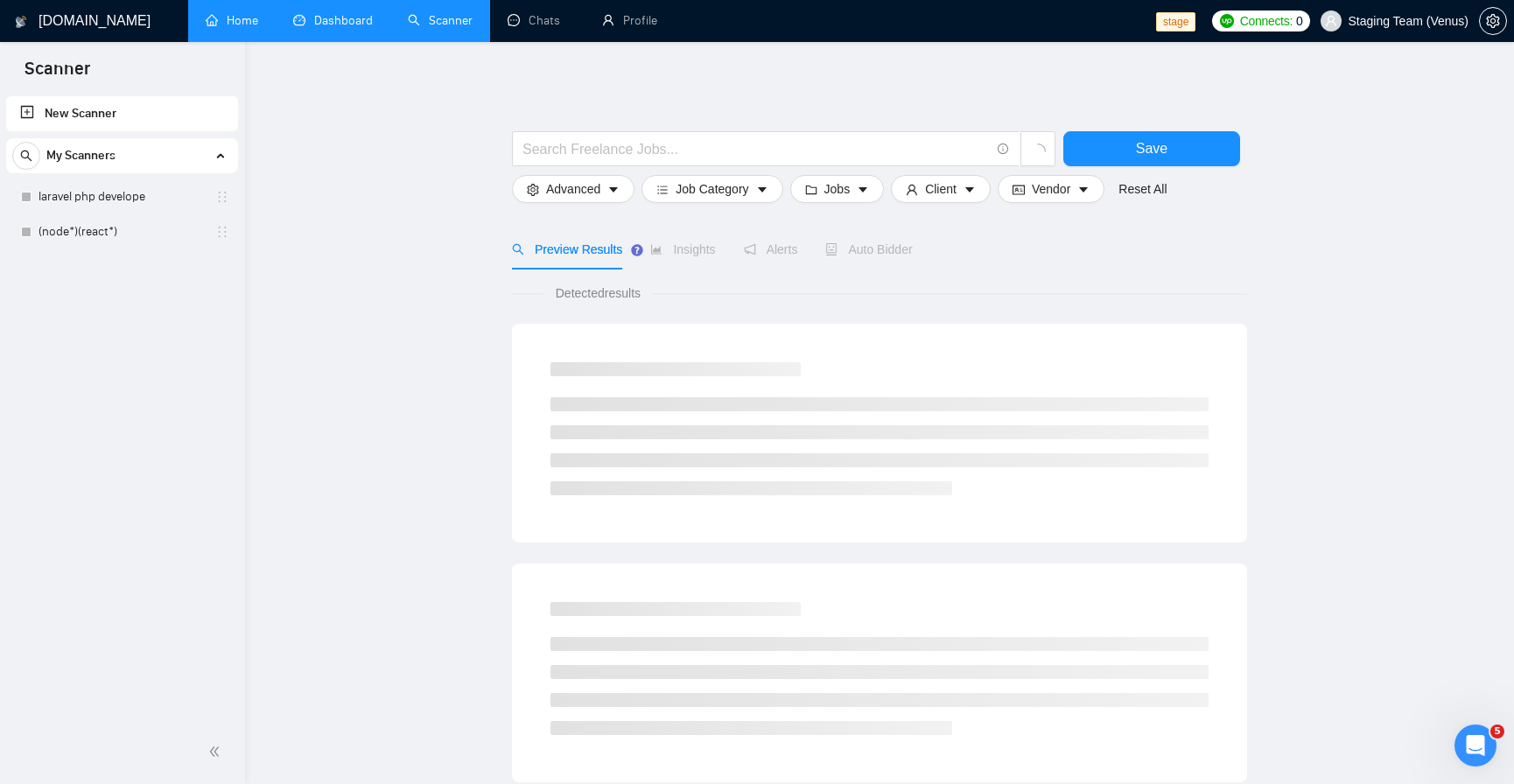
click at [886, 254] on span "Auto Bidder" at bounding box center [869, 250] width 87 height 14
click at [871, 248] on span "Auto Bidder" at bounding box center [885, 250] width 87 height 14
click at [88, 195] on link "laravel php develope" at bounding box center [122, 197] width 166 height 35
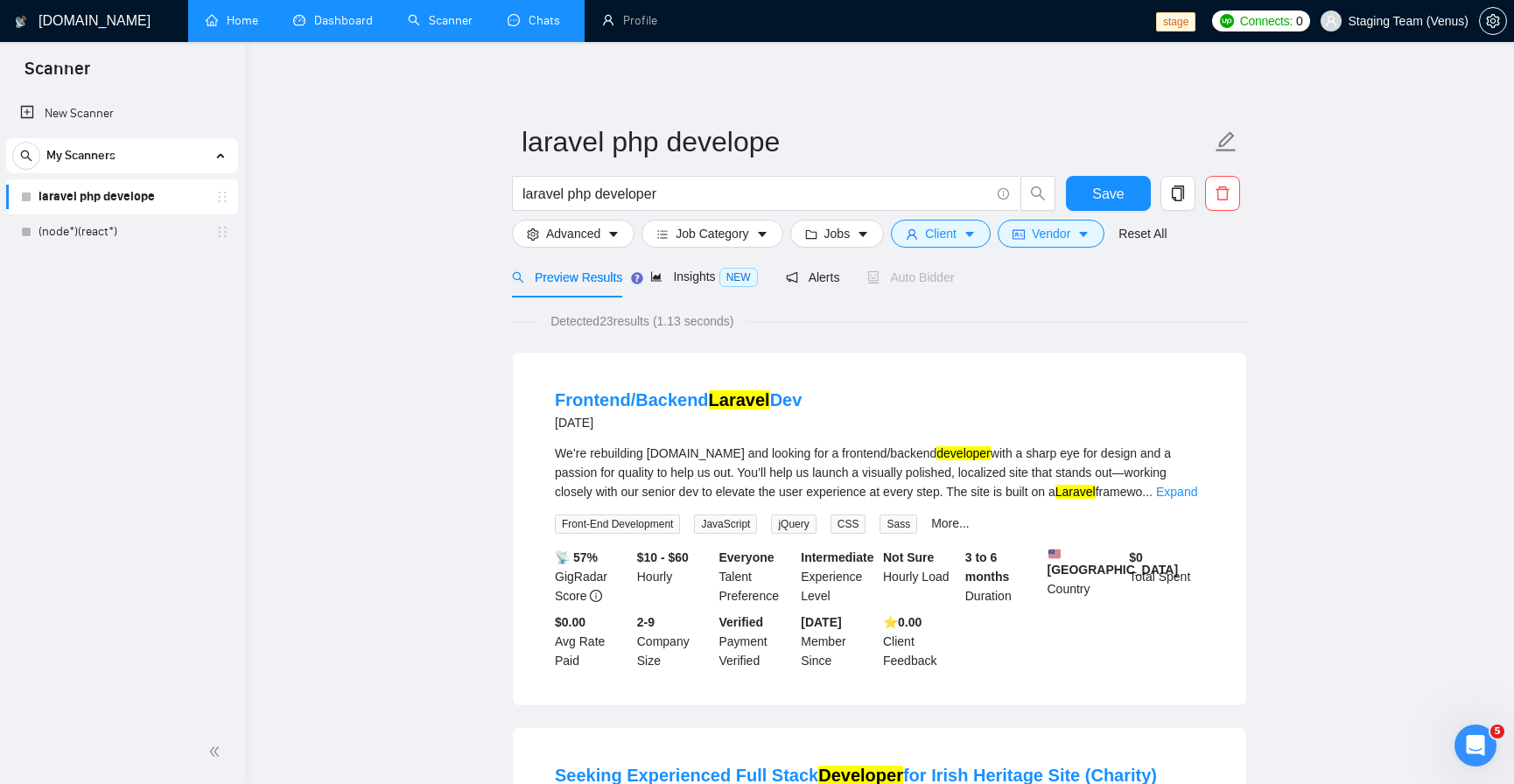
click at [561, 22] on link "Chats" at bounding box center [537, 20] width 59 height 15
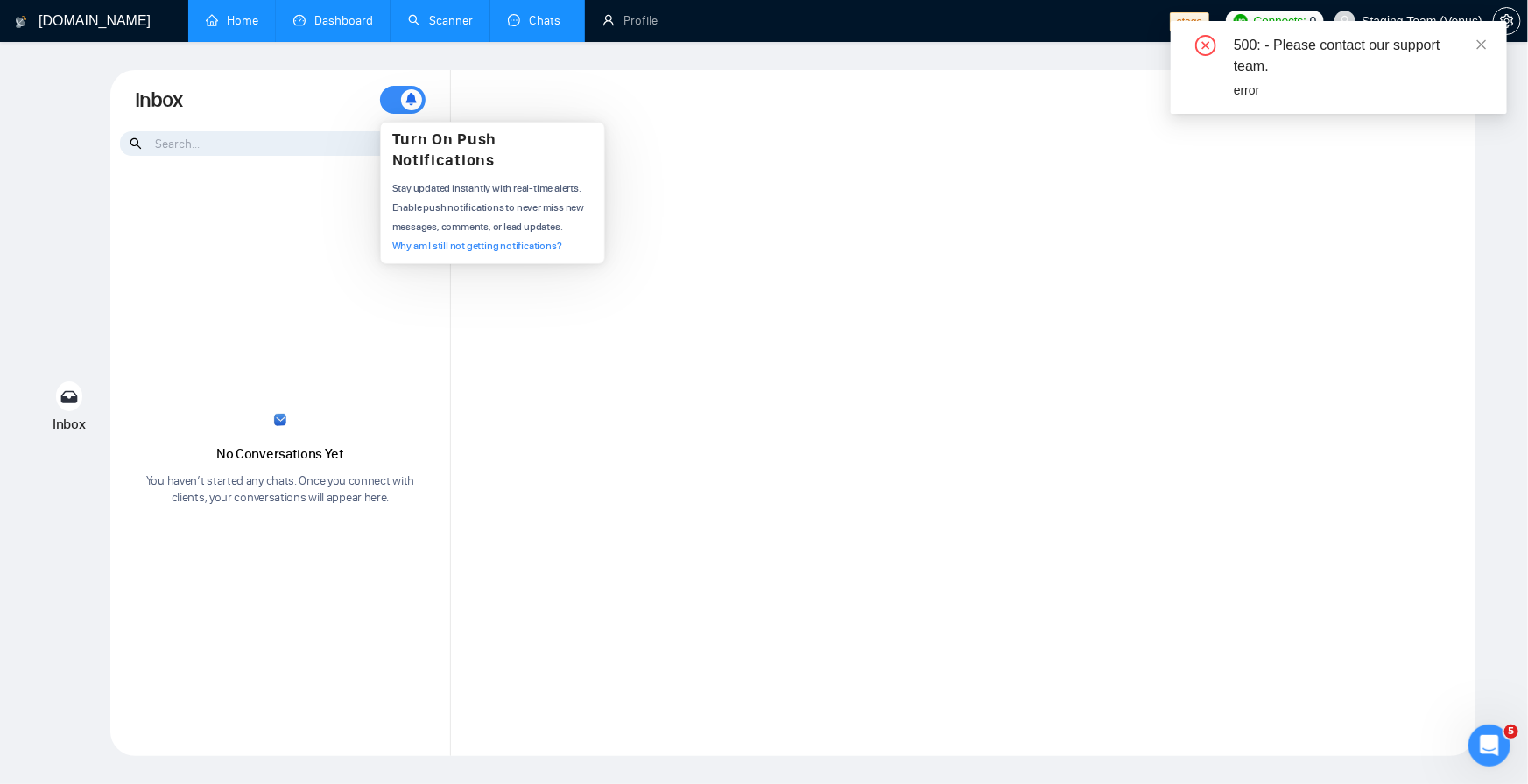
click at [419, 96] on span at bounding box center [412, 100] width 21 height 21
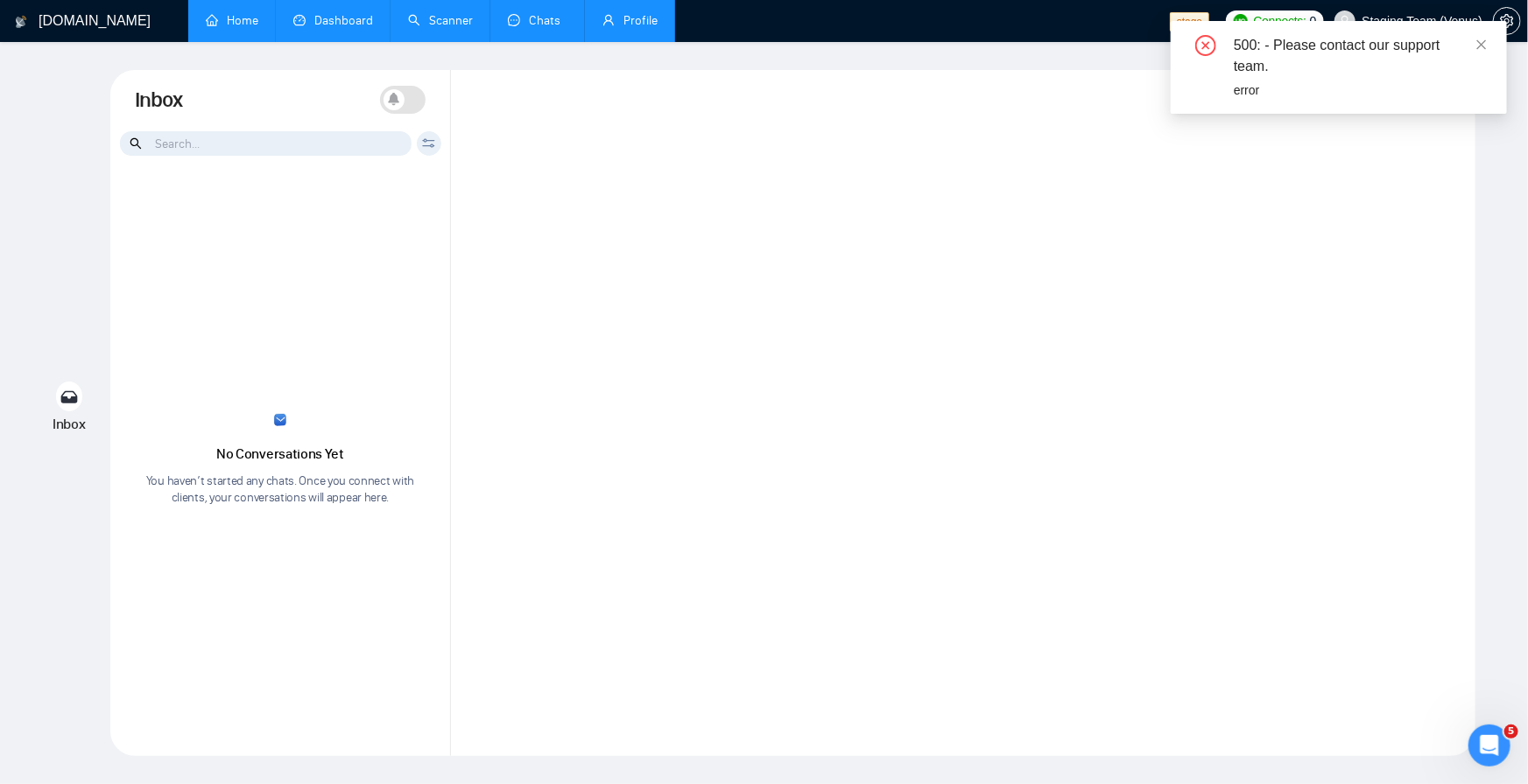
click at [644, 25] on link "Profile" at bounding box center [630, 20] width 55 height 15
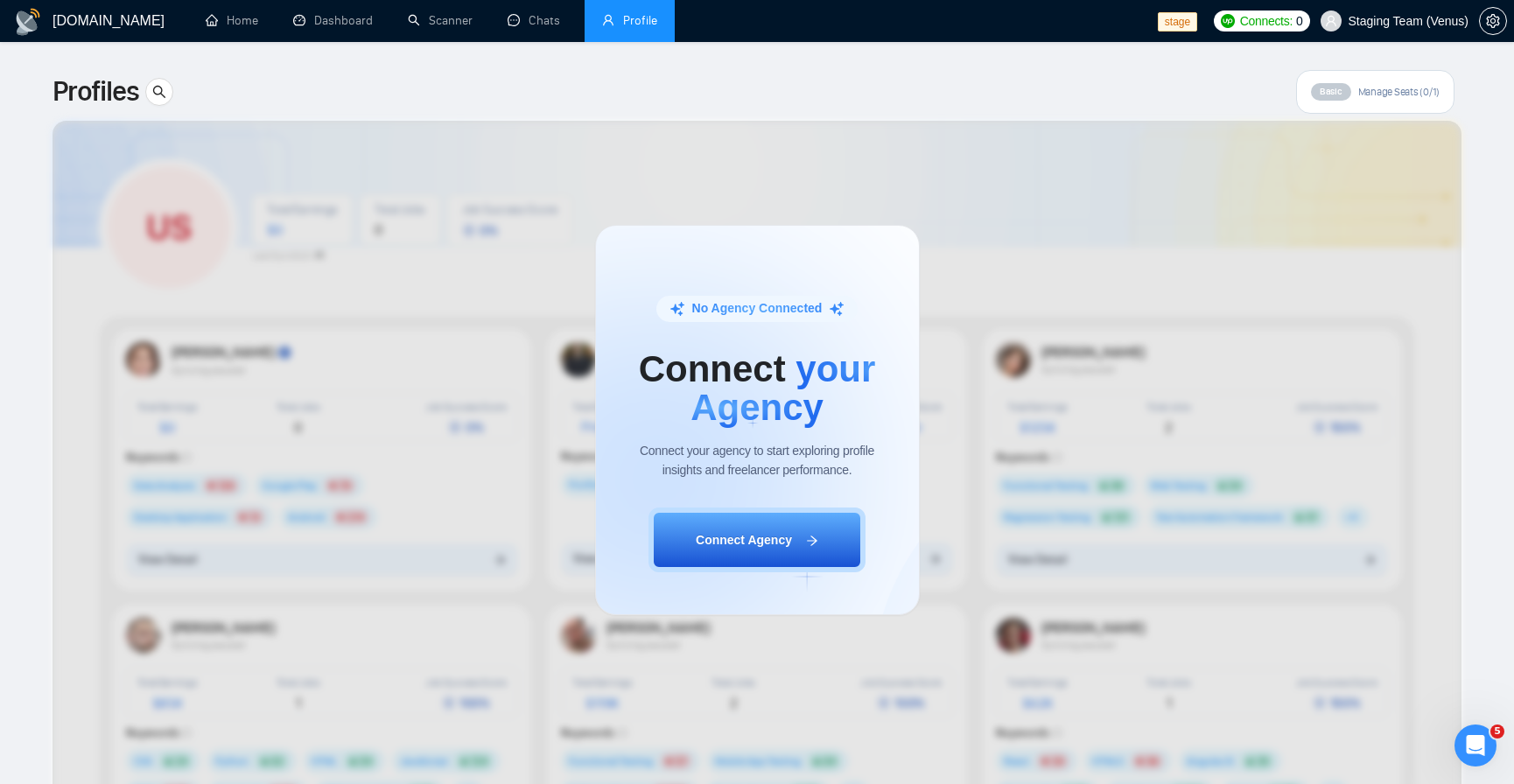
click at [1387, 96] on div "No Agency Connected Connect your Agency Connect your agency to start exploring …" at bounding box center [757, 419] width 1514 height 728
click at [804, 104] on div "No Agency Connected Connect your Agency Connect your agency to start exploring …" at bounding box center [757, 419] width 1514 height 728
click at [1490, 19] on icon "setting" at bounding box center [1494, 21] width 14 height 14
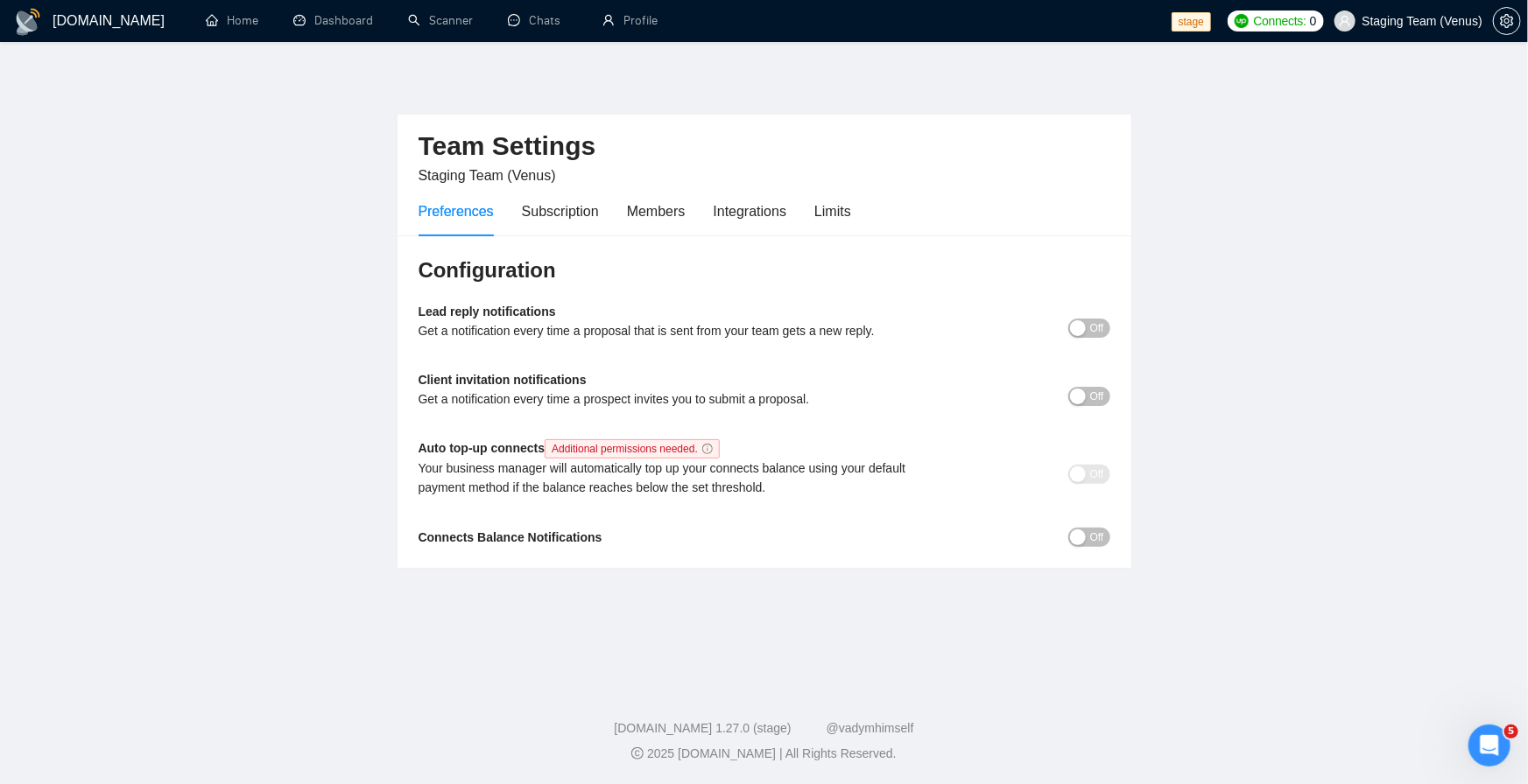
drag, startPoint x: 177, startPoint y: 510, endPoint x: 519, endPoint y: 652, distance: 370.3
click at [178, 508] on main "Team Settings Staging Team (Venus) Preferences Subscription Members Integration…" at bounding box center [764, 359] width 1472 height 580
click at [657, 15] on link "Profile" at bounding box center [630, 20] width 55 height 15
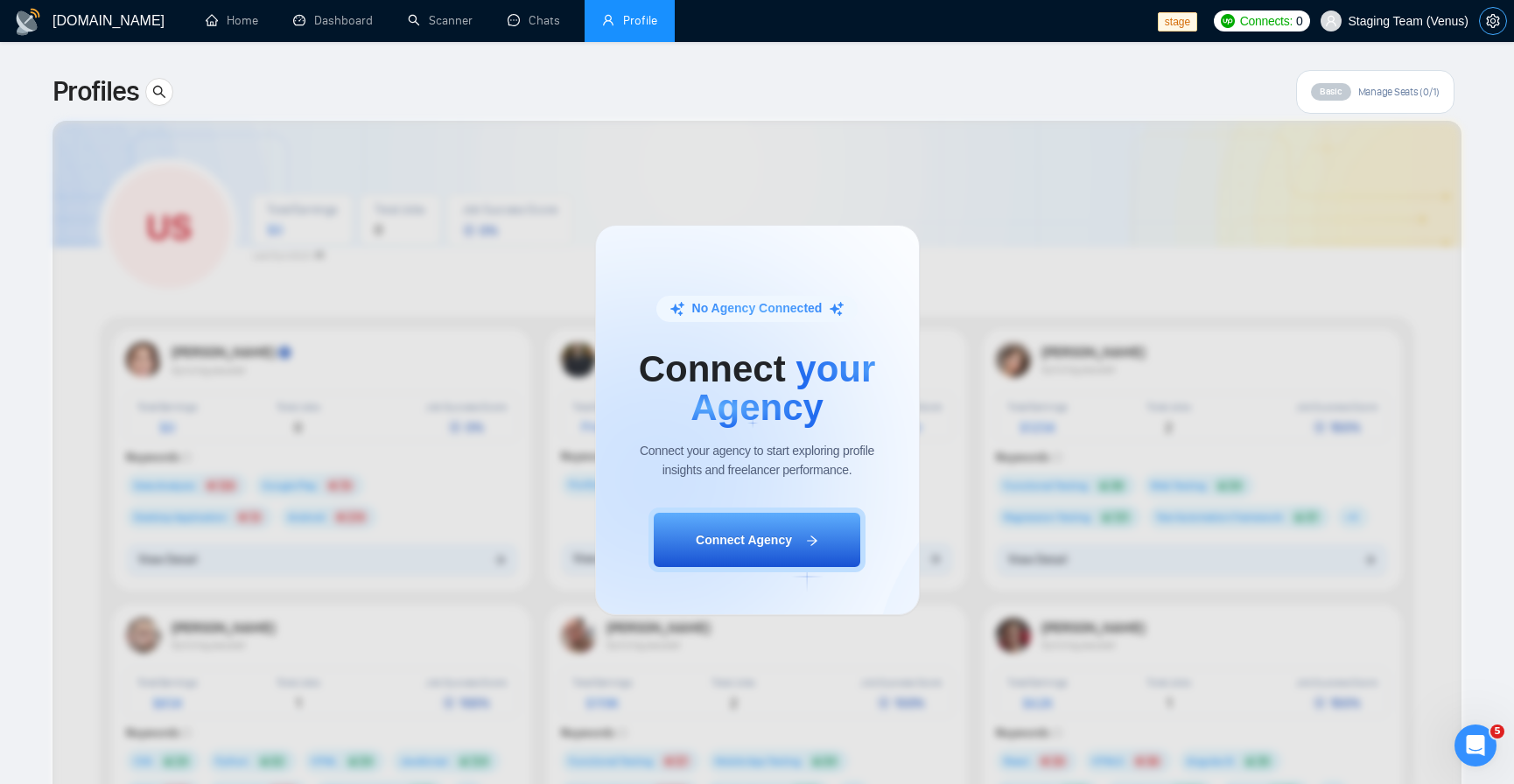
click at [1492, 17] on icon "setting" at bounding box center [1494, 21] width 14 height 14
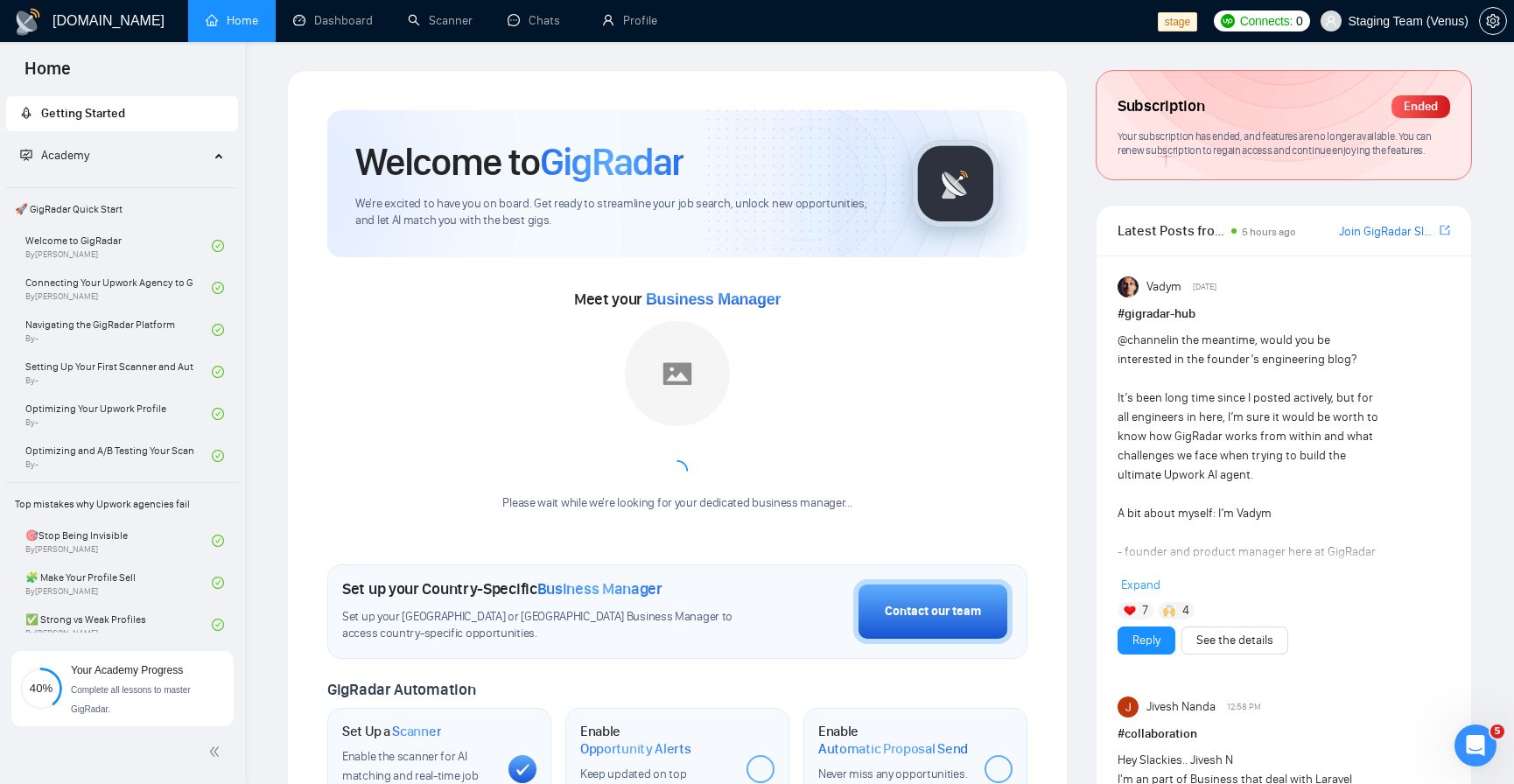
click at [403, 171] on h1 "Welcome to GigRadar" at bounding box center [519, 161] width 328 height 47
click at [560, 13] on link "Chats" at bounding box center [537, 20] width 59 height 15
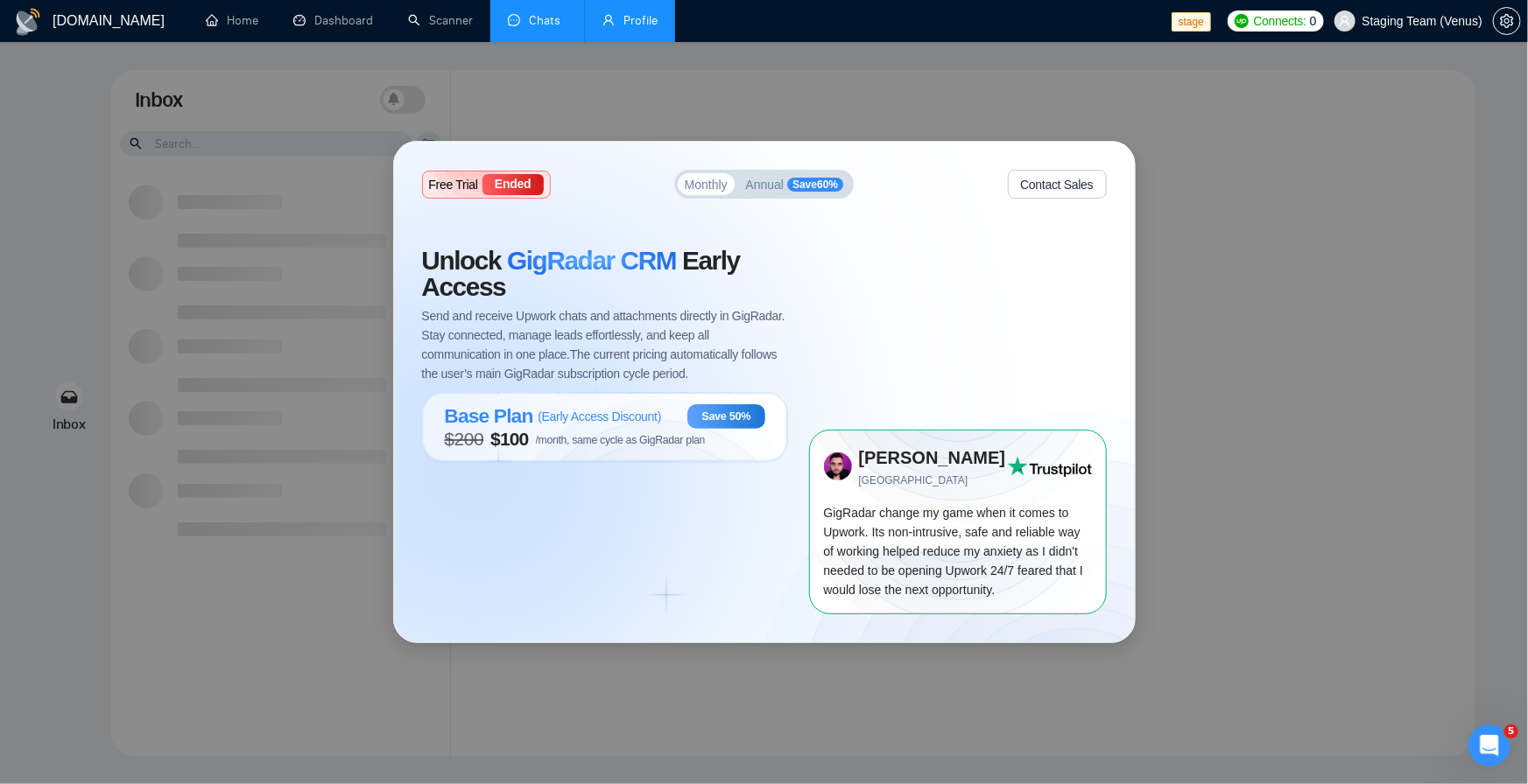
click at [625, 18] on link "Profile" at bounding box center [630, 20] width 55 height 15
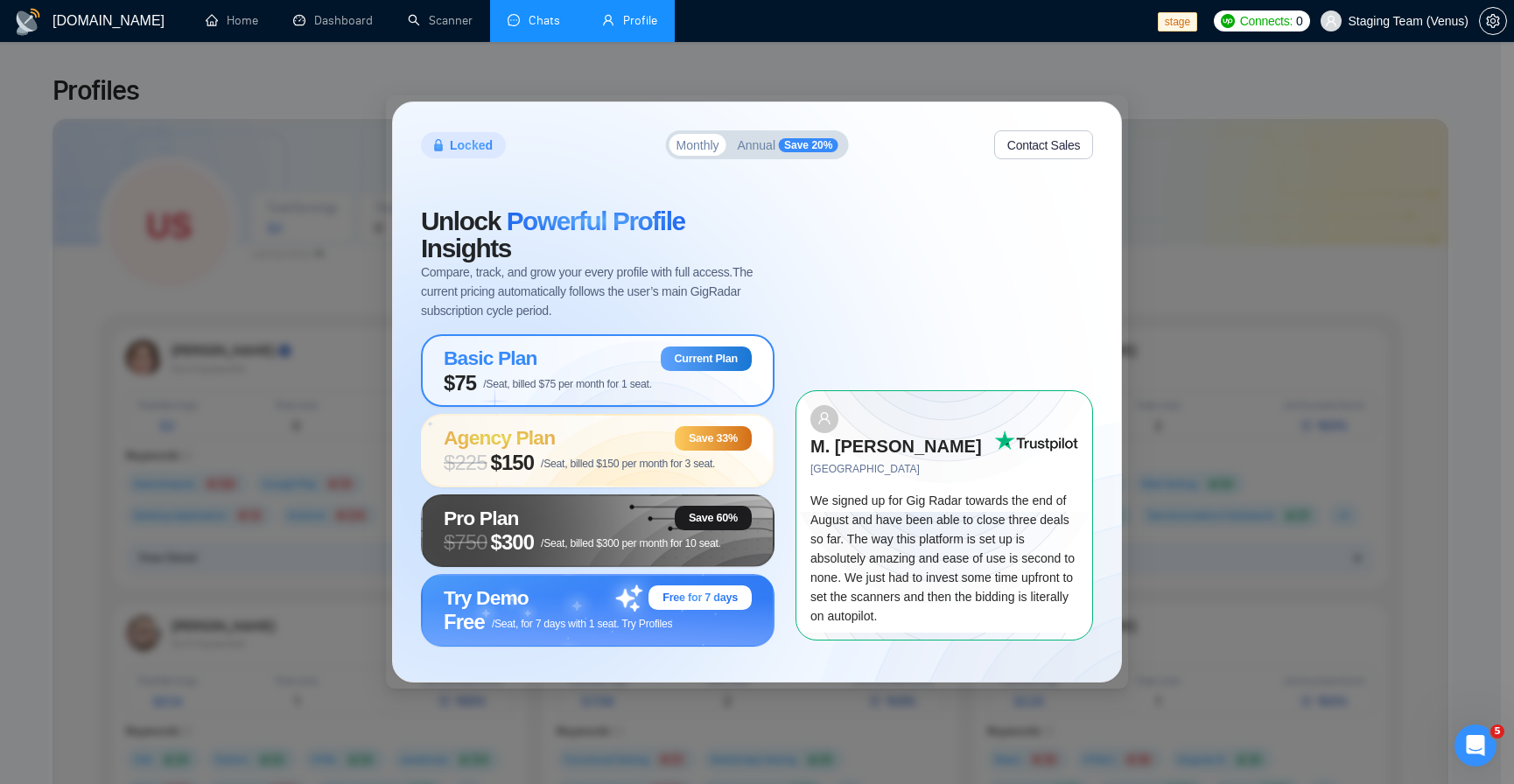
click at [561, 19] on link "Chats" at bounding box center [537, 20] width 59 height 15
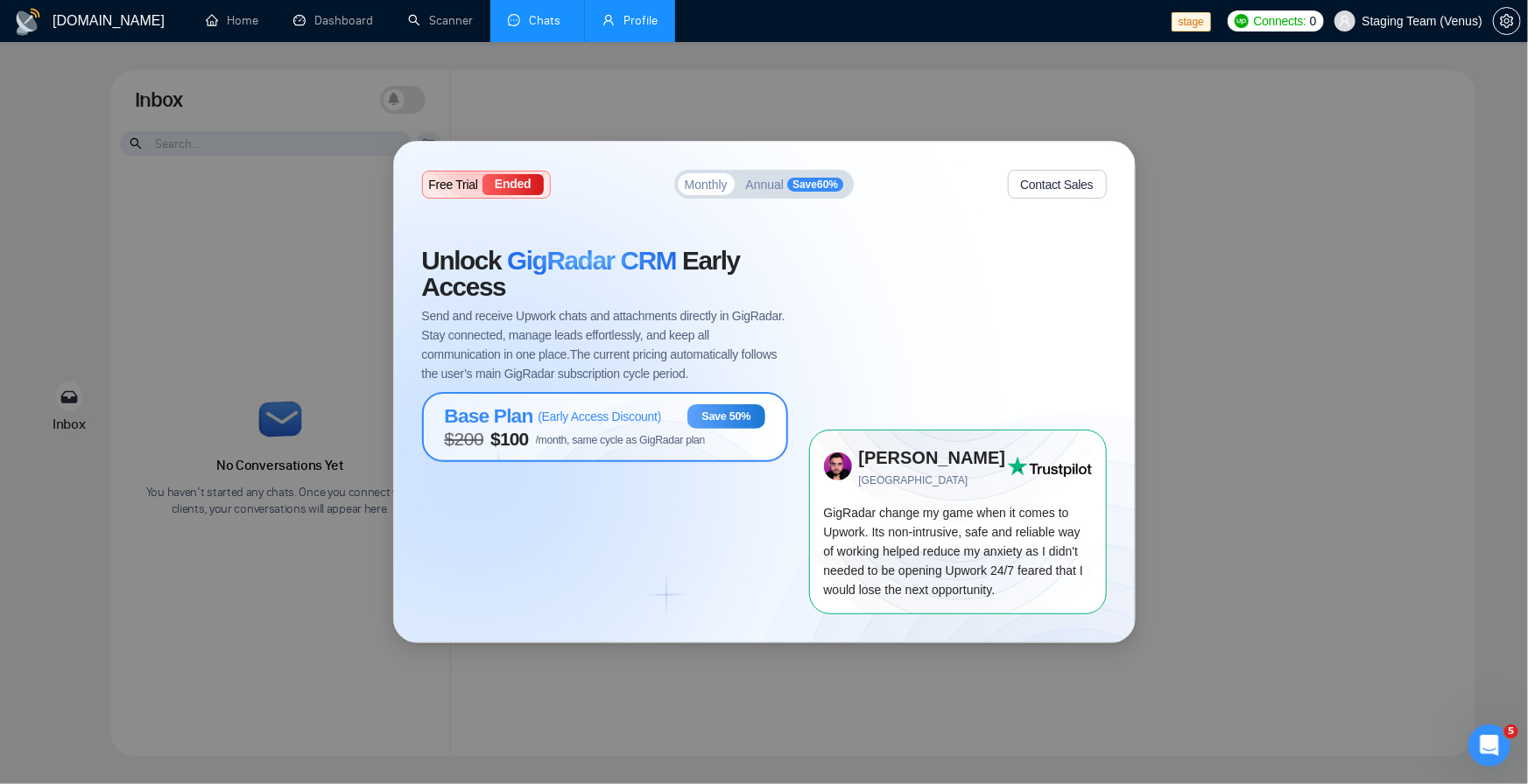
click at [675, 439] on span "/month, same cycle as GigRadar plan" at bounding box center [621, 441] width 170 height 12
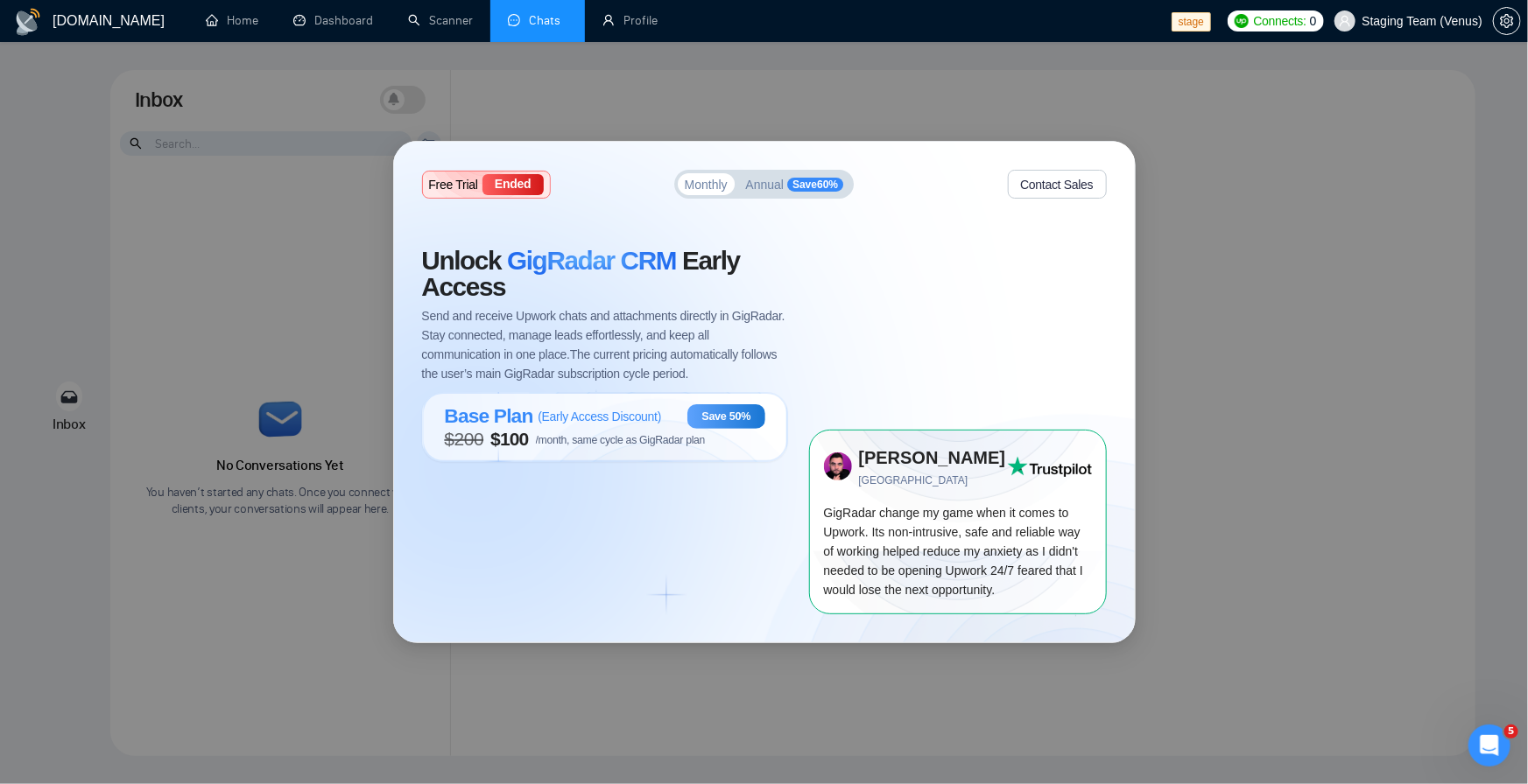
click at [765, 184] on span "Annual" at bounding box center [766, 185] width 39 height 12
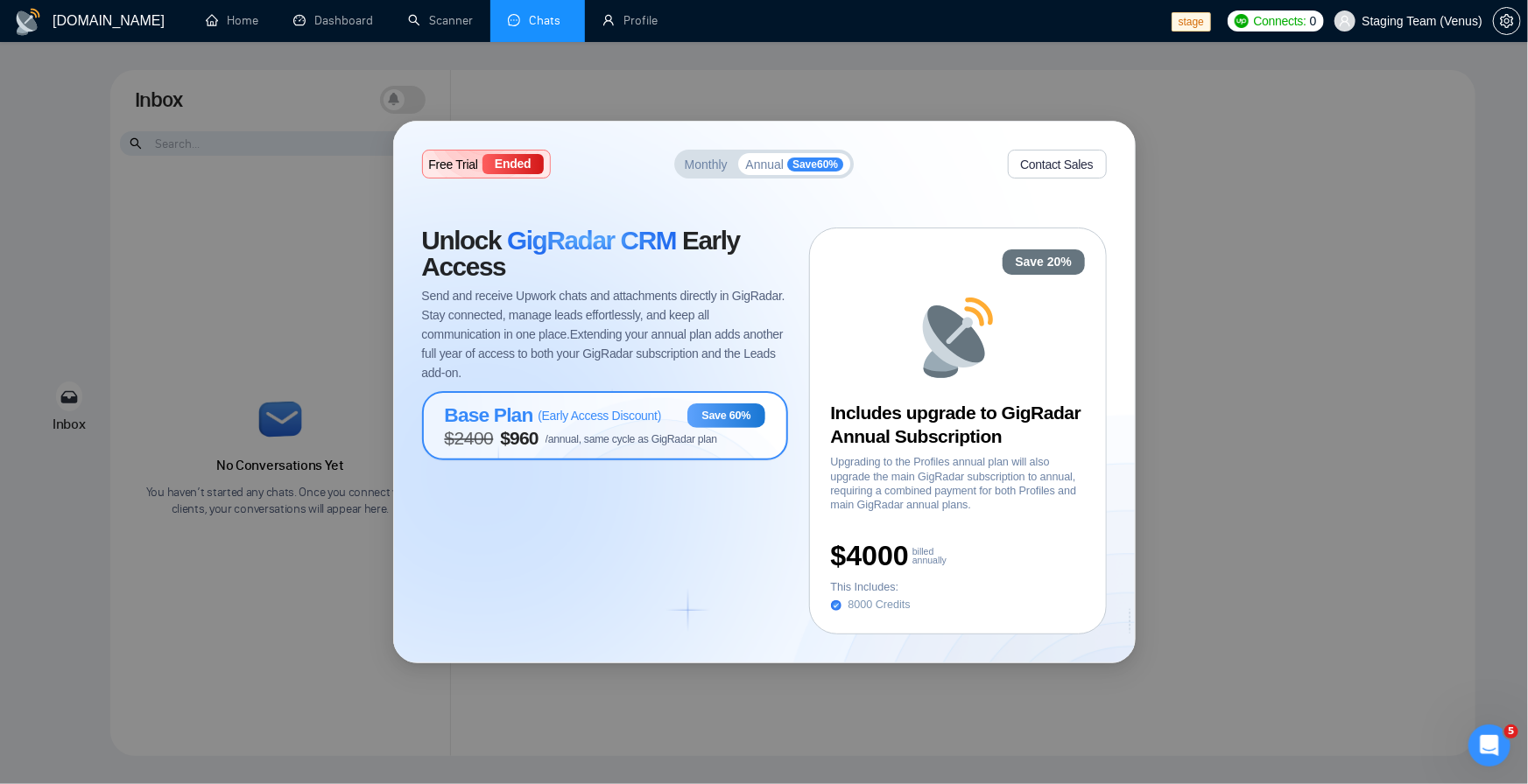
click at [607, 446] on span "$ 2400 $ 960 /annual, same cycle as GigRadar plan" at bounding box center [582, 439] width 273 height 21
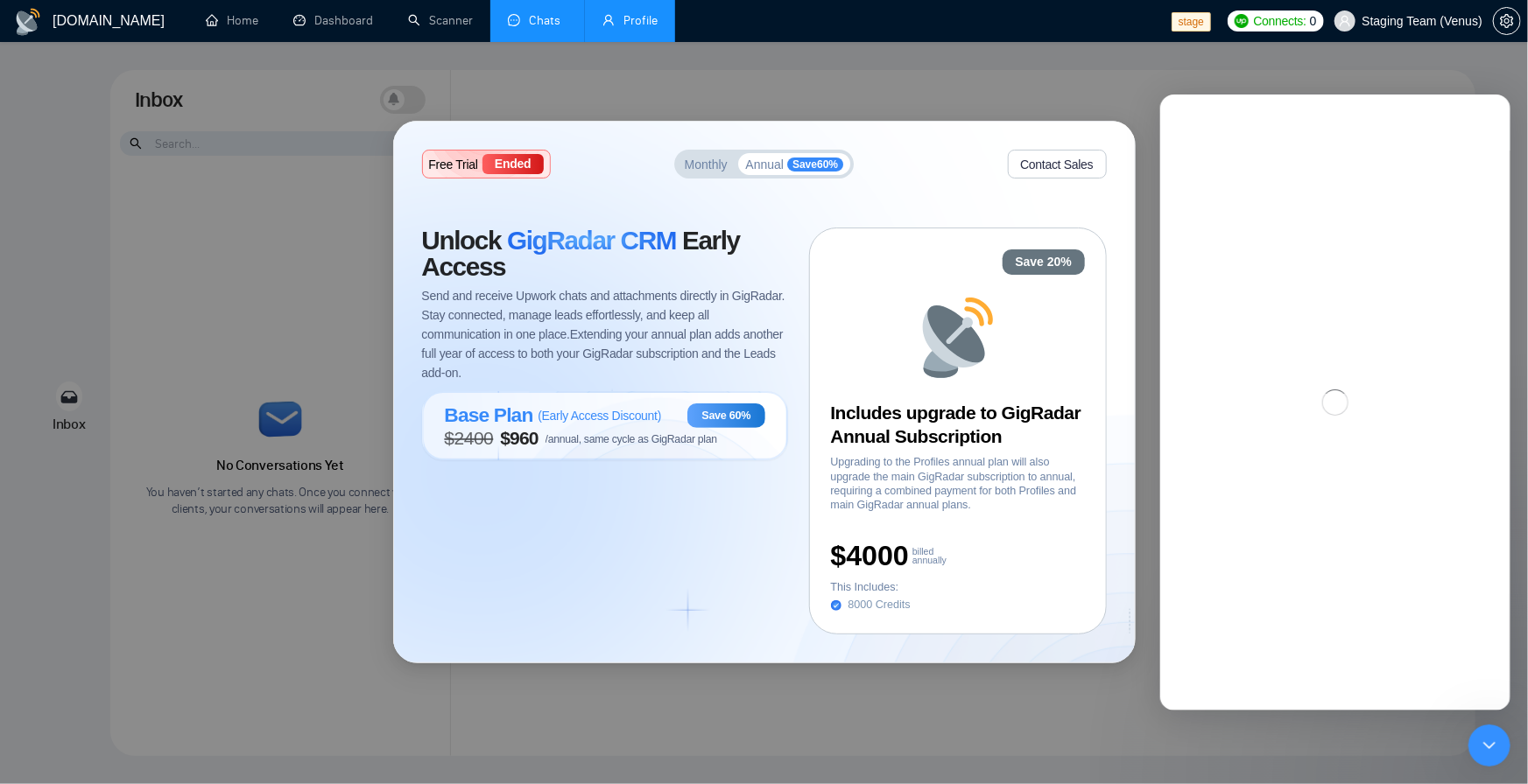
click at [653, 28] on link "Profile" at bounding box center [630, 20] width 55 height 15
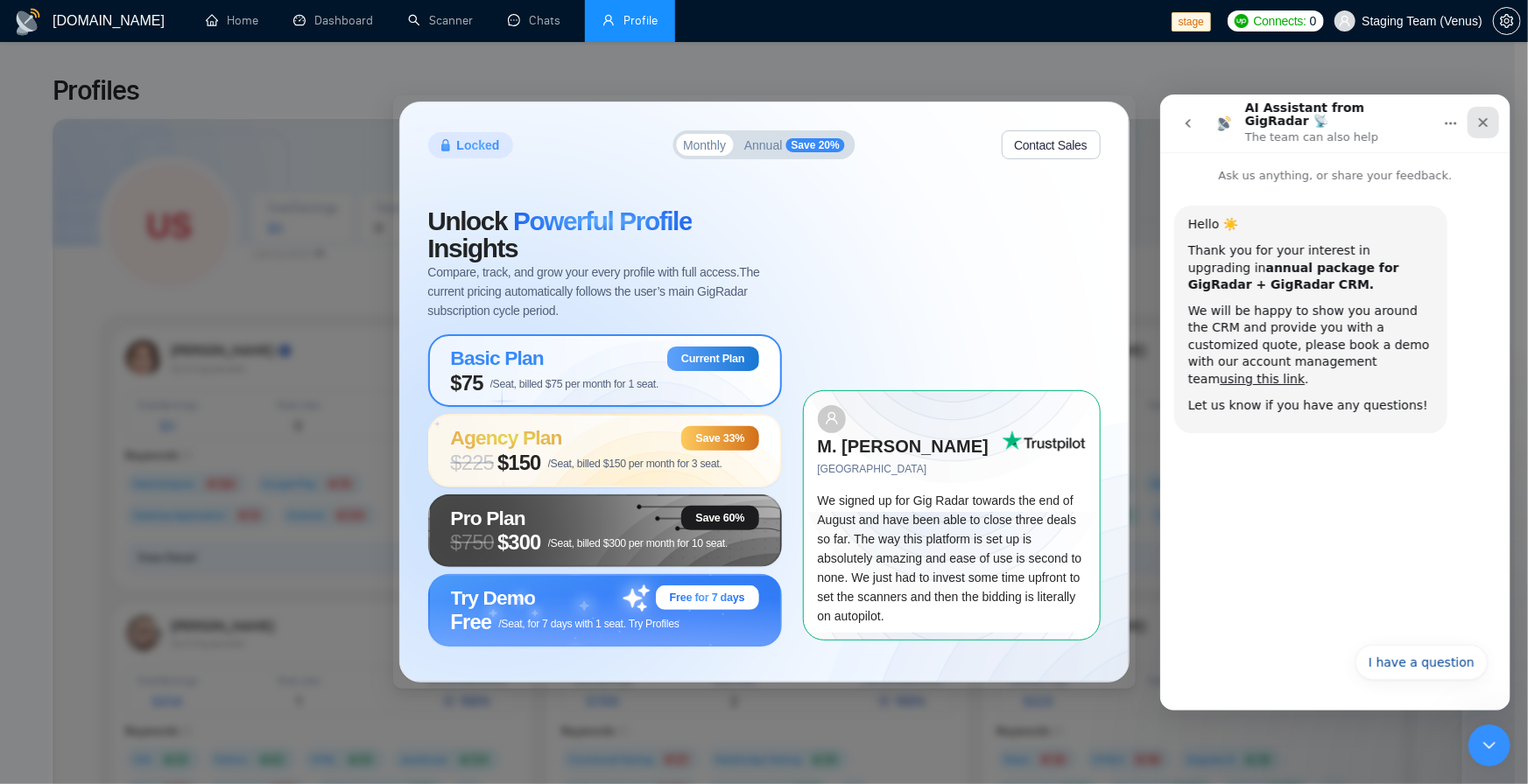
click at [1486, 115] on icon "Close" at bounding box center [1483, 122] width 14 height 14
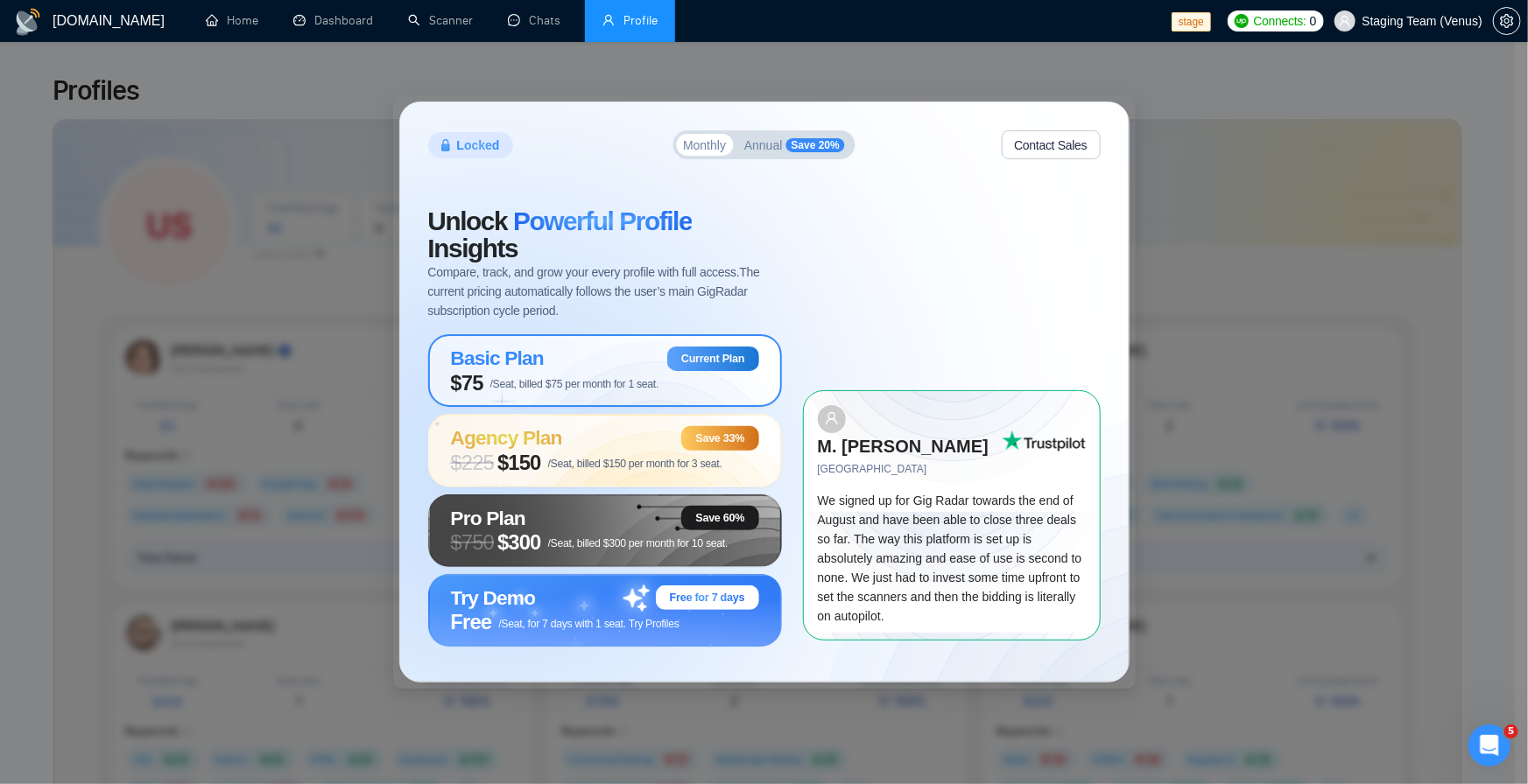
click at [621, 366] on div "Basic Plan Current Plan" at bounding box center [605, 359] width 308 height 25
click at [577, 371] on span "$75 /Seat, billed $75 per month for 1 seat." at bounding box center [554, 383] width 208 height 25
click at [534, 595] on span "Try Demo" at bounding box center [493, 598] width 85 height 23
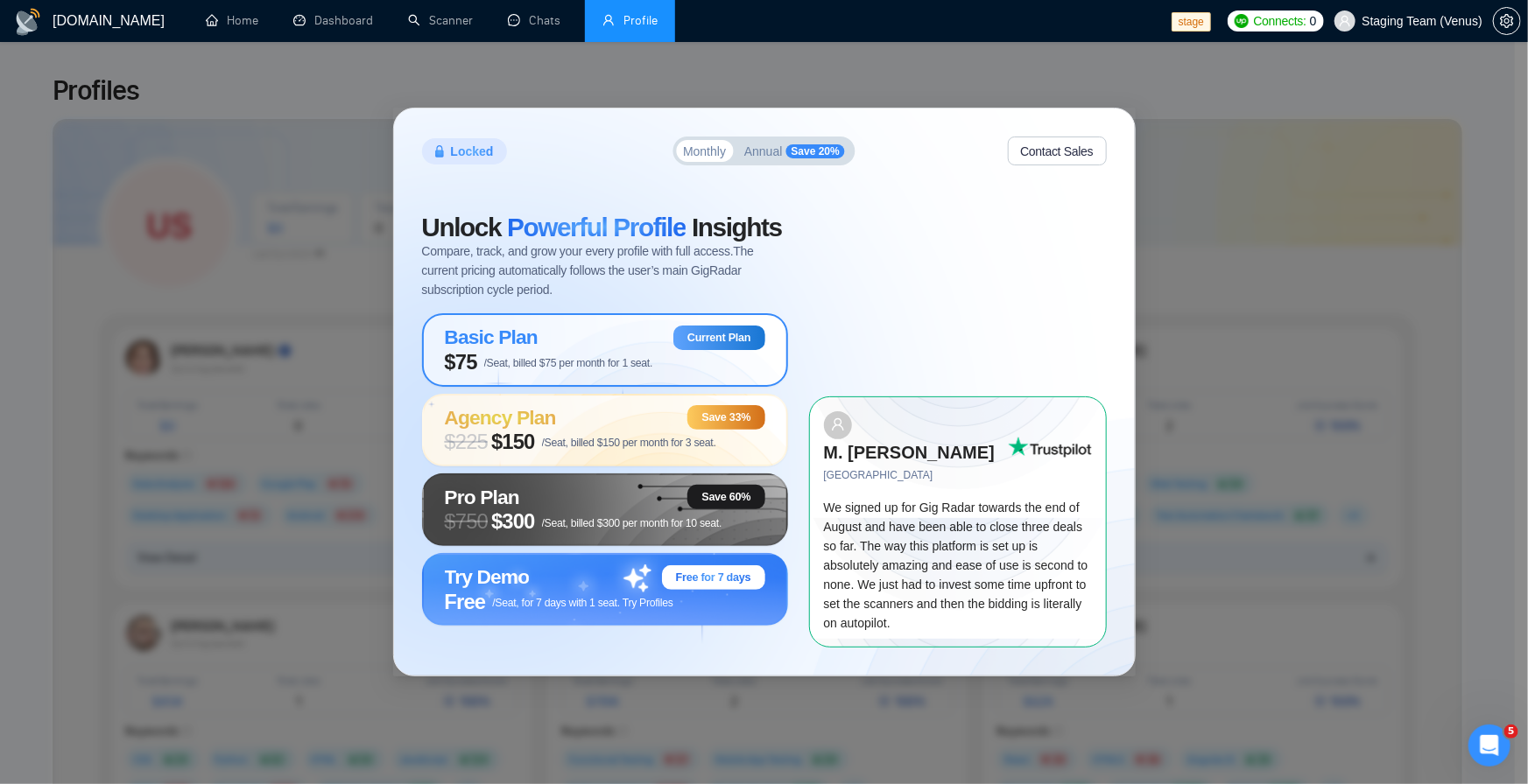
click at [606, 350] on div "Basic Plan Current Plan" at bounding box center [606, 338] width 320 height 25
click at [610, 369] on span "/Seat, billed $75 per month for 1 seat." at bounding box center [568, 364] width 169 height 12
click at [757, 154] on span "Annual" at bounding box center [764, 151] width 39 height 12
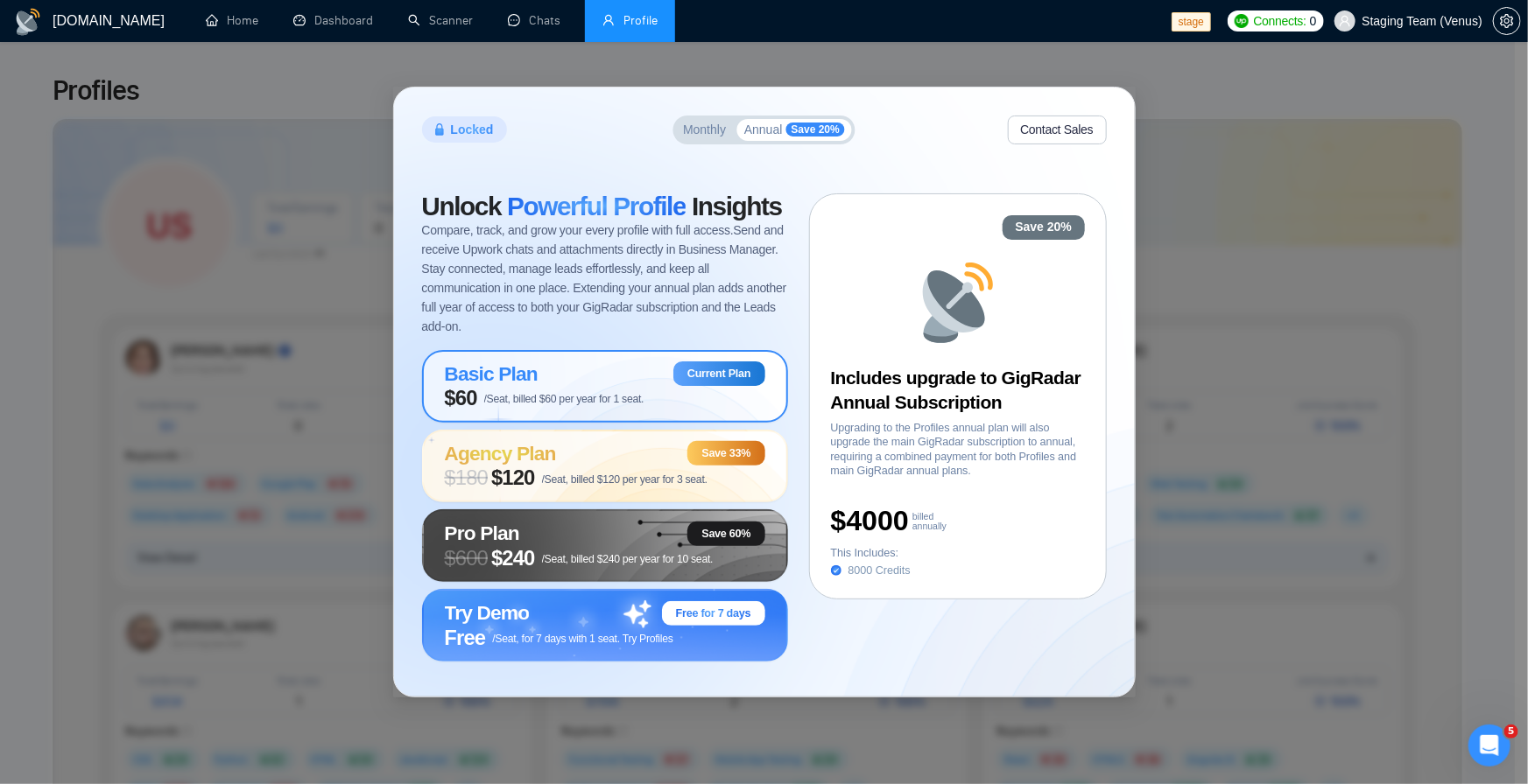
click at [636, 380] on div "Basic Plan Current Plan" at bounding box center [606, 374] width 320 height 25
click at [714, 129] on span "Monthly" at bounding box center [705, 129] width 42 height 12
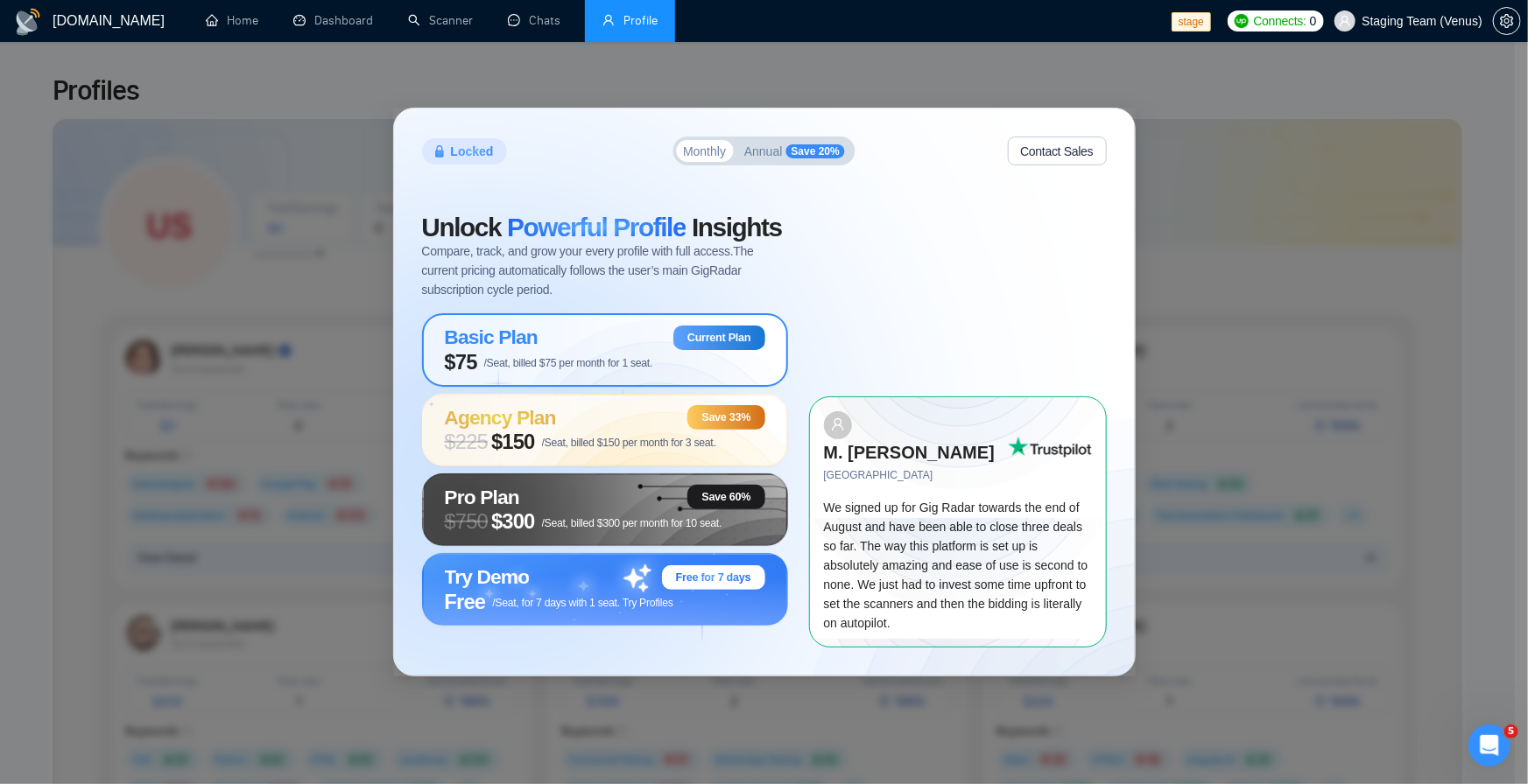
click at [677, 350] on div "Current Plan" at bounding box center [719, 338] width 91 height 25
click at [615, 350] on div "Basic Plan Current Plan" at bounding box center [606, 338] width 320 height 25
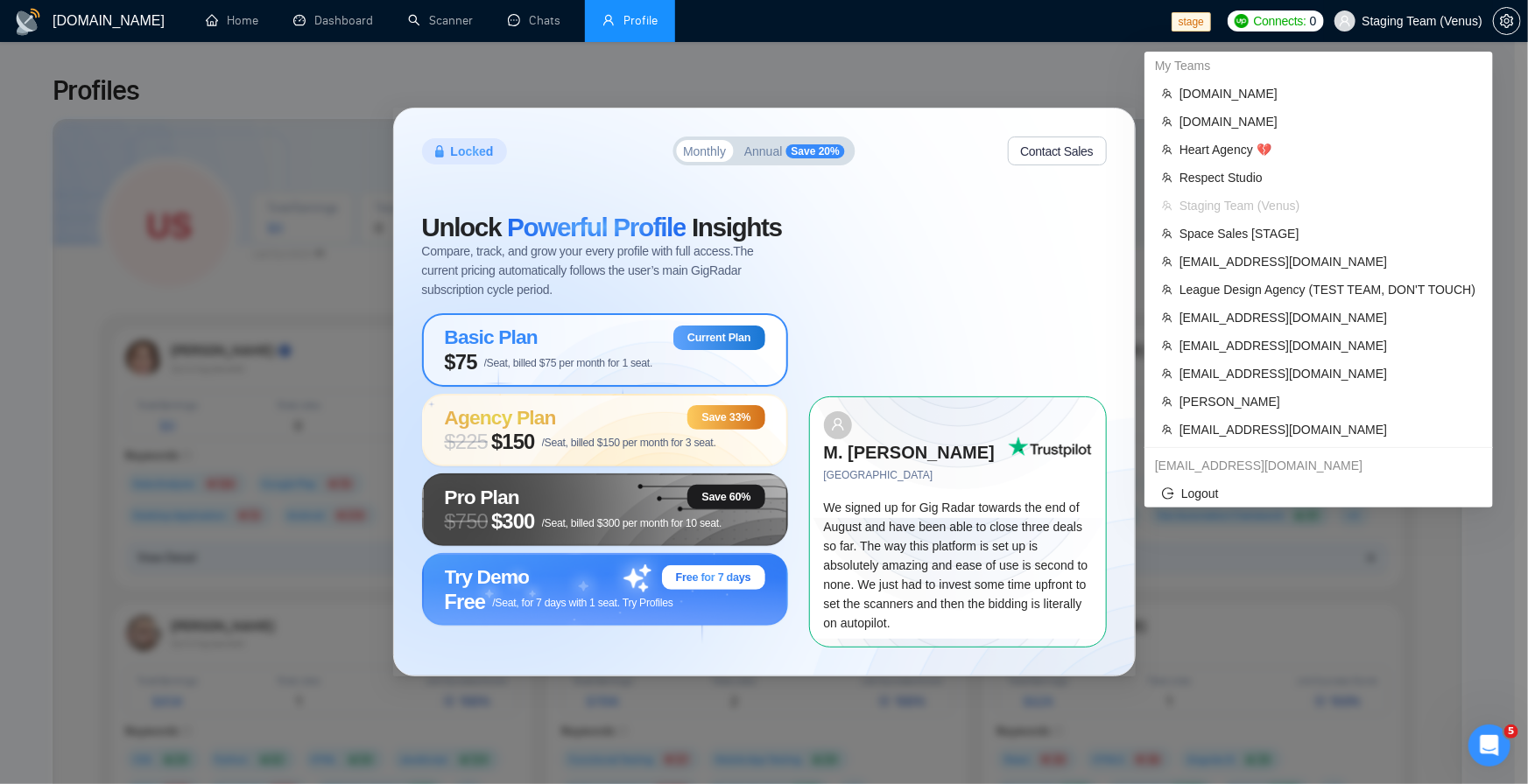
click at [1411, 21] on span "Staging Team (Venus)" at bounding box center [1423, 21] width 121 height 0
click at [1300, 341] on span "workwiseupworkgency@gmail.com" at bounding box center [1327, 346] width 296 height 19
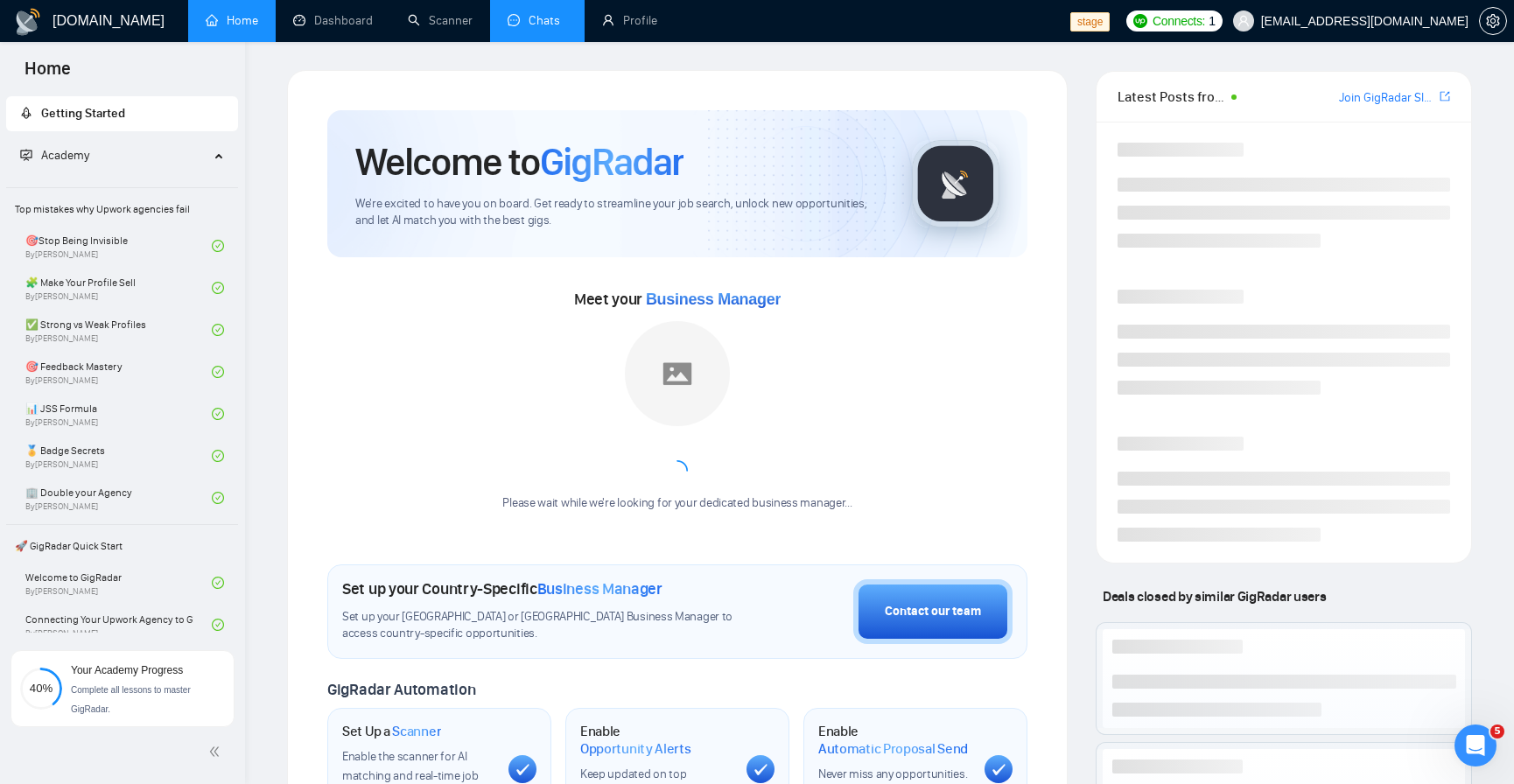
click at [519, 28] on link "Chats" at bounding box center [537, 20] width 59 height 15
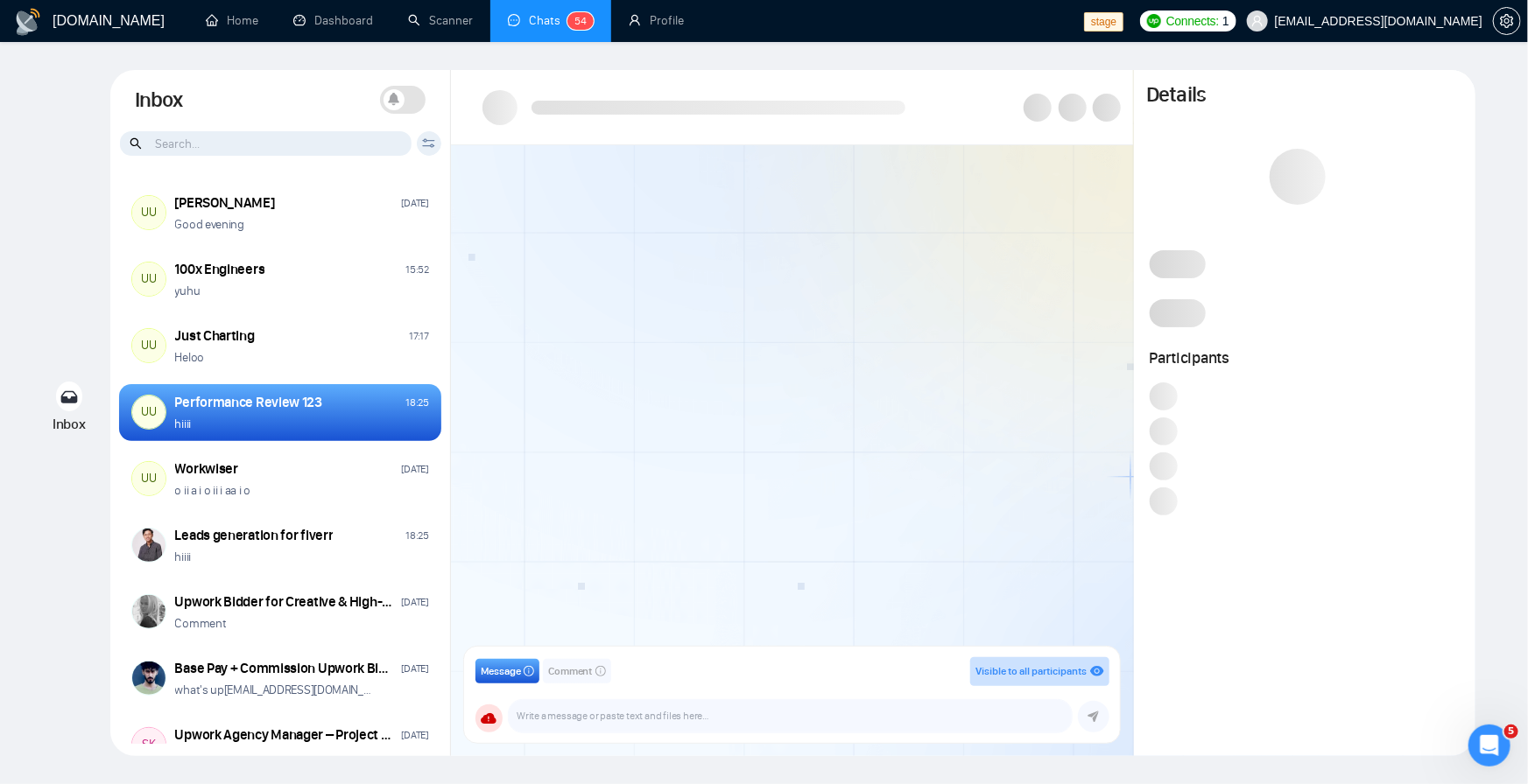
click at [233, 425] on div "hiiii" at bounding box center [302, 424] width 254 height 17
click at [575, 674] on span "Comment" at bounding box center [570, 672] width 44 height 17
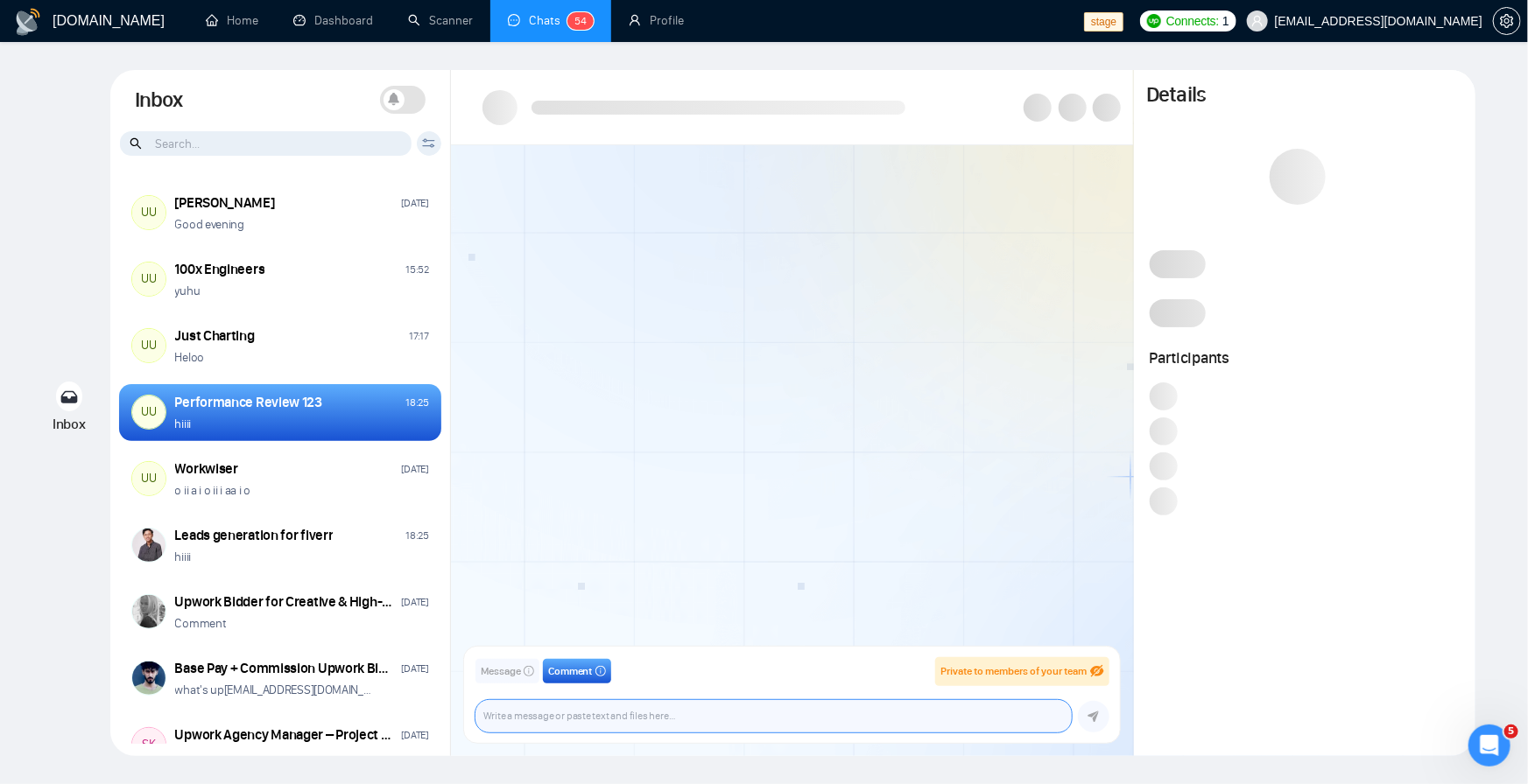
click at [580, 709] on textarea at bounding box center [774, 716] width 597 height 33
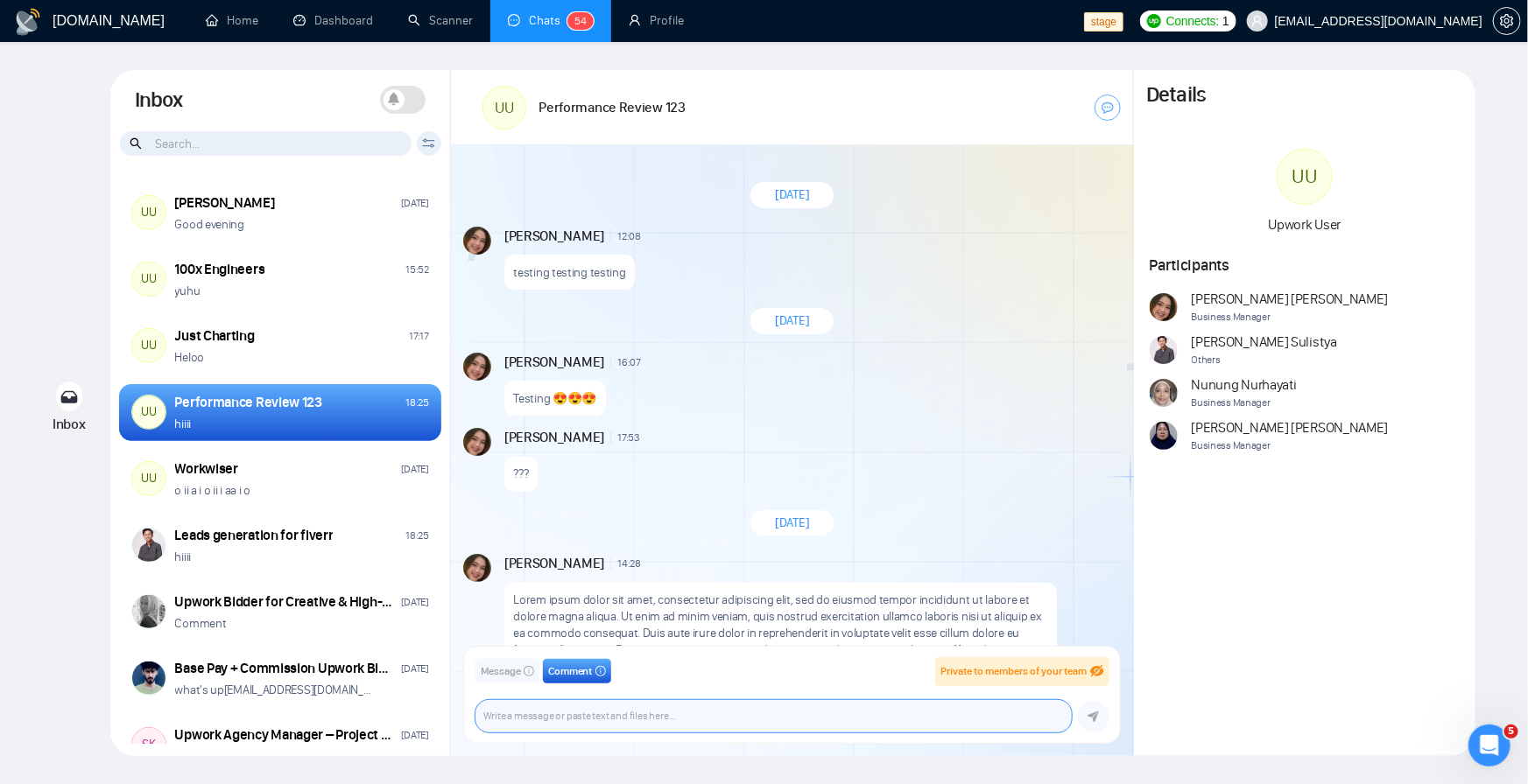
scroll to position [1533, 0]
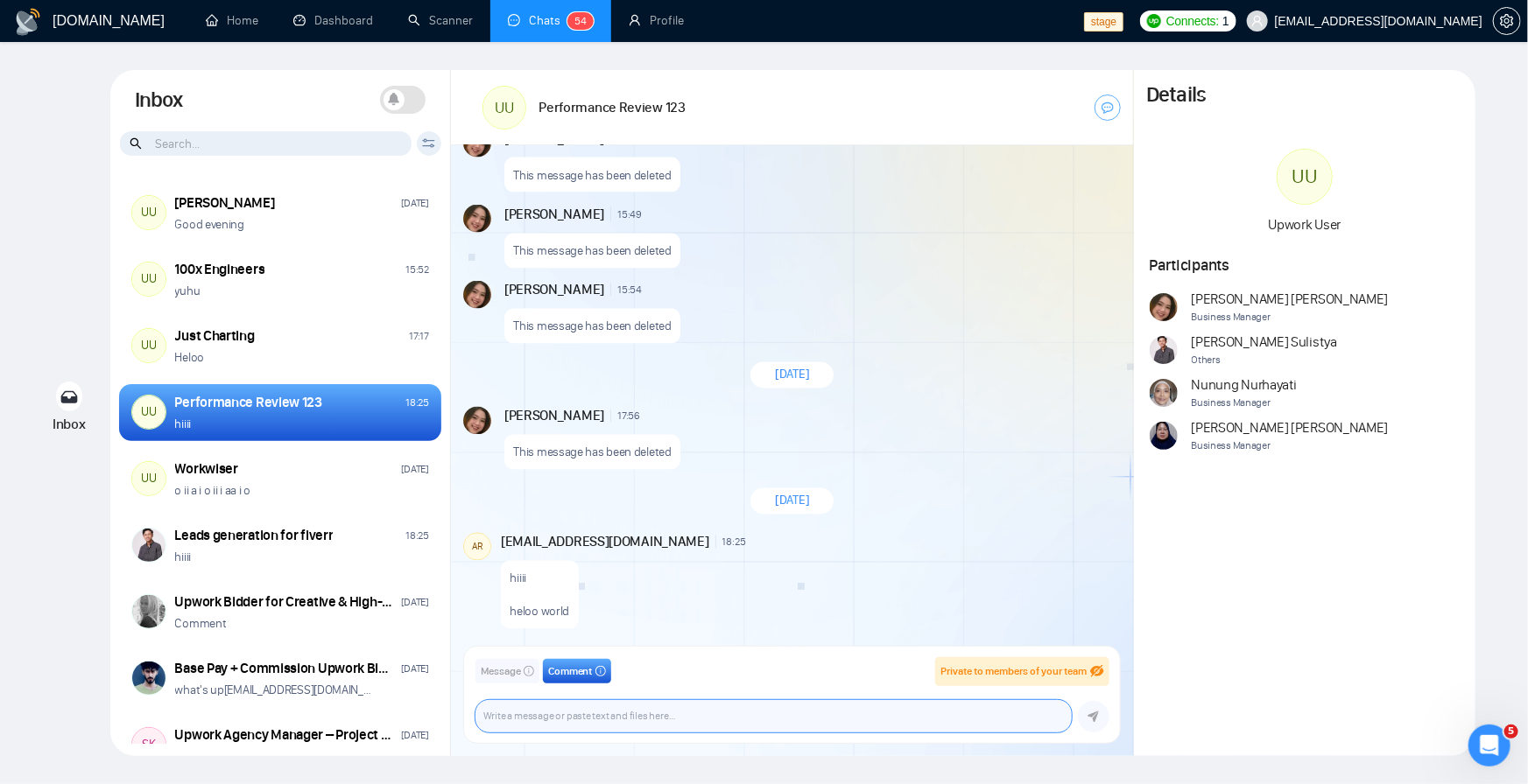
click at [552, 722] on textarea at bounding box center [774, 716] width 597 height 33
type textarea "hehehe"
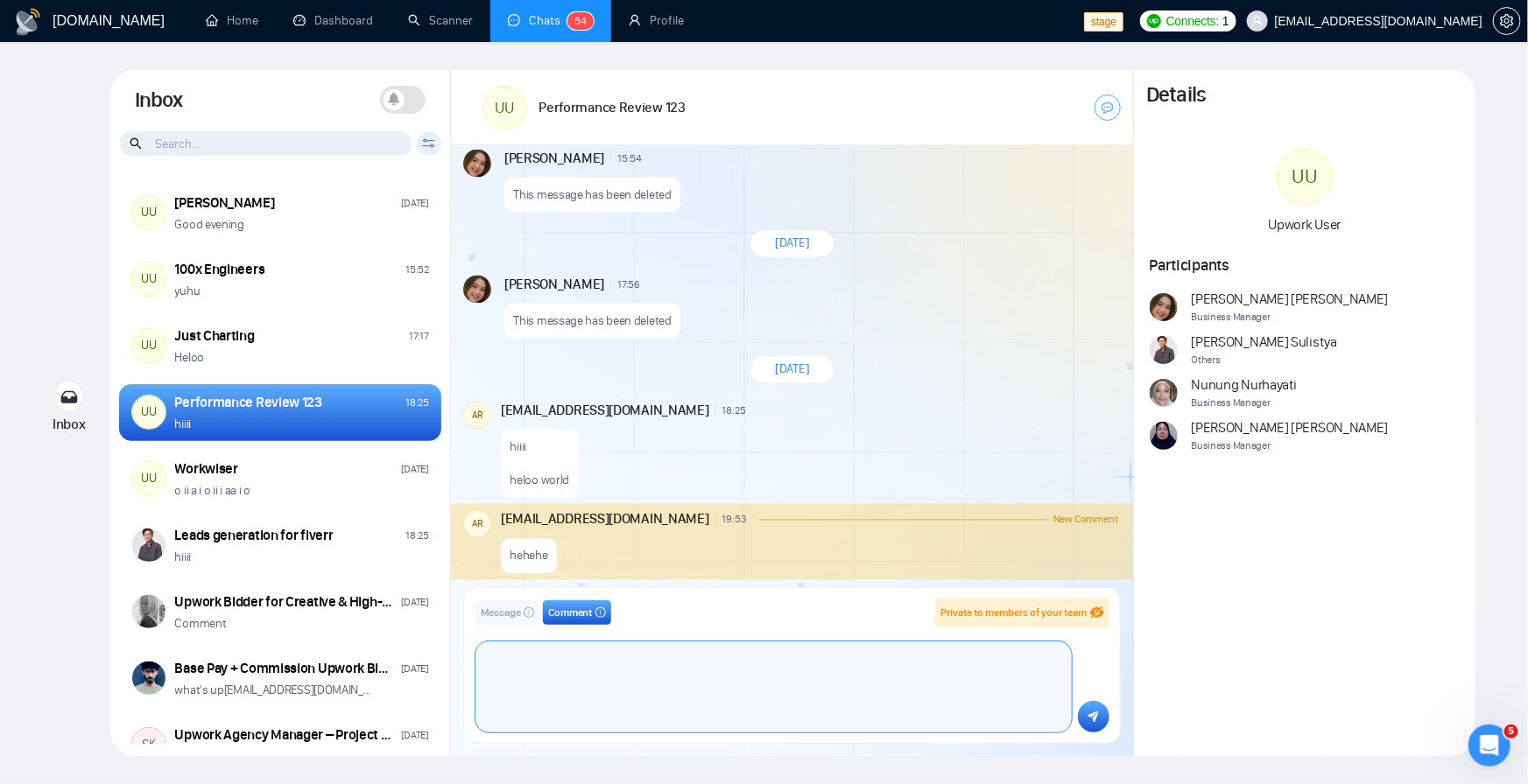
scroll to position [86, 0]
type textarea "Uaoa bak"
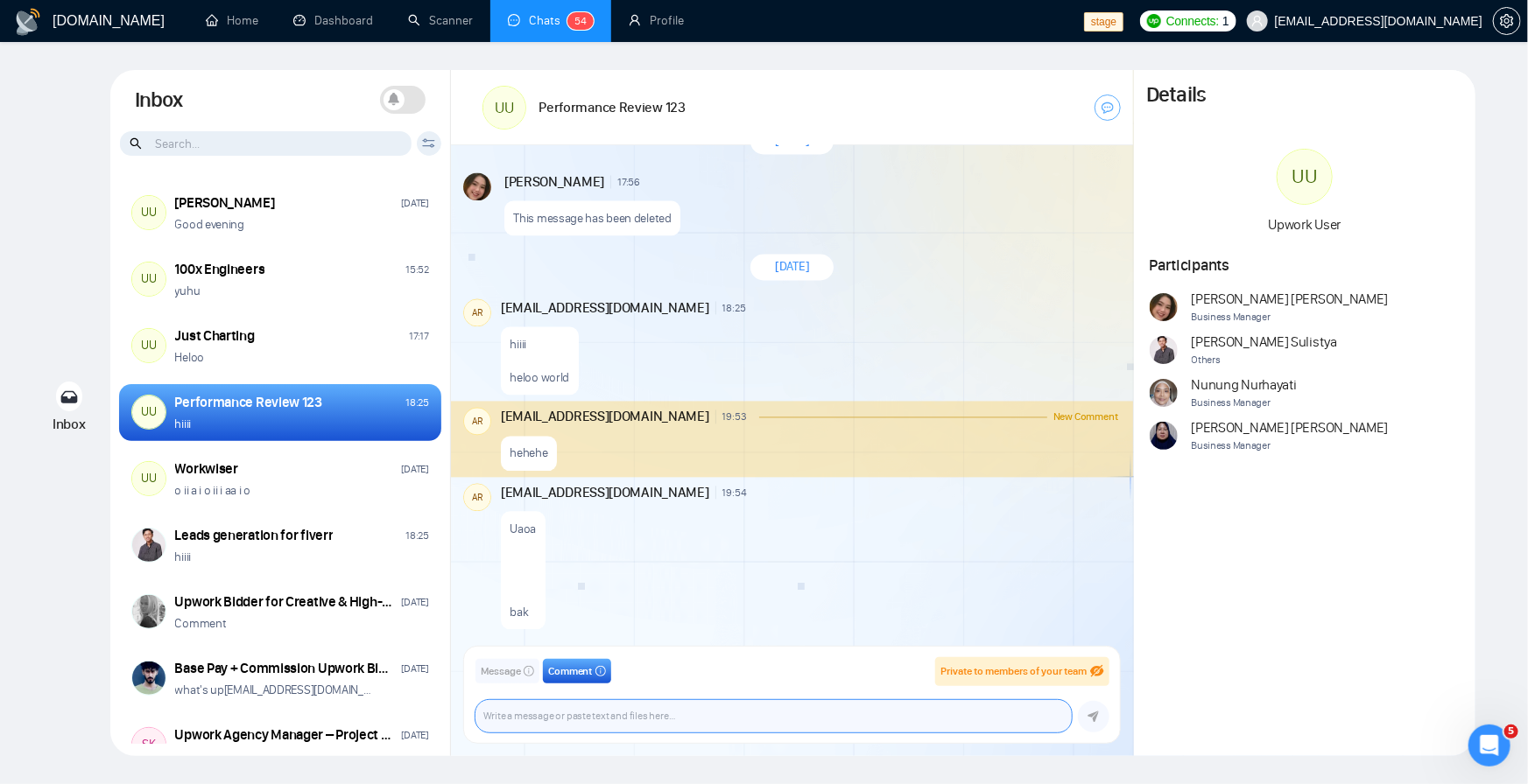
scroll to position [1768, 0]
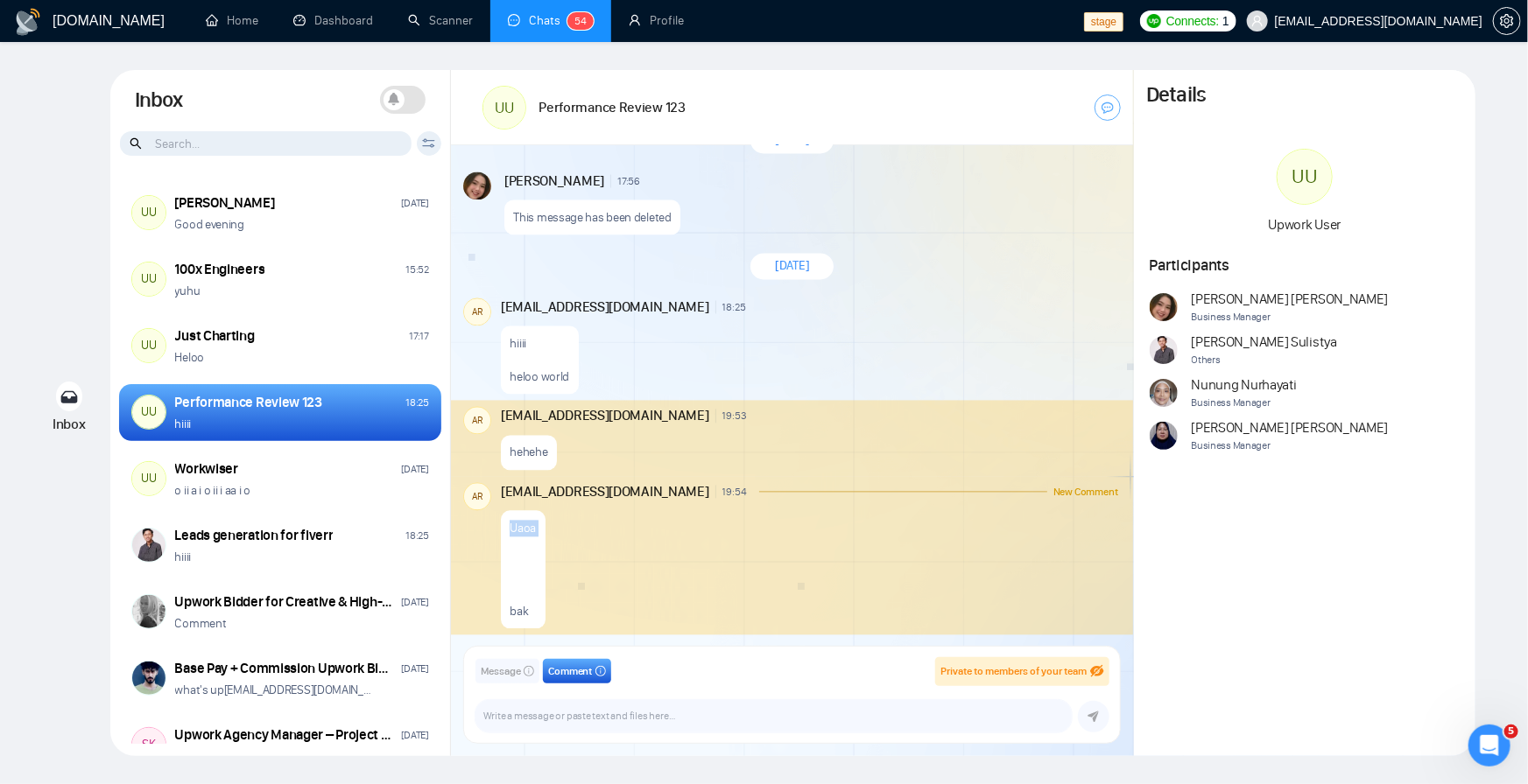
drag, startPoint x: 532, startPoint y: 537, endPoint x: 546, endPoint y: 535, distance: 14.1
click at [545, 535] on div "Uaoa bak" at bounding box center [809, 566] width 617 height 127
drag, startPoint x: 508, startPoint y: 609, endPoint x: 527, endPoint y: 622, distance: 23.0
click at [527, 622] on div "Uaoa bak" at bounding box center [523, 571] width 44 height 119
click at [518, 552] on p "Uaoa bak" at bounding box center [523, 571] width 27 height 100
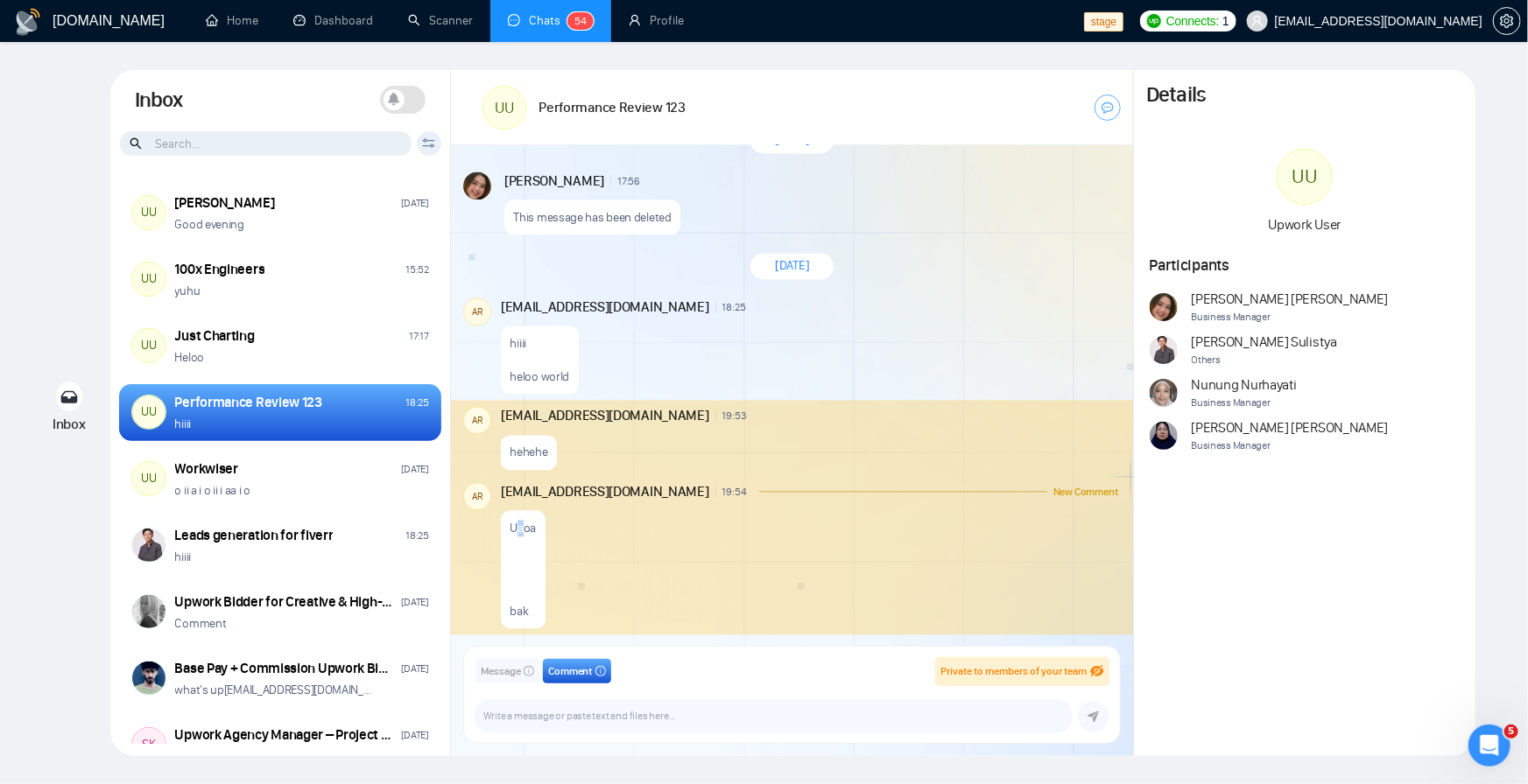
drag, startPoint x: 514, startPoint y: 527, endPoint x: 551, endPoint y: 543, distance: 40.3
click at [551, 543] on div "Uaoa bak" at bounding box center [809, 566] width 617 height 127
click at [607, 712] on textarea at bounding box center [774, 716] width 597 height 33
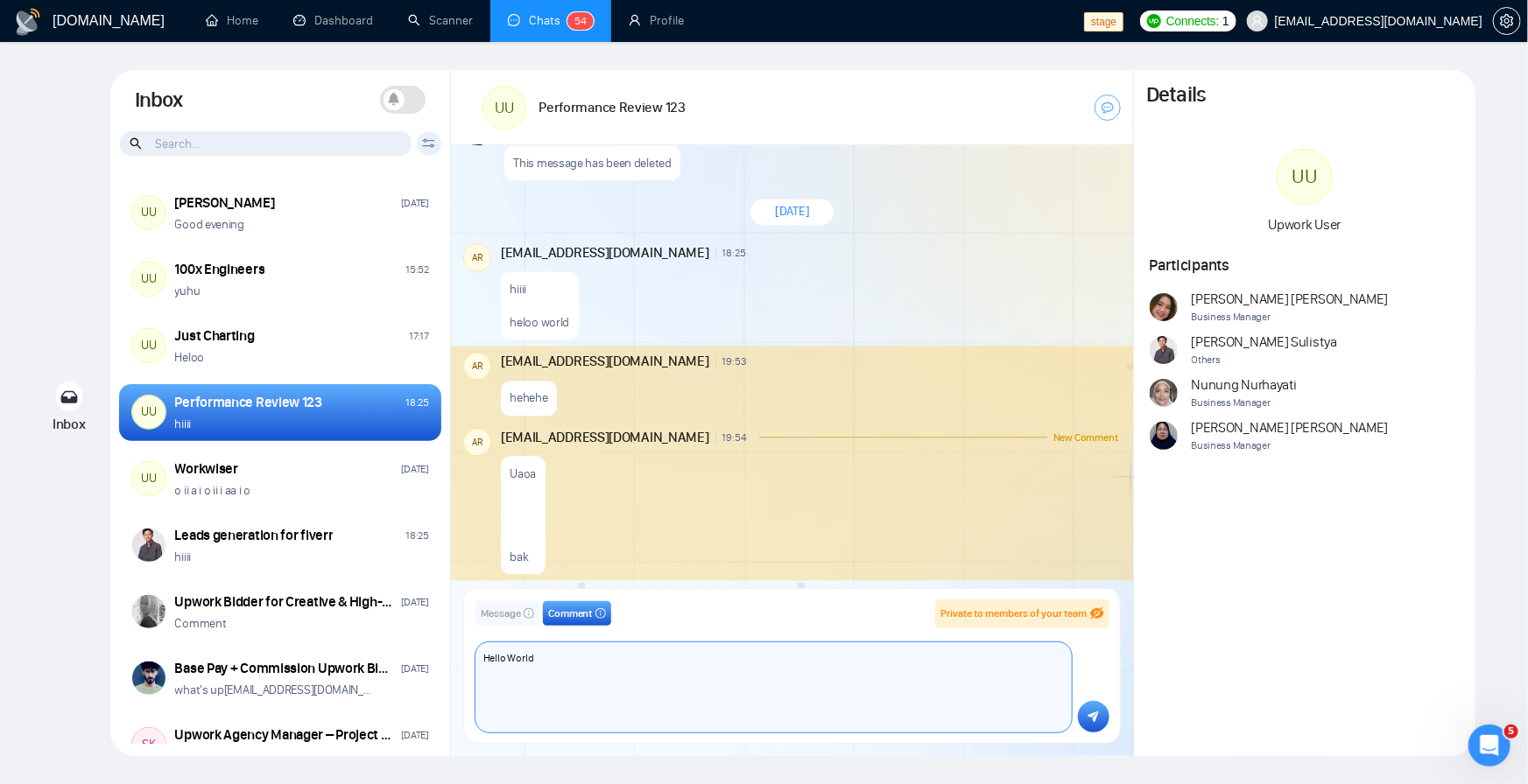
scroll to position [1823, 0]
type textarea "Hello World normal"
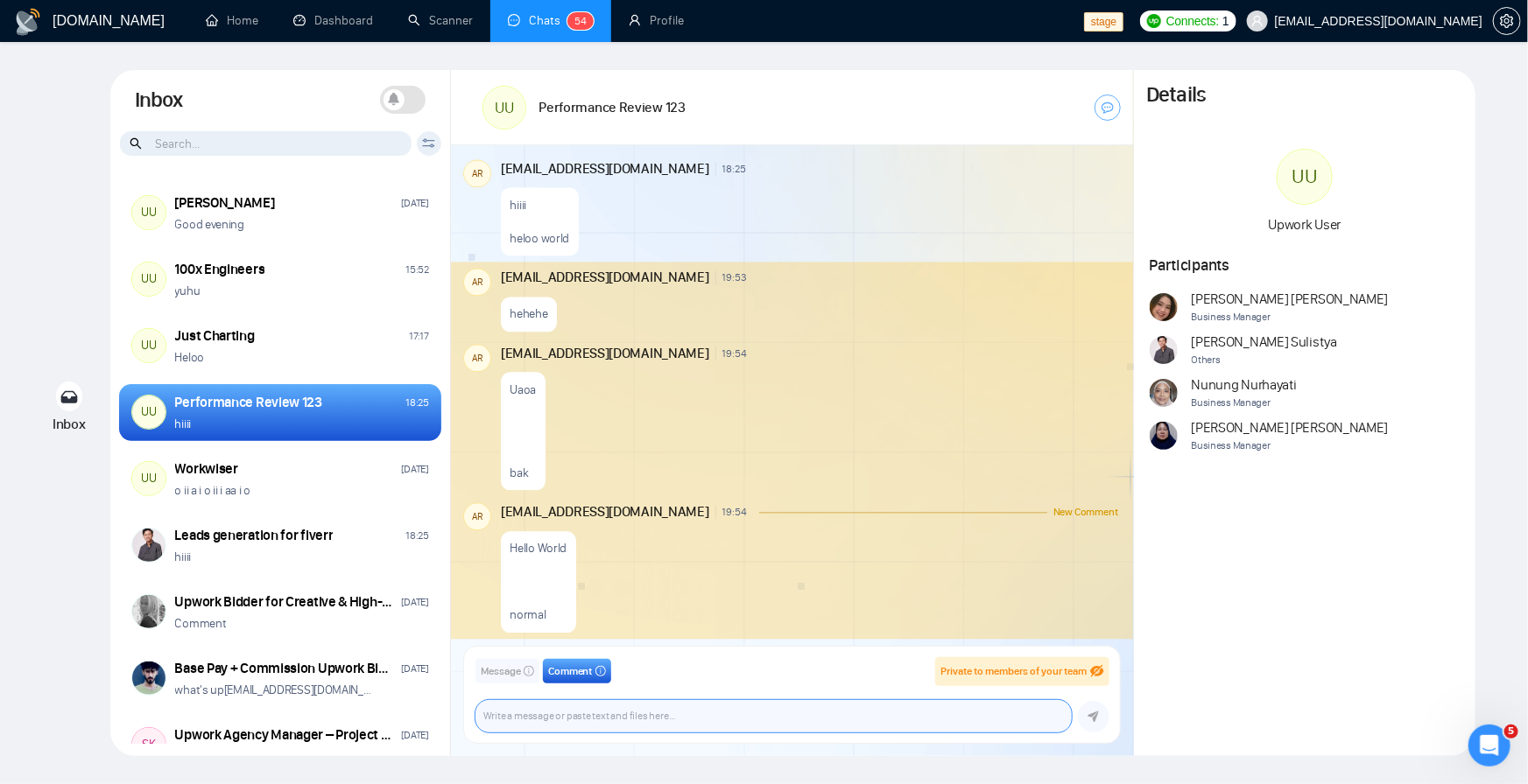
scroll to position [1910, 0]
click at [601, 721] on textarea at bounding box center [774, 716] width 597 height 33
paste textarea "923018"
type textarea "923018"
click at [605, 711] on textarea at bounding box center [774, 716] width 597 height 33
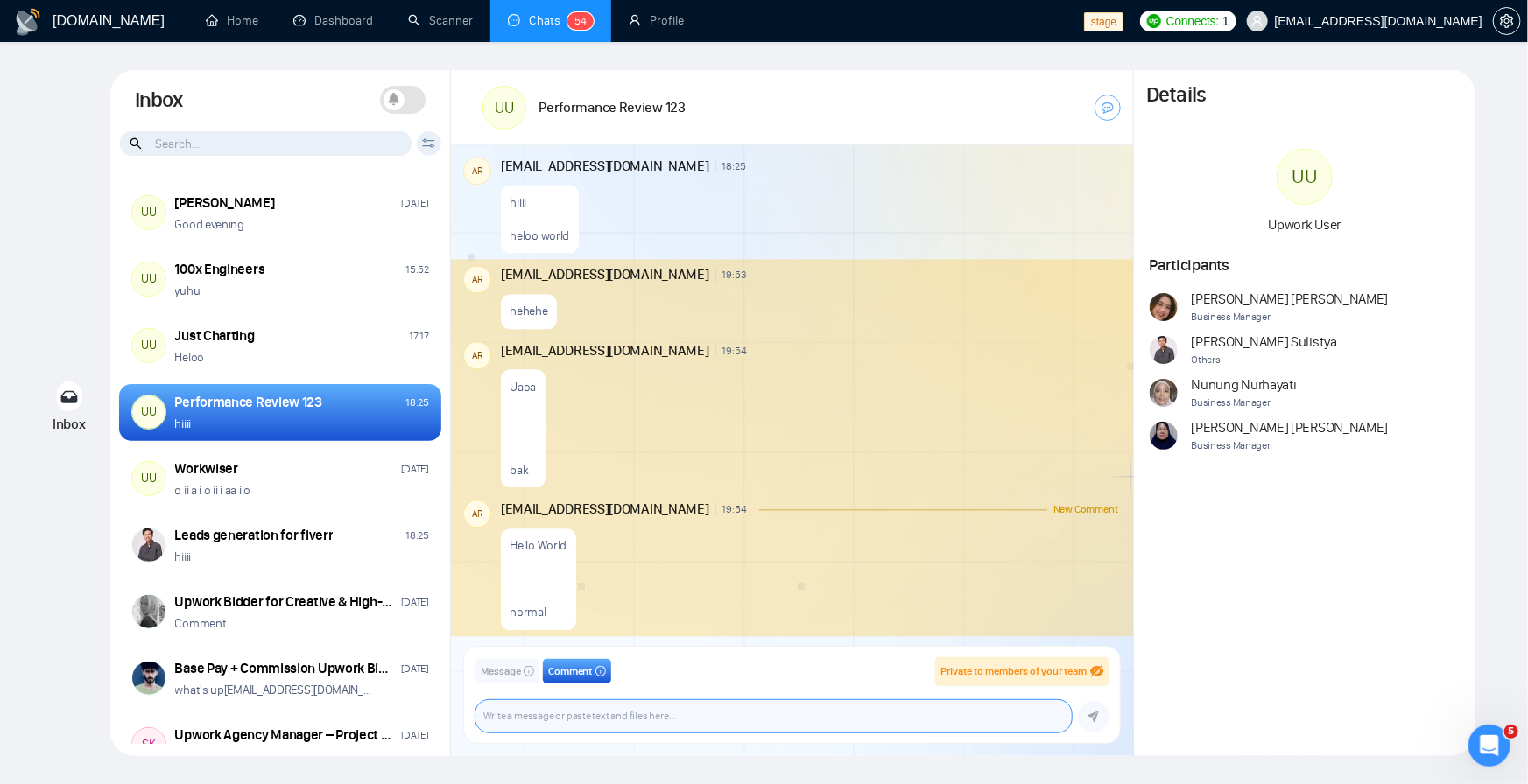
paste textarea "Hello [Write a personal greeting using the client's name or company name (if an…"
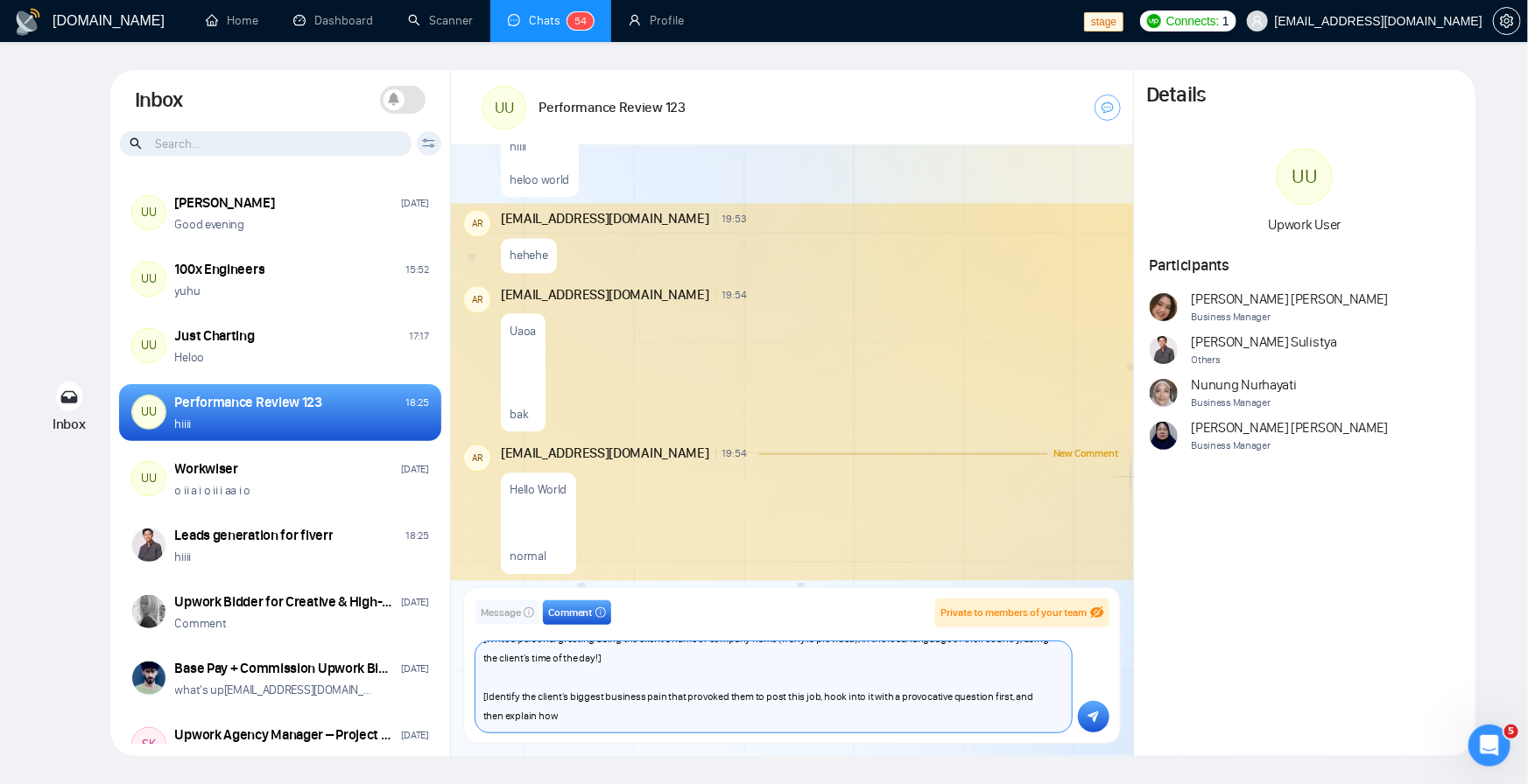
scroll to position [56, 0]
click at [568, 700] on textarea "Hello [Write a personal greeting using the client's name or company name (if an…" at bounding box center [774, 687] width 597 height 91
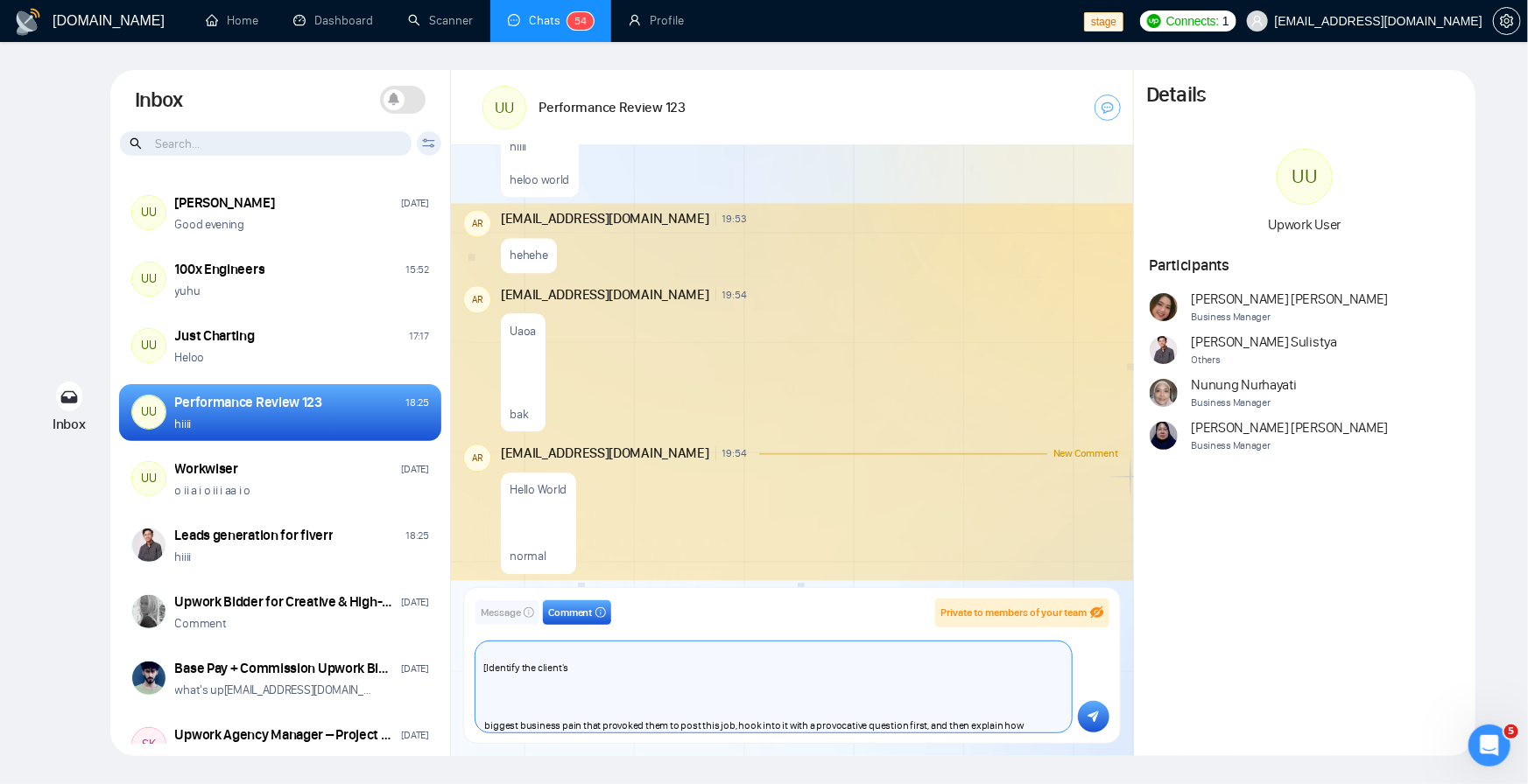
scroll to position [105, 0]
type textarea "Hello [Write a personal greeting using the client's name or company name (if an…"
click at [1095, 732] on button "submit" at bounding box center [1094, 717] width 32 height 32
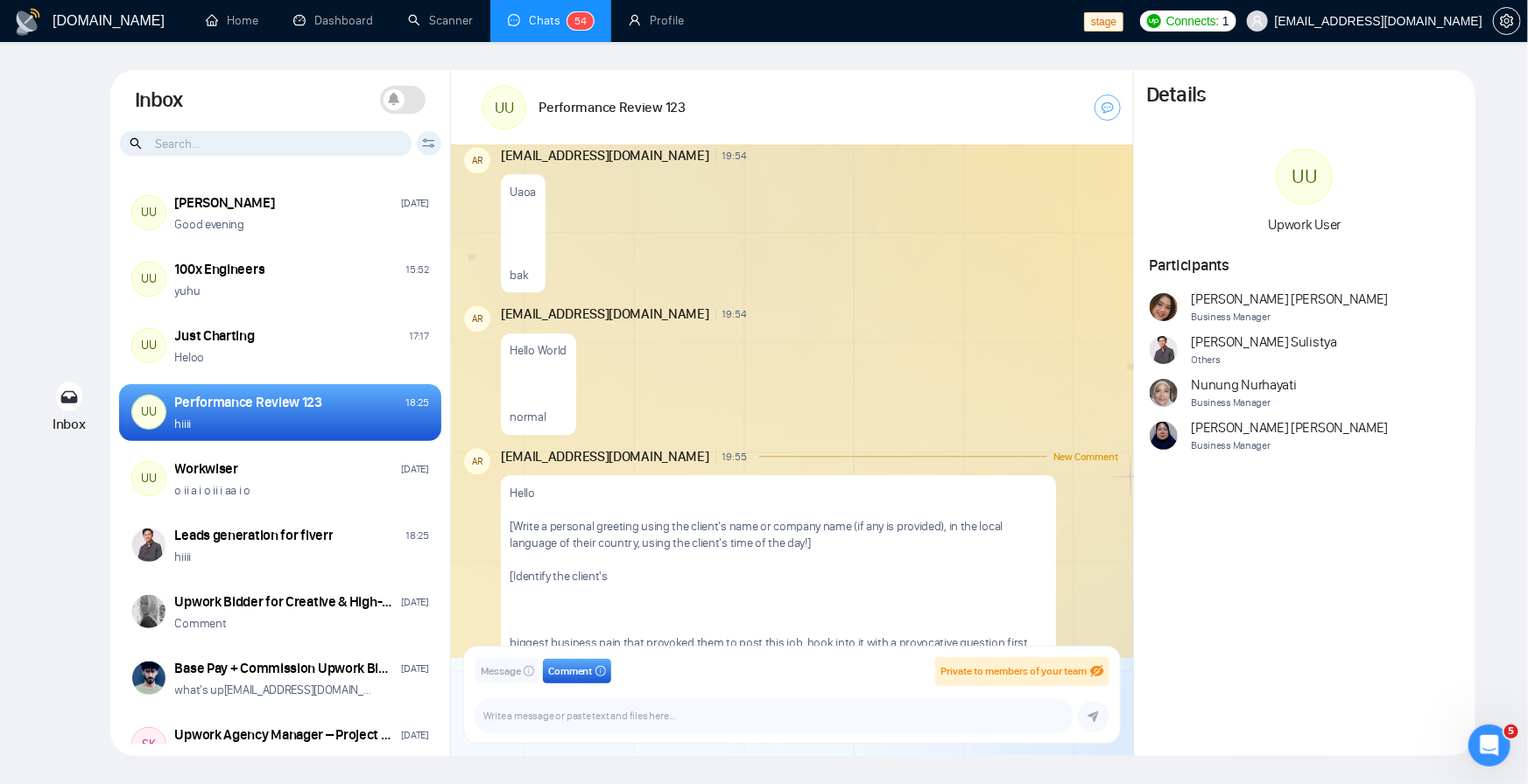
scroll to position [2153, 0]
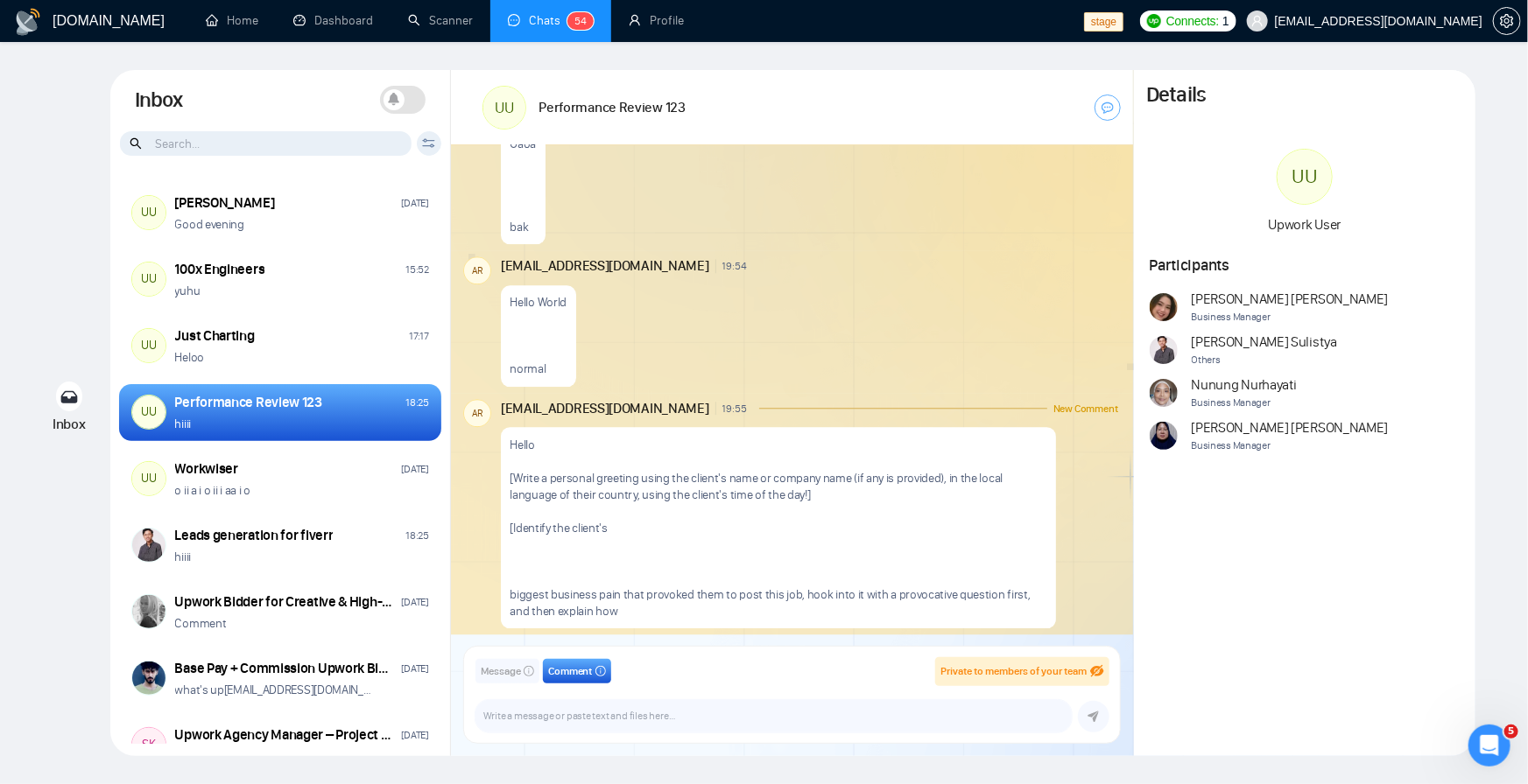
drag, startPoint x: 630, startPoint y: 623, endPoint x: 513, endPoint y: 449, distance: 209.7
click at [513, 449] on div "Hello [Write a personal greeting using the client's name or company name (if an…" at bounding box center [778, 528] width 555 height 202
copy p "Hello [Write a personal greeting using the client's name or company name (if an…"
click at [552, 721] on textarea at bounding box center [774, 716] width 597 height 33
paste textarea "Hello [Write a personal greeting using the client's name or company name (if an…"
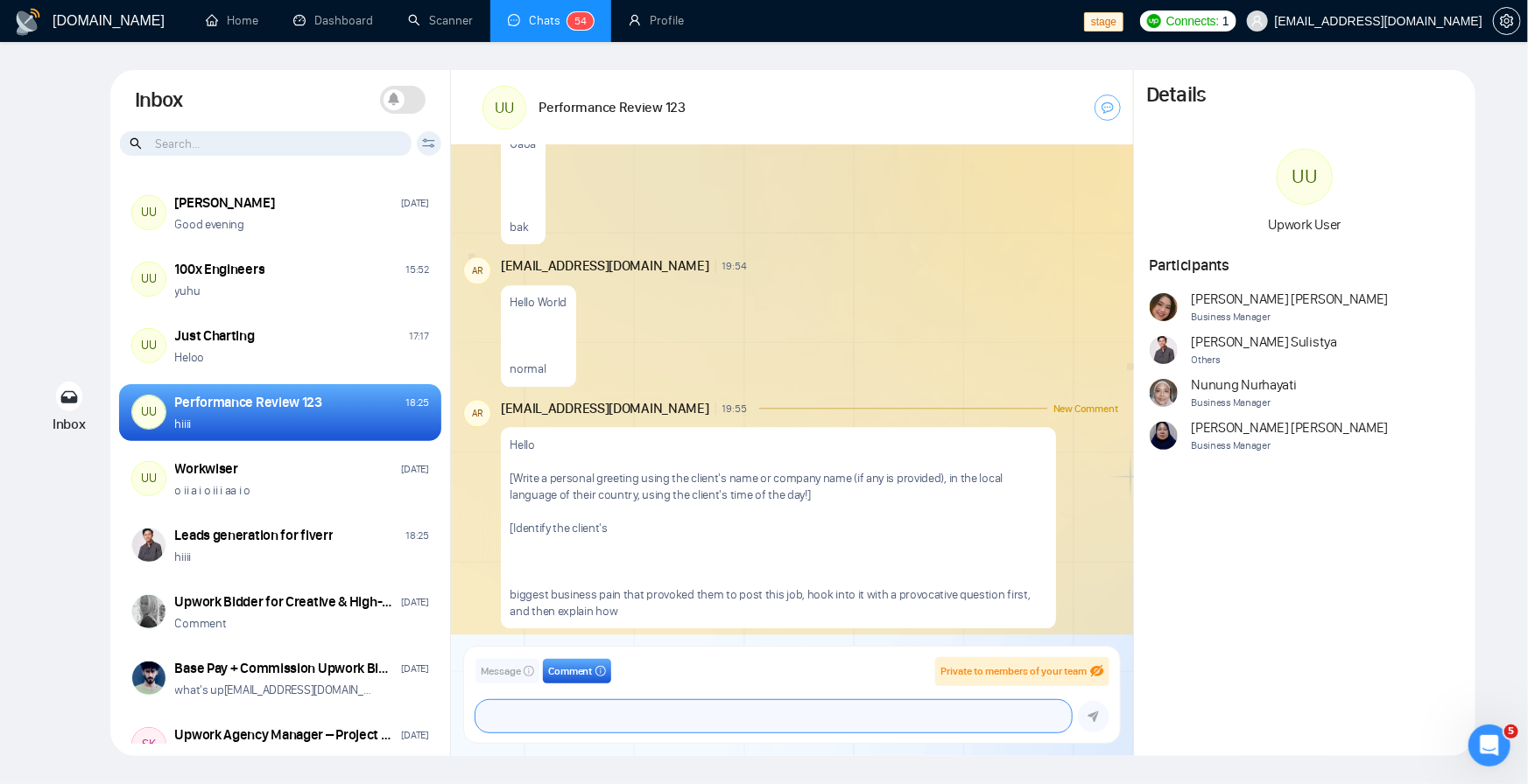
scroll to position [2208, 0]
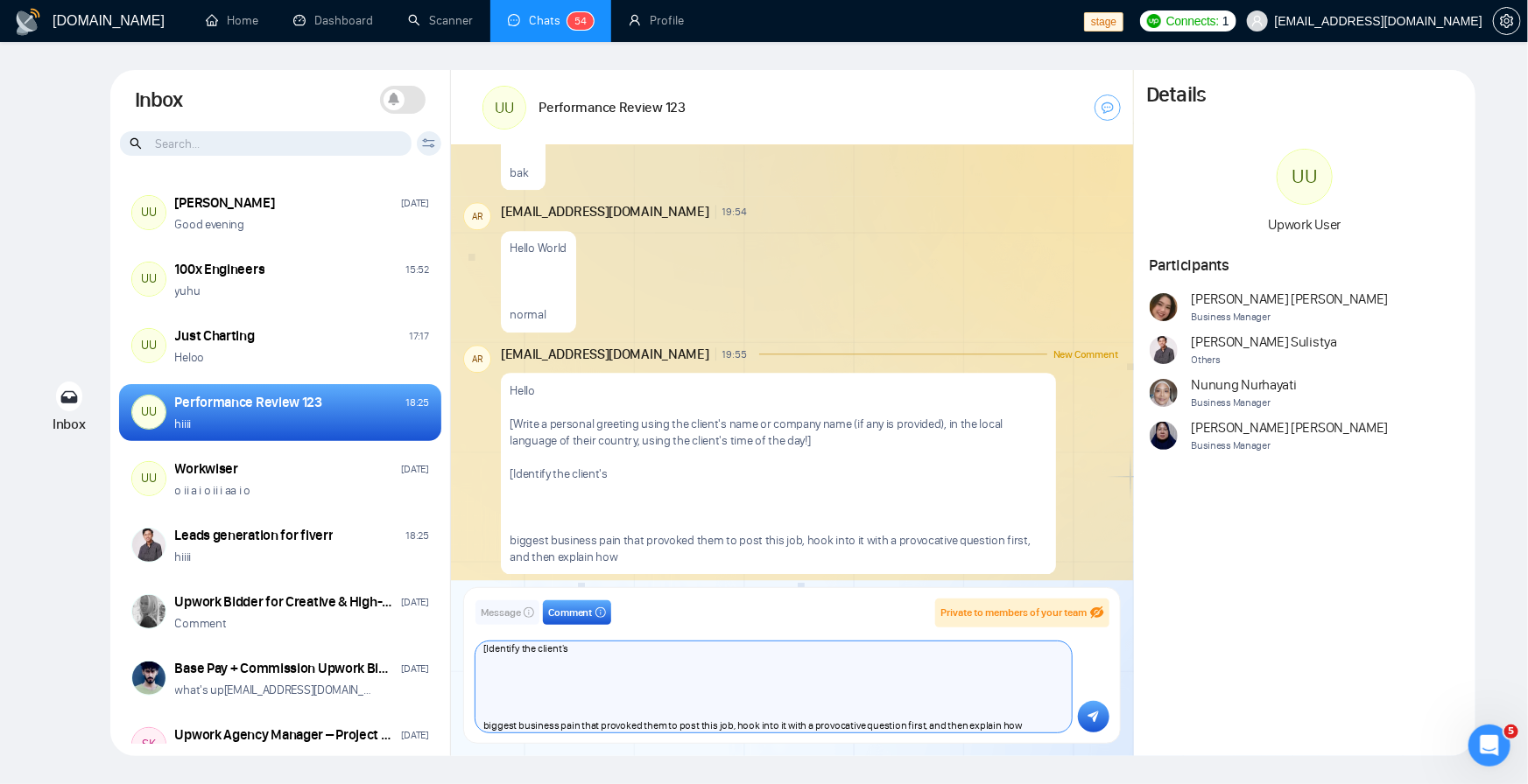
click at [604, 720] on textarea "Hello [Write a personal greeting using the client's name or company name (if an…" at bounding box center [774, 687] width 597 height 91
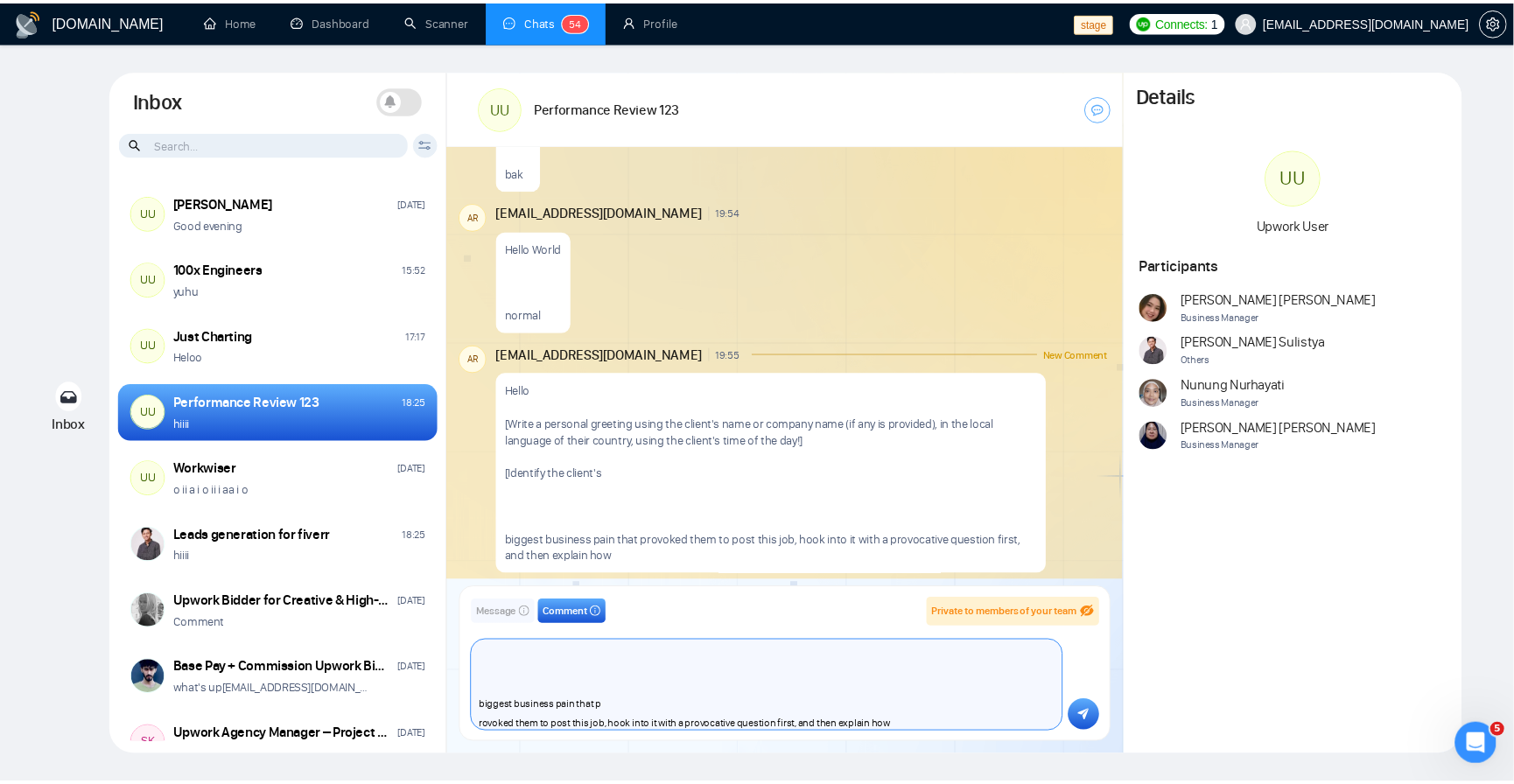
scroll to position [123, 0]
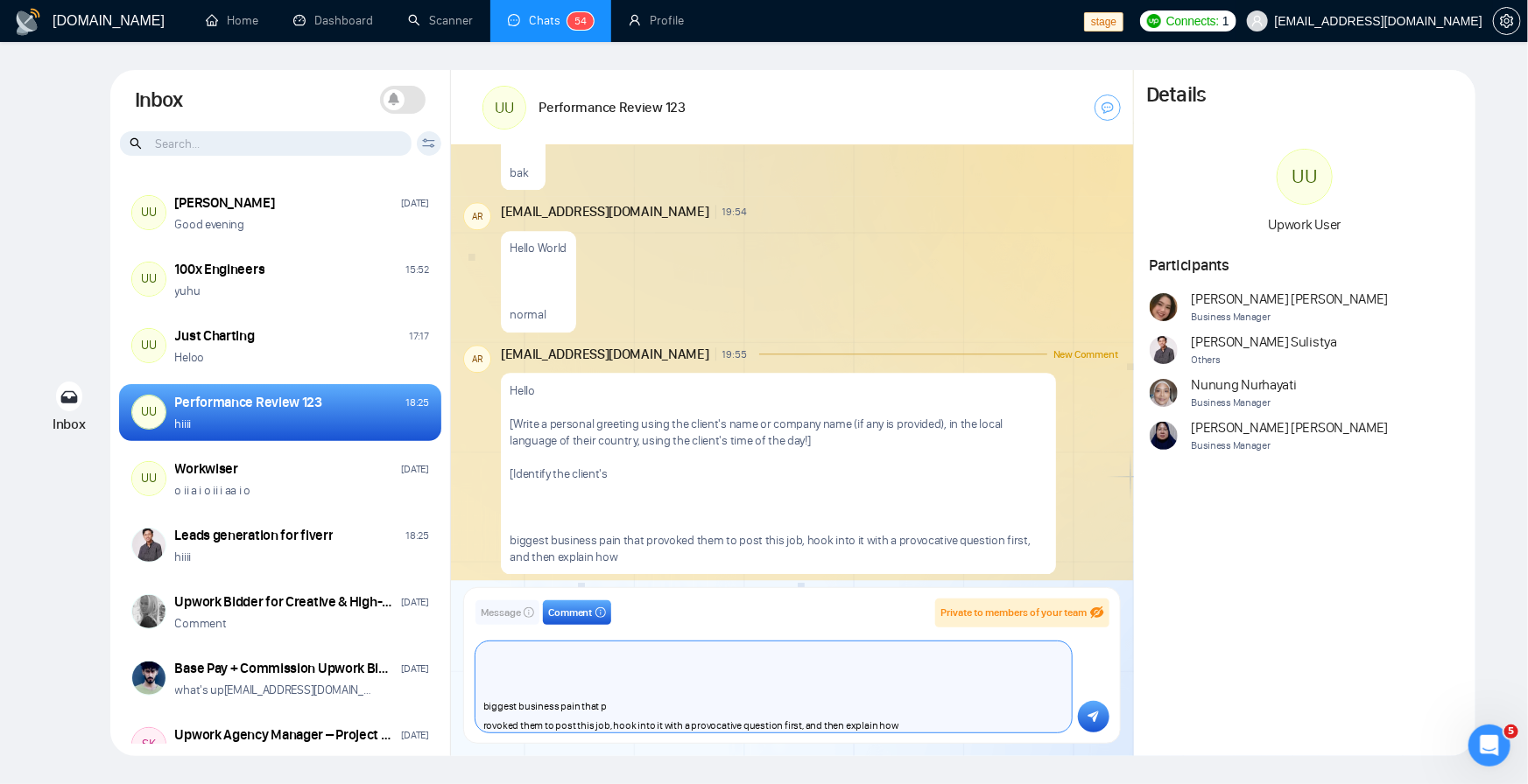
type textarea "Hello [Write a personal greeting using the client's name or company name (if an…"
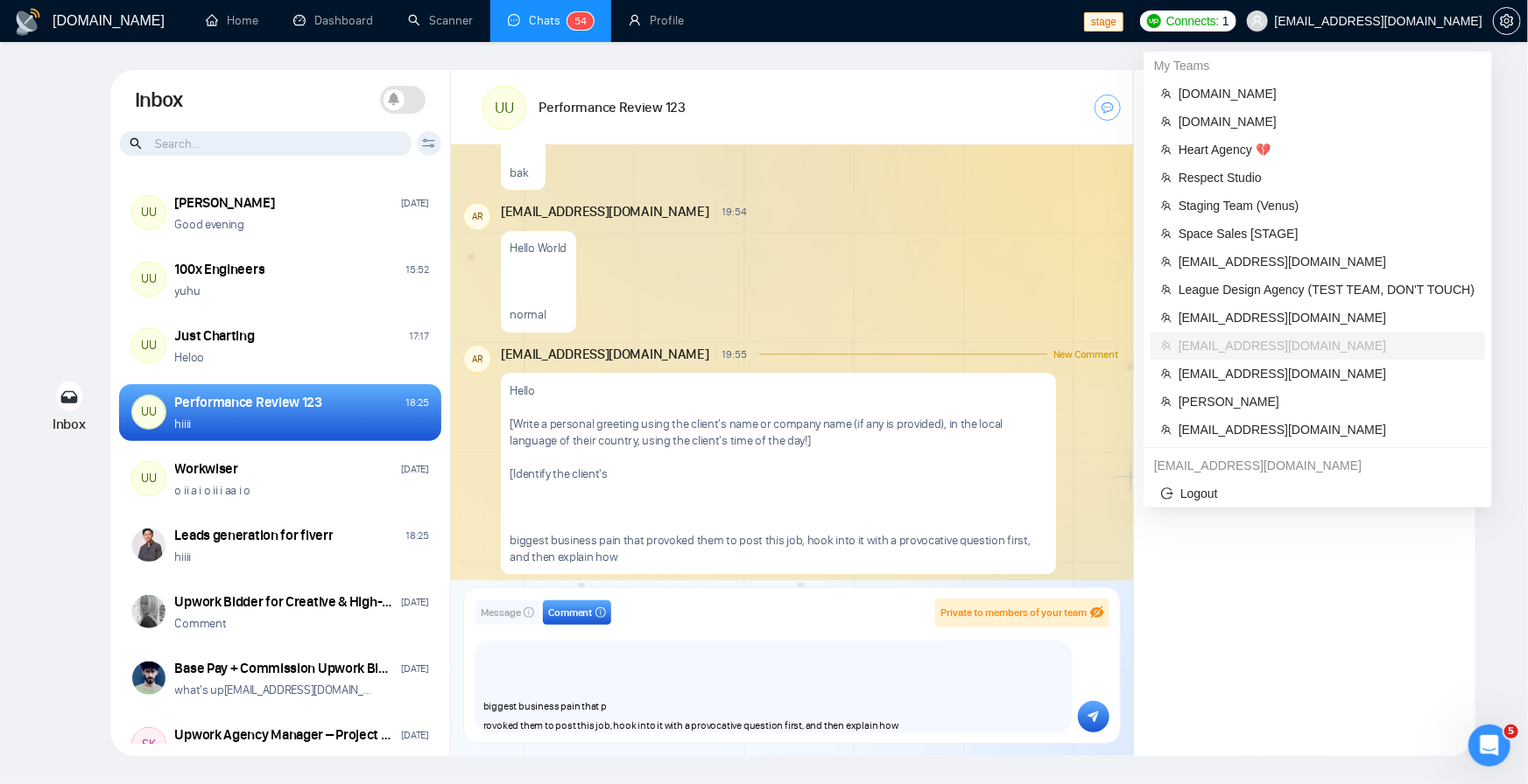
click at [1327, 21] on span "workwiseupworkgency@gmail.com" at bounding box center [1378, 21] width 207 height 0
click at [1291, 197] on span "Staging Team (Venus)" at bounding box center [1326, 206] width 296 height 19
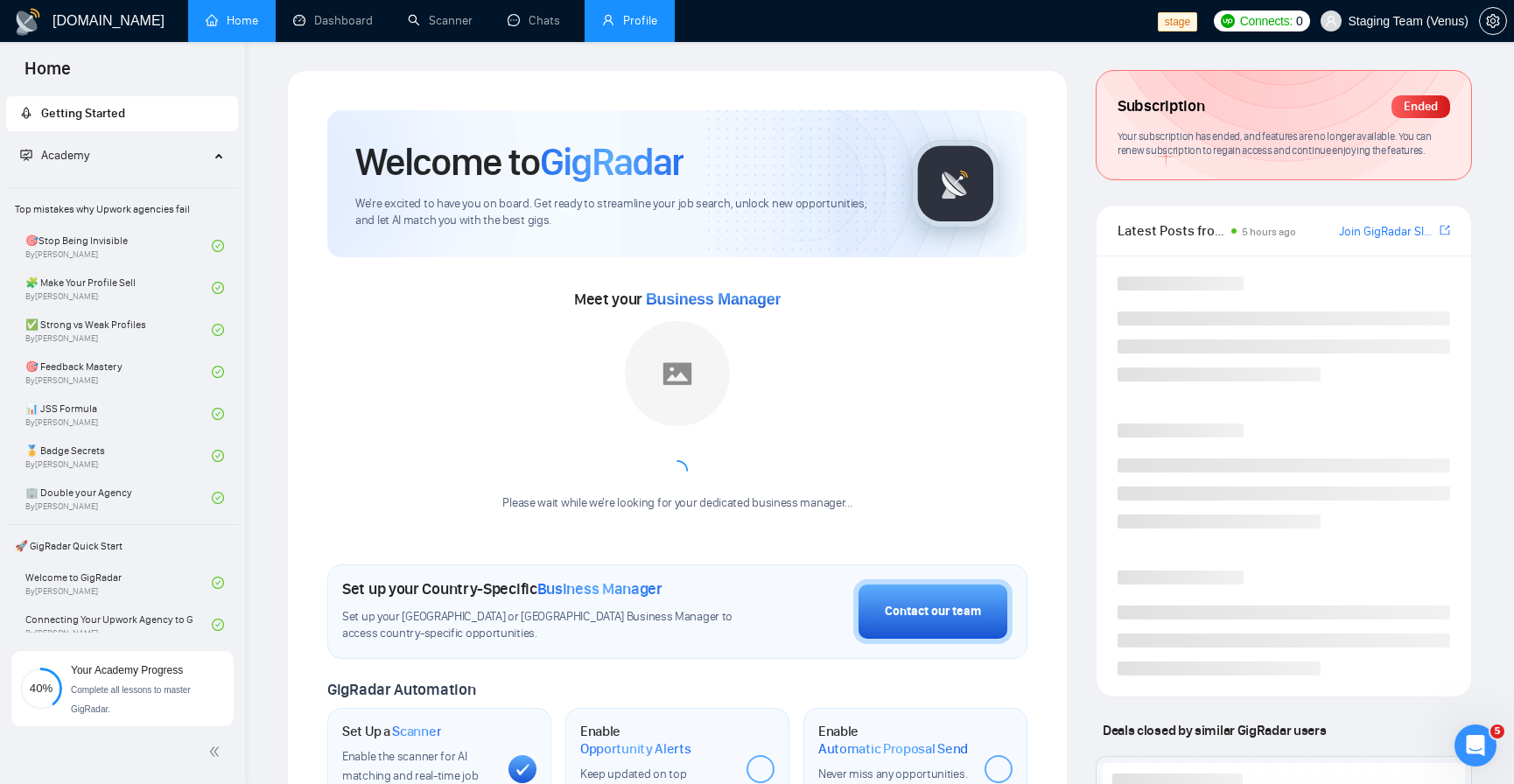
click at [657, 22] on link "Profile" at bounding box center [630, 20] width 55 height 15
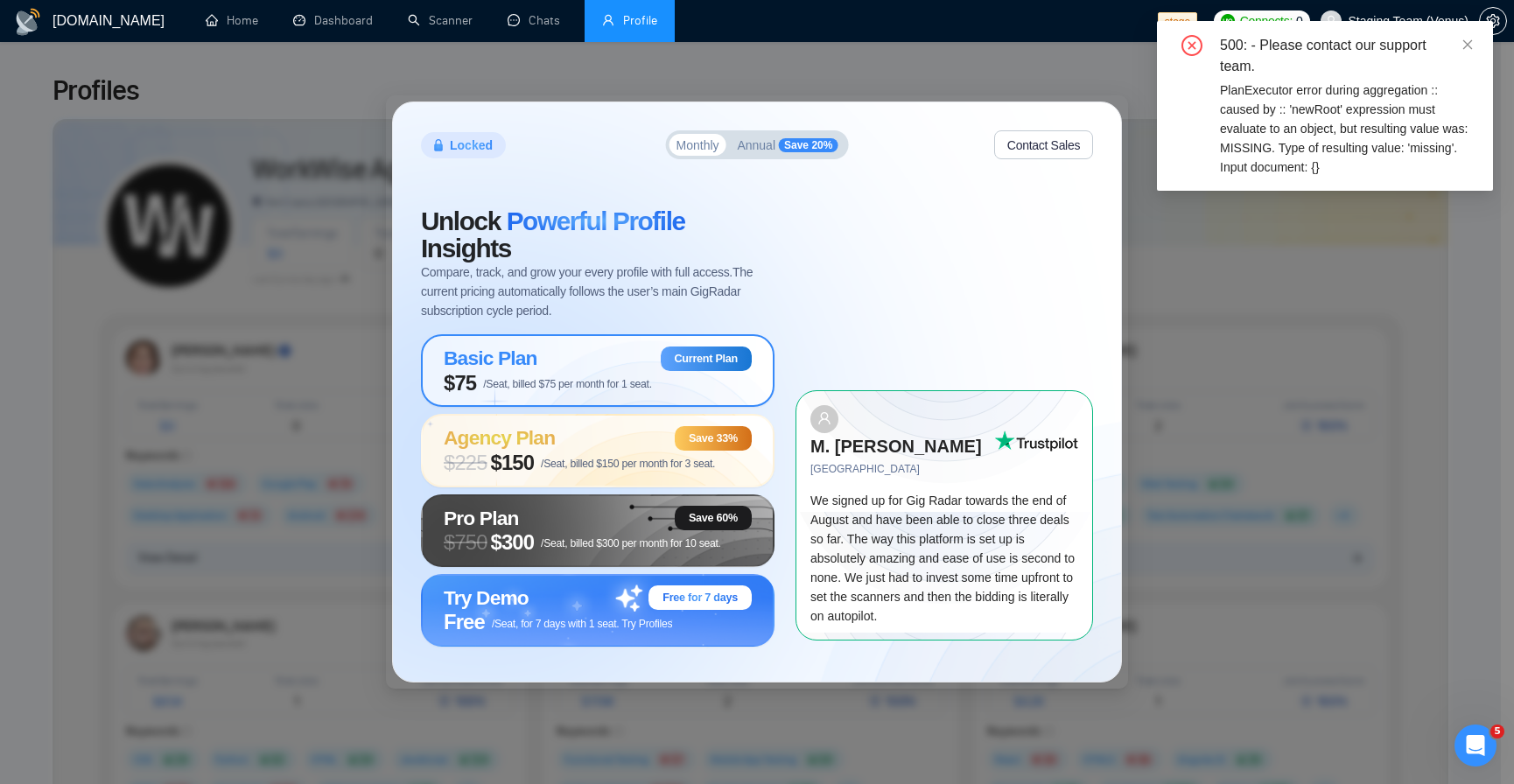
click at [542, 365] on div "Basic Plan Current Plan" at bounding box center [598, 359] width 308 height 25
click at [543, 364] on div "Basic Plan Current Plan" at bounding box center [598, 359] width 308 height 25
click at [551, 364] on div "Basic Plan Current Plan" at bounding box center [598, 359] width 308 height 25
click at [549, 363] on div "Basic Plan Current Plan" at bounding box center [598, 359] width 308 height 25
click at [547, 362] on div "Basic Plan Current Plan" at bounding box center [598, 359] width 308 height 25
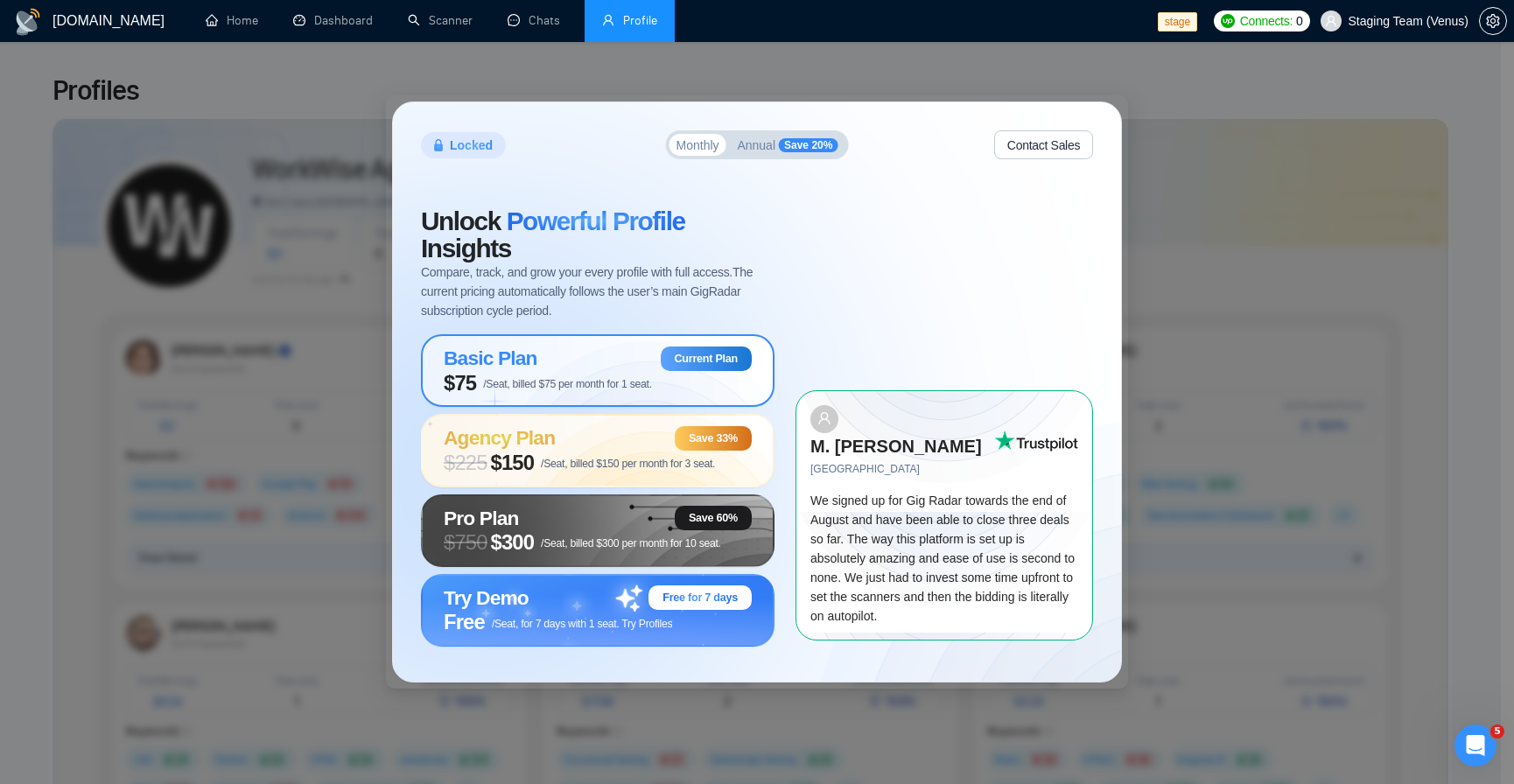
click at [542, 361] on div "Basic Plan Current Plan" at bounding box center [598, 359] width 308 height 25
click at [542, 360] on div "Basic Plan Current Plan" at bounding box center [598, 359] width 308 height 25
click at [540, 358] on div "Basic Plan Current Plan" at bounding box center [598, 359] width 308 height 25
click at [569, 355] on div "Basic Plan Current Plan" at bounding box center [598, 359] width 308 height 25
click at [626, 377] on span "$75 /Seat, billed $75 per month for 1 seat." at bounding box center [548, 383] width 208 height 25
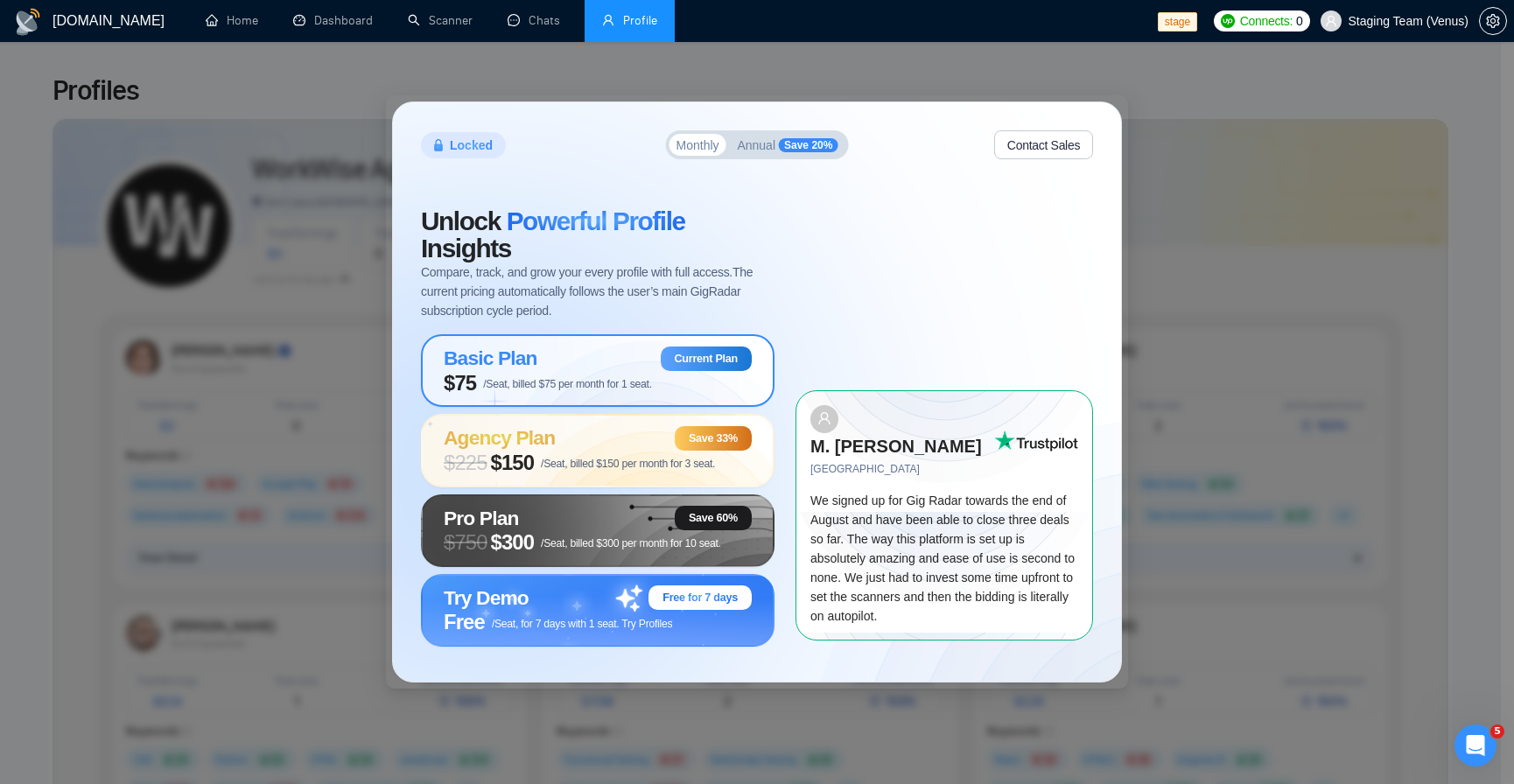
click at [623, 371] on span "$75 /Seat, billed $75 per month for 1 seat." at bounding box center [548, 383] width 208 height 25
click at [614, 366] on div "Basic Plan Current Plan" at bounding box center [598, 359] width 308 height 25
drag, startPoint x: 611, startPoint y: 367, endPoint x: 587, endPoint y: 351, distance: 28.8
click at [608, 363] on div "Basic Plan Current Plan" at bounding box center [598, 359] width 308 height 25
click at [581, 352] on div "Basic Plan Current Plan" at bounding box center [598, 359] width 308 height 25
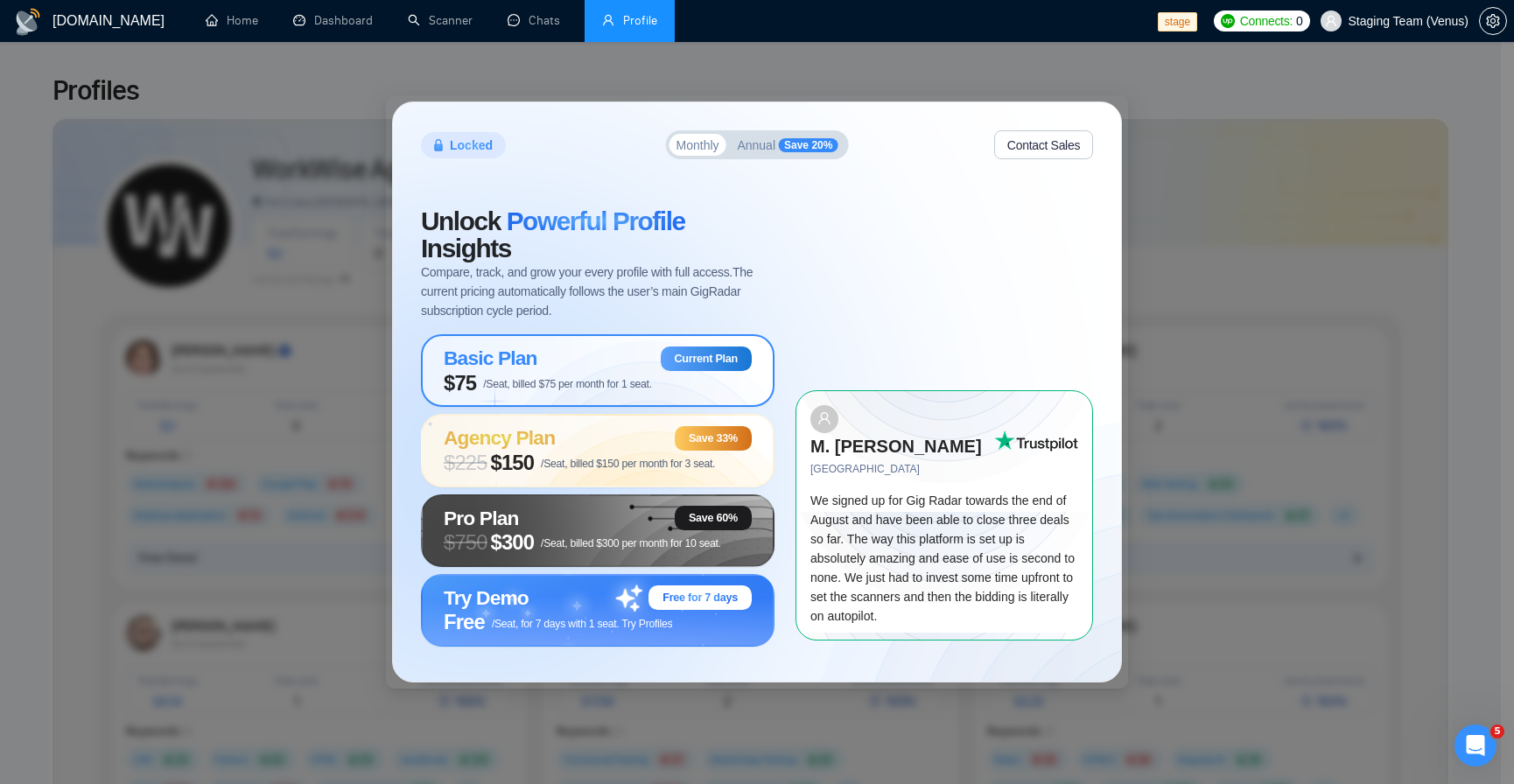
click at [581, 348] on div "Basic Plan Current Plan" at bounding box center [598, 359] width 308 height 25
click at [582, 358] on div "Basic Plan Current Plan" at bounding box center [598, 359] width 308 height 25
click at [582, 357] on div "Basic Plan Current Plan" at bounding box center [598, 359] width 308 height 25
click at [568, 361] on div "Basic Plan Current Plan" at bounding box center [598, 359] width 308 height 25
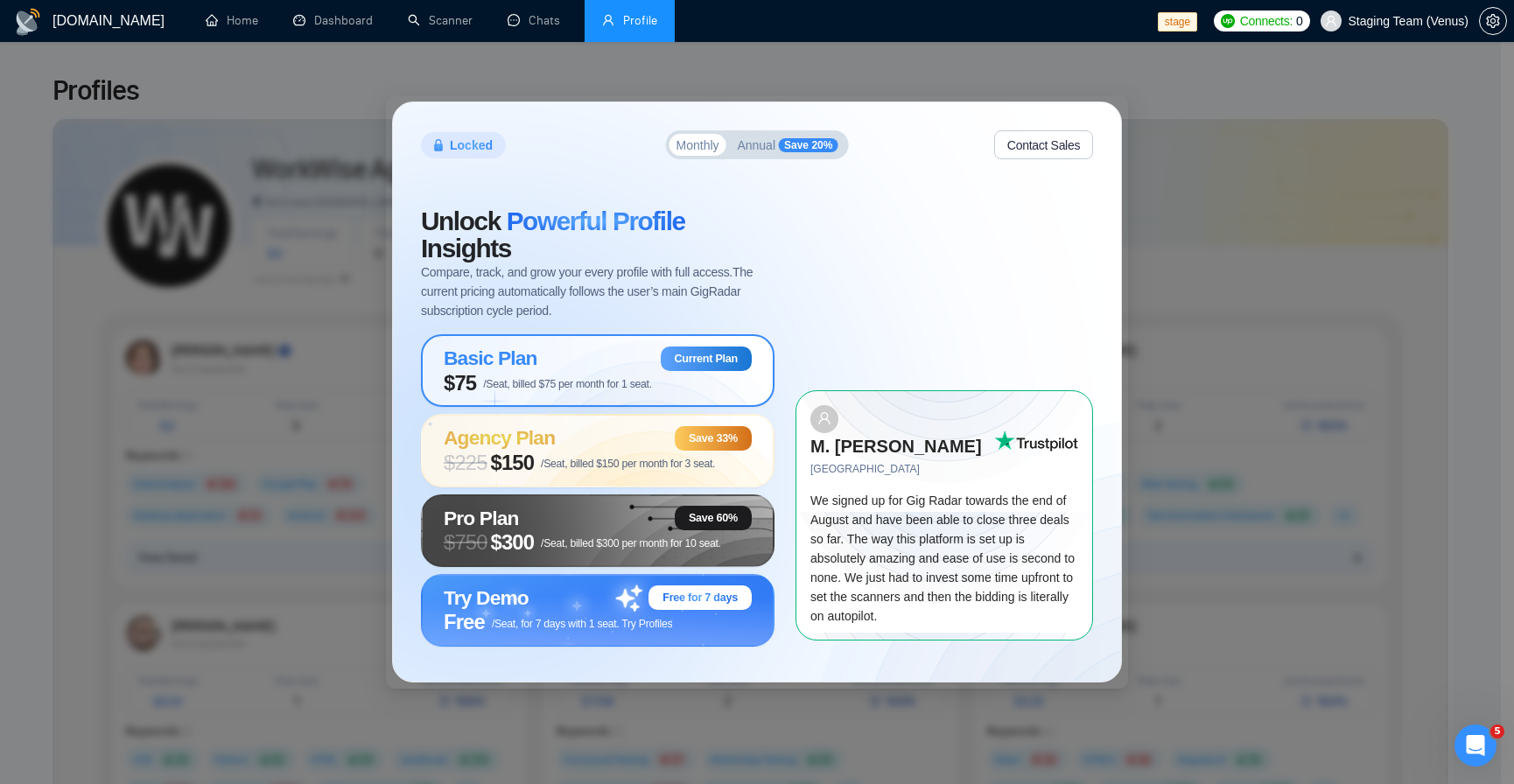
click at [568, 360] on div "Basic Plan Current Plan" at bounding box center [598, 359] width 308 height 25
click at [566, 361] on div "Basic Plan Current Plan" at bounding box center [598, 359] width 308 height 25
click at [565, 357] on div "Basic Plan Current Plan" at bounding box center [598, 359] width 308 height 25
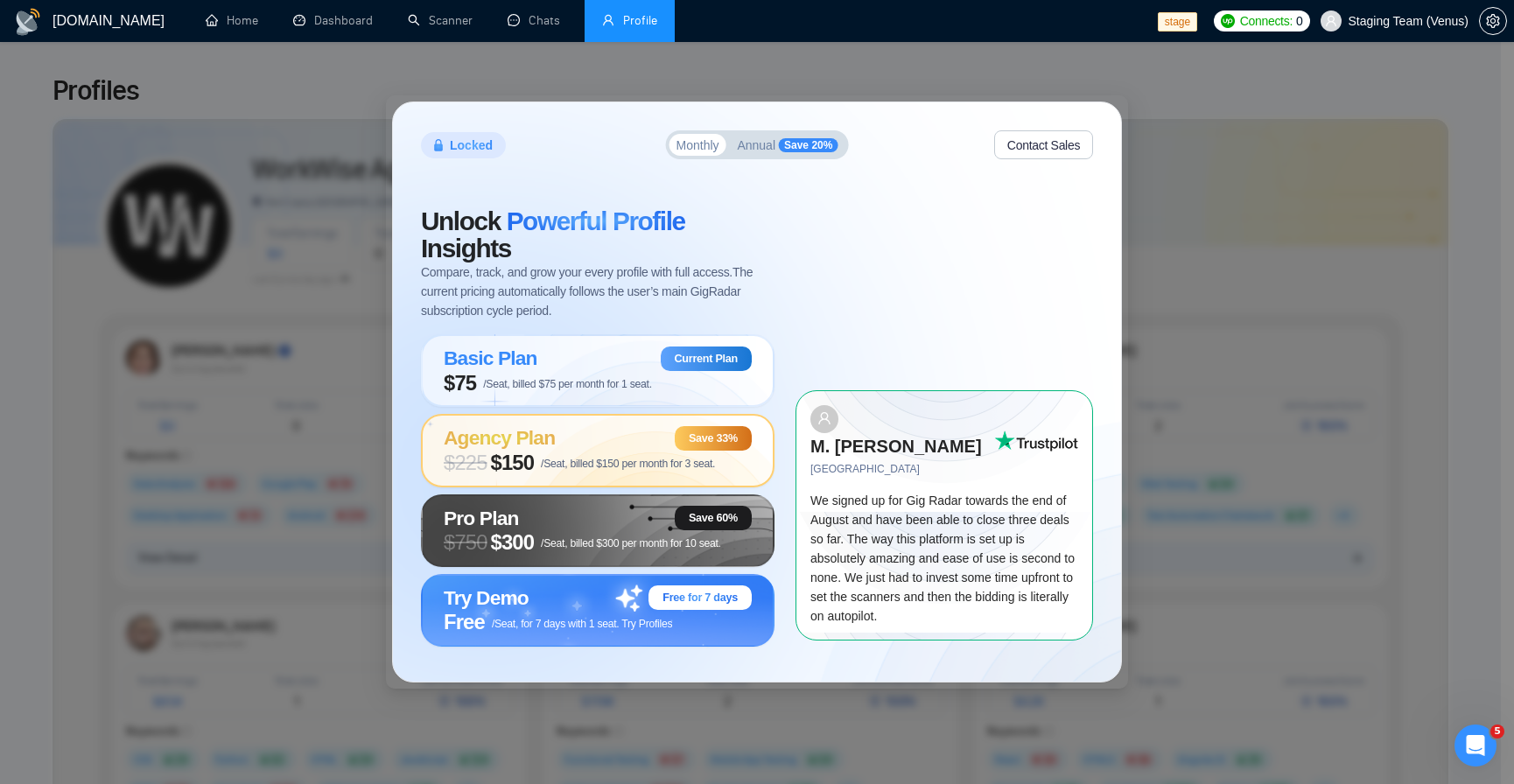
click at [542, 459] on span "/Seat, billed $150 per month for 3 seat." at bounding box center [627, 464] width 174 height 12
